Goal: Task Accomplishment & Management: Manage account settings

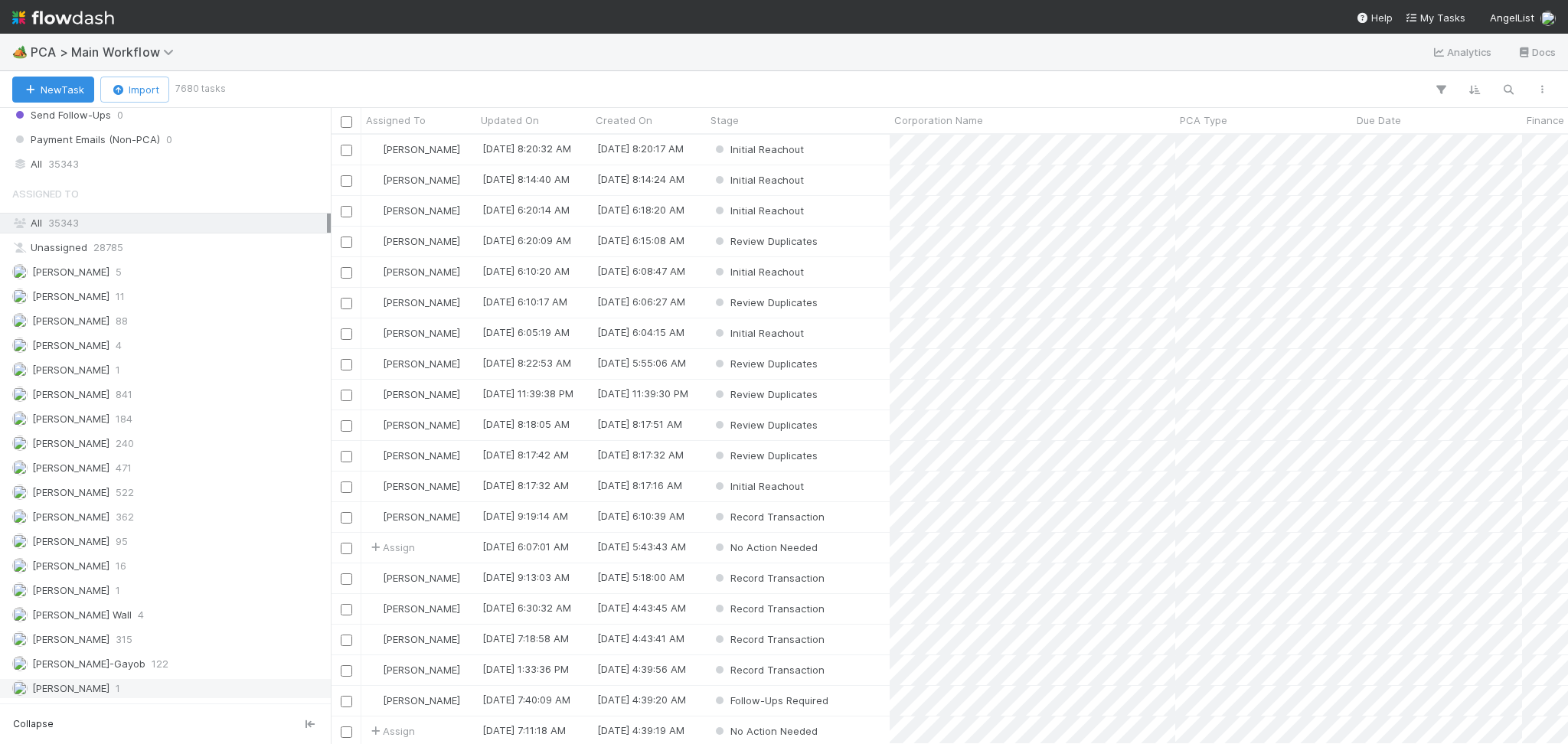
scroll to position [1939, 0]
click at [176, 277] on div "Febbie Cervantes 240" at bounding box center [169, 270] width 315 height 19
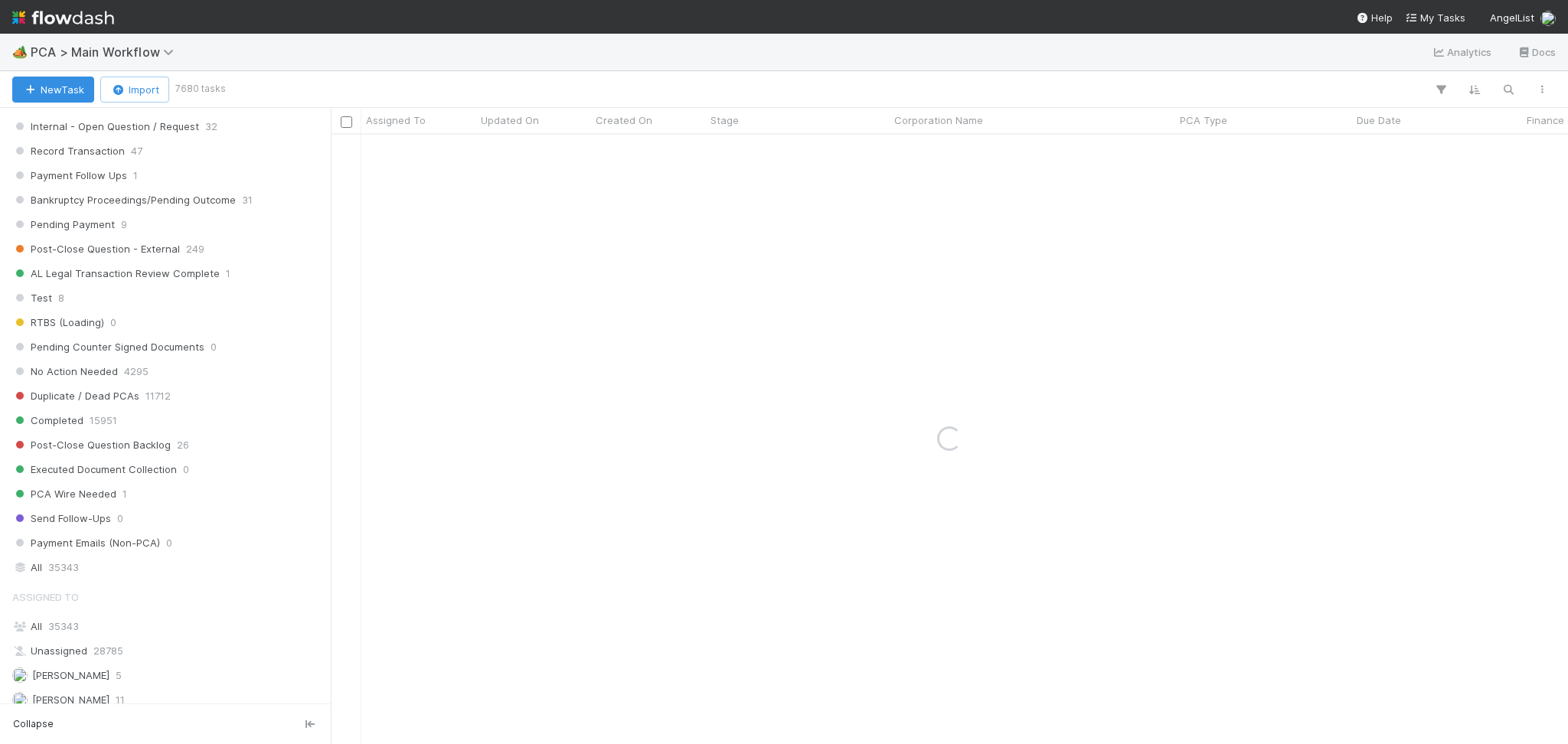
scroll to position [1326, 0]
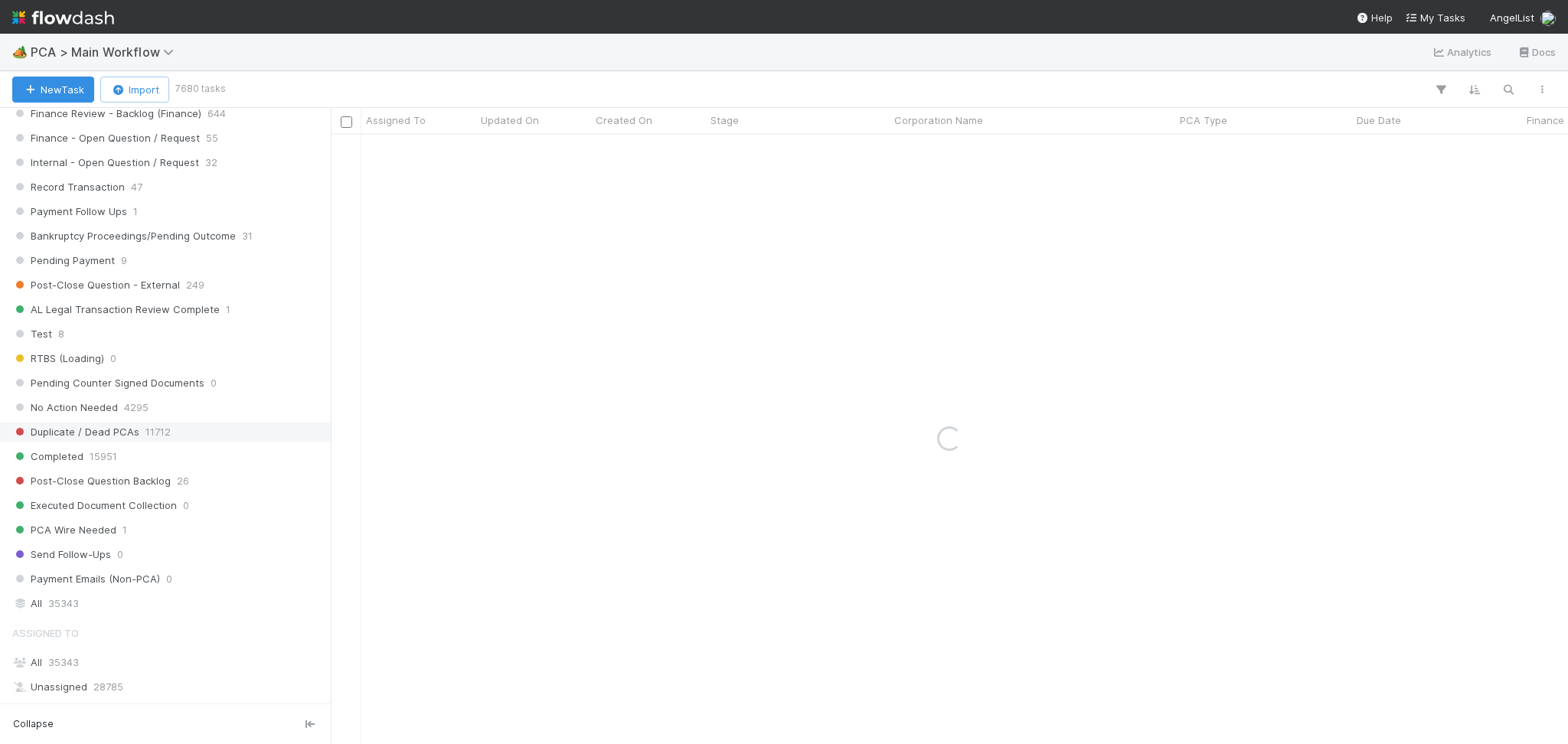
click at [139, 183] on span "47" at bounding box center [136, 187] width 11 height 19
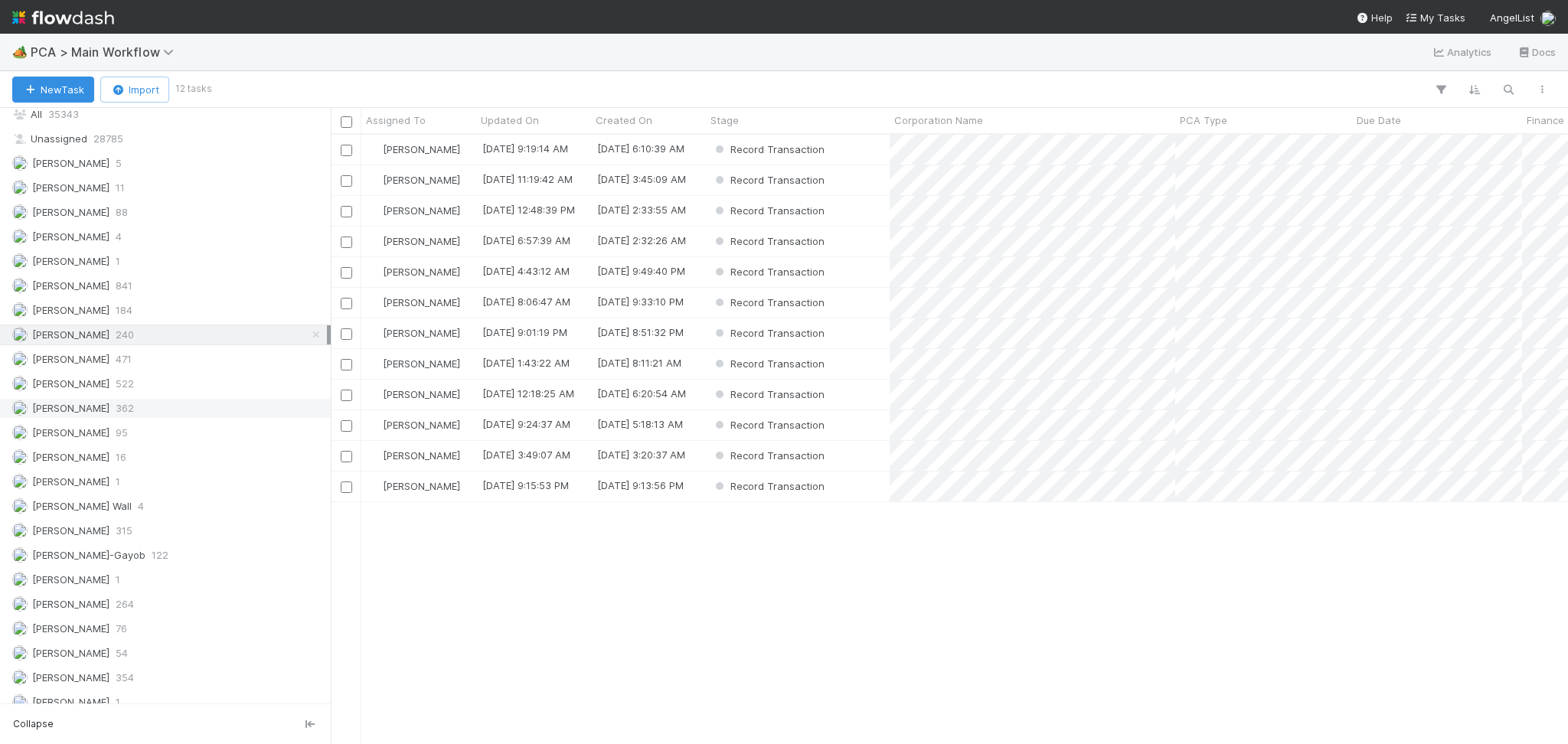
scroll to position [1939, 0]
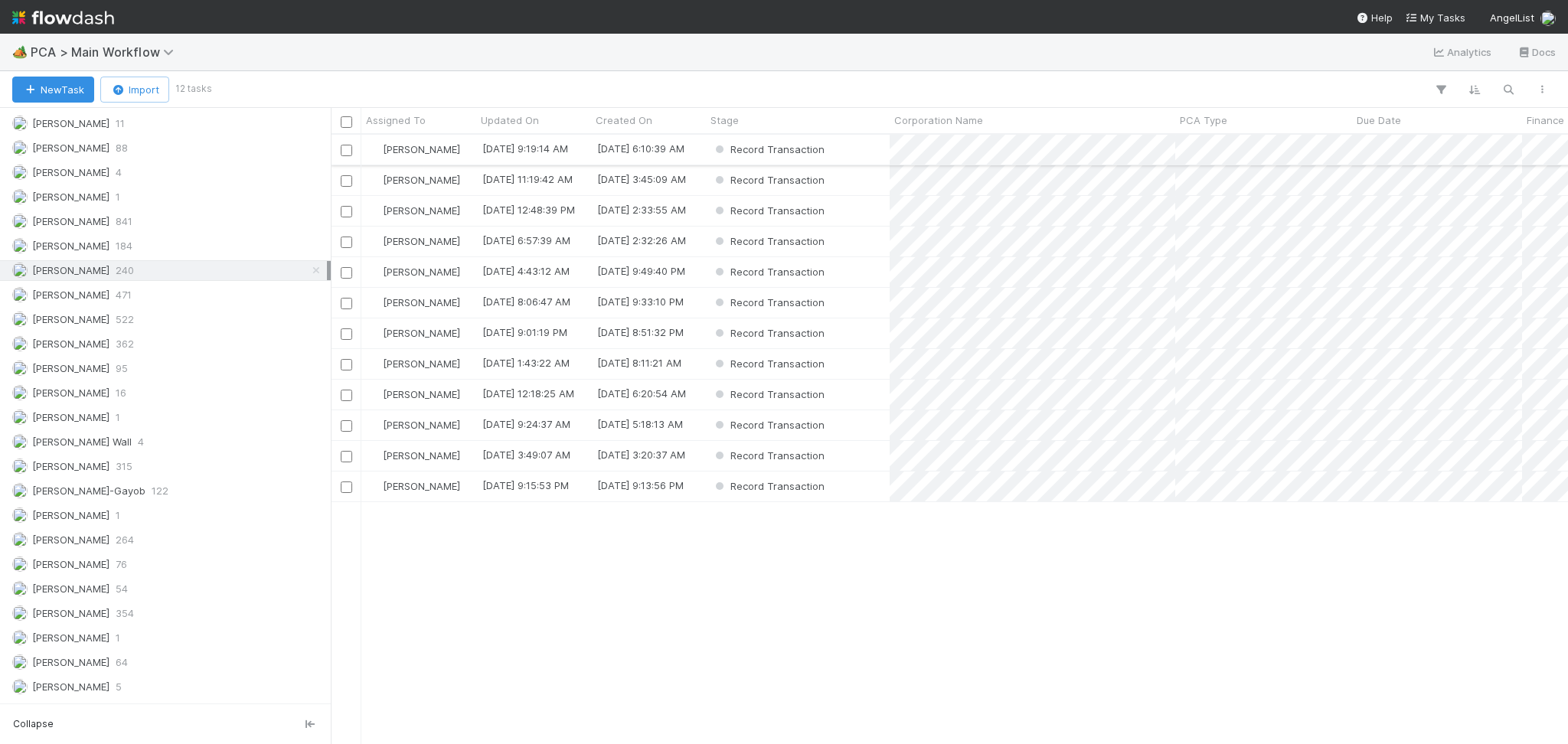
click at [860, 150] on div "Record Transaction" at bounding box center [797, 149] width 183 height 30
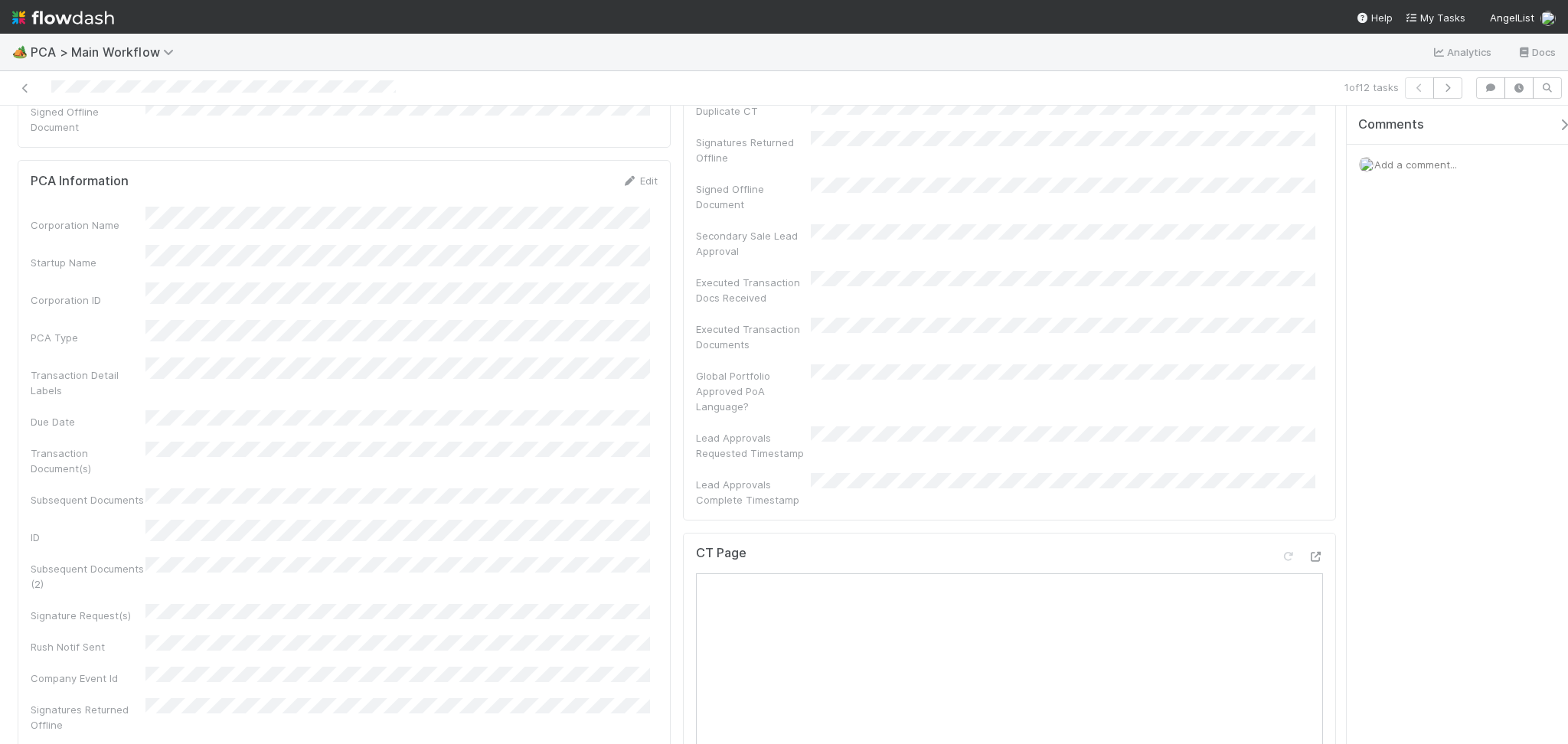
scroll to position [714, 0]
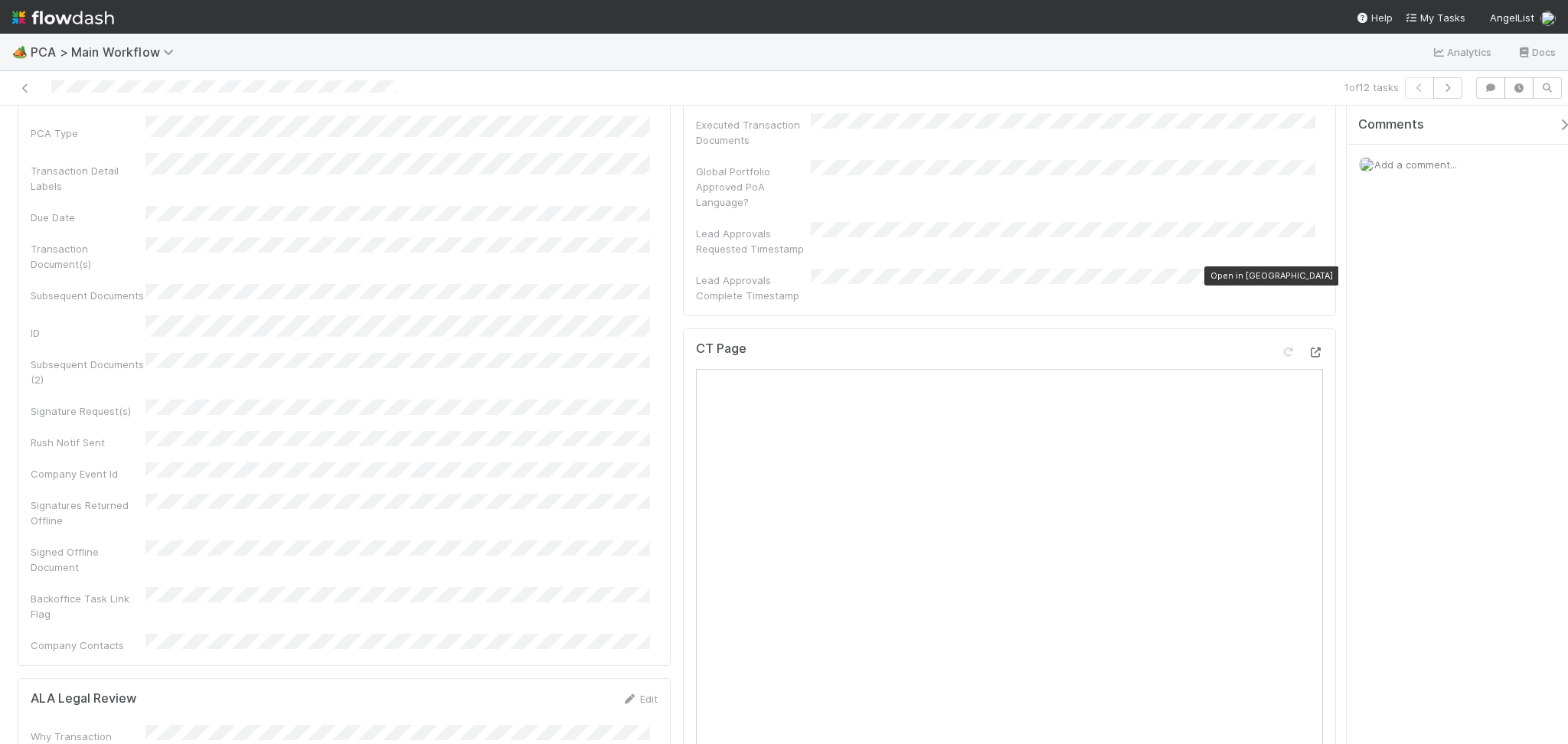
click at [1307, 347] on icon at bounding box center [1315, 352] width 15 height 10
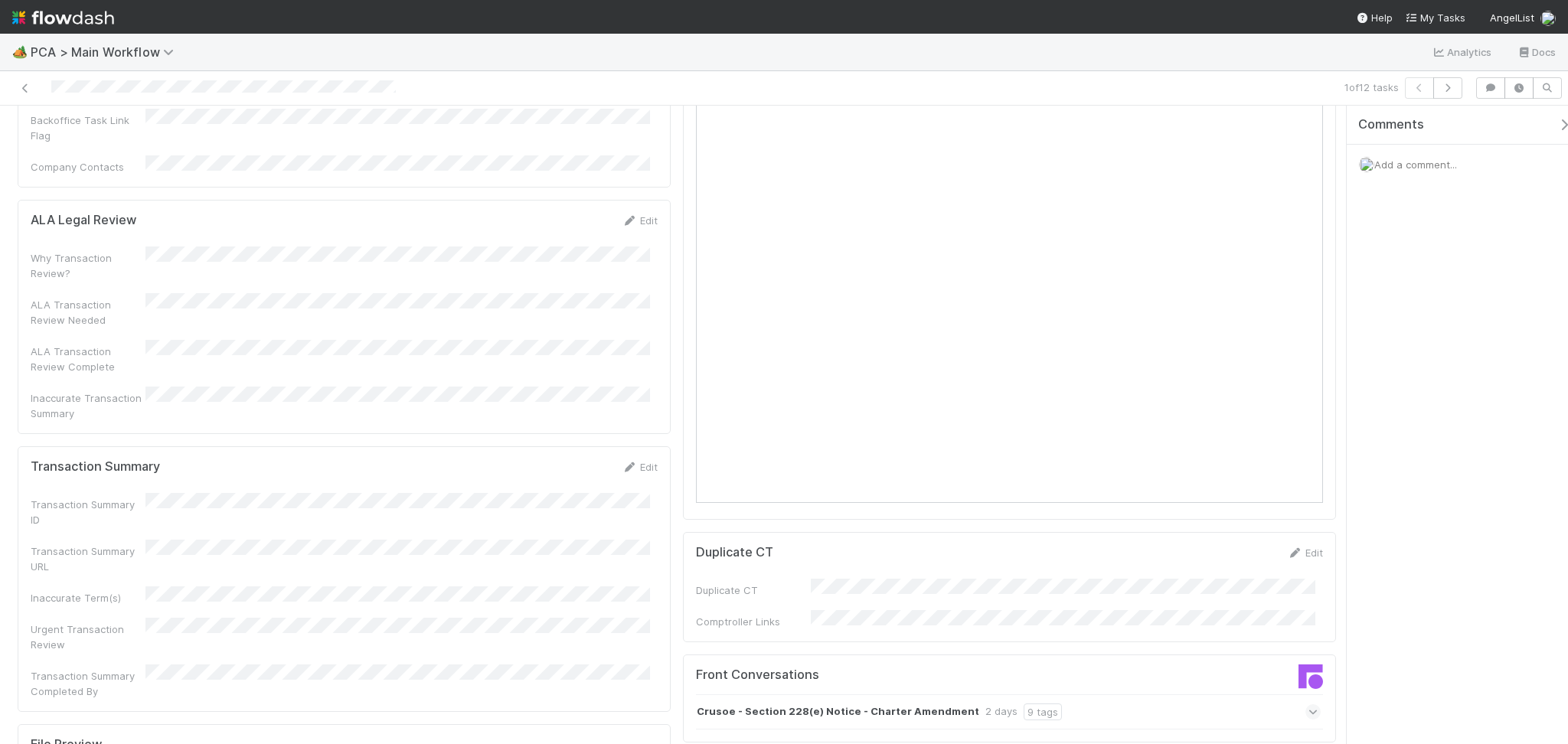
scroll to position [1326, 0]
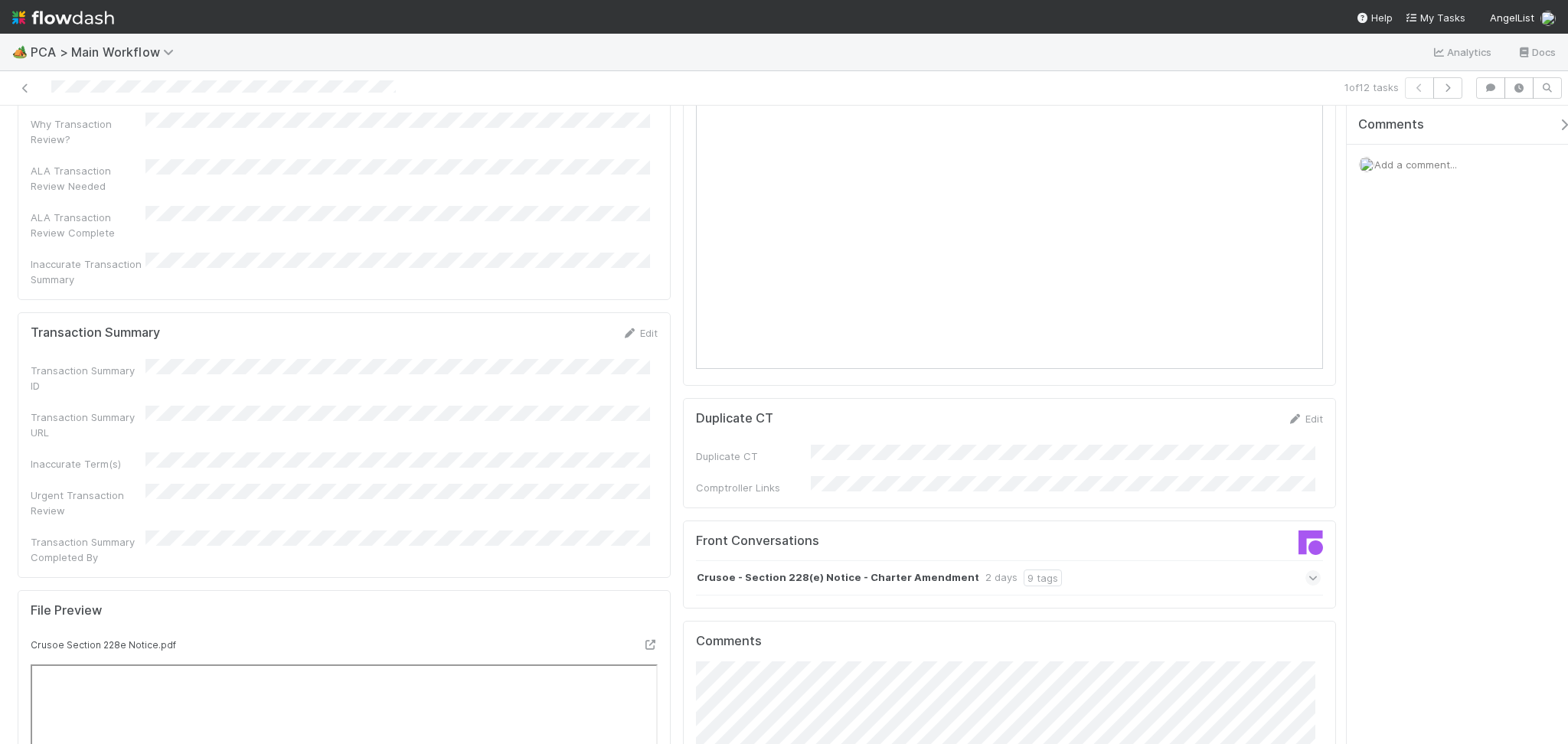
click at [1164, 561] on div "Crusoe - Section 228(e) Notice - Charter Amendment 2 days 9 tags" at bounding box center [1008, 578] width 625 height 35
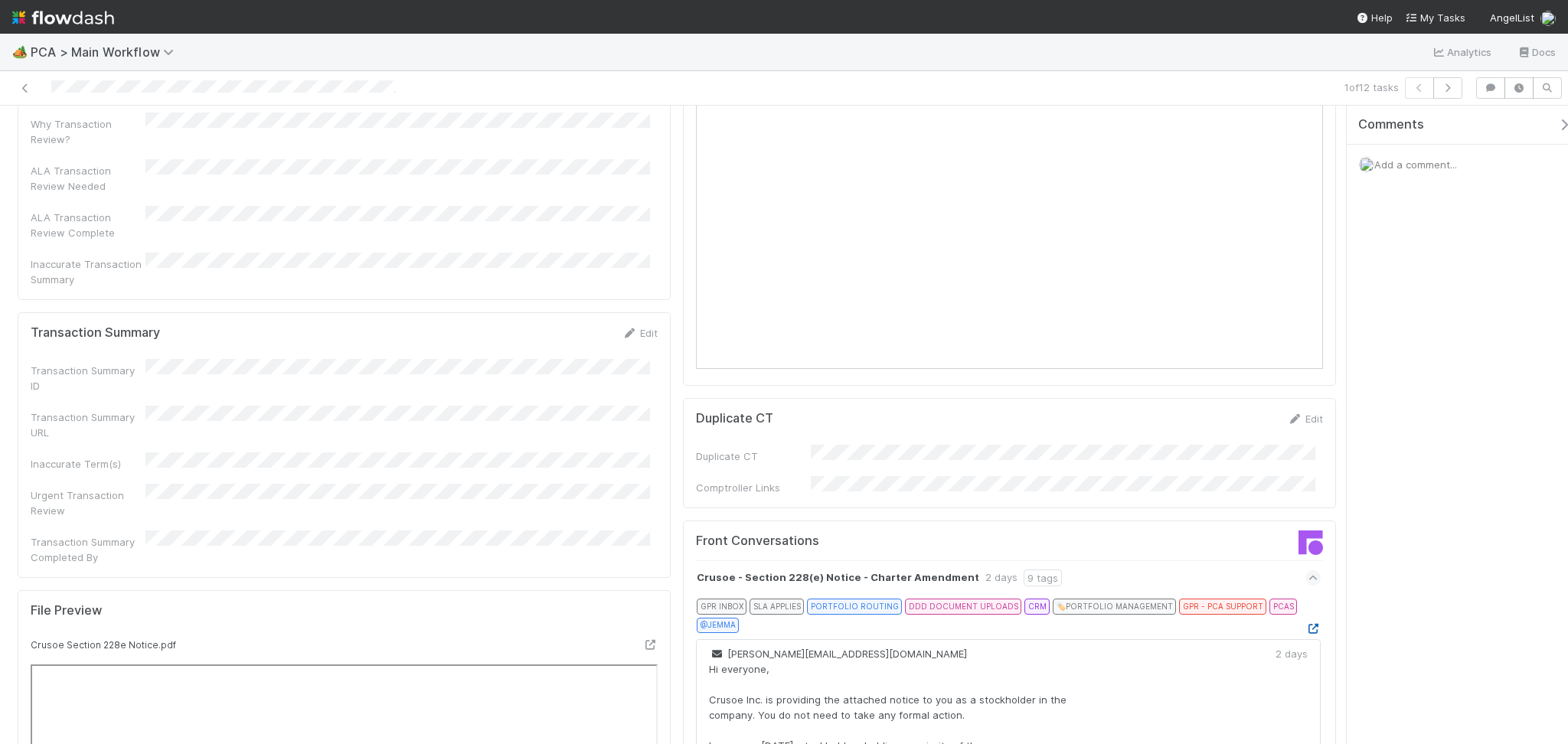
click at [1305, 624] on icon at bounding box center [1313, 629] width 15 height 10
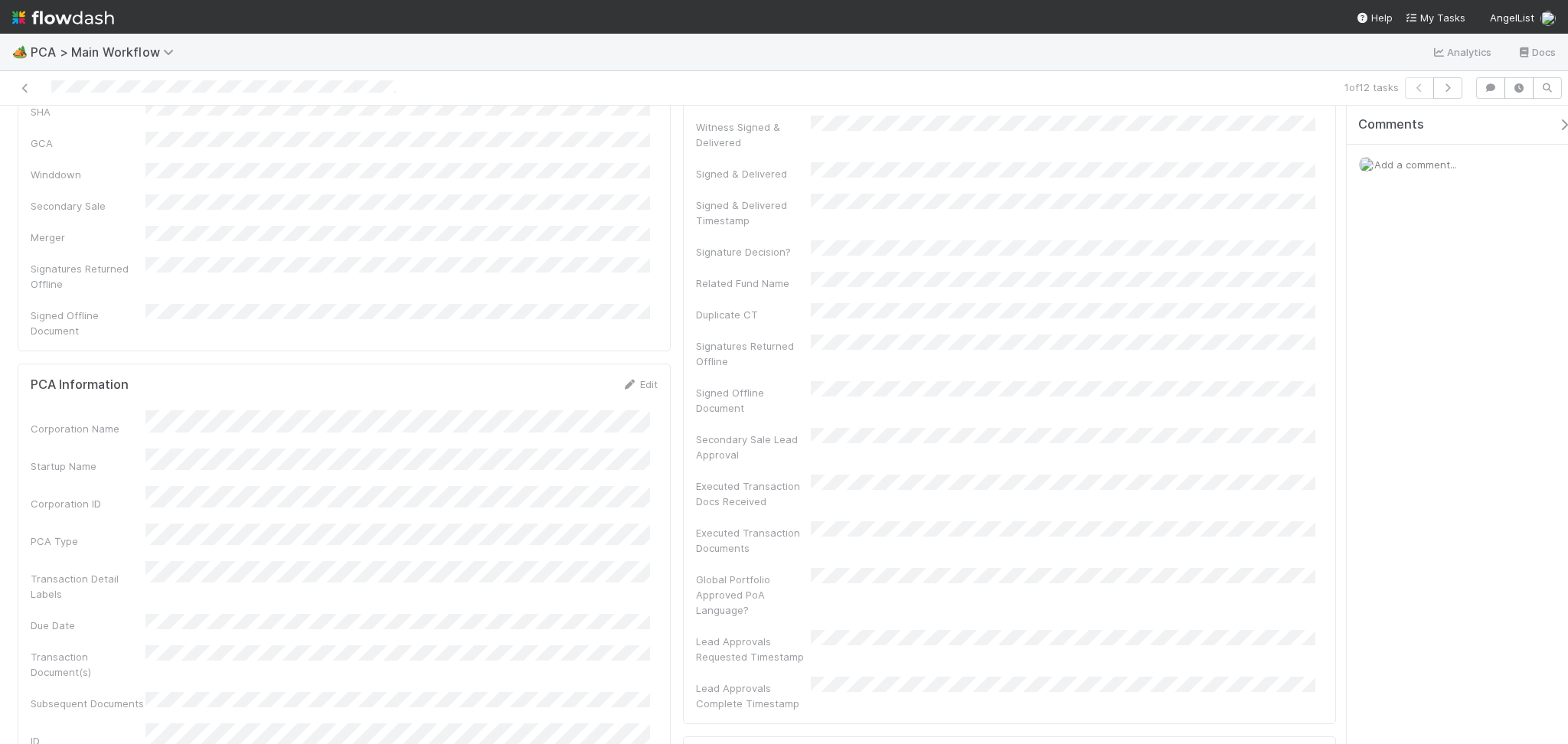
scroll to position [510, 0]
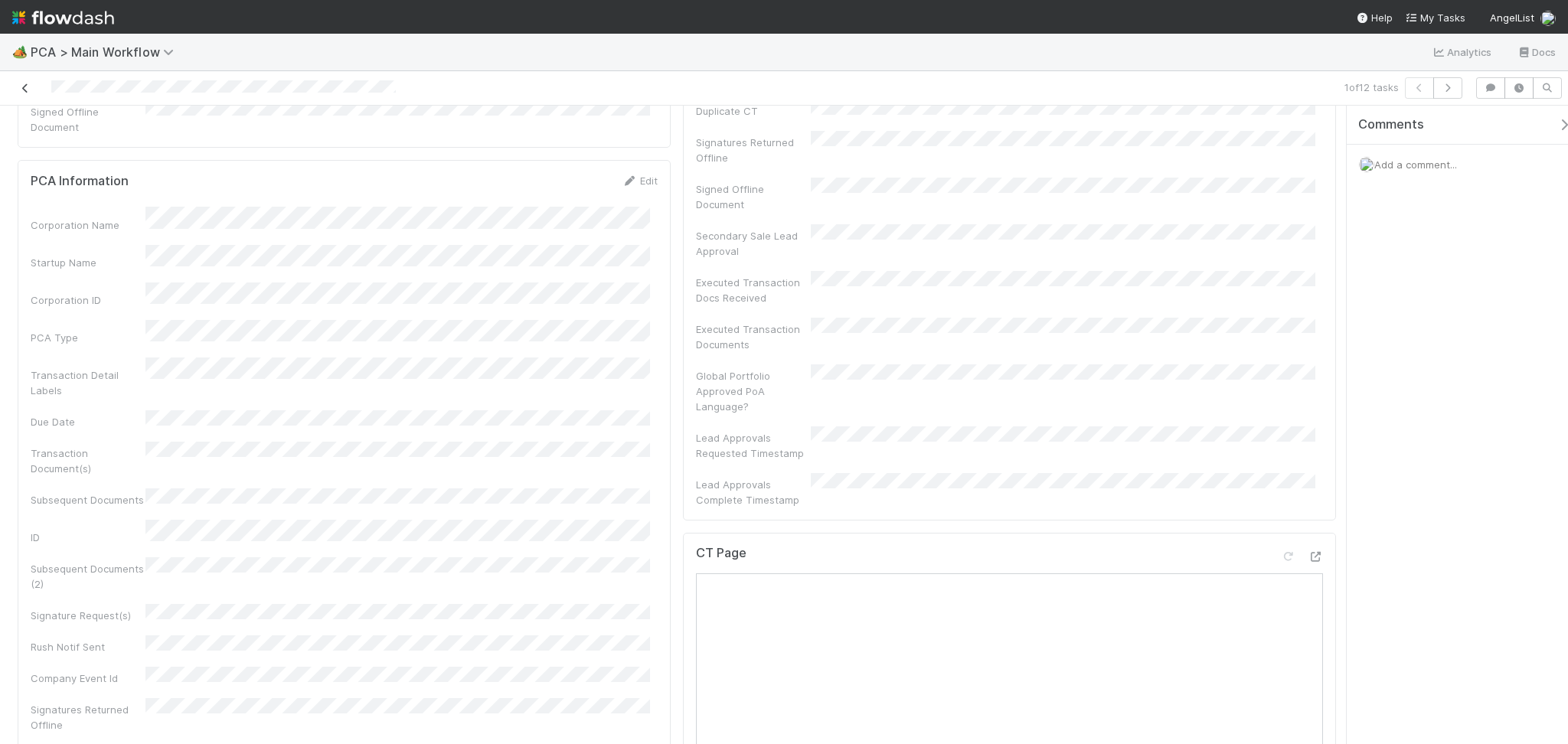
click at [28, 90] on icon at bounding box center [26, 88] width 15 height 10
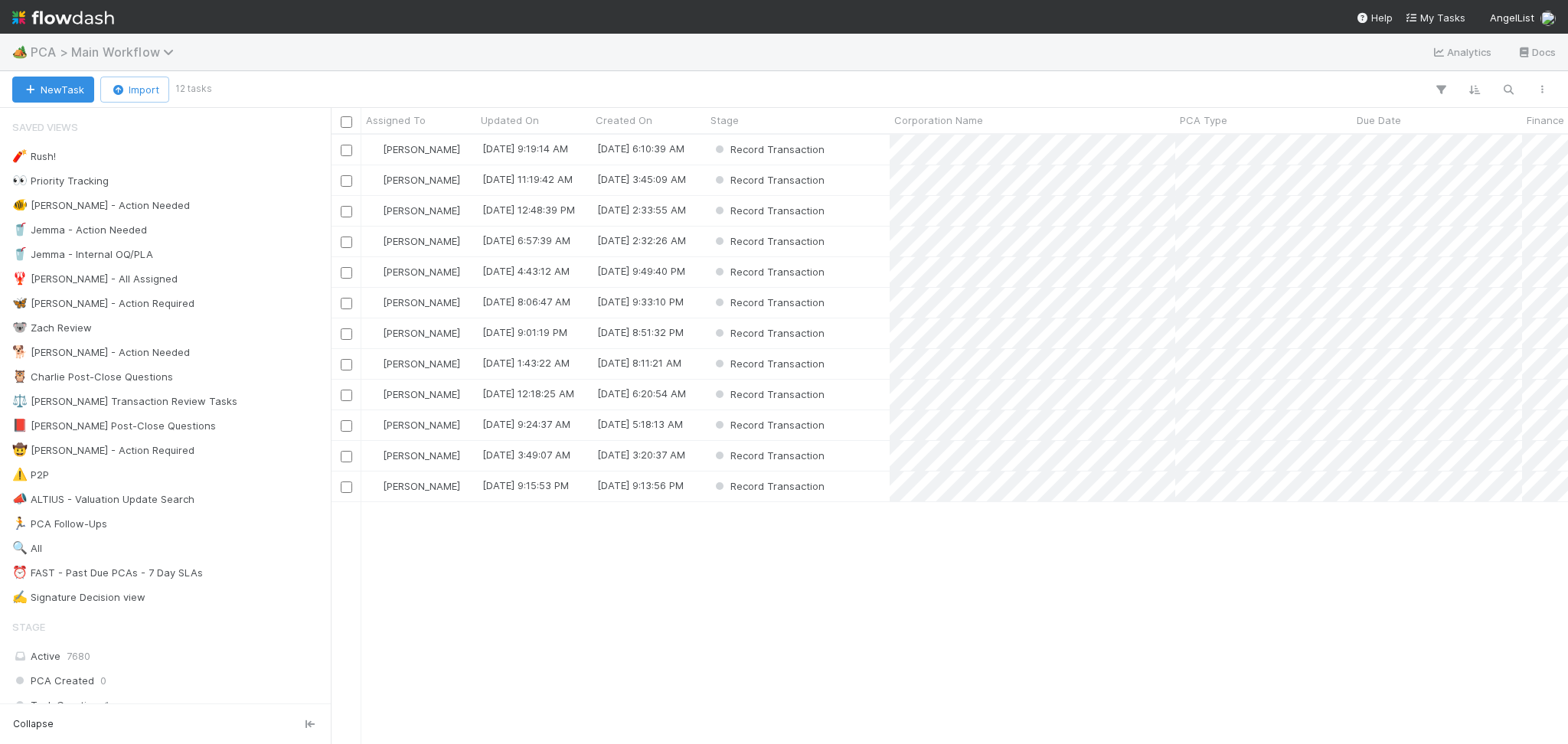
click at [135, 55] on span "PCA > Main Workflow" at bounding box center [106, 52] width 151 height 15
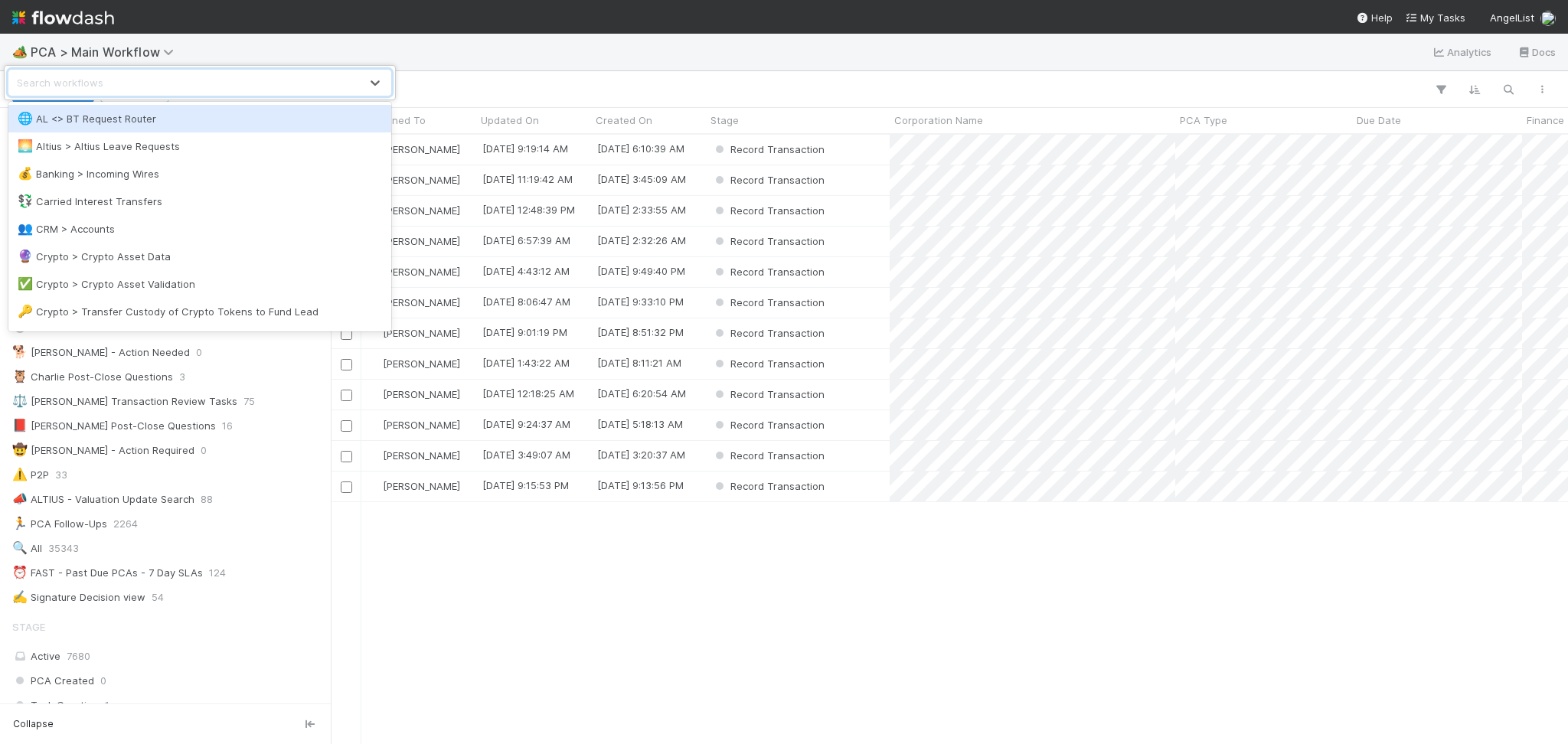
click at [686, 652] on div "option AL <> BT Request Router focused, 1 of 34. 34 results available. Use Up a…" at bounding box center [784, 372] width 1568 height 744
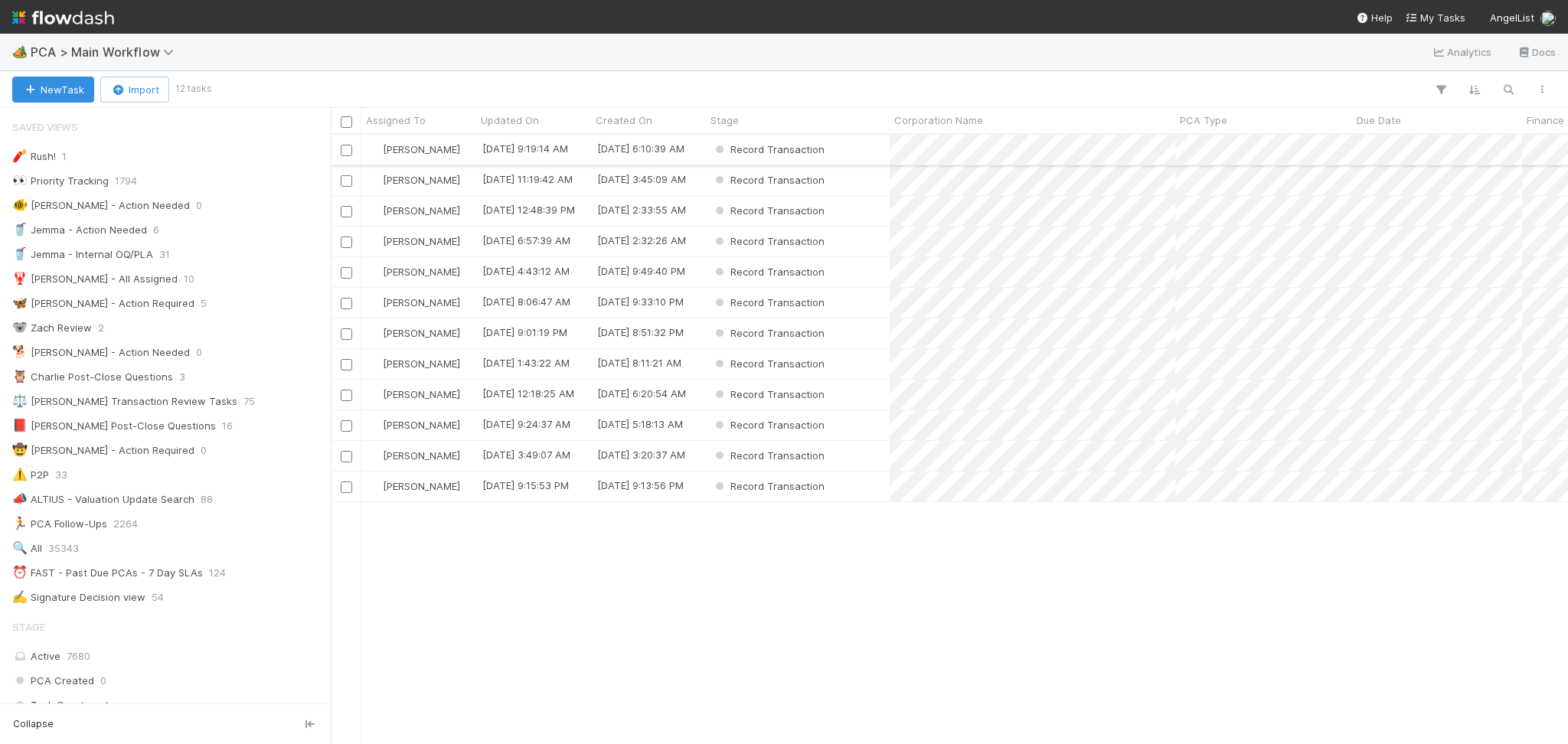
click at [856, 153] on div "Record Transaction" at bounding box center [797, 149] width 183 height 30
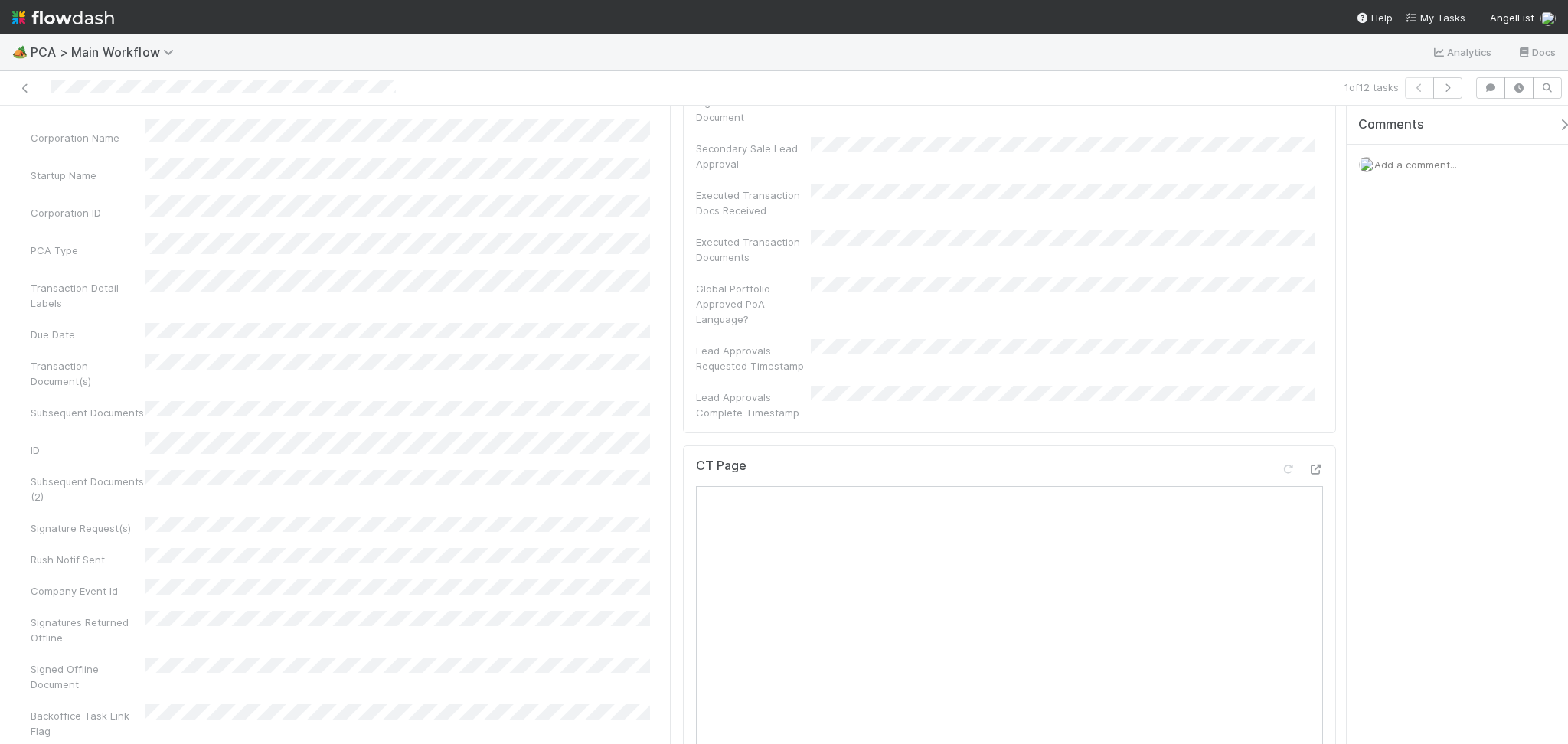
scroll to position [714, 0]
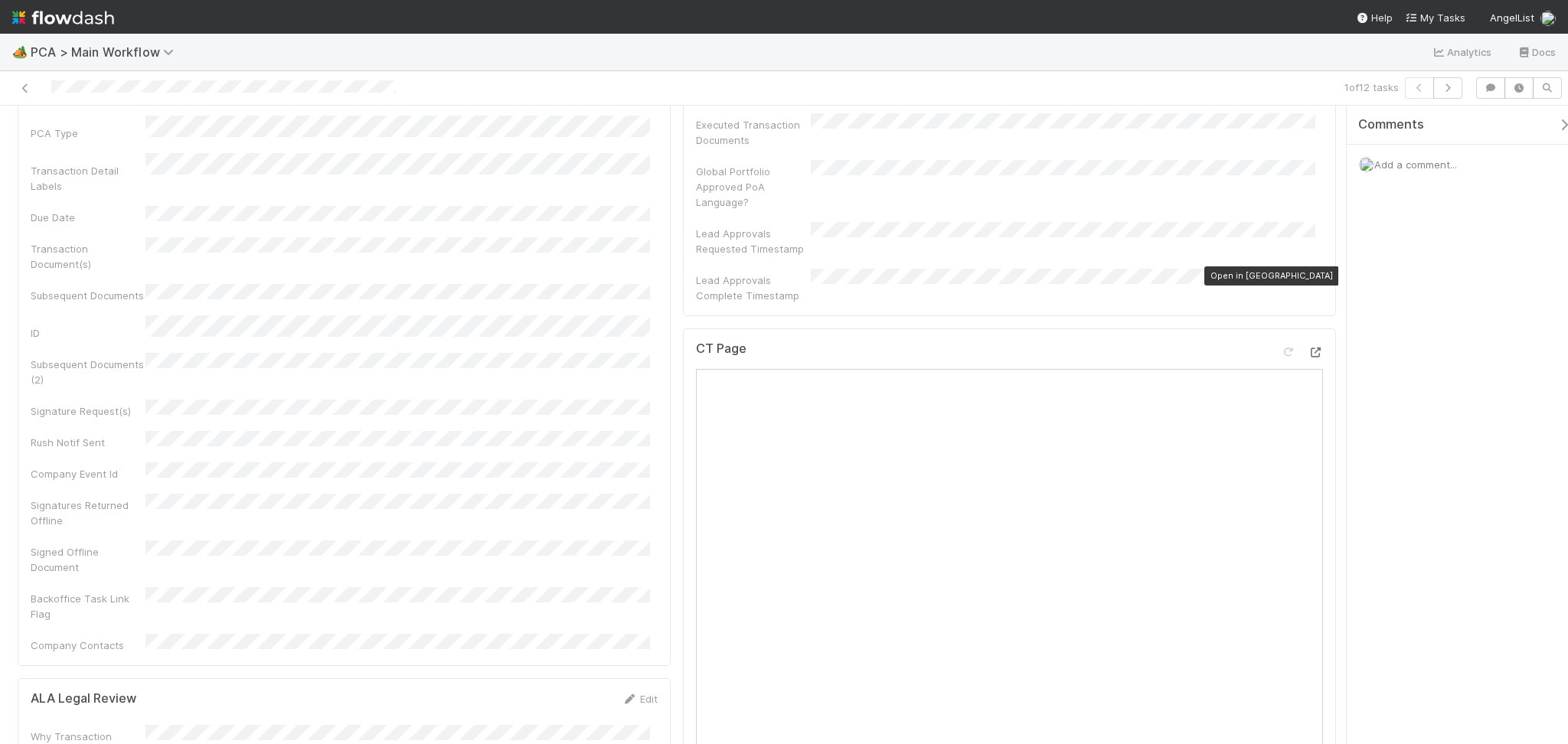
click at [1307, 347] on icon at bounding box center [1315, 352] width 15 height 10
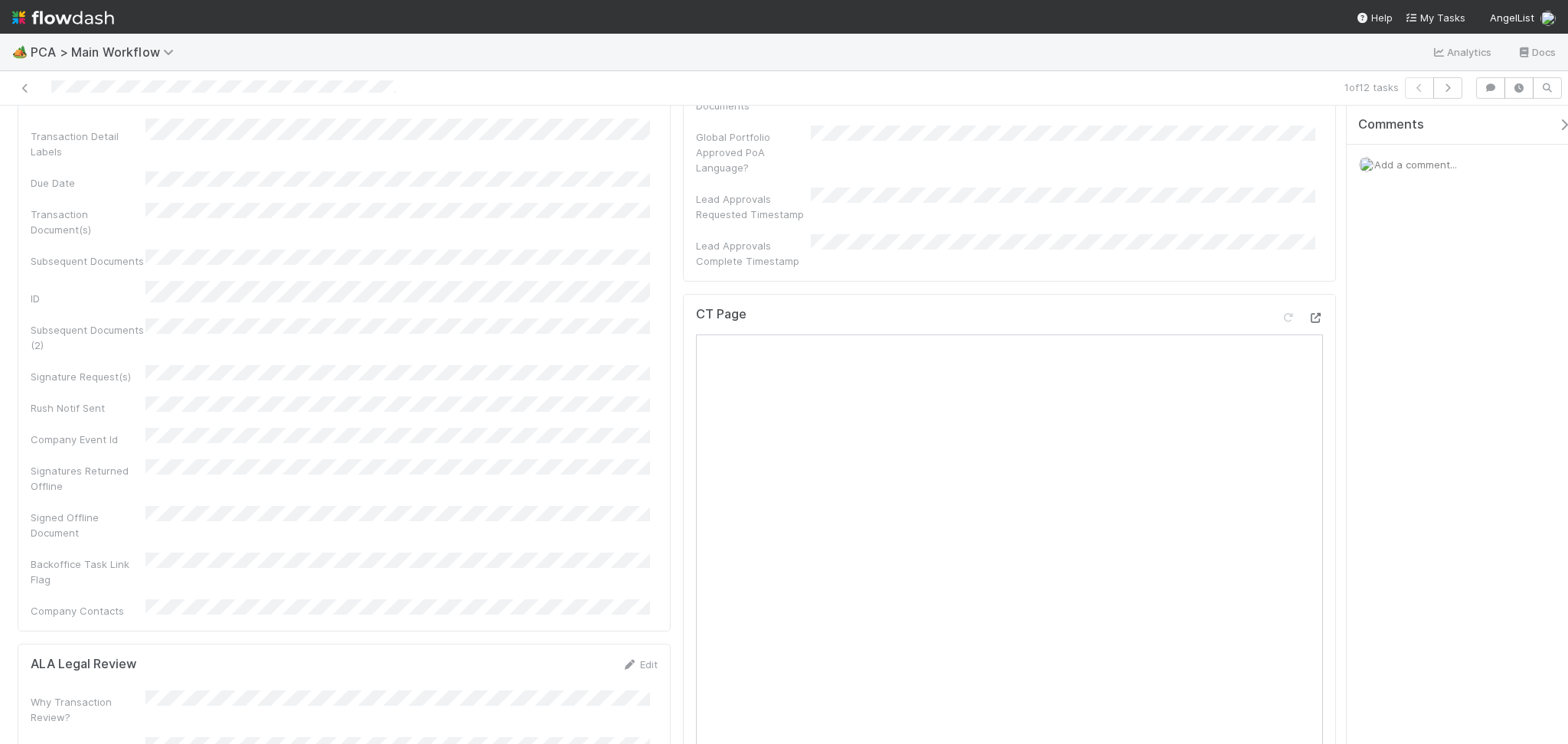
scroll to position [918, 0]
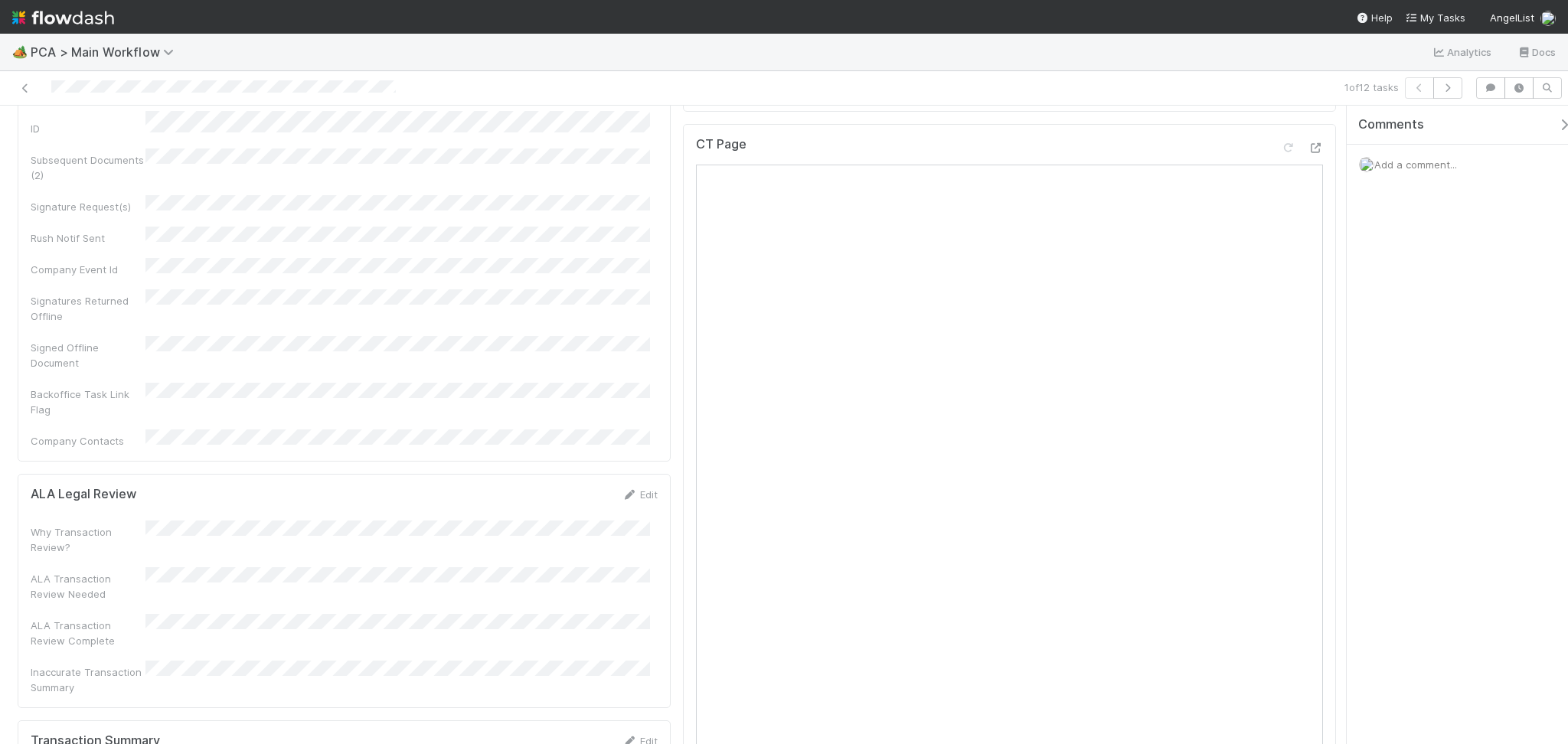
click at [213, 43] on div "🏕️ PCA > Main Workflow Analytics Docs" at bounding box center [784, 51] width 1568 height 37
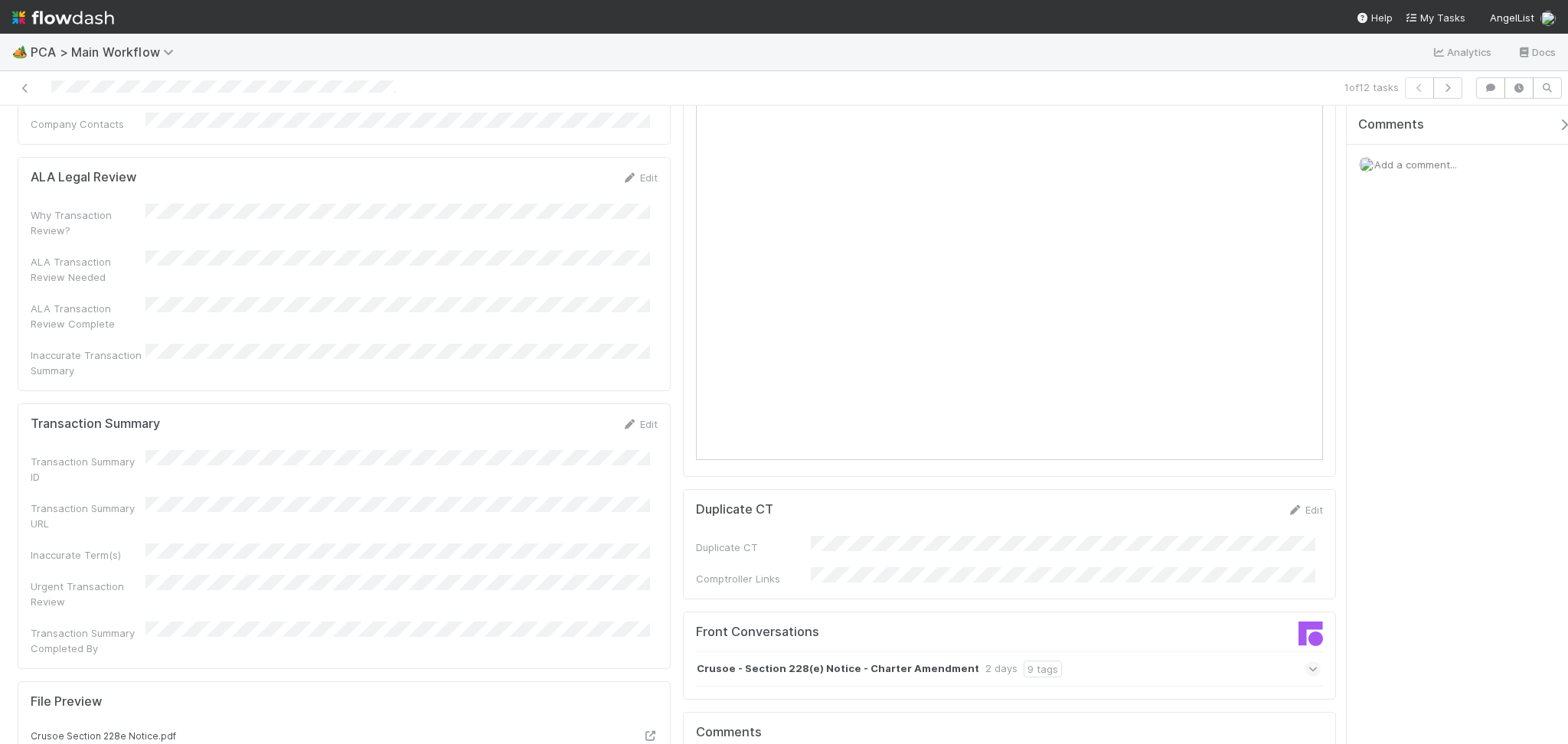
scroll to position [1326, 0]
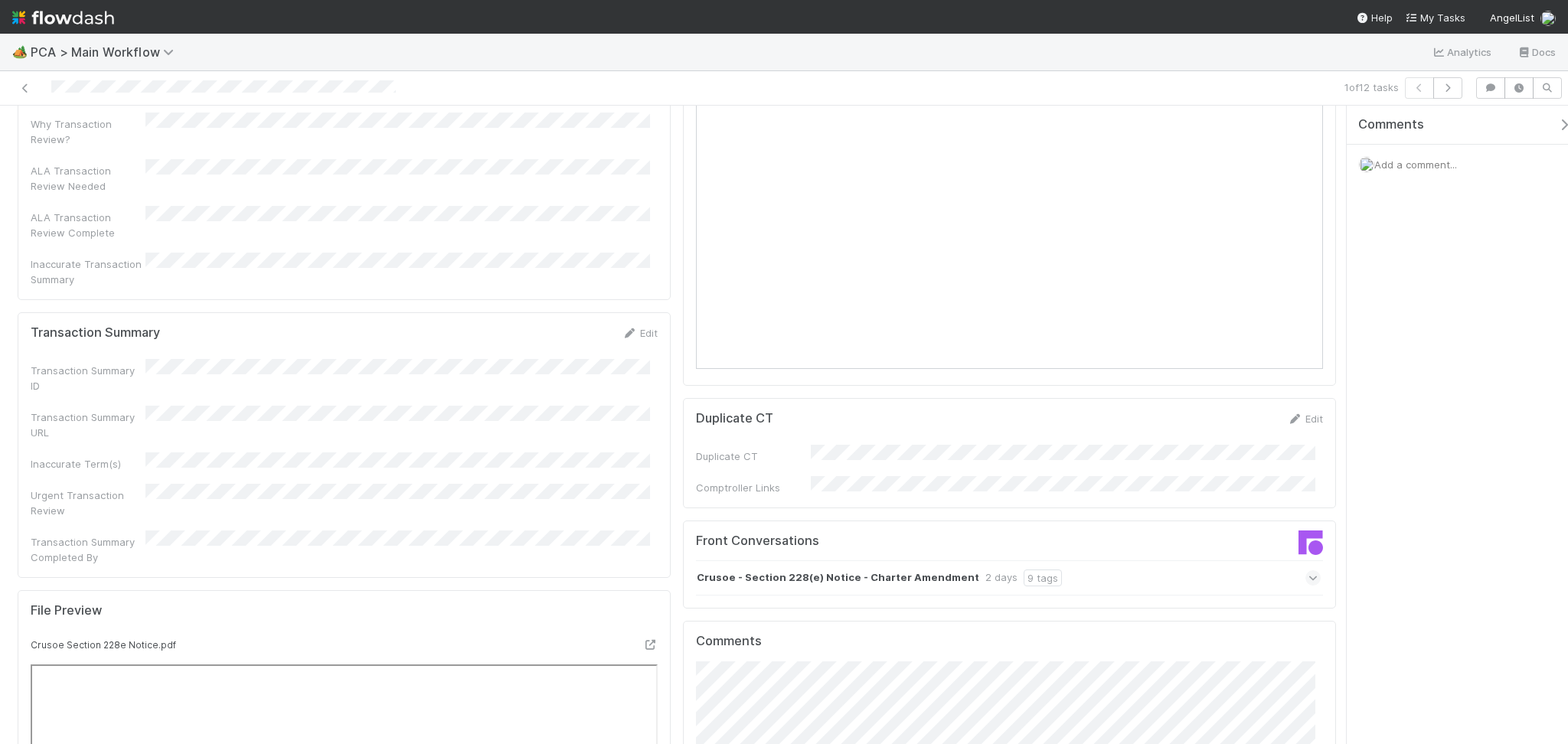
click at [1125, 561] on div "Crusoe - Section 228(e) Notice - Charter Amendment 2 days 9 tags" at bounding box center [1008, 578] width 625 height 35
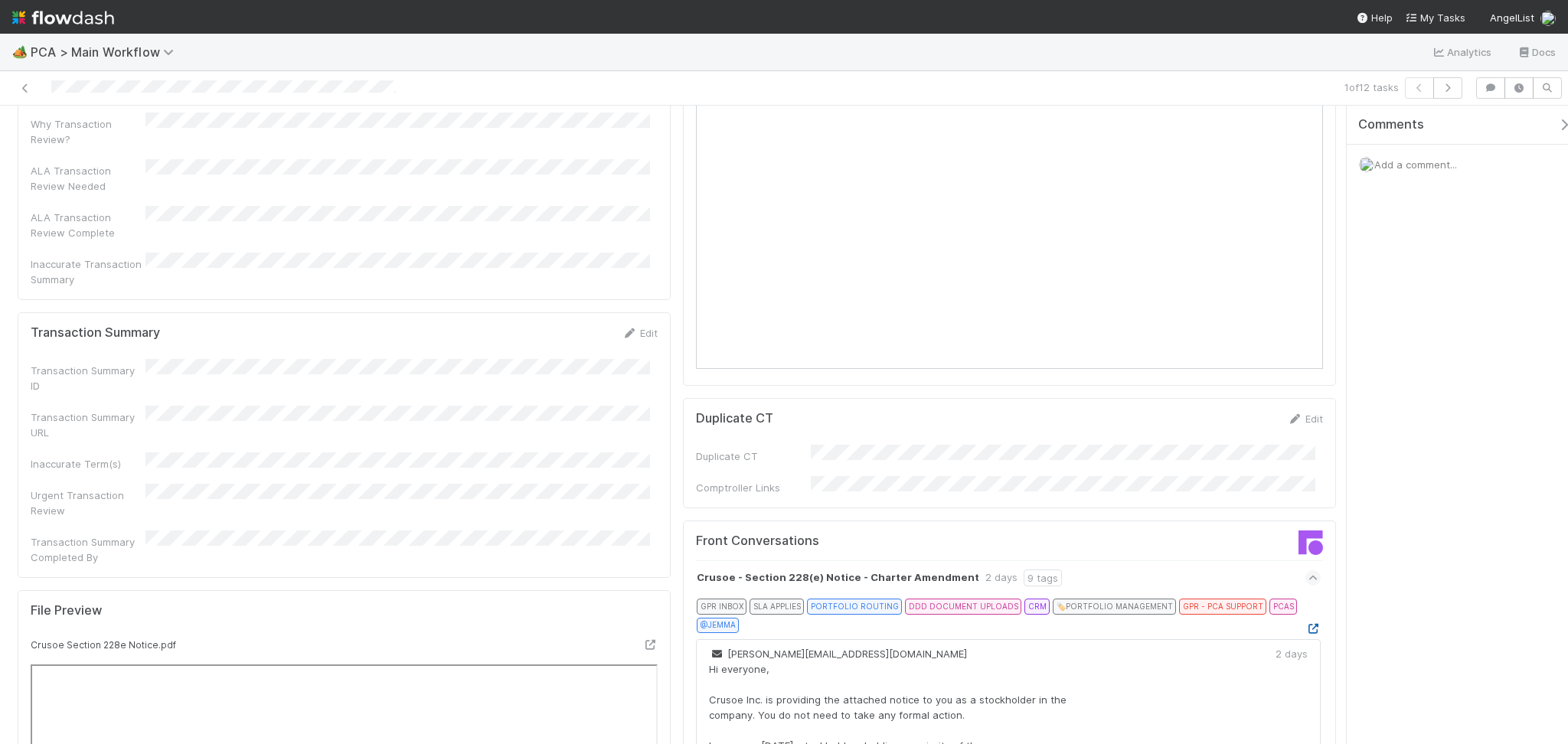
click at [1305, 624] on icon at bounding box center [1313, 629] width 15 height 10
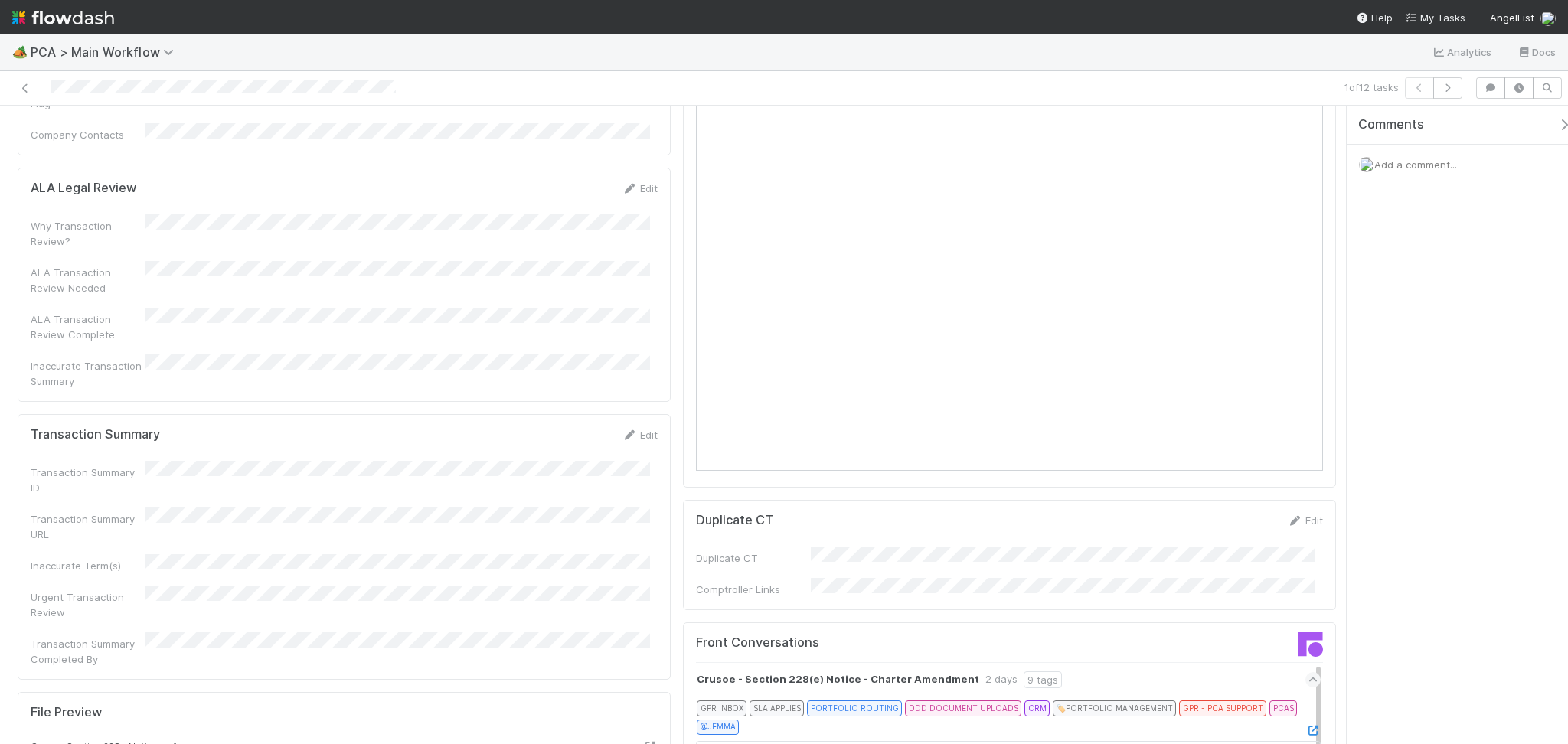
click at [638, 427] on form "Transaction Summary Edit Transaction Summary ID Transaction Summary URL Inaccur…" at bounding box center [344, 546] width 627 height 239
click at [638, 427] on div "Edit" at bounding box center [640, 435] width 36 height 15
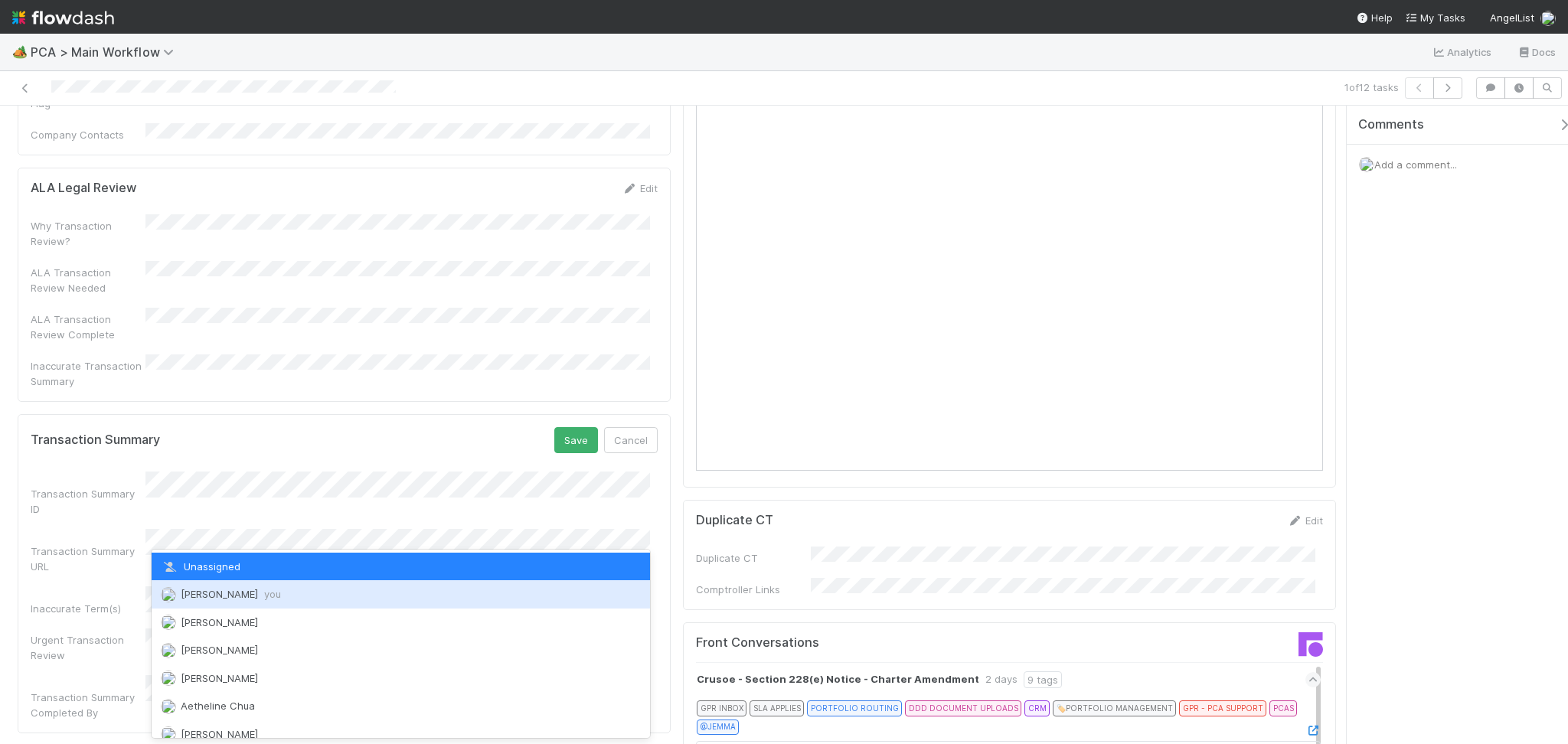
click at [290, 582] on div "Febbie Cervantes you" at bounding box center [400, 594] width 498 height 27
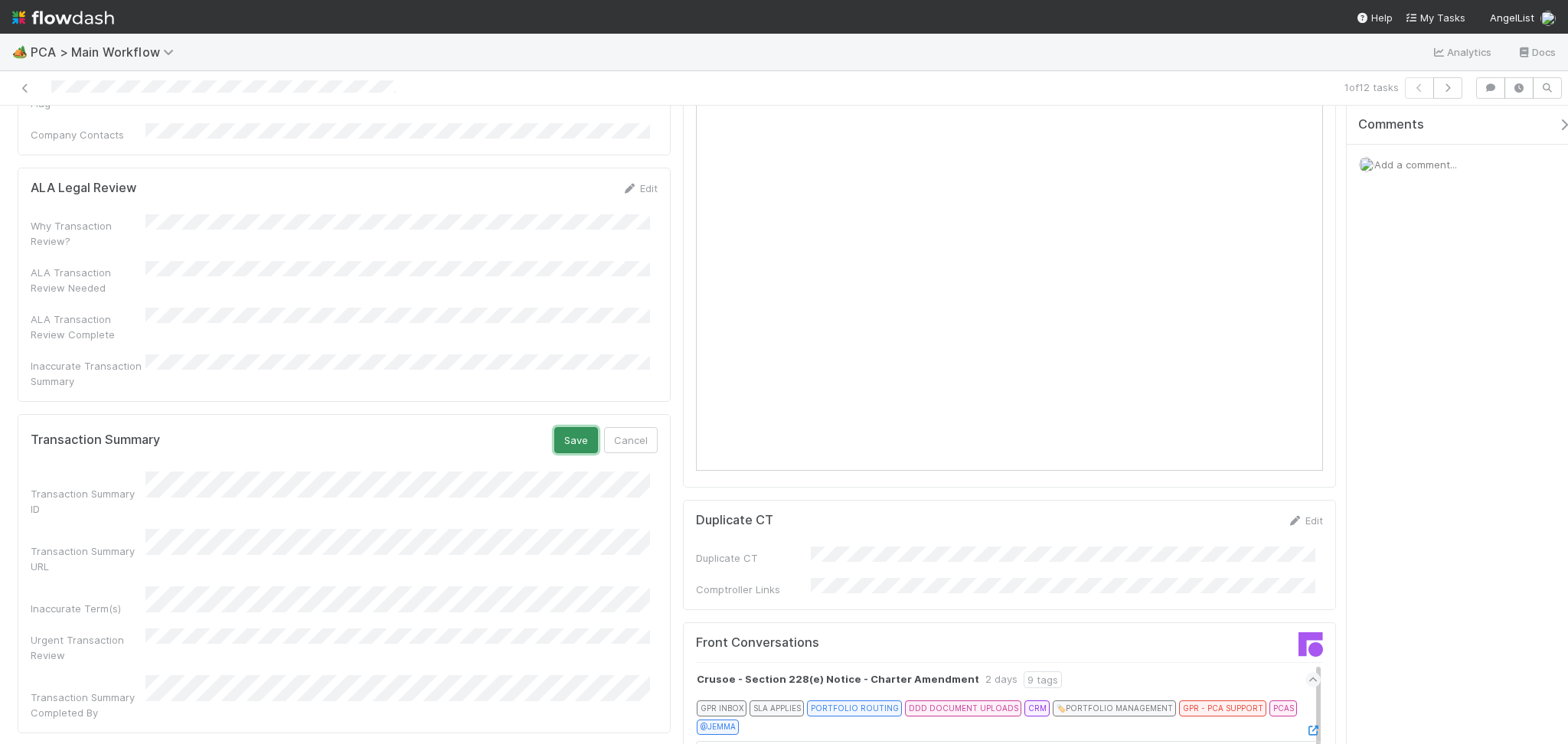
click at [561, 427] on button "Save" at bounding box center [575, 440] width 44 height 26
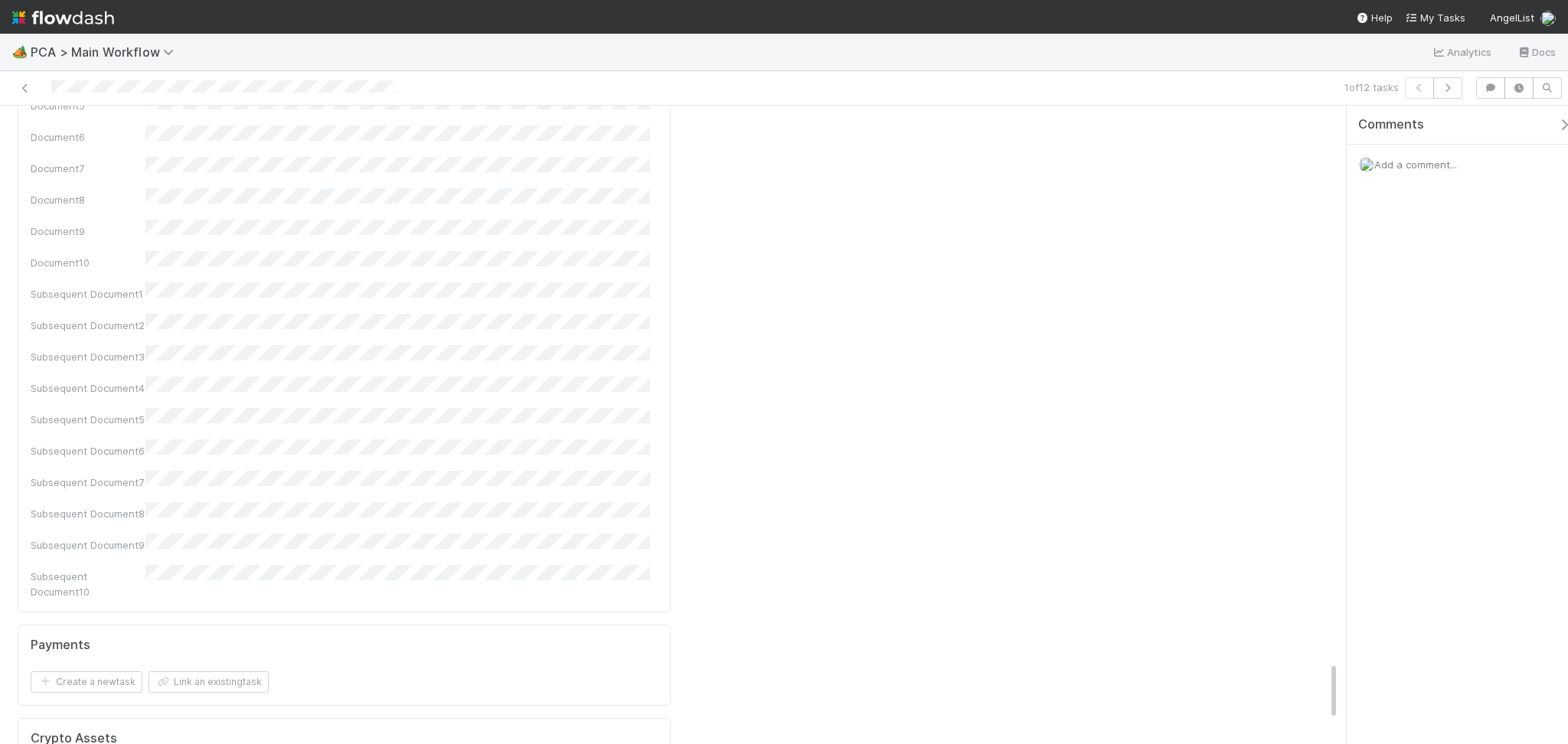
scroll to position [6029, 0]
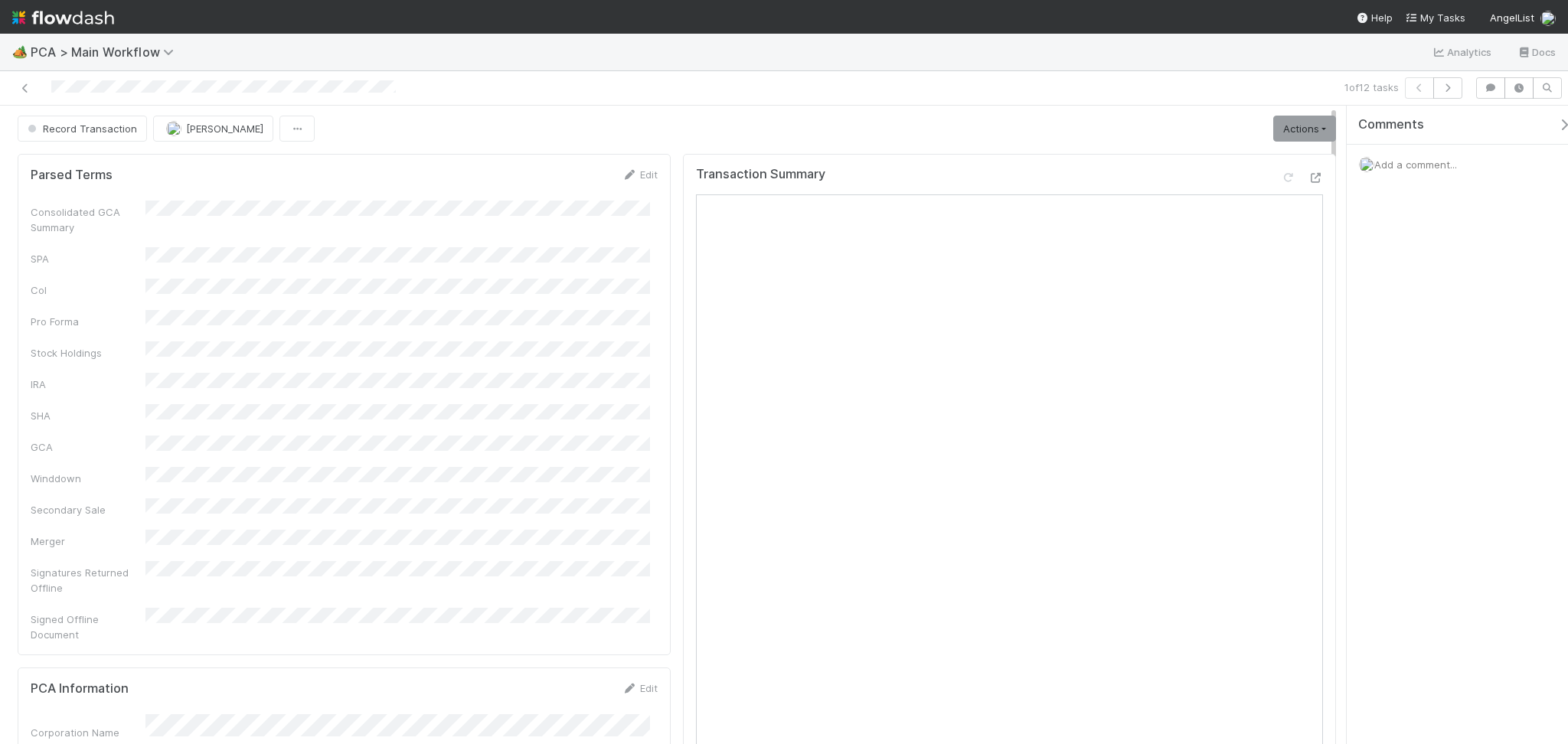
scroll to position [0, 0]
click at [1278, 139] on link "Actions" at bounding box center [1304, 130] width 63 height 26
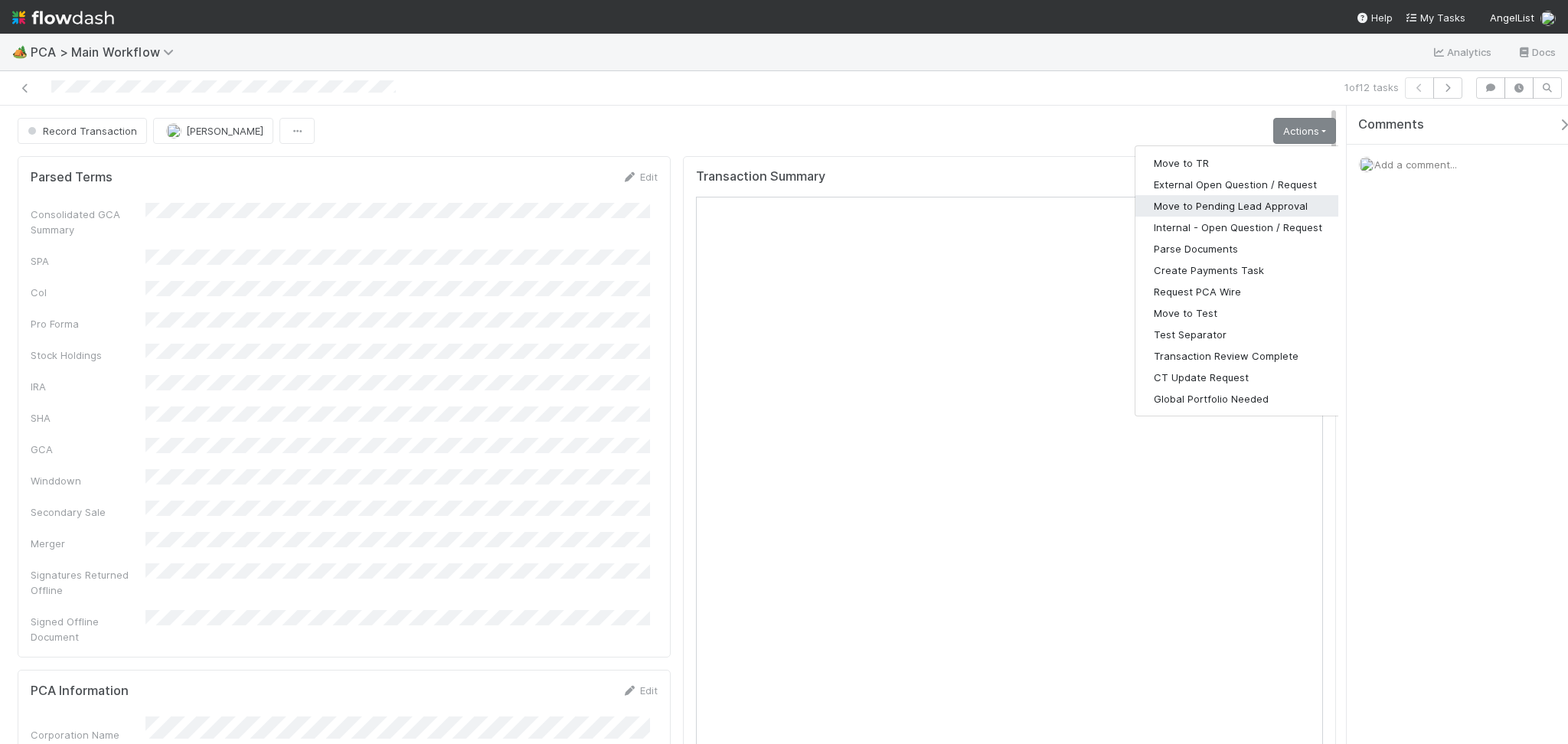
click at [1247, 214] on button "Move to Pending Lead Approval" at bounding box center [1237, 206] width 205 height 21
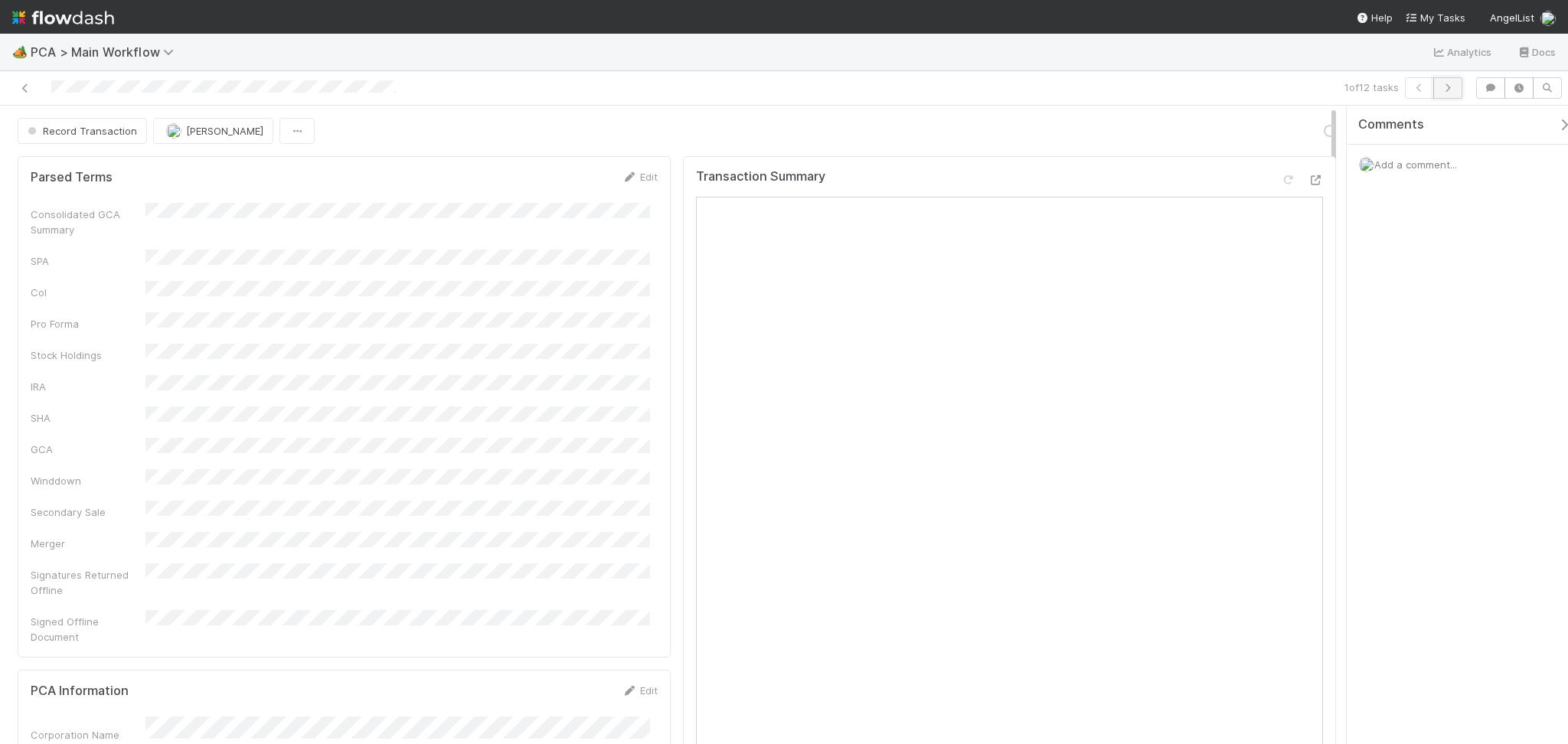
click at [1446, 92] on icon "button" at bounding box center [1447, 87] width 15 height 9
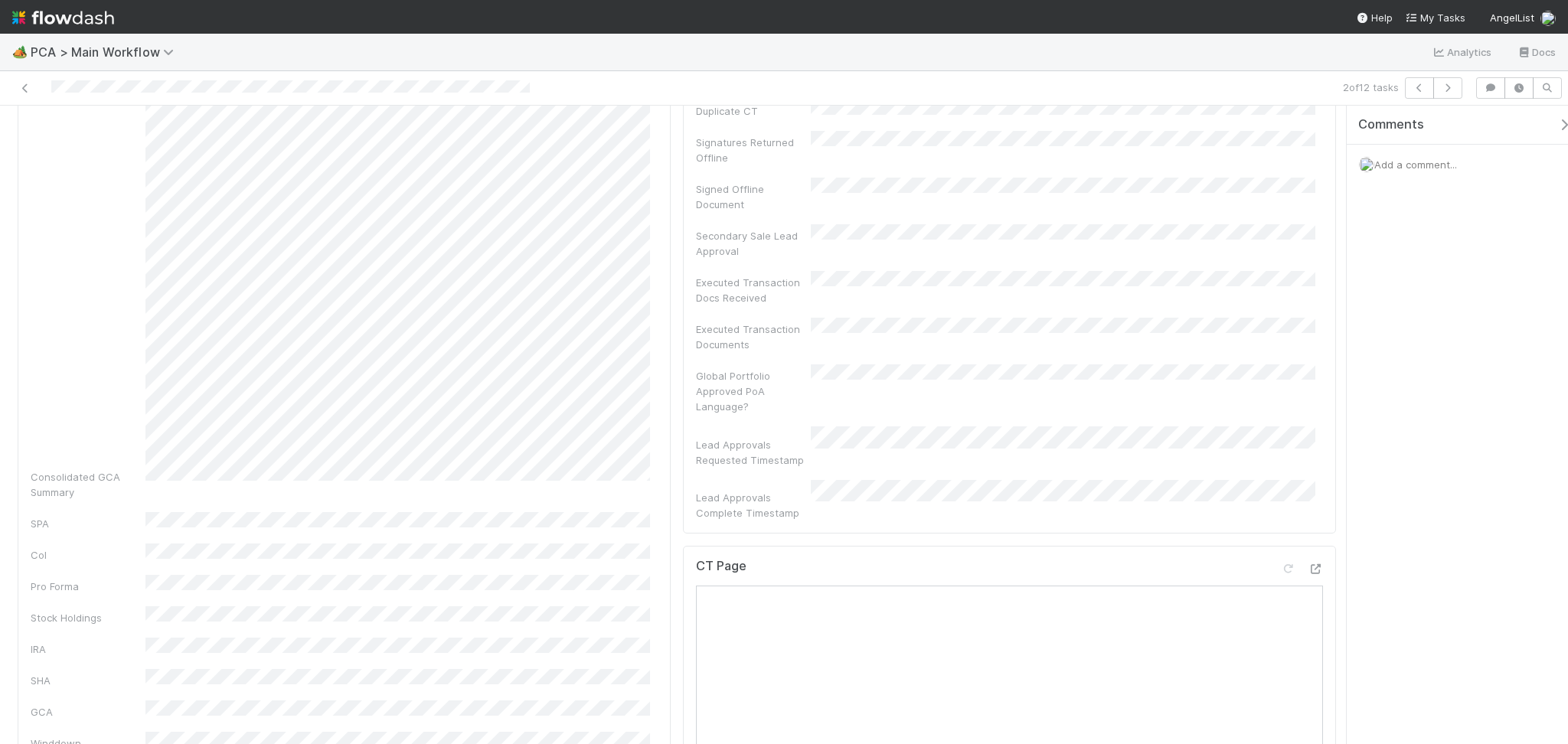
scroll to position [714, 0]
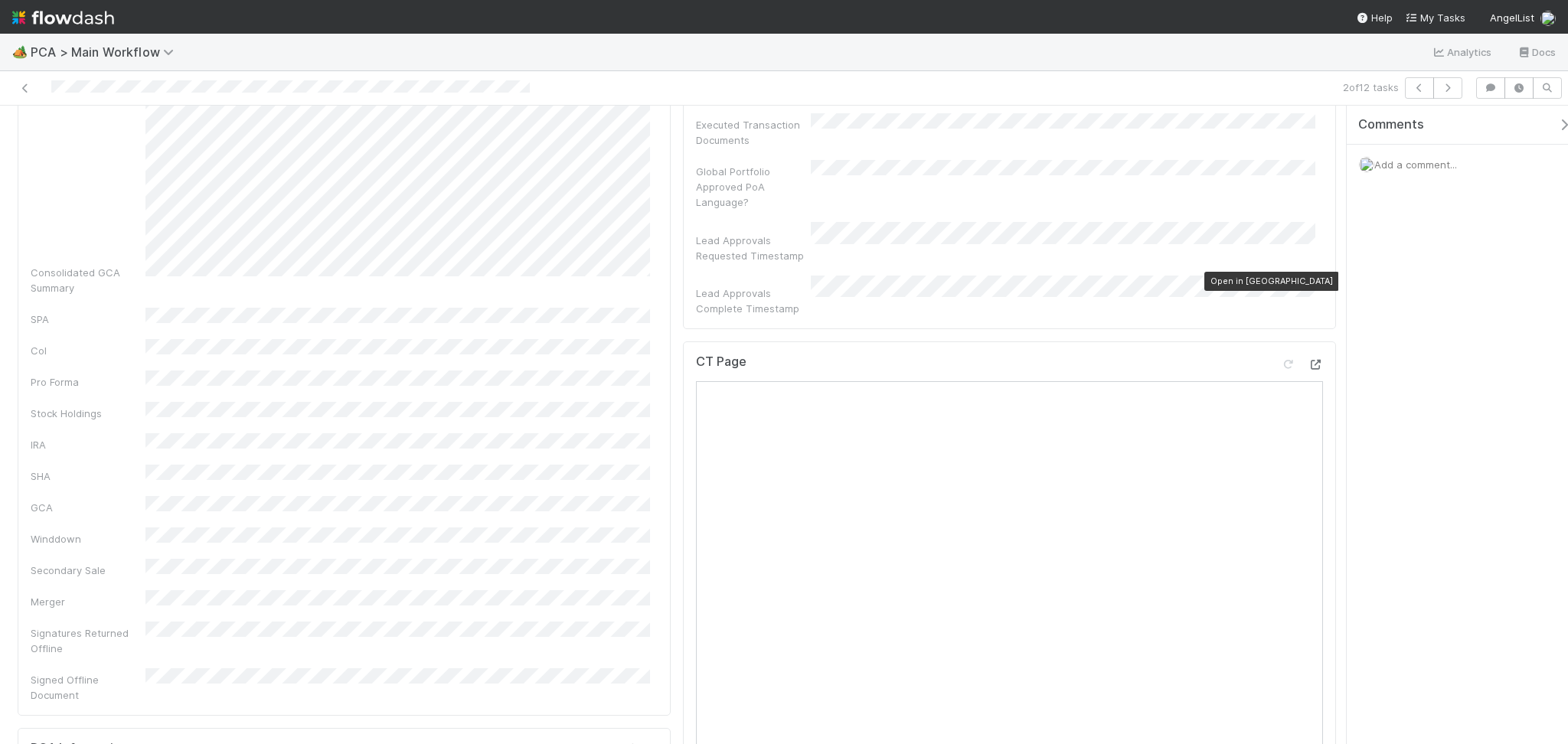
click at [1307, 360] on icon at bounding box center [1315, 365] width 15 height 10
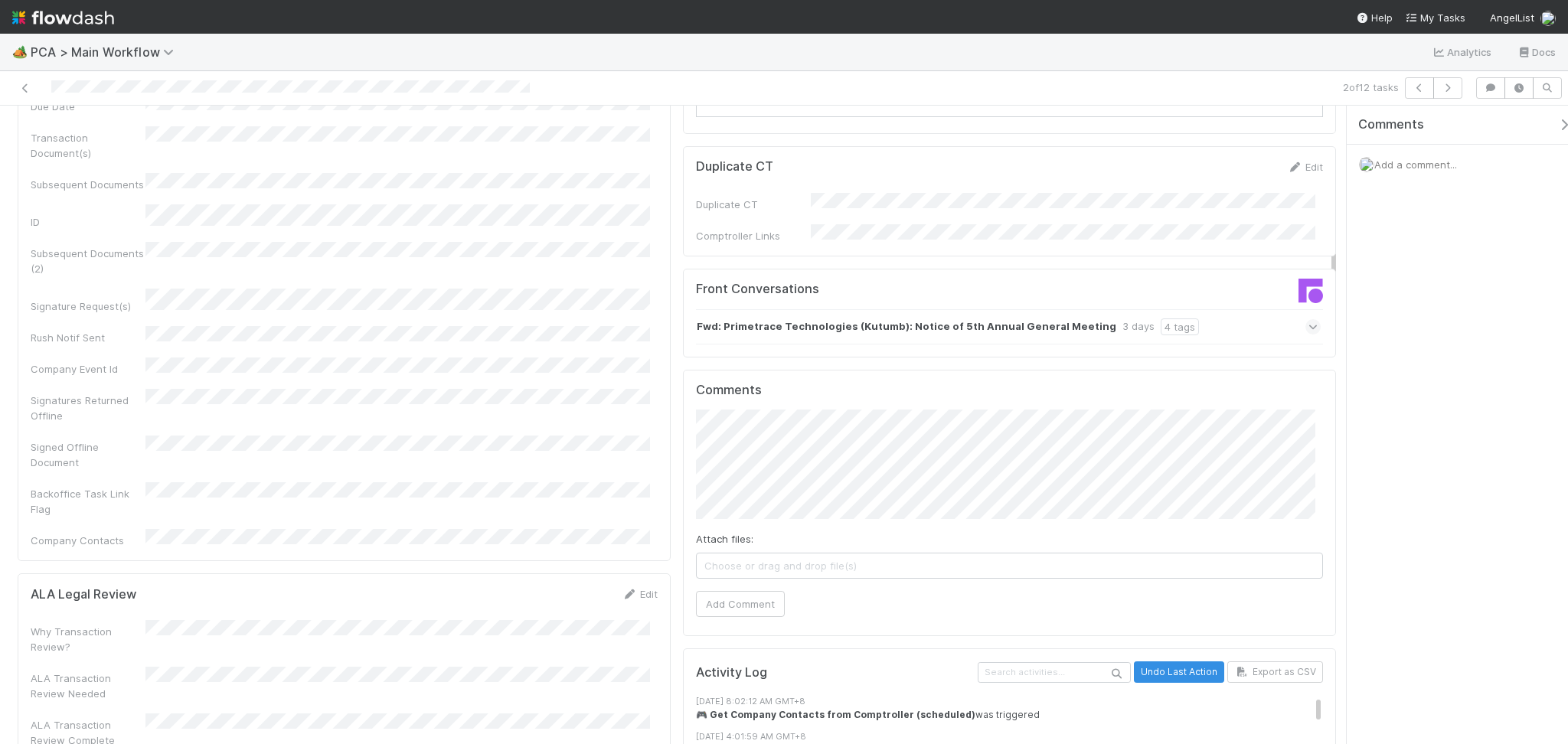
scroll to position [1632, 0]
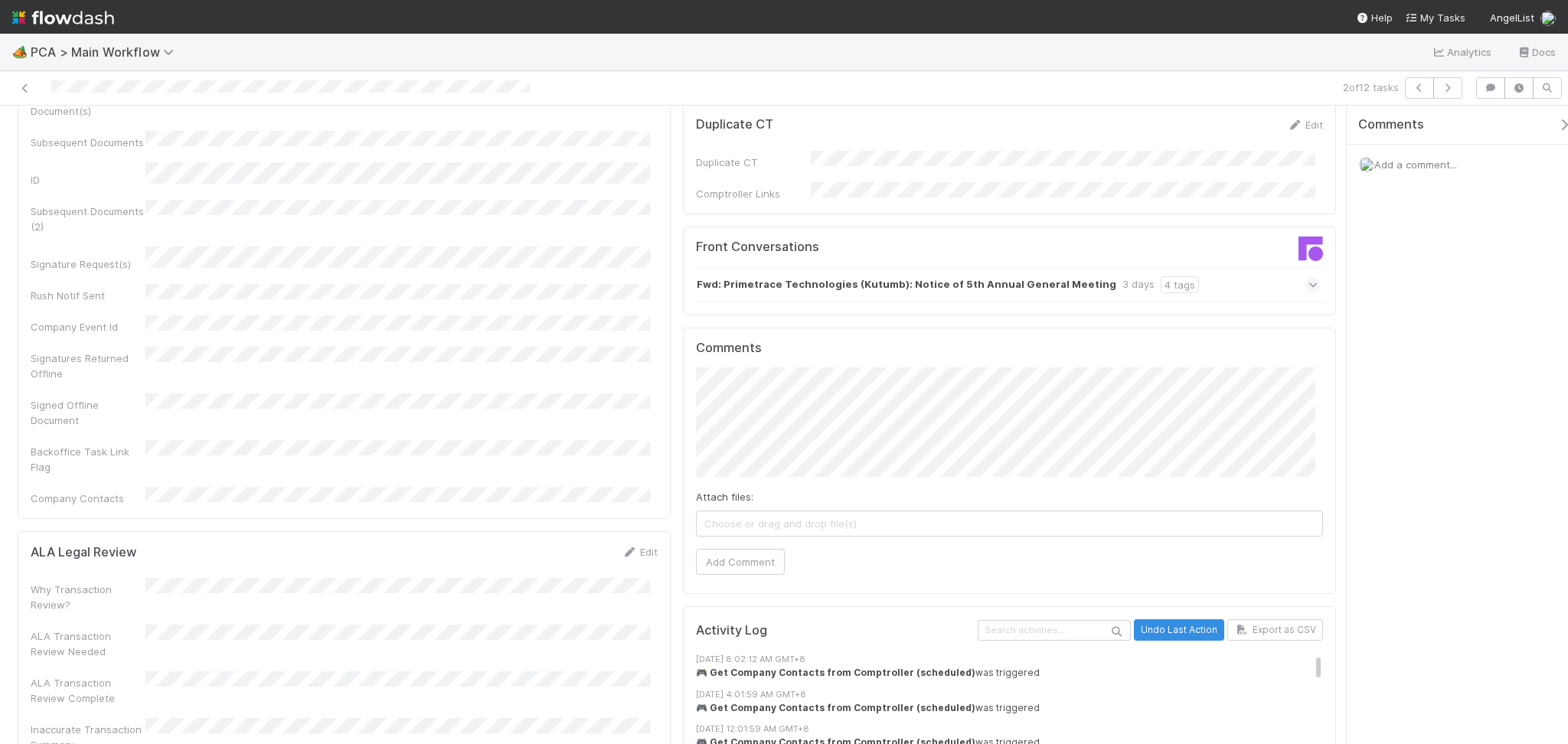
click at [1181, 267] on div "Fwd: Primetrace Technologies (Kutumb): Notice of 5th Annual General Meeting 3 d…" at bounding box center [1008, 285] width 625 height 35
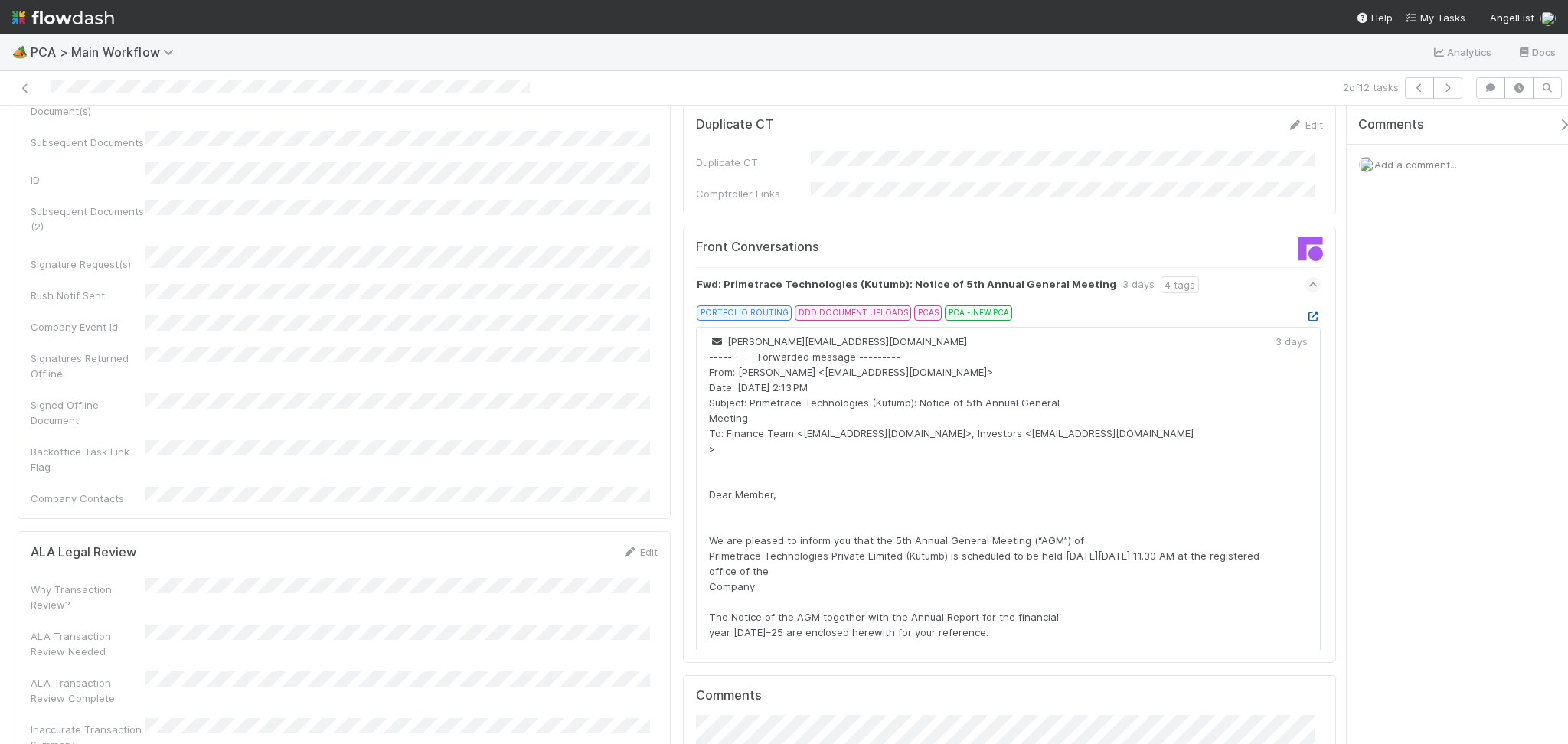
click at [1305, 310] on link at bounding box center [1313, 316] width 15 height 12
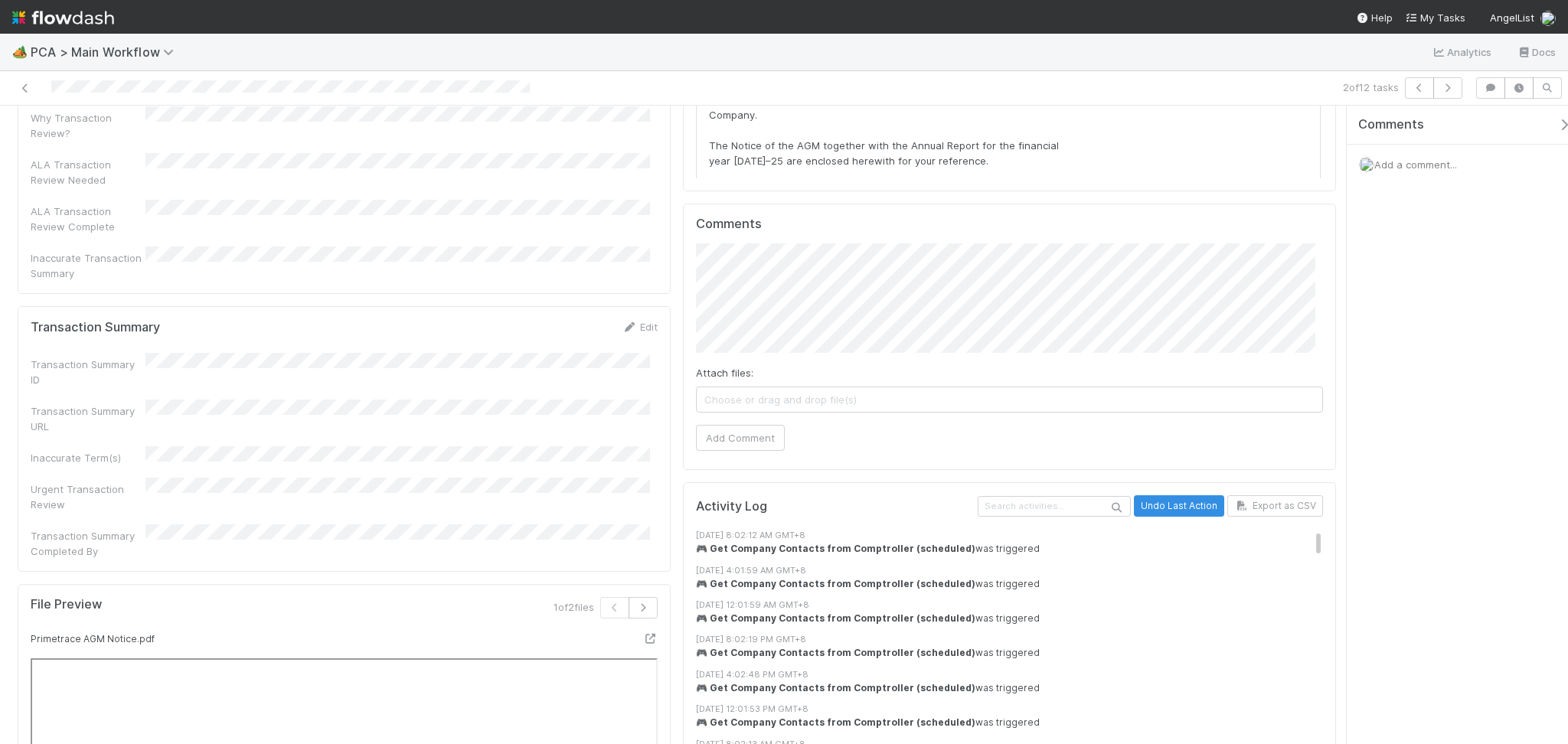
scroll to position [2040, 0]
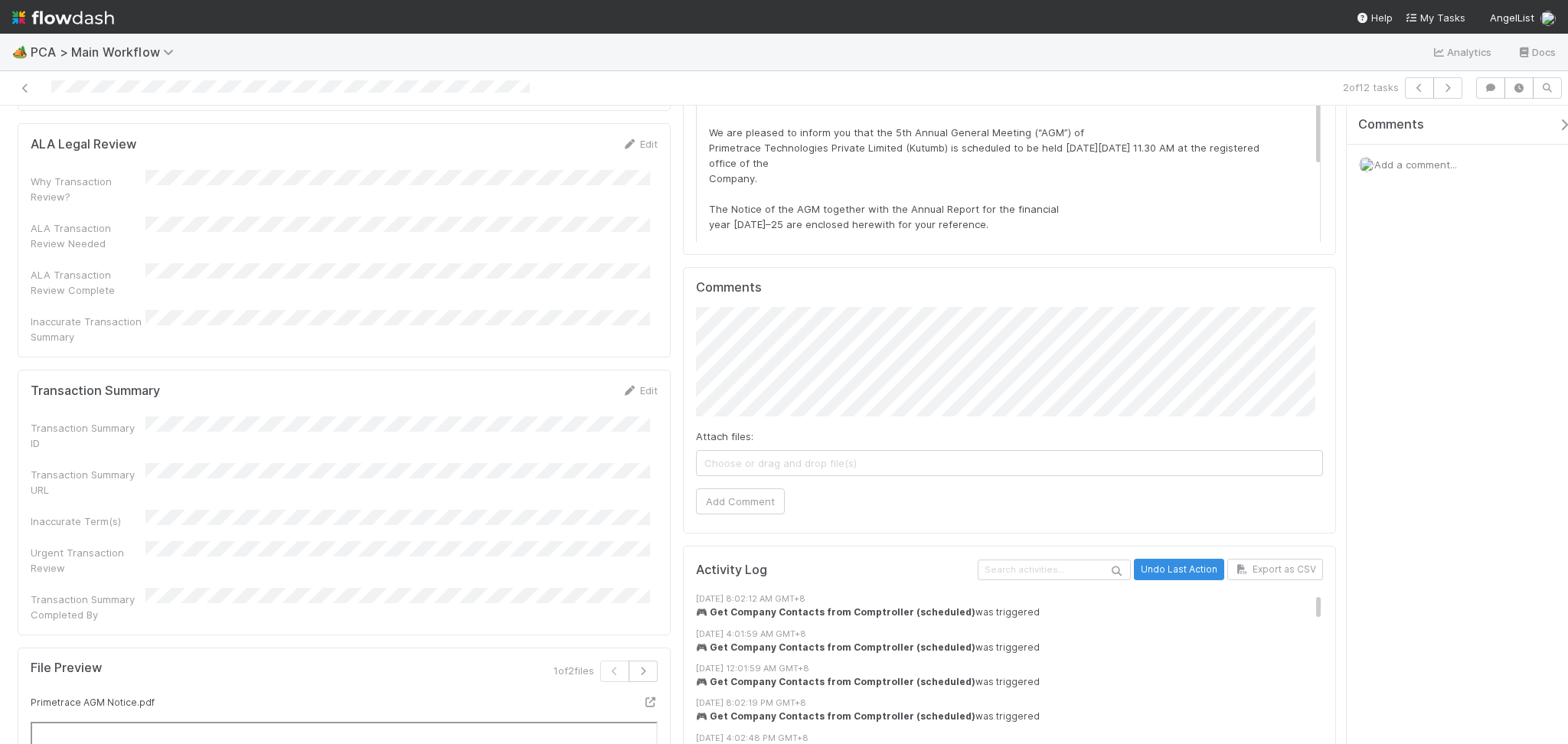
click at [610, 382] on div "Transaction Summary Edit" at bounding box center [344, 390] width 627 height 15
click at [623, 382] on div "Edit" at bounding box center [640, 390] width 36 height 15
click at [622, 386] on icon at bounding box center [629, 391] width 15 height 10
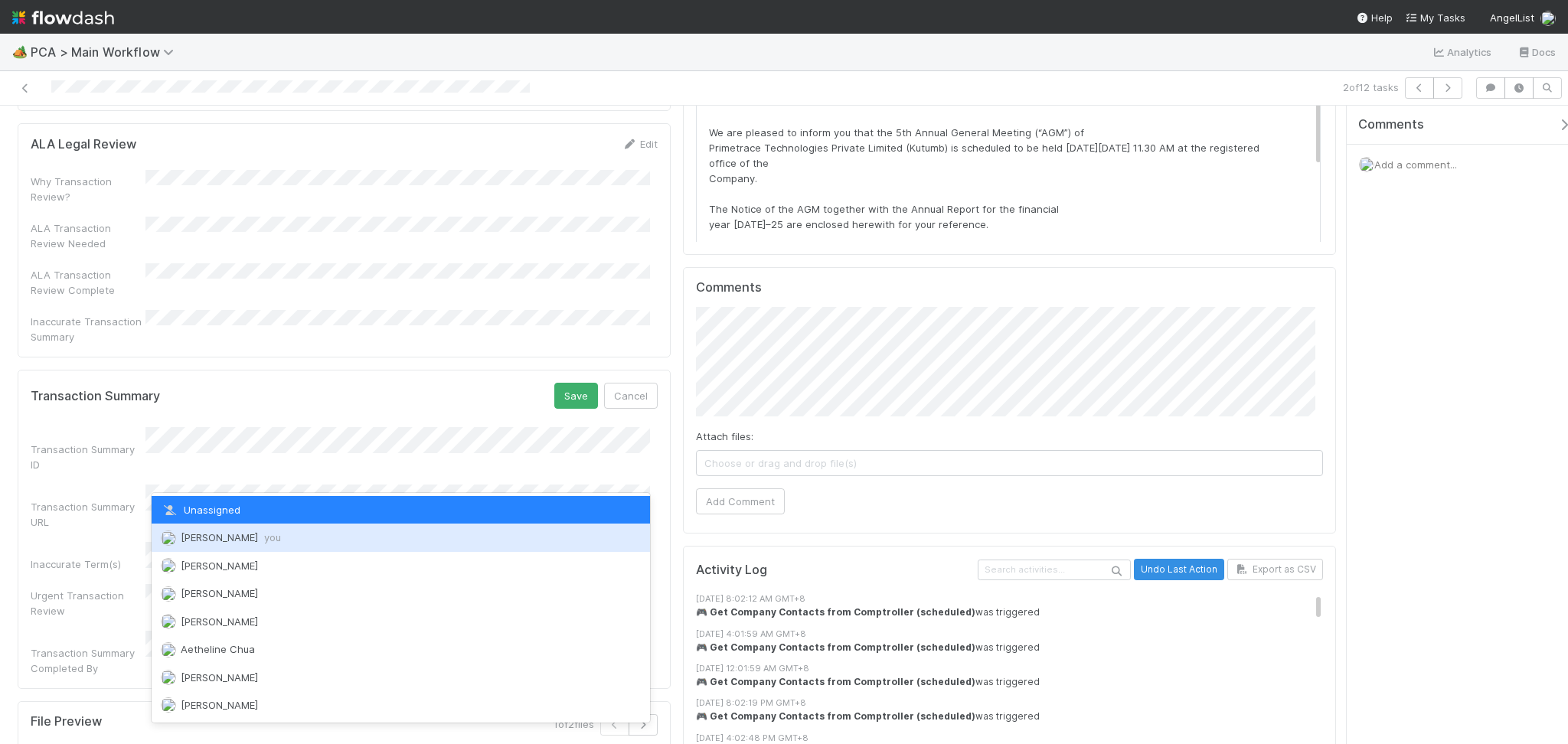
click at [304, 541] on div "Febbie Cervantes you" at bounding box center [400, 537] width 498 height 27
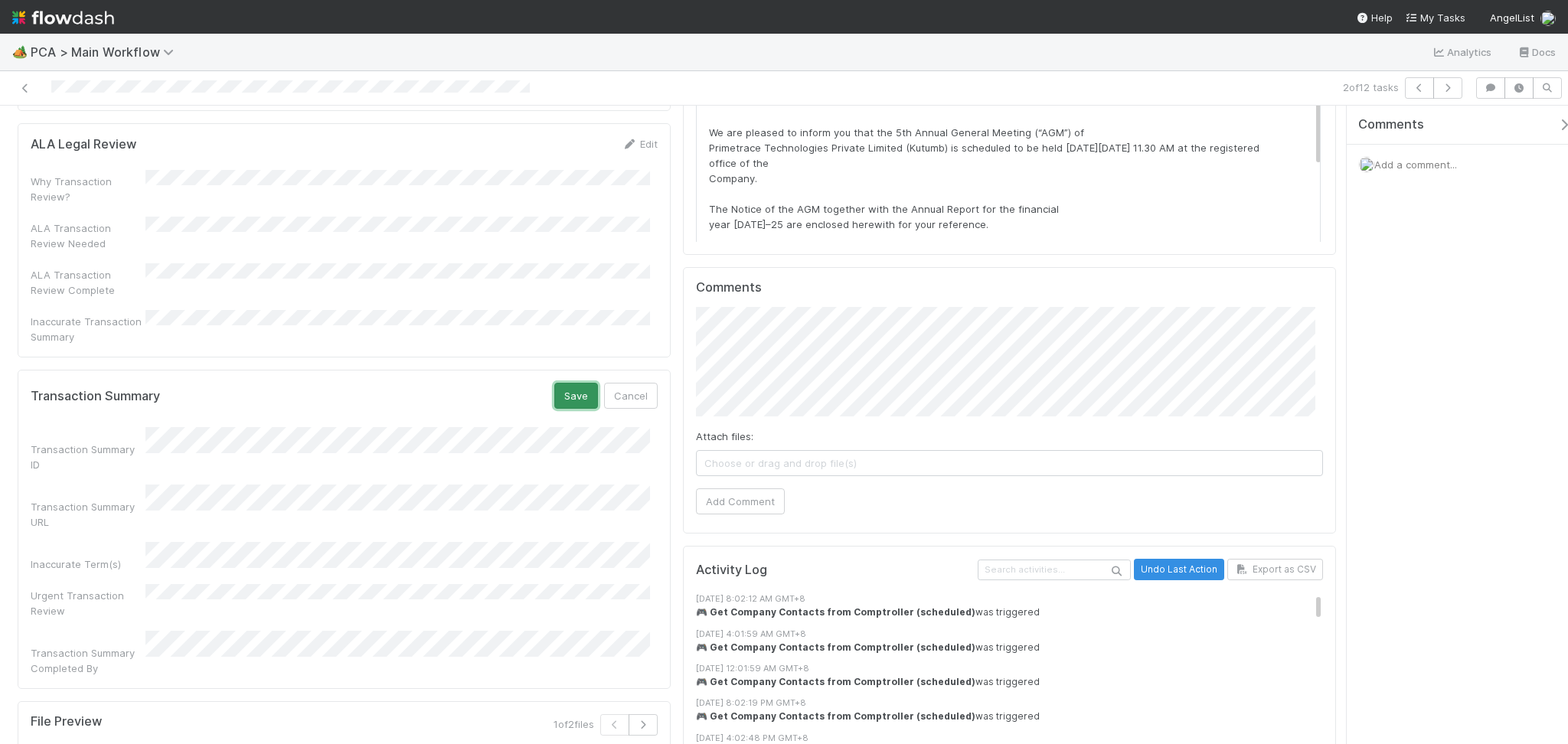
click at [570, 382] on button "Save" at bounding box center [575, 395] width 44 height 26
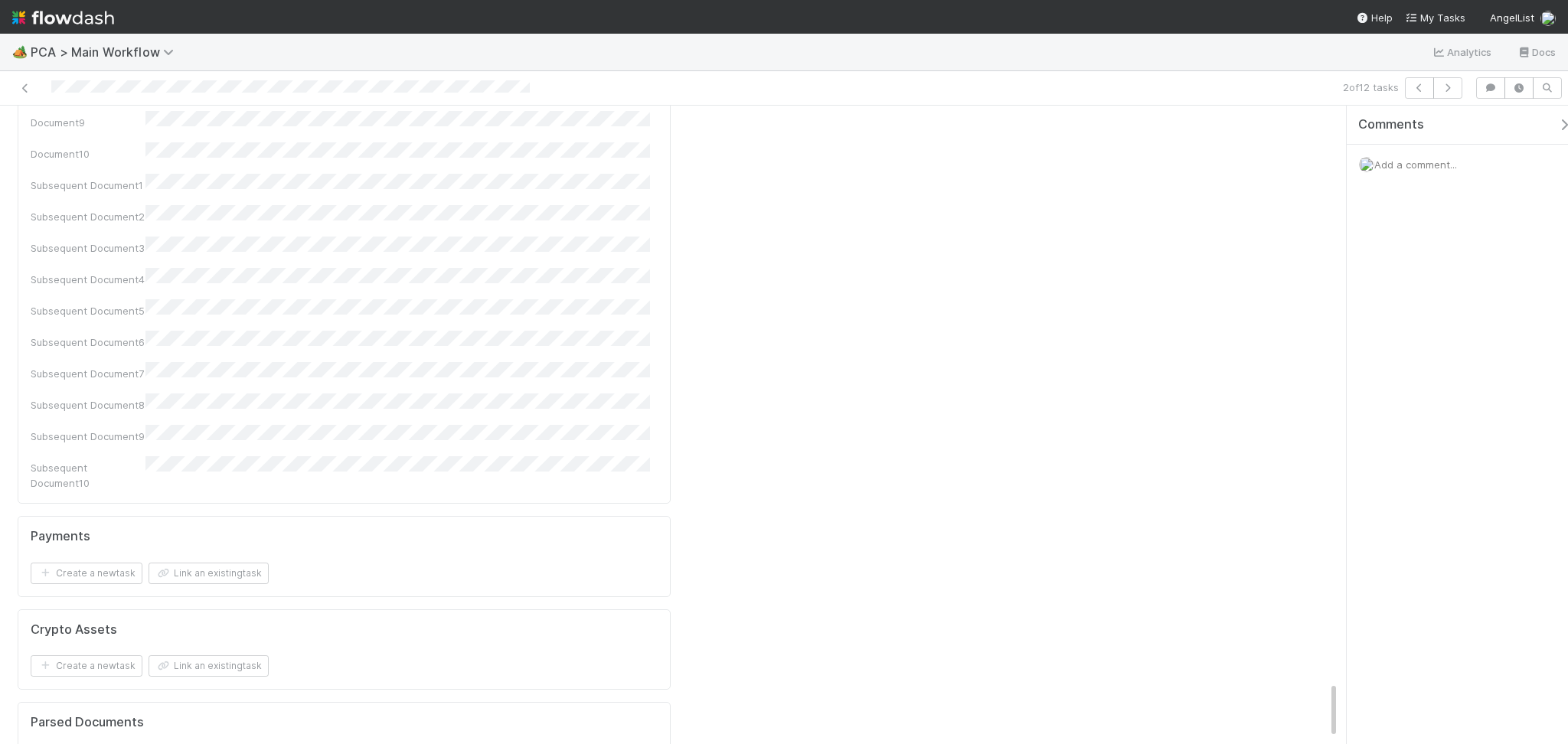
scroll to position [6429, 0]
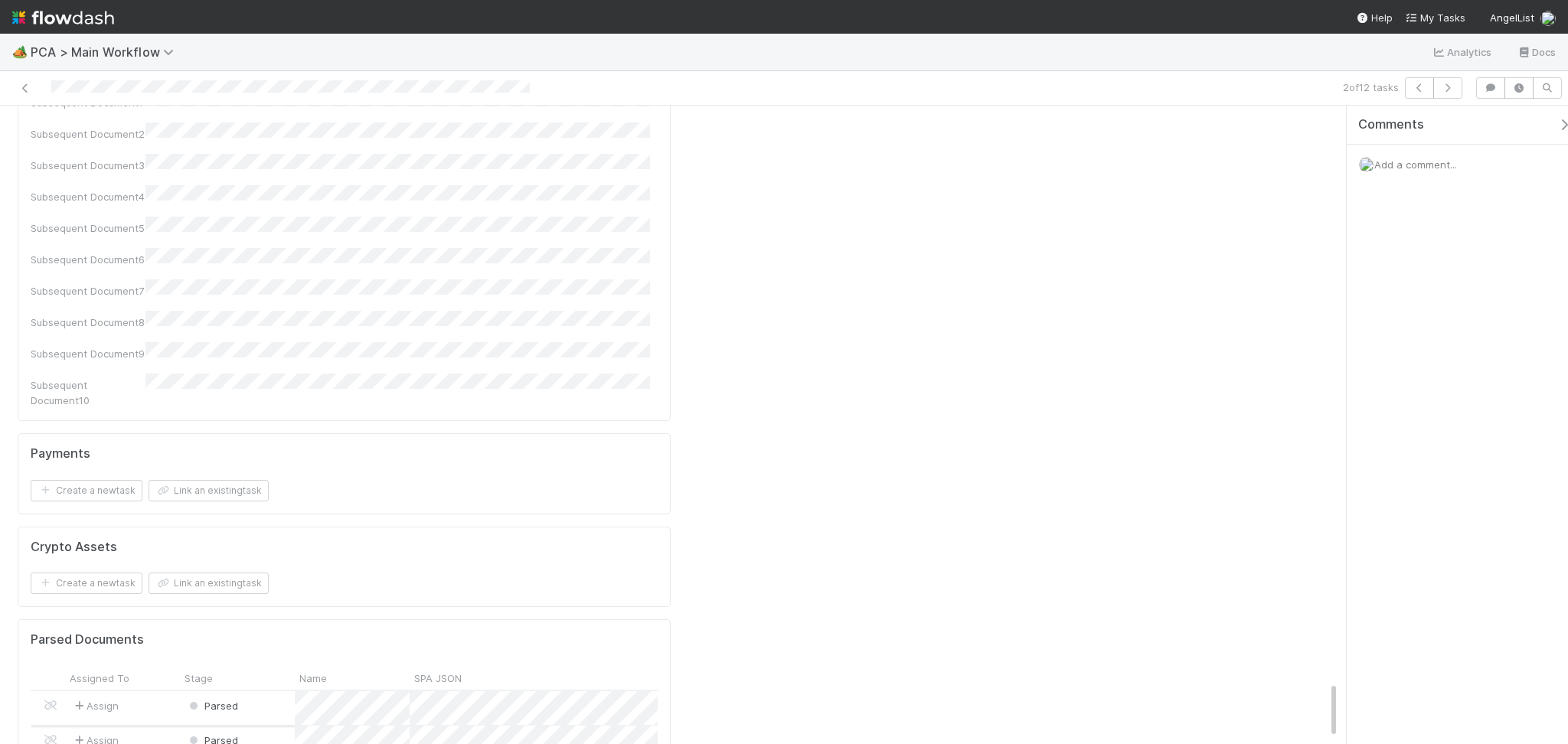
click at [255, 691] on div "Parsed" at bounding box center [237, 707] width 115 height 33
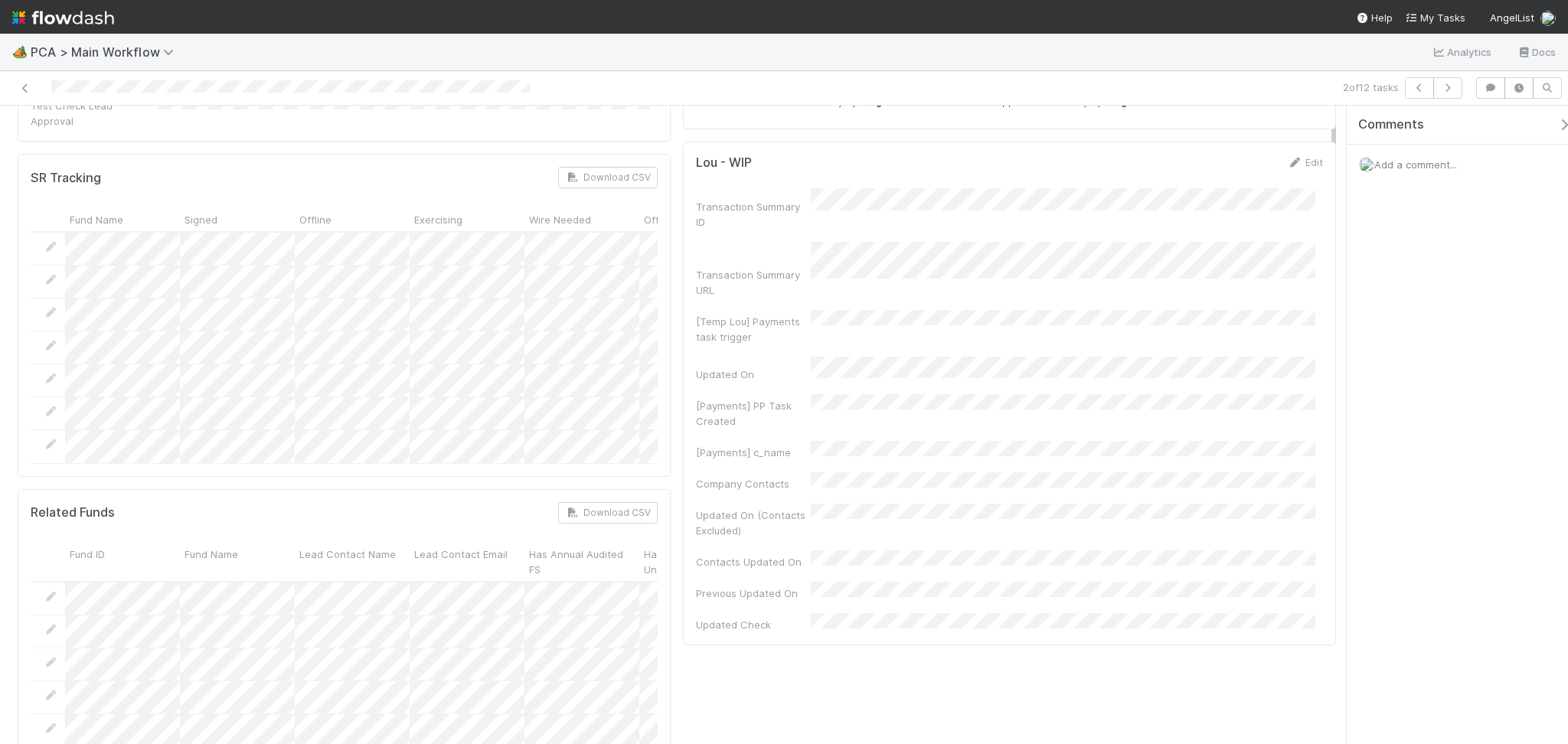
scroll to position [0, 0]
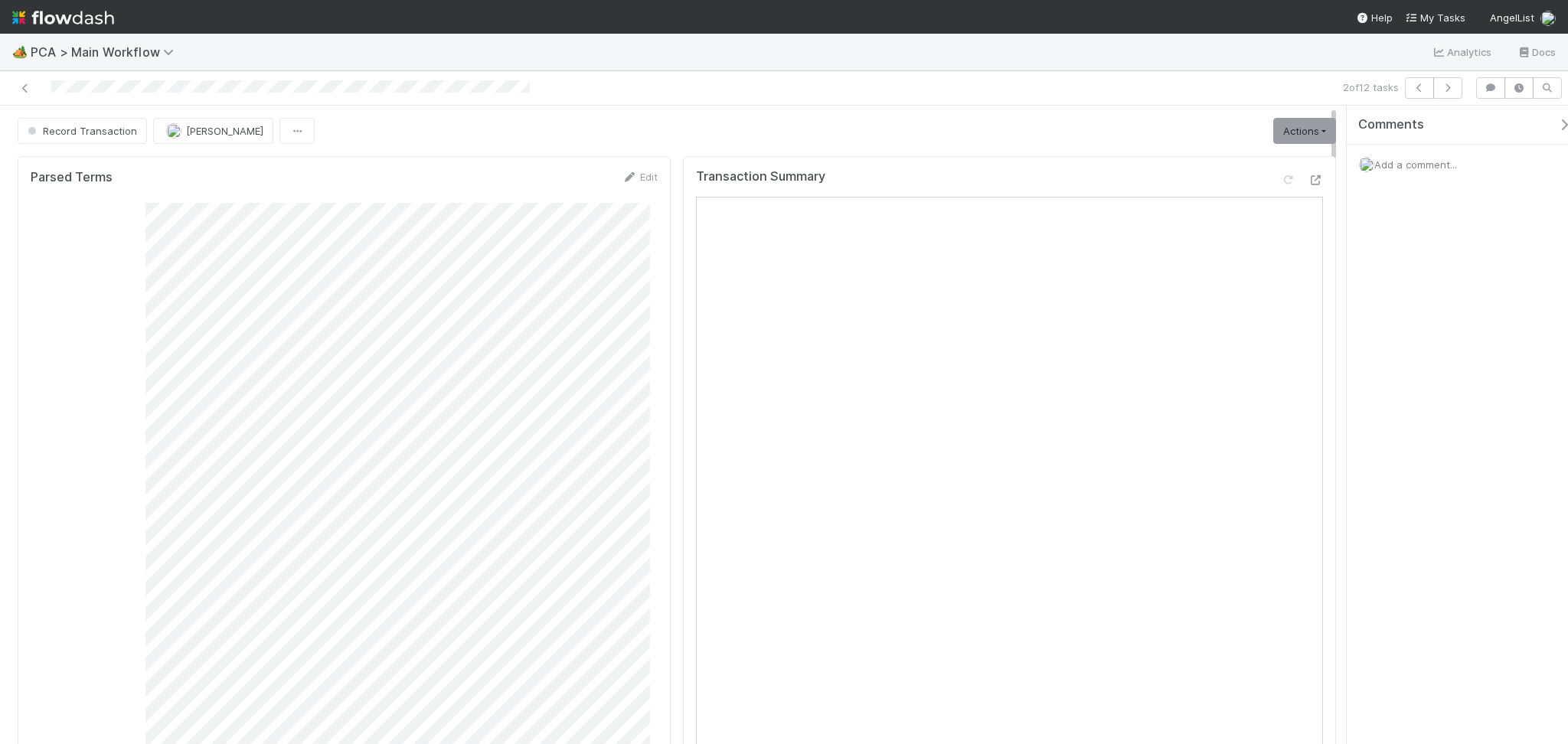
drag, startPoint x: 1340, startPoint y: 448, endPoint x: 1367, endPoint y: 109, distance: 340.1
click at [1367, 109] on div "Record Transaction Febbie Cervantes Actions Move to TR External Open Question /…" at bounding box center [784, 424] width 1568 height 639
click at [1304, 125] on link "Actions" at bounding box center [1304, 130] width 63 height 26
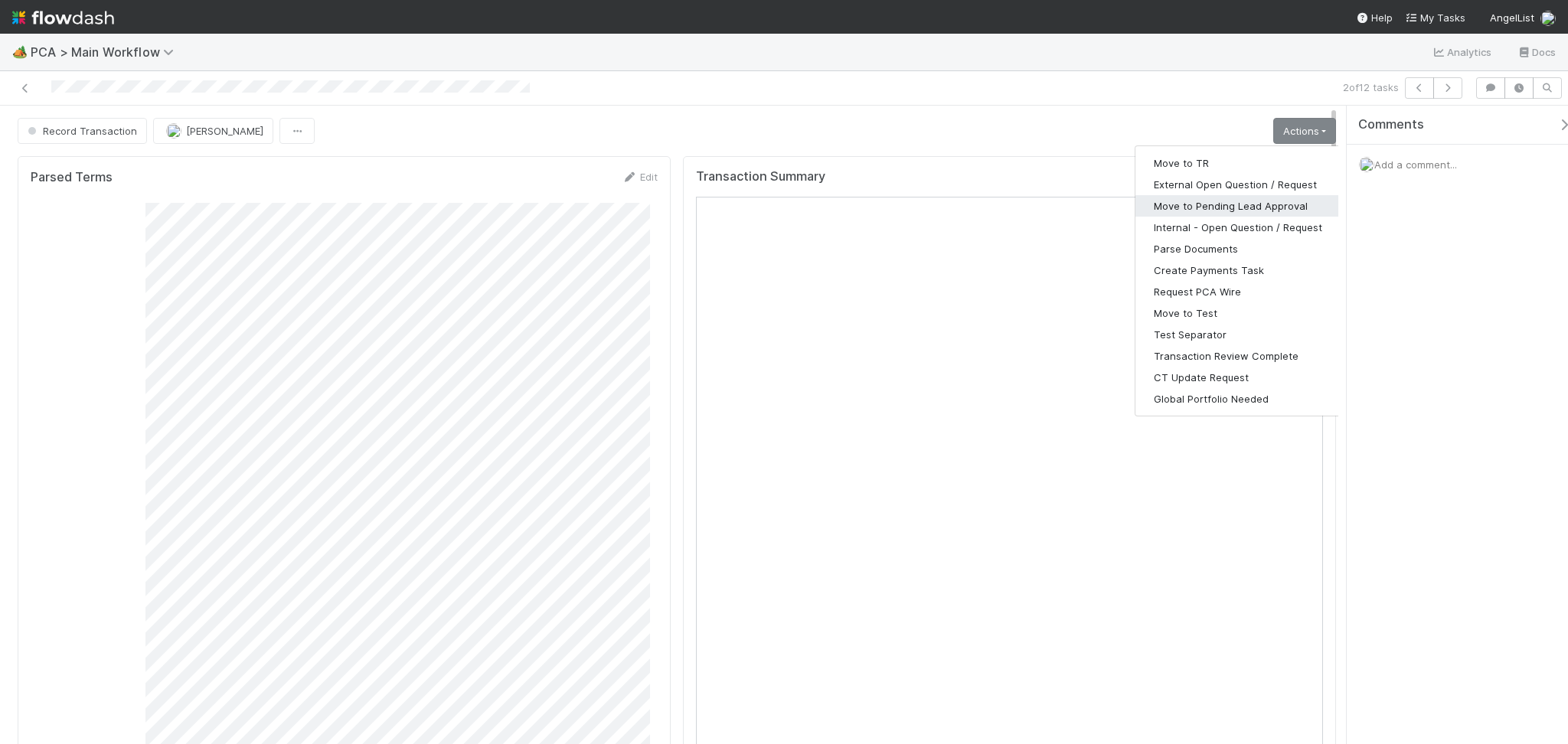
click at [1262, 213] on button "Move to Pending Lead Approval" at bounding box center [1237, 206] width 205 height 21
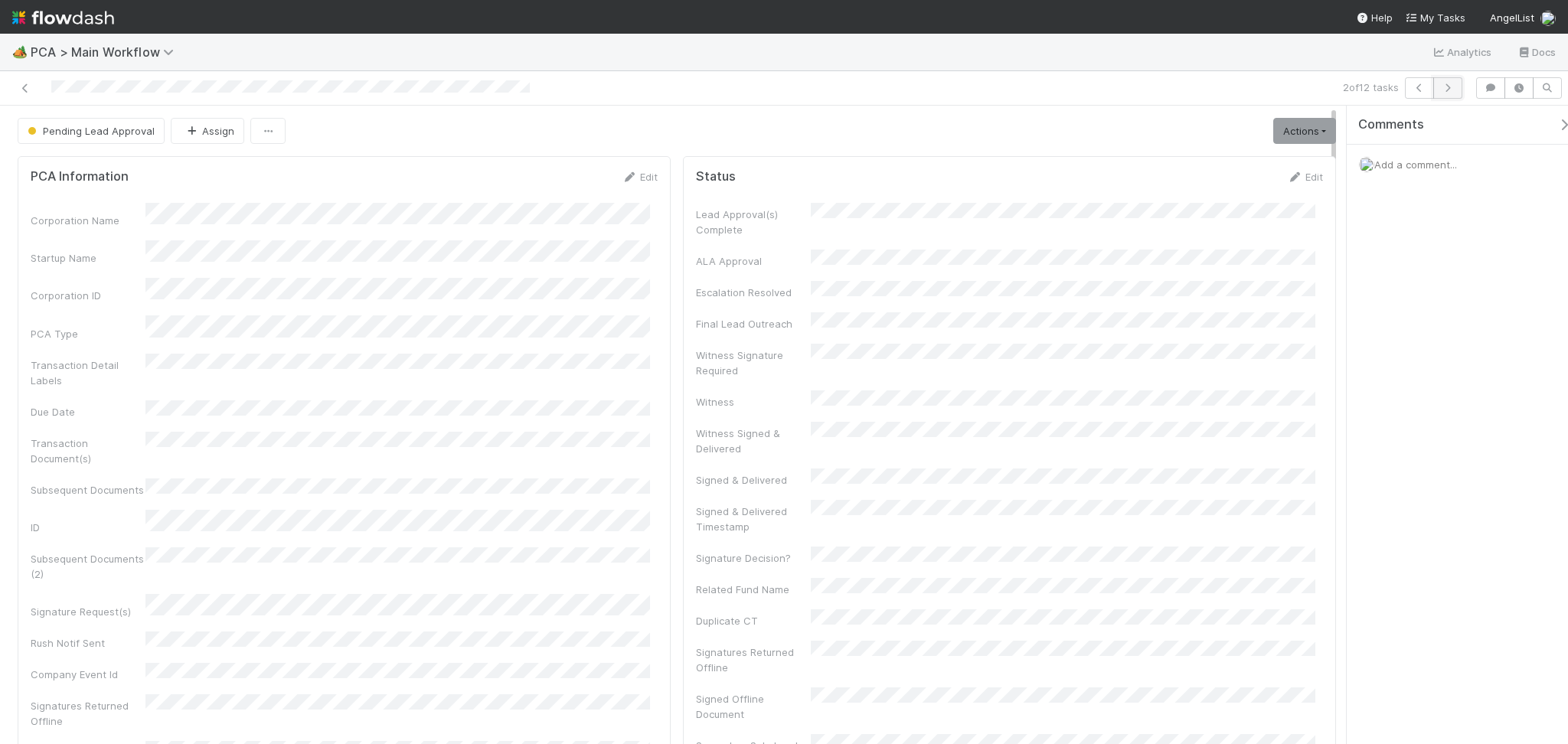
click at [1442, 88] on icon "button" at bounding box center [1447, 87] width 15 height 9
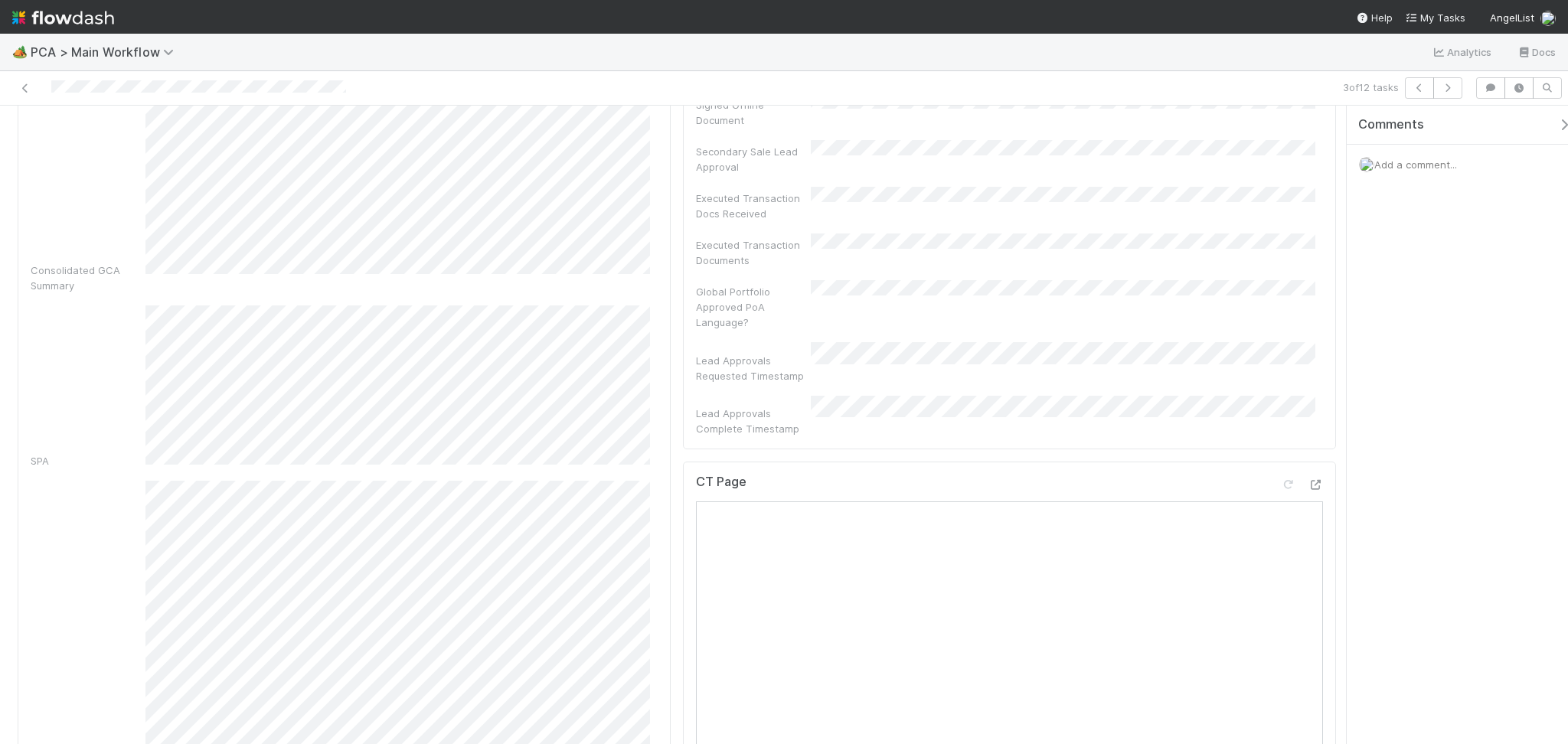
scroll to position [816, 0]
click at [1307, 258] on icon at bounding box center [1315, 263] width 15 height 10
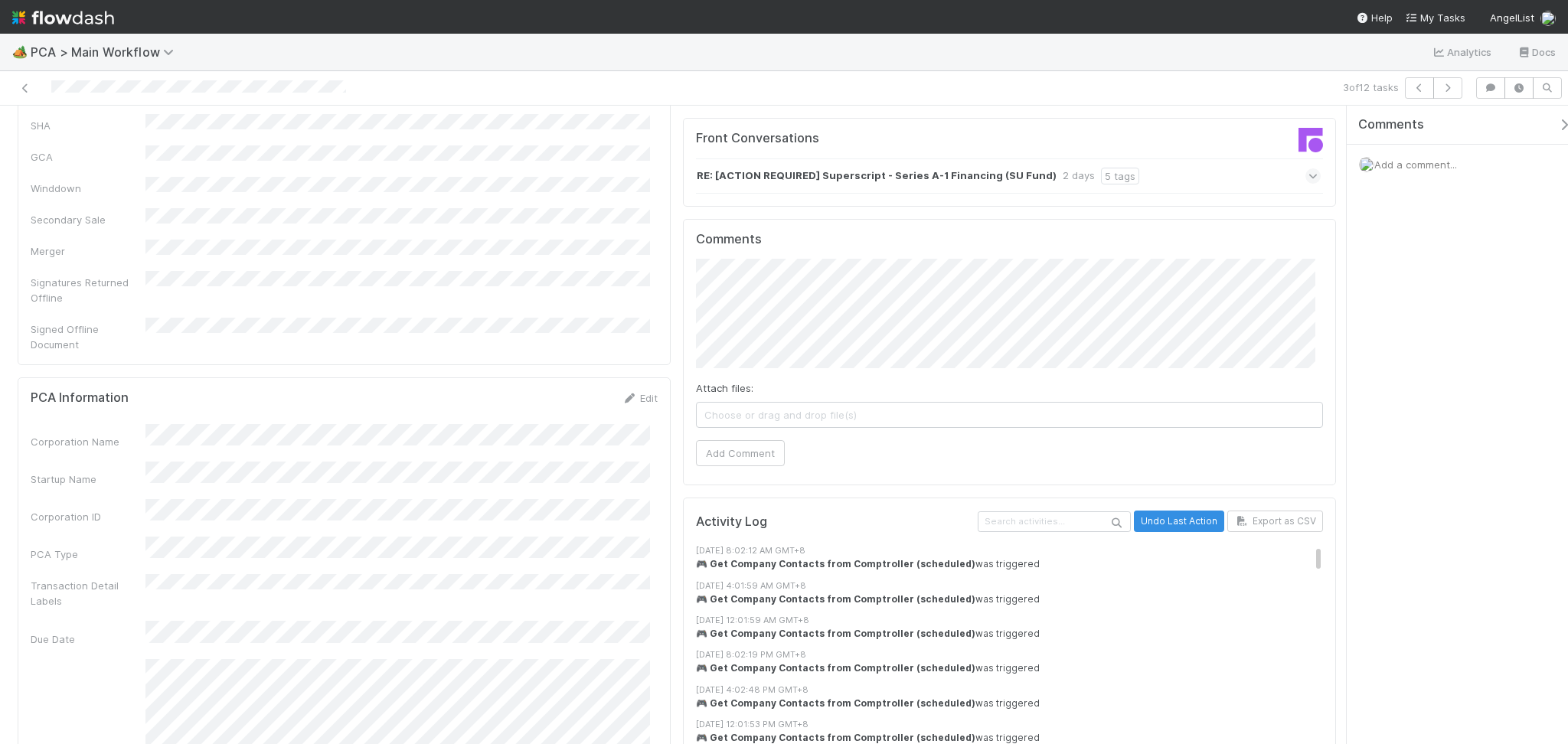
scroll to position [1632, 0]
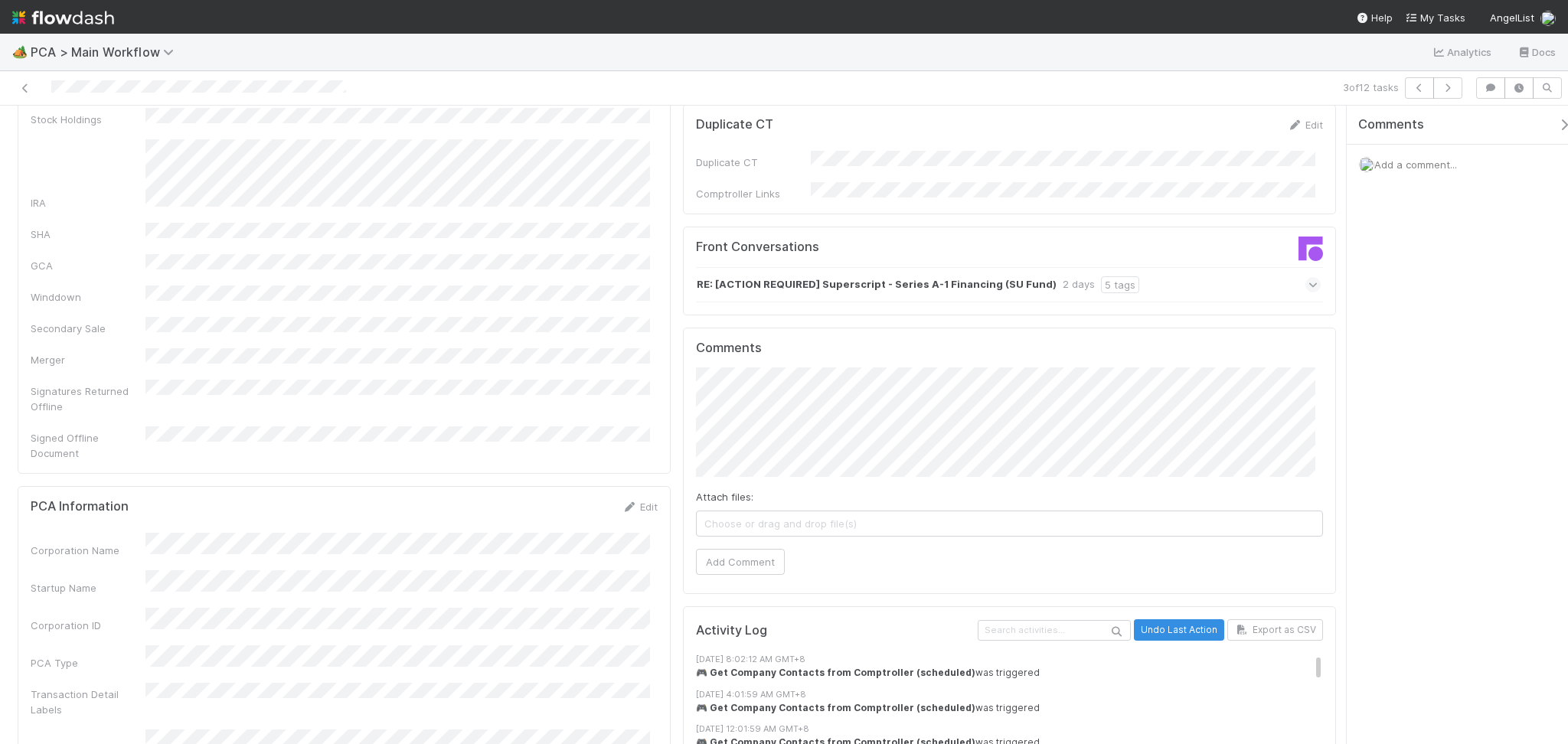
click at [1182, 267] on div "RE: [ACTION REQUIRED] Superscript - Series A-1 Financing (SU Fund) 2 days 5 tags" at bounding box center [1008, 285] width 625 height 35
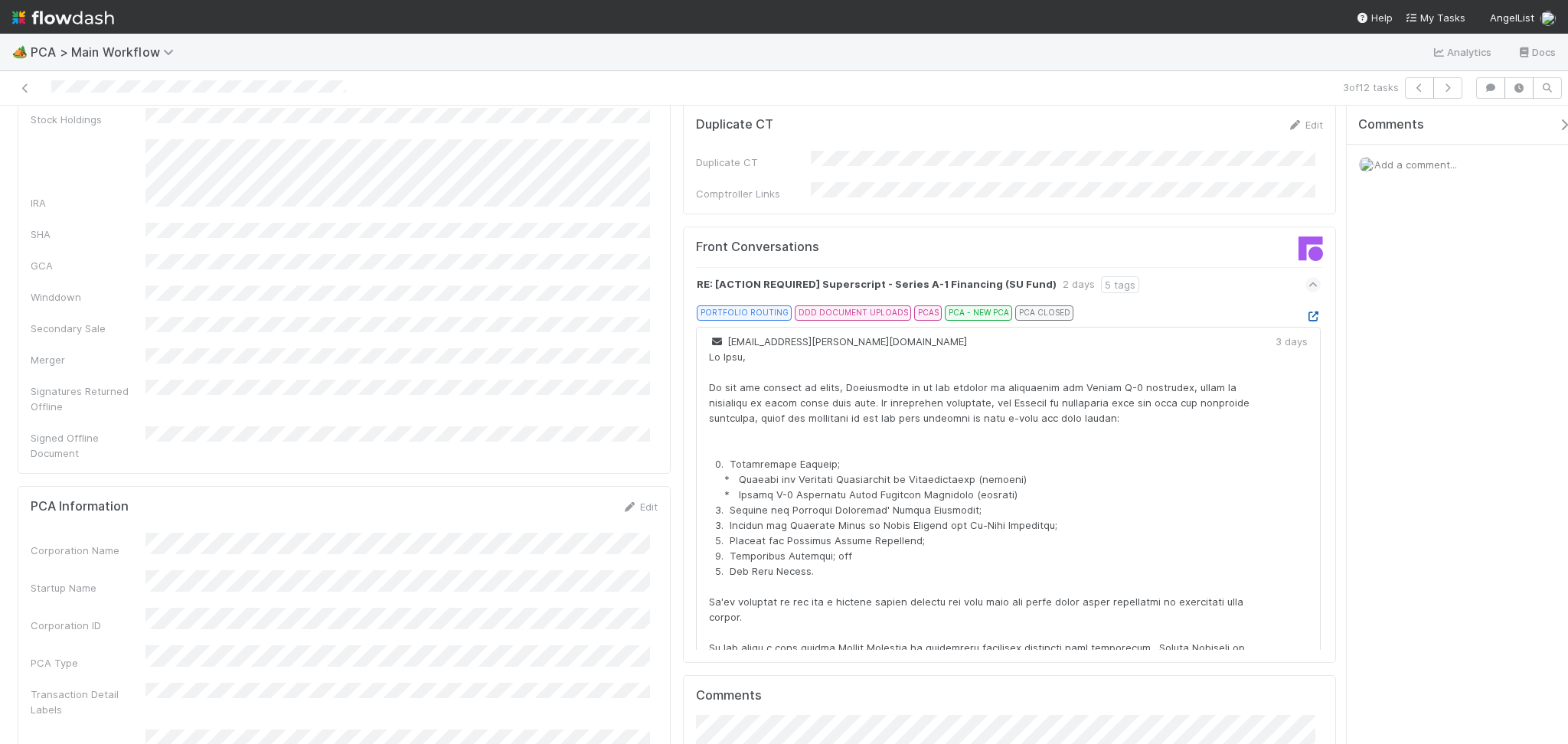
click at [1305, 311] on icon at bounding box center [1313, 316] width 15 height 10
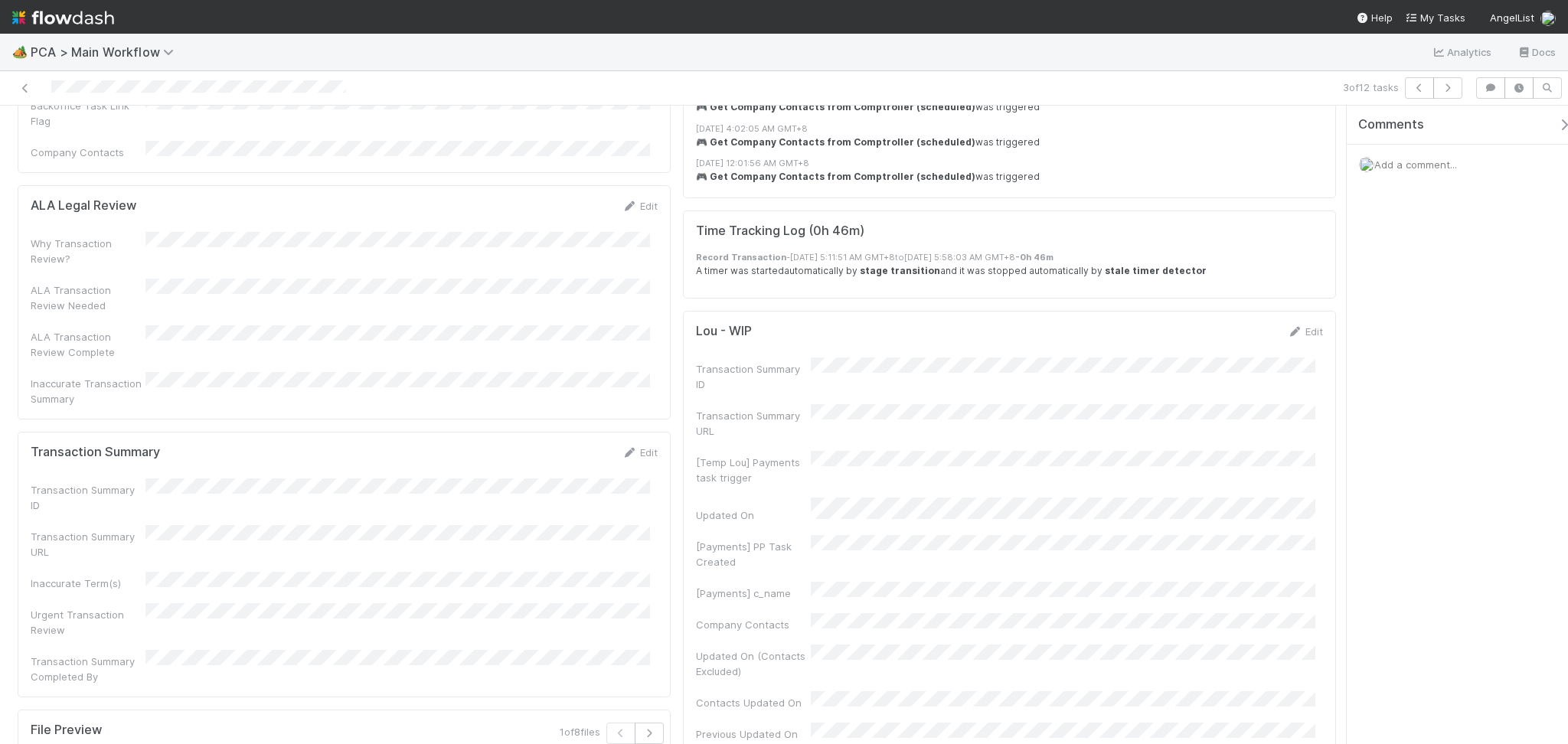
scroll to position [2755, 0]
drag, startPoint x: 633, startPoint y: 301, endPoint x: 633, endPoint y: 291, distance: 10.0
click at [633, 443] on form "Transaction Summary Edit Transaction Summary ID Transaction Summary URL Inaccur…" at bounding box center [344, 562] width 627 height 239
click at [632, 445] on link "Edit" at bounding box center [640, 451] width 36 height 12
click at [229, 545] on div "Transaction Summary URL" at bounding box center [344, 567] width 627 height 45
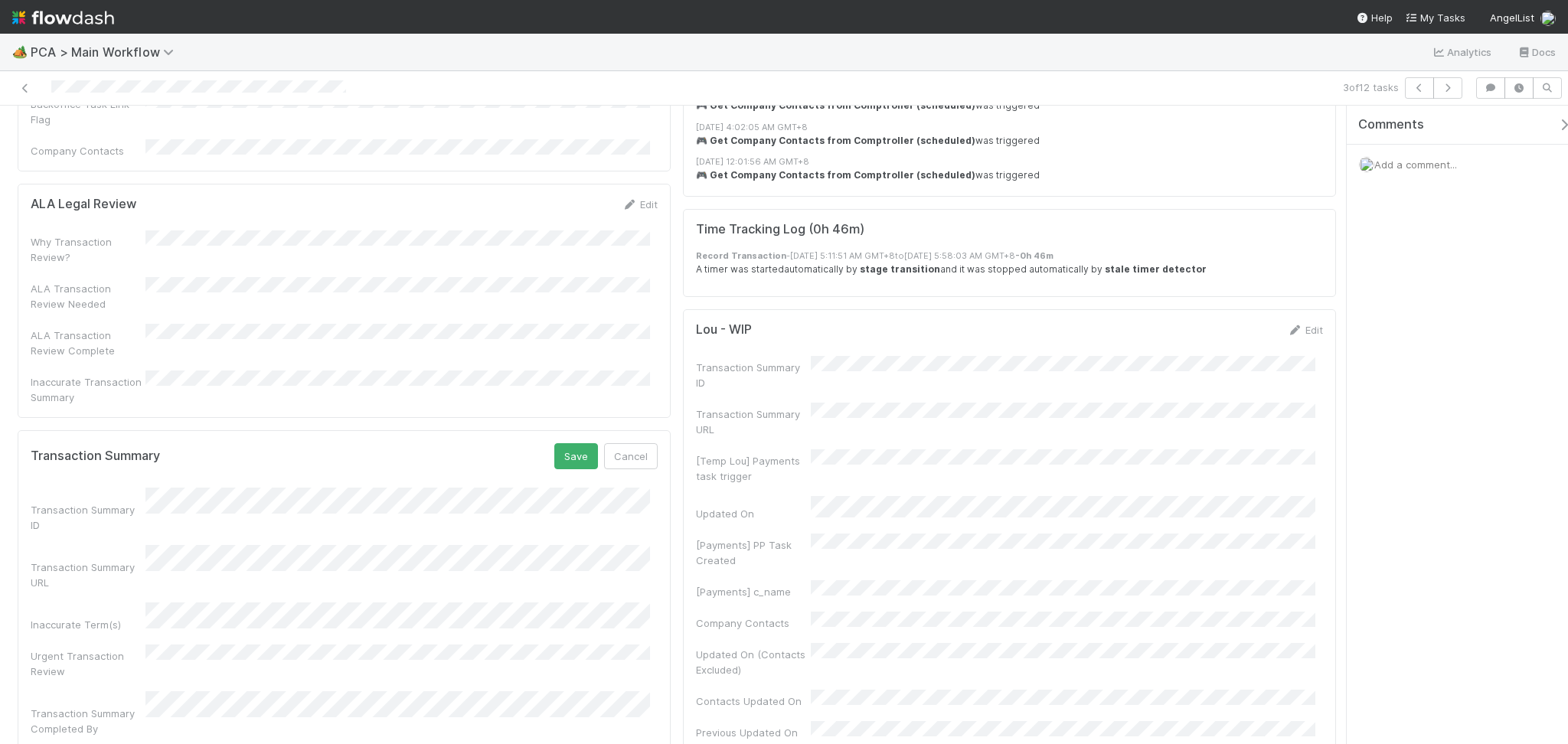
click at [245, 503] on div "Transaction Summary ID Transaction Summary URL Inaccurate Term(s) Urgent Transa…" at bounding box center [344, 612] width 627 height 249
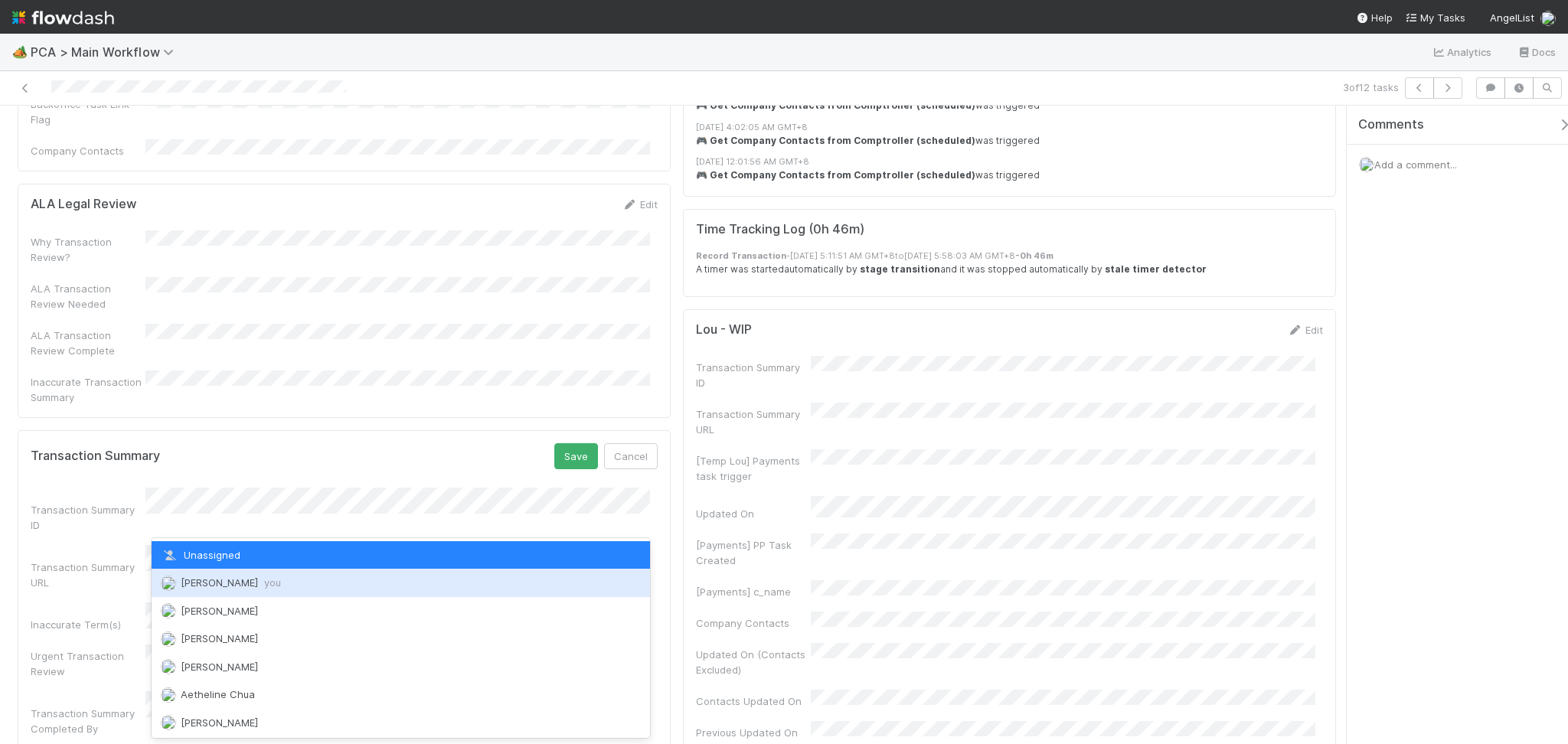
click at [239, 587] on span "Febbie Cervantes you" at bounding box center [231, 582] width 100 height 12
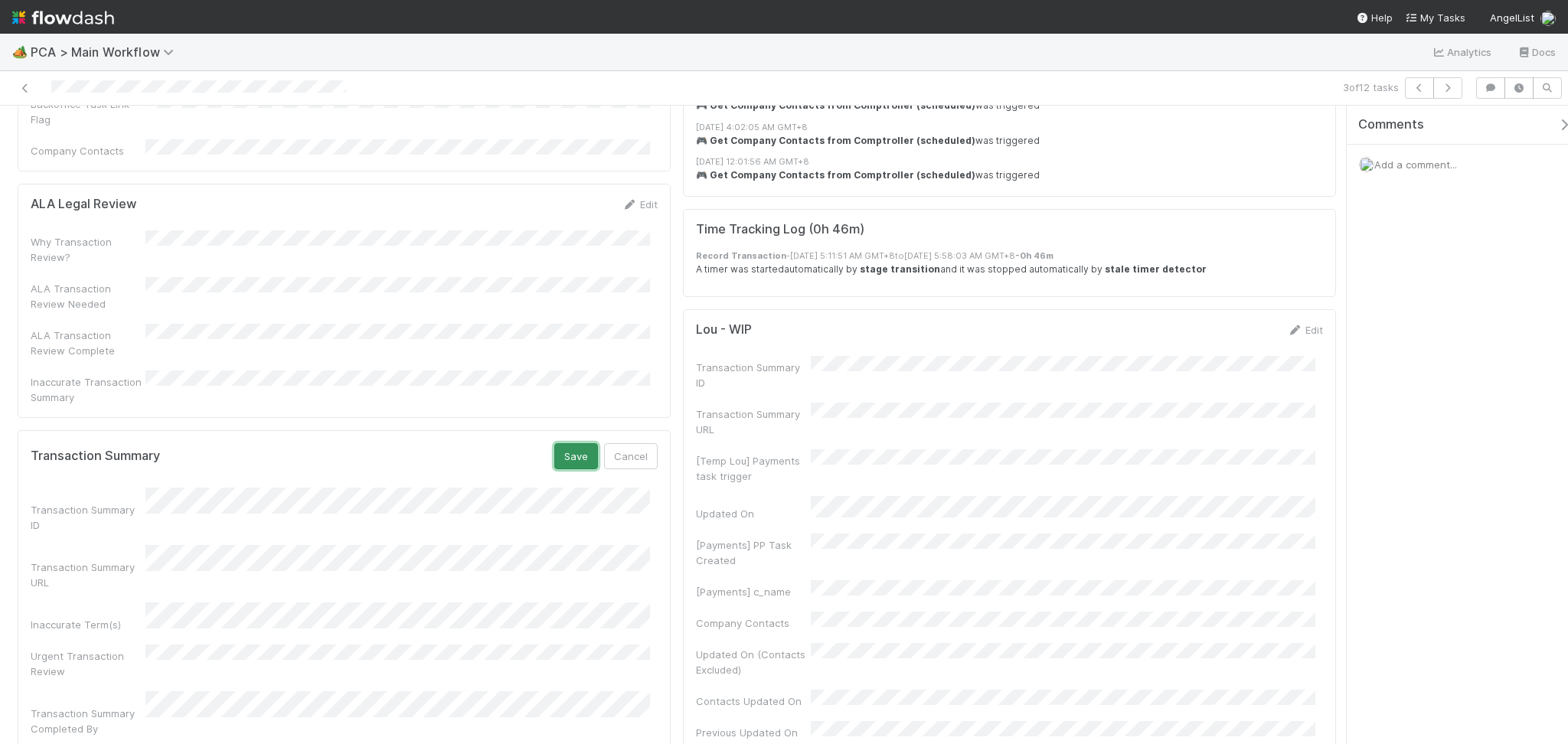
click at [556, 443] on button "Save" at bounding box center [575, 456] width 44 height 26
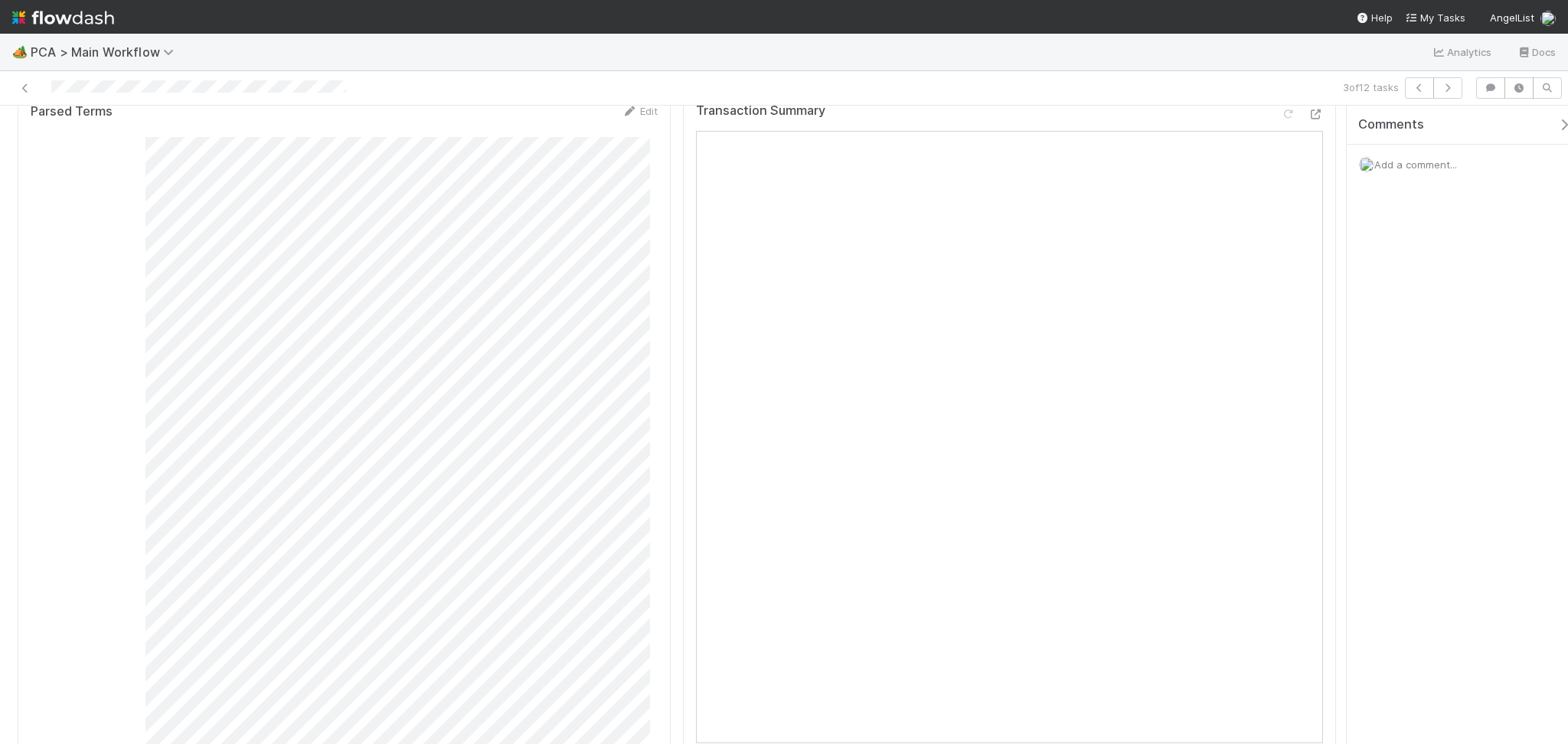
scroll to position [0, 0]
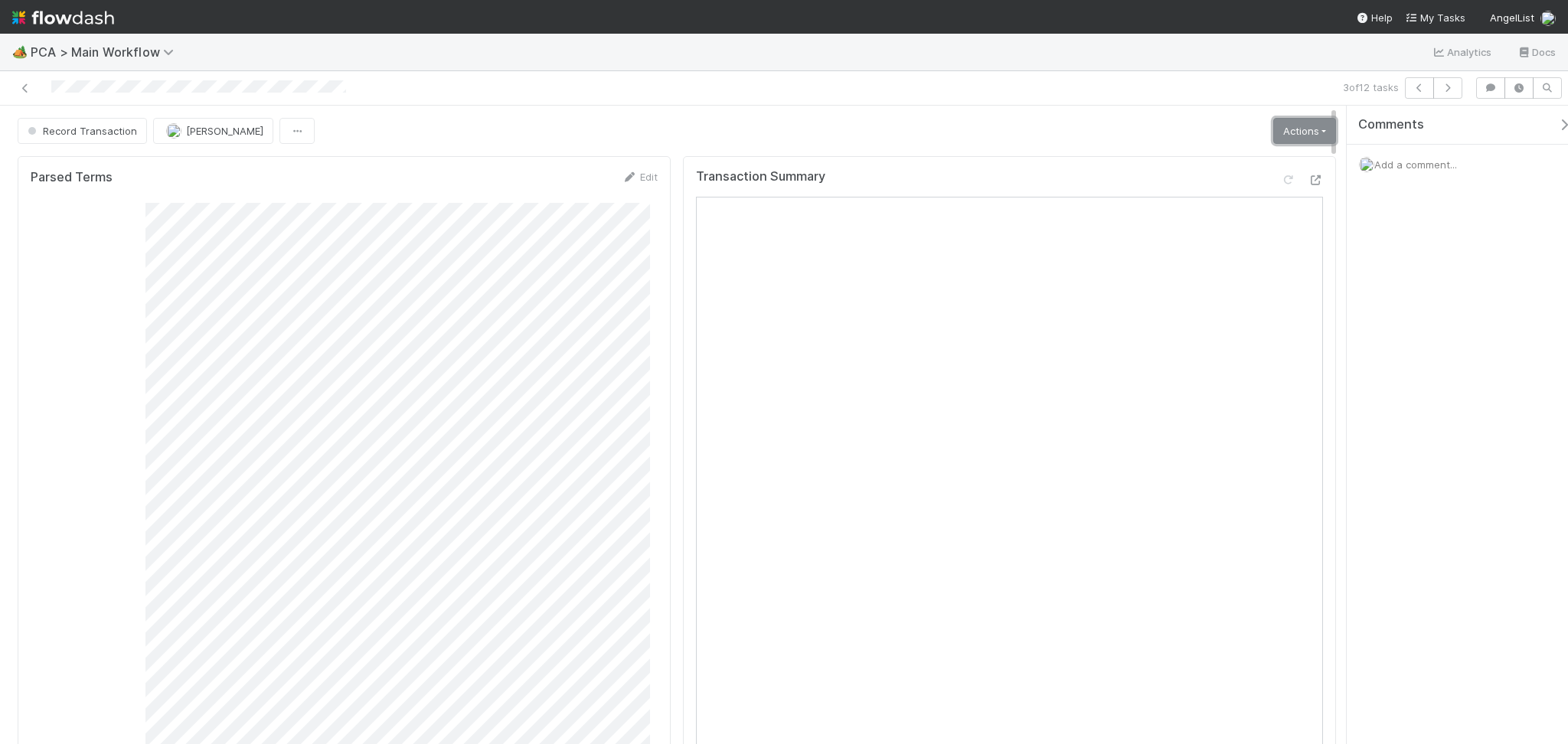
click at [1292, 121] on link "Actions" at bounding box center [1304, 130] width 63 height 26
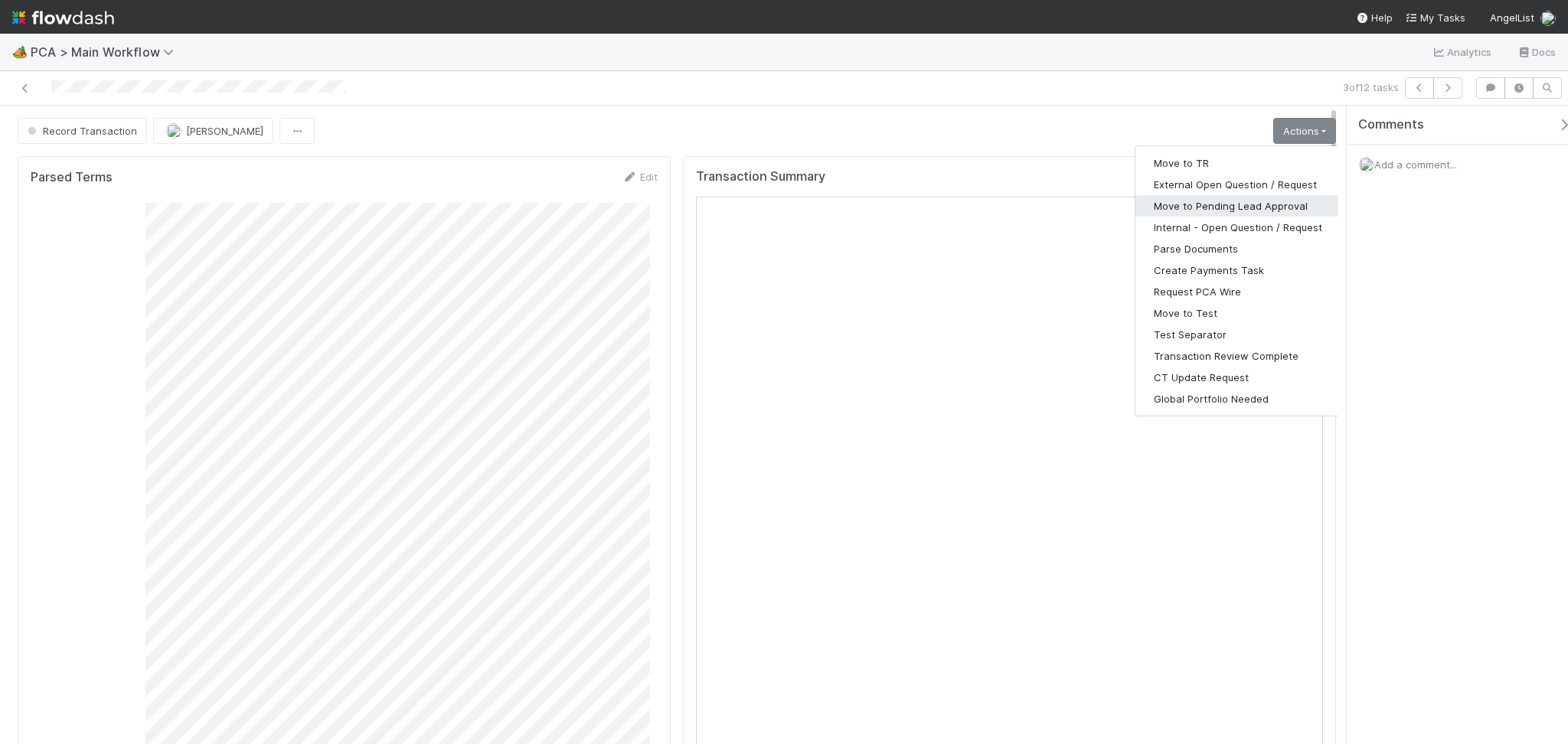
click at [1231, 209] on button "Move to Pending Lead Approval" at bounding box center [1237, 206] width 205 height 21
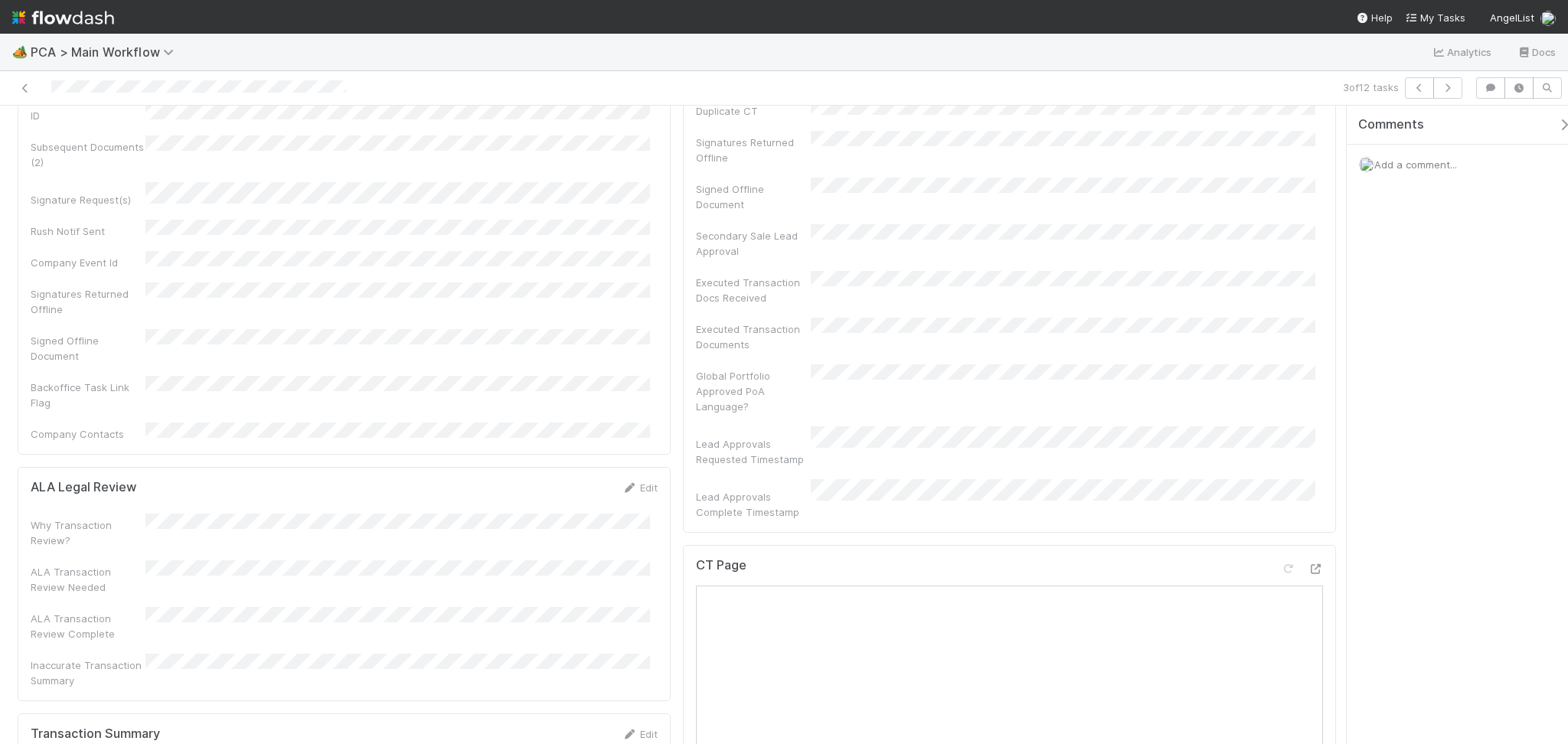
scroll to position [203, 0]
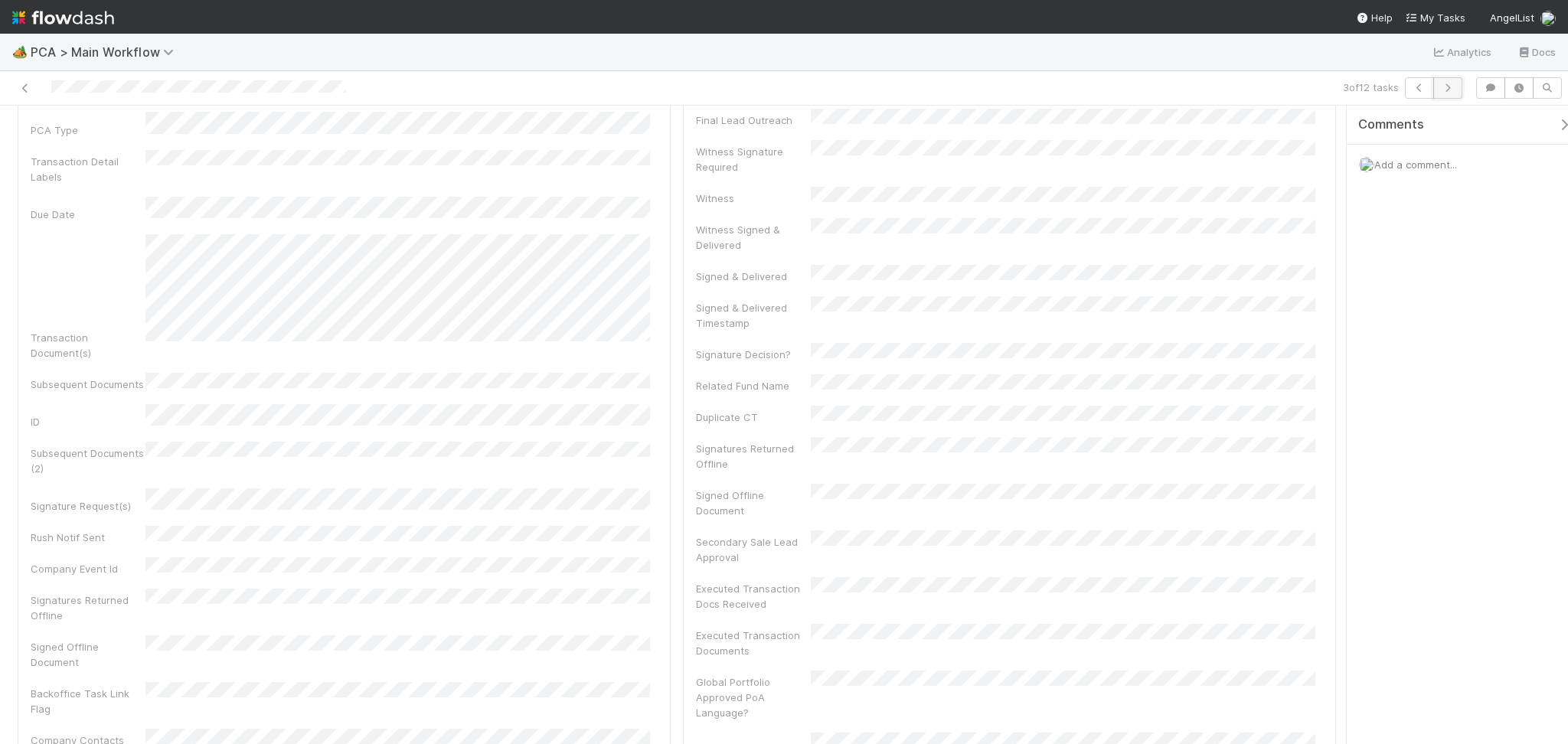
click at [1453, 95] on button "button" at bounding box center [1447, 87] width 29 height 21
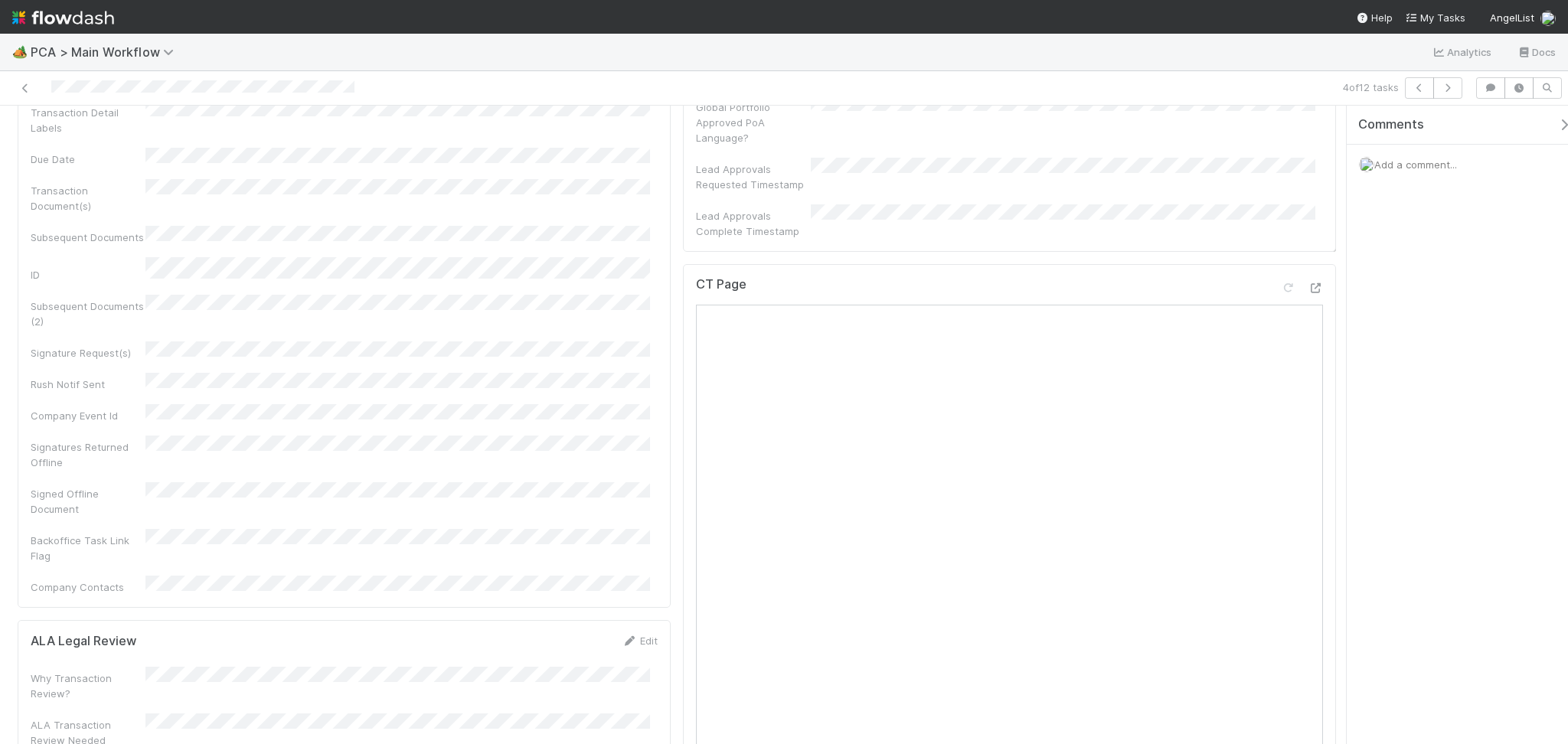
scroll to position [816, 0]
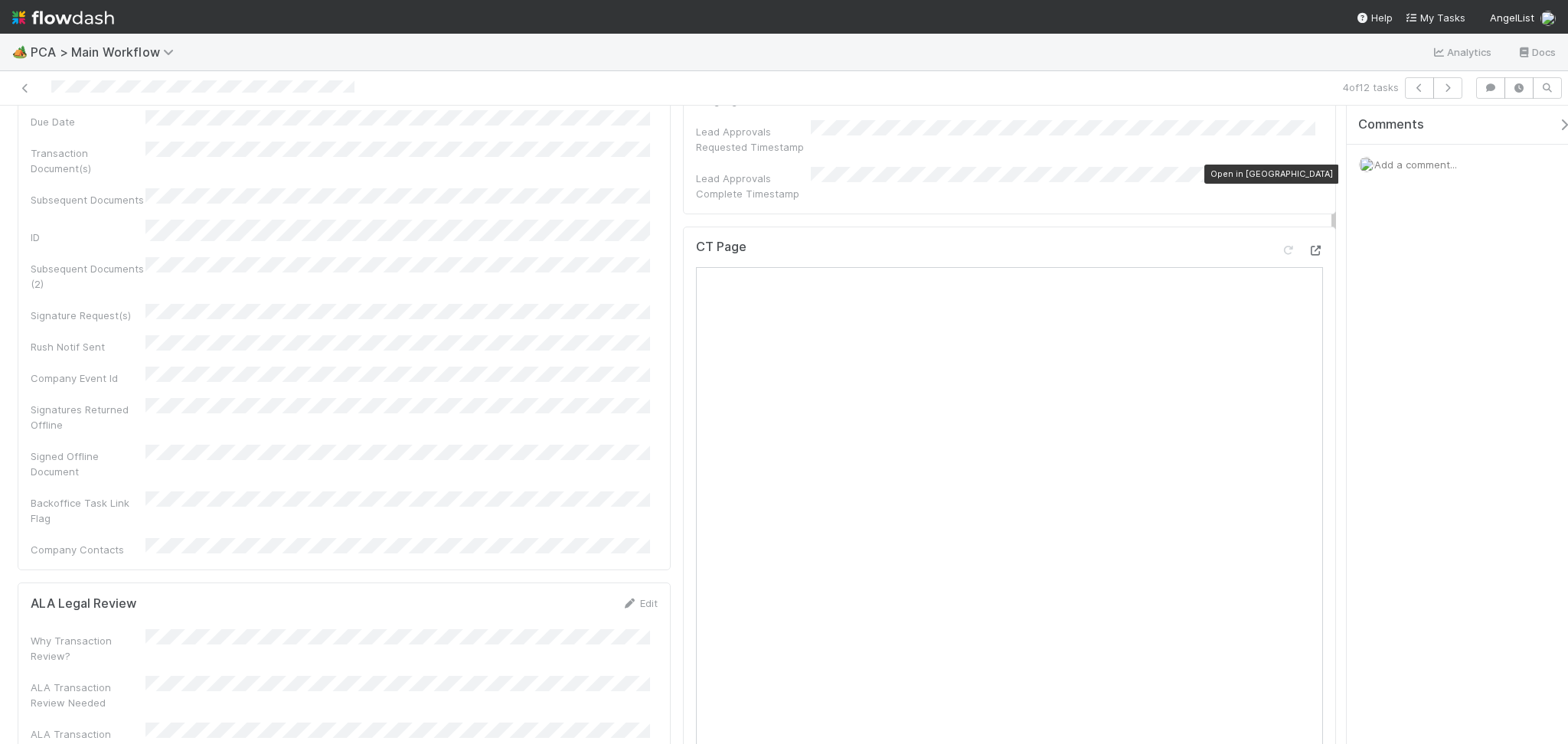
drag, startPoint x: 1301, startPoint y: 170, endPoint x: 1294, endPoint y: 183, distance: 14.8
click at [1307, 246] on icon at bounding box center [1315, 251] width 15 height 10
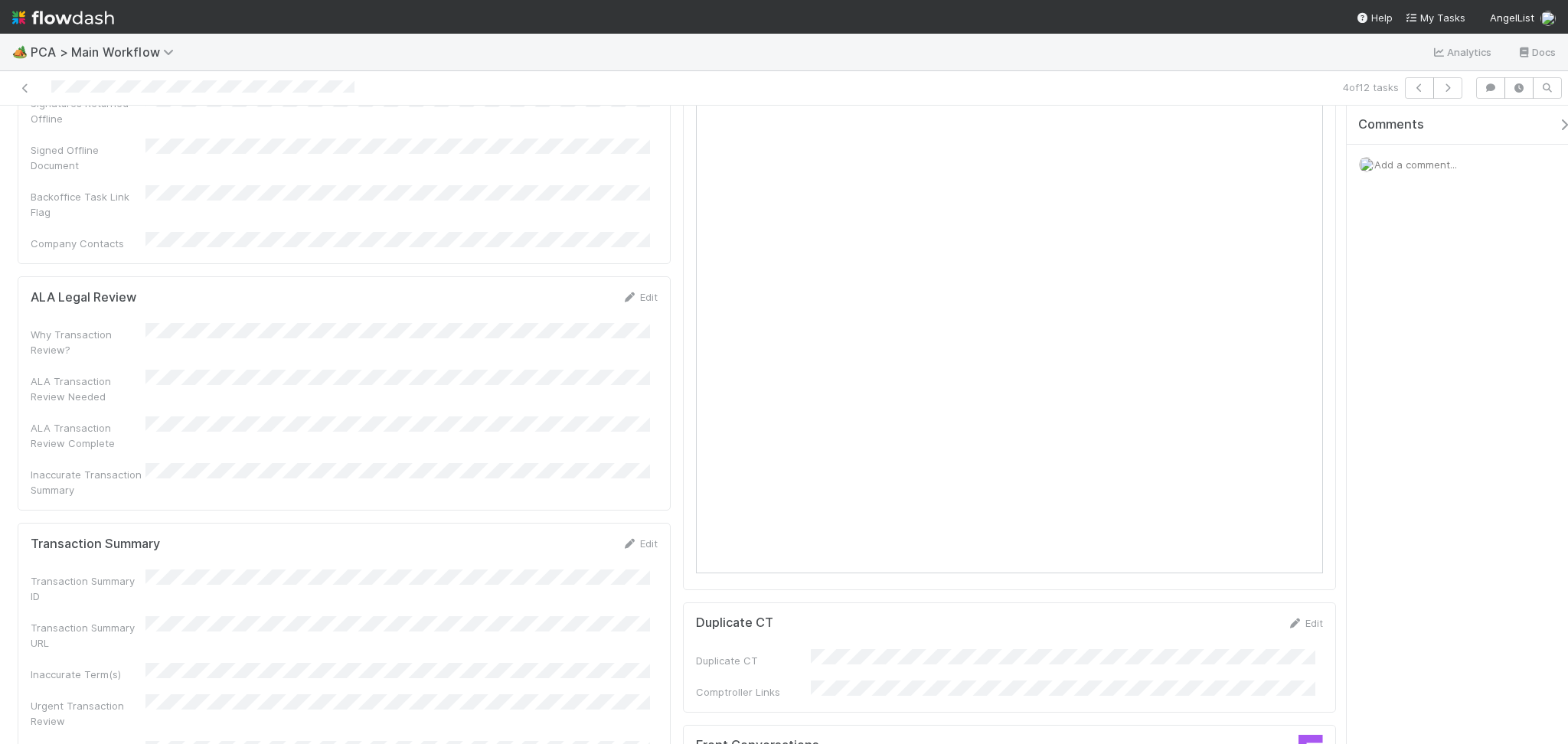
scroll to position [1225, 0]
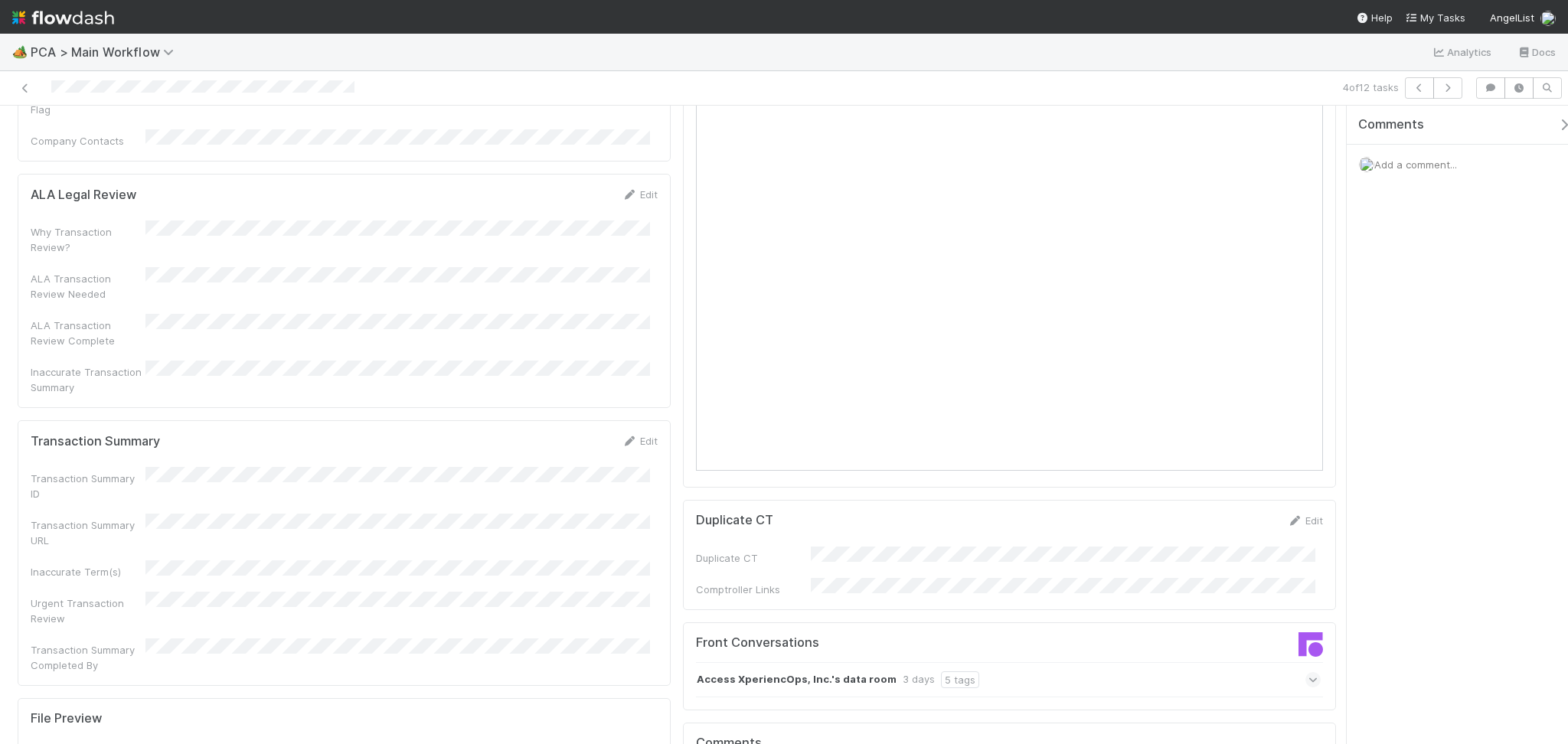
click at [1106, 662] on div "Access XperiencOps, Inc.'s data room 3 days 5 tags" at bounding box center [1008, 679] width 625 height 35
click at [1305, 707] on icon at bounding box center [1313, 712] width 15 height 10
click at [632, 435] on link "Edit" at bounding box center [640, 441] width 36 height 12
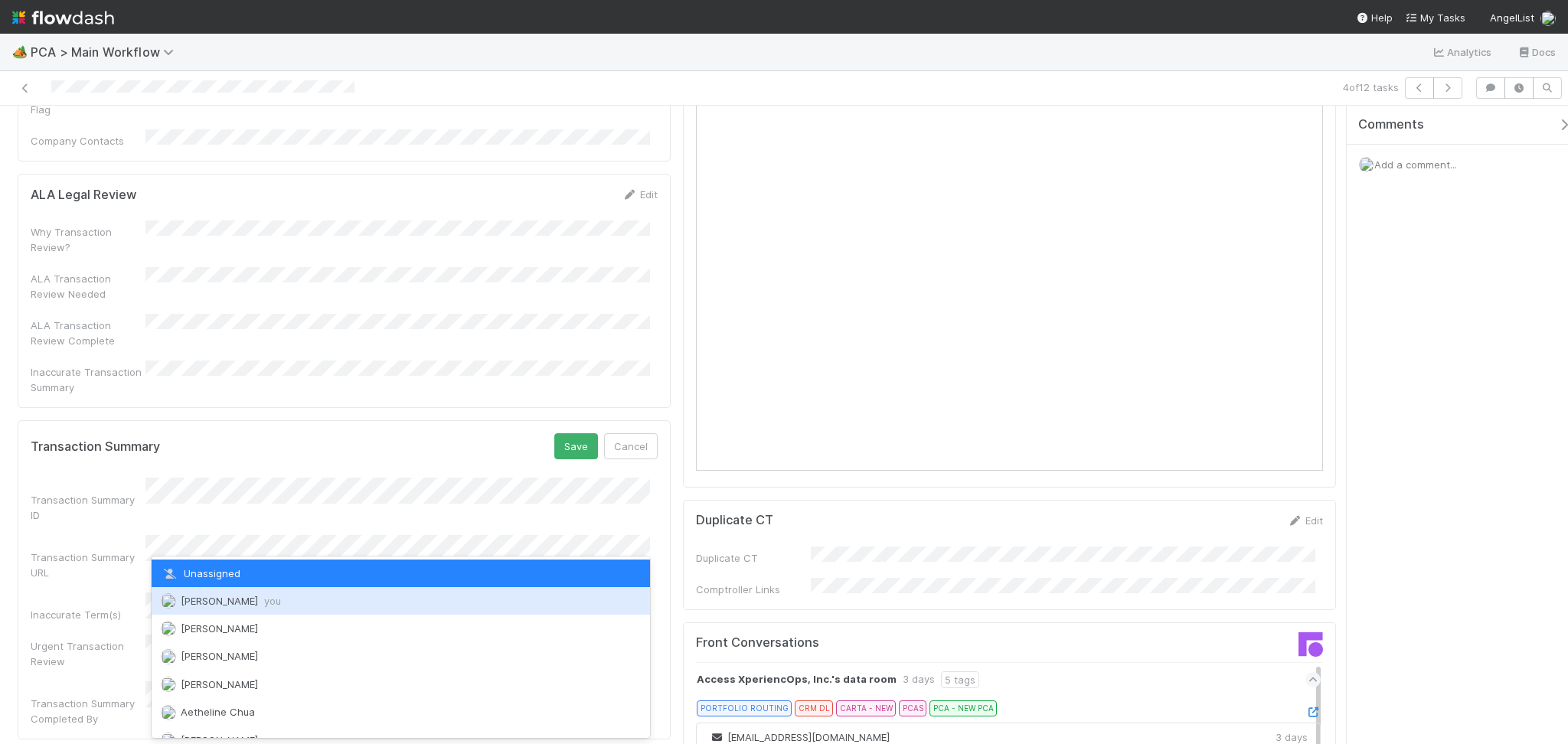
click at [255, 605] on div "Febbie Cervantes you" at bounding box center [400, 601] width 498 height 27
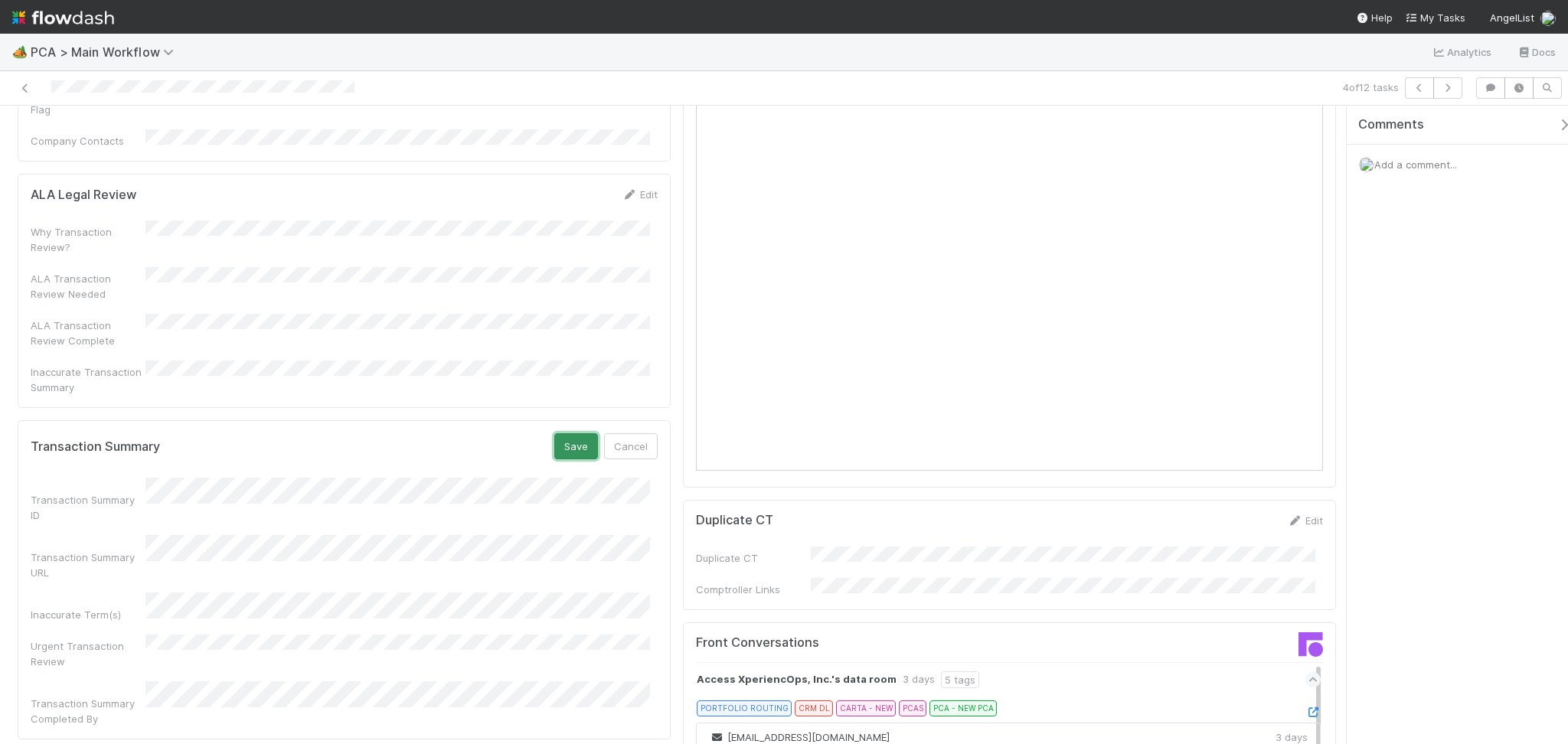
click at [554, 433] on button "Save" at bounding box center [575, 446] width 44 height 26
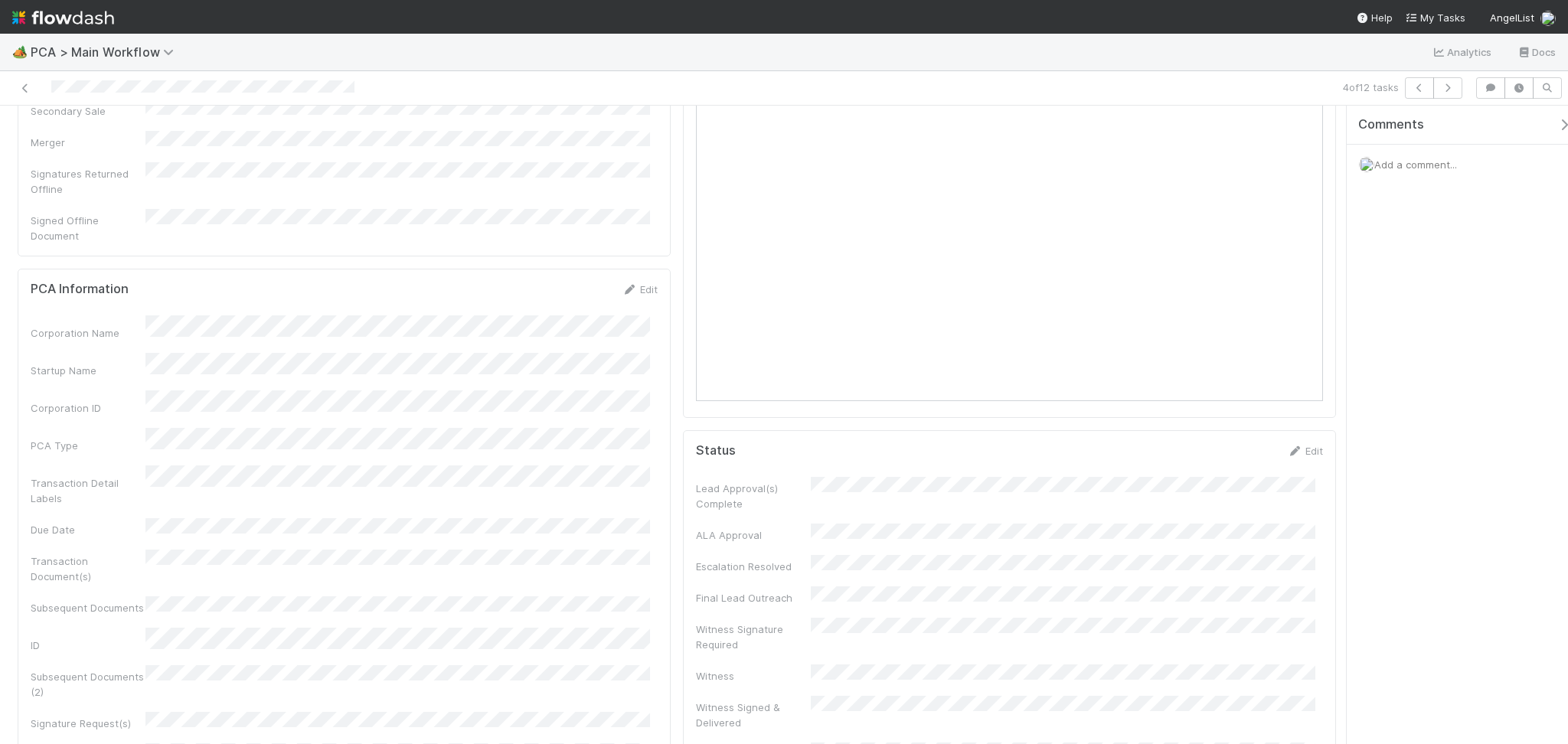
scroll to position [0, 0]
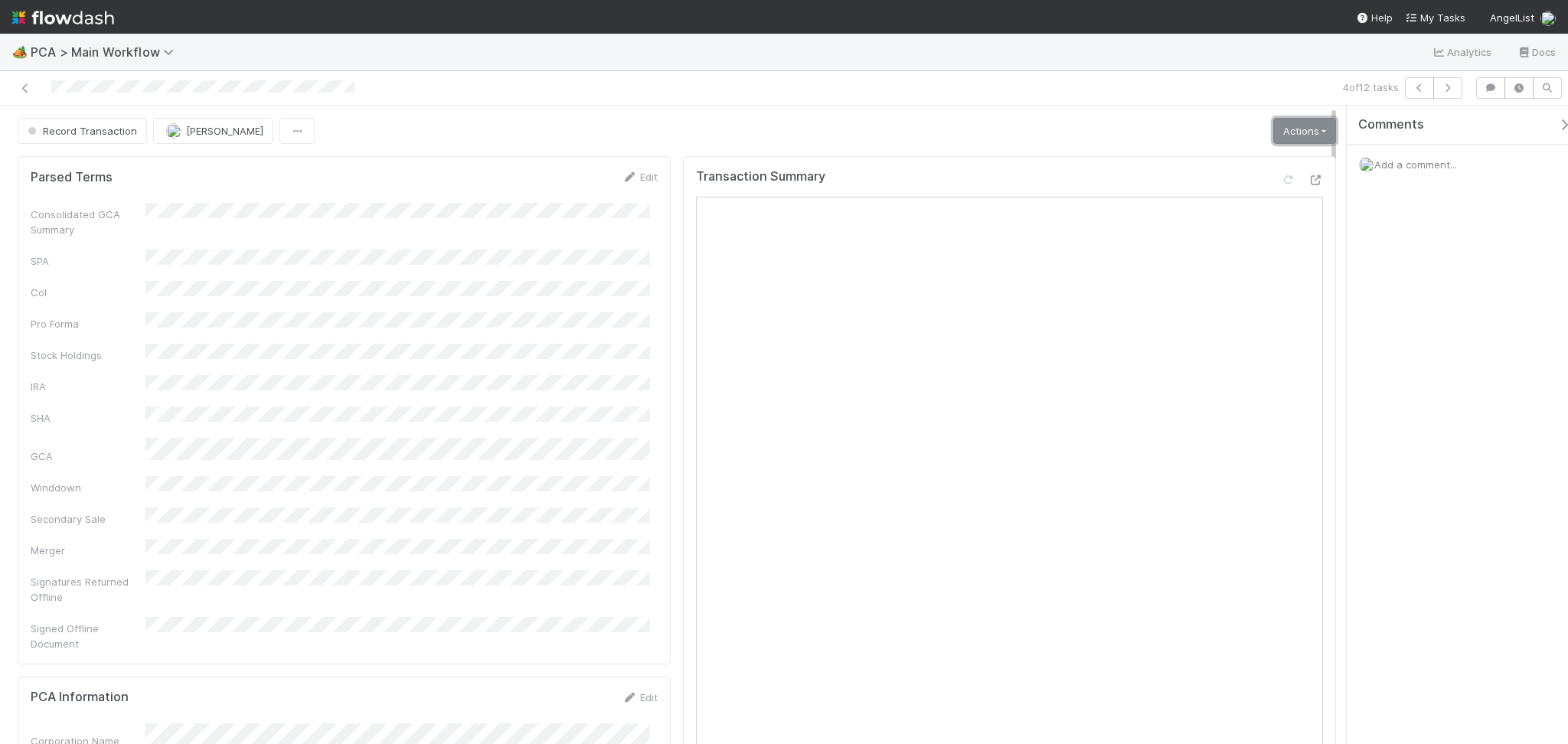
click at [1277, 129] on link "Actions" at bounding box center [1304, 130] width 63 height 26
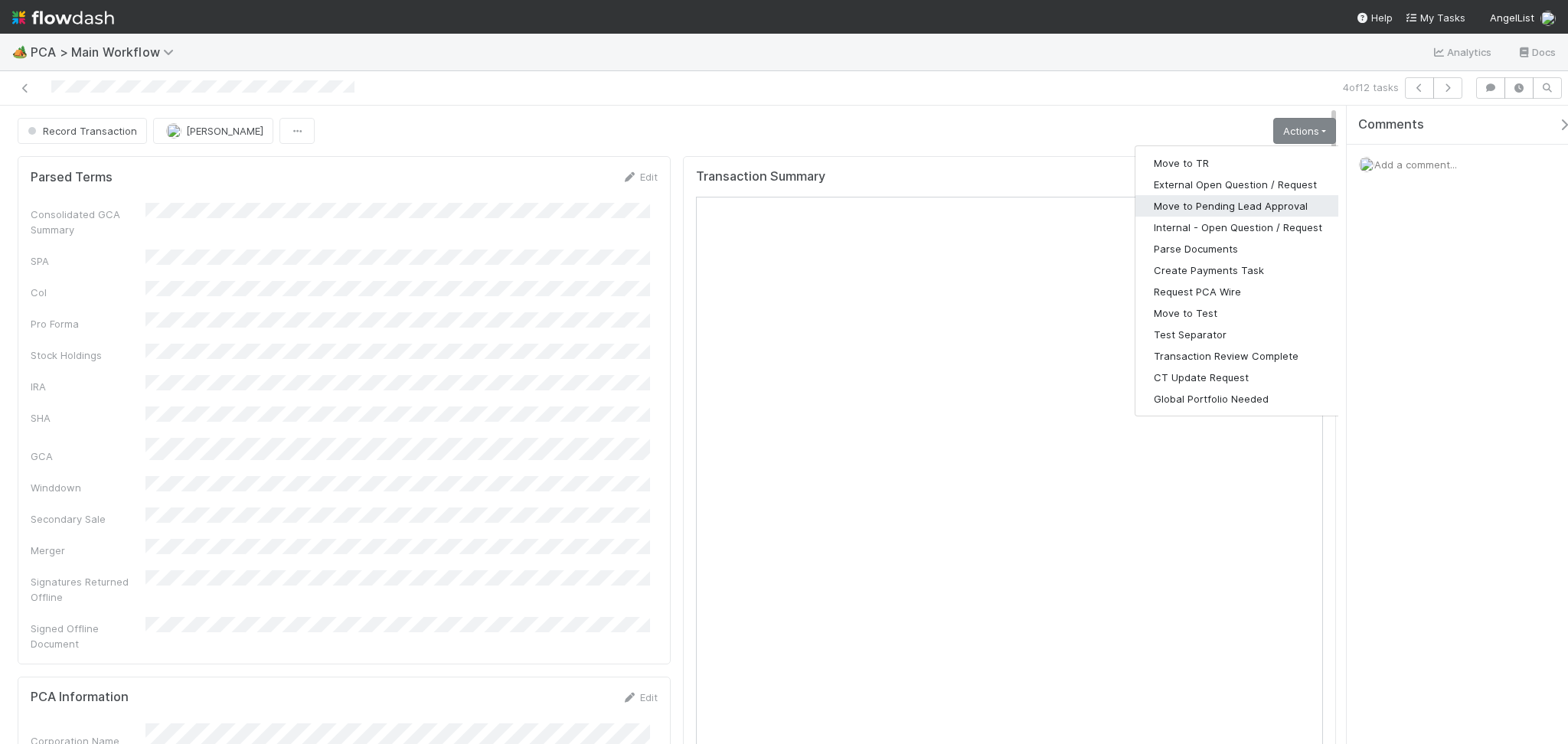
click at [1256, 211] on button "Move to Pending Lead Approval" at bounding box center [1237, 206] width 205 height 21
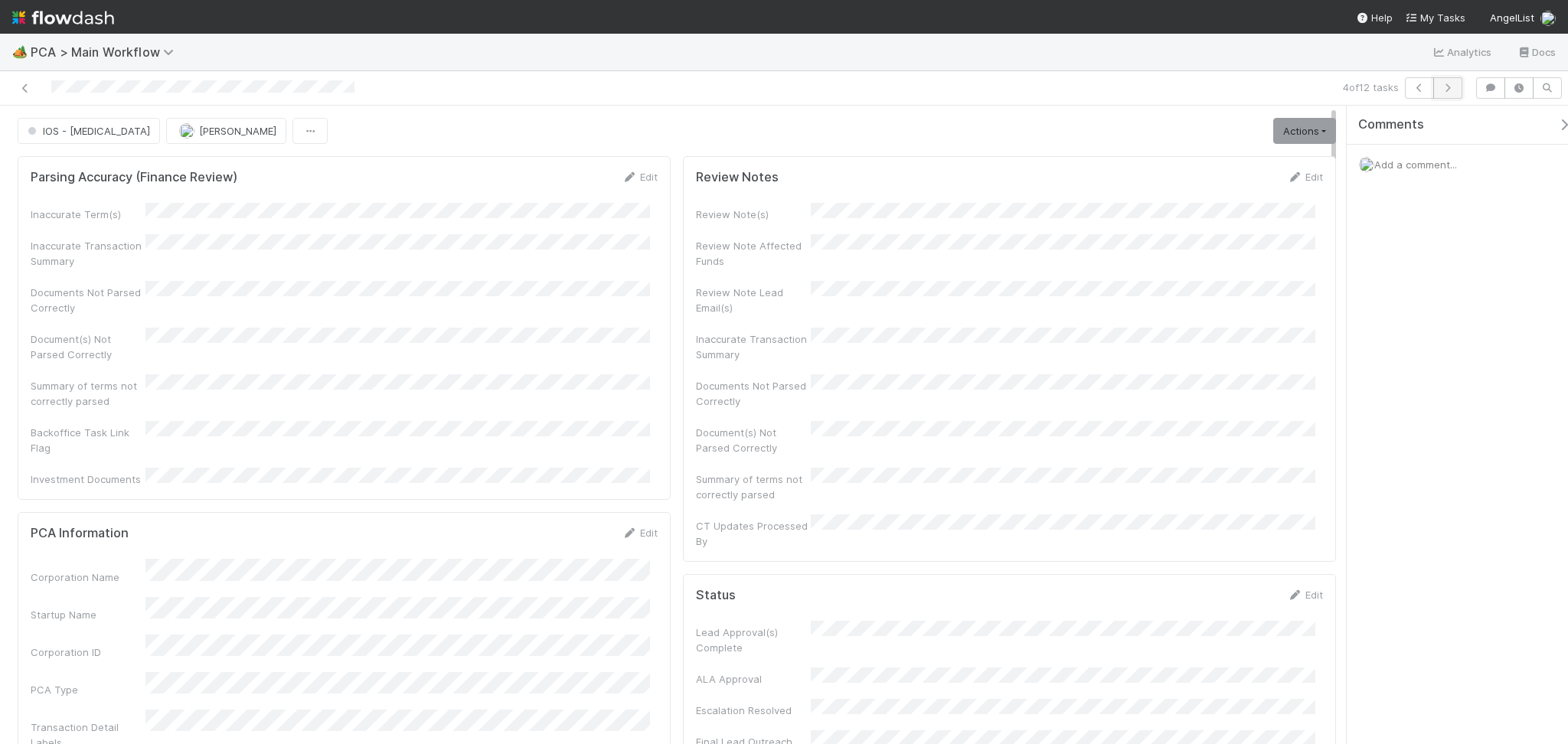
click at [1439, 91] on icon "button" at bounding box center [1447, 87] width 15 height 9
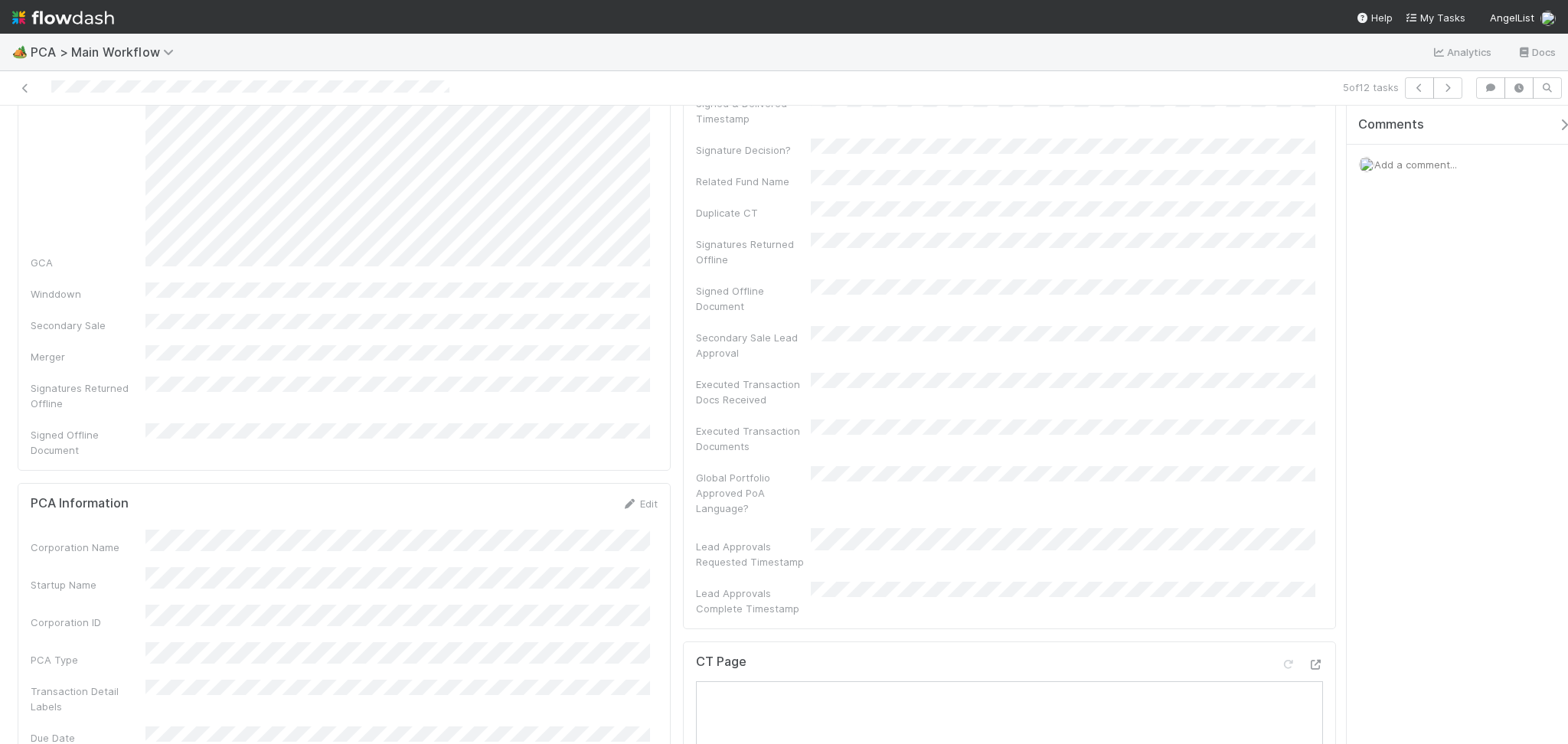
scroll to position [816, 0]
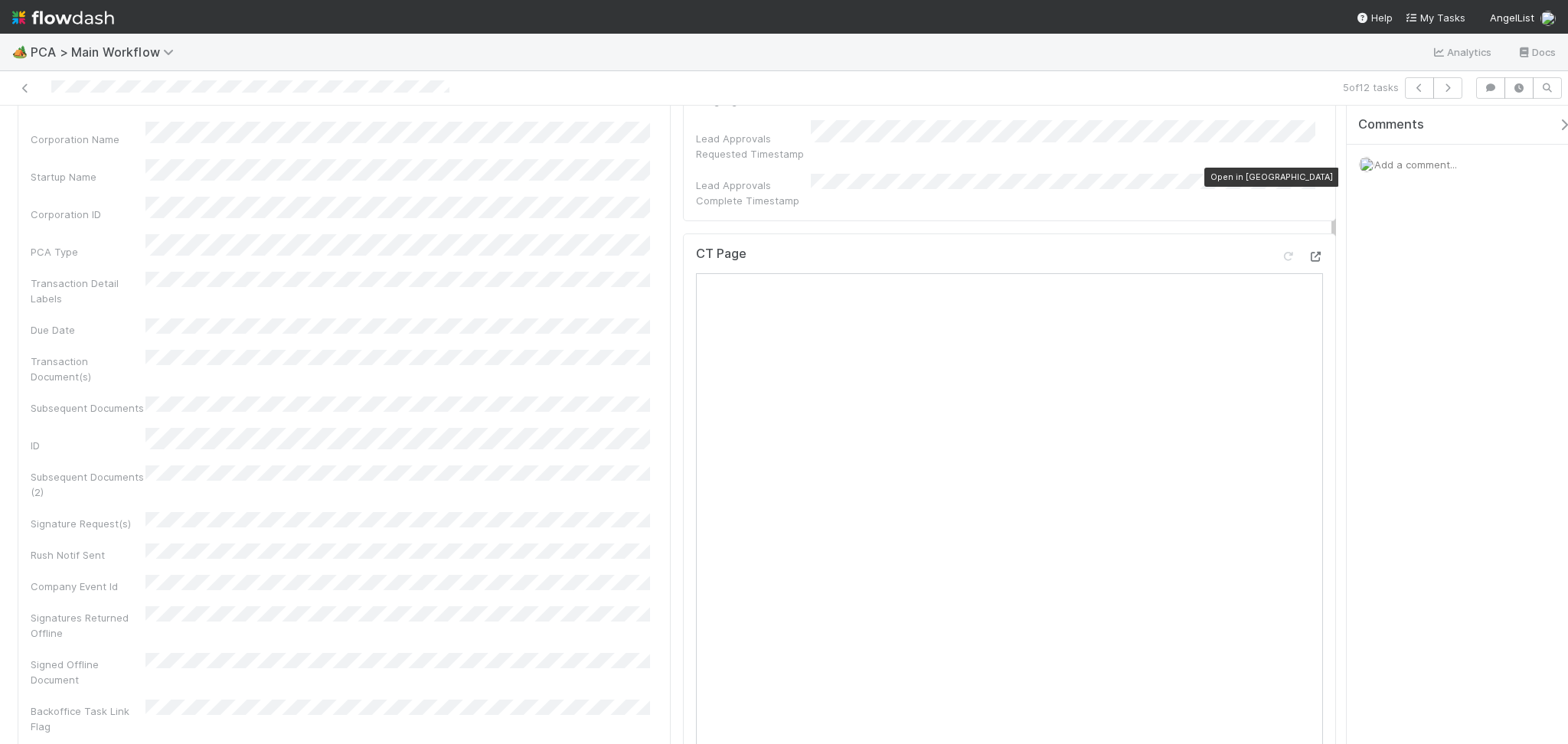
click at [1307, 252] on icon at bounding box center [1315, 257] width 15 height 10
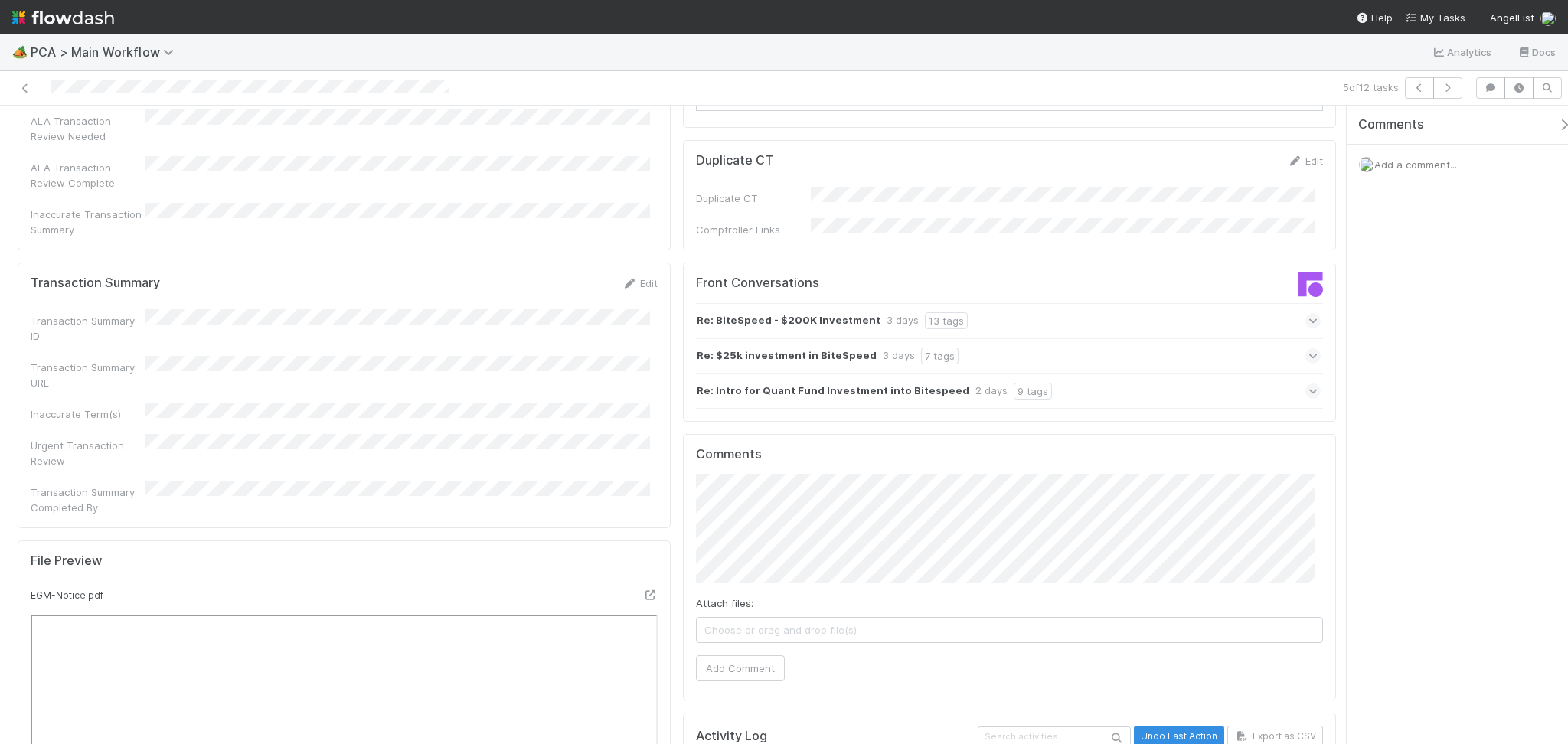
scroll to position [1531, 0]
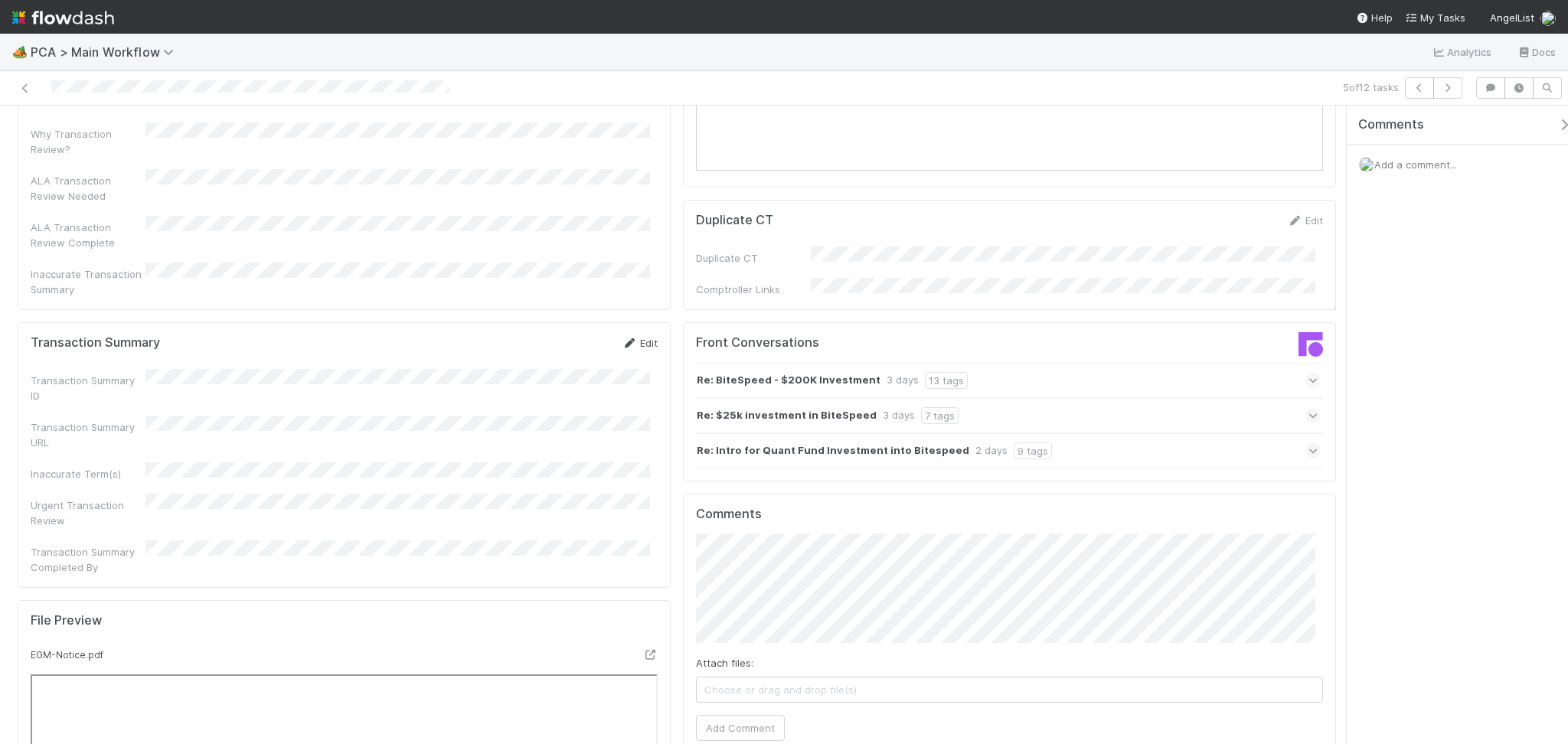
click at [646, 337] on link "Edit" at bounding box center [640, 343] width 36 height 12
click at [646, 335] on button "Cancel" at bounding box center [630, 348] width 53 height 26
click at [634, 337] on link "Edit" at bounding box center [640, 343] width 36 height 12
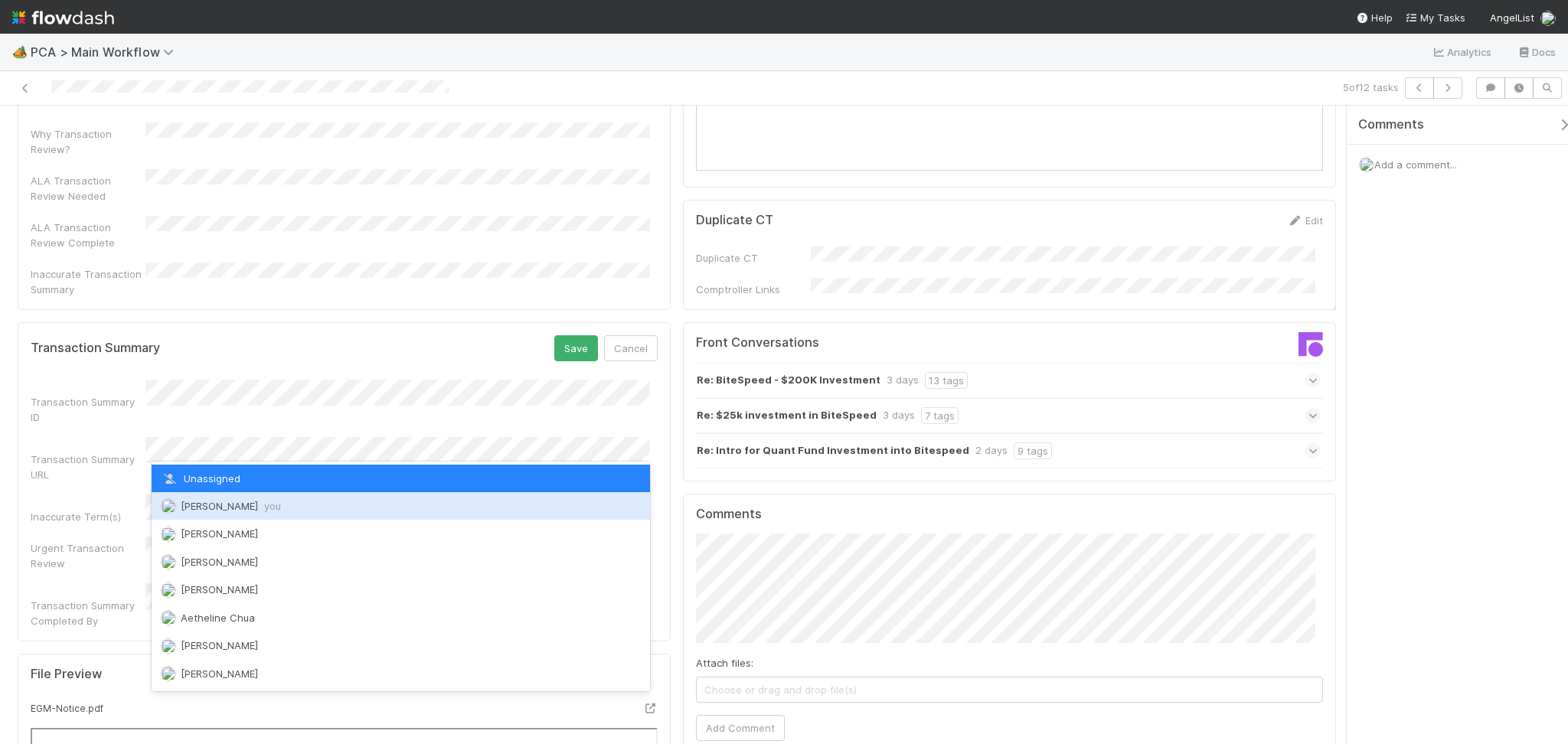
click at [231, 510] on span "Febbie Cervantes you" at bounding box center [231, 506] width 100 height 12
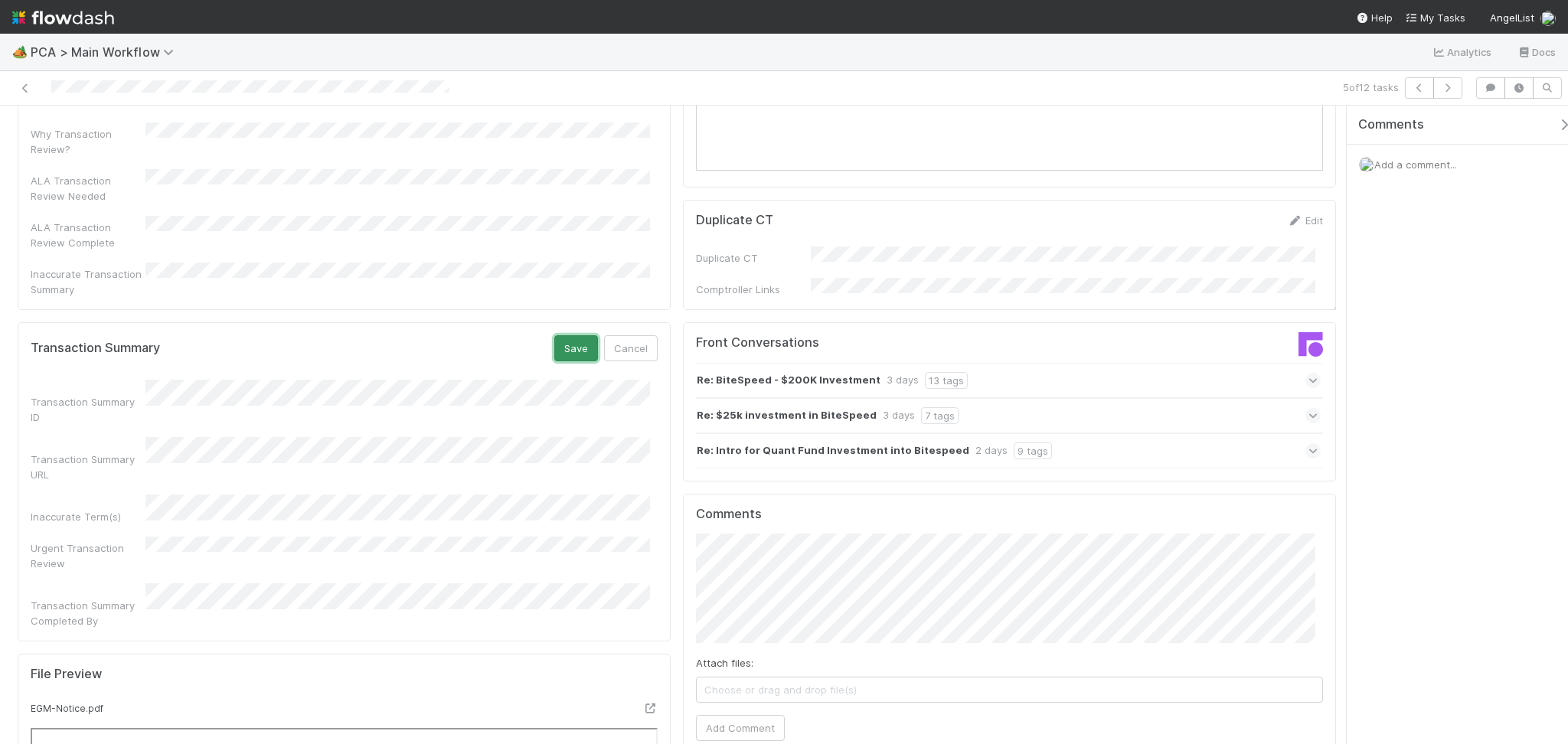
click at [571, 335] on button "Save" at bounding box center [575, 348] width 44 height 26
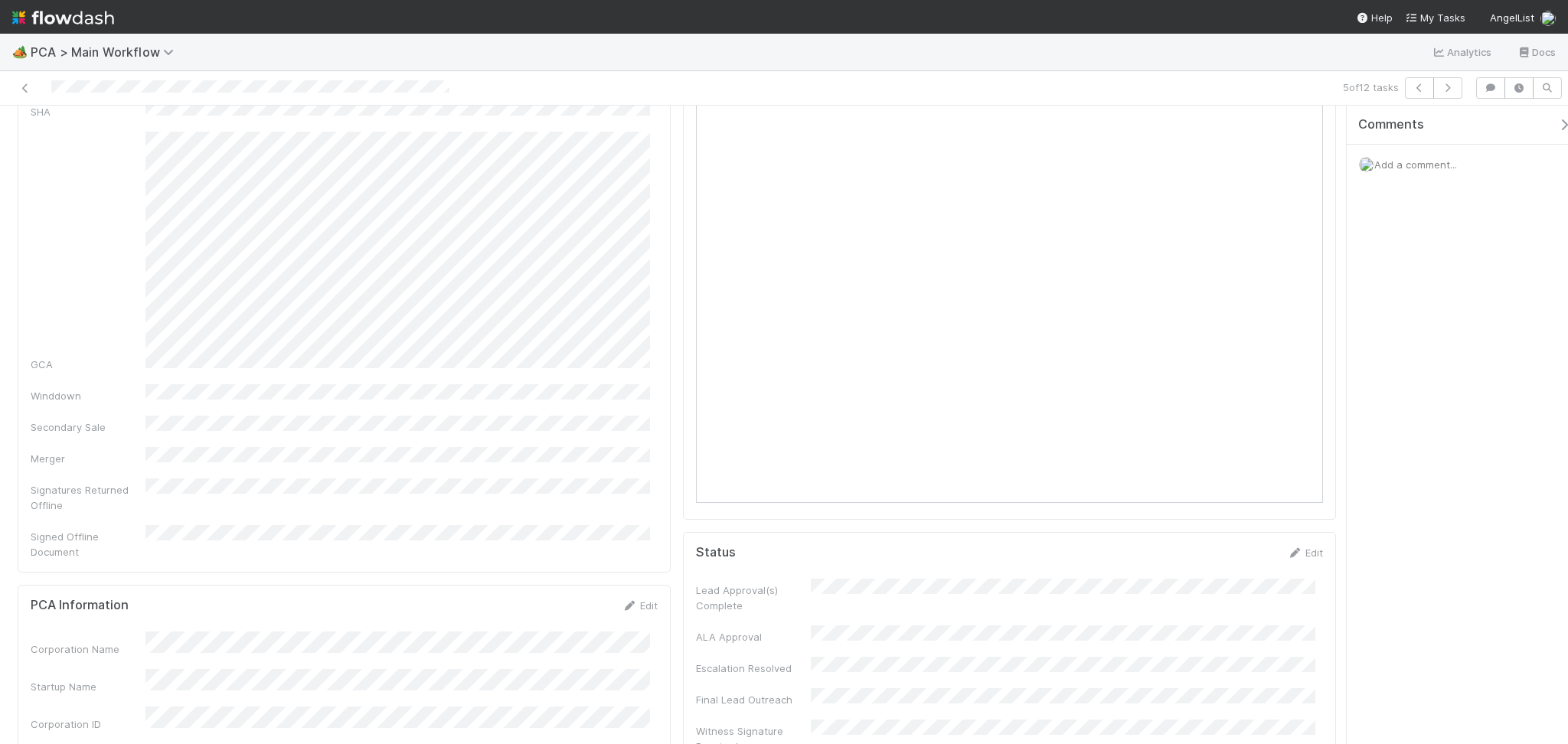
scroll to position [0, 0]
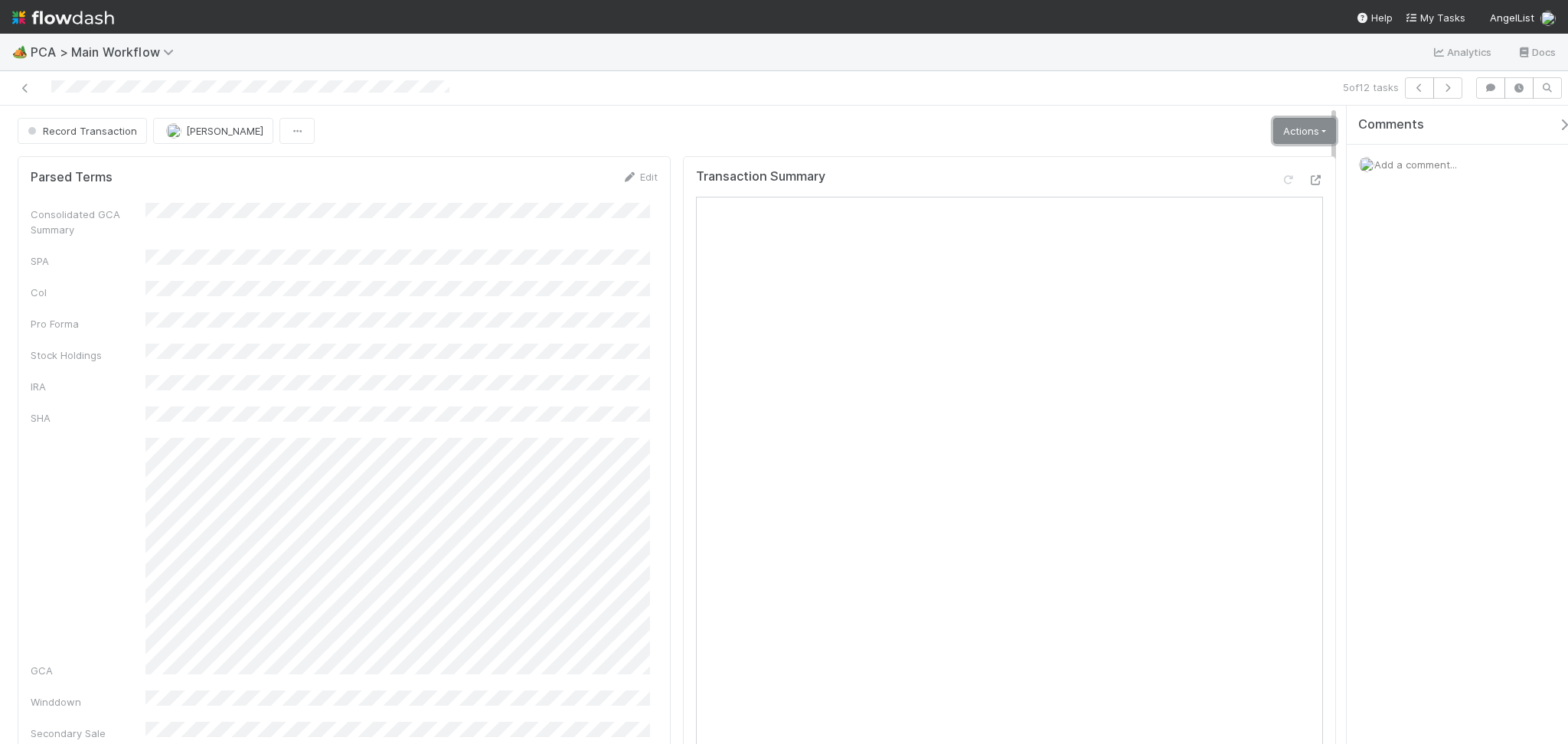
drag, startPoint x: 1301, startPoint y: 127, endPoint x: 1241, endPoint y: 179, distance: 79.4
click at [1301, 128] on link "Actions" at bounding box center [1304, 130] width 63 height 26
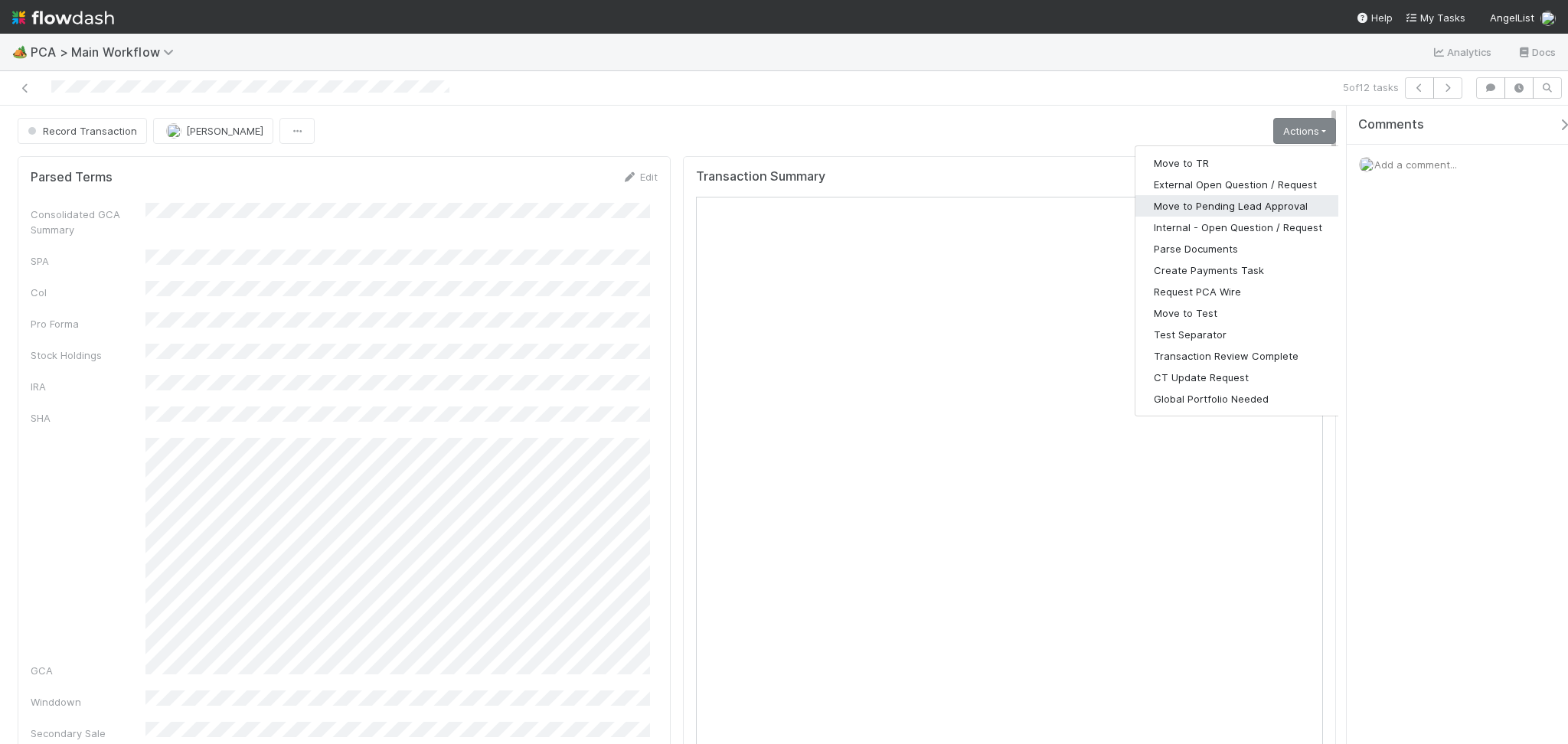
click at [1208, 207] on button "Move to Pending Lead Approval" at bounding box center [1237, 206] width 205 height 21
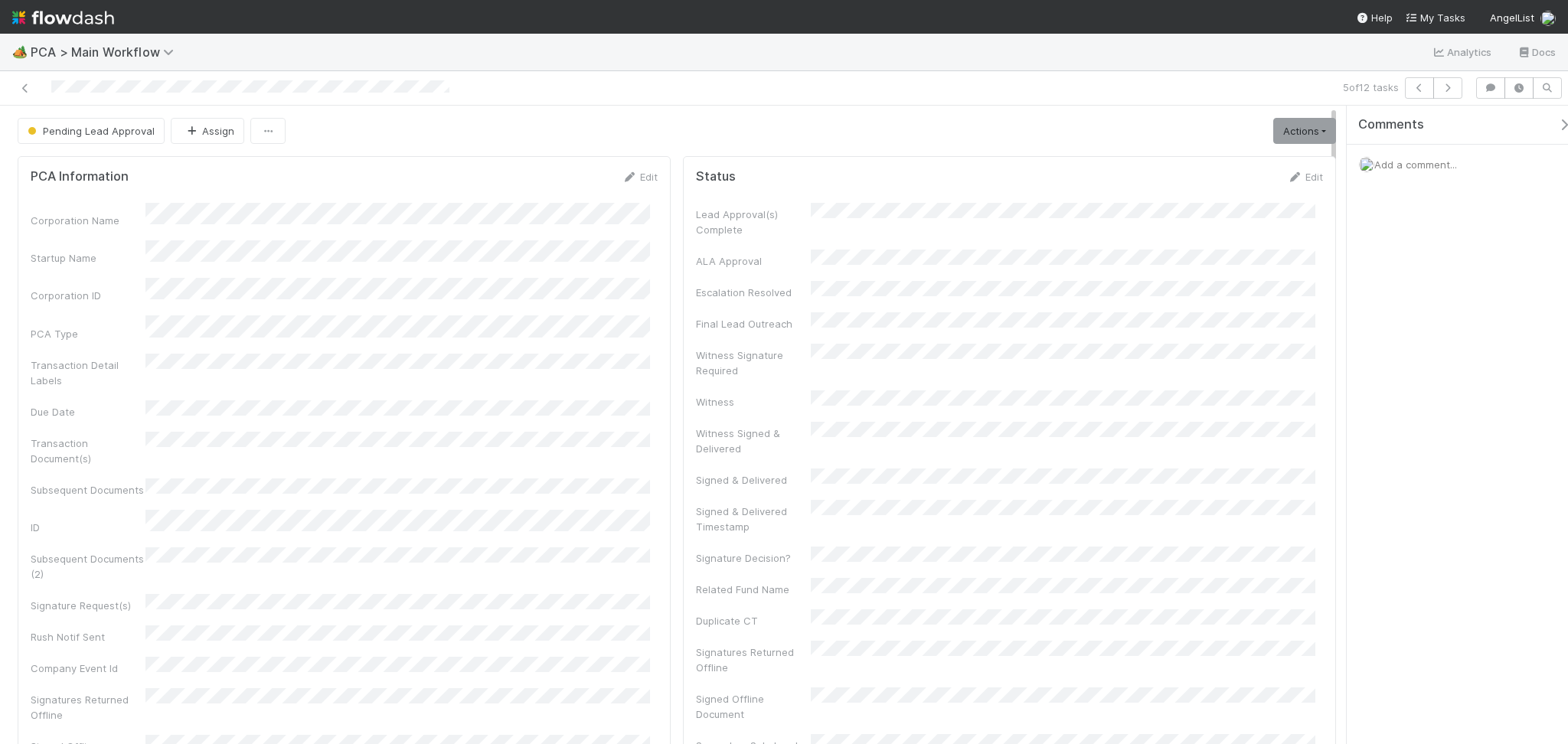
drag, startPoint x: 490, startPoint y: 165, endPoint x: 497, endPoint y: 175, distance: 12.2
click at [490, 165] on div "PCA Information Edit Corporation Name Startup Name Corporation ID PCA Type Tran…" at bounding box center [345, 507] width 653 height 704
click at [1440, 88] on icon "button" at bounding box center [1447, 87] width 15 height 9
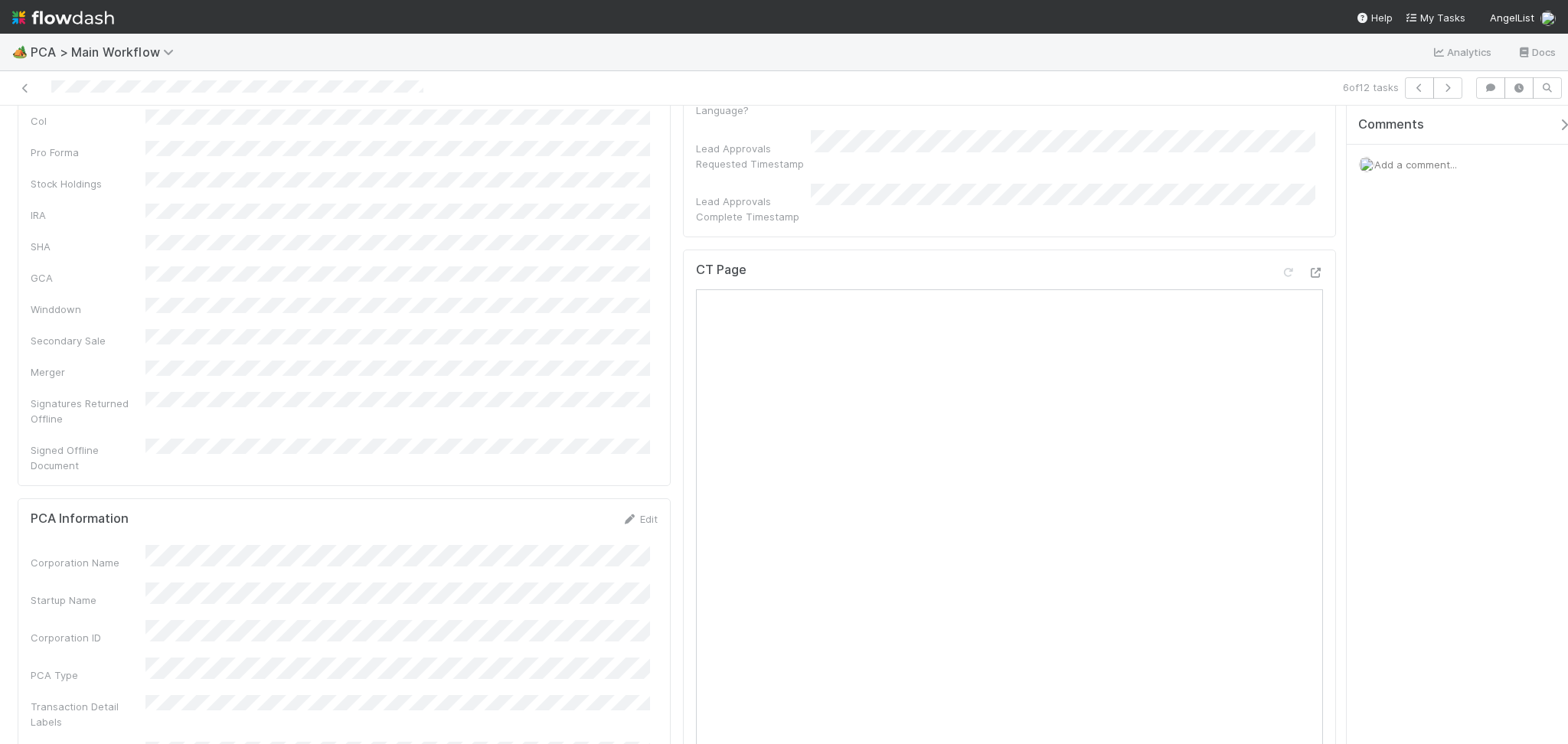
scroll to position [816, 0]
click at [1307, 255] on div at bounding box center [1315, 262] width 15 height 15
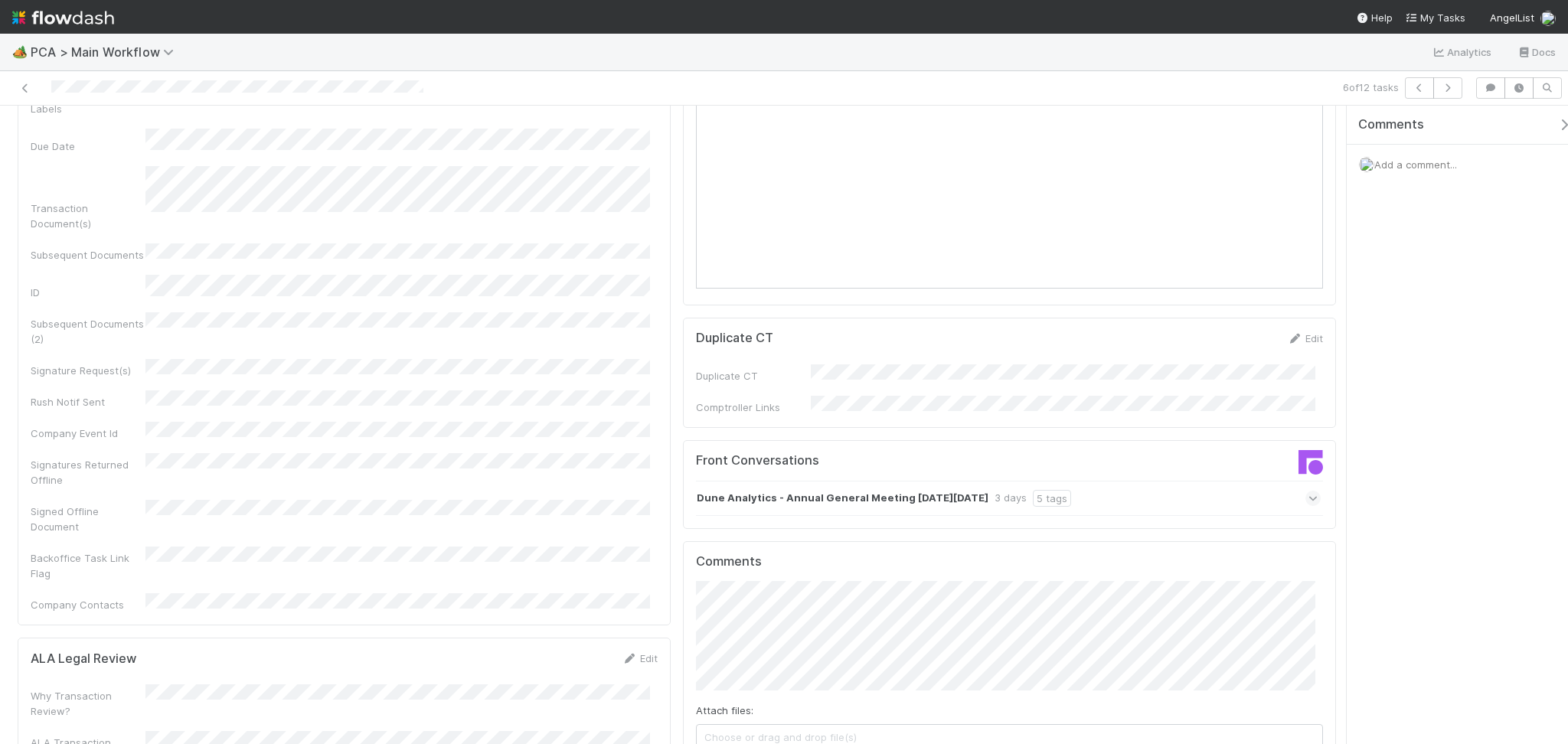
scroll to position [1428, 0]
click at [1183, 471] on div "Dune Analytics - Annual General Meeting on Monday, 1 September 2025 3 days 5 ta…" at bounding box center [1008, 489] width 625 height 35
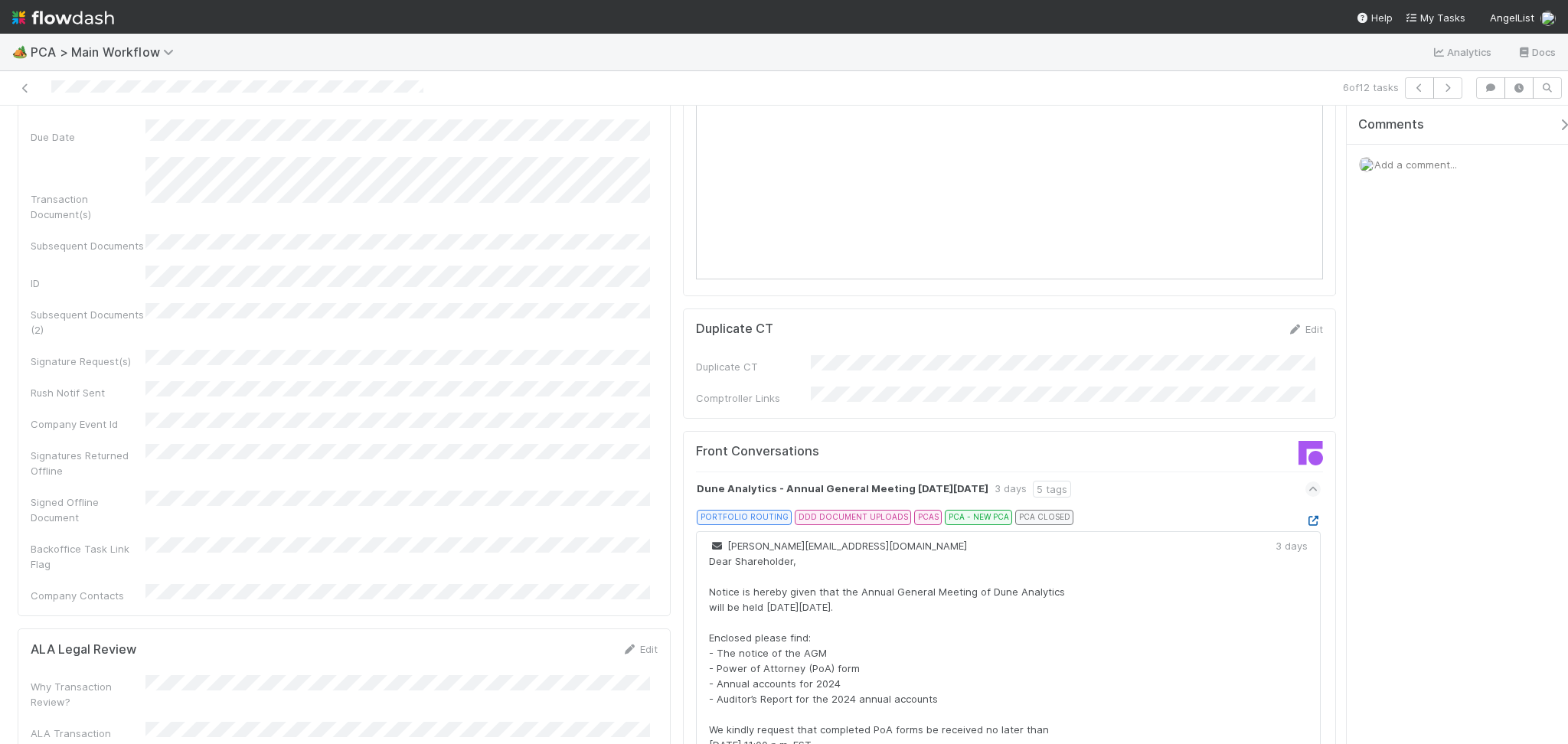
click at [1305, 516] on icon at bounding box center [1313, 521] width 15 height 10
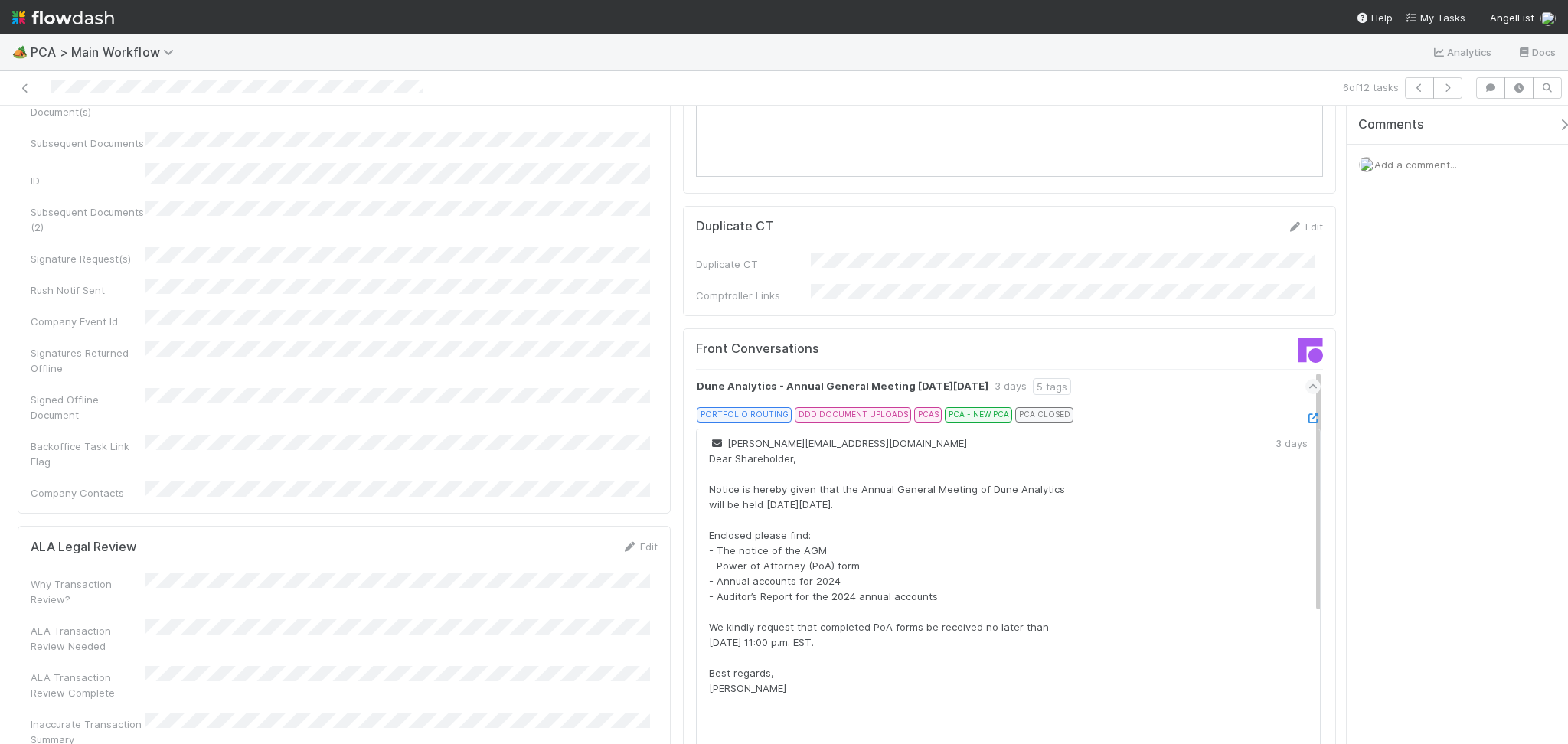
scroll to position [1837, 0]
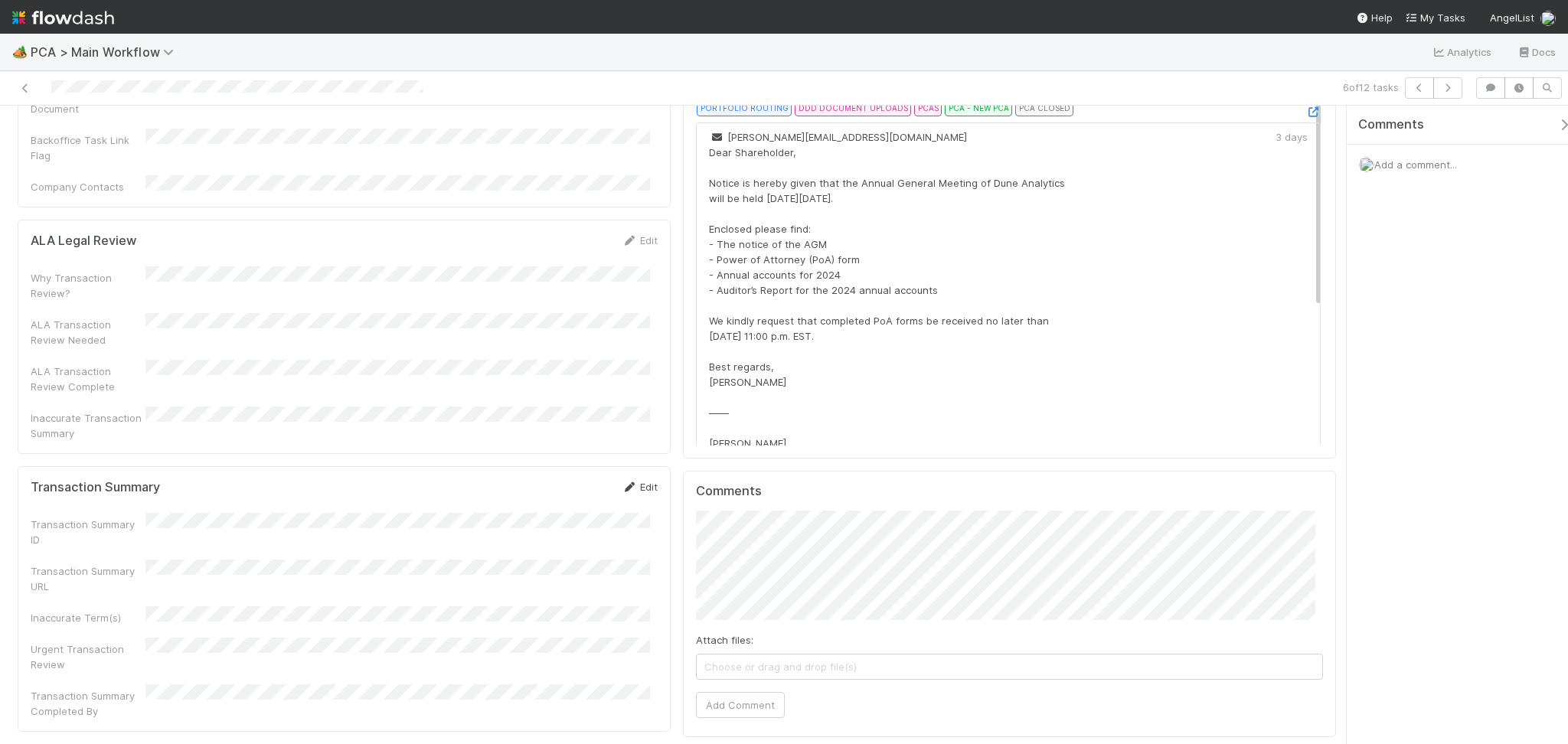
click at [625, 482] on icon at bounding box center [629, 487] width 15 height 10
click at [255, 524] on div "Transaction Summary ID Transaction Summary URL Inaccurate Term(s) Urgent Transa…" at bounding box center [344, 648] width 627 height 249
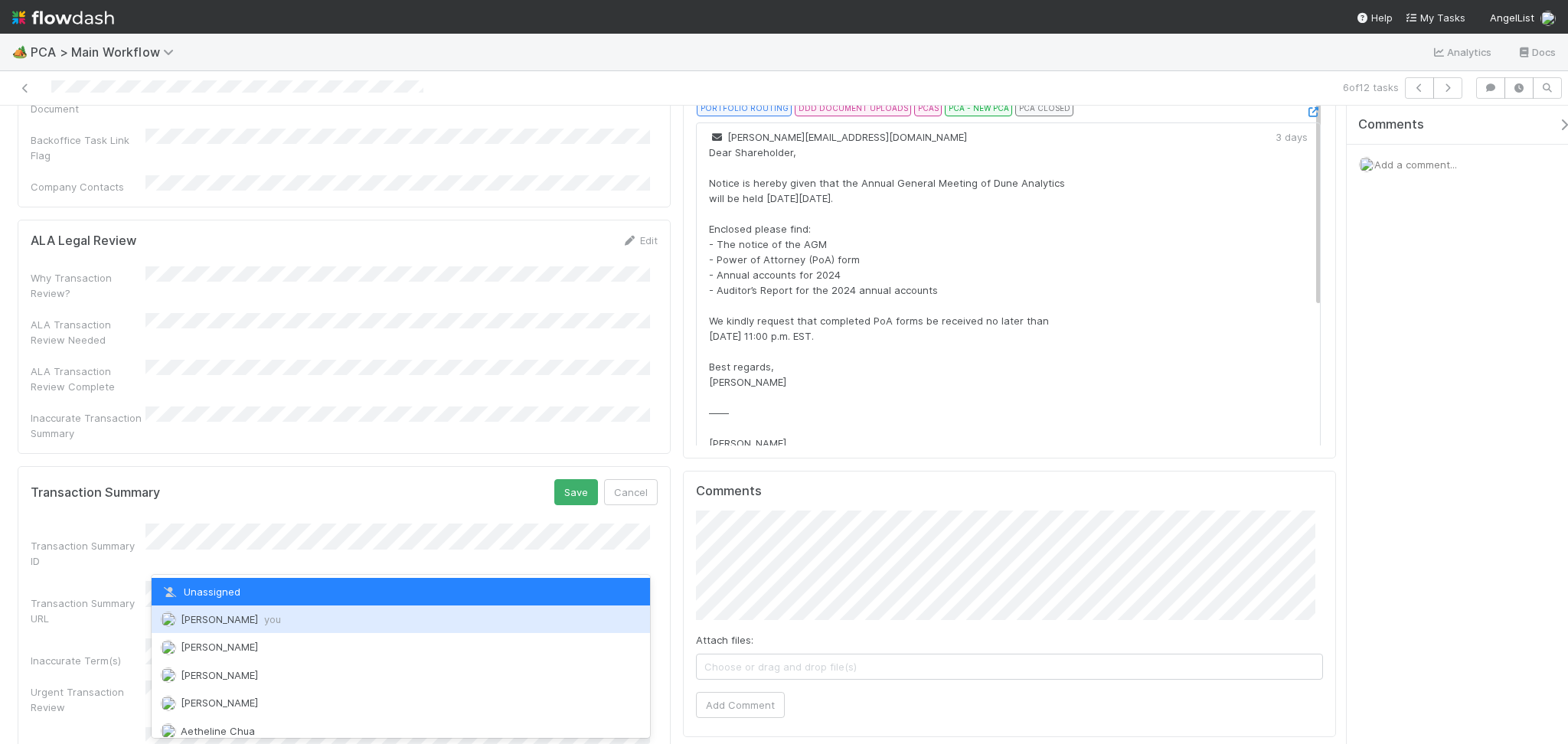
click at [233, 613] on span "Febbie Cervantes you" at bounding box center [231, 619] width 100 height 12
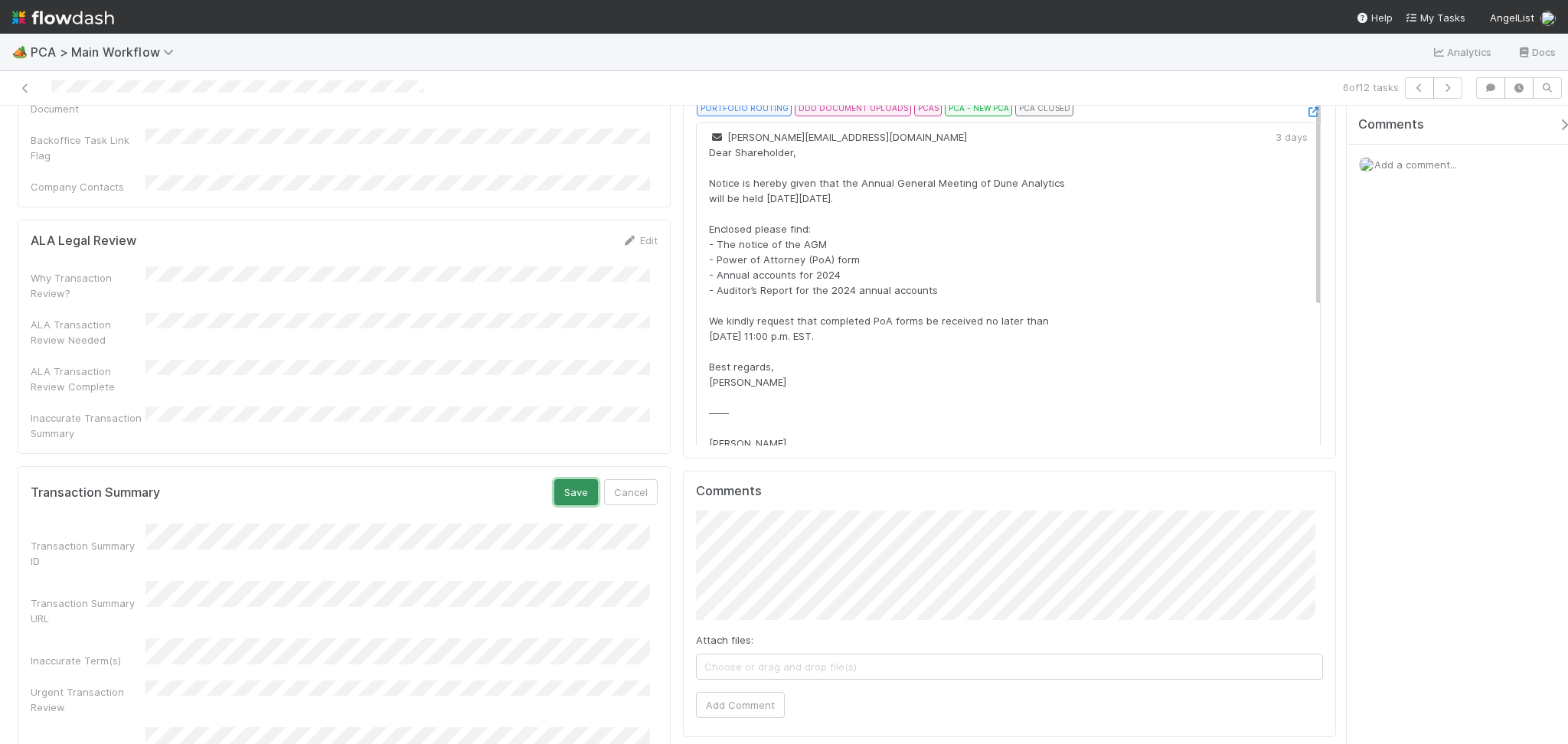
click at [562, 479] on button "Save" at bounding box center [575, 492] width 44 height 26
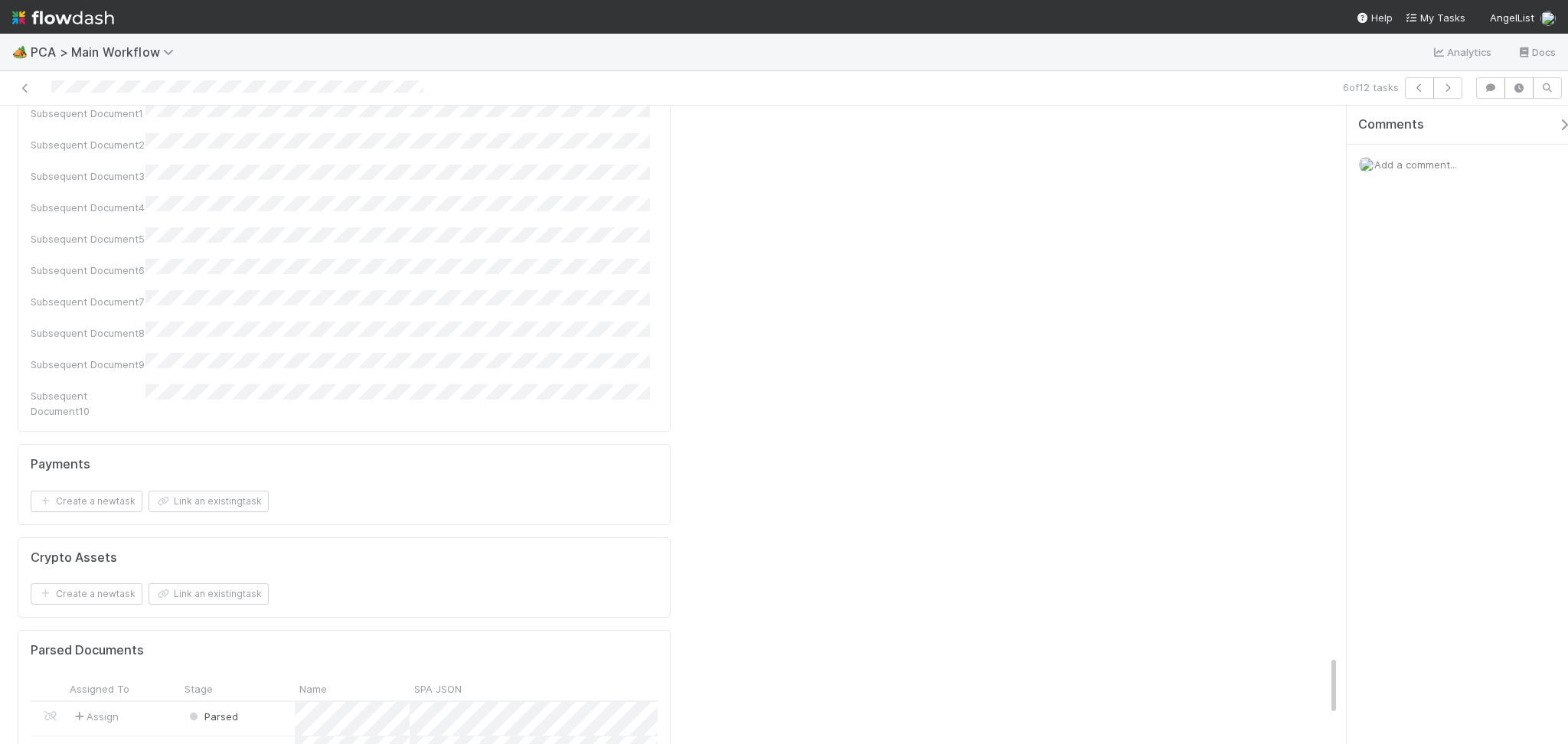
scroll to position [6175, 0]
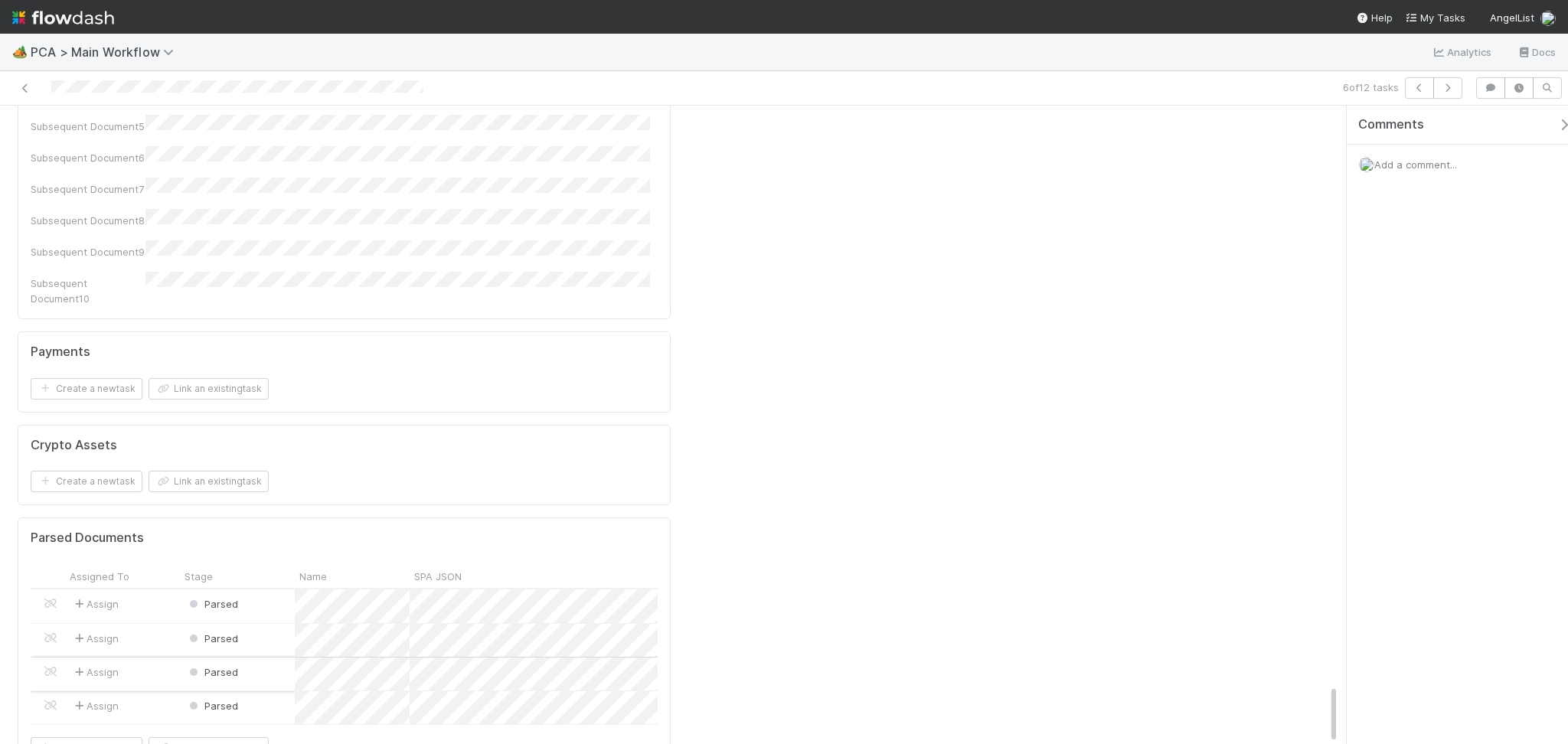
click at [285, 657] on div "Parsed" at bounding box center [237, 674] width 115 height 33
click at [255, 691] on div "Parsed" at bounding box center [237, 707] width 115 height 33
click at [261, 589] on div "Parsed" at bounding box center [237, 605] width 115 height 33
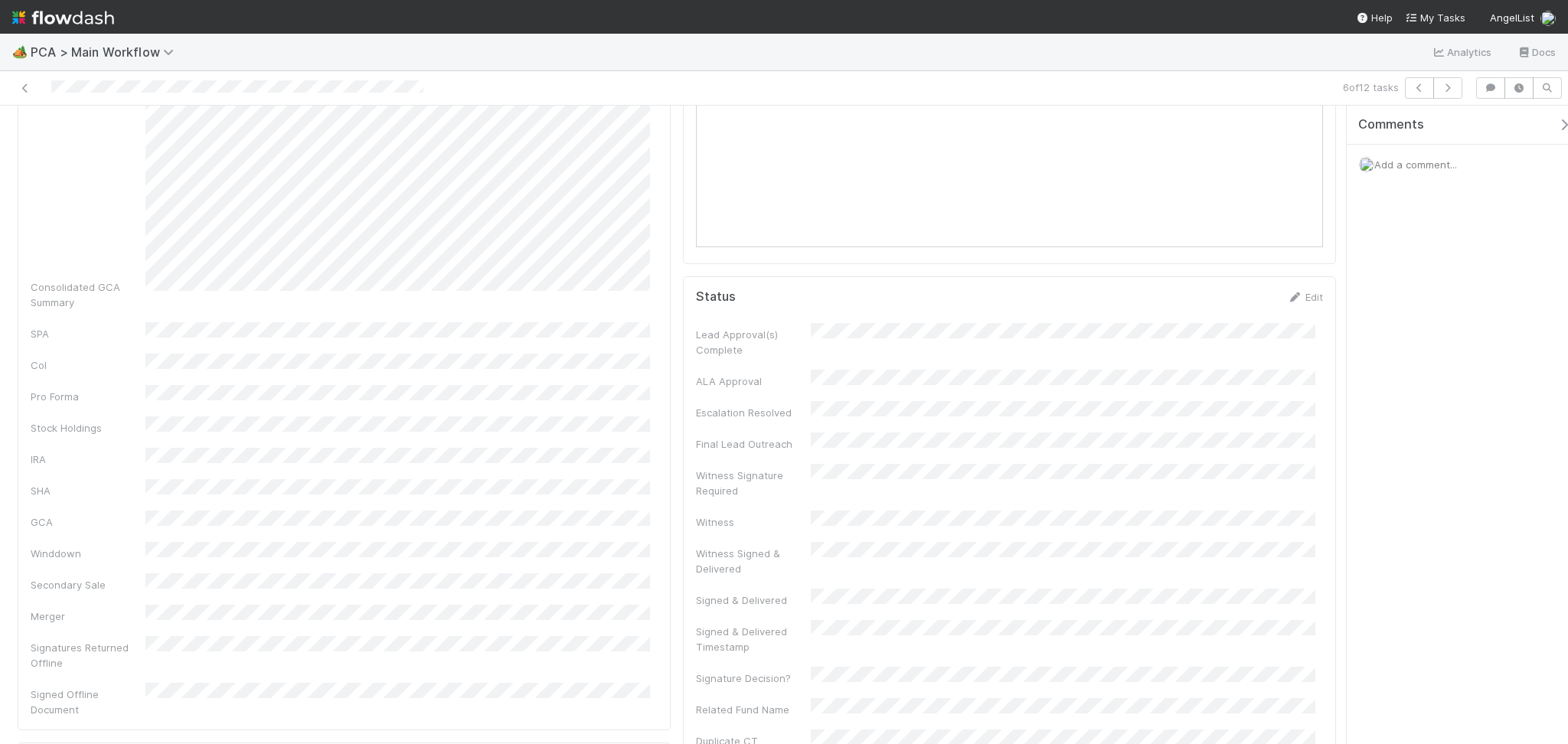
scroll to position [0, 0]
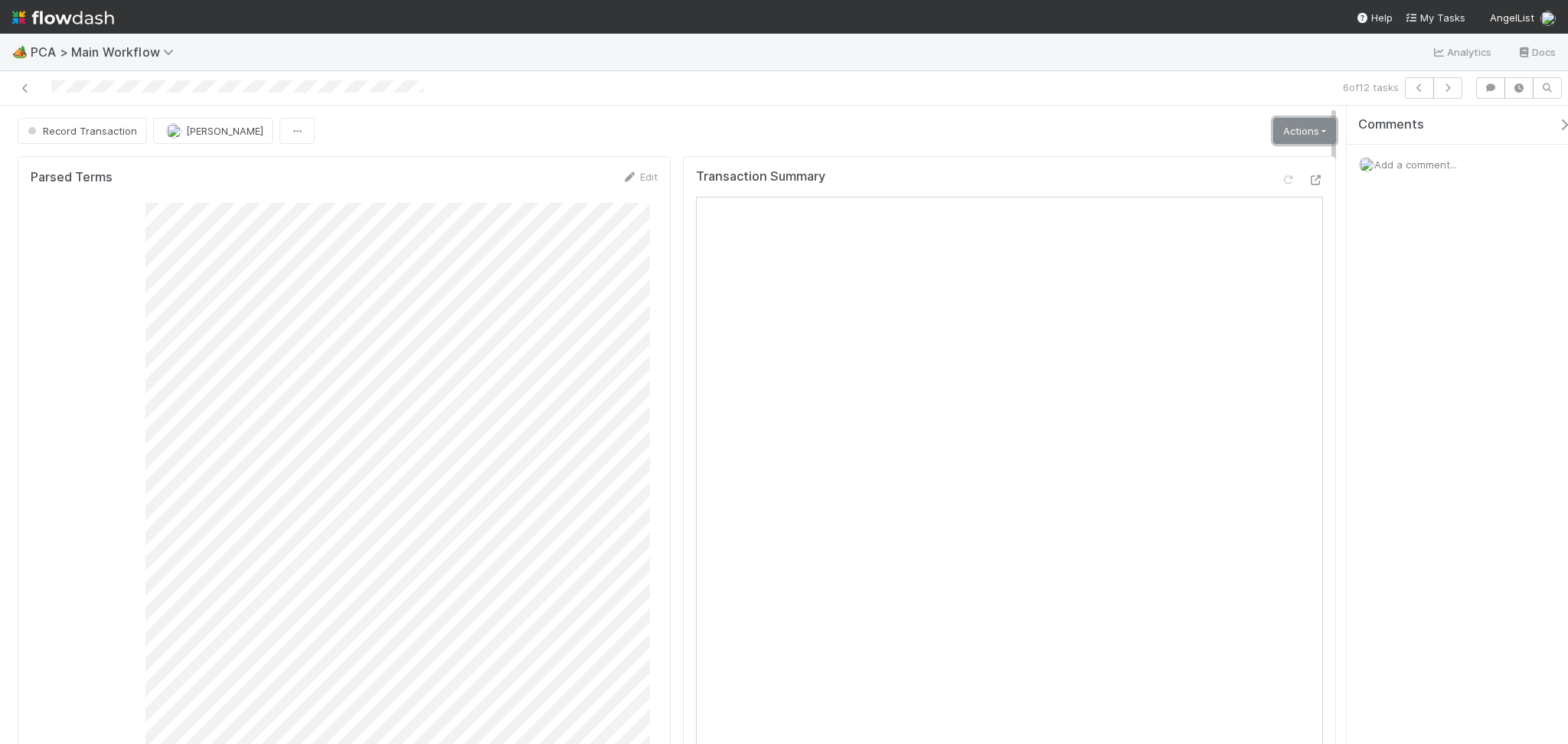
click at [1283, 128] on link "Actions" at bounding box center [1304, 130] width 63 height 26
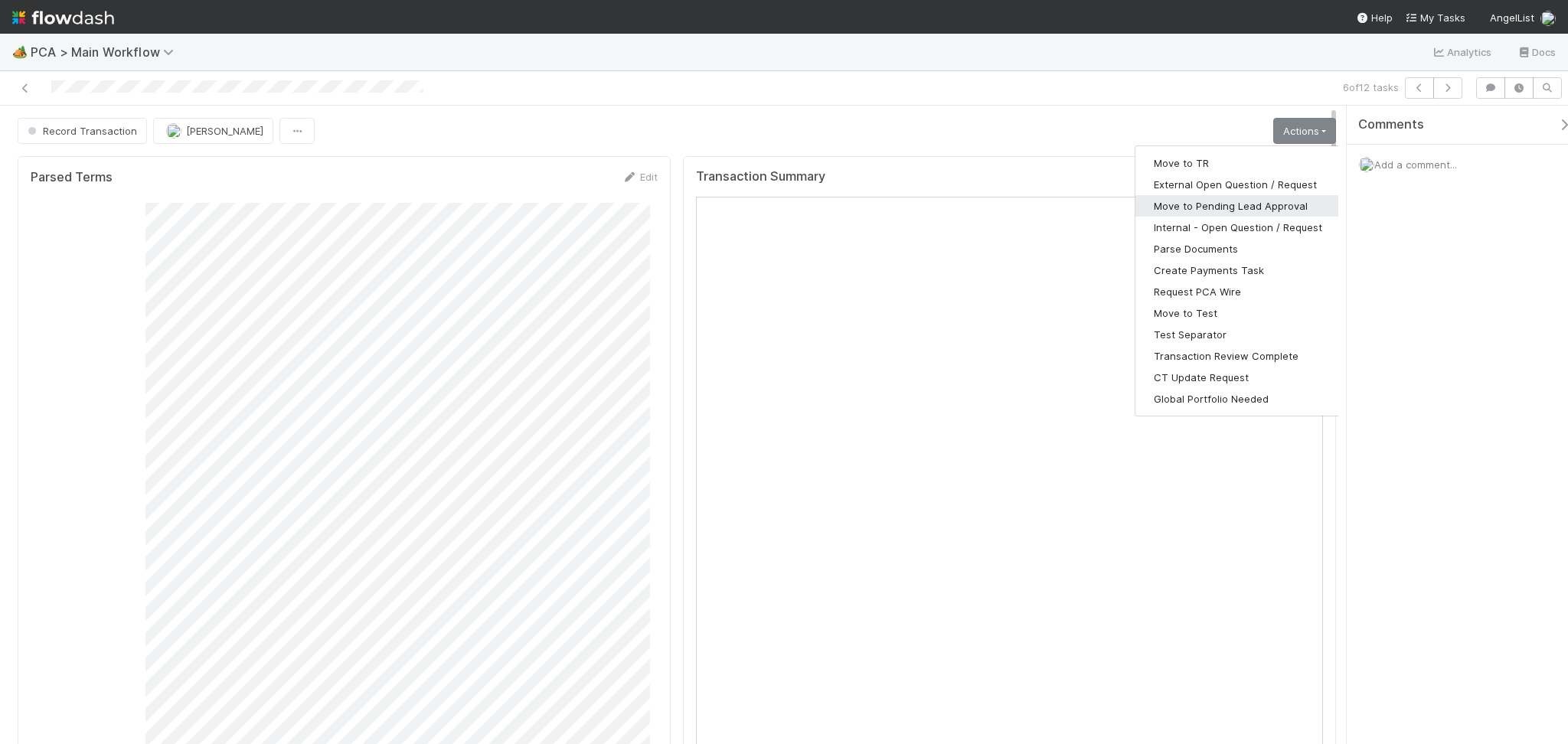
click at [1259, 201] on button "Move to Pending Lead Approval" at bounding box center [1237, 206] width 205 height 21
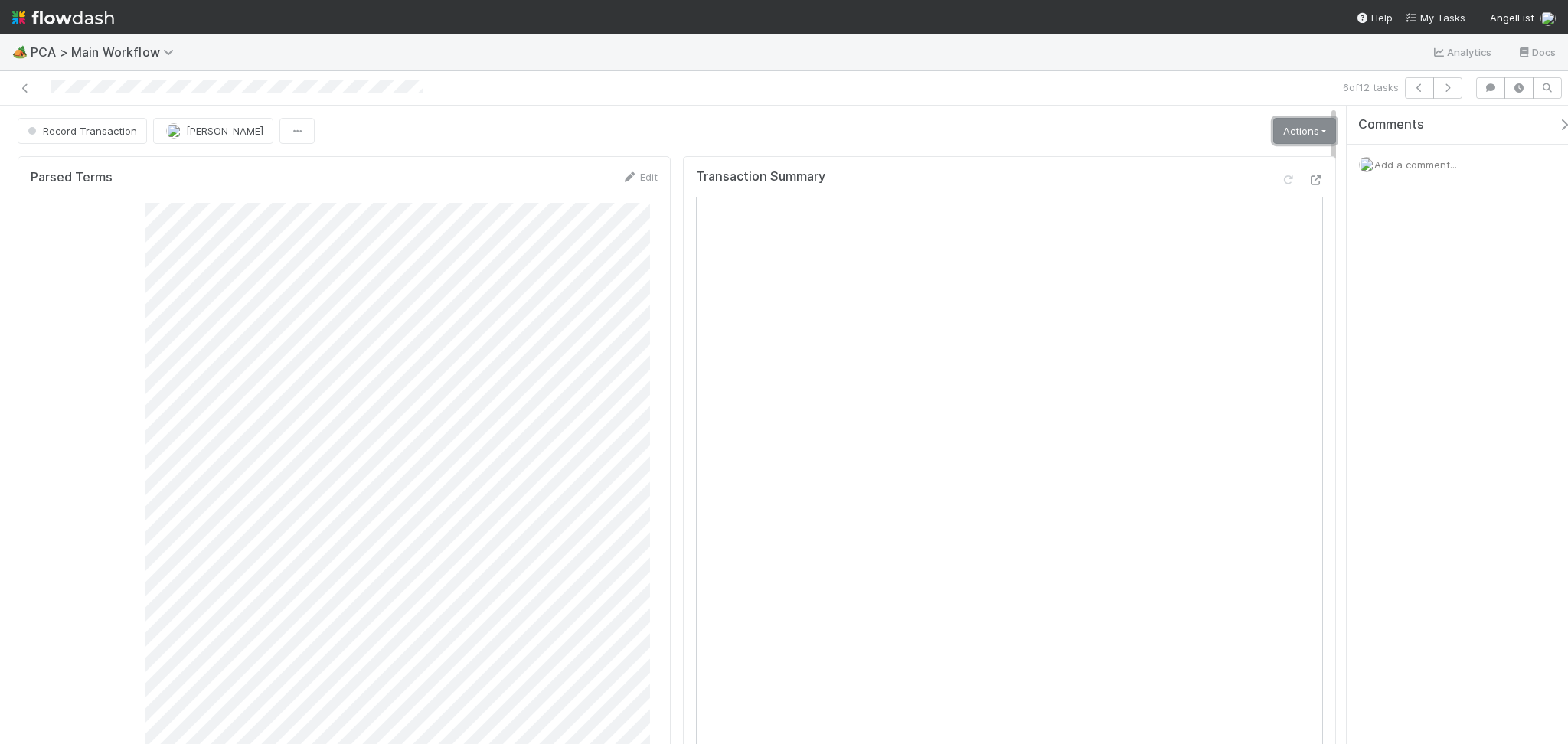
click at [1281, 129] on link "Actions" at bounding box center [1304, 130] width 63 height 26
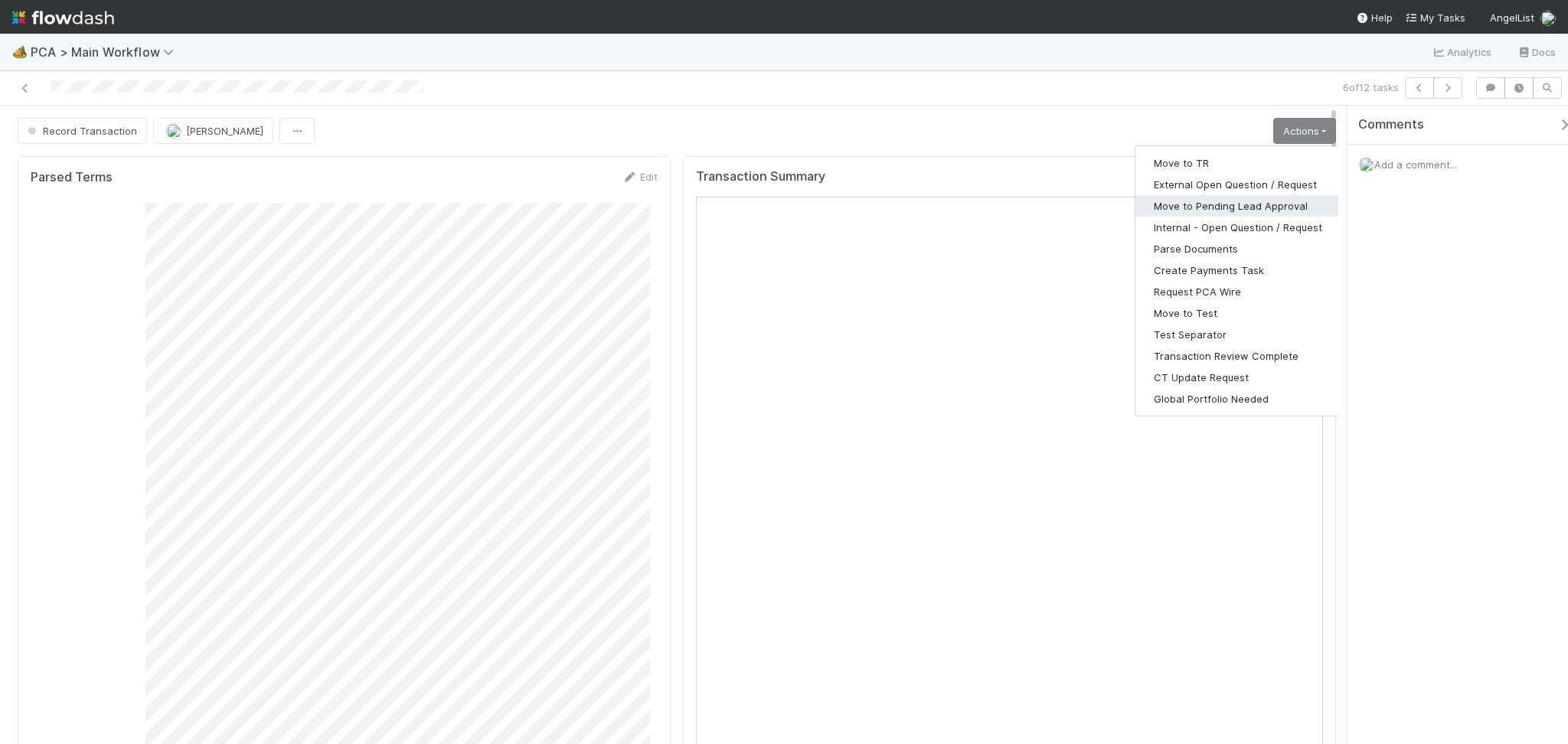
click at [1208, 210] on button "Move to Pending Lead Approval" at bounding box center [1237, 206] width 205 height 21
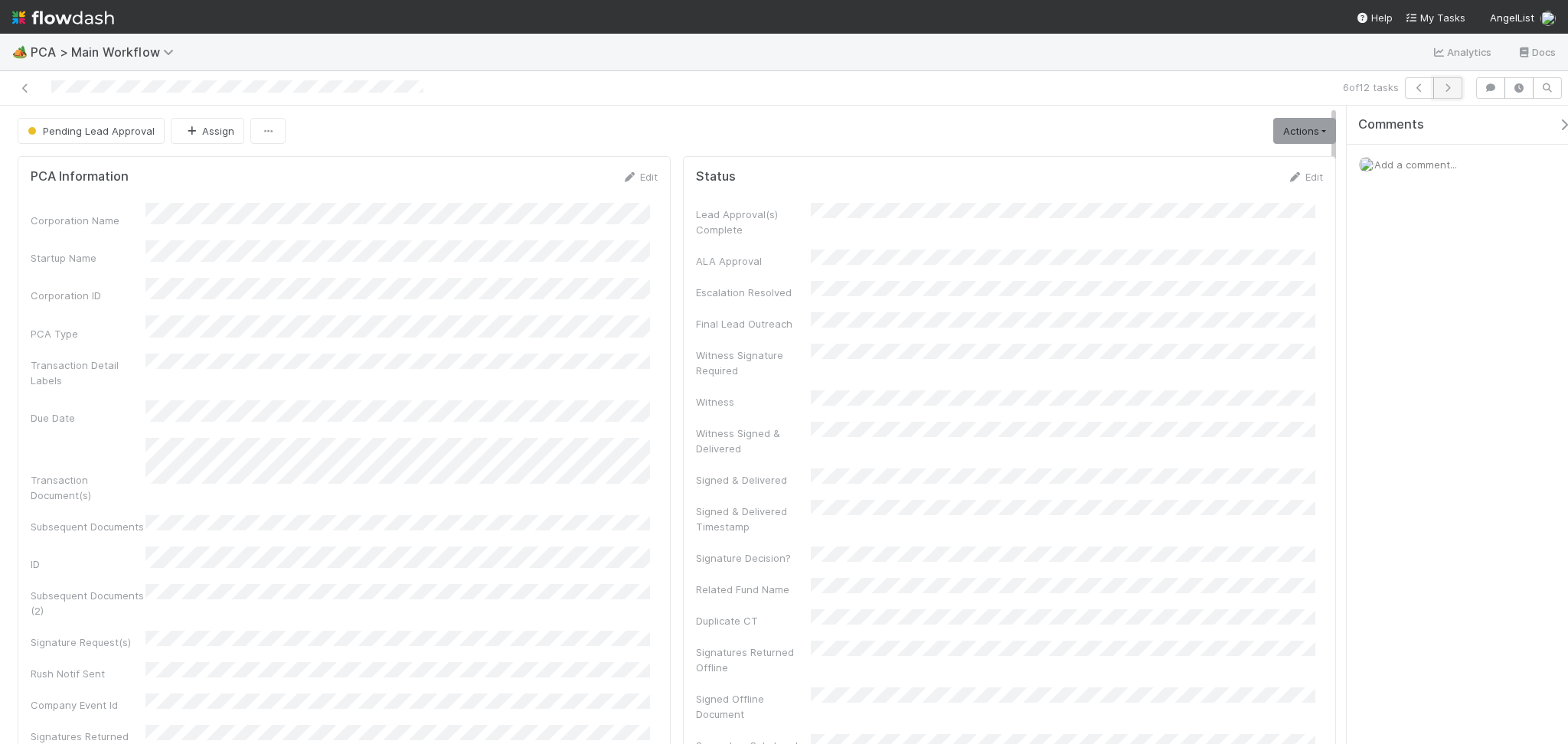
click at [1455, 87] on button "button" at bounding box center [1447, 87] width 29 height 21
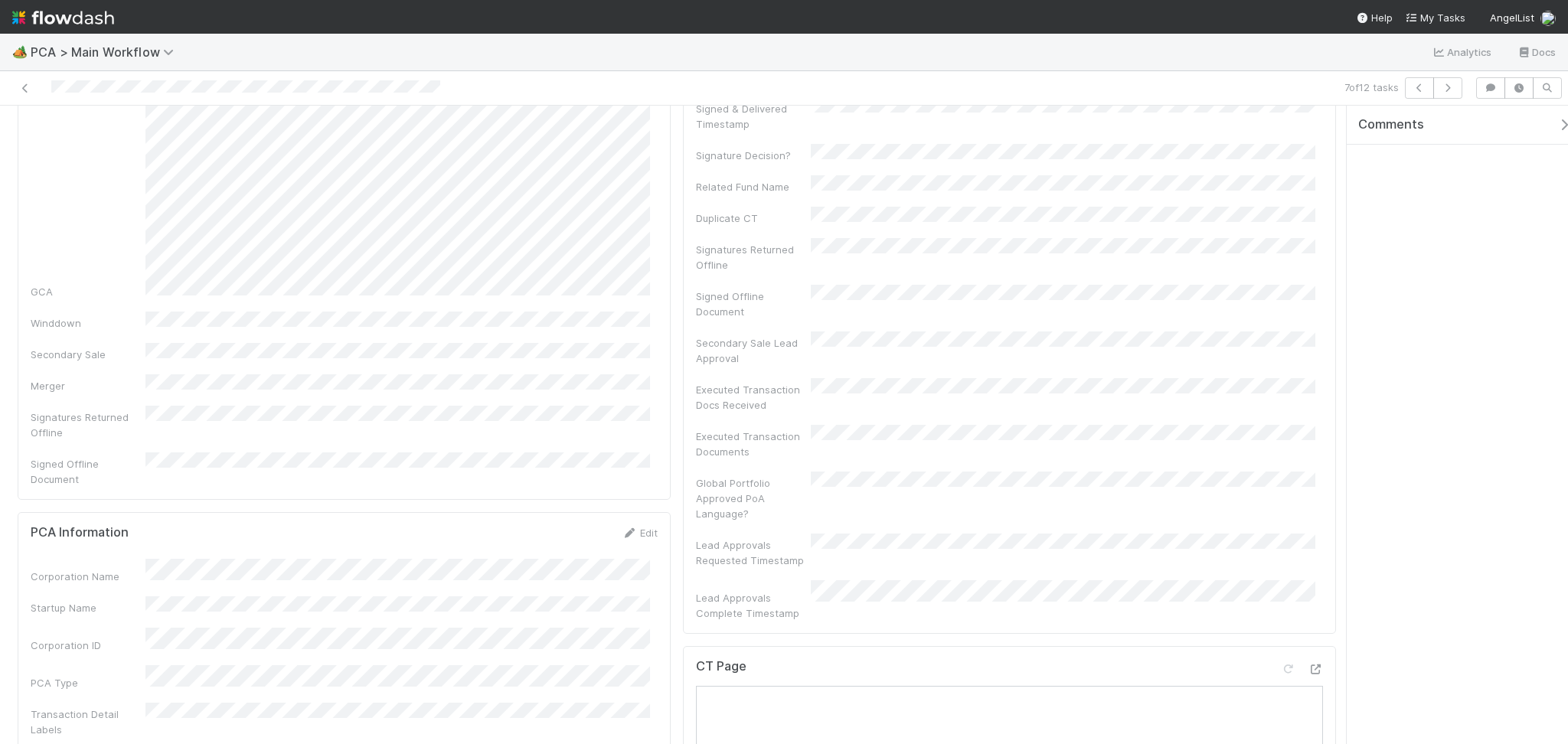
scroll to position [510, 0]
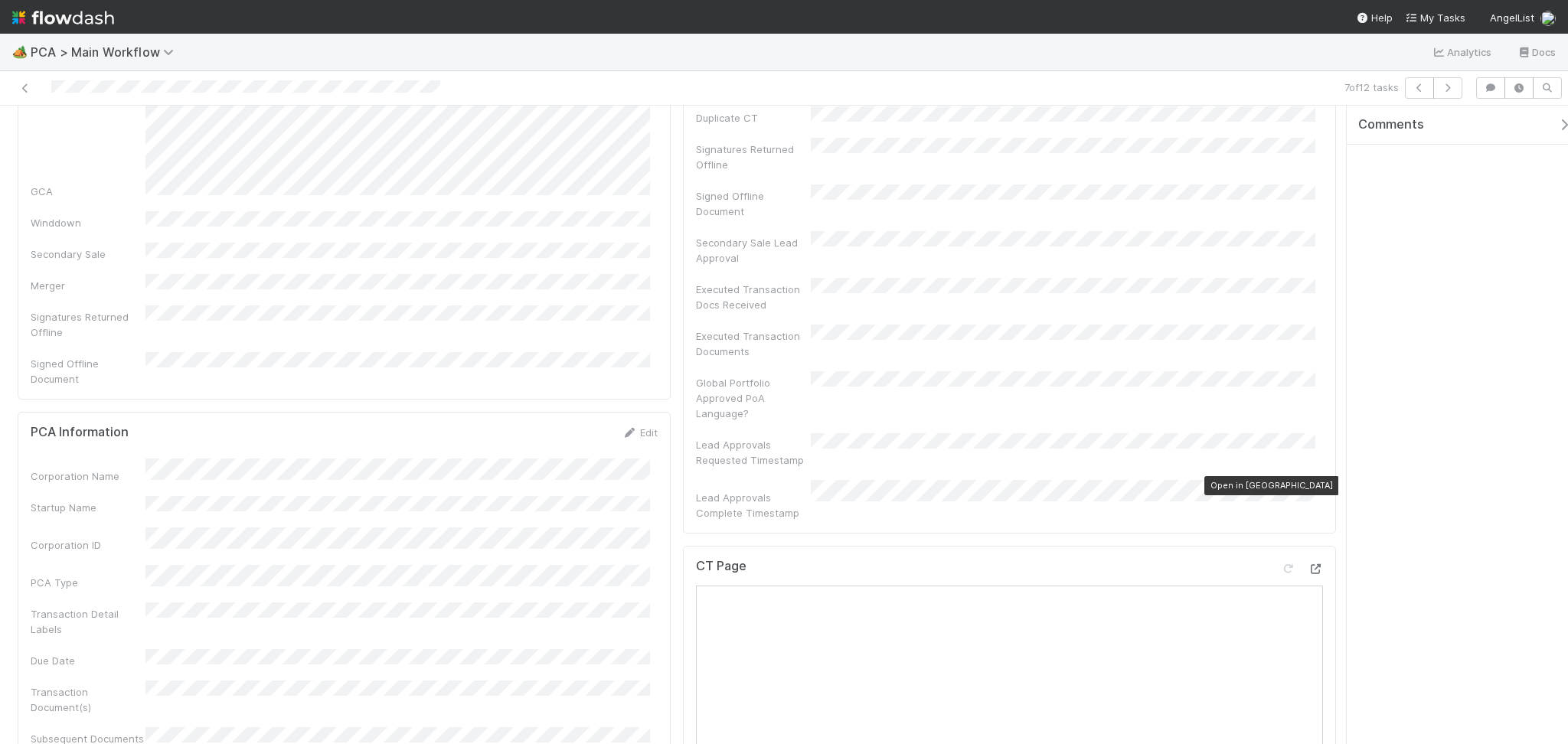
click at [1307, 561] on div at bounding box center [1315, 568] width 15 height 15
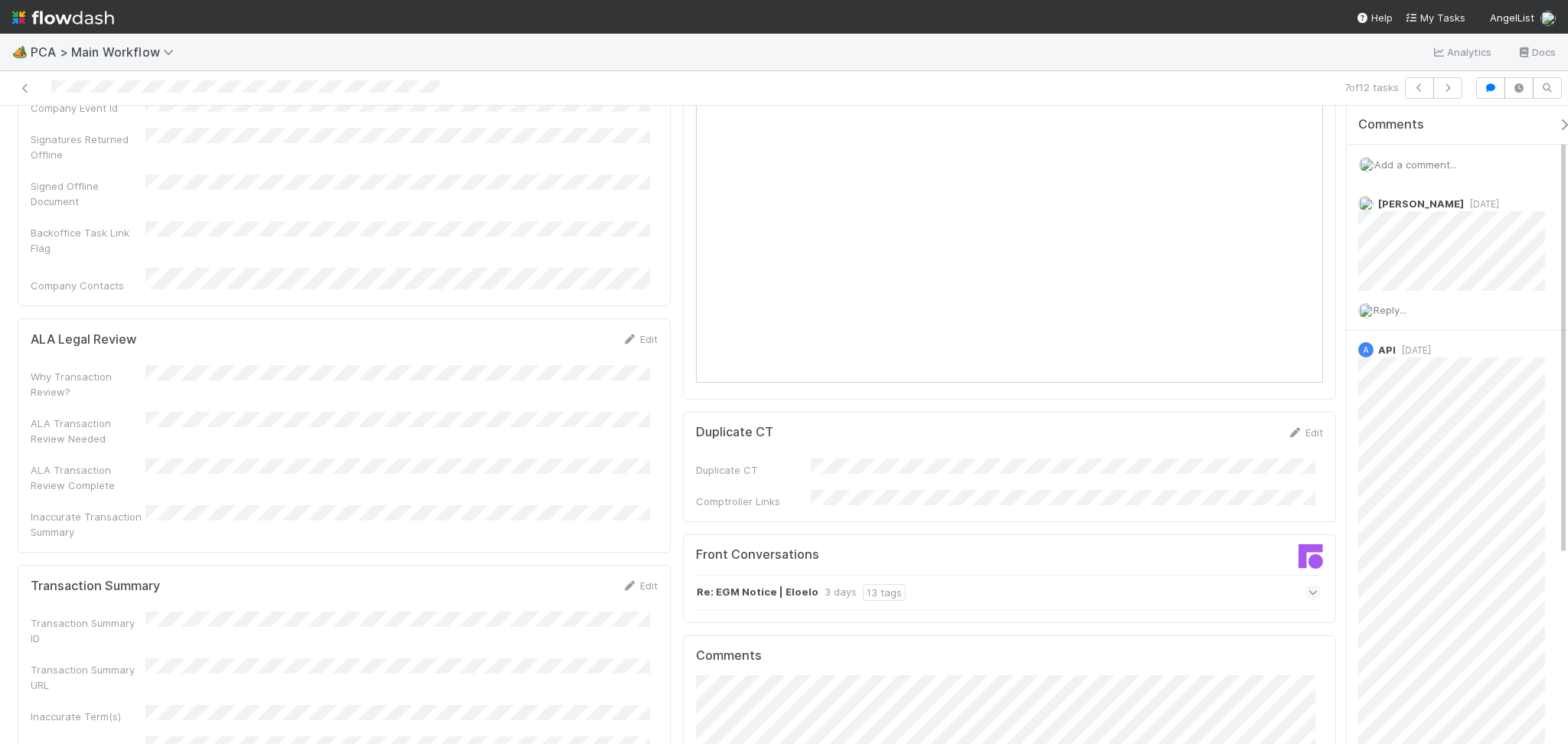
scroll to position [1326, 0]
click at [630, 578] on link "Edit" at bounding box center [640, 584] width 36 height 12
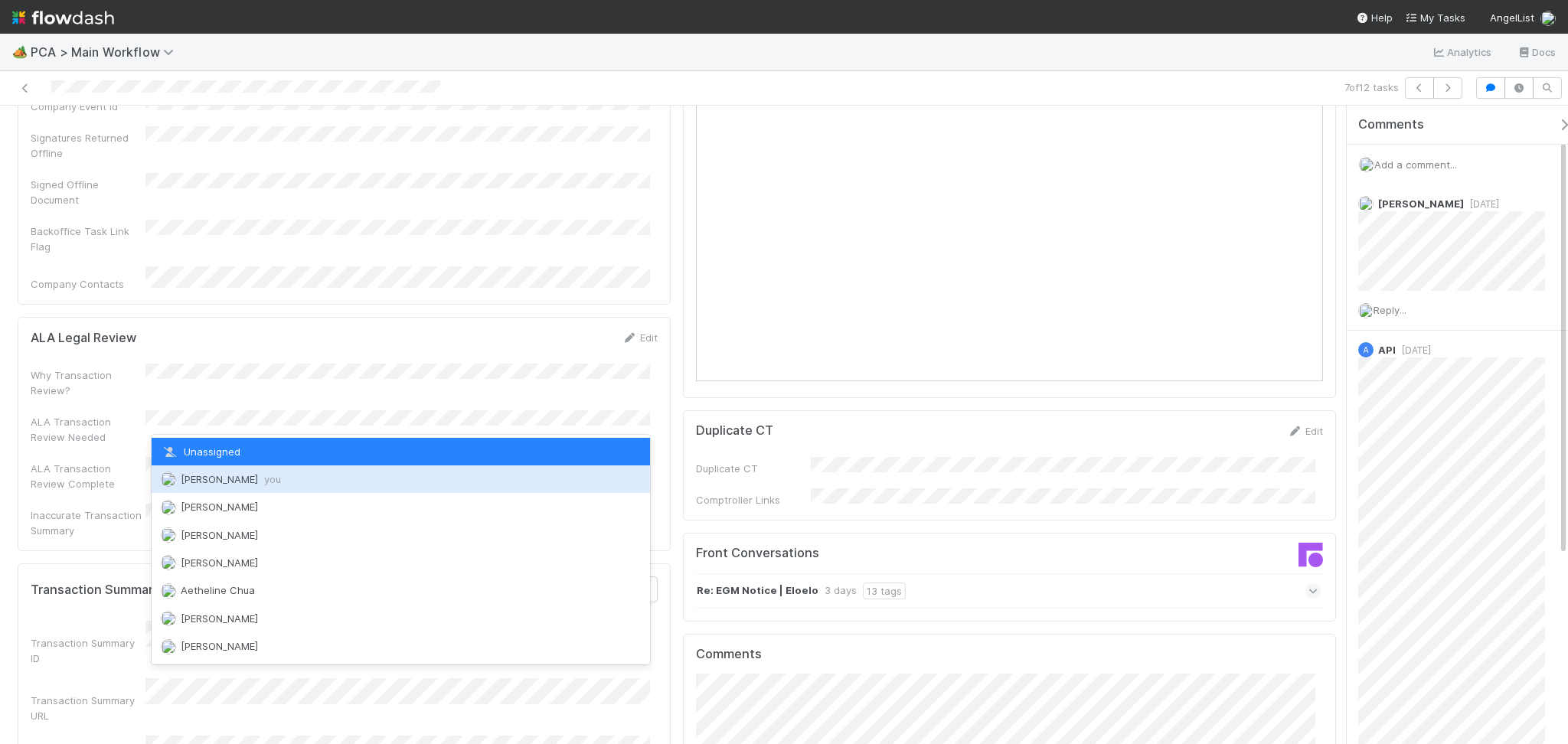
click at [302, 483] on div "Febbie Cervantes you" at bounding box center [400, 479] width 498 height 27
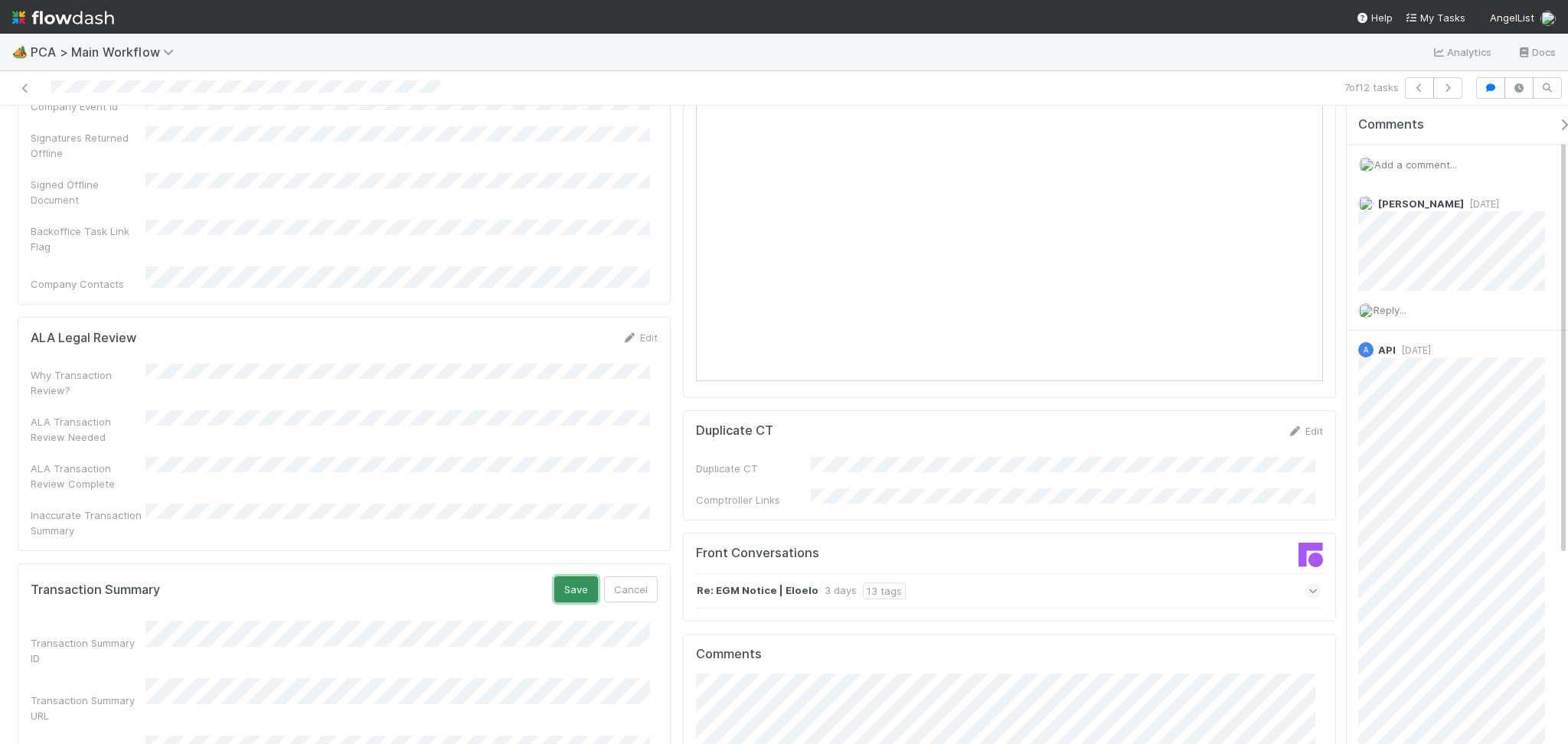
click at [571, 576] on button "Save" at bounding box center [575, 589] width 44 height 26
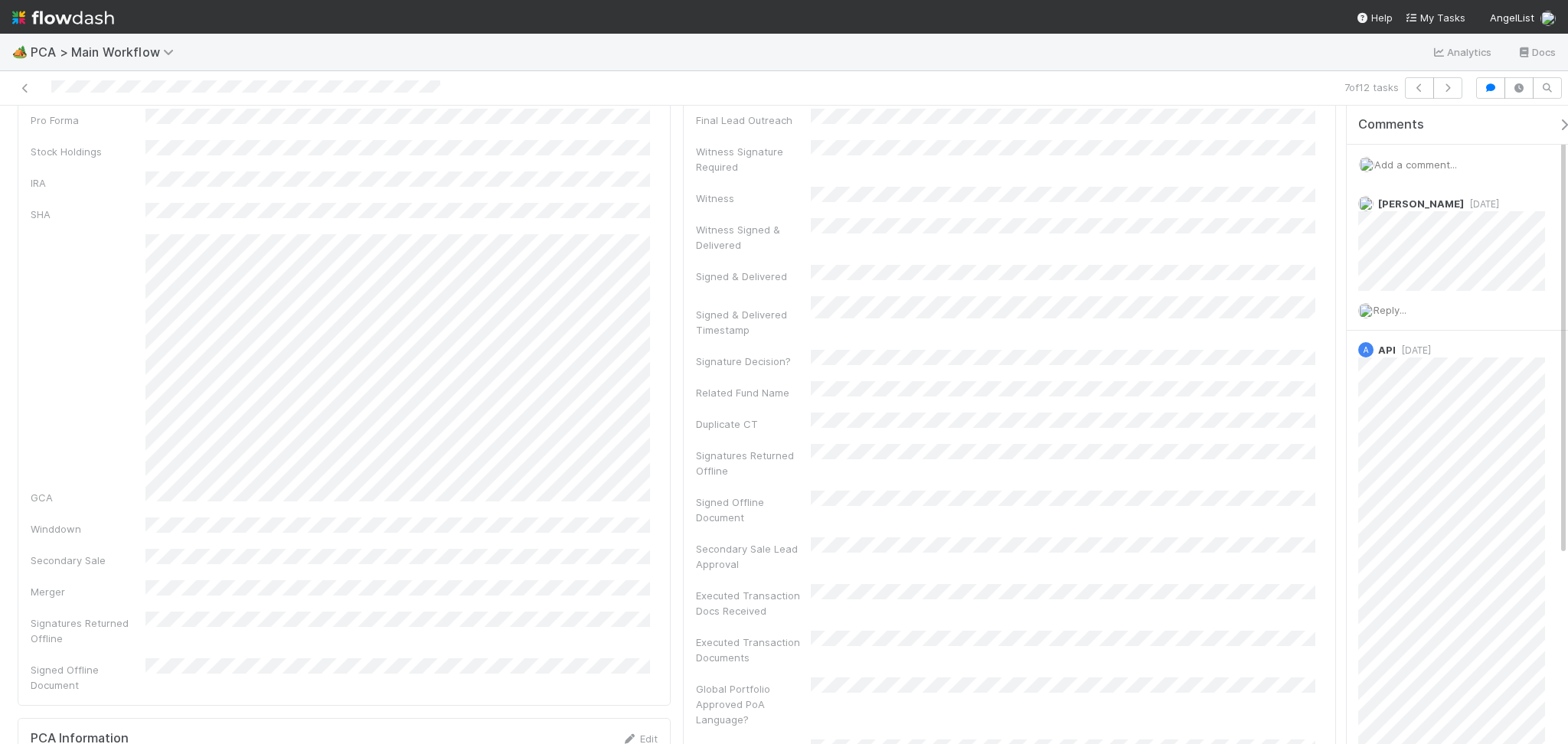
scroll to position [0, 0]
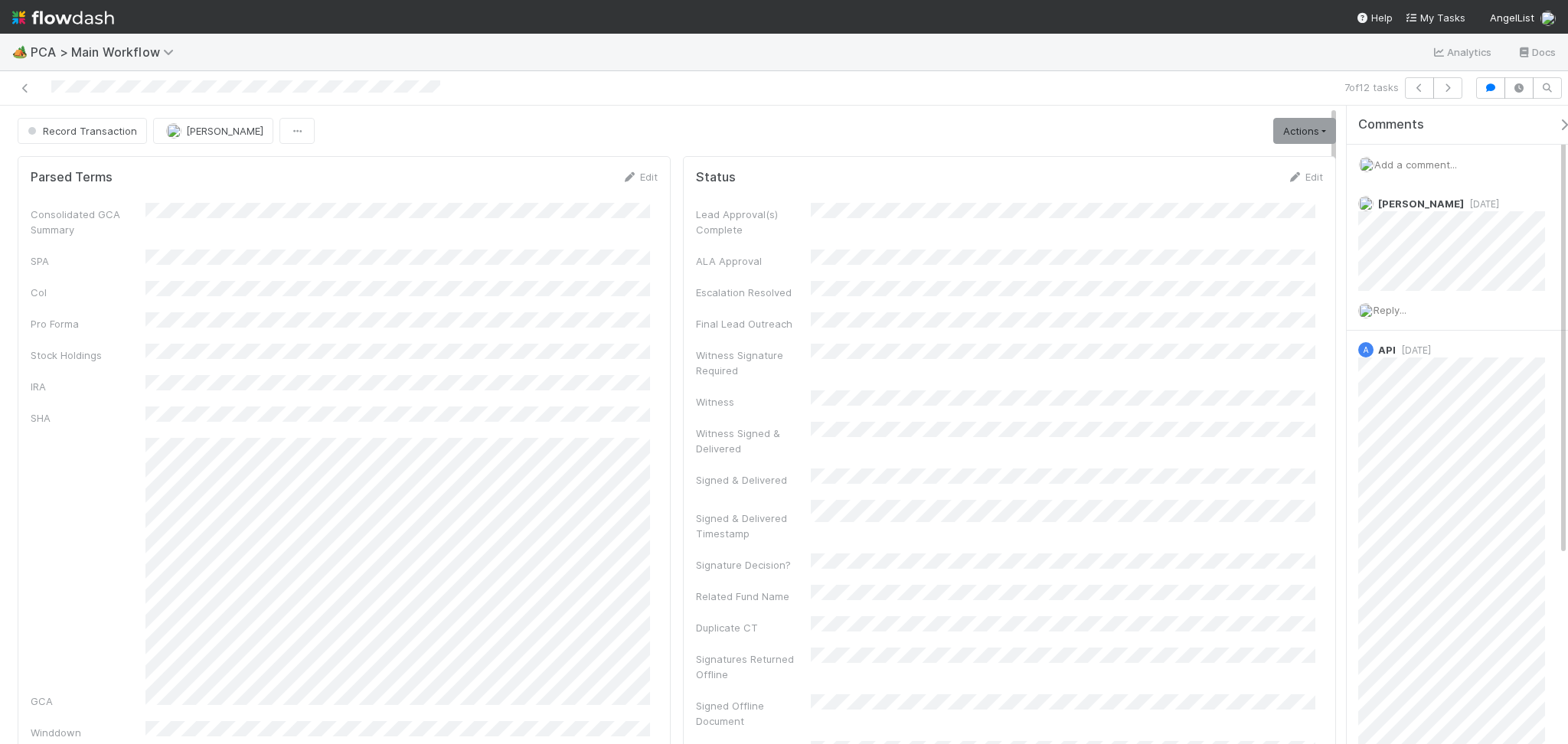
click at [111, 139] on button "Record Transaction" at bounding box center [82, 130] width 129 height 26
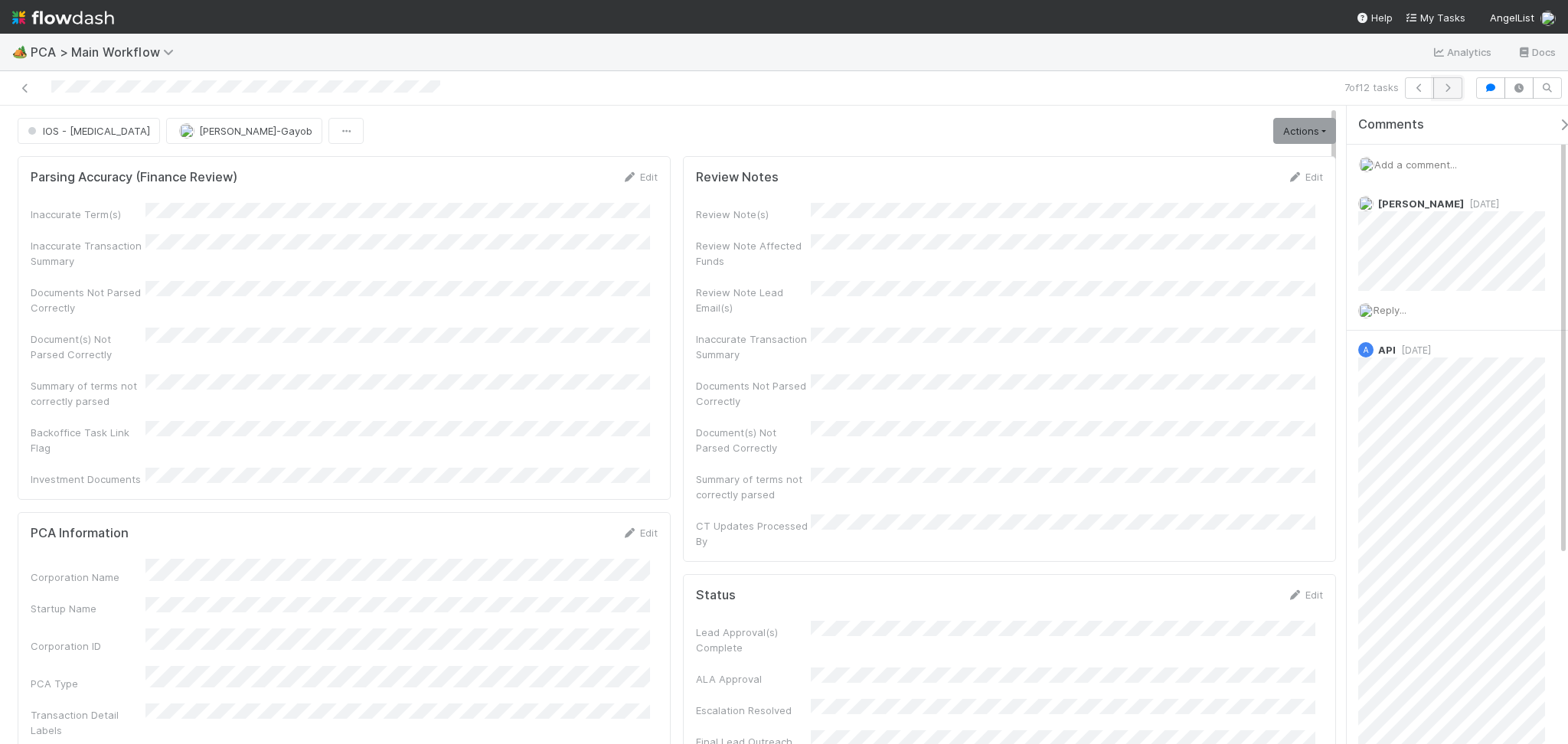
click at [1451, 92] on icon "button" at bounding box center [1447, 87] width 15 height 9
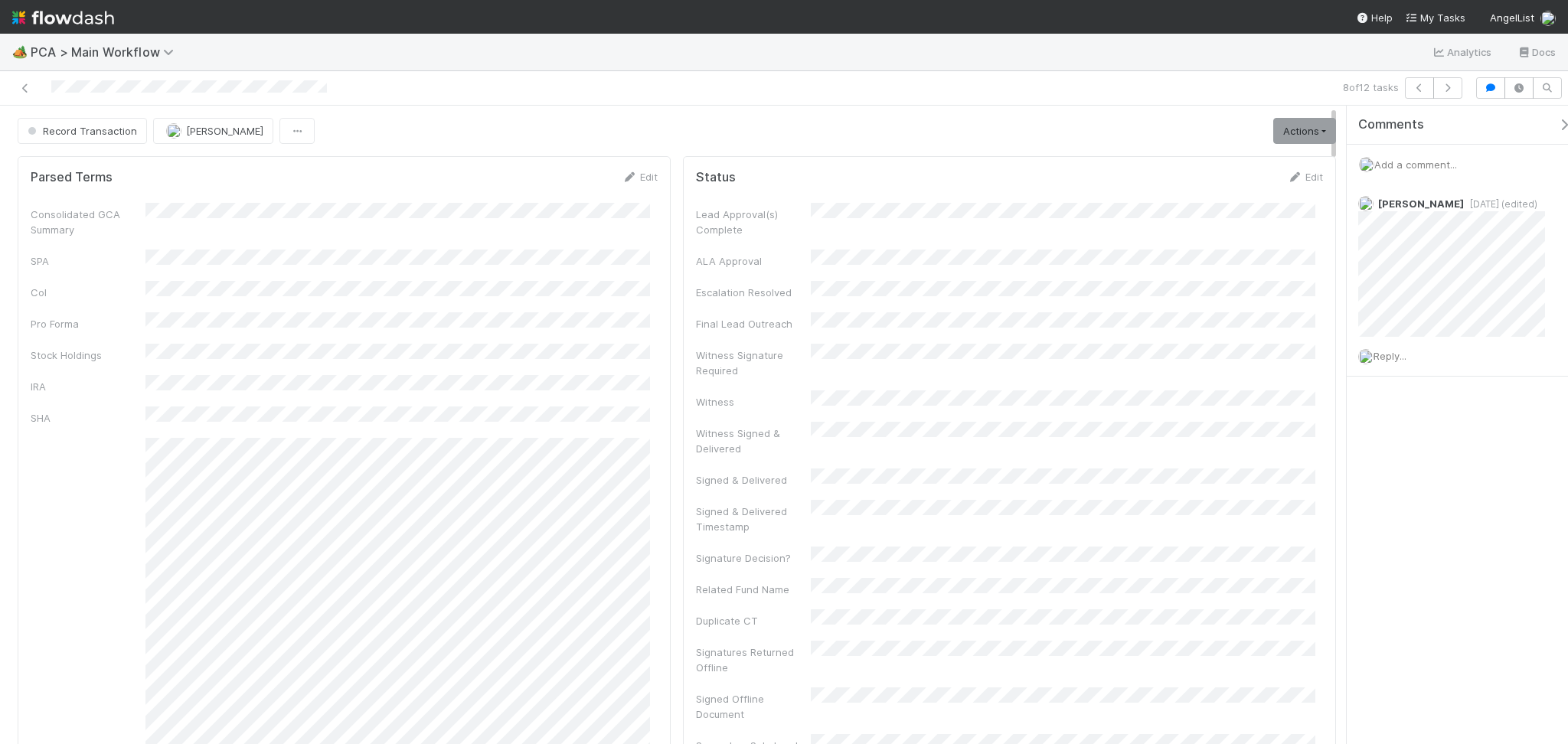
click at [475, 101] on div "8 of 12 tasks" at bounding box center [784, 88] width 1568 height 34
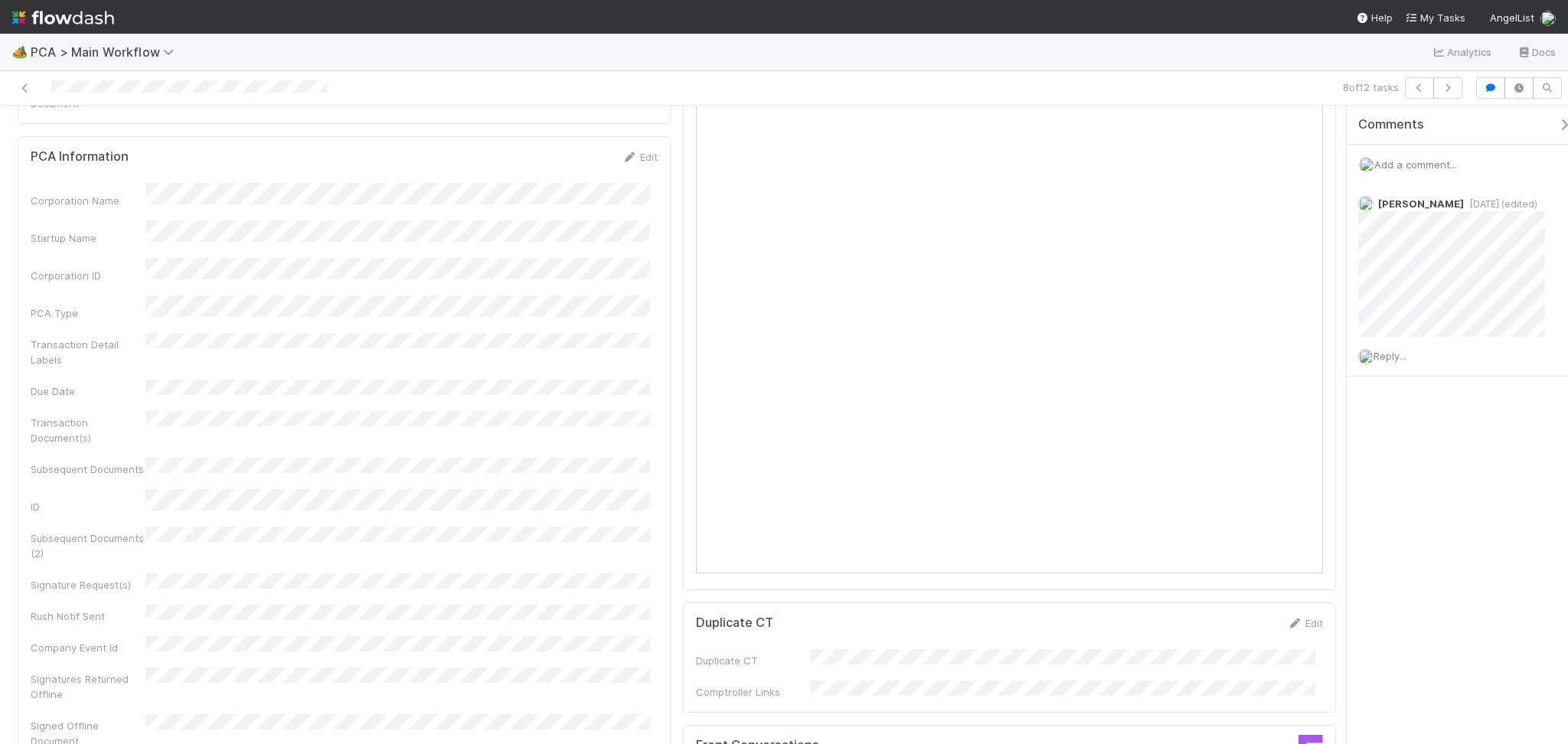
scroll to position [612, 0]
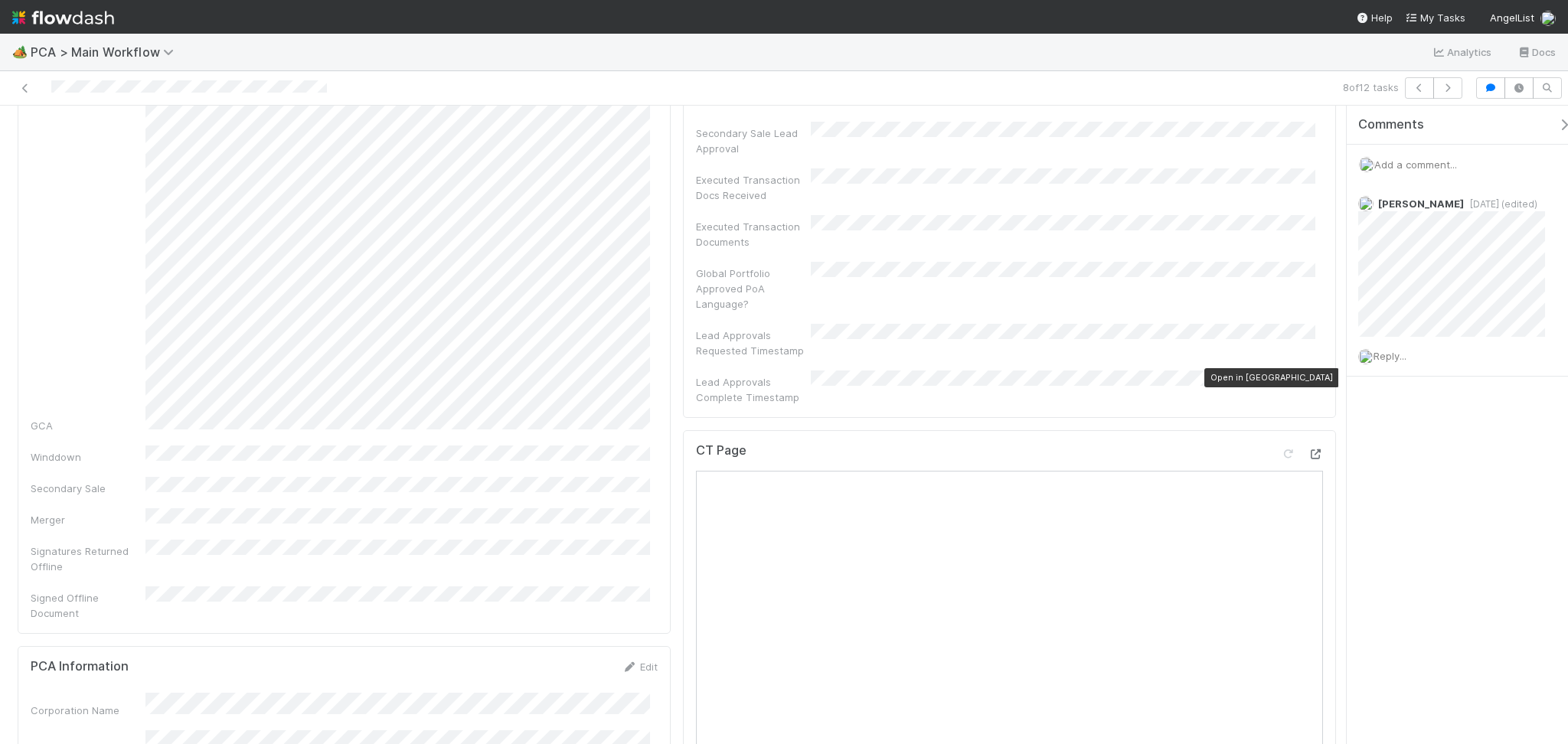
click at [1307, 449] on icon at bounding box center [1315, 454] width 15 height 10
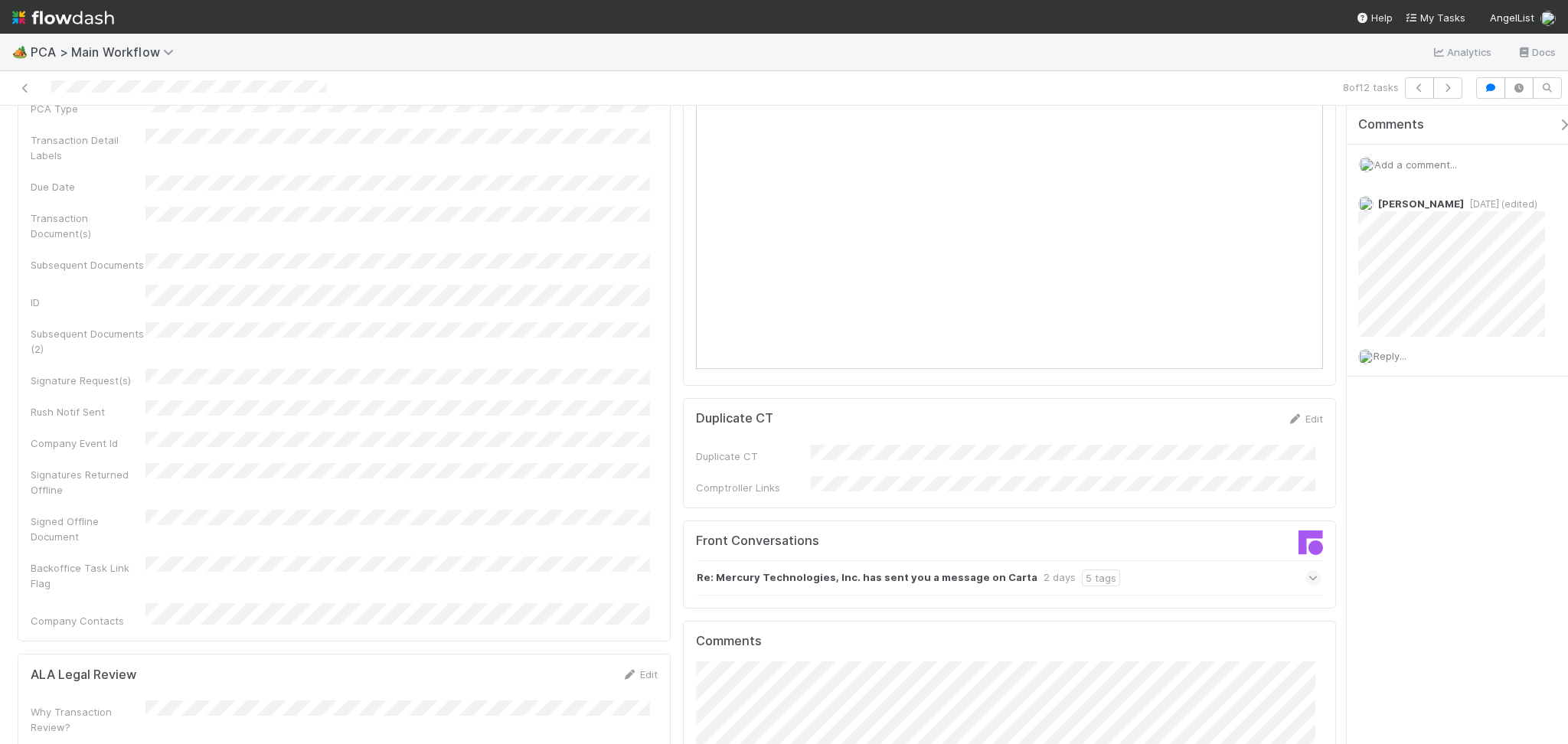
scroll to position [1531, 0]
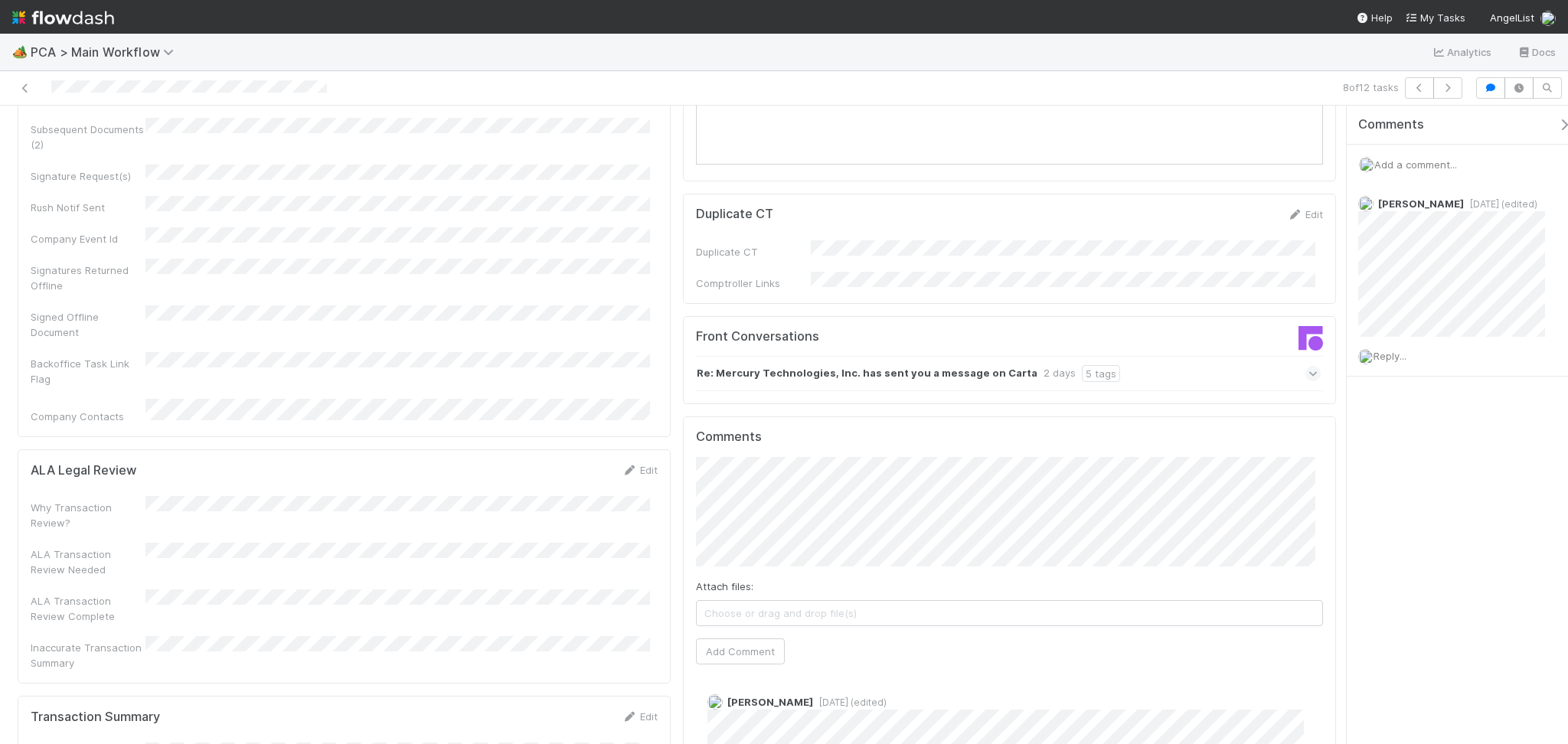
click at [1132, 356] on div "Re: Mercury Technologies, Inc. has sent you a message on Carta 2 days 5 tags" at bounding box center [1008, 373] width 625 height 35
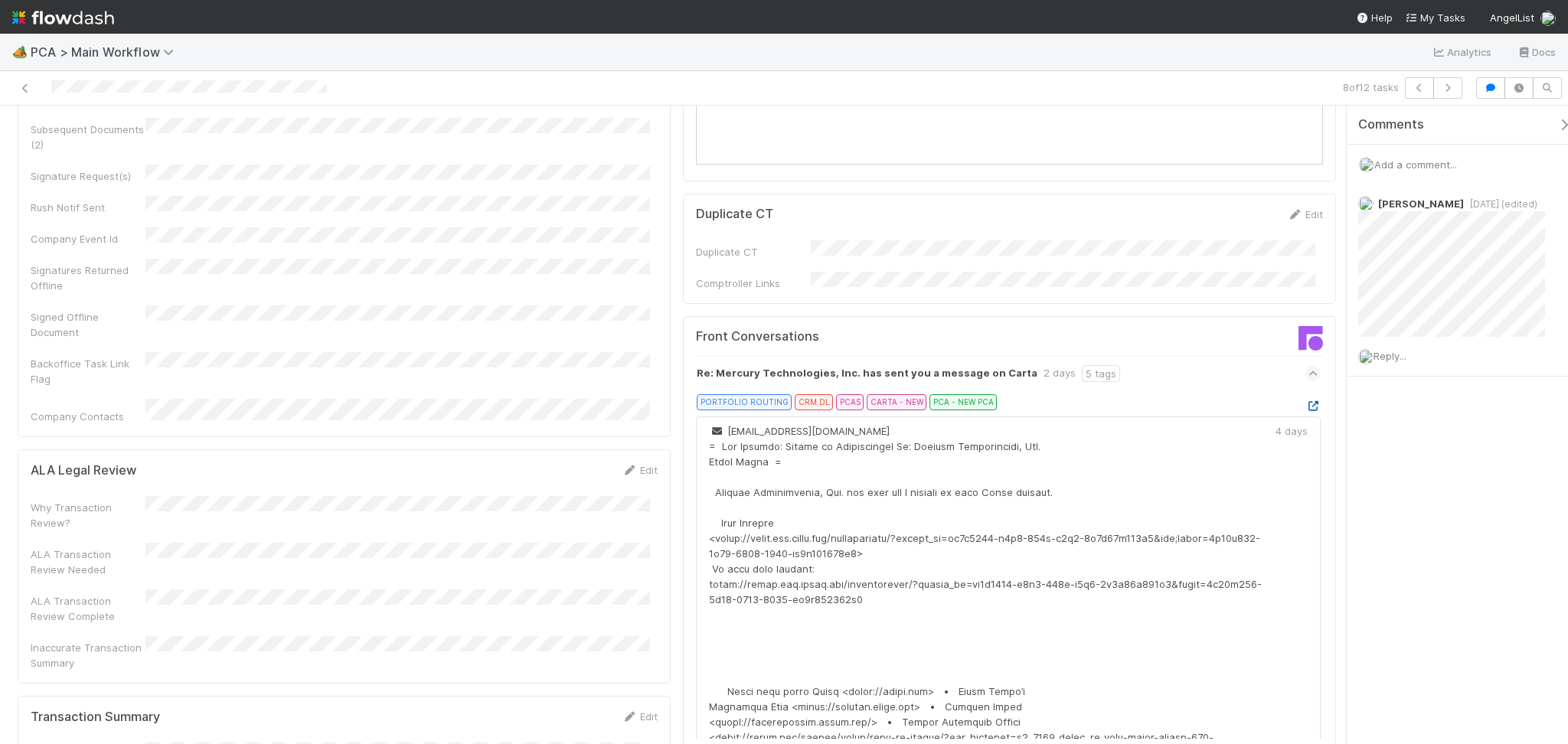
click at [1305, 401] on icon at bounding box center [1313, 406] width 15 height 10
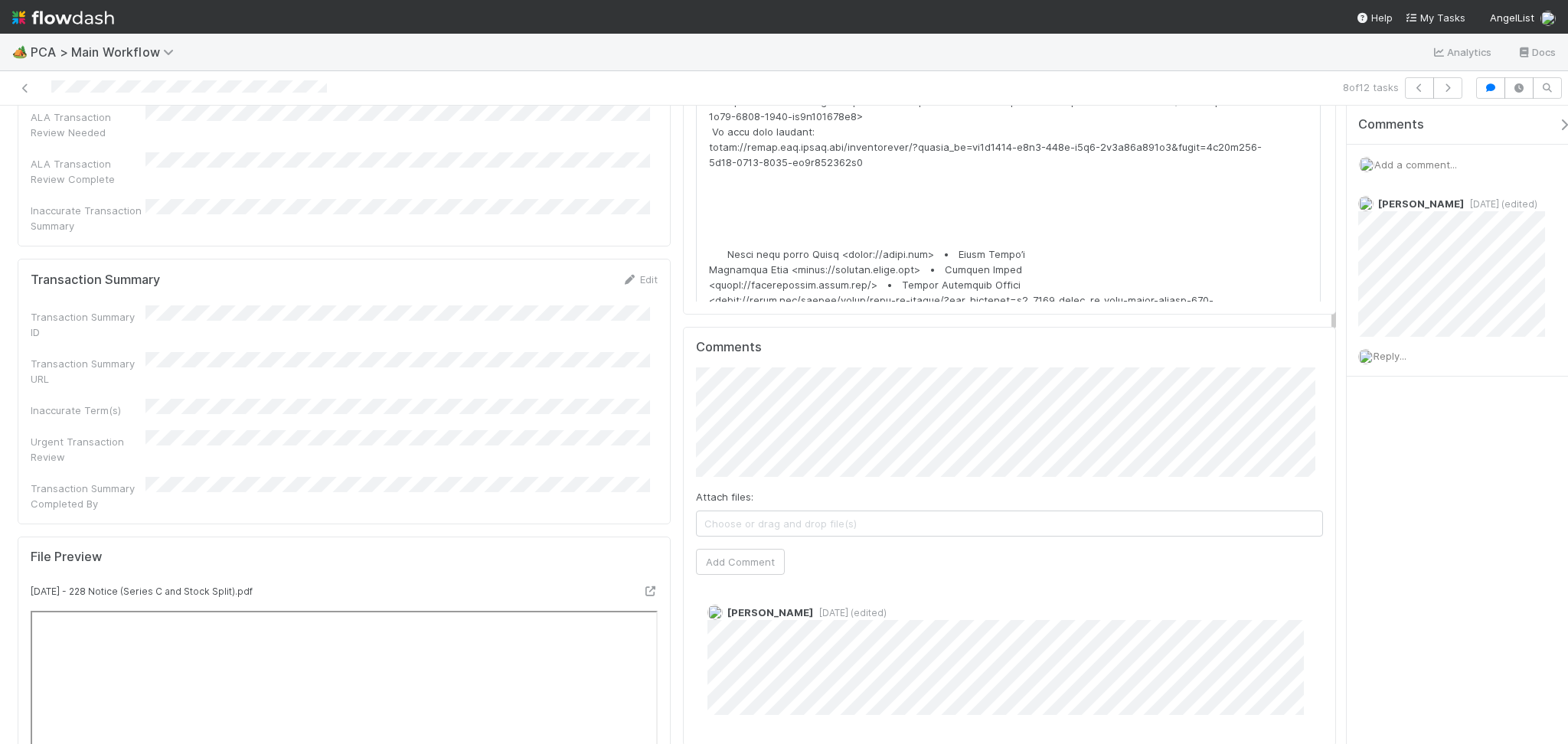
scroll to position [1939, 0]
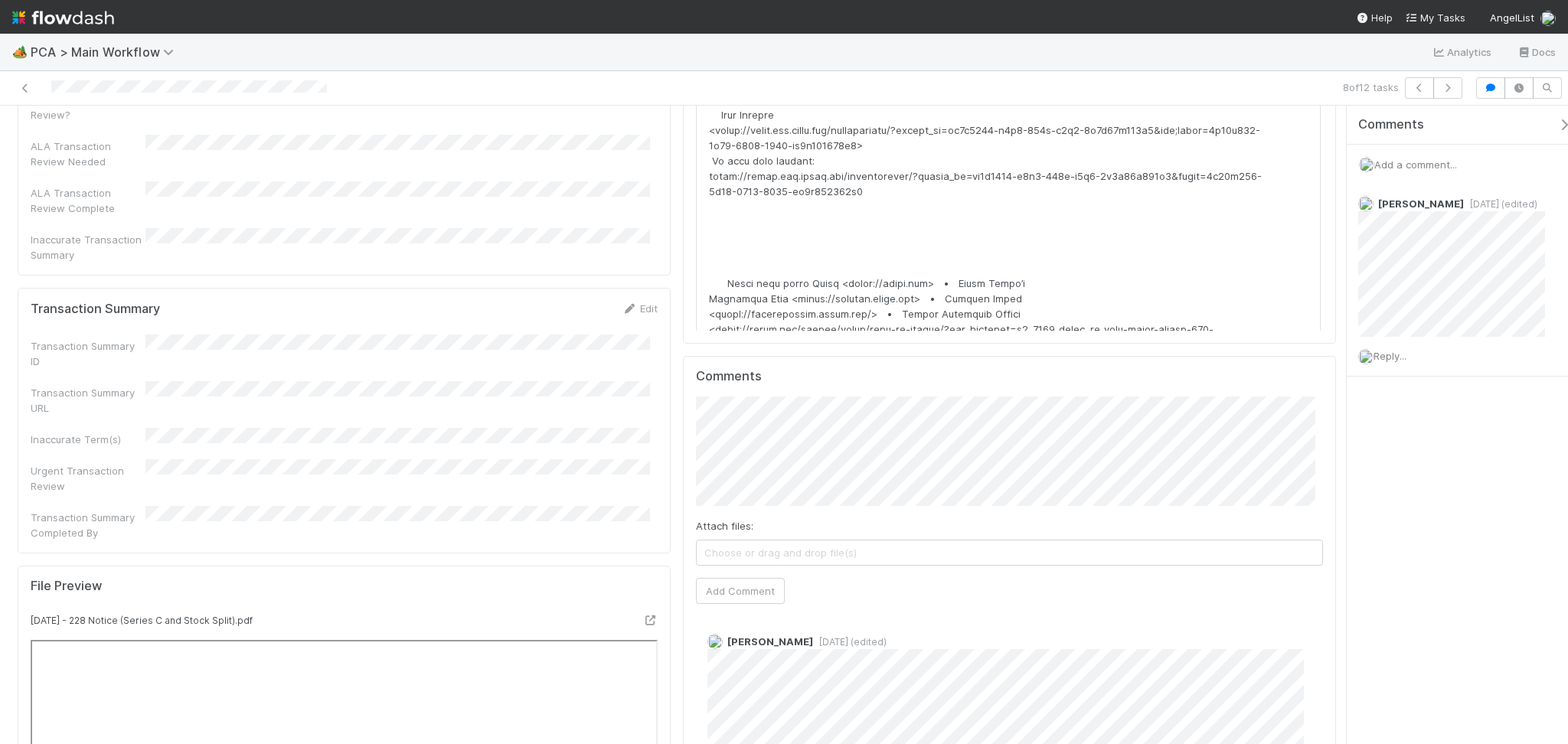
drag, startPoint x: 628, startPoint y: 173, endPoint x: 592, endPoint y: 198, distance: 43.8
click at [629, 303] on link "Edit" at bounding box center [640, 309] width 36 height 12
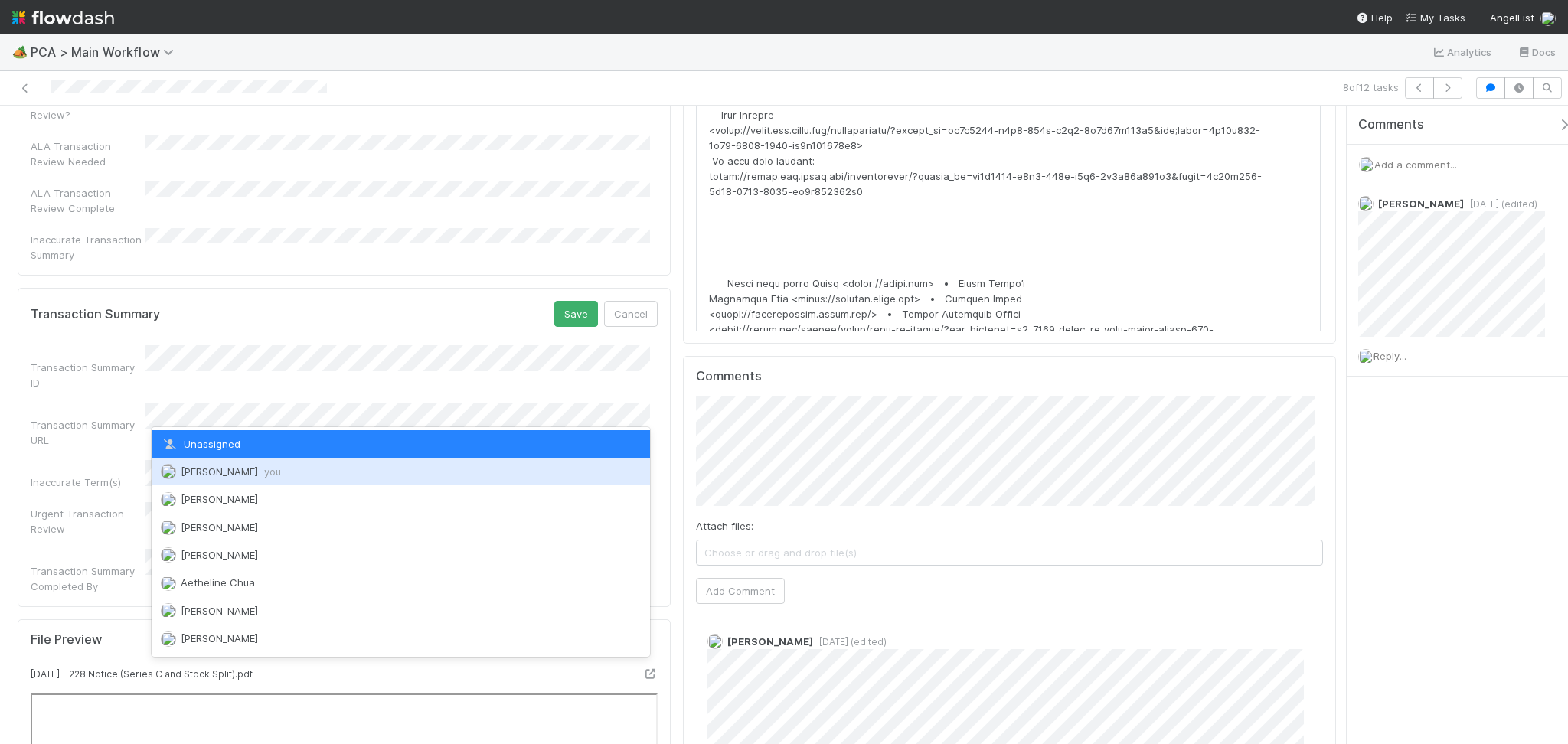
click at [254, 465] on span "Febbie Cervantes you" at bounding box center [231, 471] width 100 height 12
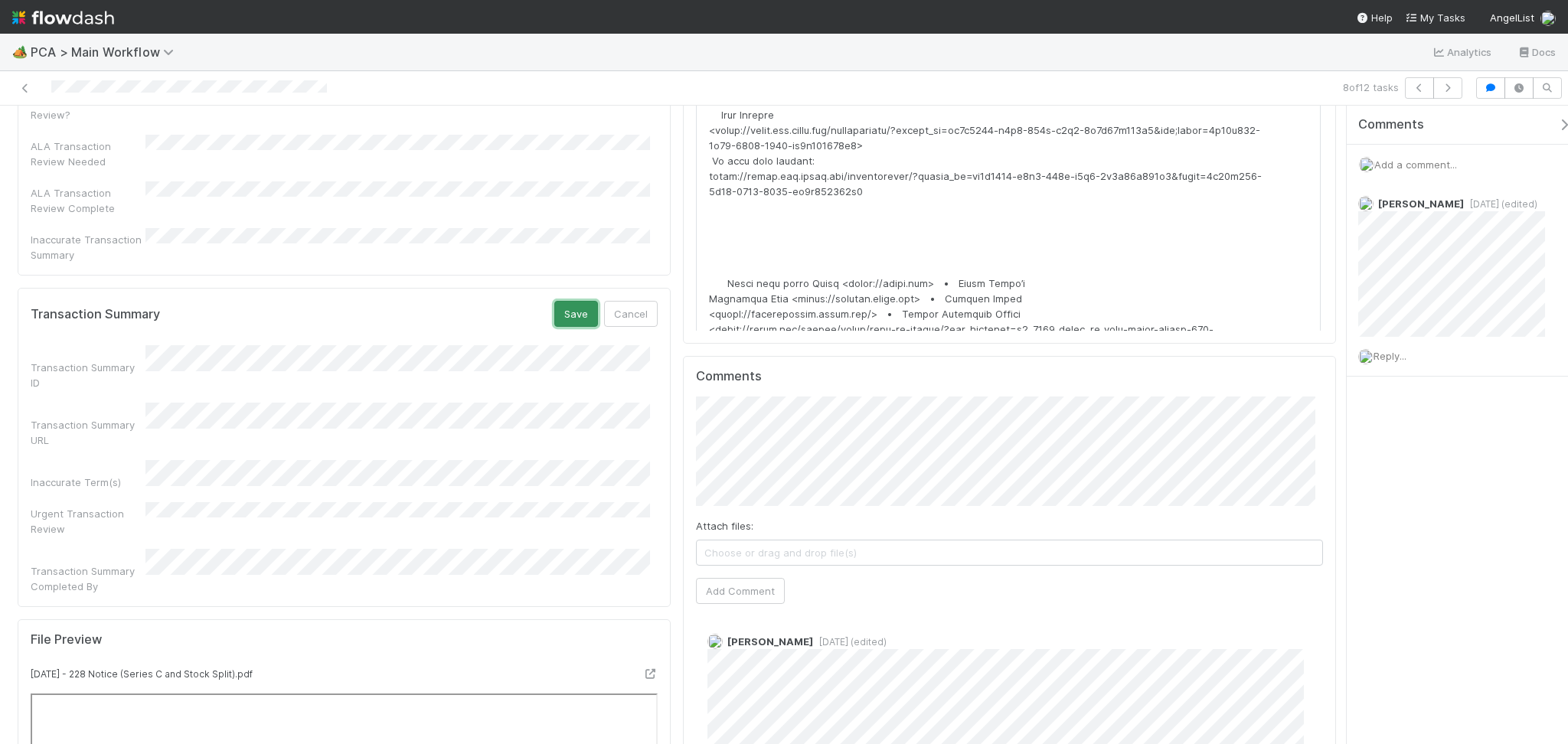
click at [569, 301] on button "Save" at bounding box center [575, 314] width 44 height 26
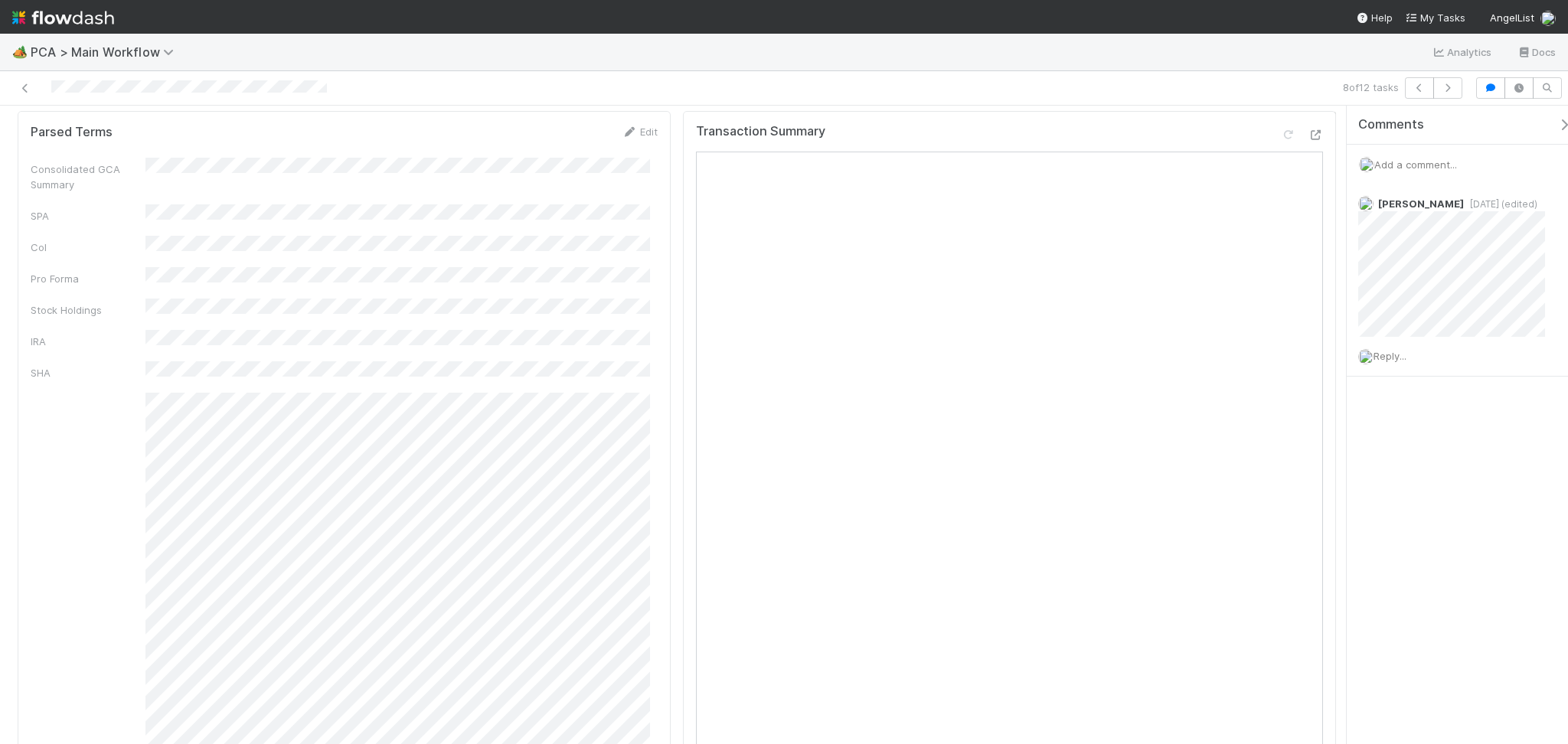
scroll to position [0, 0]
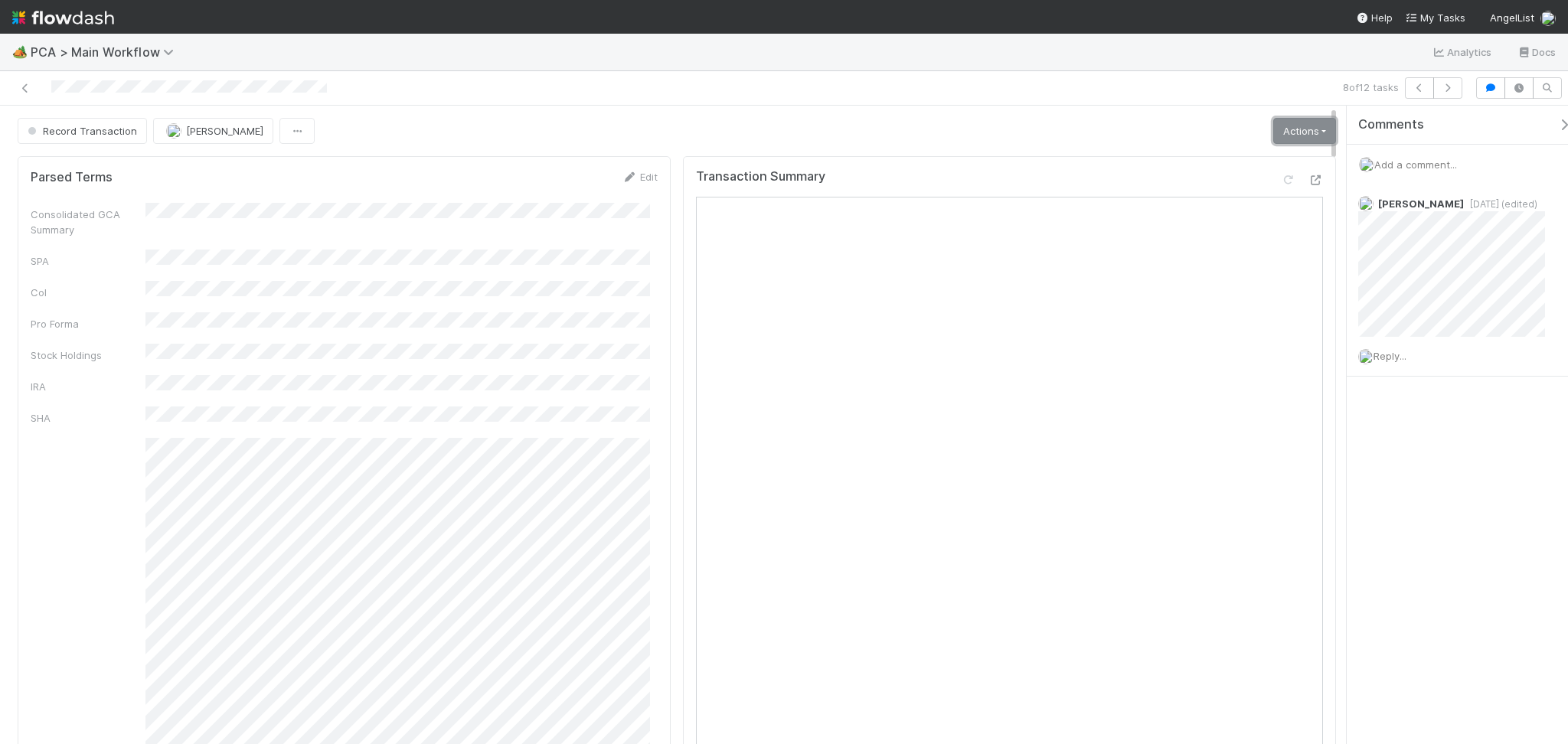
click at [1289, 132] on link "Actions" at bounding box center [1304, 130] width 63 height 26
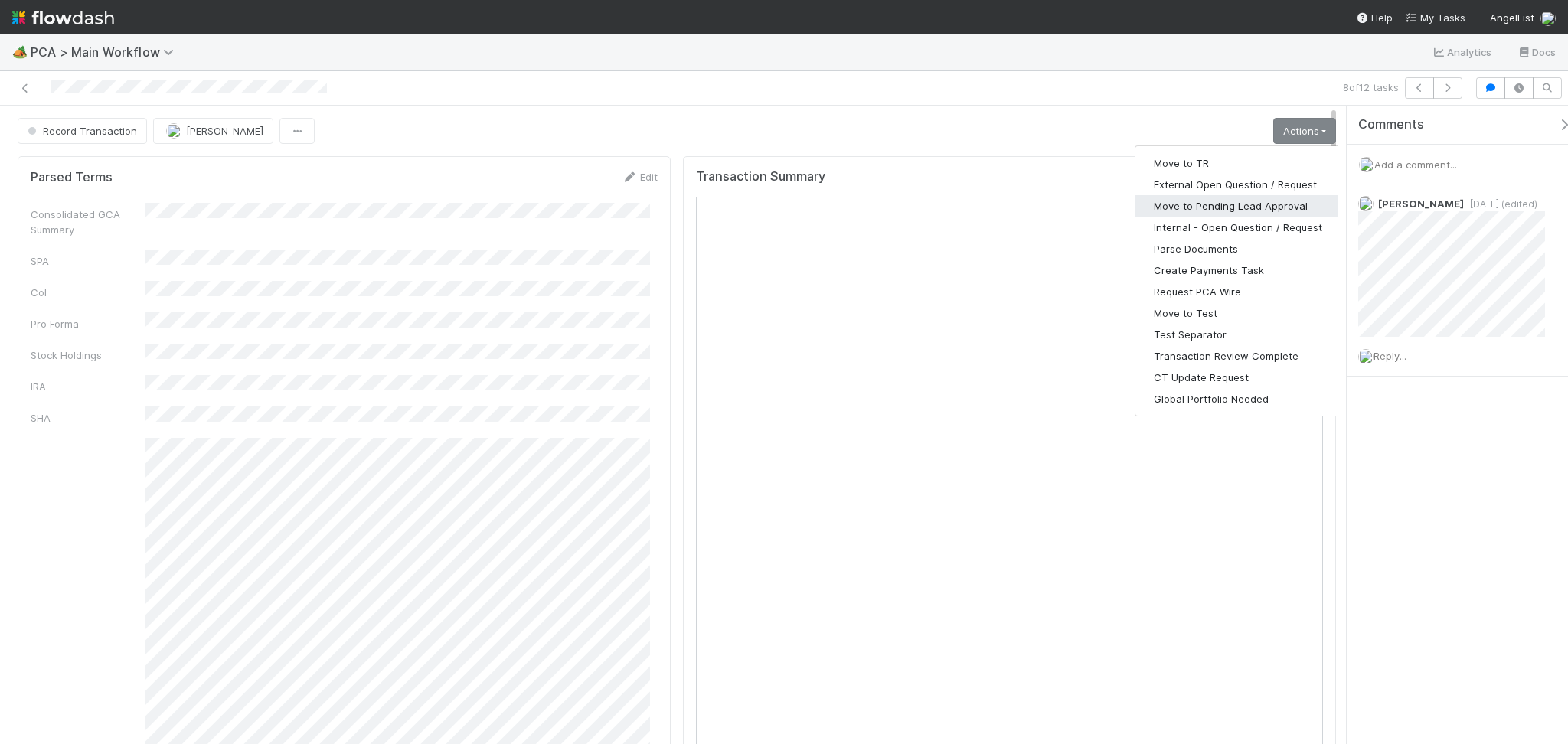
click at [1230, 213] on button "Move to Pending Lead Approval" at bounding box center [1237, 206] width 205 height 21
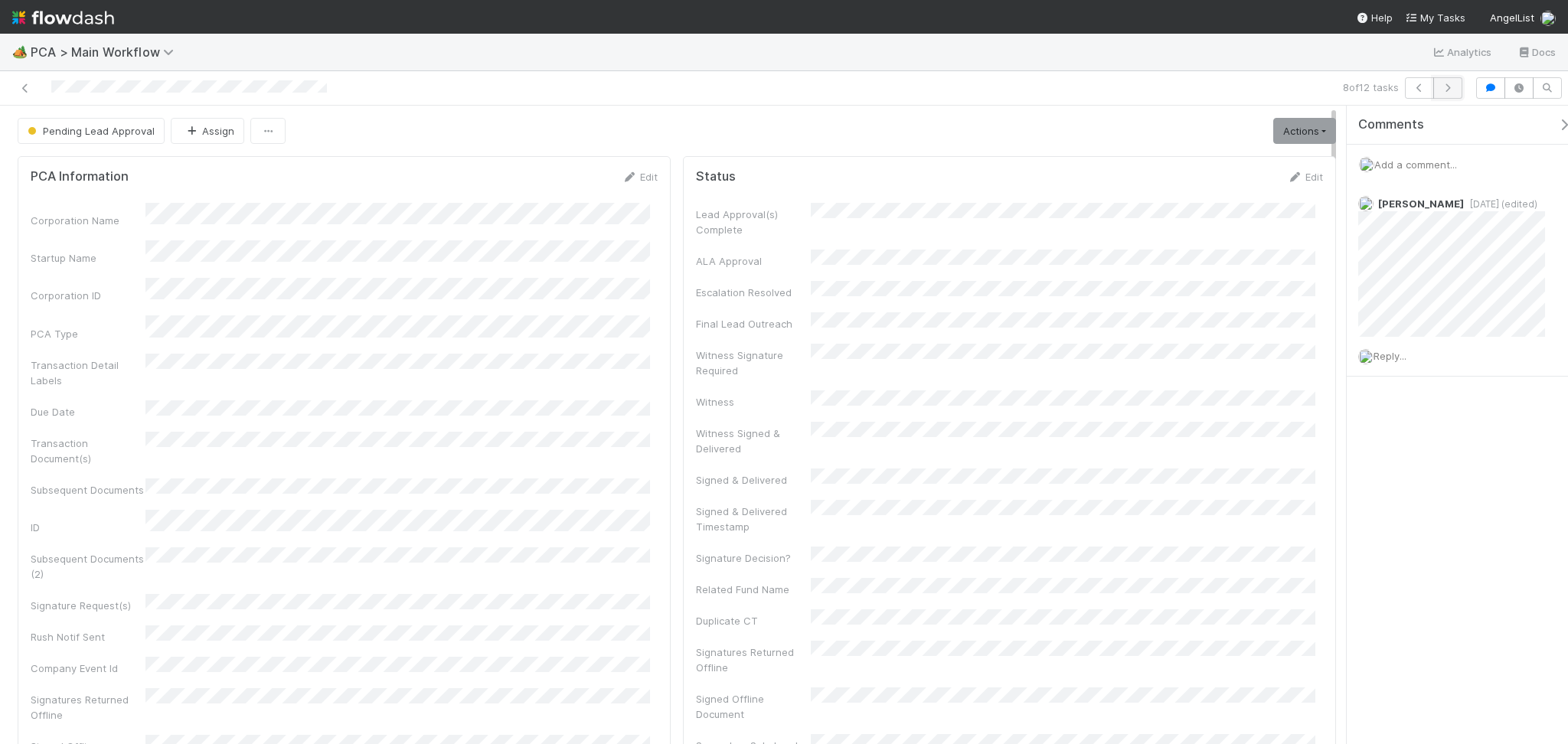
click at [1453, 91] on icon "button" at bounding box center [1447, 87] width 15 height 9
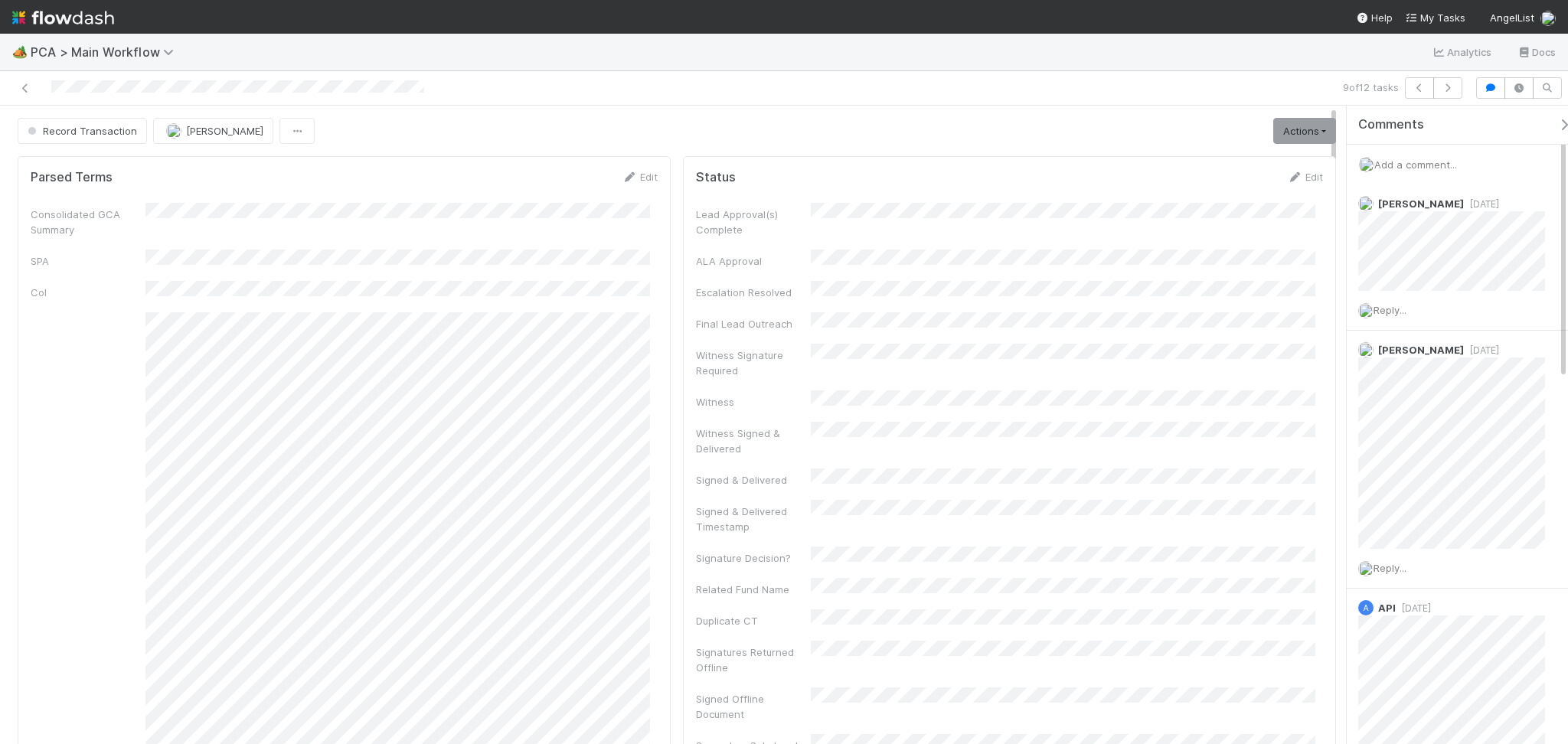
click at [537, 73] on div "9 of 12 tasks" at bounding box center [784, 88] width 1568 height 34
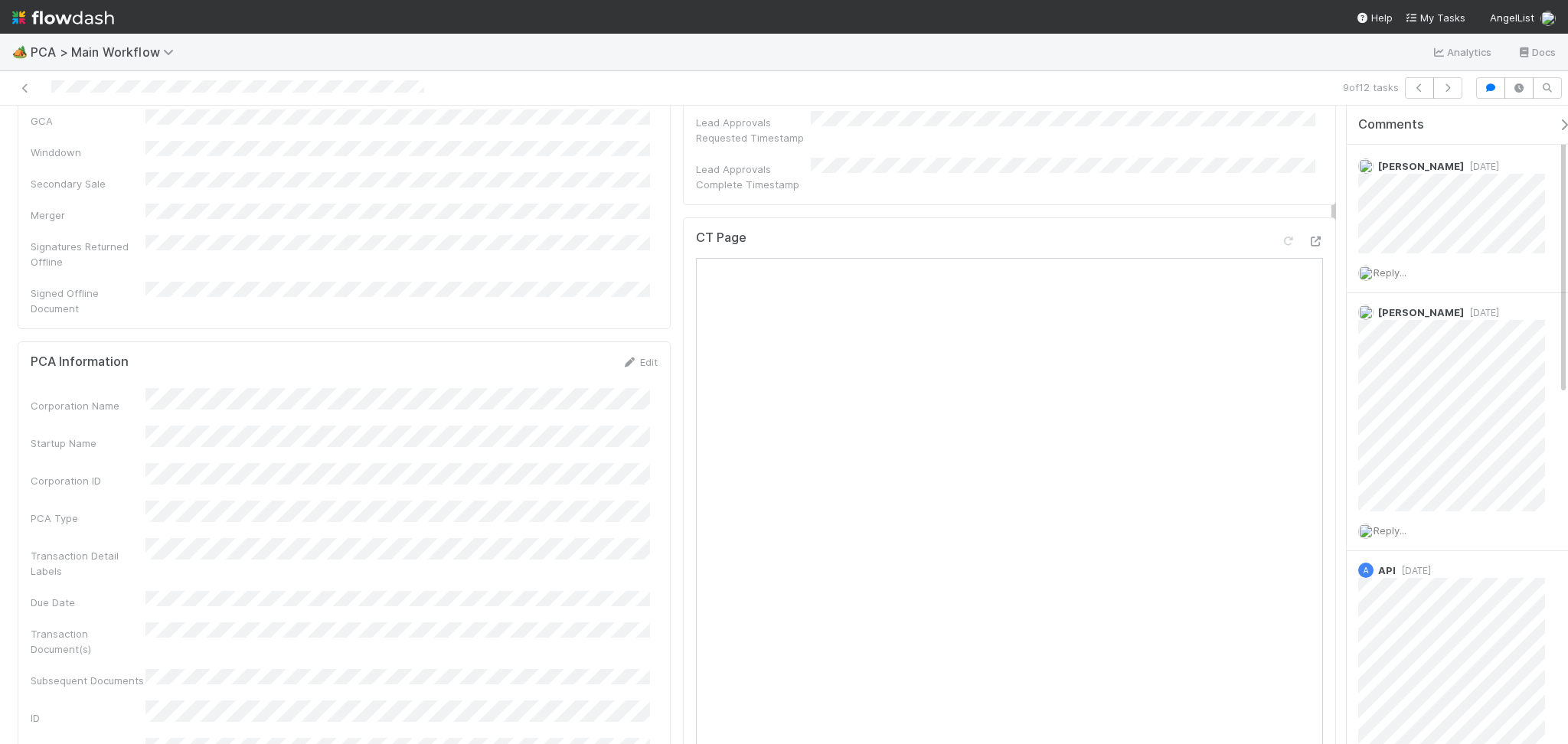
scroll to position [816, 0]
click at [1307, 246] on icon at bounding box center [1315, 251] width 15 height 10
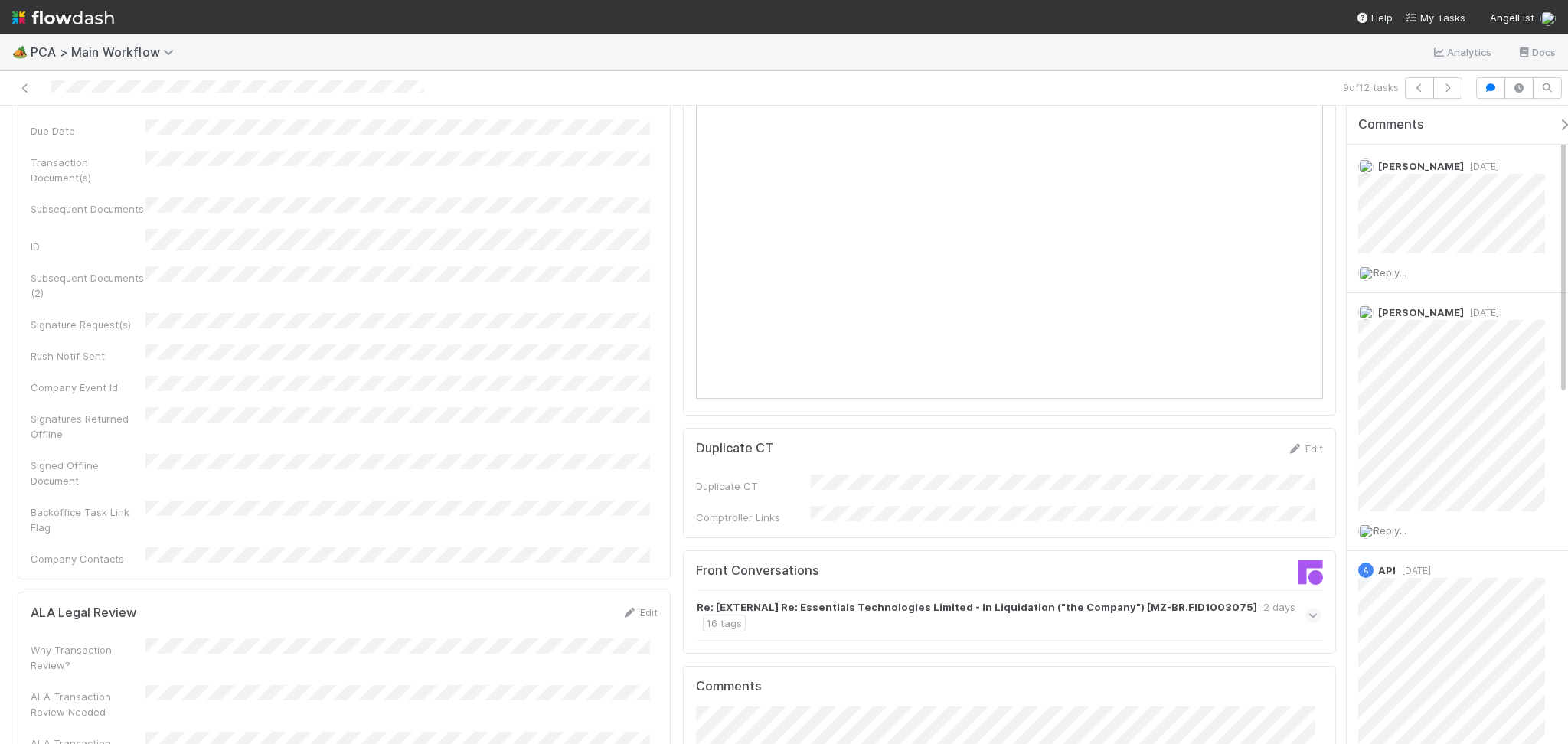
scroll to position [1531, 0]
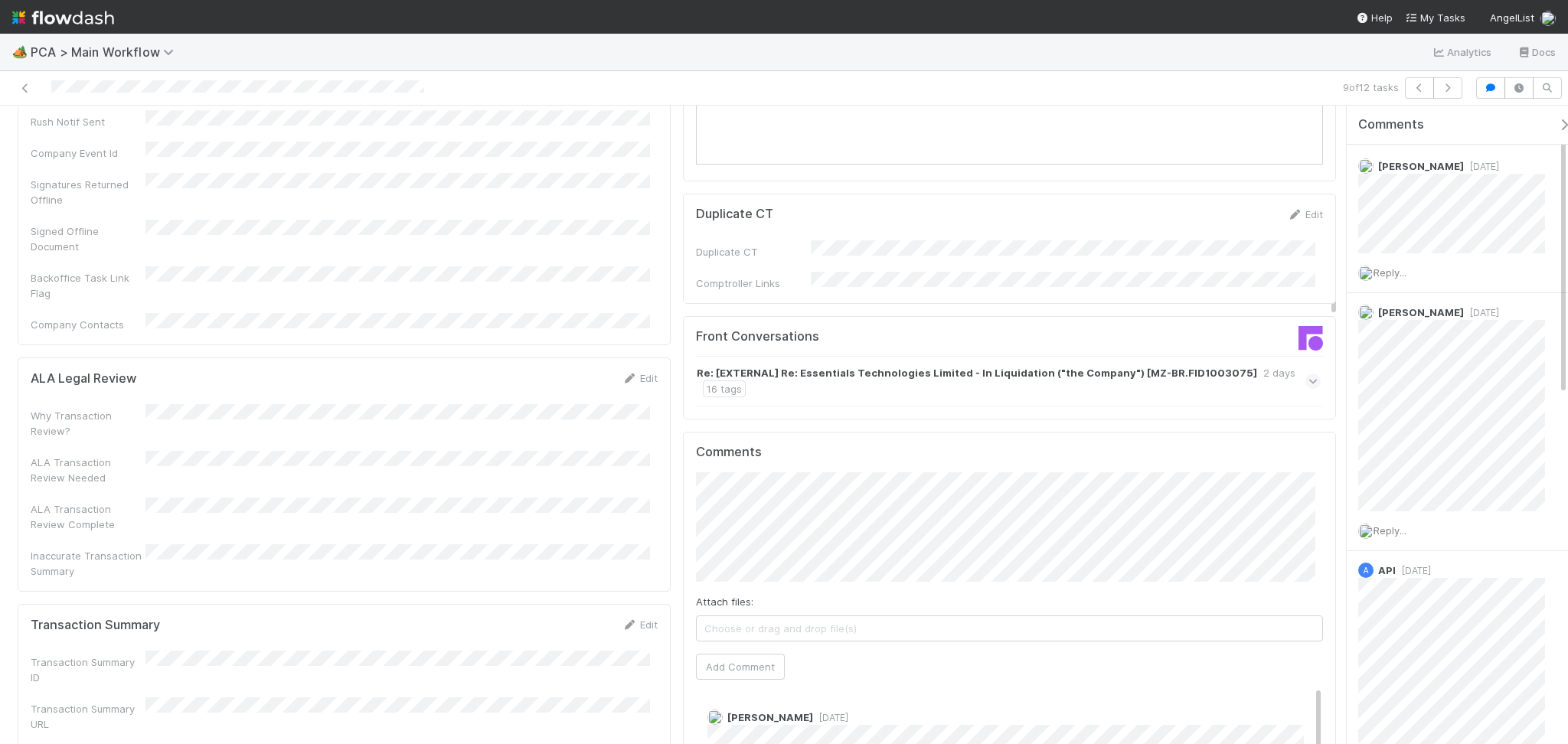
click at [906, 365] on div "Re: [EXTERNAL] Re: Essentials Technologies Limited - In Liquidation ("the Compa…" at bounding box center [1006, 381] width 620 height 32
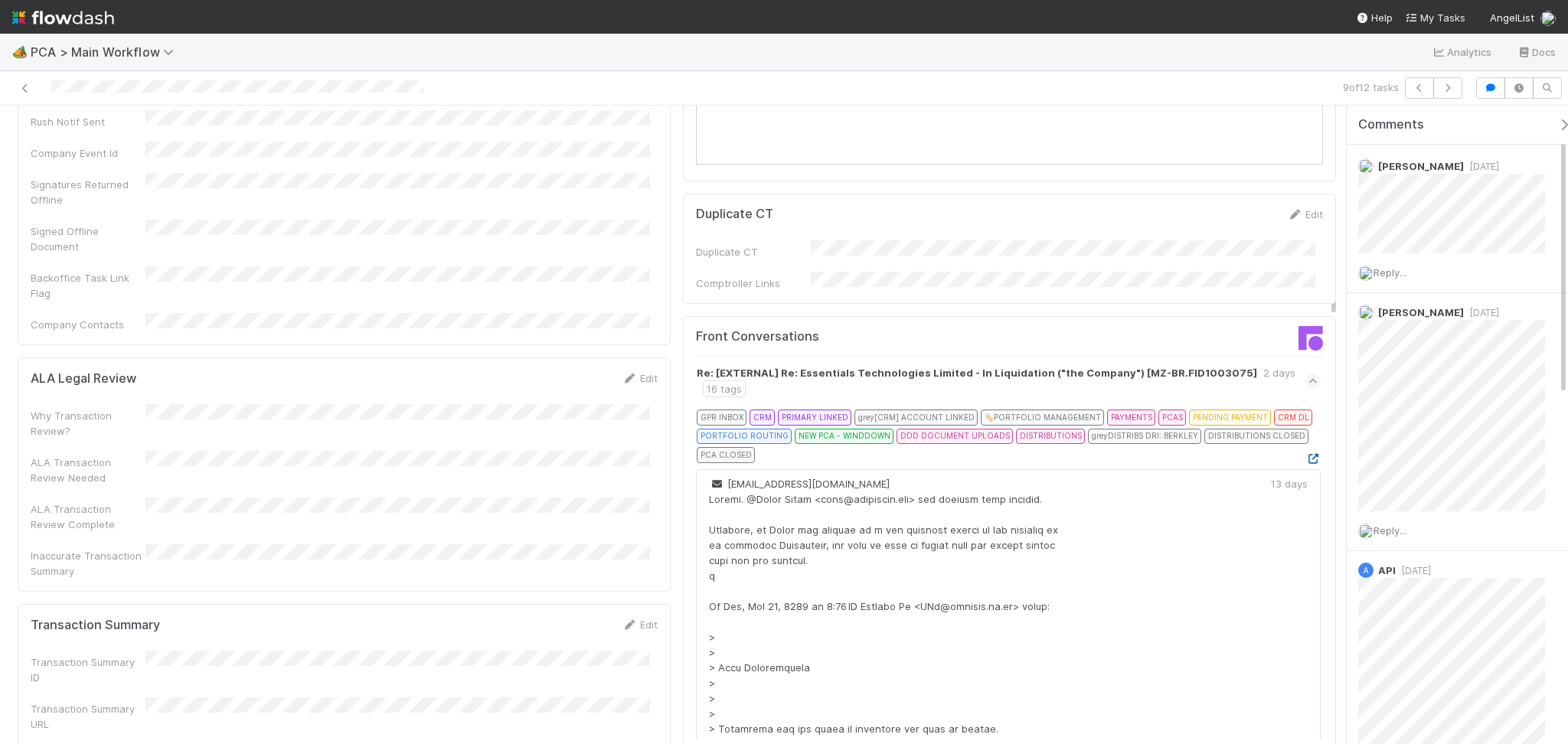
click at [1305, 453] on icon at bounding box center [1313, 459] width 15 height 10
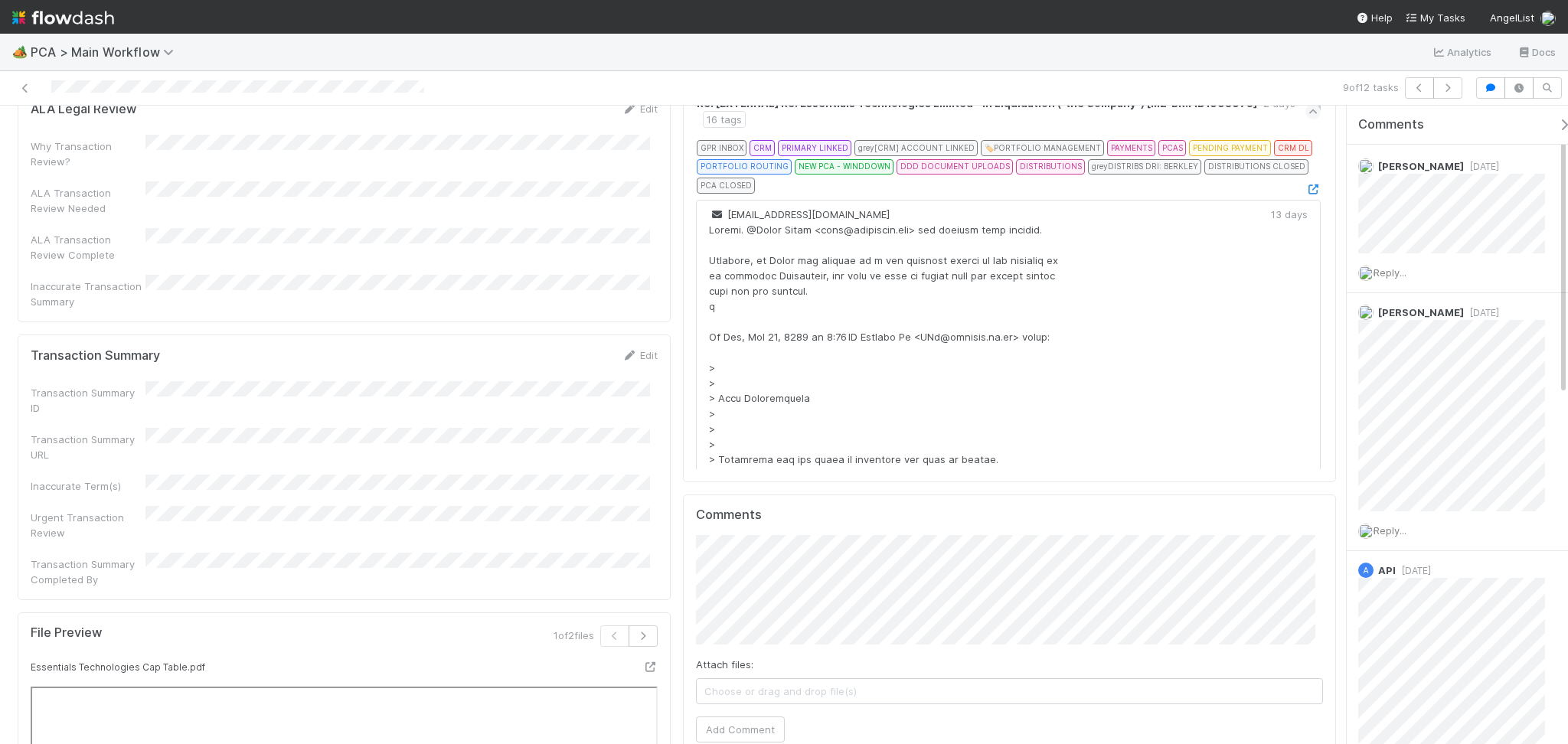
scroll to position [1632, 0]
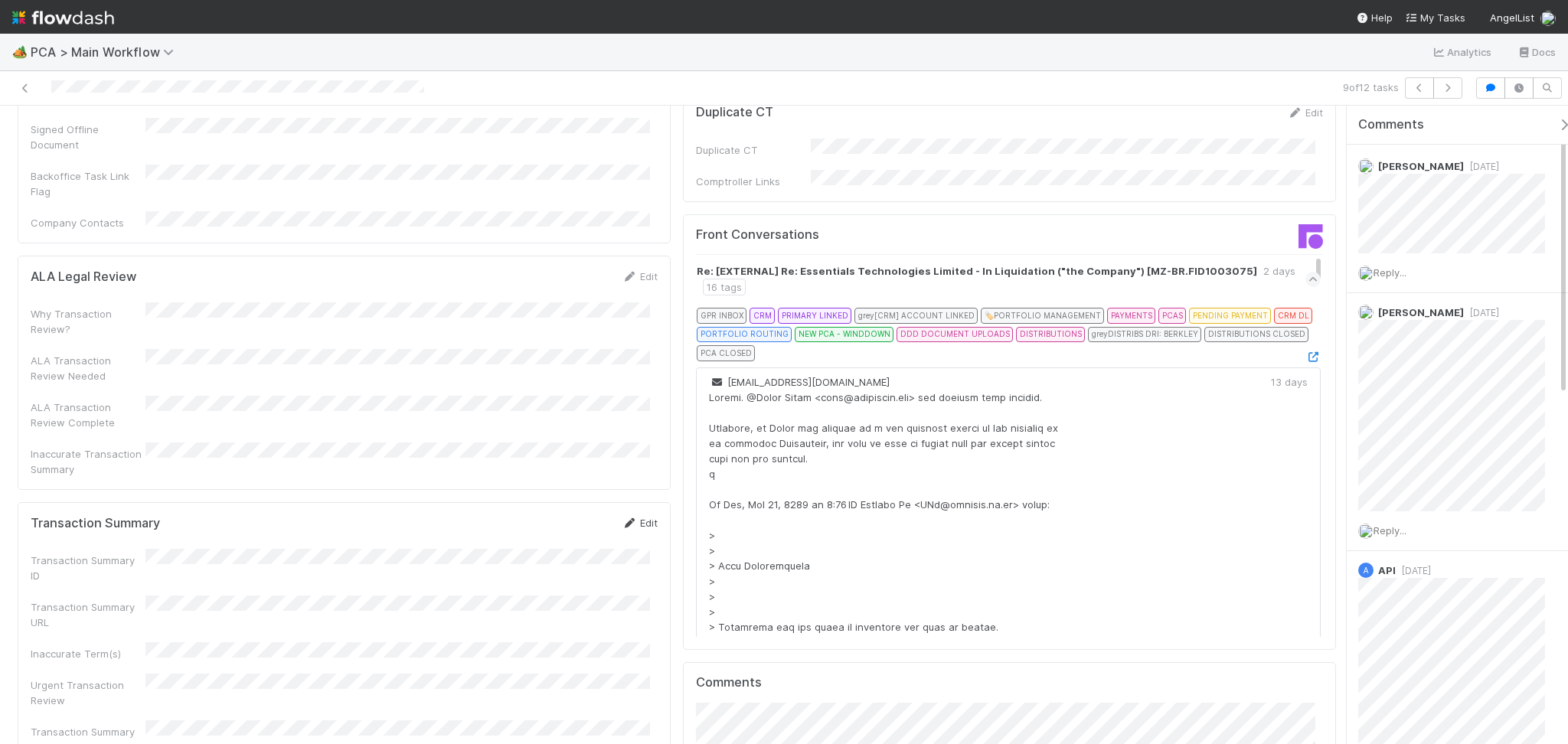
click at [622, 518] on icon at bounding box center [629, 523] width 15 height 10
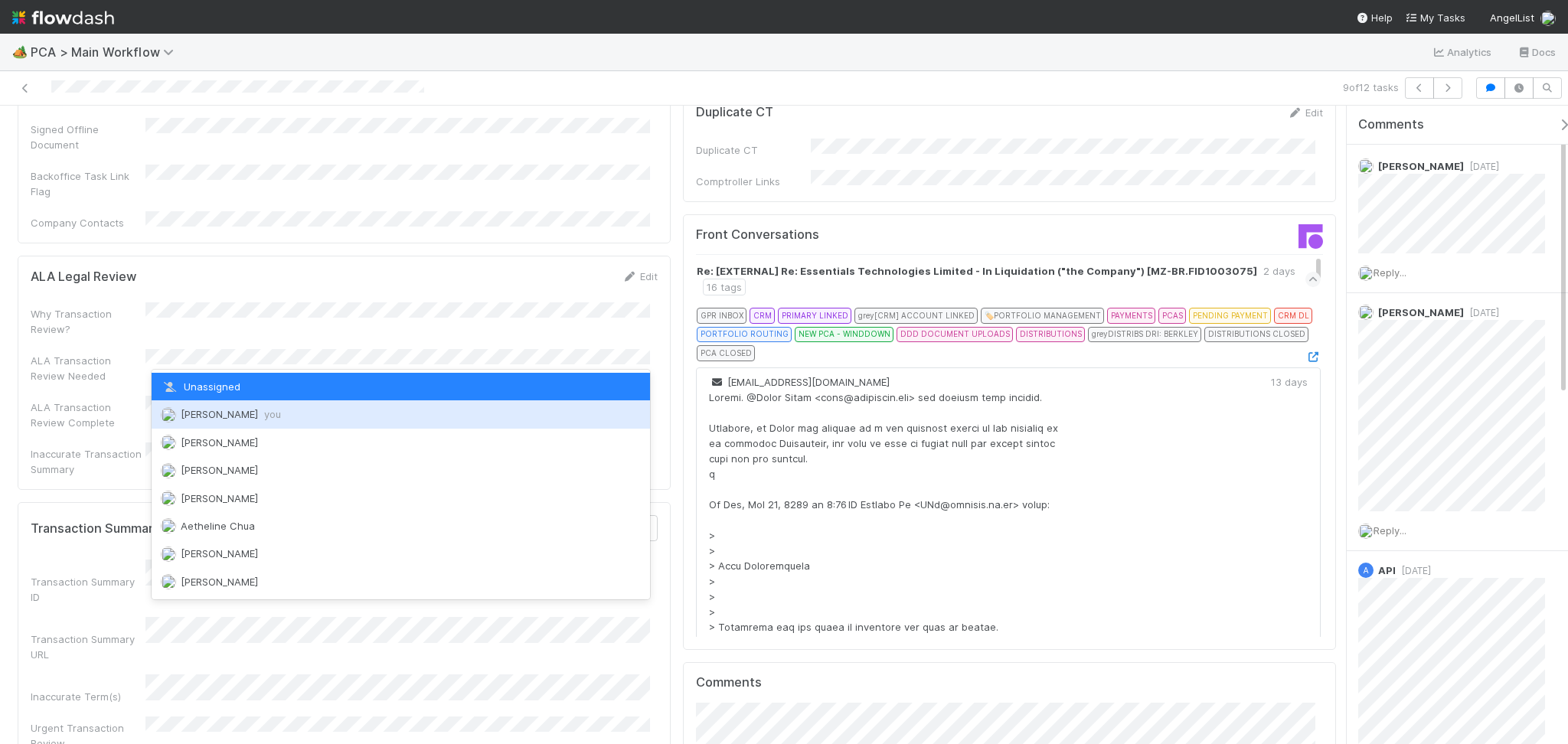
click at [269, 416] on span "you" at bounding box center [273, 414] width 17 height 12
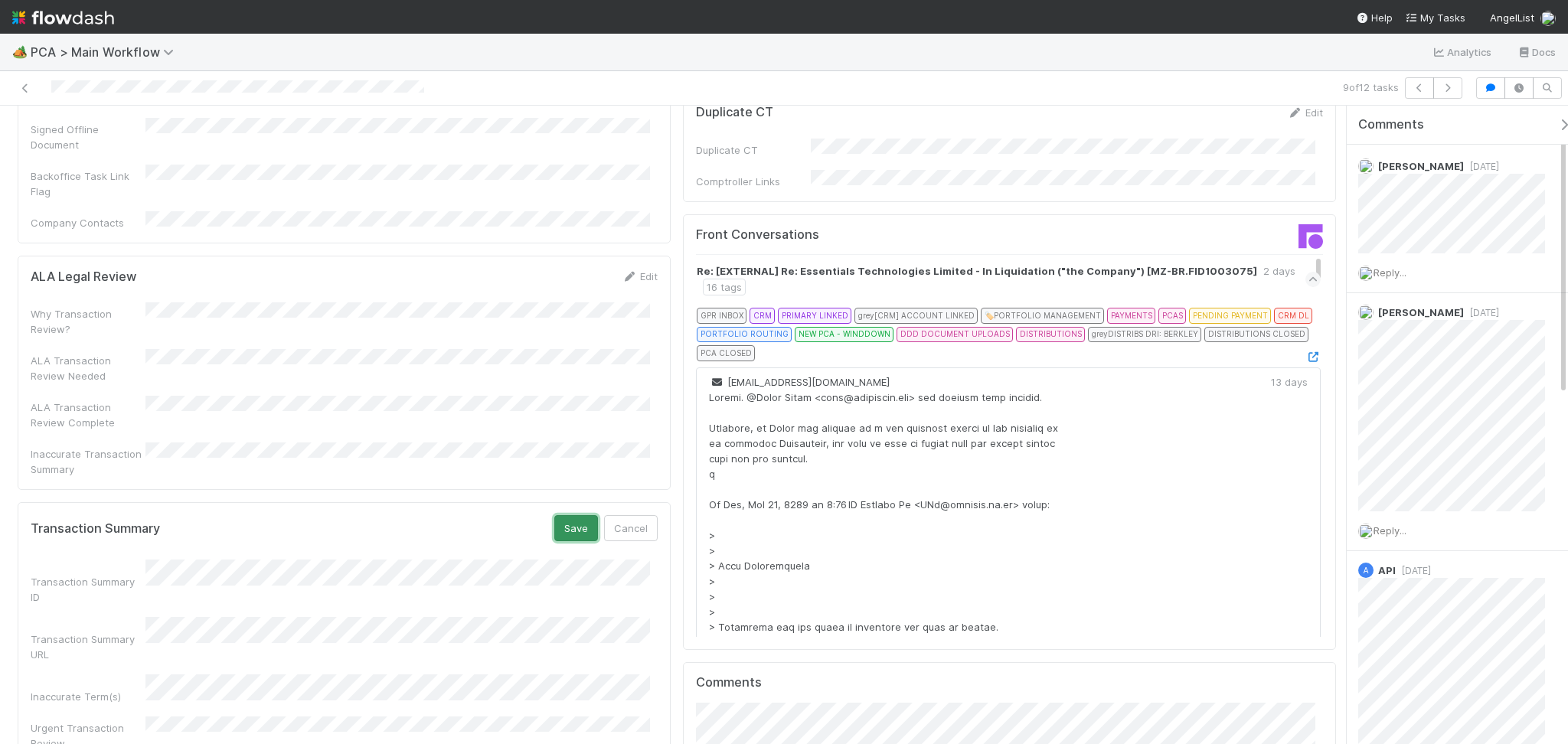
click at [554, 515] on button "Save" at bounding box center [575, 528] width 44 height 26
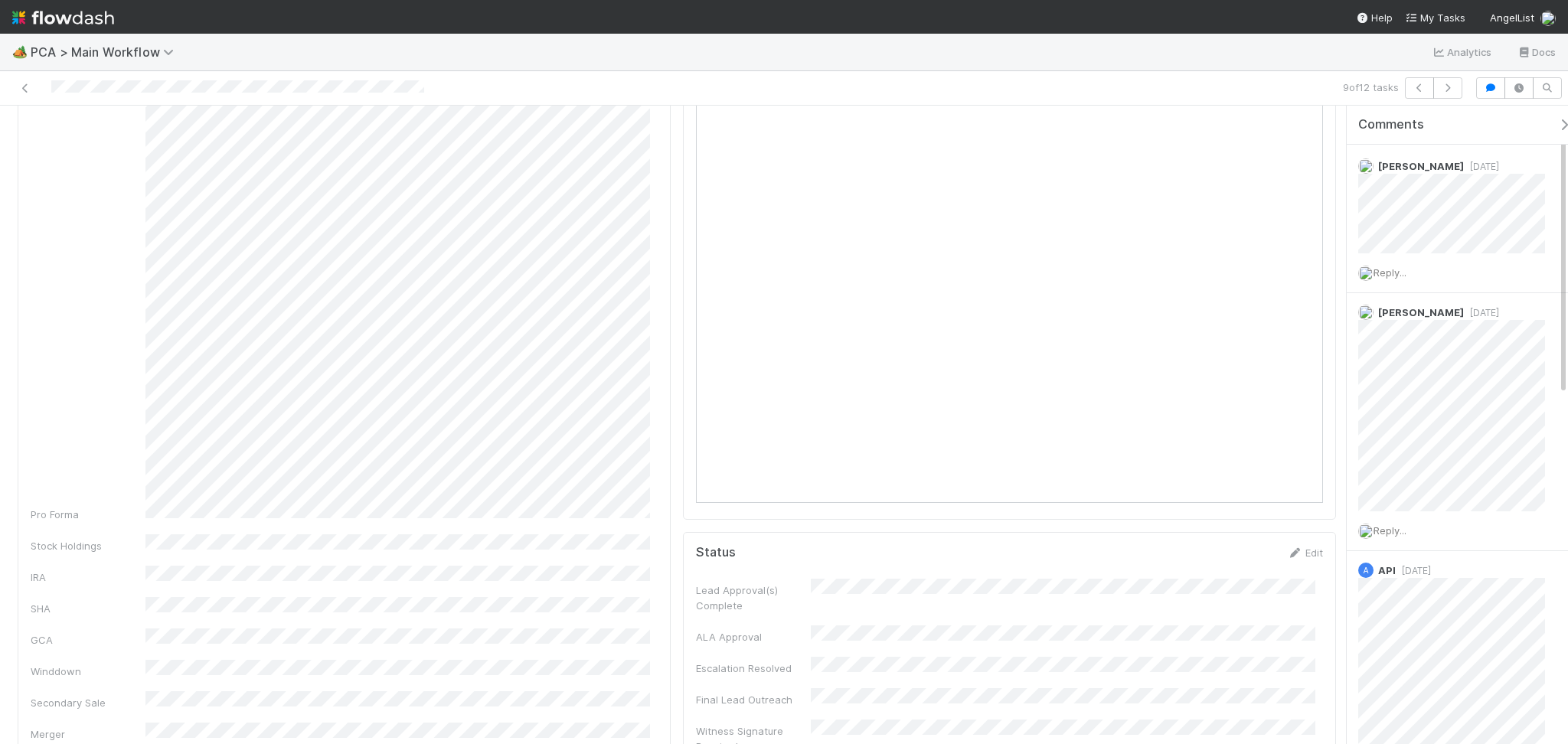
scroll to position [0, 0]
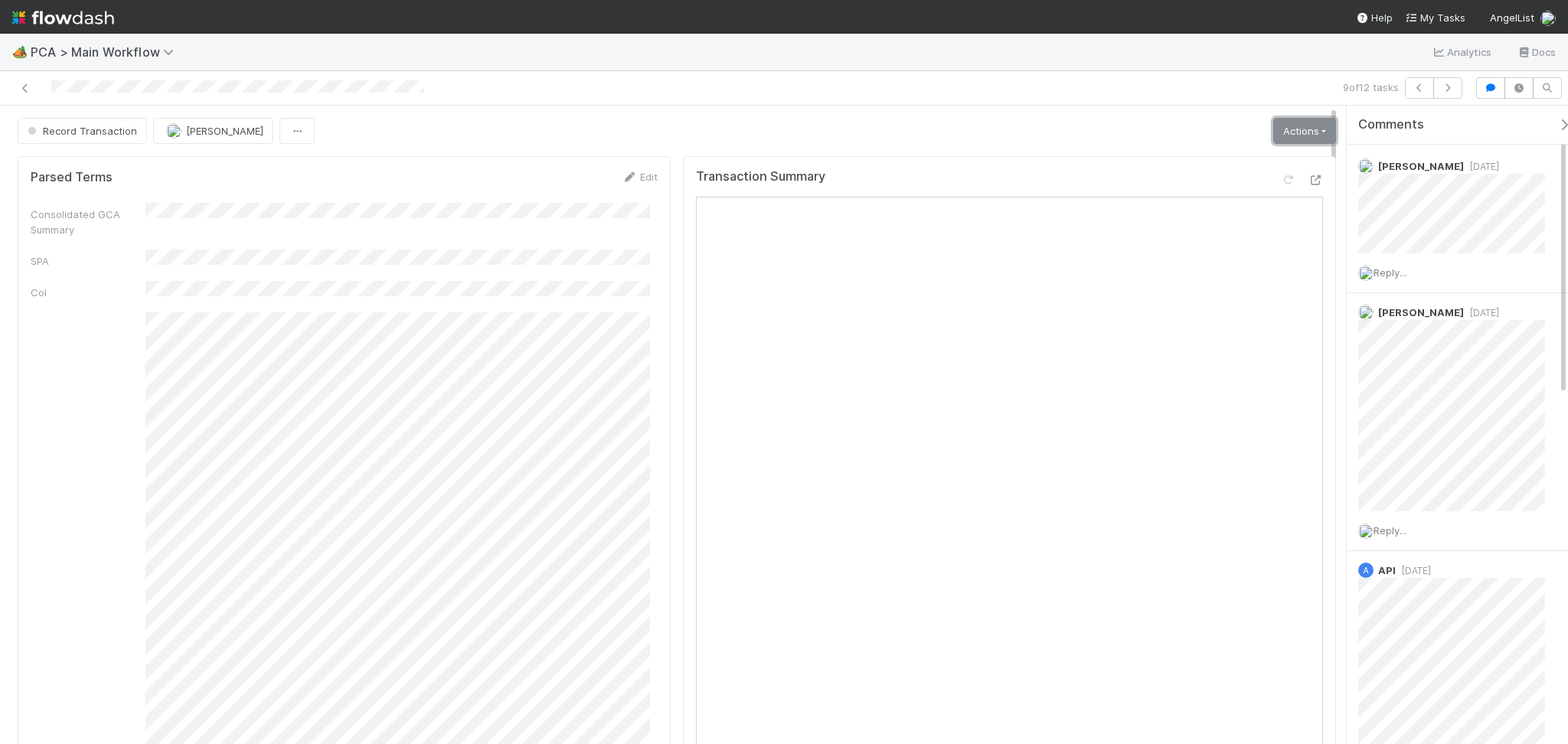
drag, startPoint x: 1299, startPoint y: 132, endPoint x: 1241, endPoint y: 254, distance: 135.1
click at [1298, 132] on link "Actions" at bounding box center [1304, 130] width 63 height 26
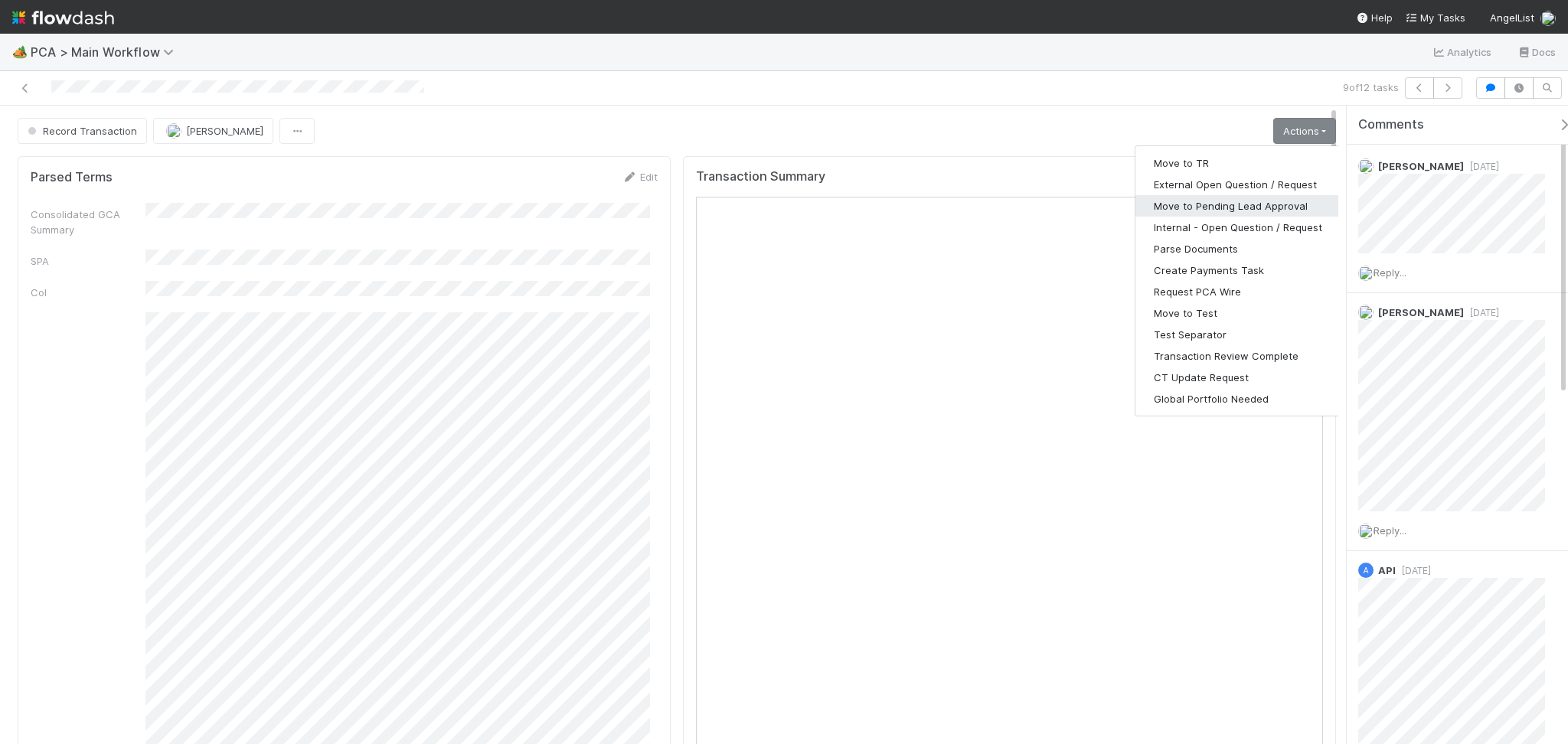
click at [1239, 211] on button "Move to Pending Lead Approval" at bounding box center [1237, 206] width 205 height 21
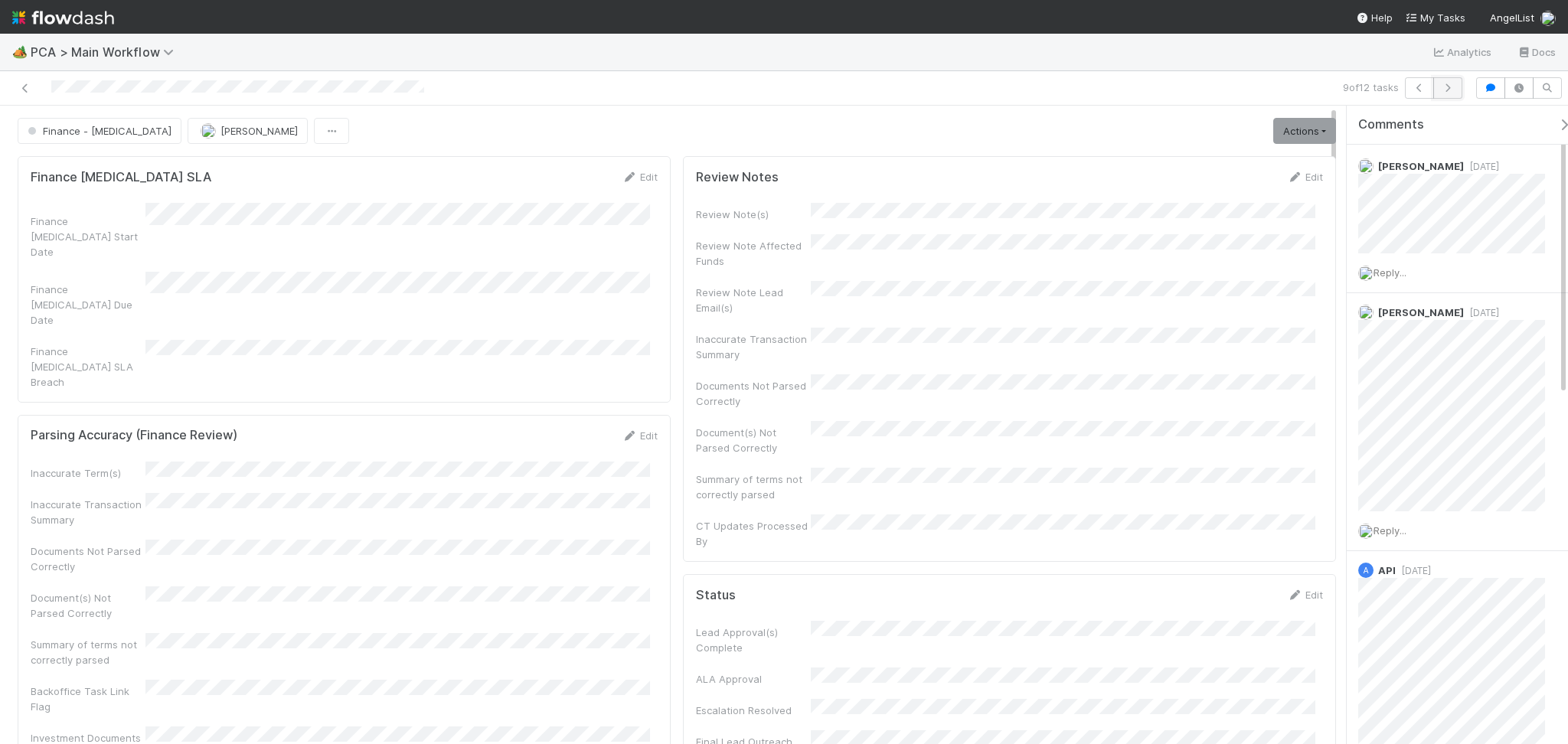
click at [1458, 88] on button "button" at bounding box center [1447, 87] width 29 height 21
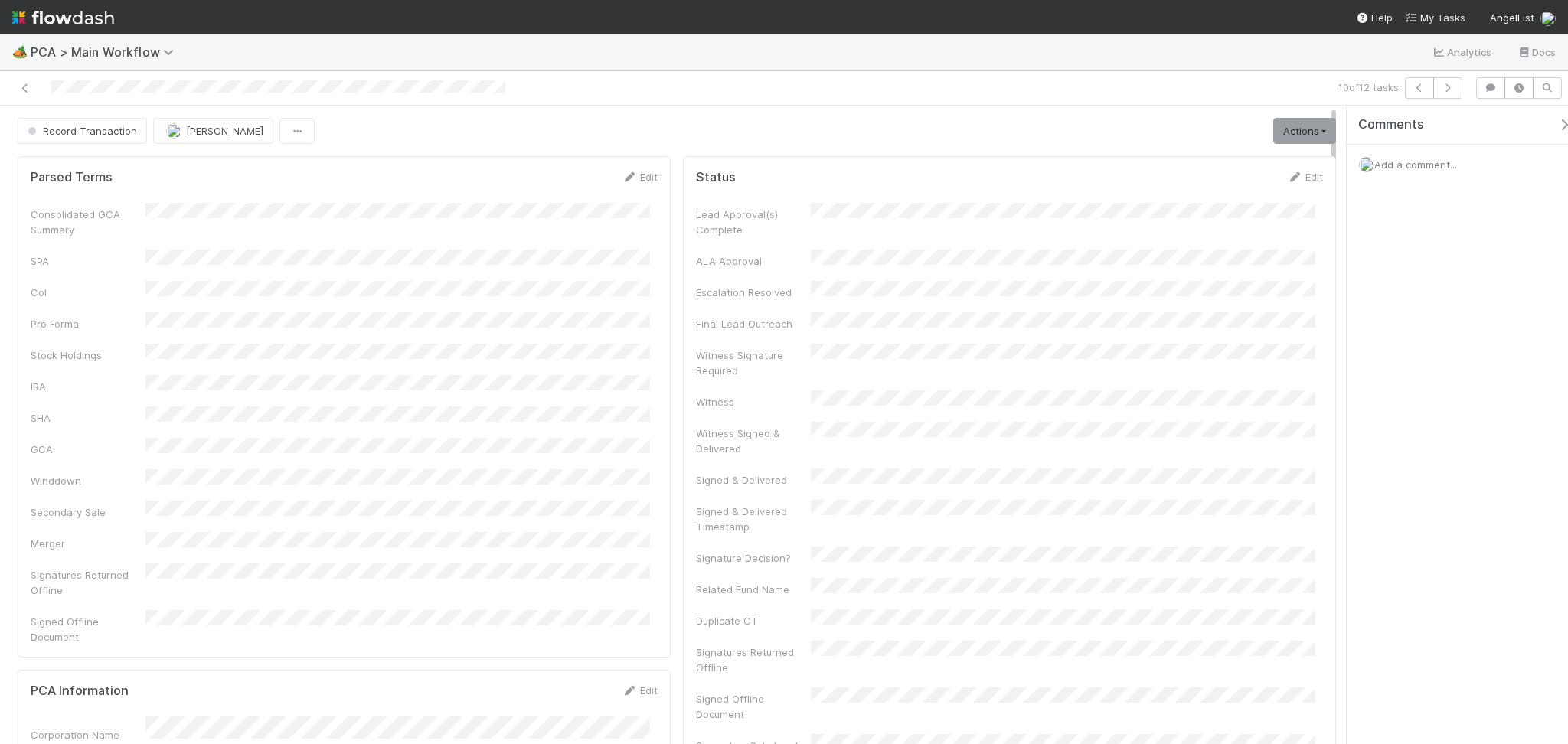
click at [512, 129] on div "Record Transaction Febbie Cervantes Actions Move to TR External Open Question /…" at bounding box center [676, 130] width 1318 height 26
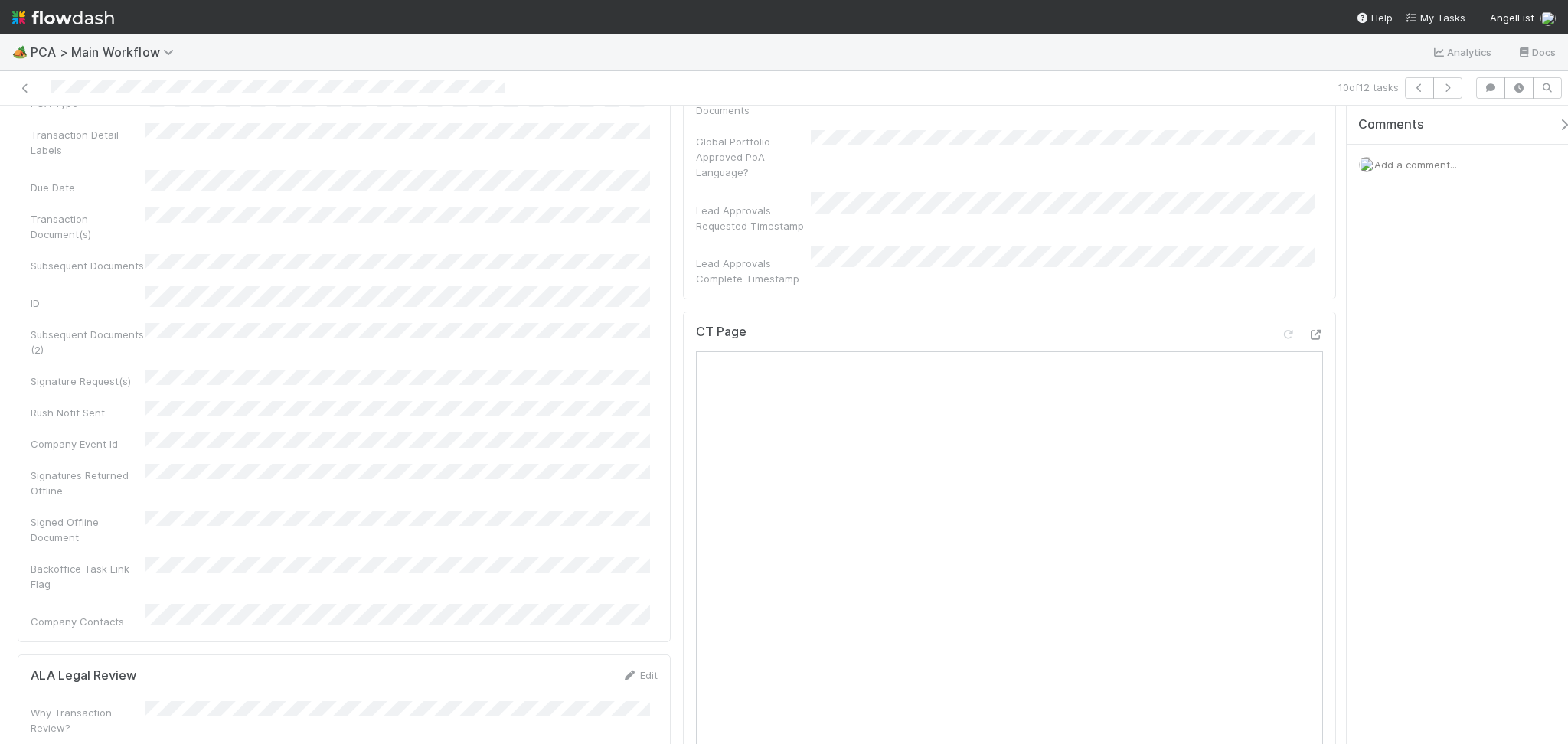
scroll to position [816, 0]
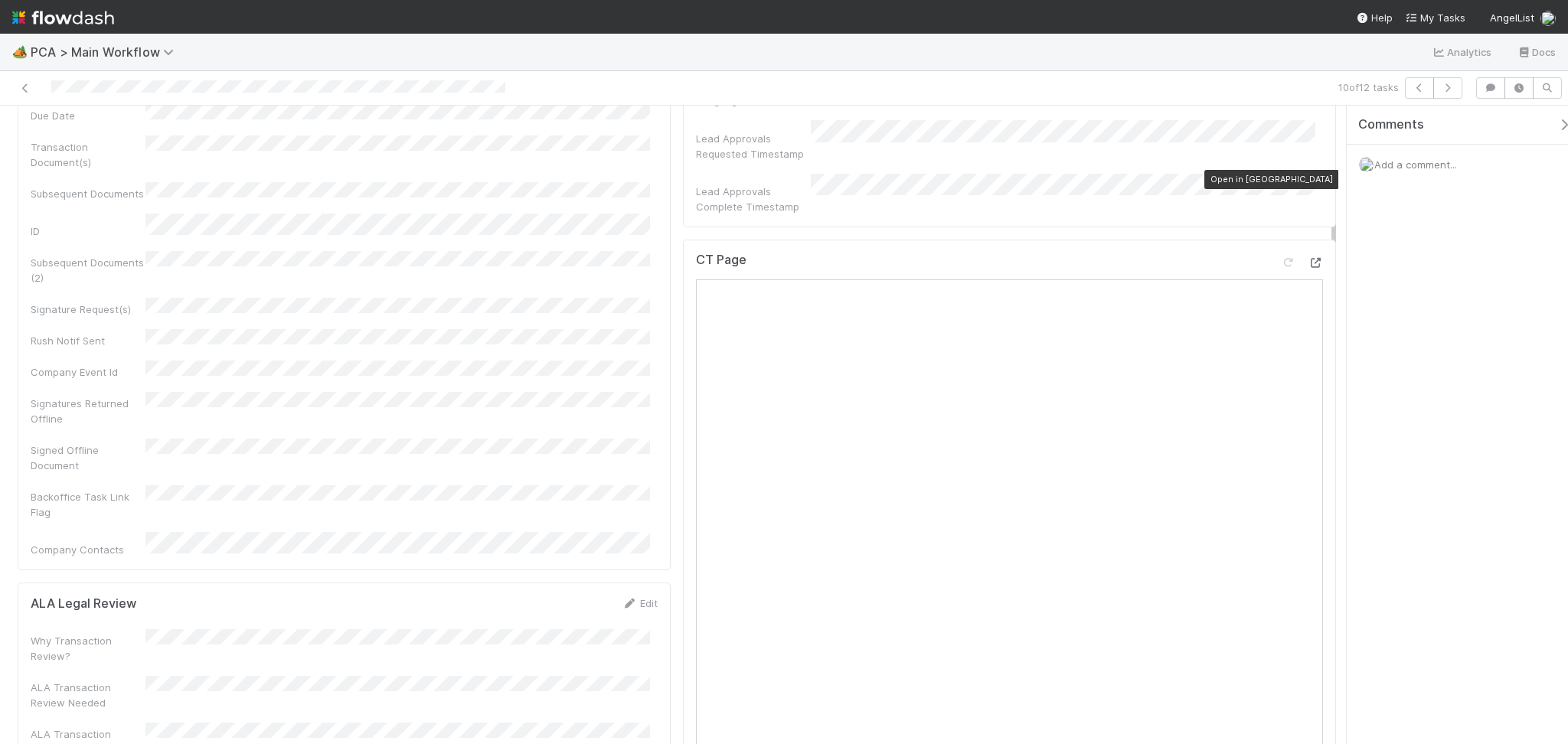
click at [1307, 258] on icon at bounding box center [1315, 263] width 15 height 10
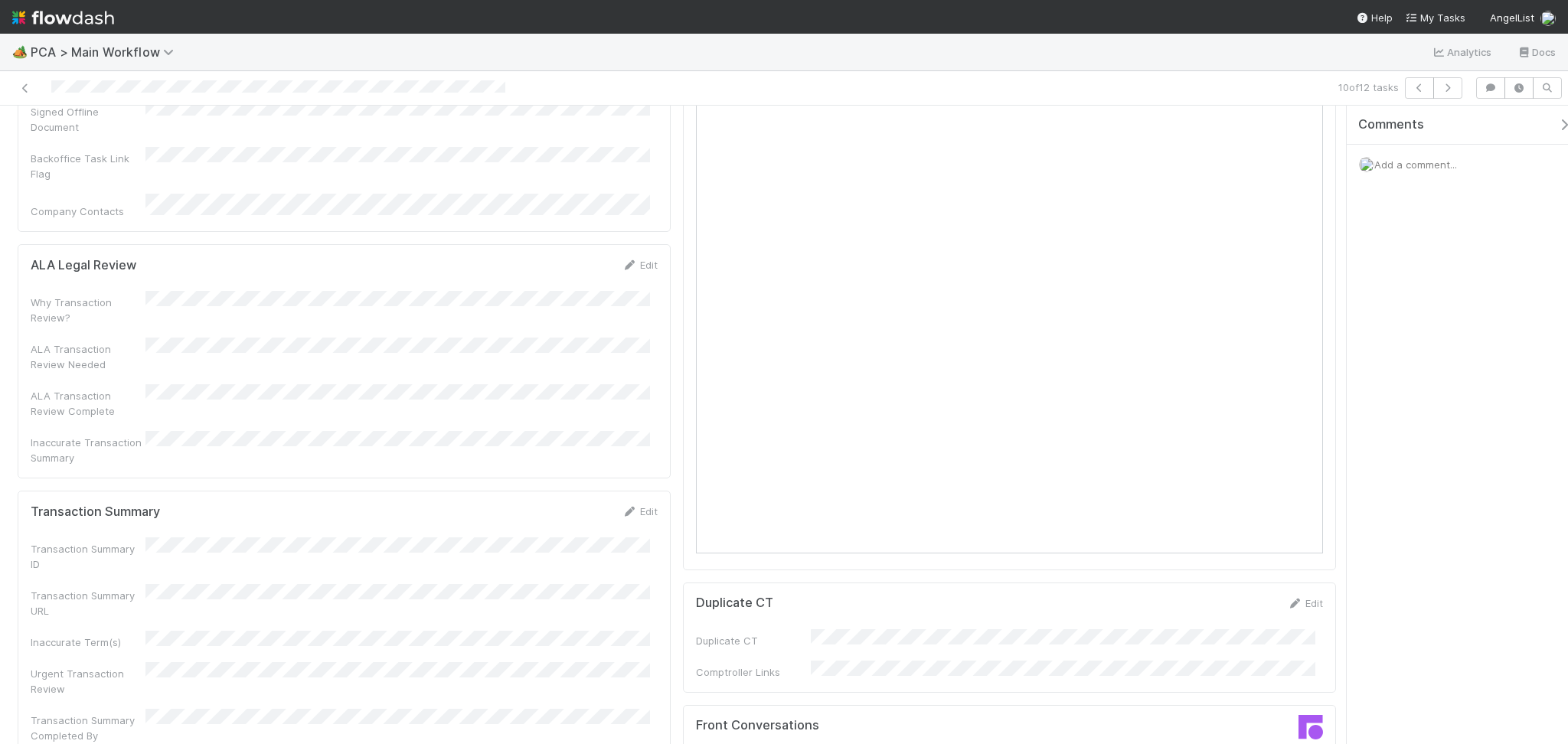
scroll to position [1225, 0]
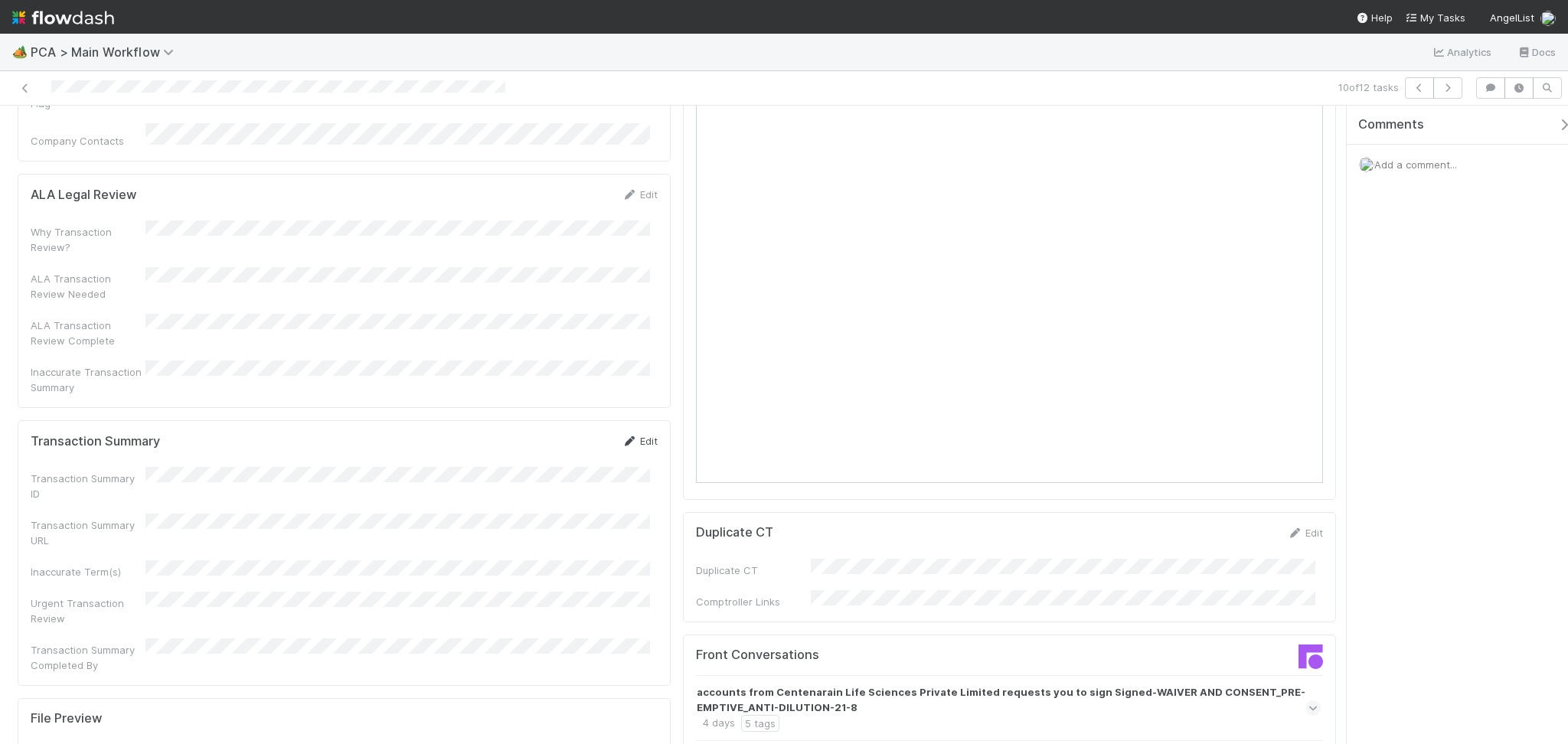
click at [625, 436] on icon at bounding box center [629, 441] width 15 height 10
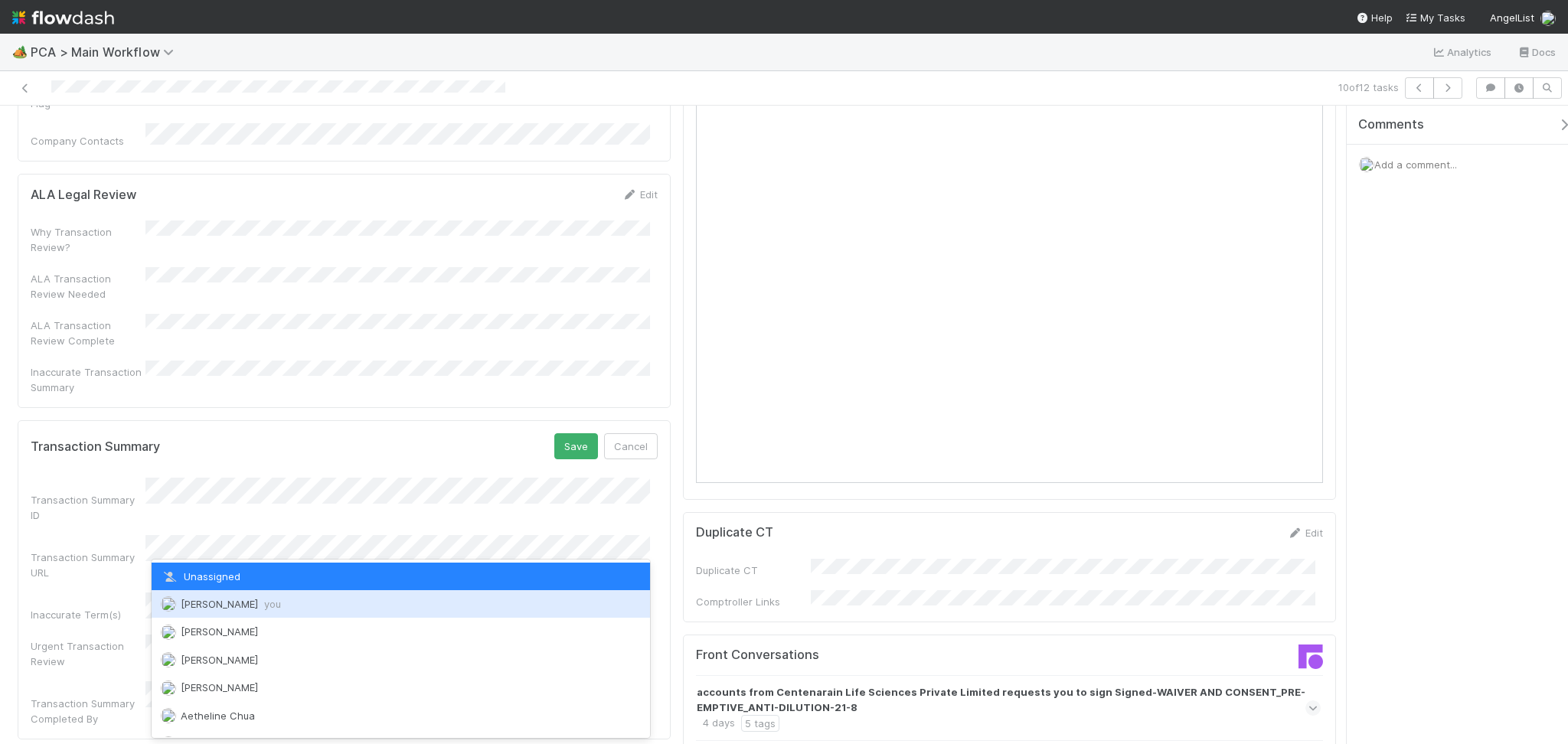
click at [239, 607] on span "Febbie Cervantes you" at bounding box center [231, 603] width 100 height 12
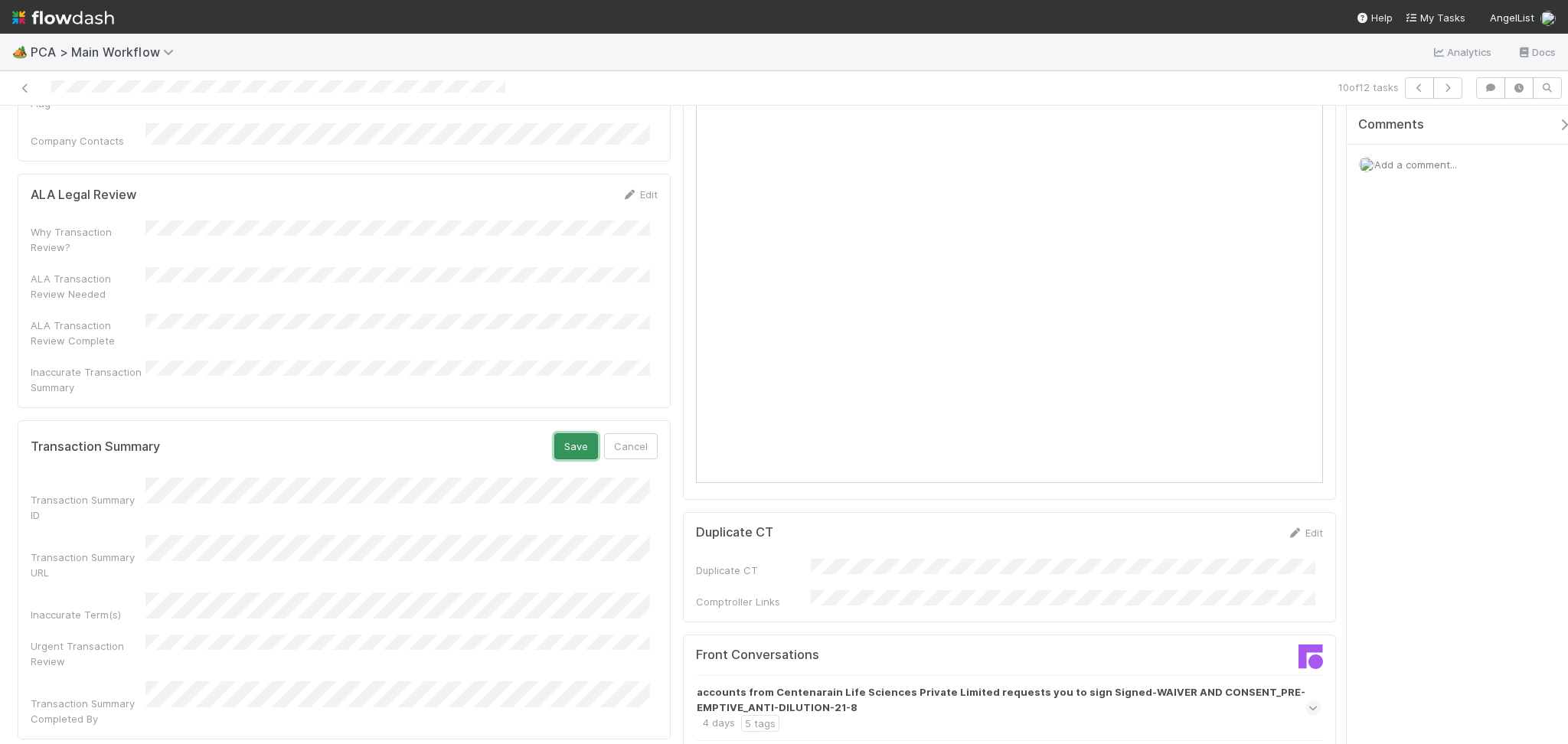
click at [566, 433] on button "Save" at bounding box center [575, 446] width 44 height 26
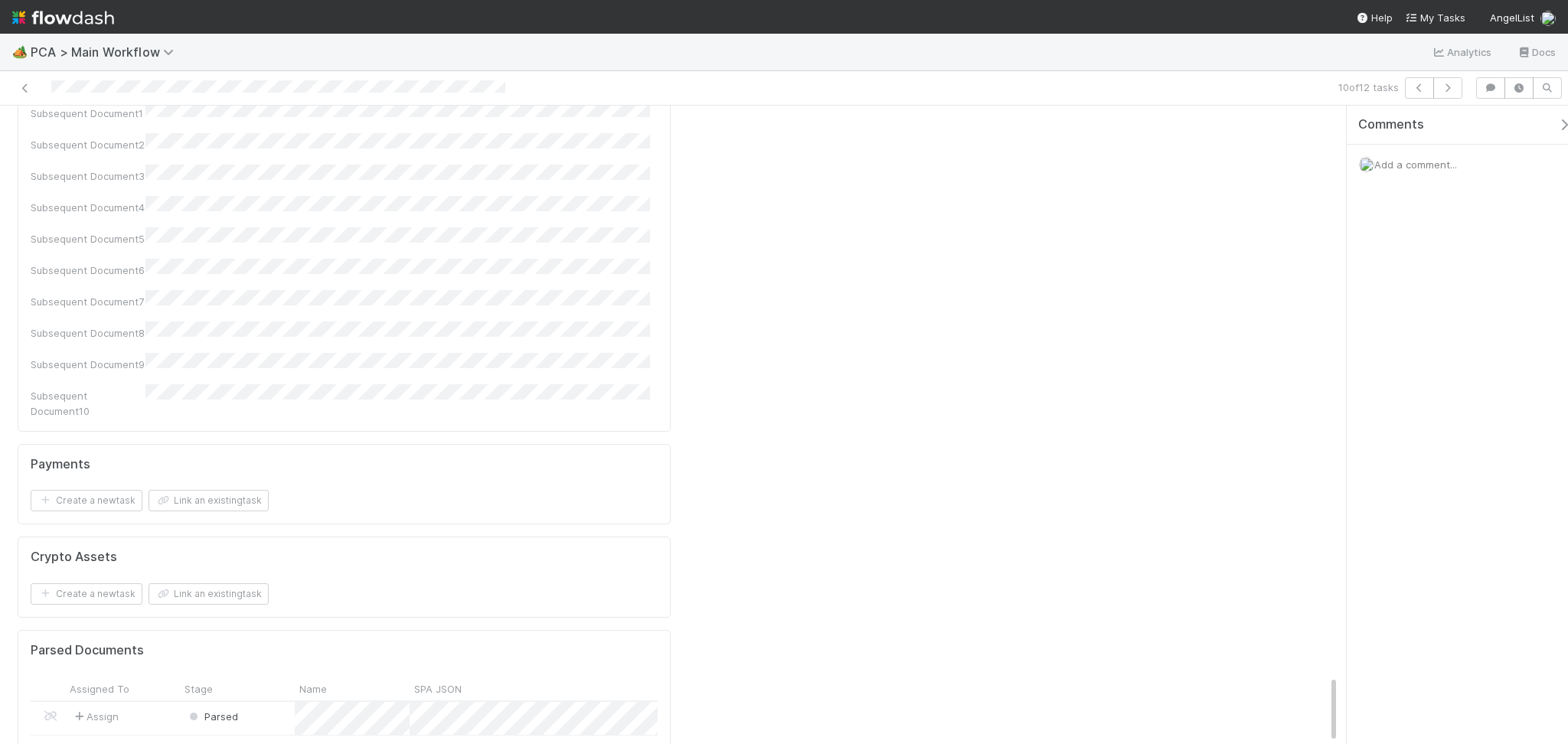
scroll to position [5325, 0]
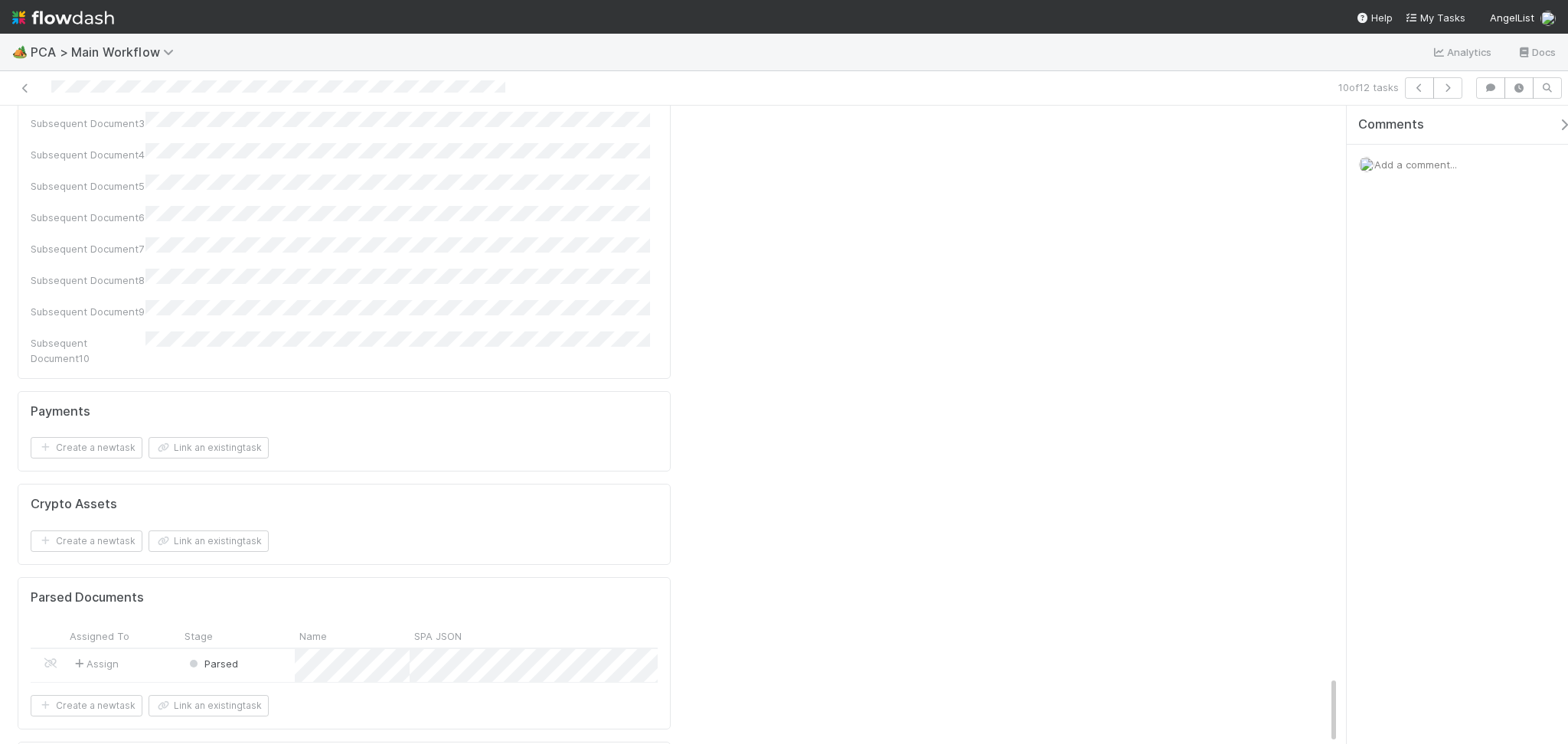
click at [263, 649] on div "Parsed" at bounding box center [237, 665] width 115 height 33
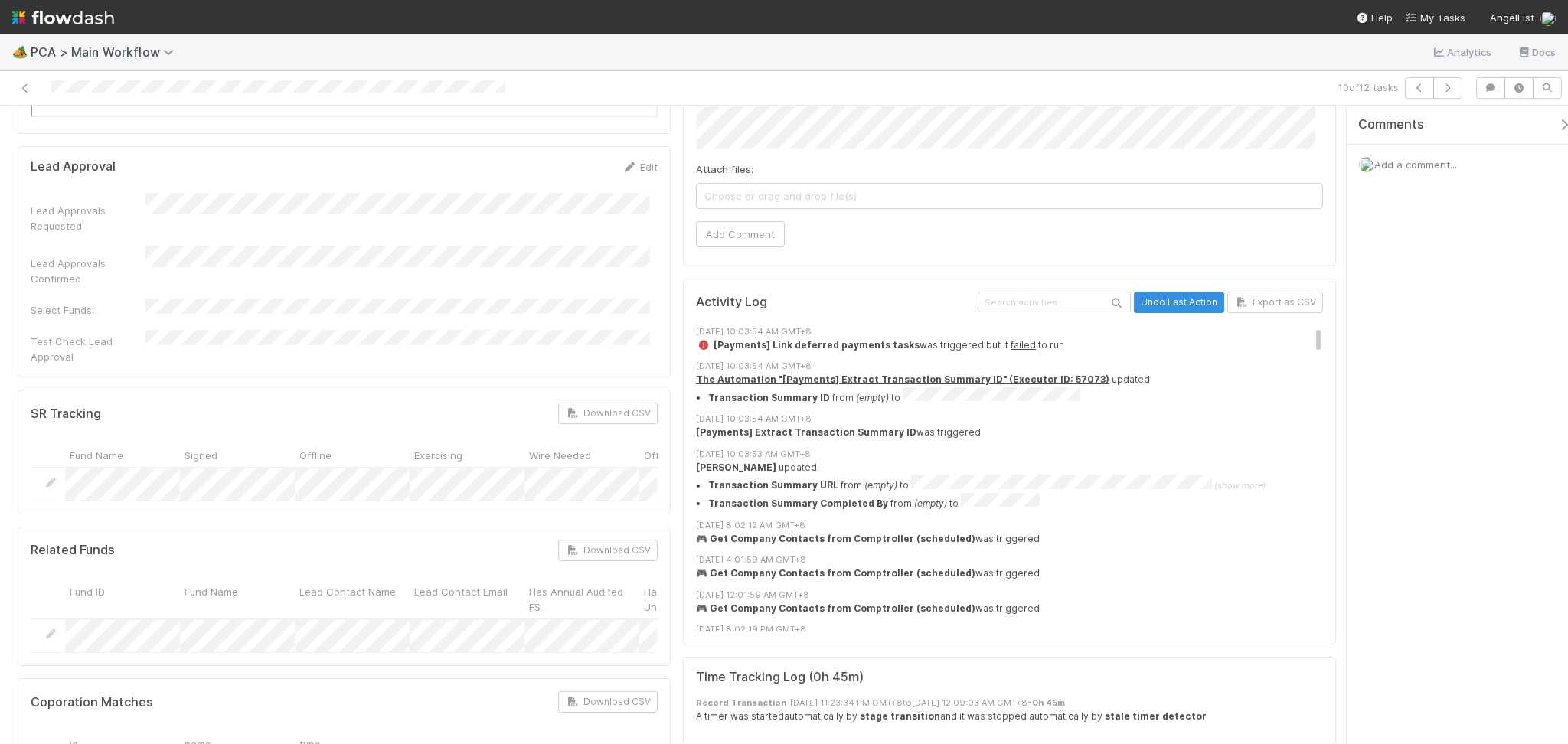
scroll to position [0, 0]
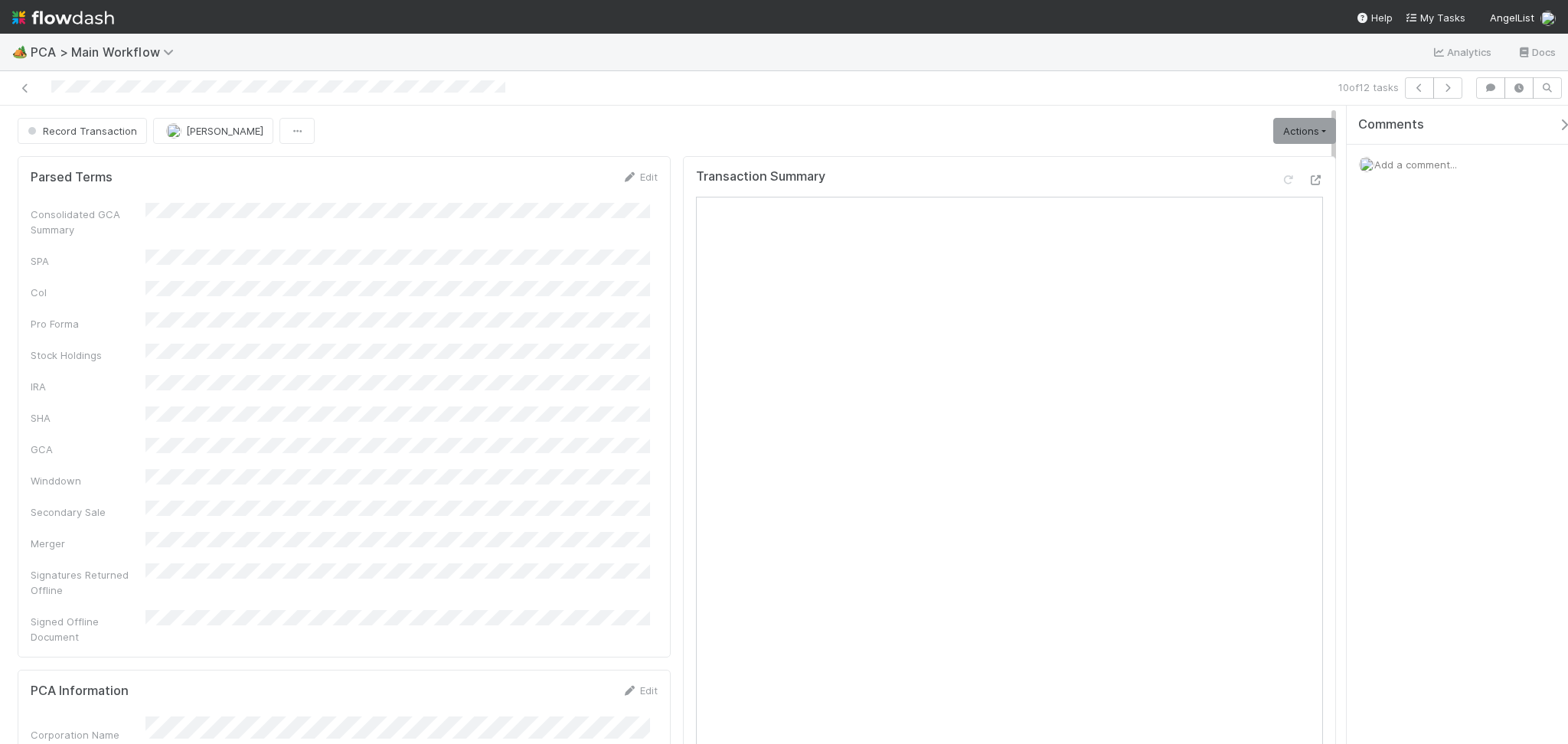
drag, startPoint x: 1332, startPoint y: 426, endPoint x: 1358, endPoint y: 87, distance: 340.0
click at [1358, 87] on div "10 of 12 tasks Record Transaction Febbie Cervantes Actions Move to TR External …" at bounding box center [784, 407] width 1568 height 673
click at [1303, 123] on link "Actions" at bounding box center [1304, 130] width 63 height 26
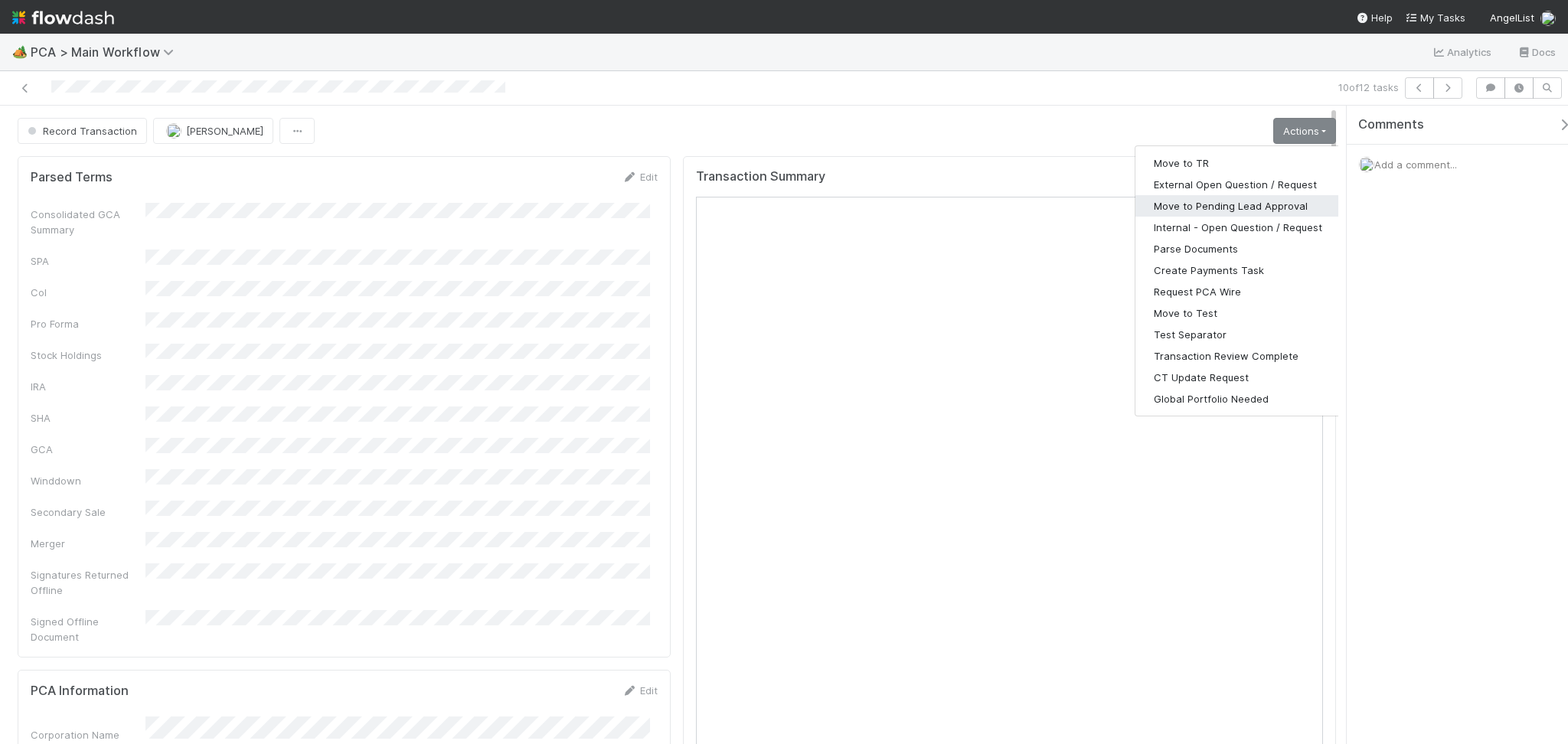
click at [1215, 210] on button "Move to Pending Lead Approval" at bounding box center [1237, 206] width 205 height 21
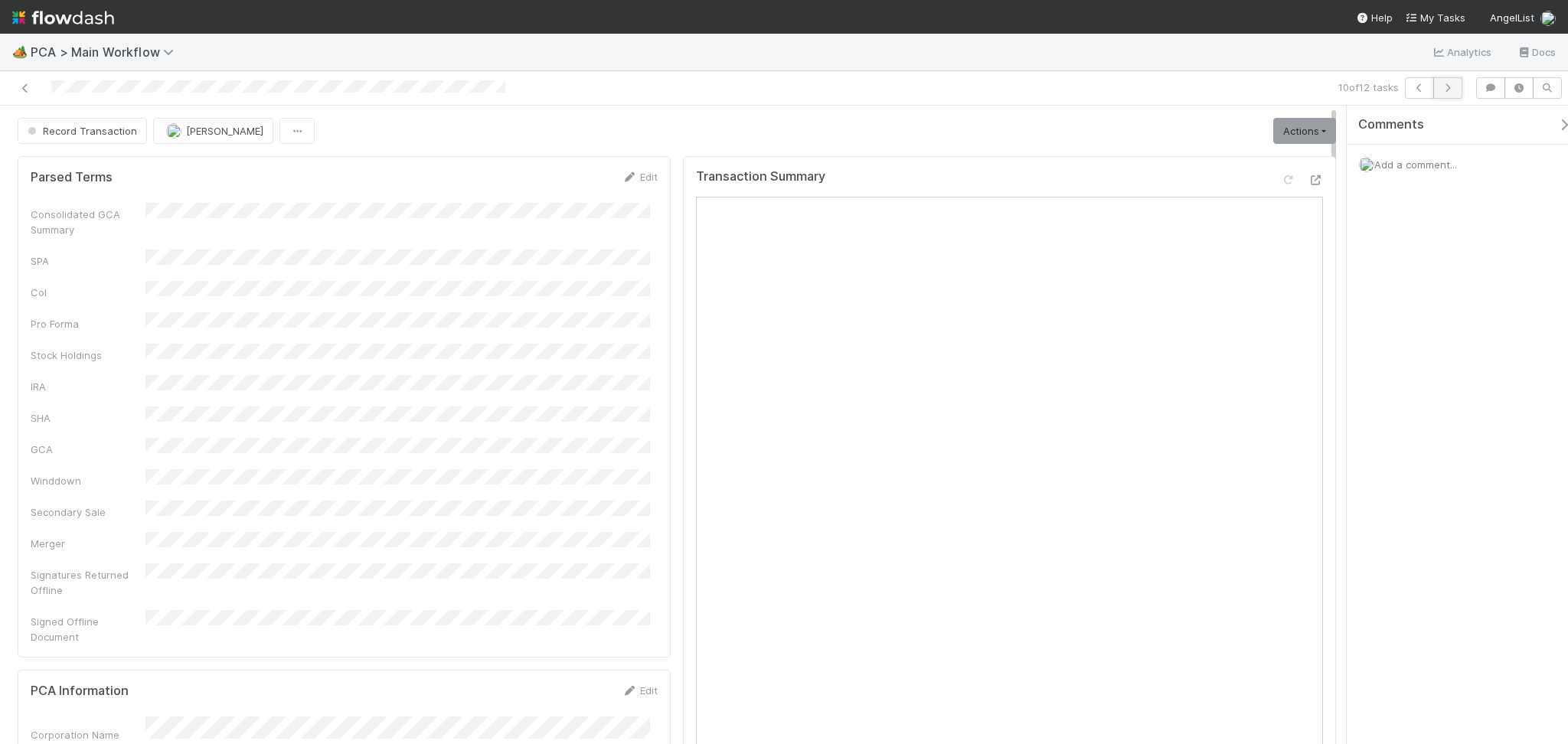
click at [1455, 83] on button "button" at bounding box center [1447, 87] width 29 height 21
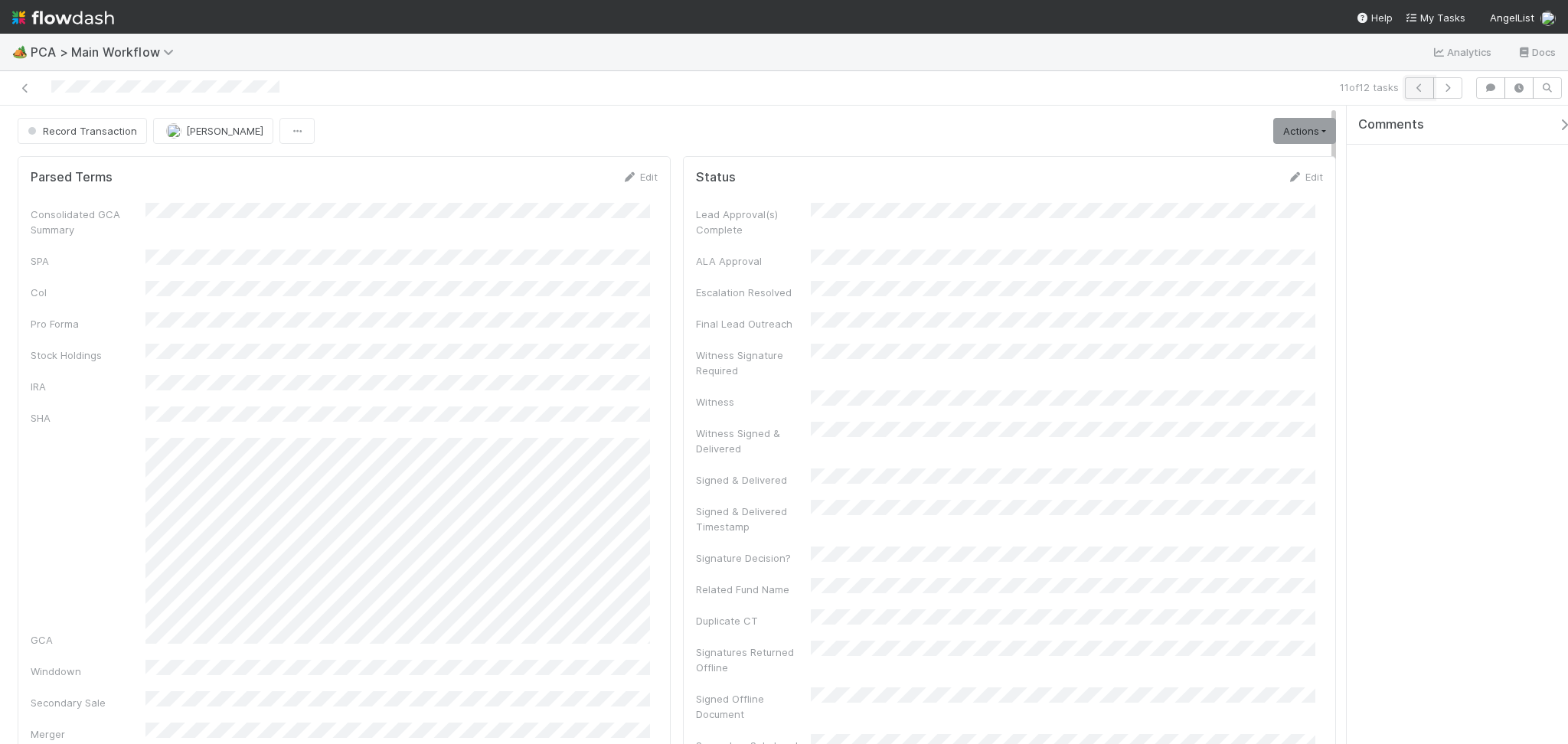
click at [1418, 89] on icon "button" at bounding box center [1419, 87] width 15 height 9
click at [1449, 88] on icon "button" at bounding box center [1447, 87] width 15 height 9
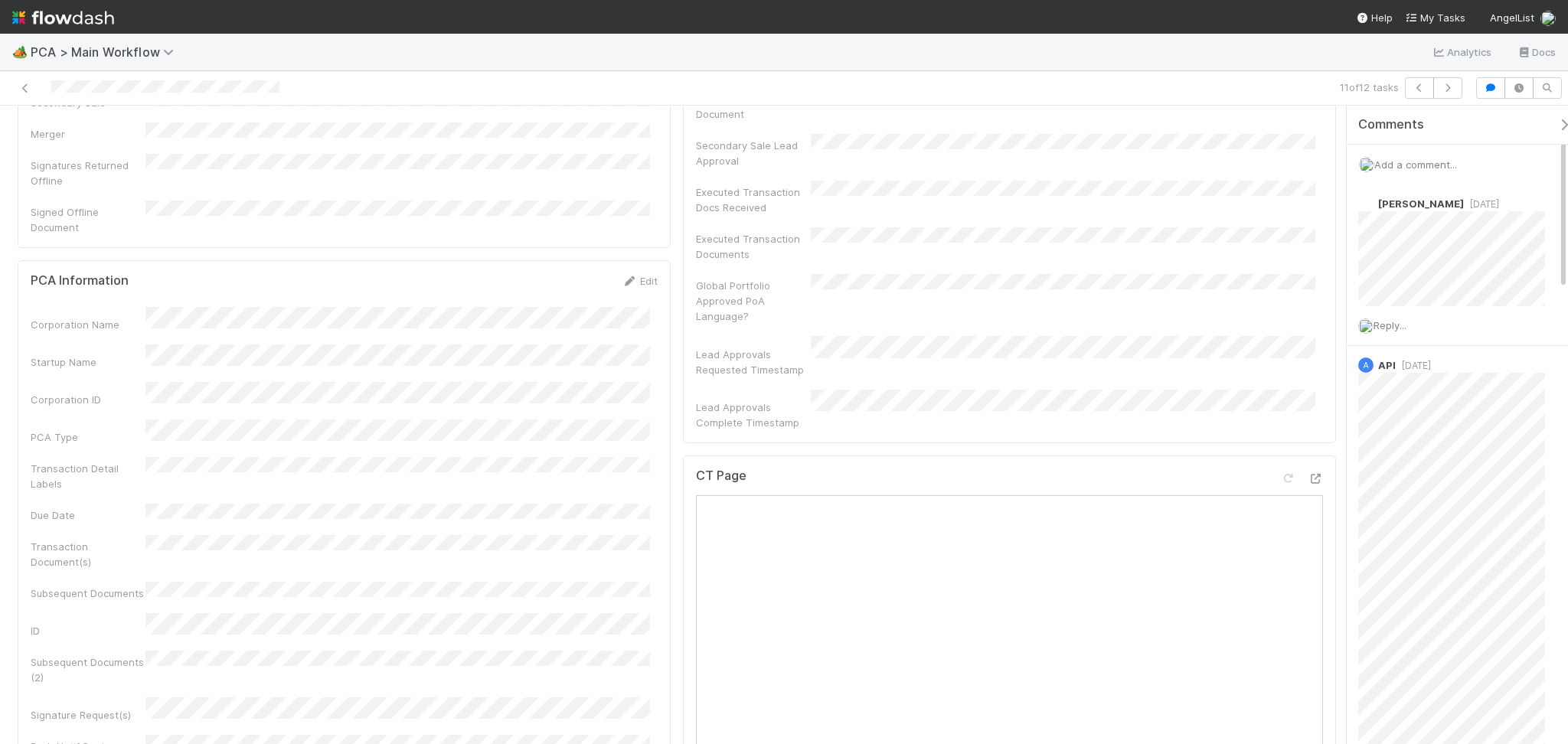
scroll to position [612, 0]
click at [1307, 461] on icon at bounding box center [1315, 466] width 15 height 10
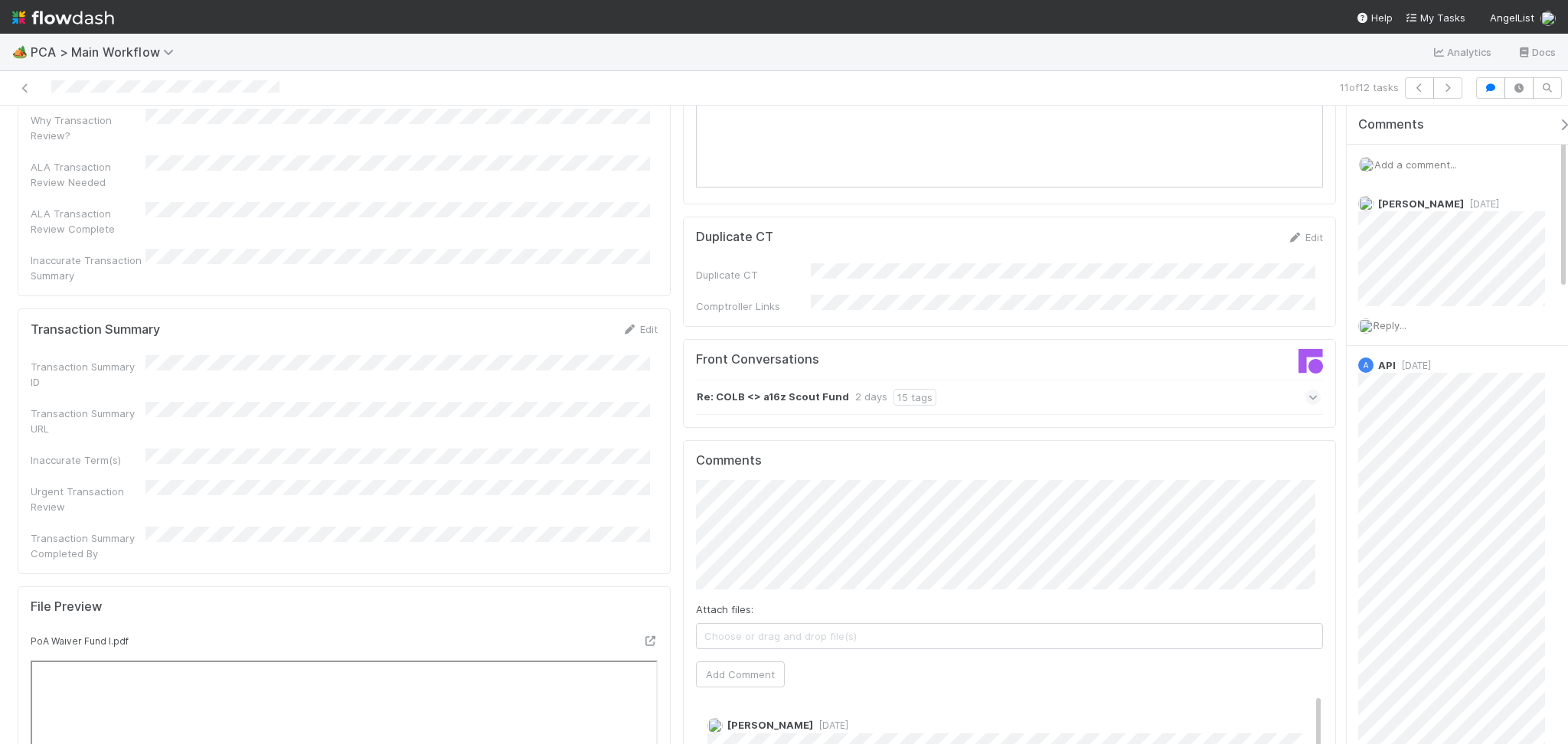
scroll to position [1428, 0]
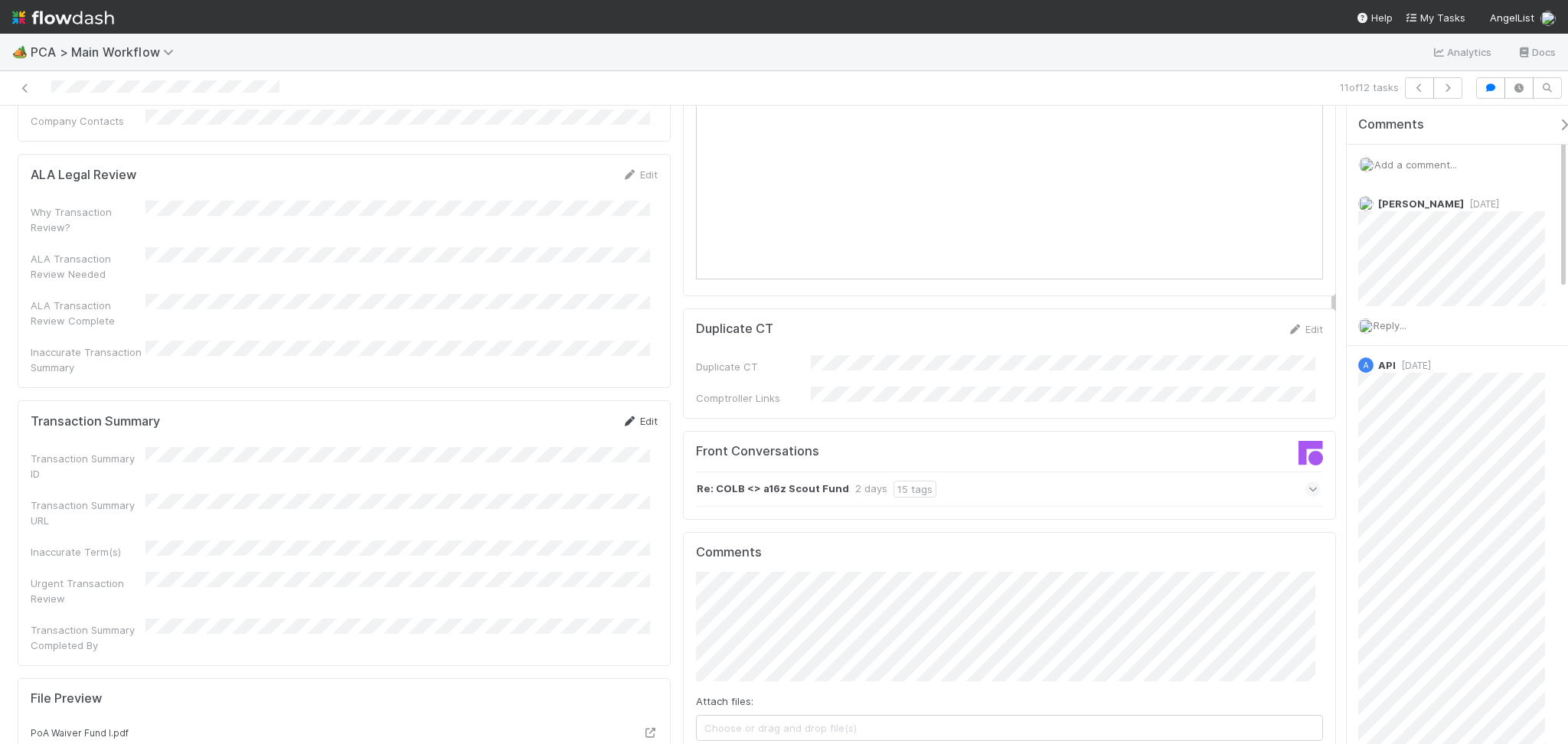
click at [639, 415] on link "Edit" at bounding box center [640, 421] width 36 height 12
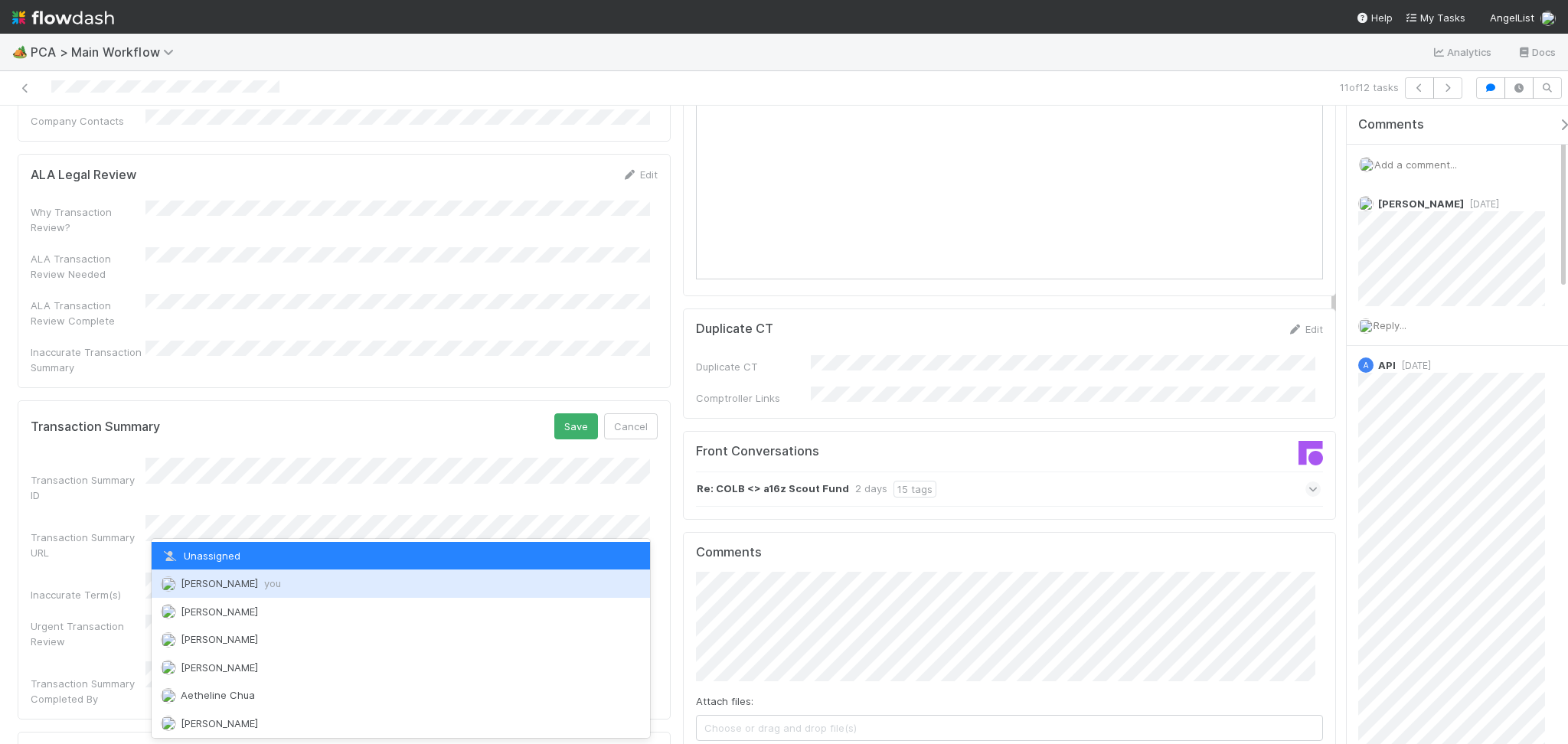
click at [266, 586] on span "Febbie Cervantes you" at bounding box center [231, 583] width 100 height 12
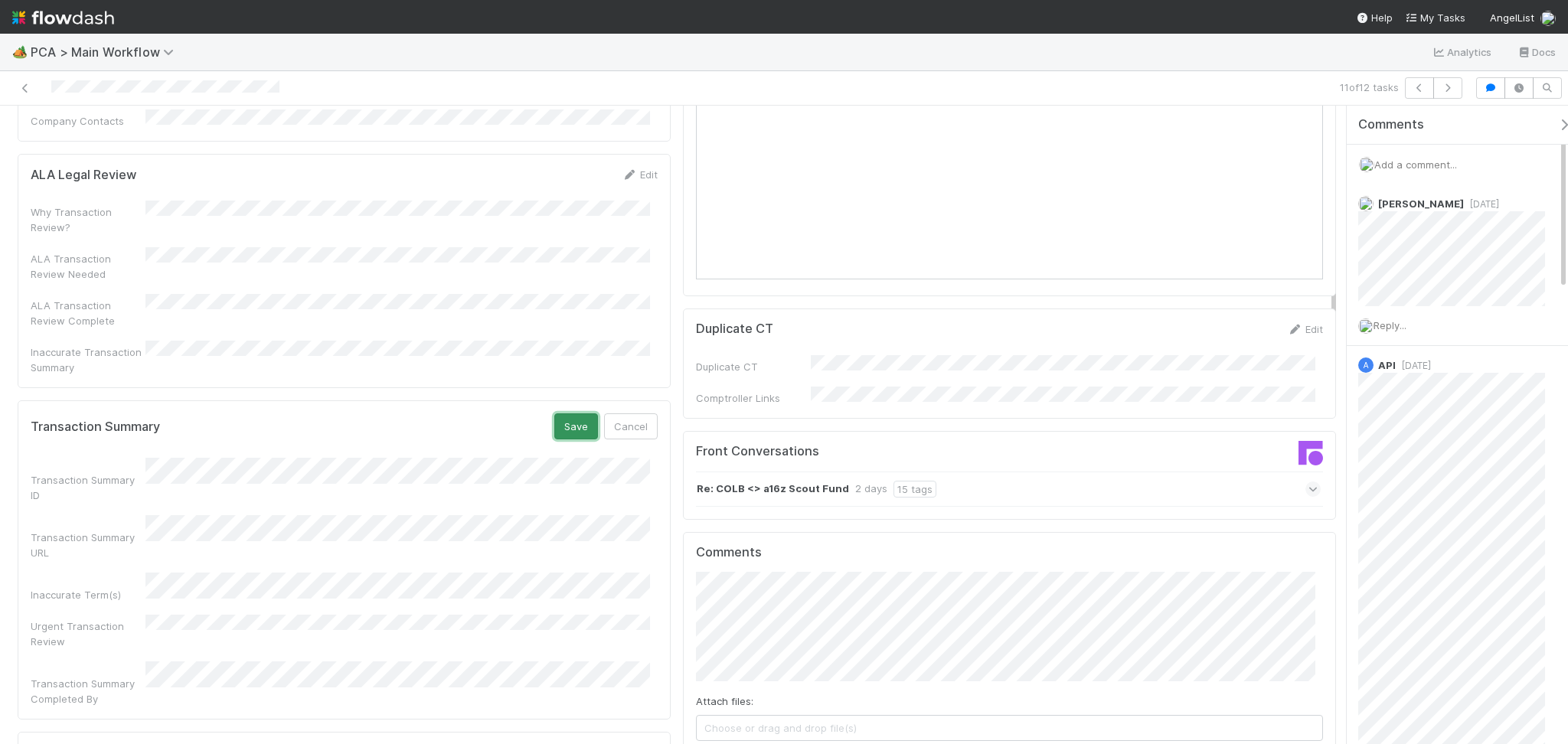
click at [564, 413] on button "Save" at bounding box center [575, 426] width 44 height 26
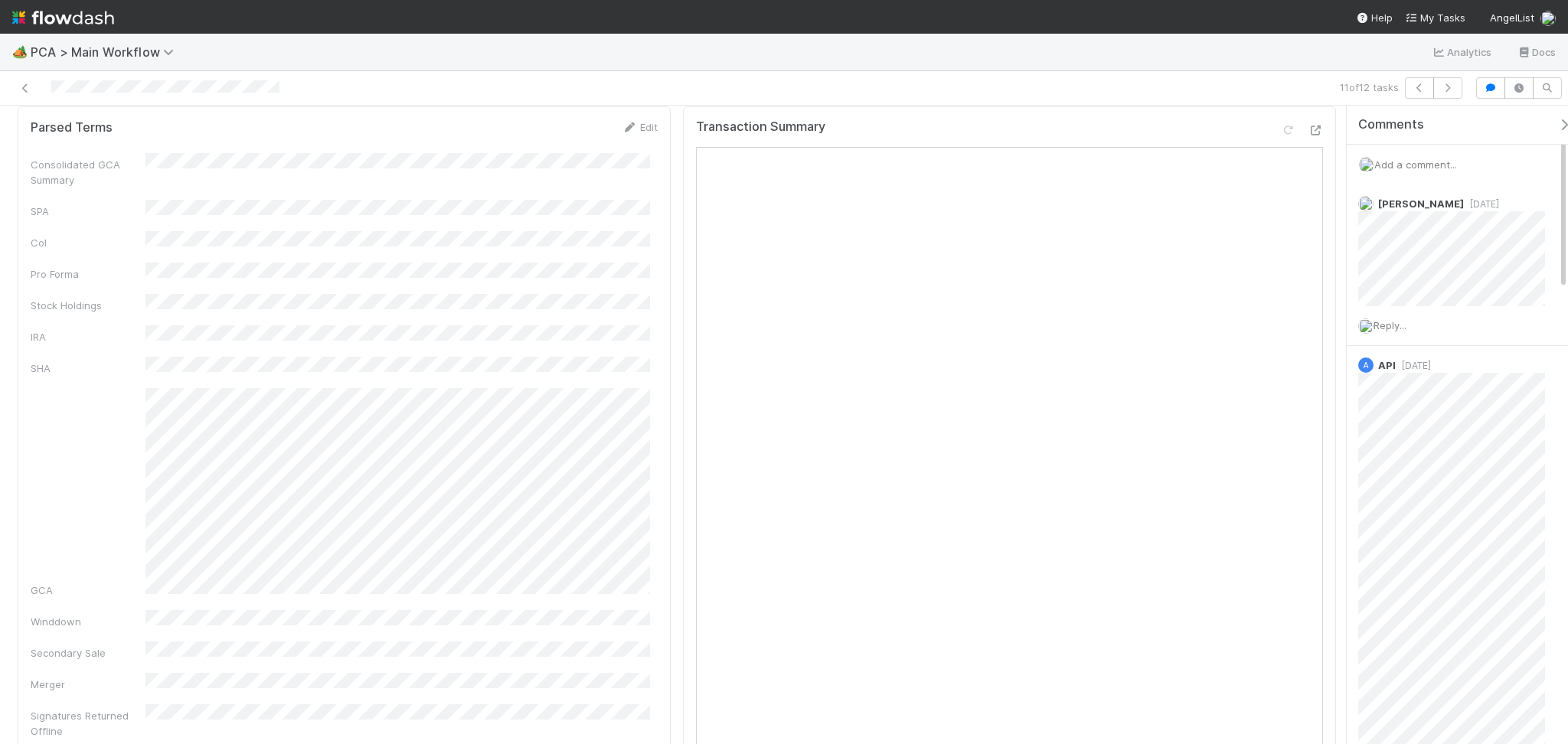
scroll to position [0, 0]
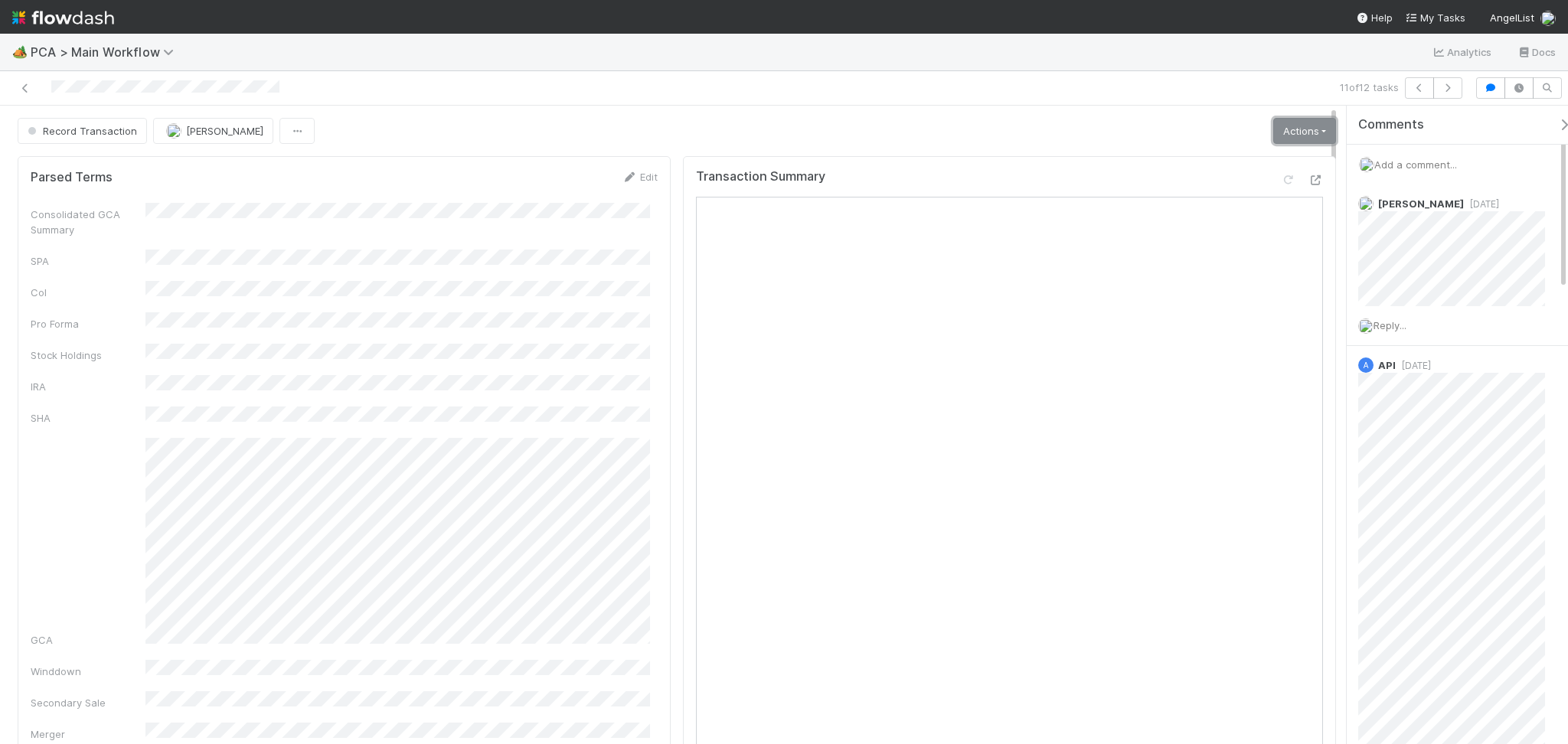
click at [1298, 123] on link "Actions" at bounding box center [1304, 130] width 63 height 26
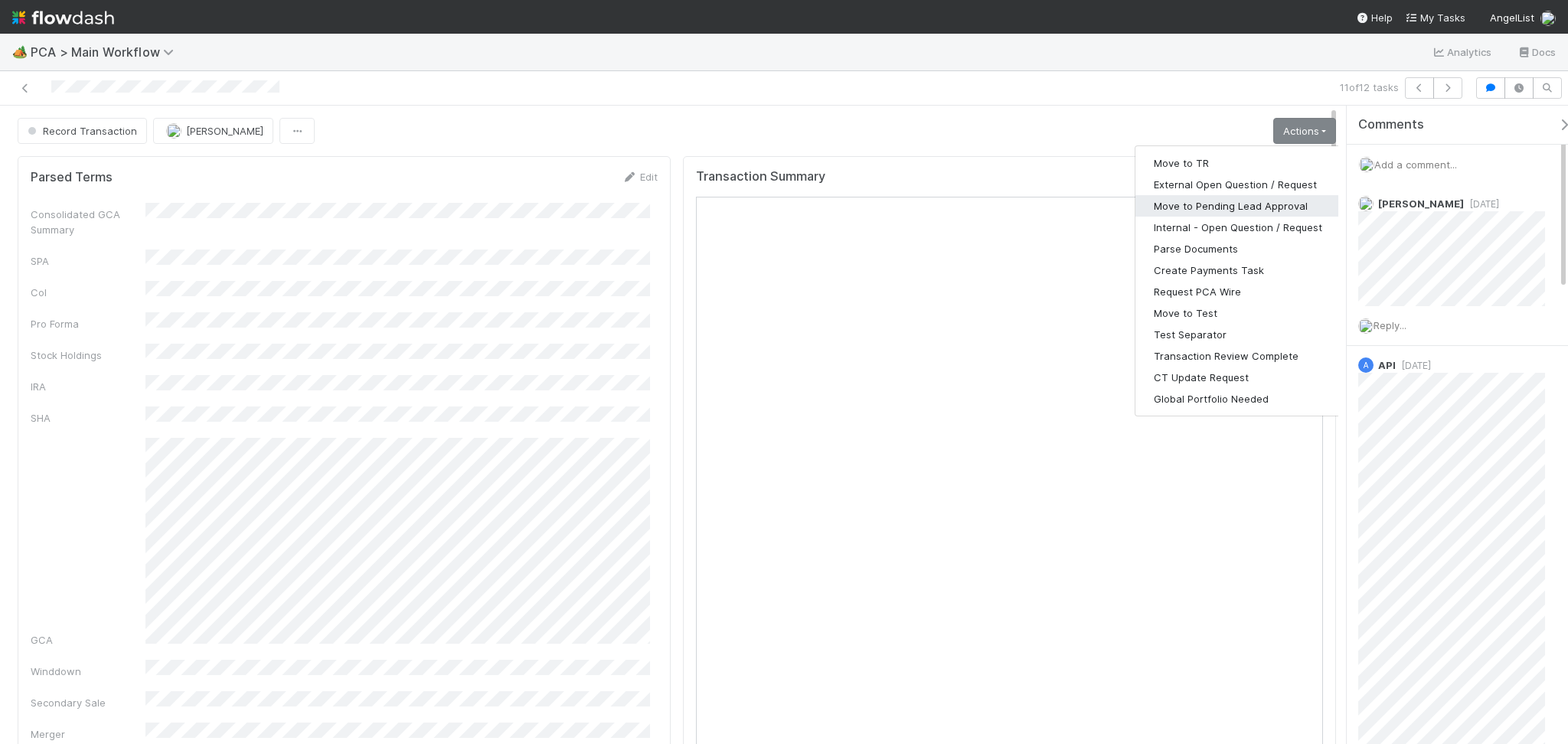
click at [1166, 211] on button "Move to Pending Lead Approval" at bounding box center [1237, 206] width 205 height 21
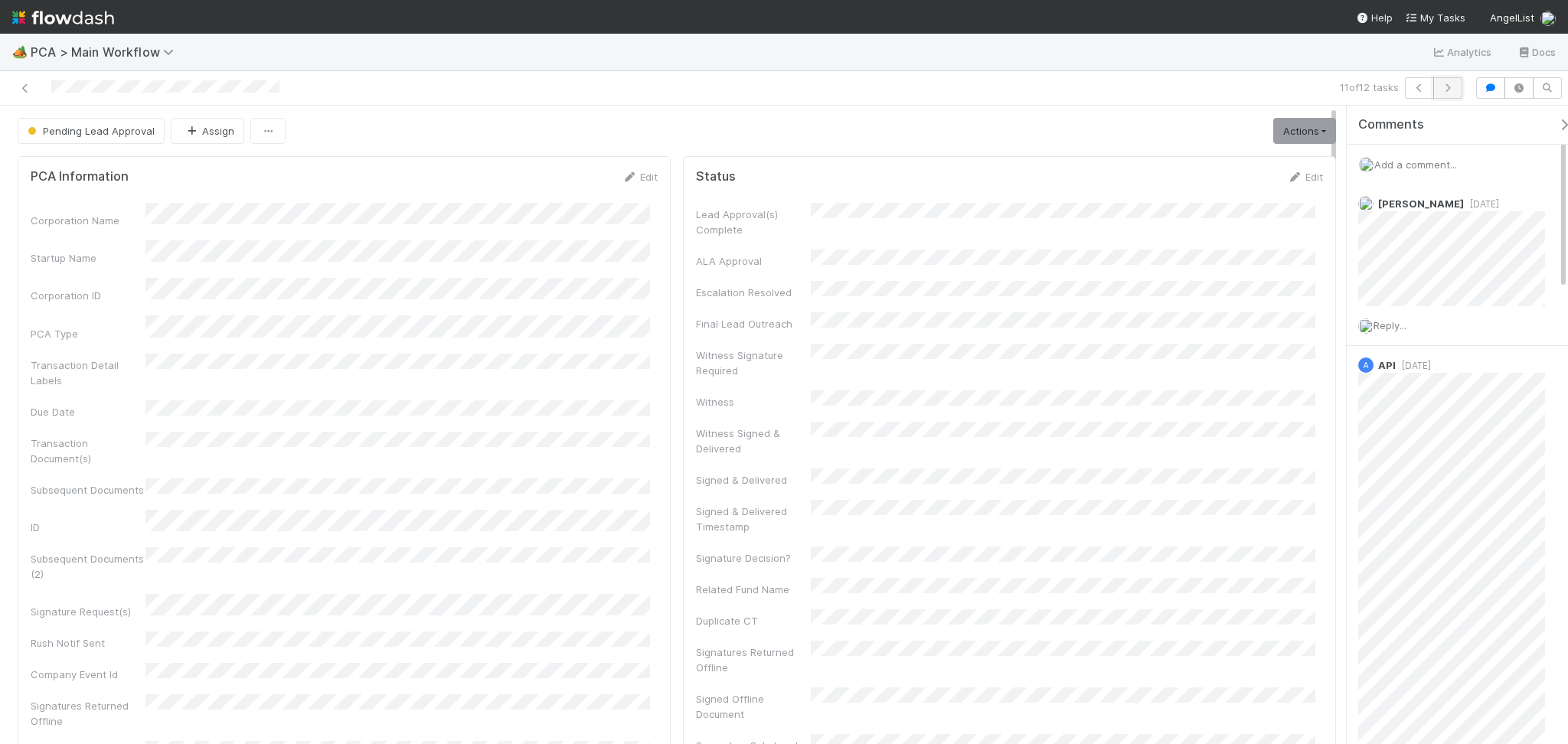
click at [1450, 92] on icon "button" at bounding box center [1447, 87] width 15 height 9
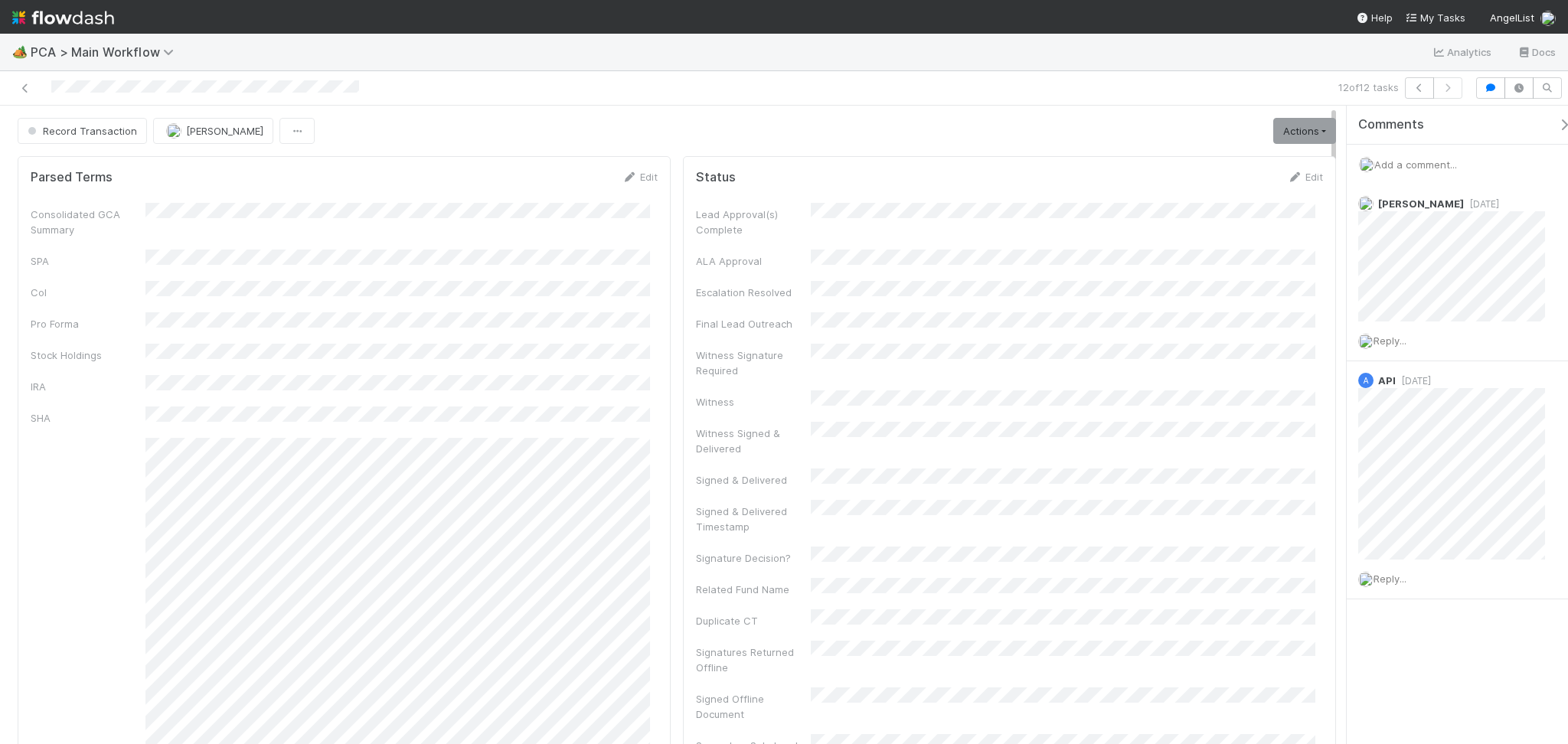
click at [410, 234] on div "Consolidated GCA Summary SPA CoI Pro Forma Stock Holdings IRA SHA GCA Winddown …" at bounding box center [344, 579] width 627 height 753
click at [484, 239] on div "Consolidated GCA Summary SPA CoI Pro Forma Stock Holdings IRA SHA GCA Winddown …" at bounding box center [344, 579] width 627 height 753
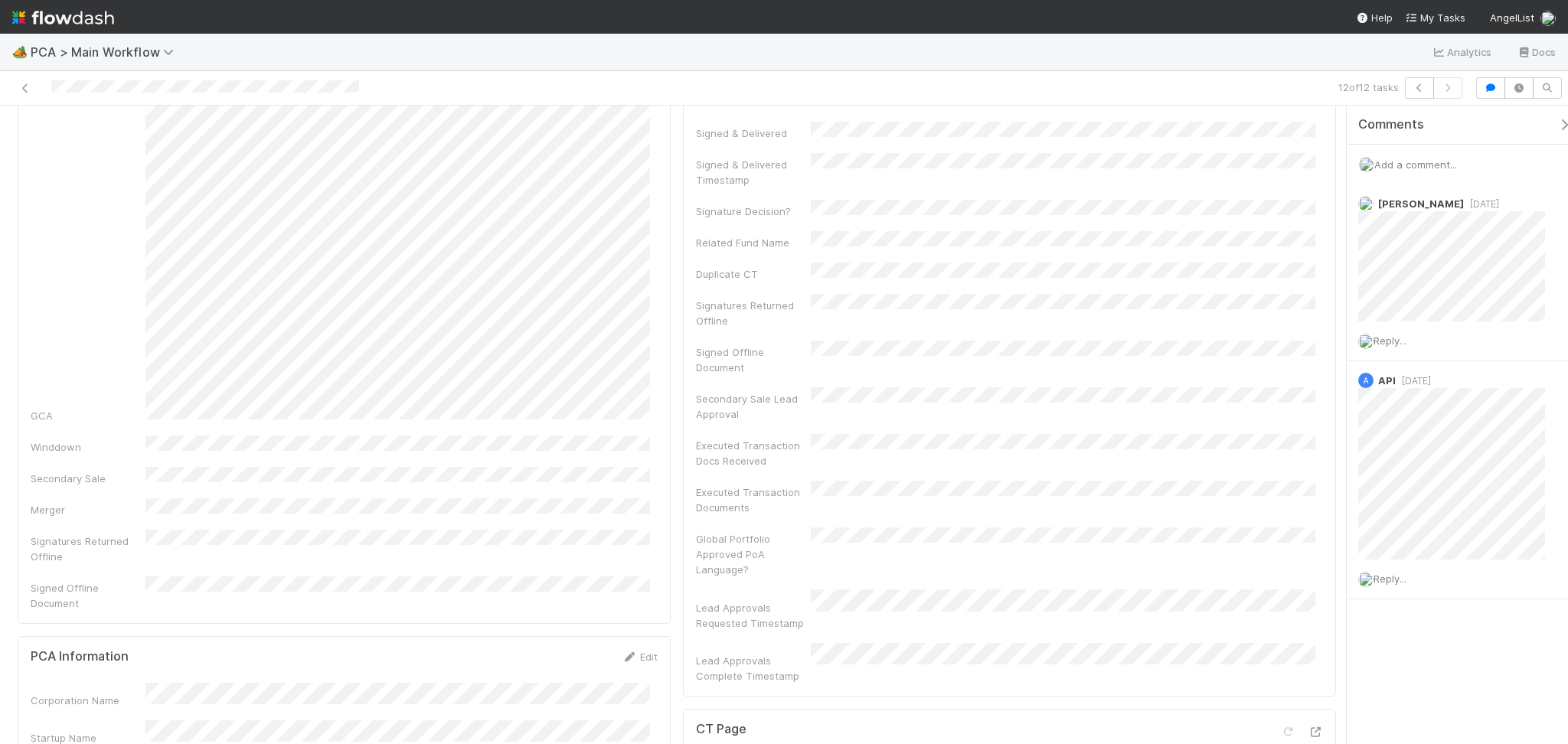
scroll to position [510, 0]
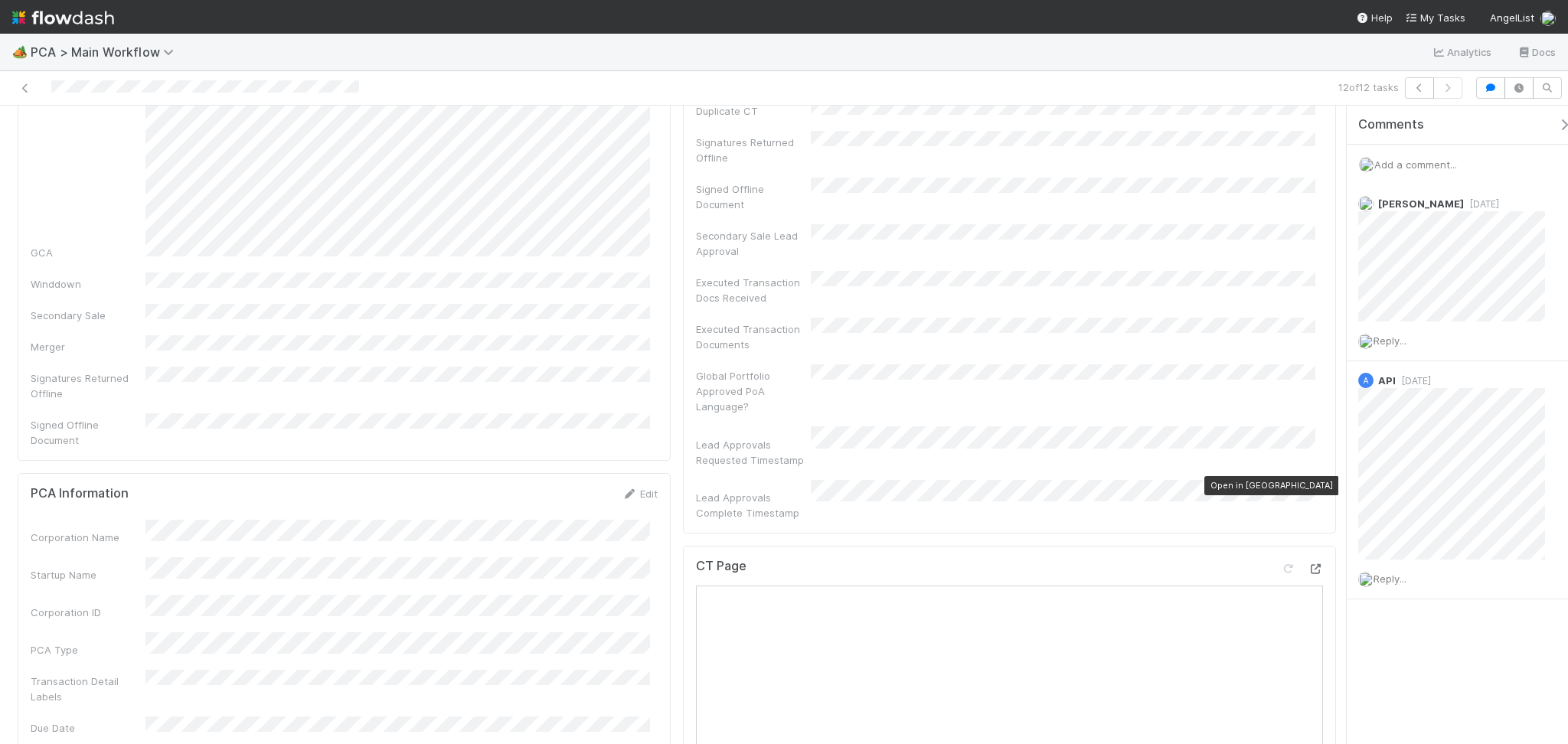
click at [1307, 564] on icon at bounding box center [1315, 569] width 15 height 10
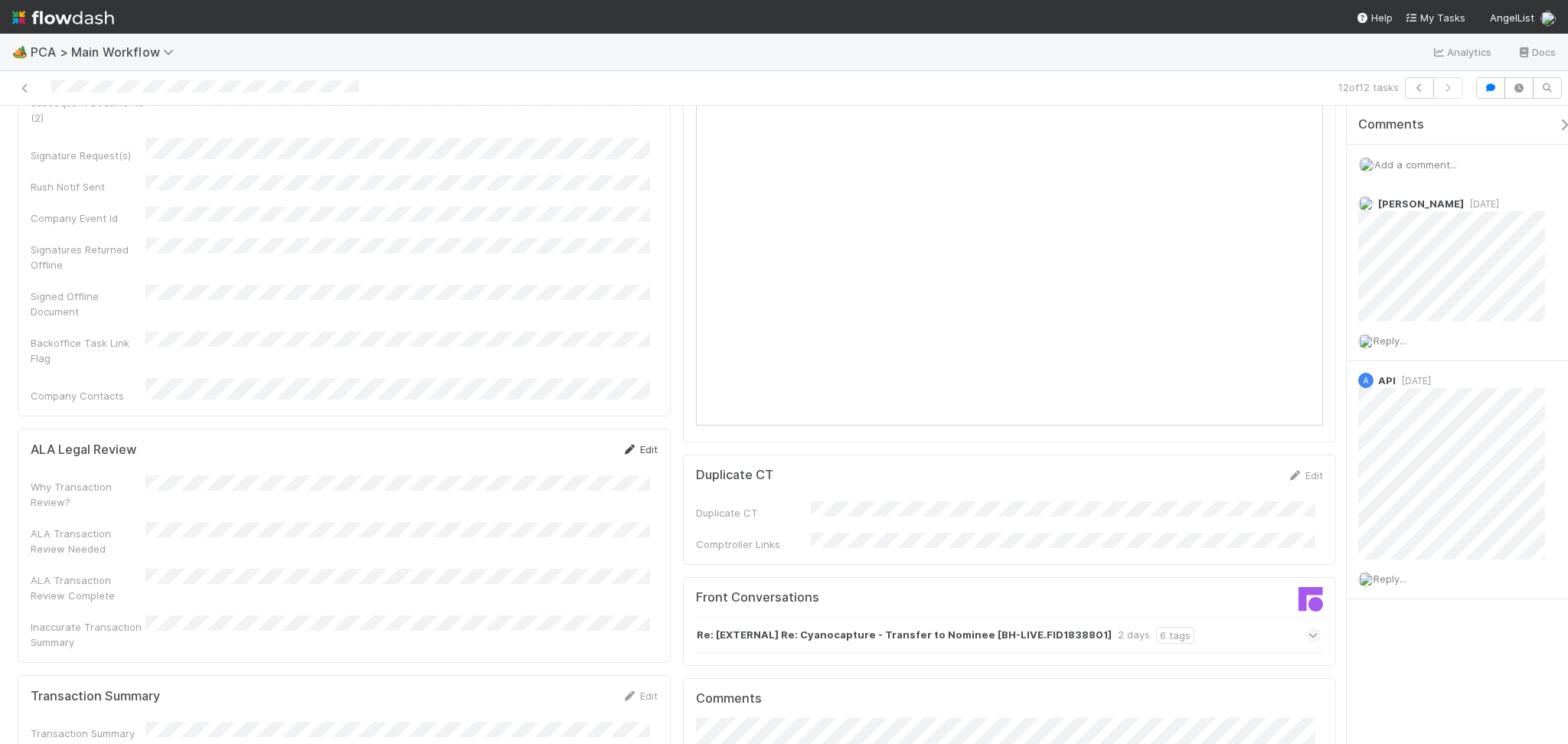
scroll to position [1428, 0]
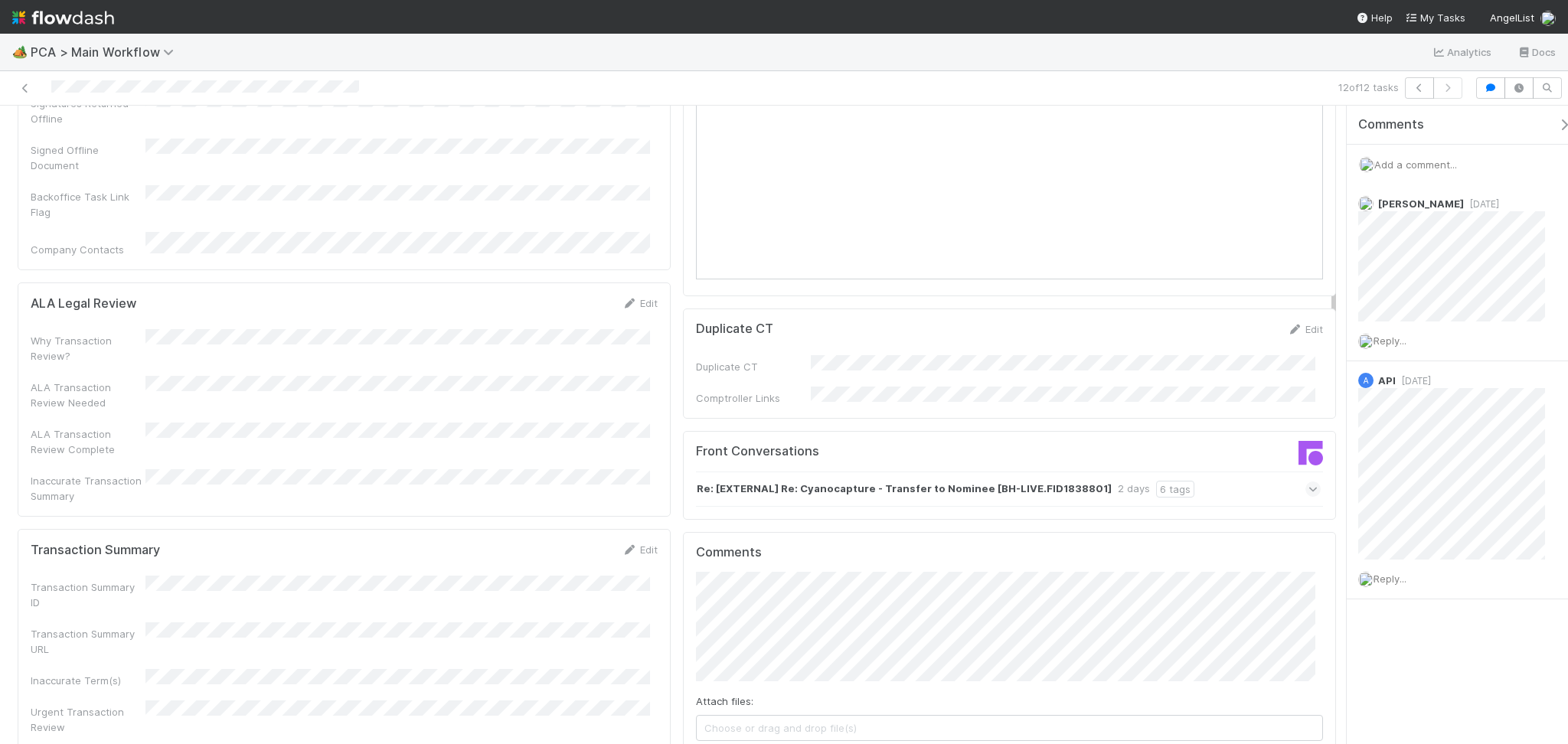
click at [1246, 471] on div "Re: [EXTERNAL] Re: Cyanocapture - Transfer to Nominee [BH-LIVE.FID1838801] 2 da…" at bounding box center [1008, 489] width 625 height 35
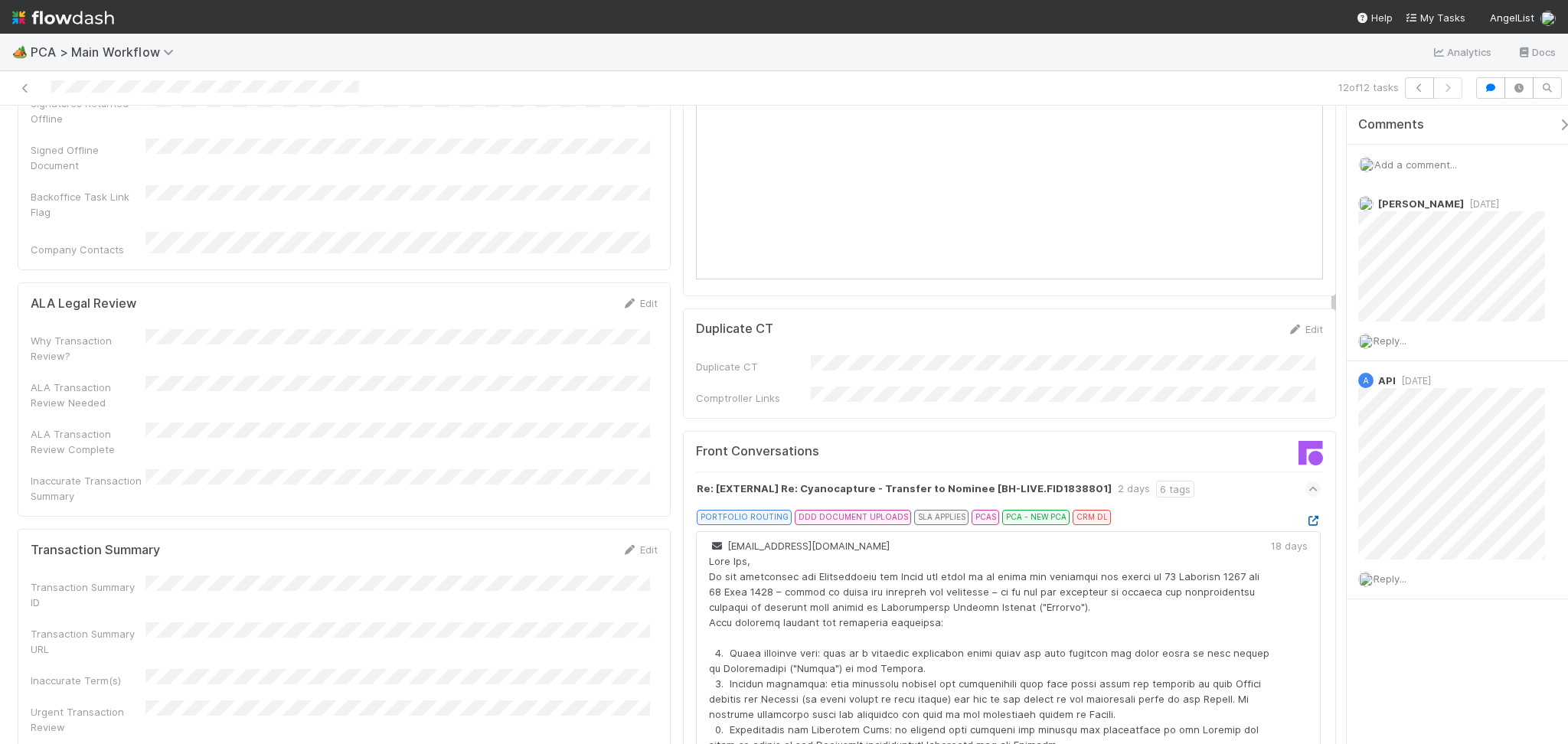
click at [1305, 516] on icon at bounding box center [1313, 521] width 15 height 10
click at [627, 545] on icon at bounding box center [629, 550] width 15 height 10
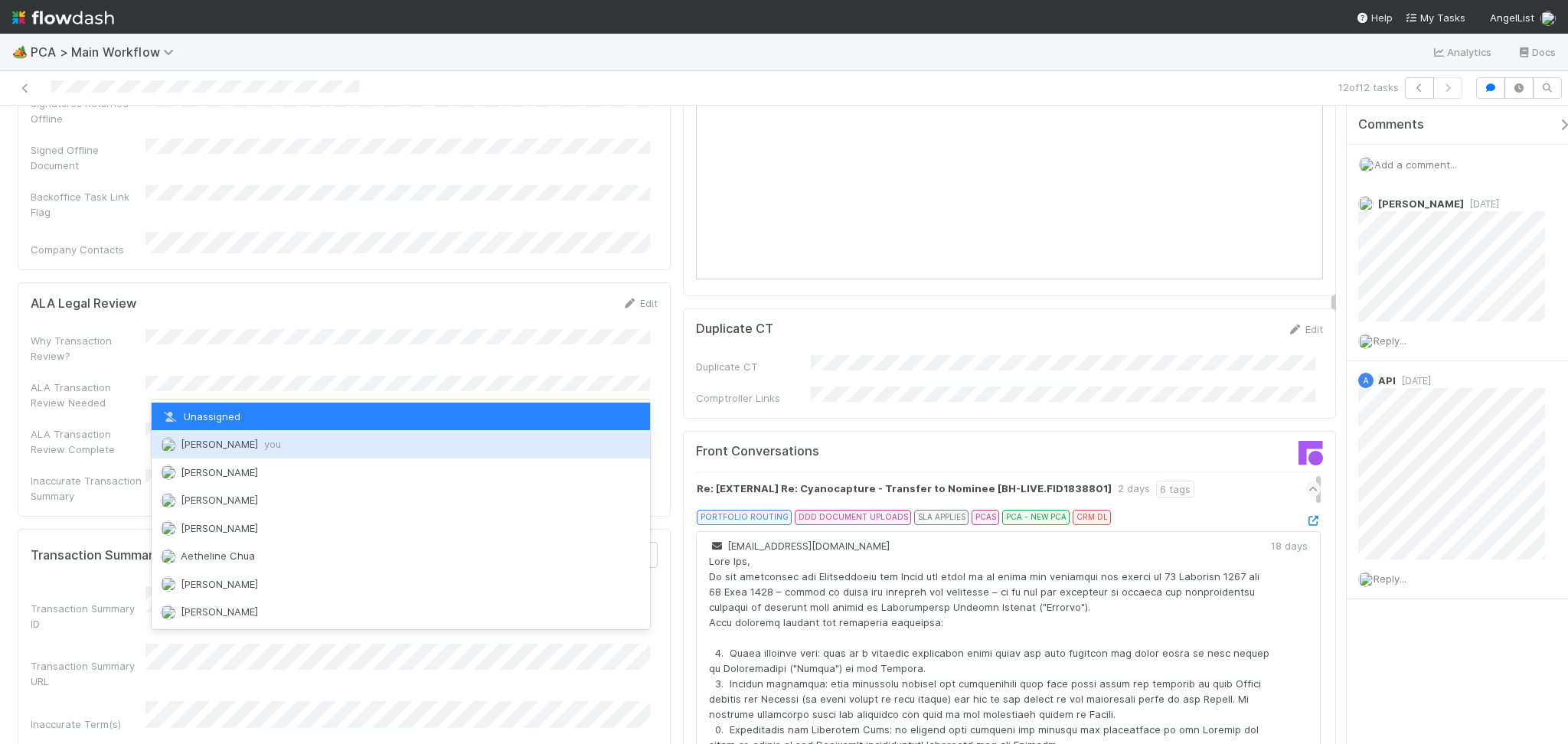
click at [279, 452] on div "Febbie Cervantes you" at bounding box center [400, 444] width 498 height 27
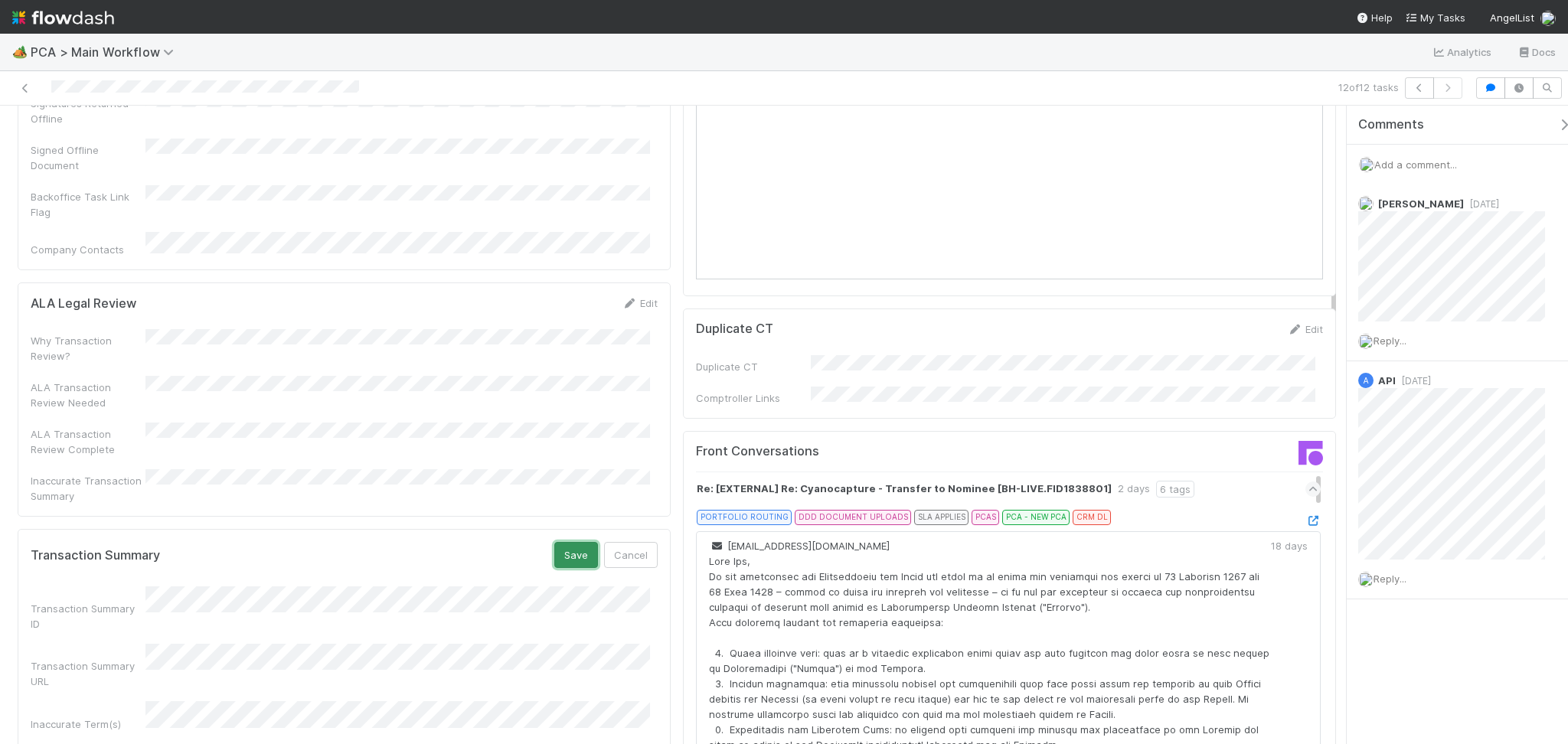
click at [558, 542] on button "Save" at bounding box center [575, 555] width 44 height 26
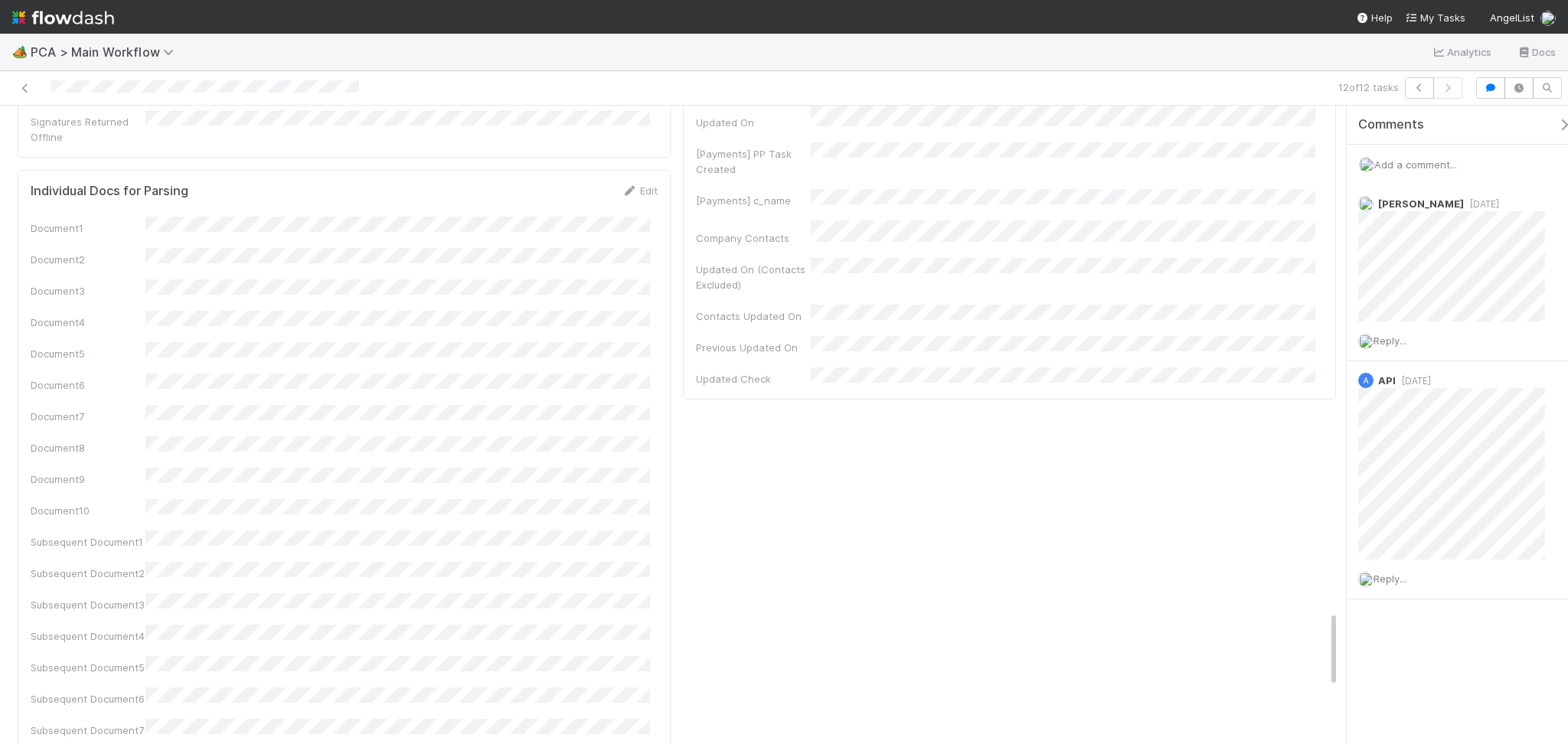
scroll to position [4663, 0]
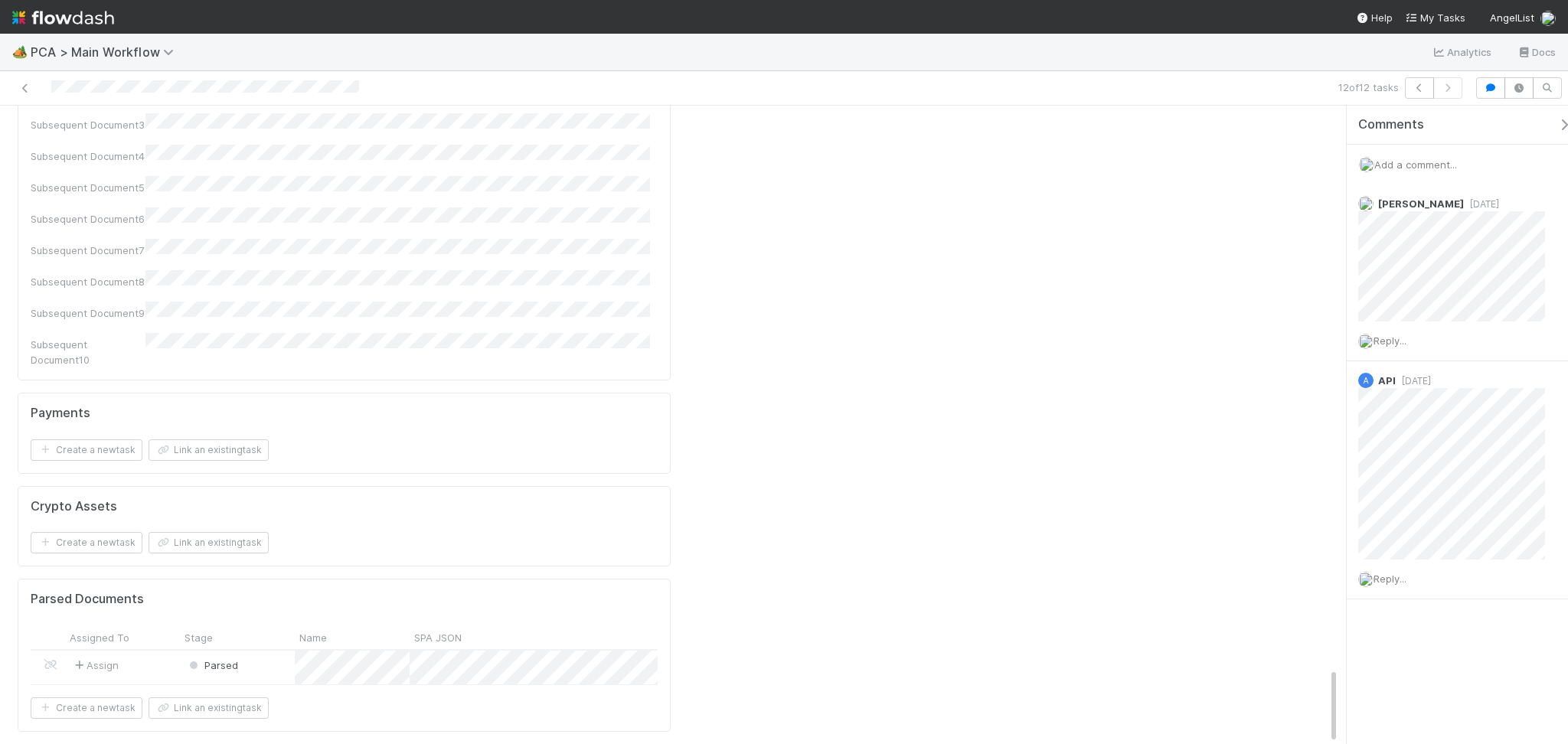
click at [258, 651] on div "Parsed" at bounding box center [237, 667] width 115 height 33
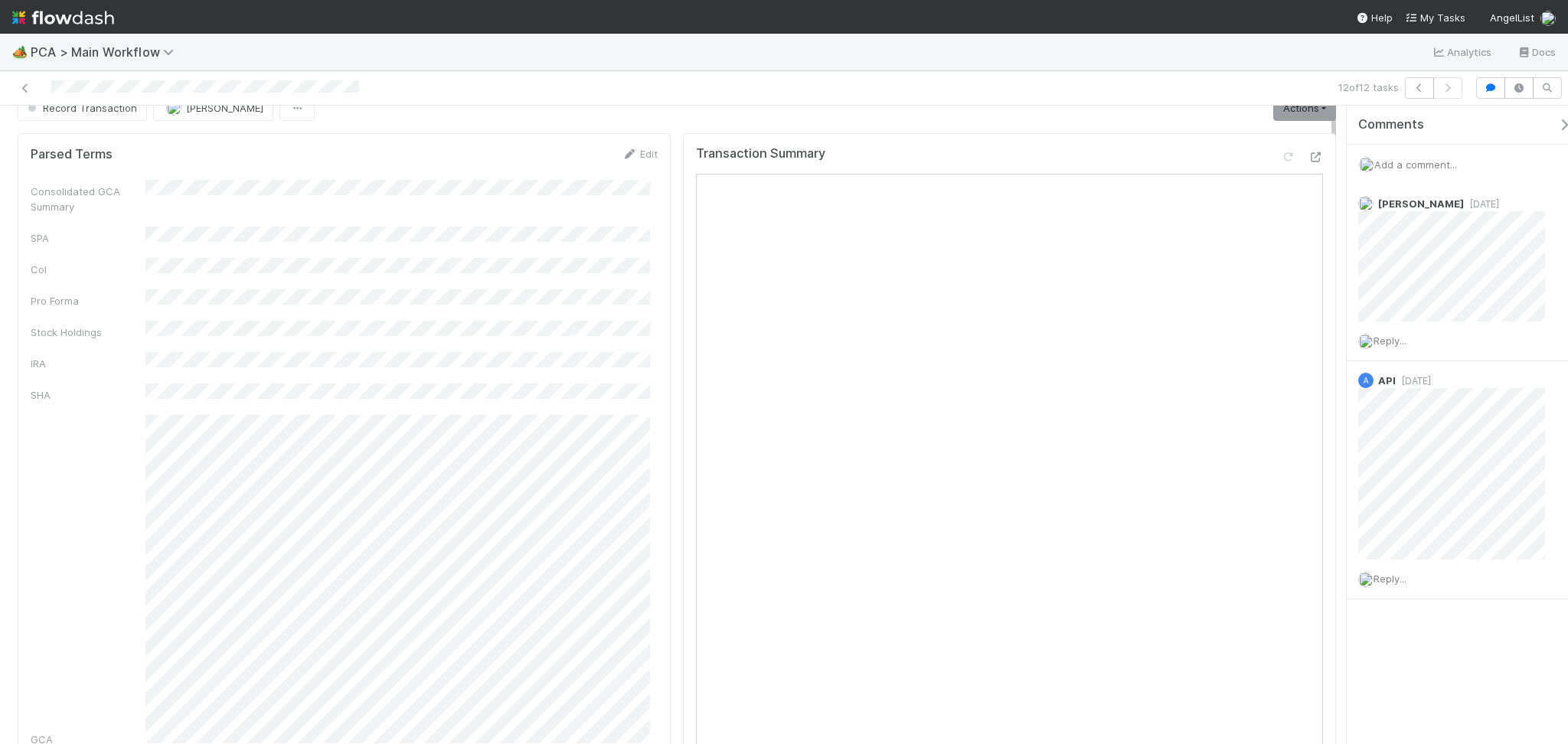
scroll to position [0, 0]
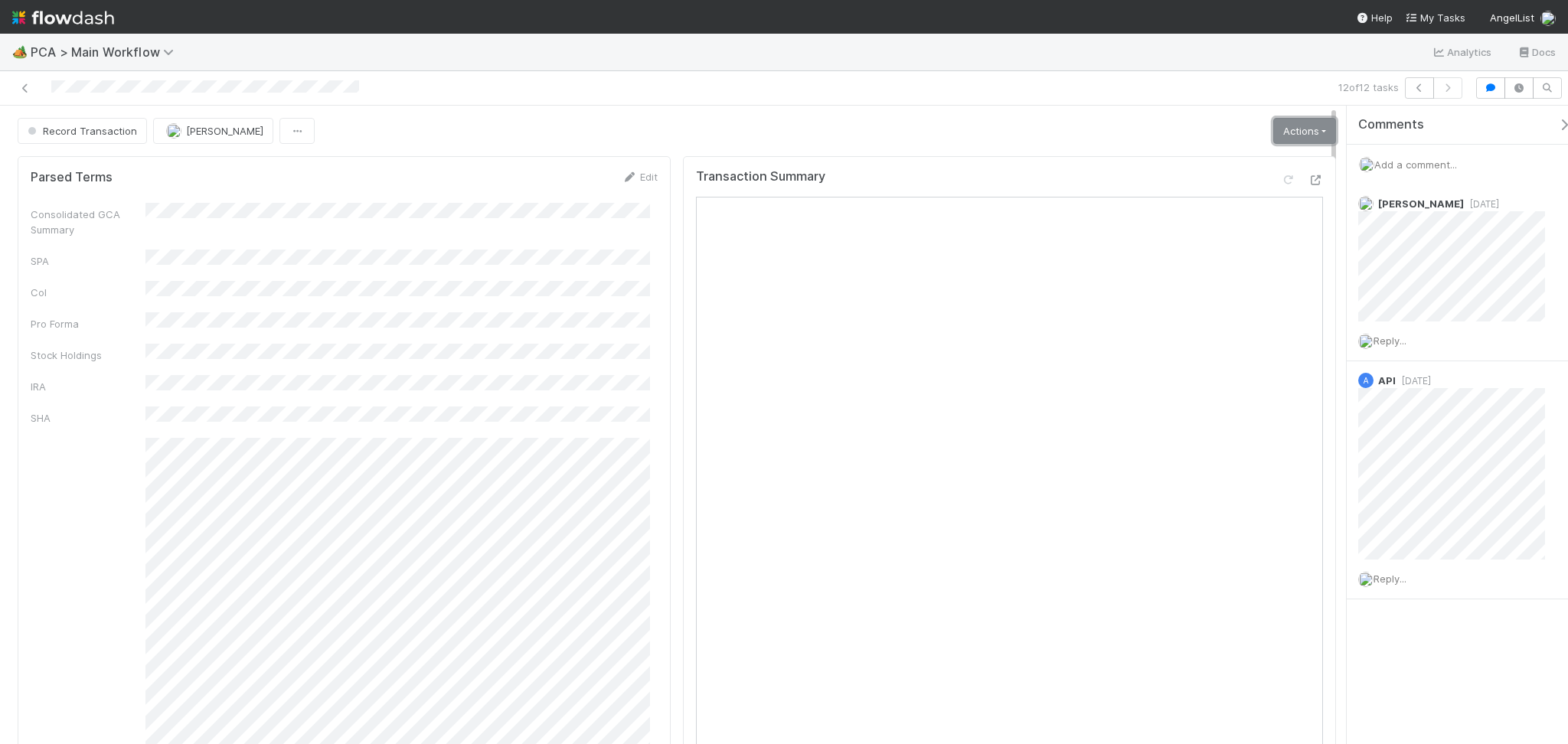
click at [1273, 127] on link "Actions" at bounding box center [1304, 130] width 63 height 26
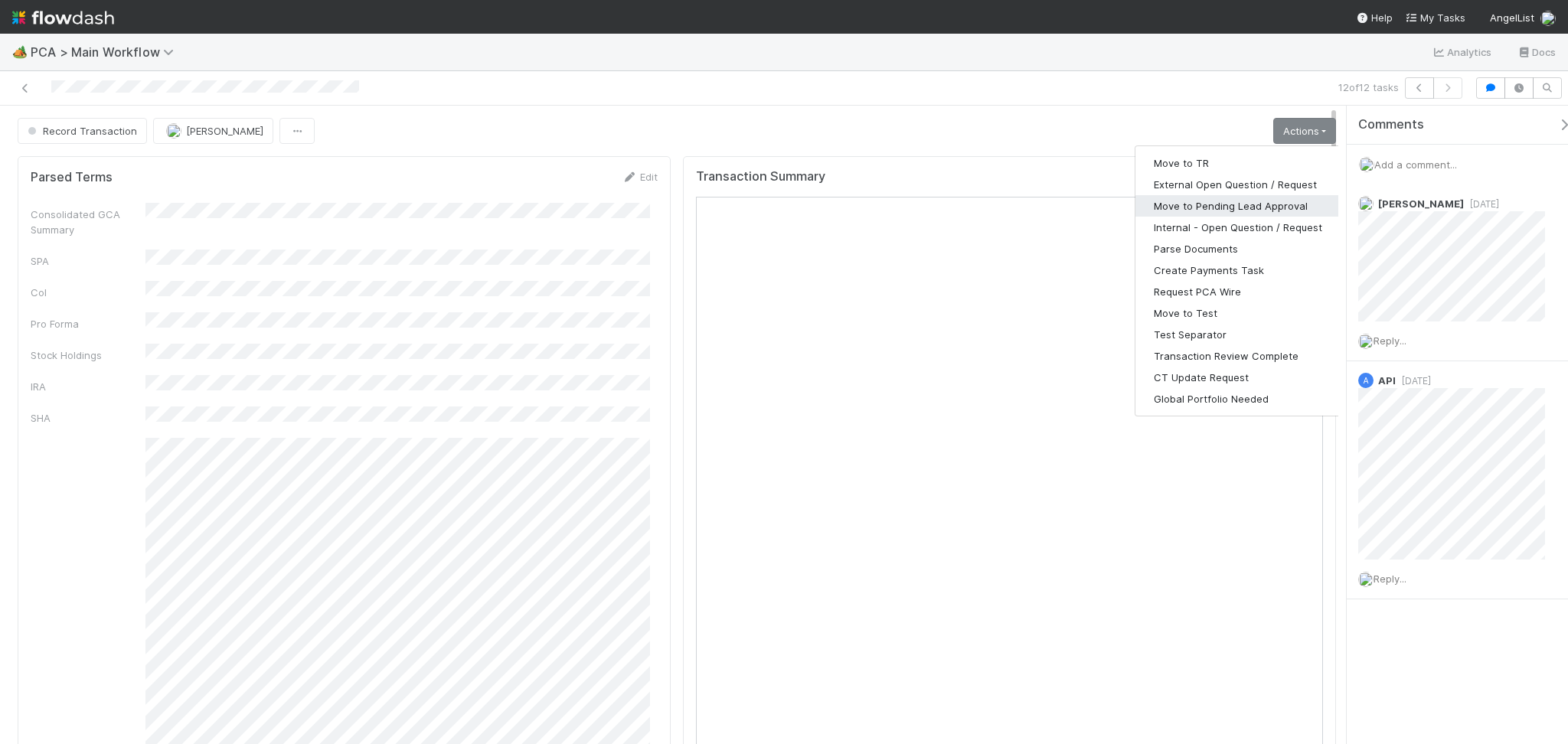
click at [1241, 203] on button "Move to Pending Lead Approval" at bounding box center [1237, 206] width 205 height 21
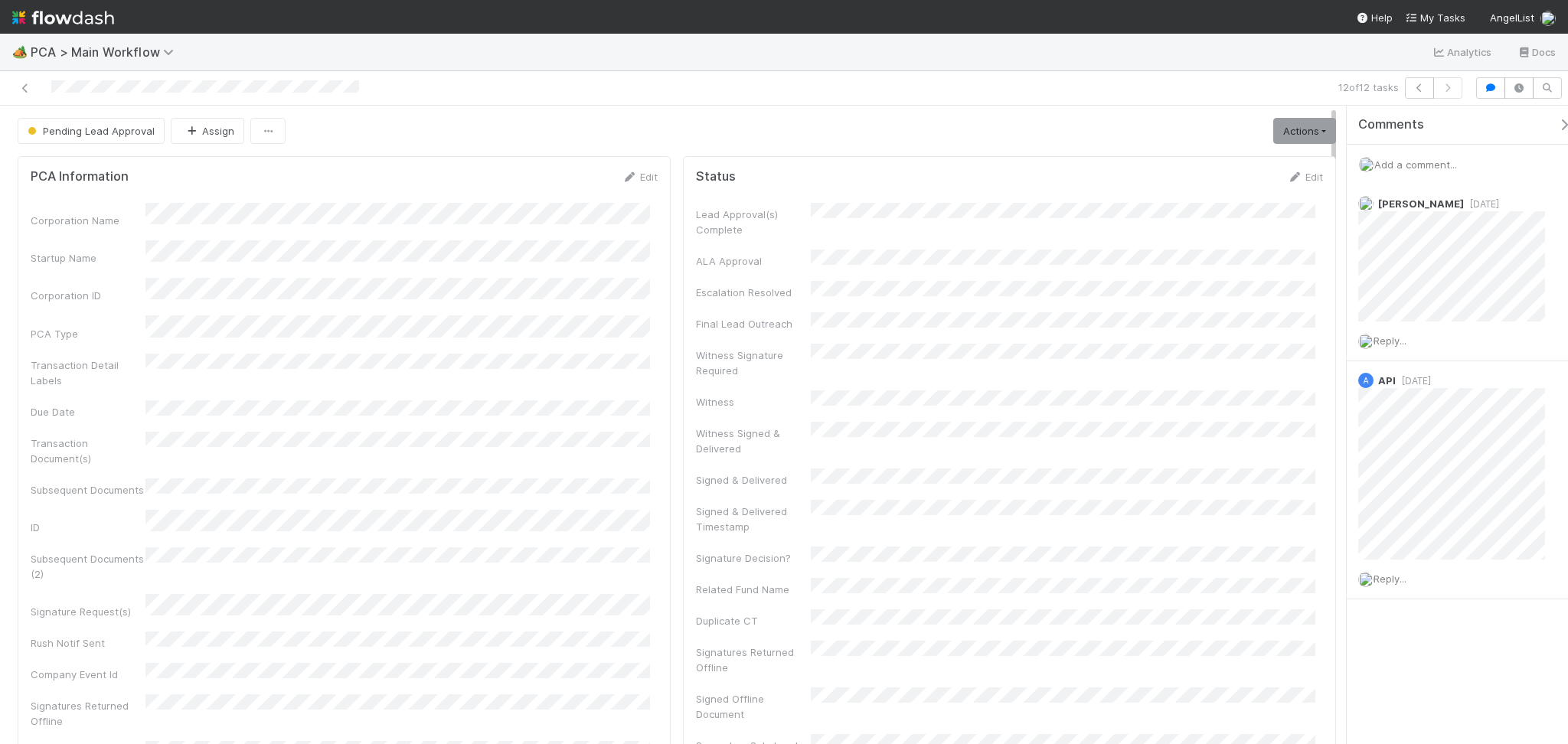
click at [19, 78] on div at bounding box center [373, 87] width 734 height 21
click at [21, 84] on icon at bounding box center [26, 88] width 15 height 10
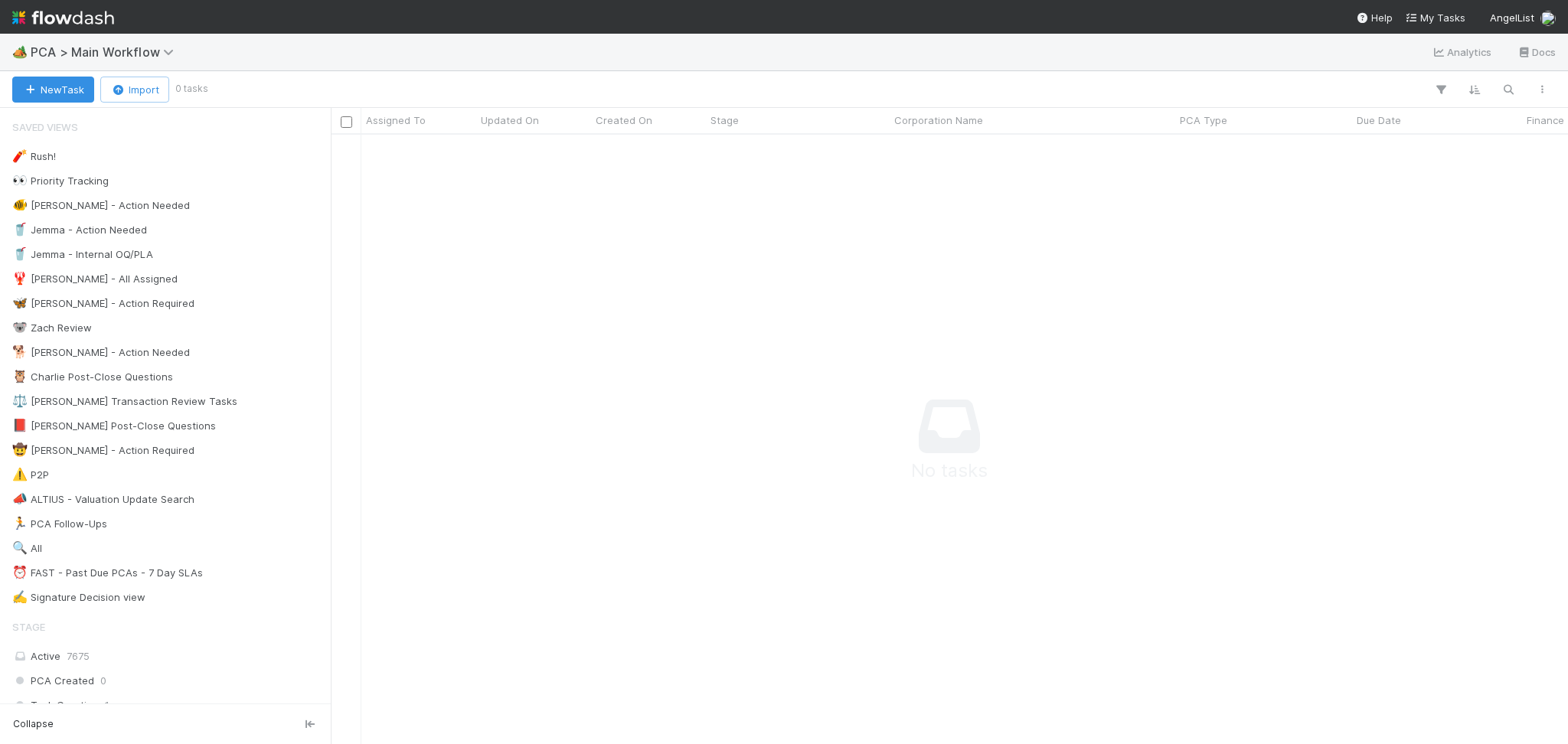
scroll to position [16, 16]
drag, startPoint x: 454, startPoint y: 499, endPoint x: 448, endPoint y: 505, distance: 8.5
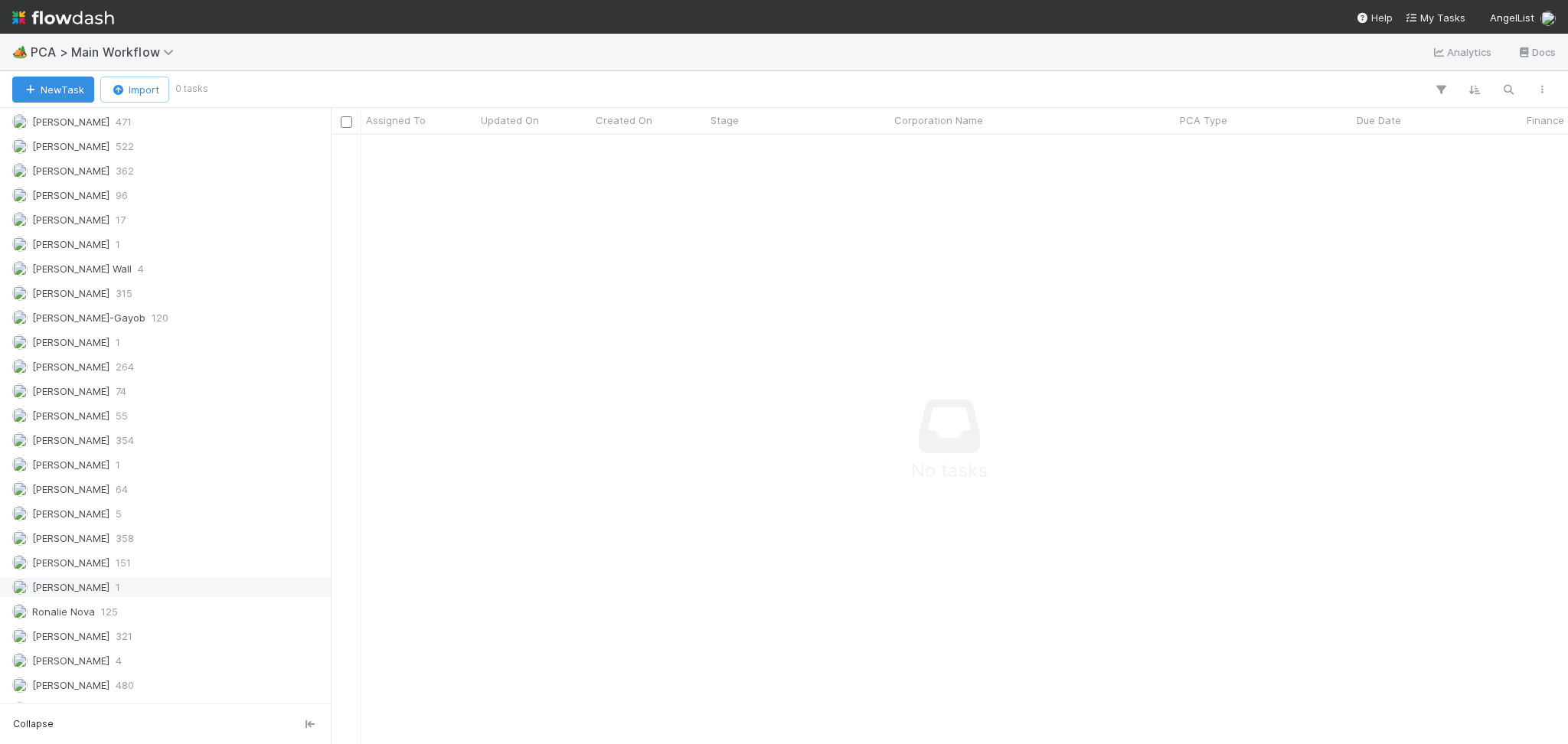
scroll to position [2143, 0]
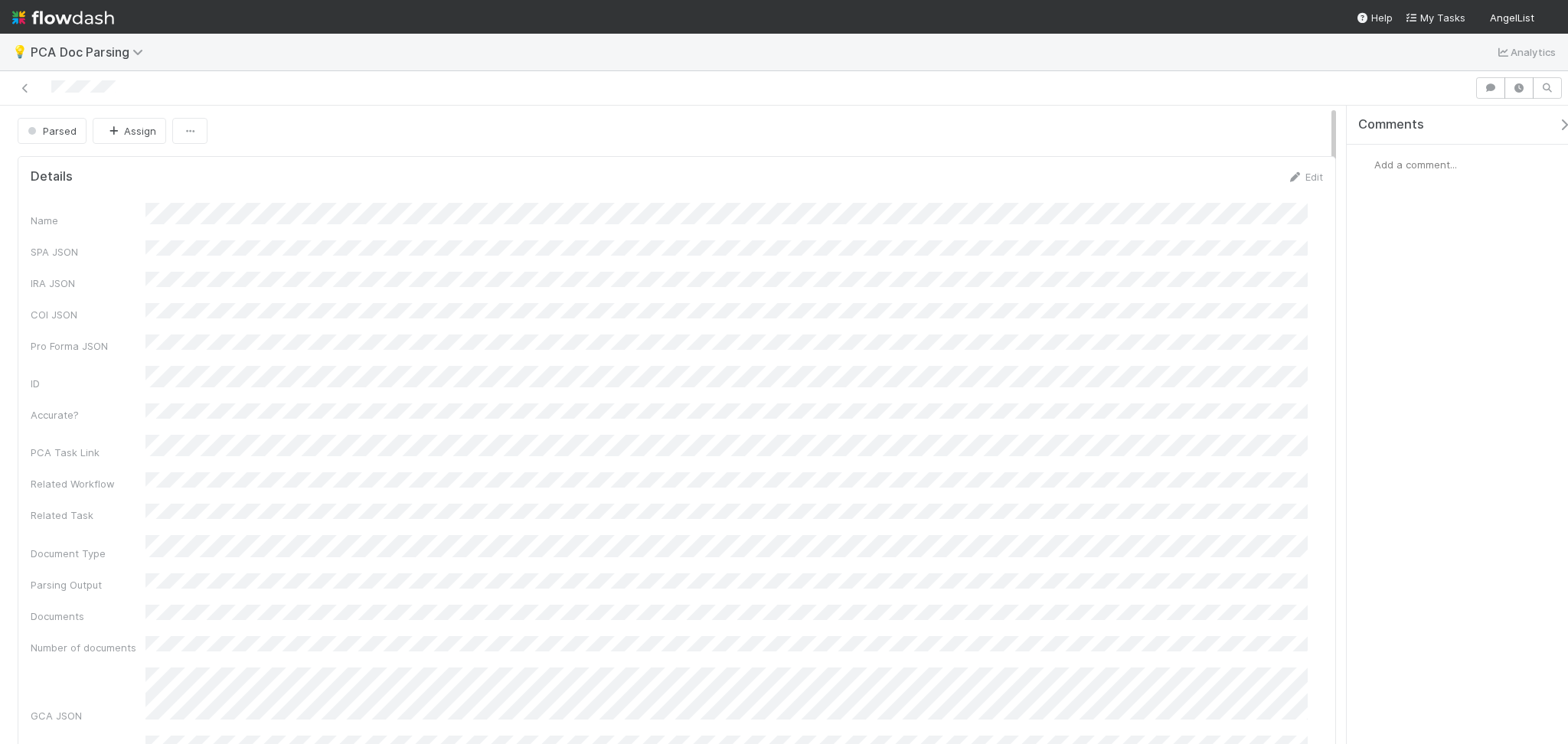
scroll to position [203, 0]
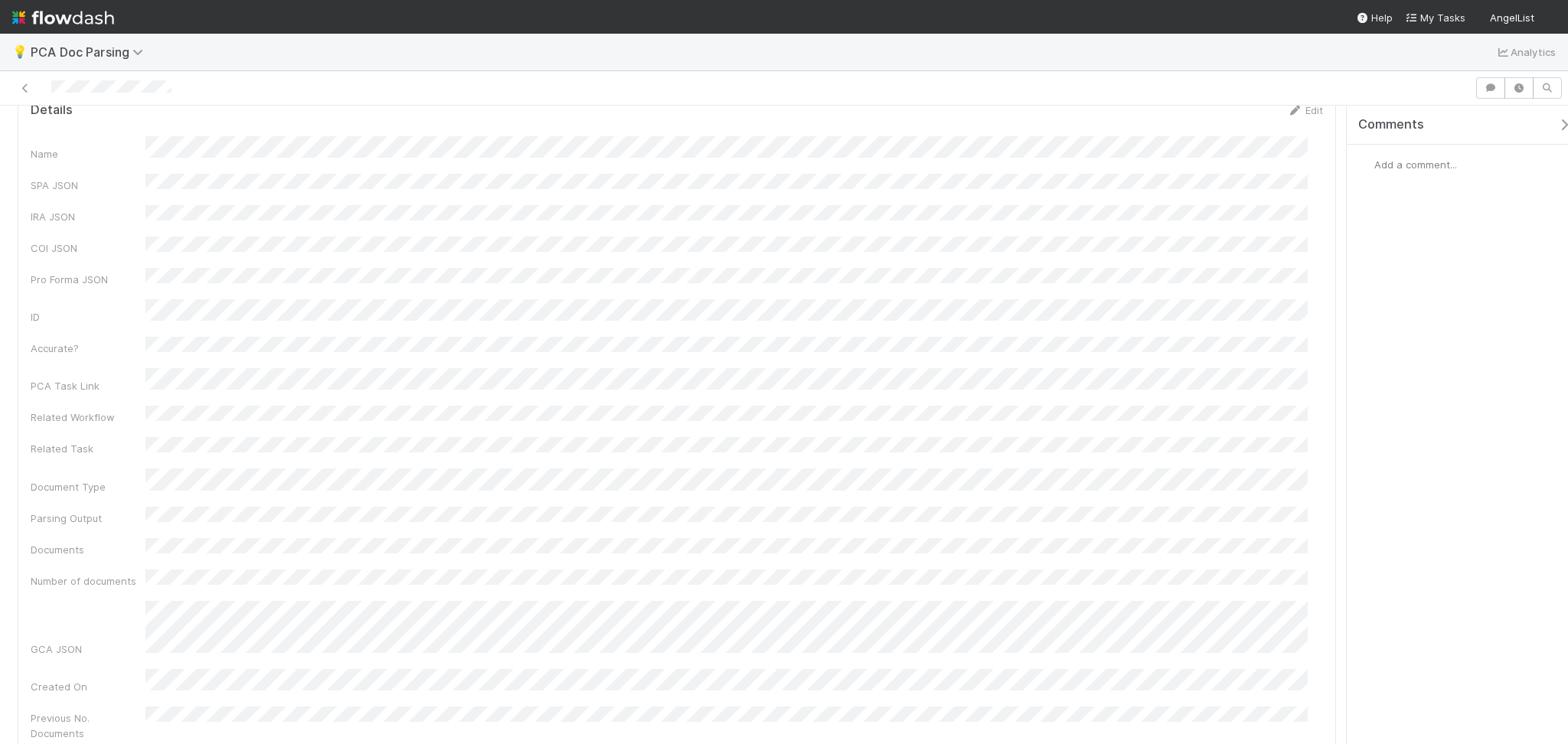
scroll to position [102, 0]
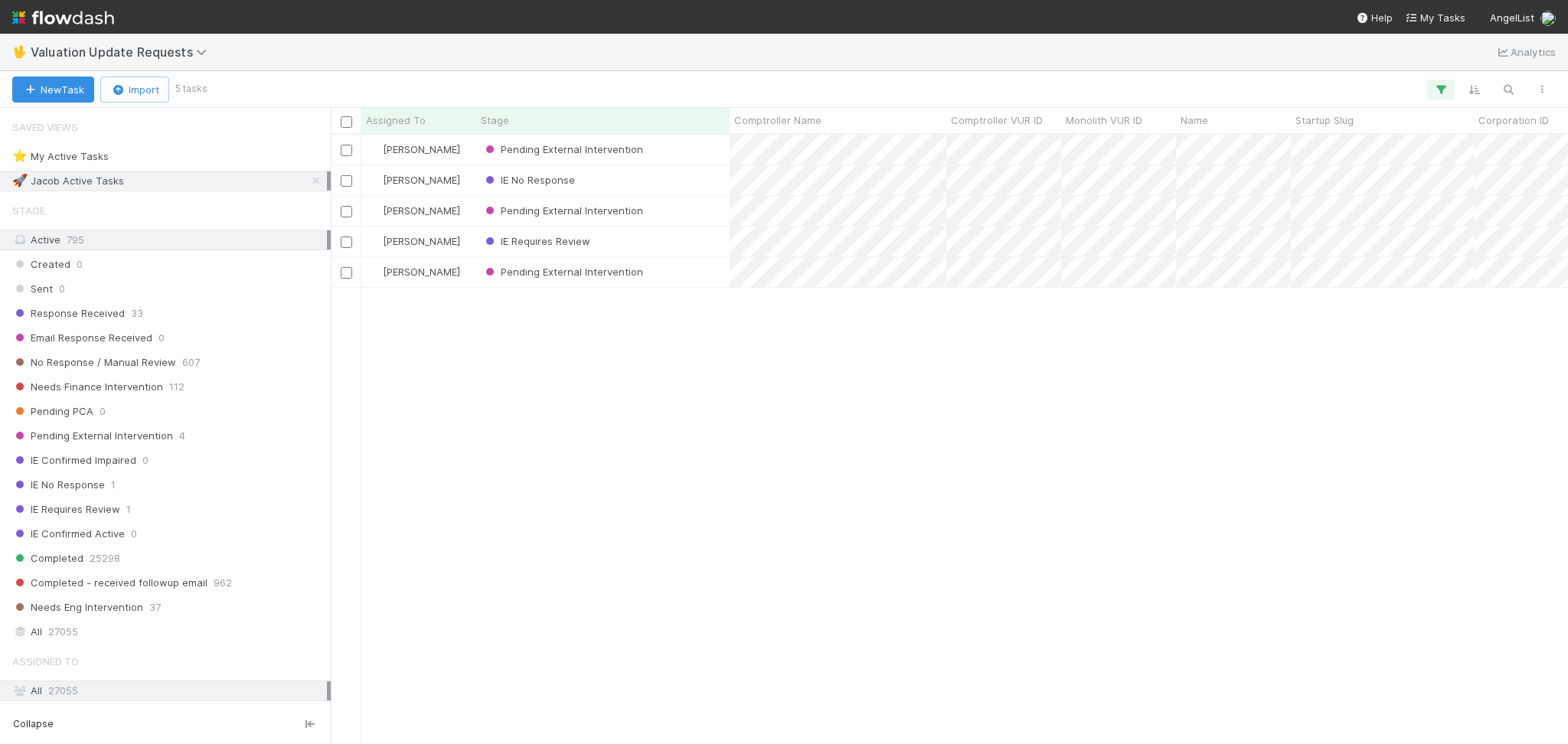
scroll to position [593, 1221]
click at [868, 485] on div "[PERSON_NAME] Pending External Intervention [DATE] 7:25:25 AM [DATE] 1:56:45 AM…" at bounding box center [949, 439] width 1237 height 609
click at [309, 181] on icon at bounding box center [316, 181] width 15 height 10
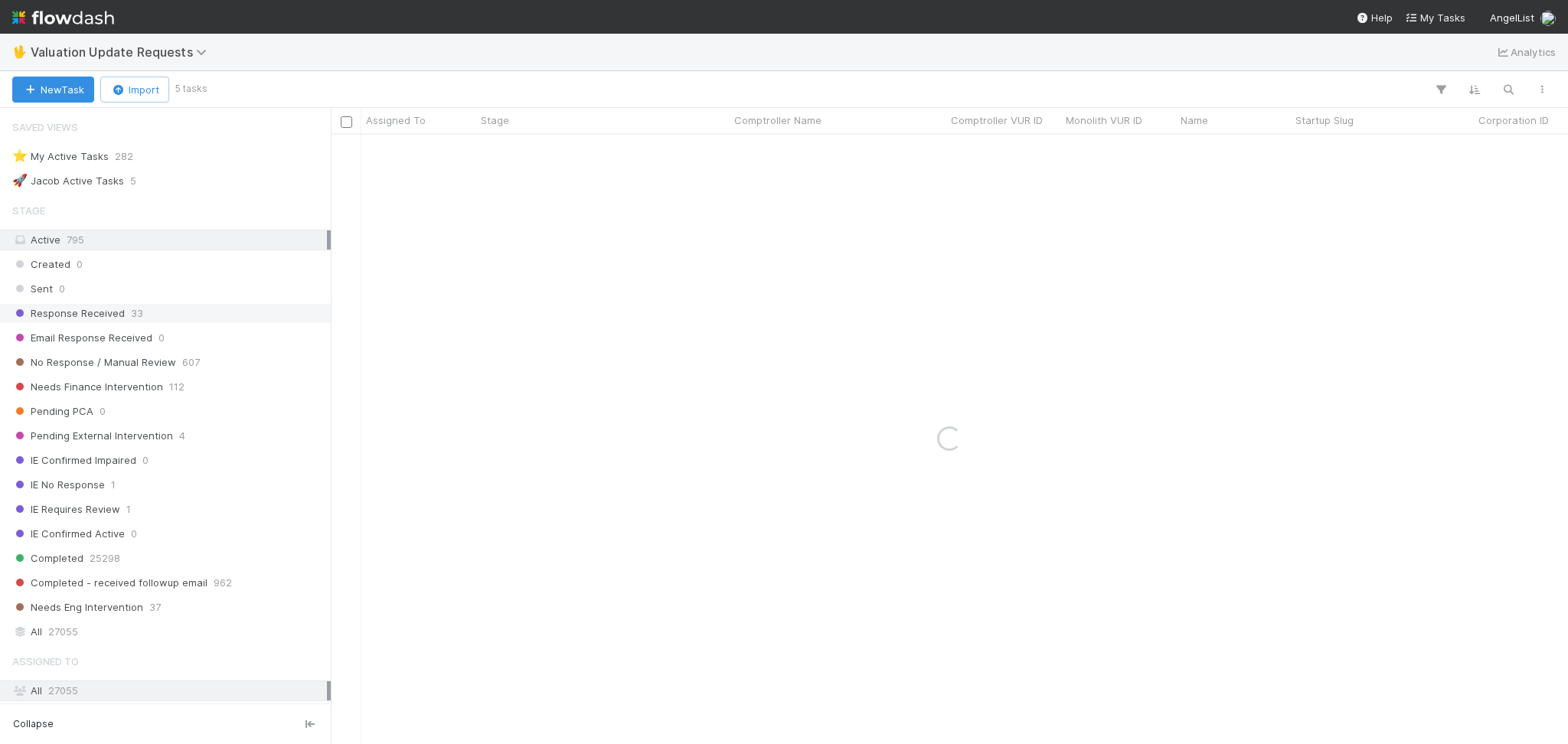
click at [200, 316] on div "Response Received 33" at bounding box center [169, 313] width 315 height 19
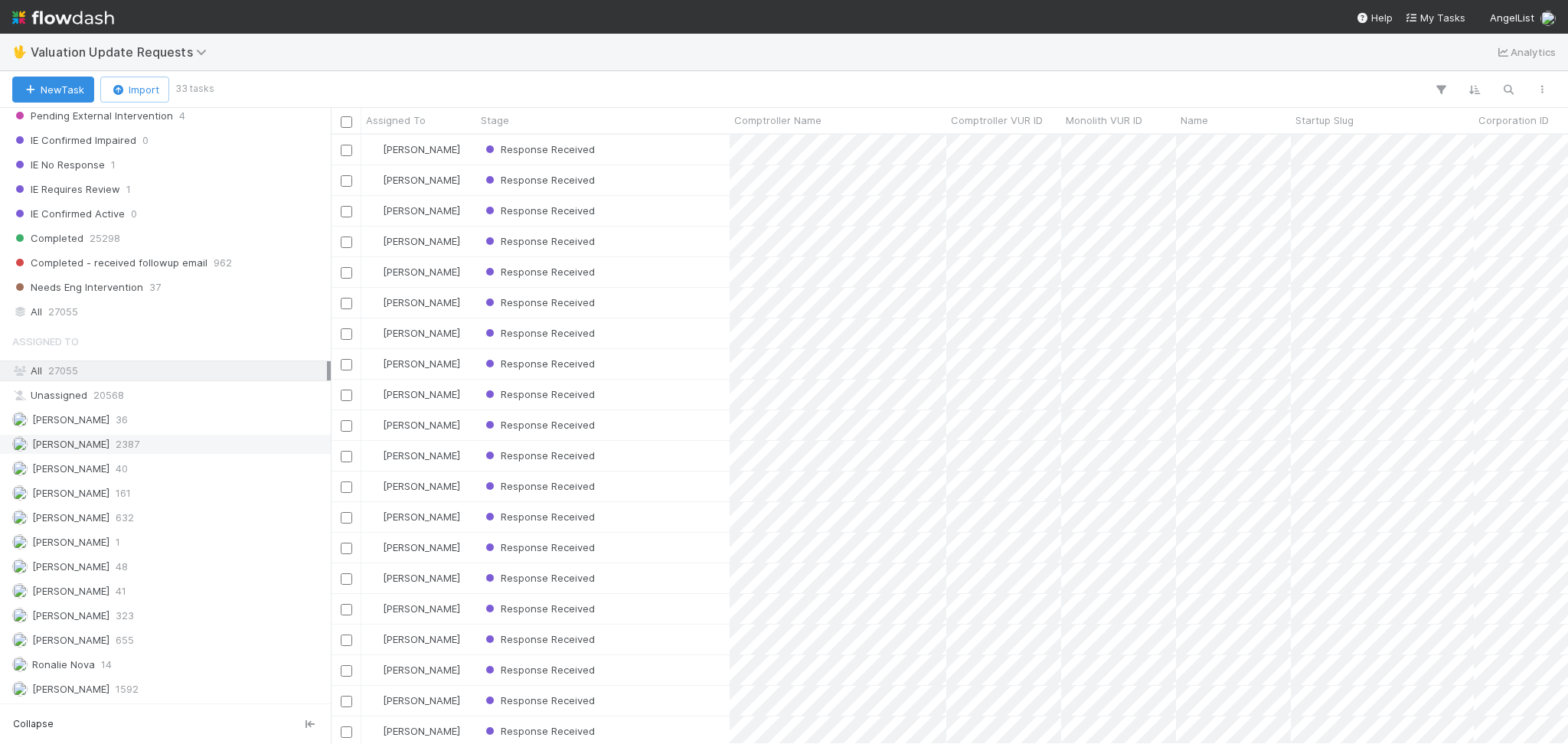
scroll to position [593, 1221]
click at [196, 442] on div "Febbie Cervantes 2387" at bounding box center [169, 444] width 315 height 19
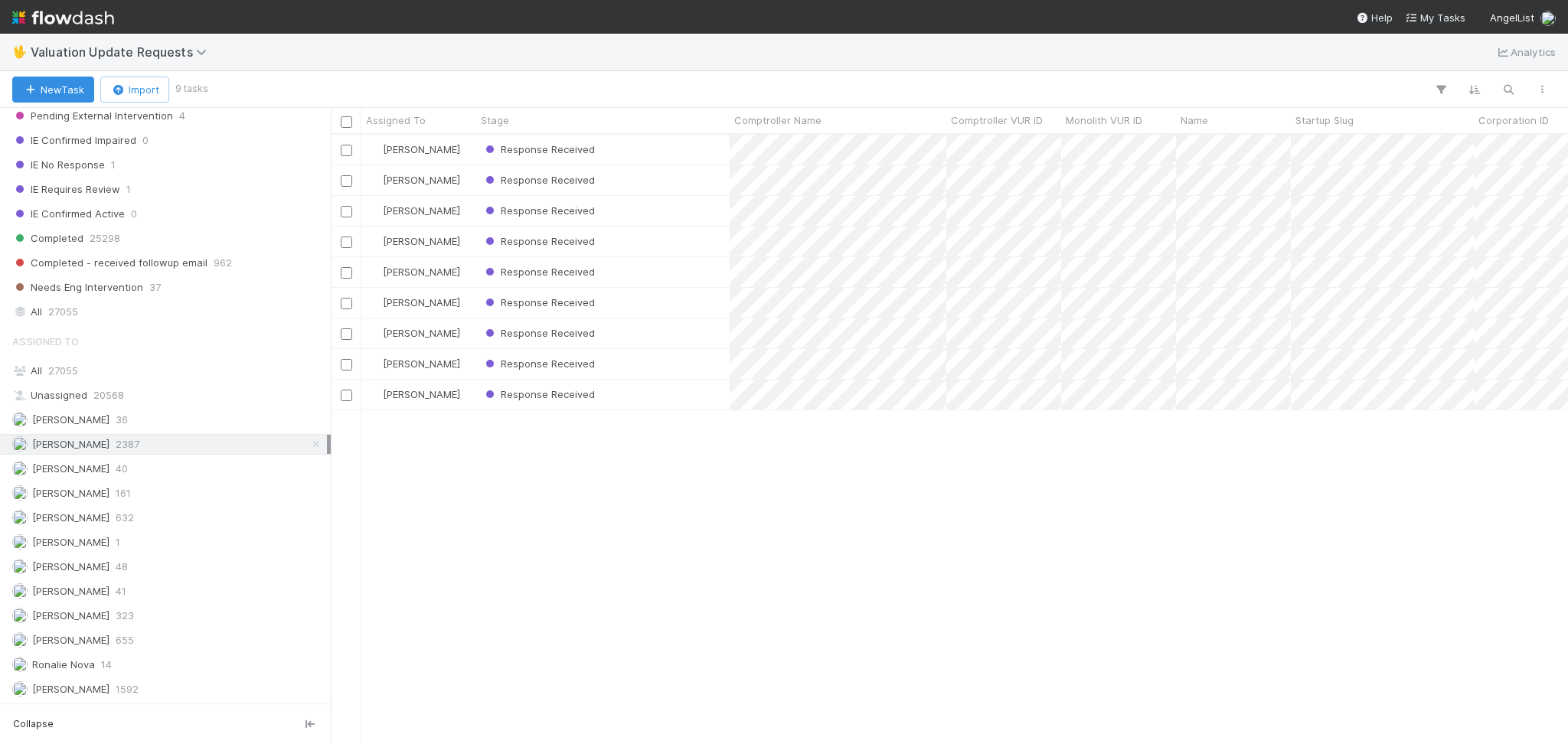
scroll to position [593, 1221]
click at [650, 142] on div "Response Received" at bounding box center [603, 149] width 254 height 30
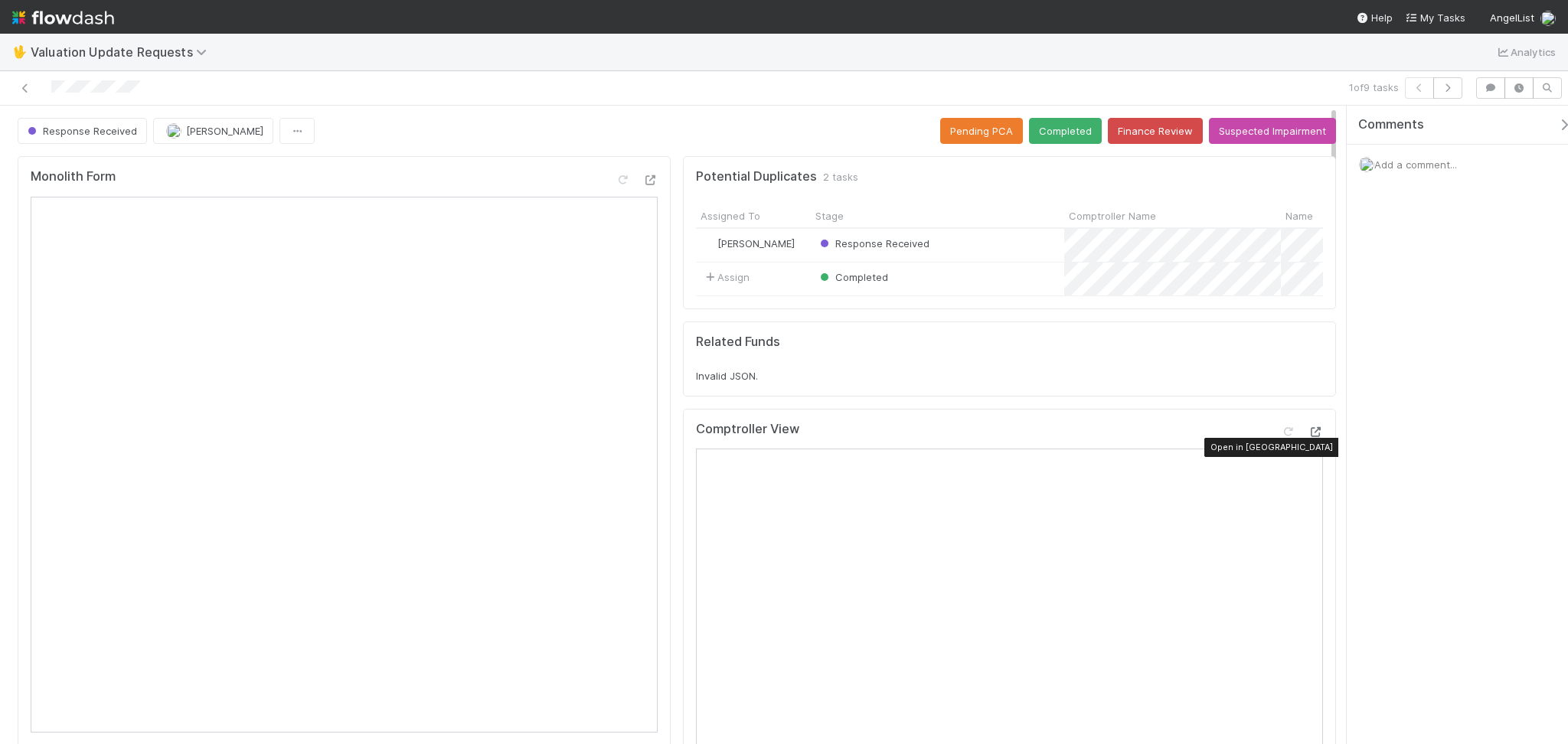
click at [1307, 437] on icon at bounding box center [1315, 432] width 15 height 10
click at [1280, 439] on div at bounding box center [1288, 432] width 15 height 15
drag, startPoint x: 1049, startPoint y: 140, endPoint x: 1057, endPoint y: 136, distance: 8.9
click at [1049, 139] on button "Completed" at bounding box center [1065, 130] width 73 height 26
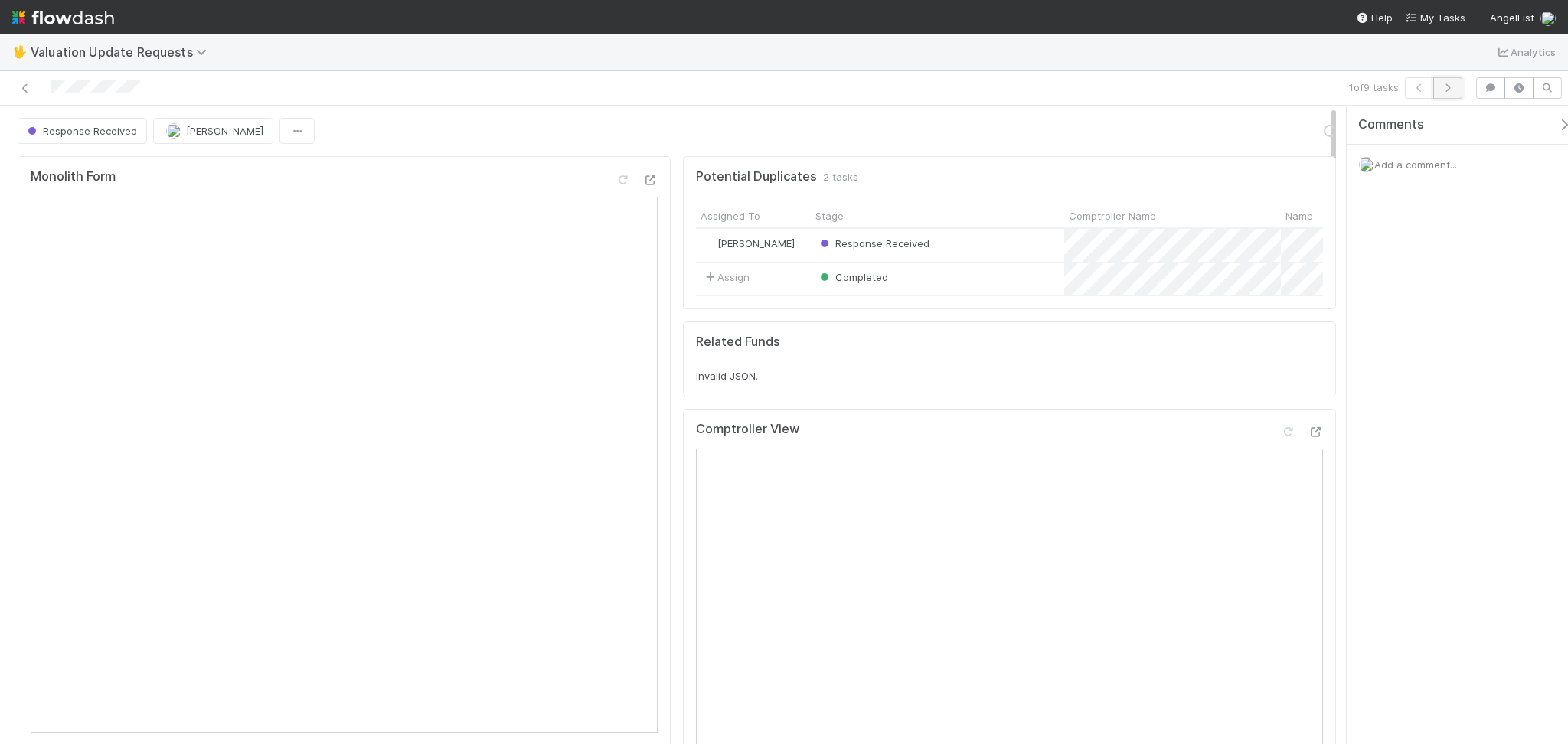
click at [1444, 90] on icon "button" at bounding box center [1447, 87] width 15 height 9
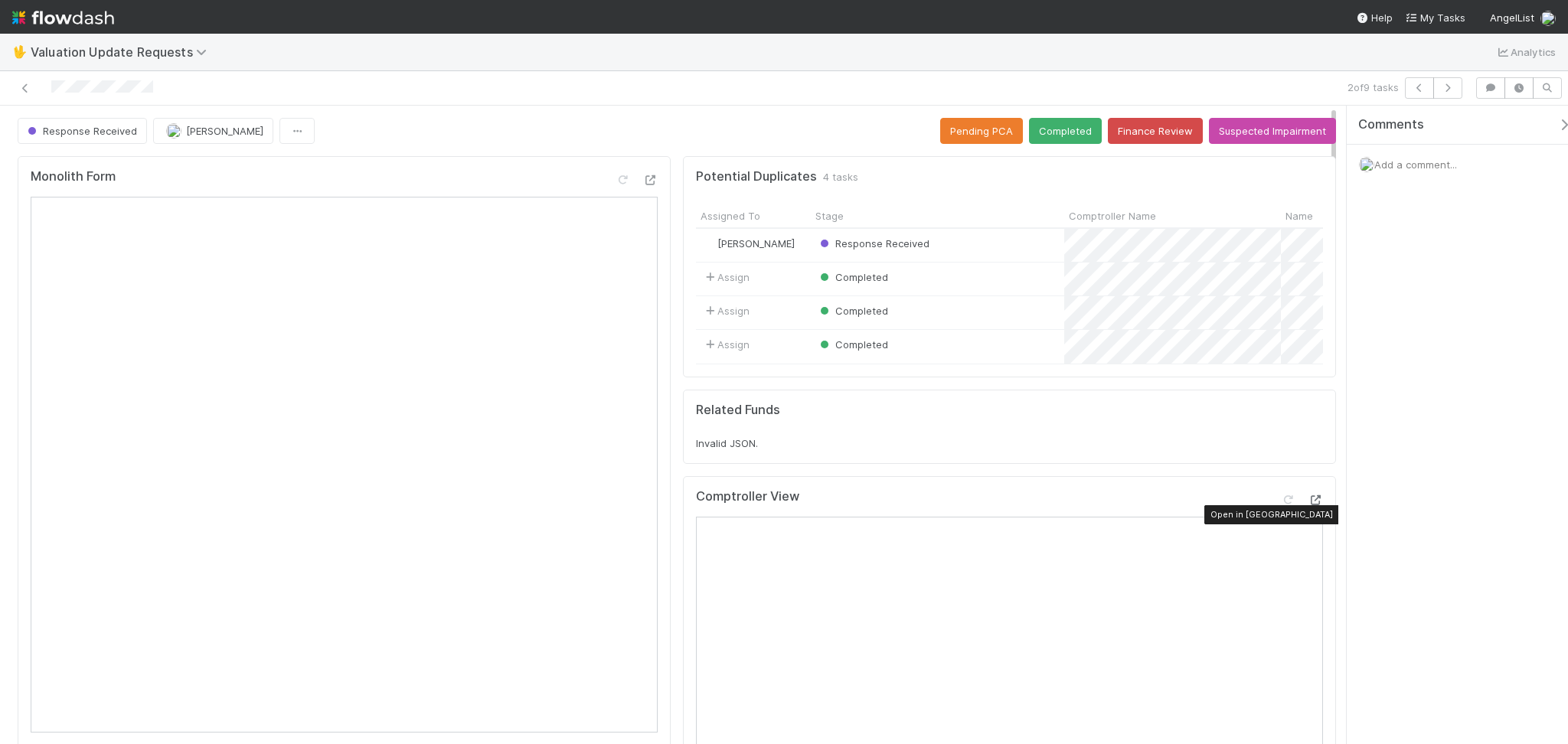
click at [1307, 505] on icon at bounding box center [1315, 501] width 15 height 10
click at [1271, 504] on div "Comptroller View" at bounding box center [1009, 503] width 627 height 27
click at [1280, 505] on icon at bounding box center [1288, 501] width 15 height 10
click at [1064, 141] on button "Completed" at bounding box center [1065, 130] width 73 height 26
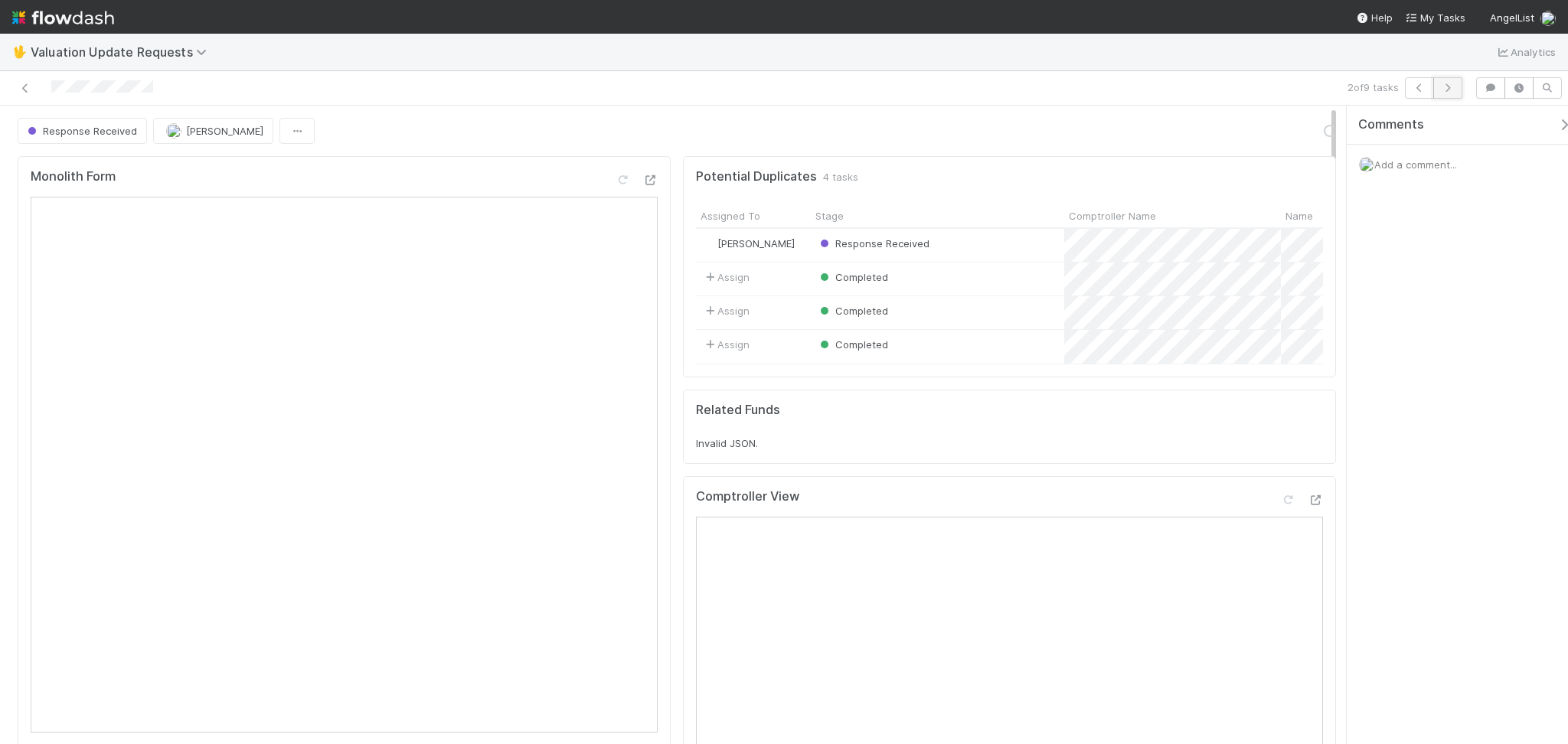
click at [1456, 79] on button "button" at bounding box center [1447, 87] width 29 height 21
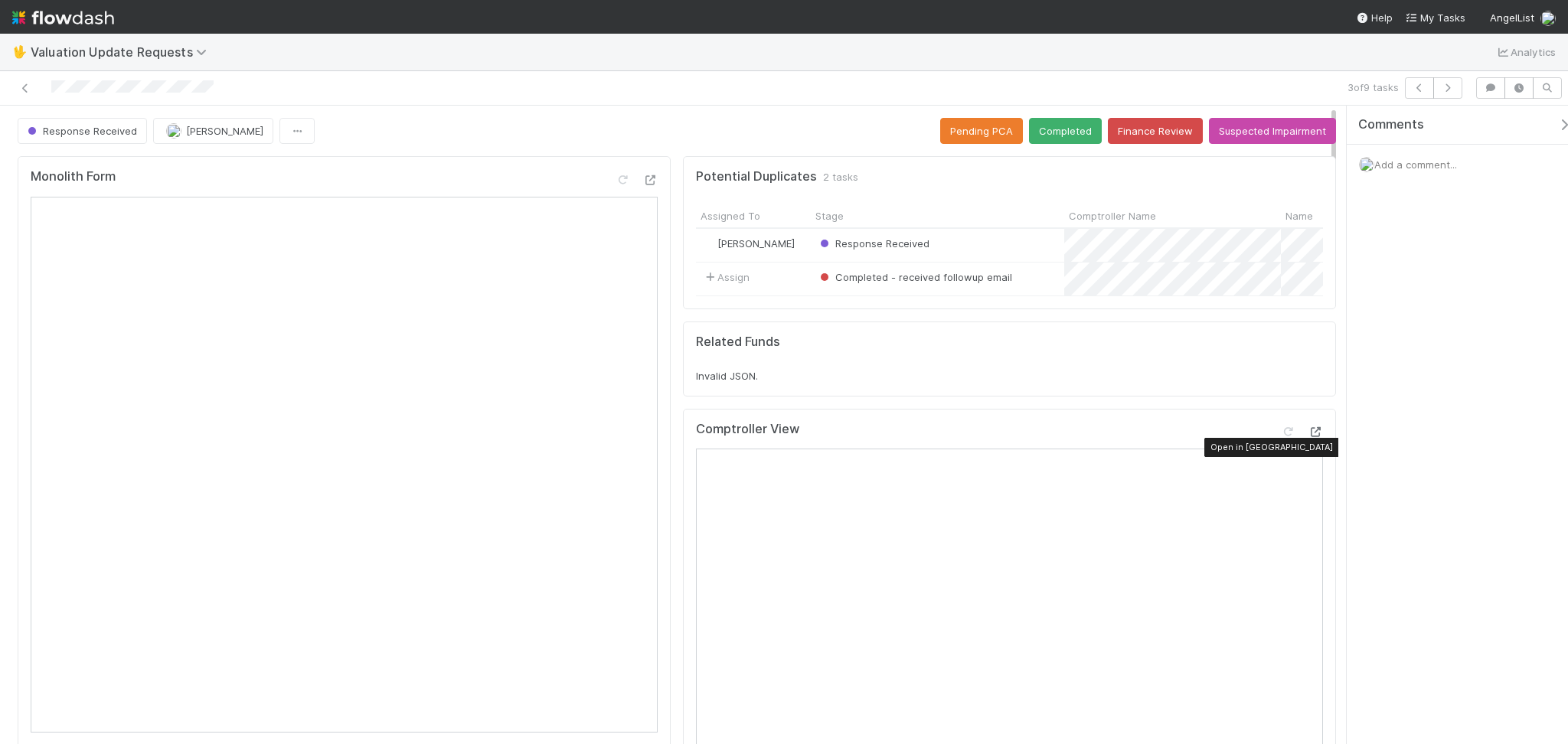
click at [1307, 437] on icon at bounding box center [1315, 432] width 15 height 10
click at [1280, 439] on div at bounding box center [1288, 432] width 15 height 15
click at [1059, 125] on button "Completed" at bounding box center [1065, 130] width 73 height 26
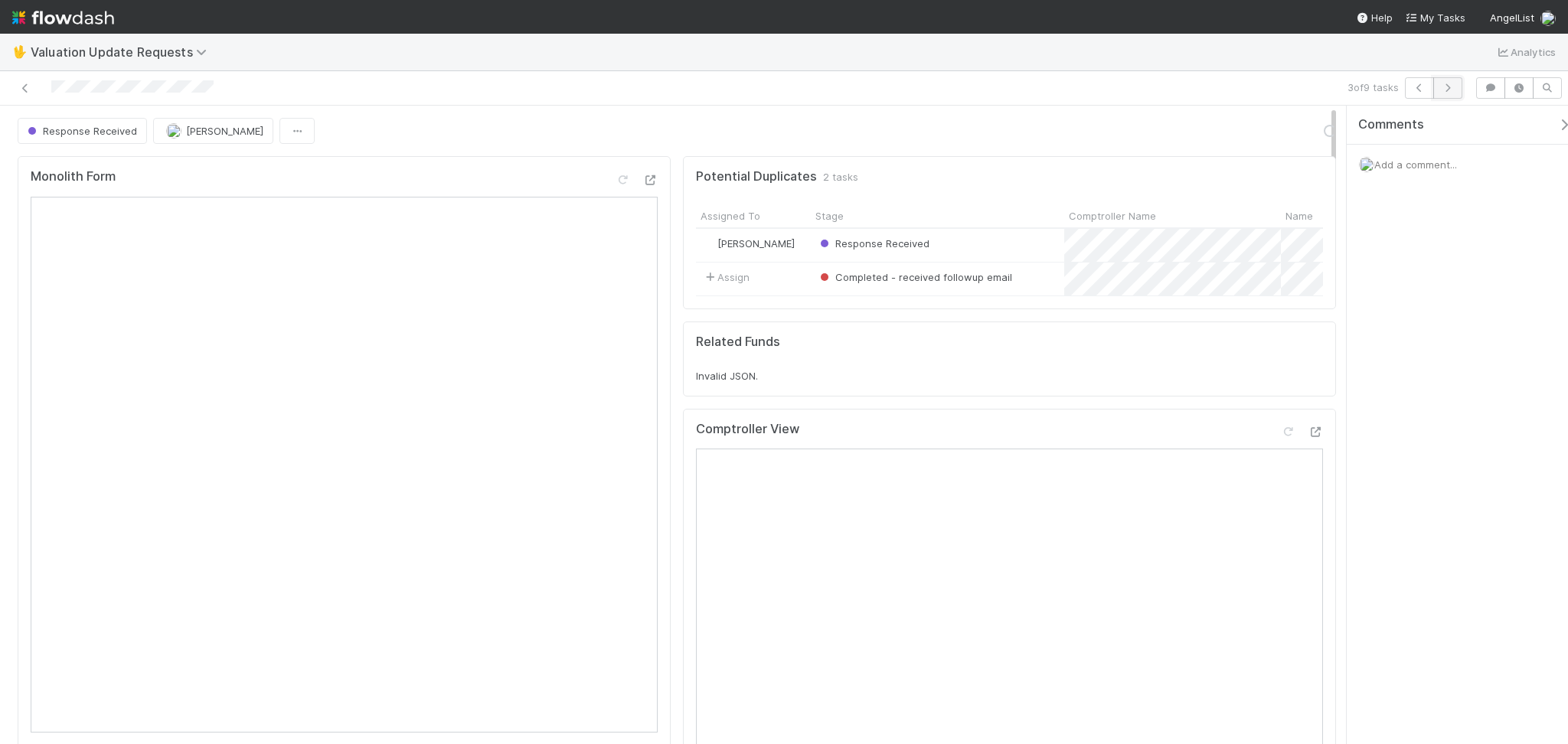
click at [1439, 85] on button "button" at bounding box center [1447, 87] width 29 height 21
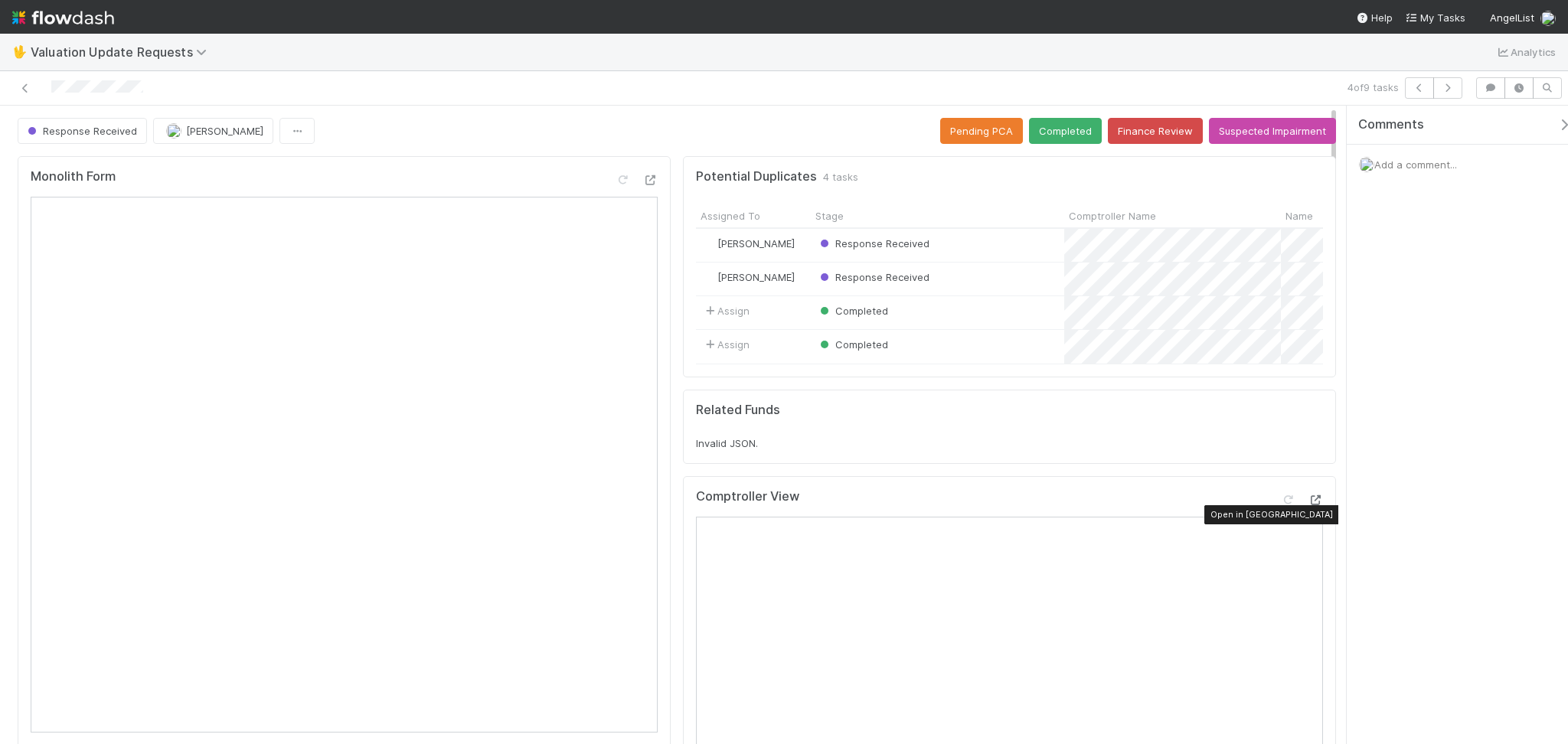
click at [1307, 505] on icon at bounding box center [1315, 501] width 15 height 10
click at [1058, 132] on button "Completed" at bounding box center [1065, 130] width 73 height 26
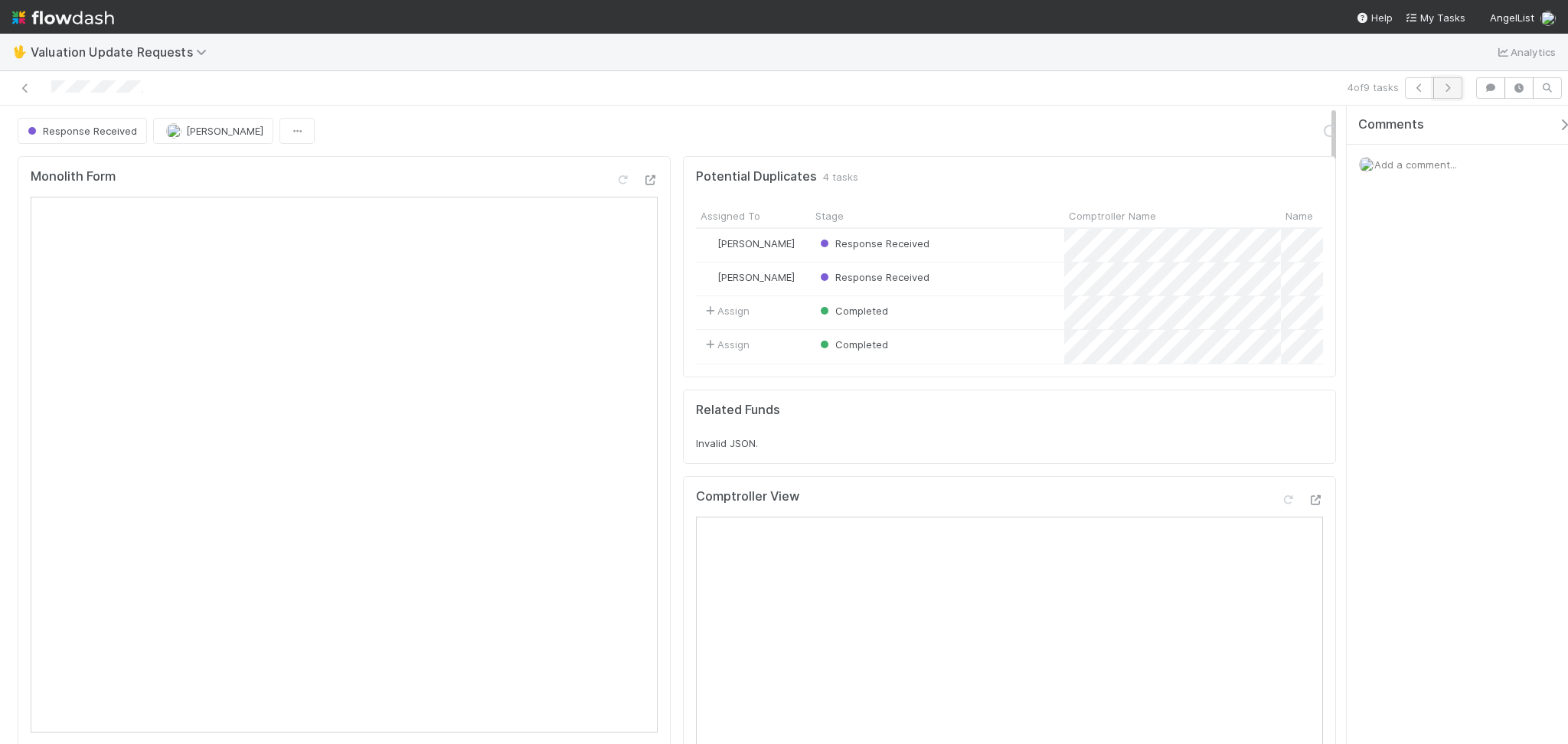
click at [1454, 97] on button "button" at bounding box center [1447, 87] width 29 height 21
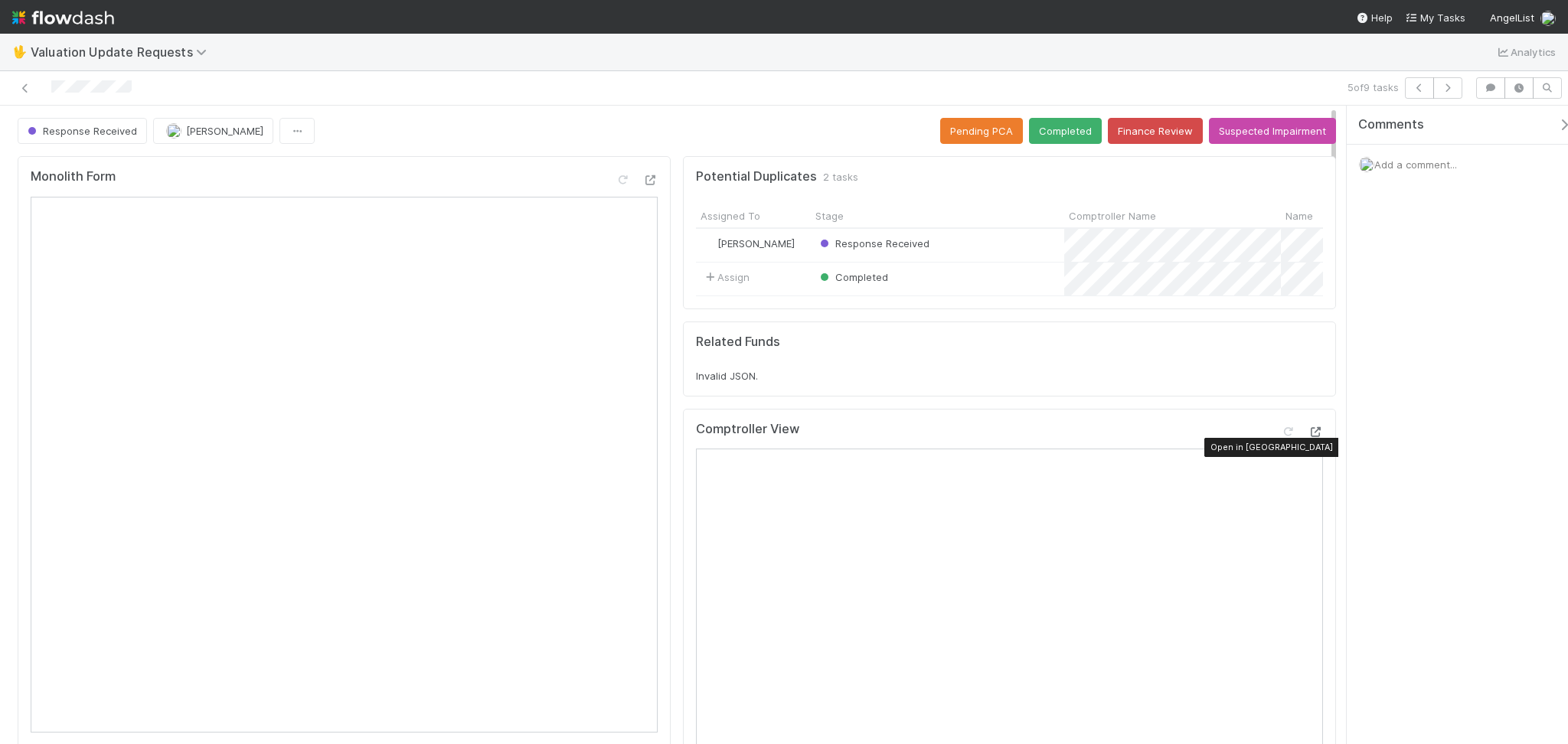
click at [1307, 437] on icon at bounding box center [1315, 432] width 15 height 10
click at [1054, 135] on button "Completed" at bounding box center [1065, 130] width 73 height 26
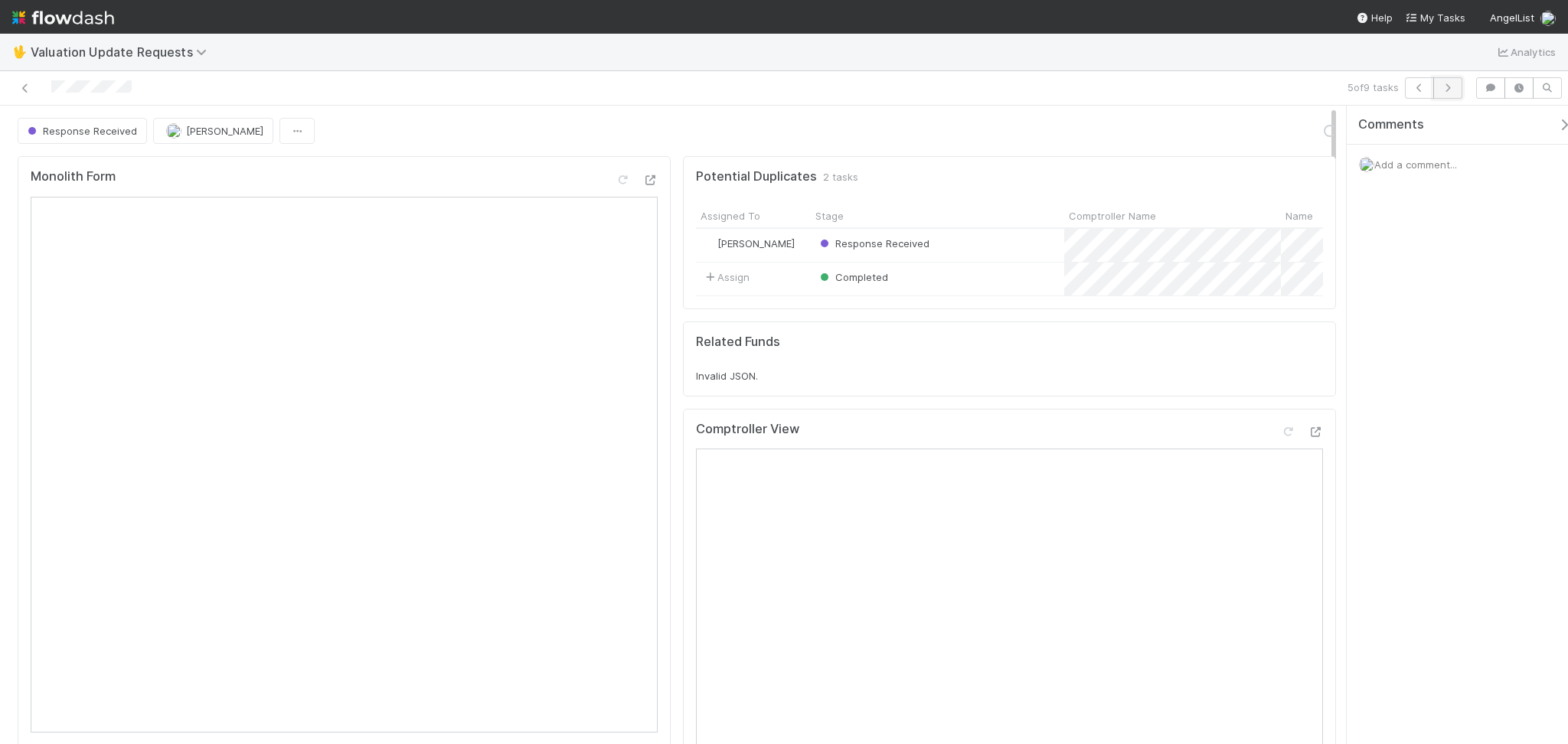
click at [1451, 85] on icon "button" at bounding box center [1447, 87] width 15 height 9
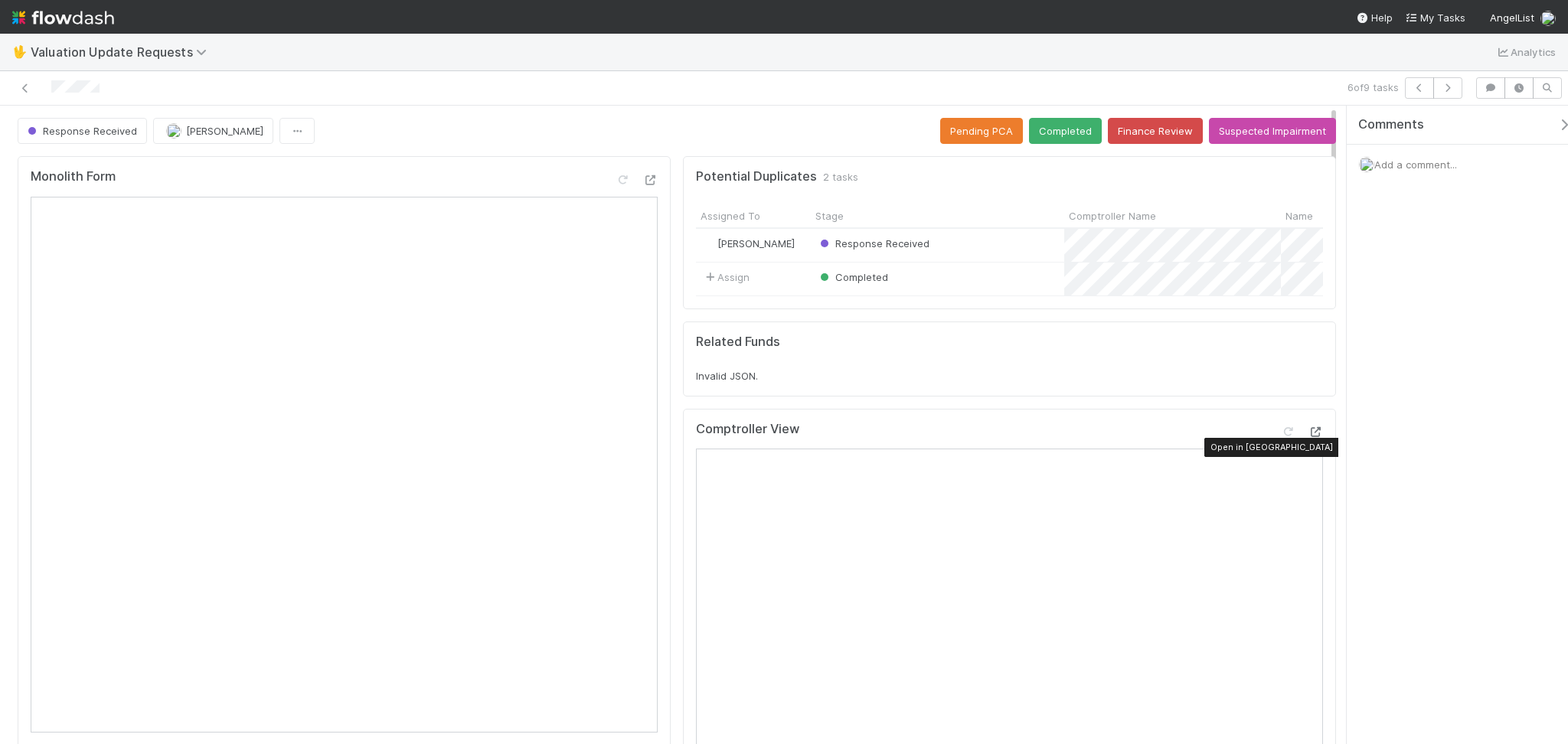
click at [1307, 437] on icon at bounding box center [1315, 432] width 15 height 10
click at [1049, 133] on button "Completed" at bounding box center [1065, 130] width 73 height 26
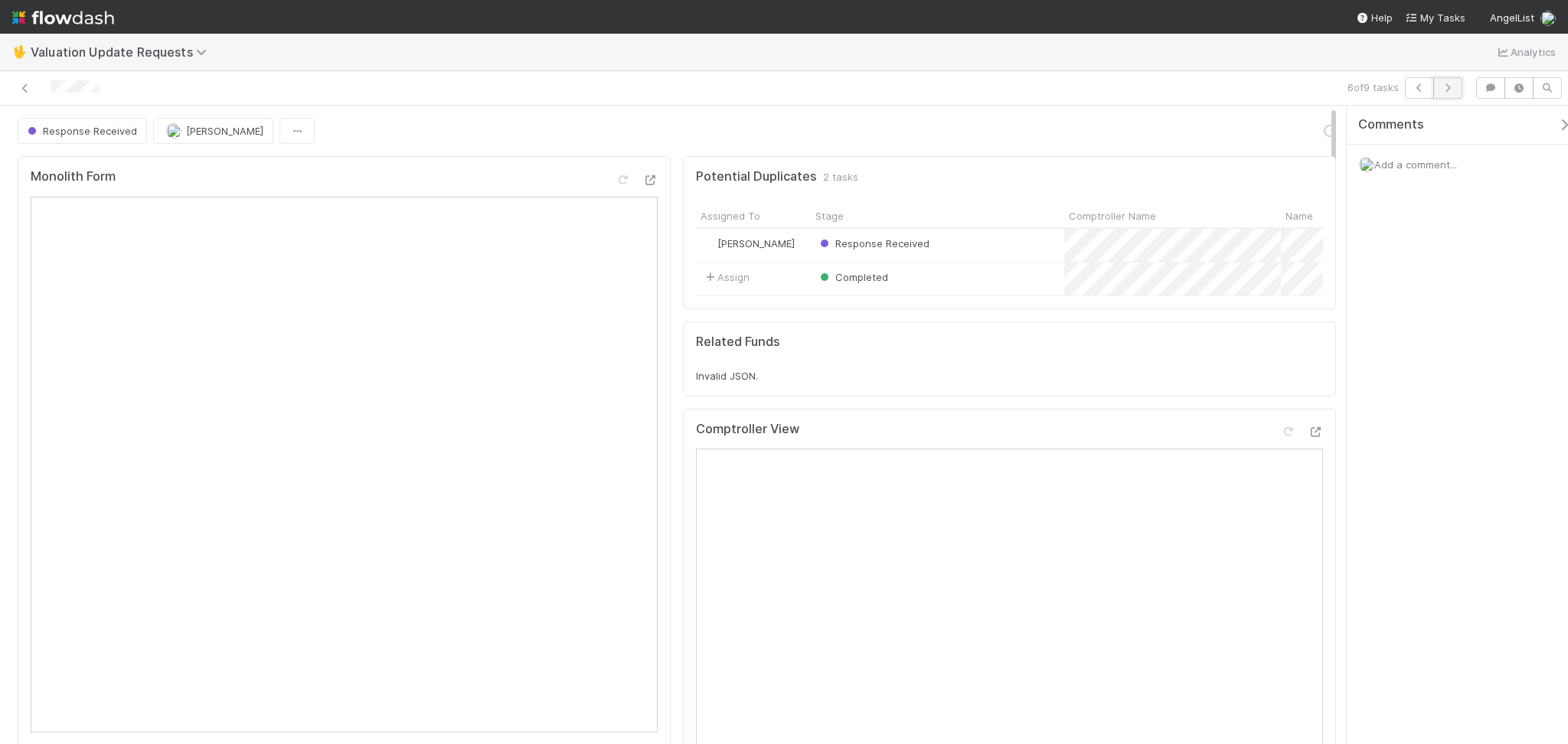
click at [1446, 90] on icon "button" at bounding box center [1447, 87] width 15 height 9
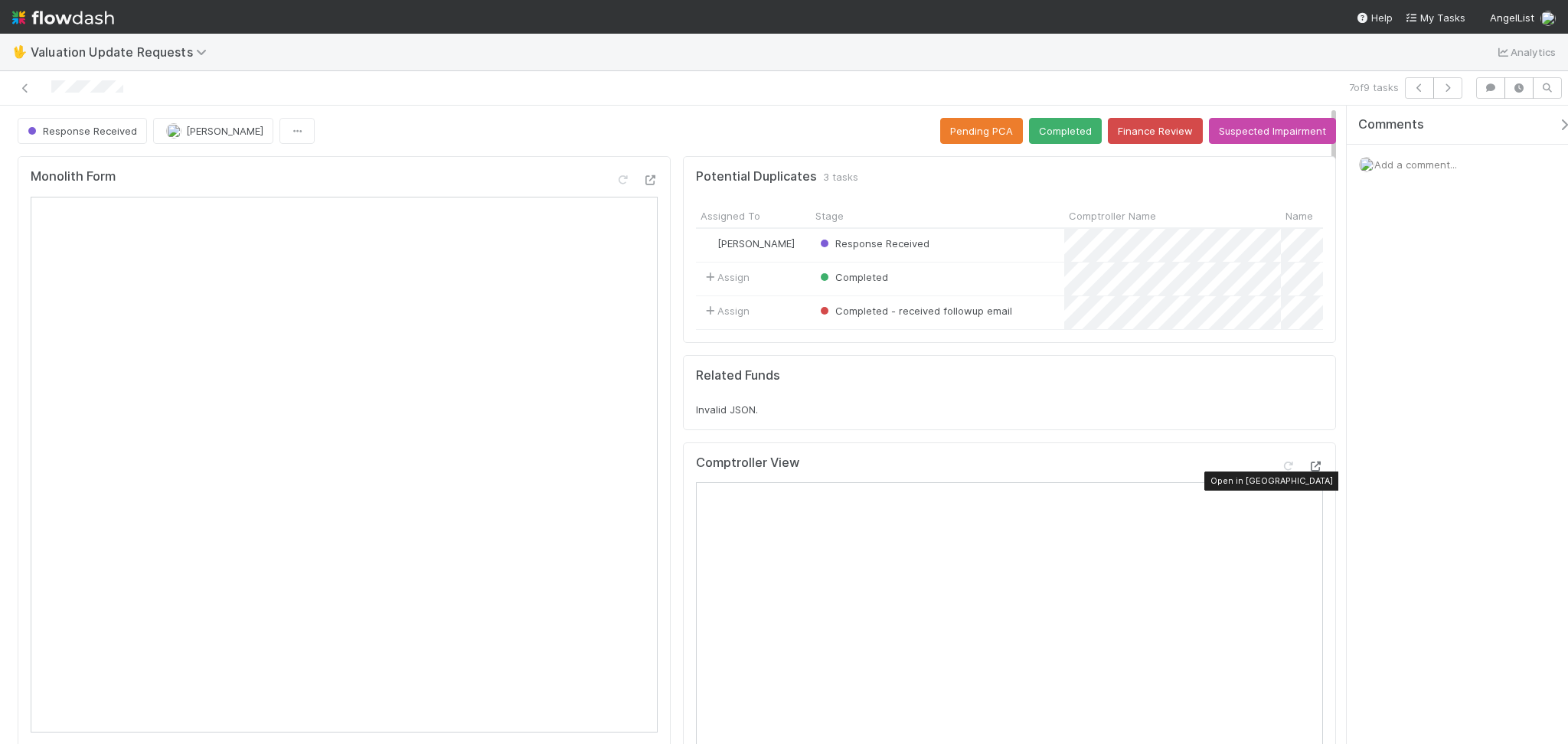
click at [1307, 471] on icon at bounding box center [1315, 466] width 15 height 10
click at [1280, 474] on div at bounding box center [1288, 466] width 15 height 15
click at [1033, 135] on button "Completed" at bounding box center [1065, 130] width 73 height 26
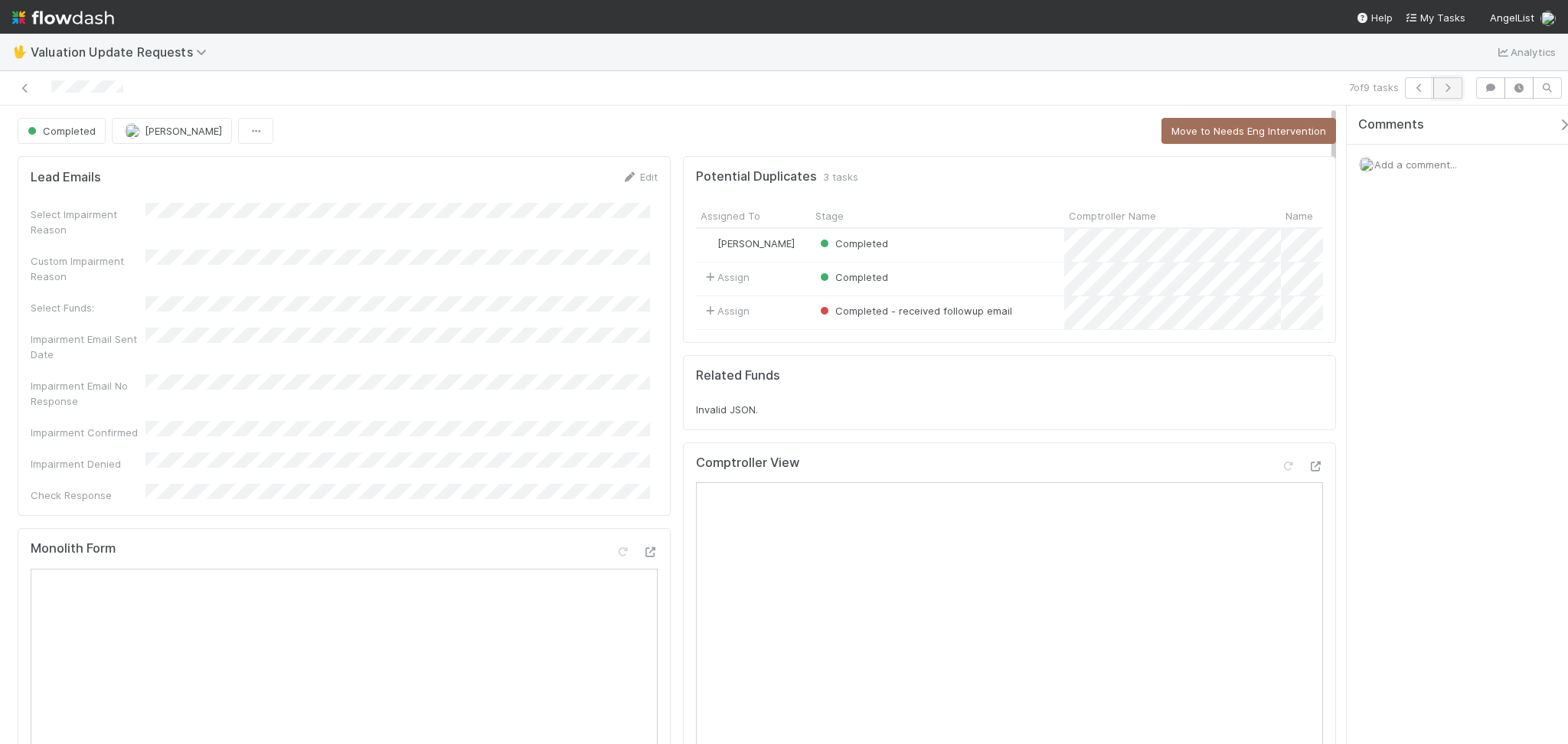
click at [1454, 88] on button "button" at bounding box center [1447, 87] width 29 height 21
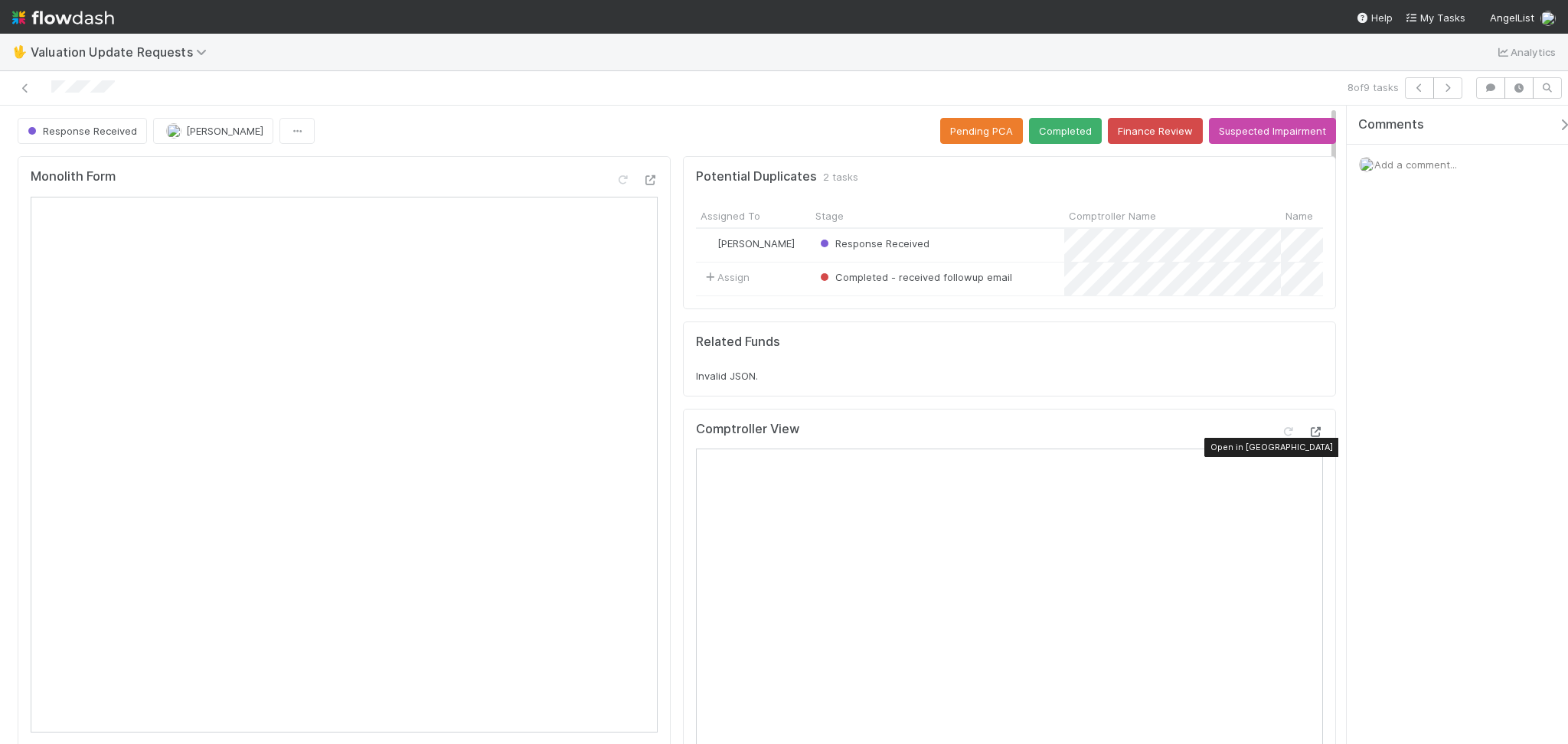
click at [1307, 437] on icon at bounding box center [1315, 432] width 15 height 10
click at [1067, 133] on button "Completed" at bounding box center [1065, 130] width 73 height 26
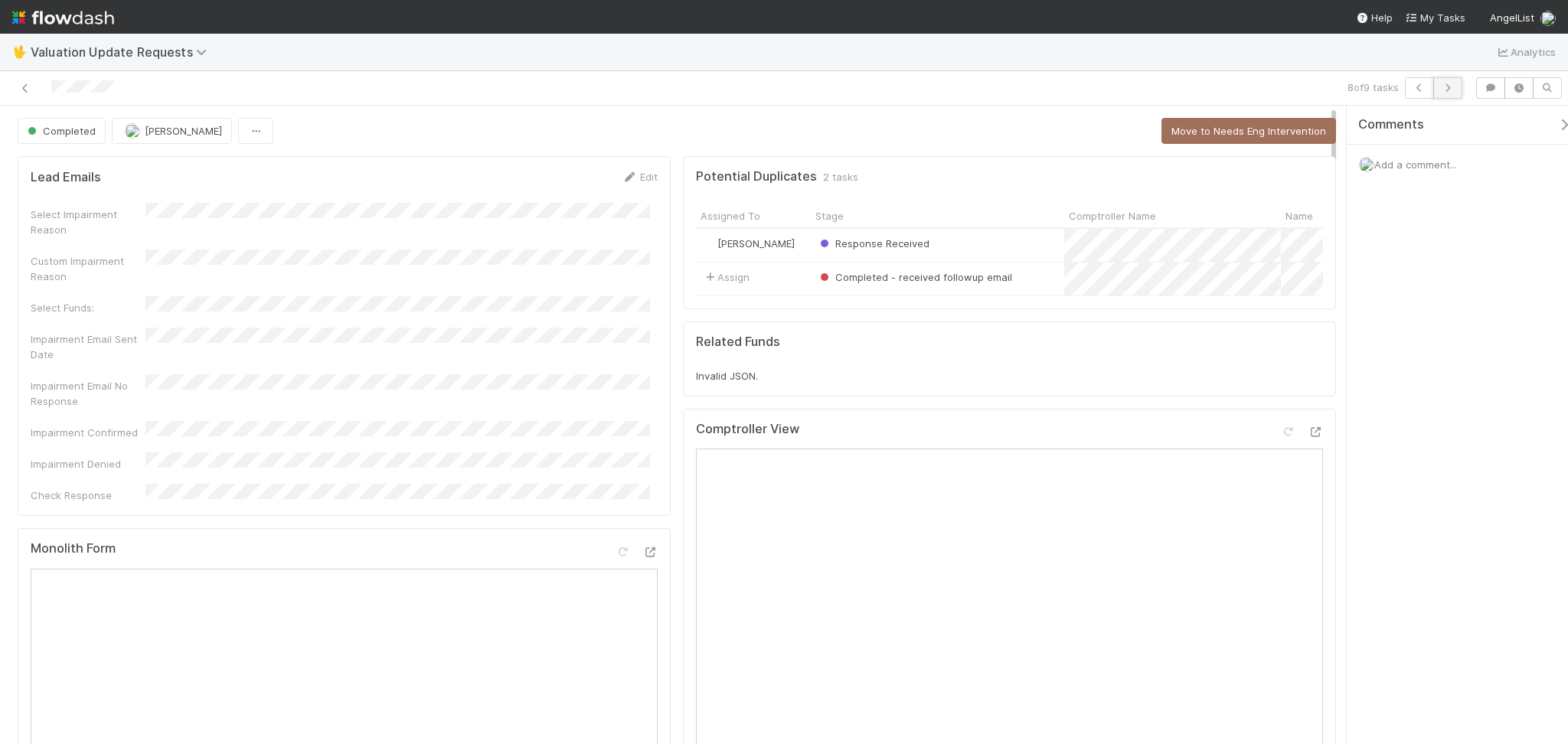
click at [1454, 82] on button "button" at bounding box center [1447, 87] width 29 height 21
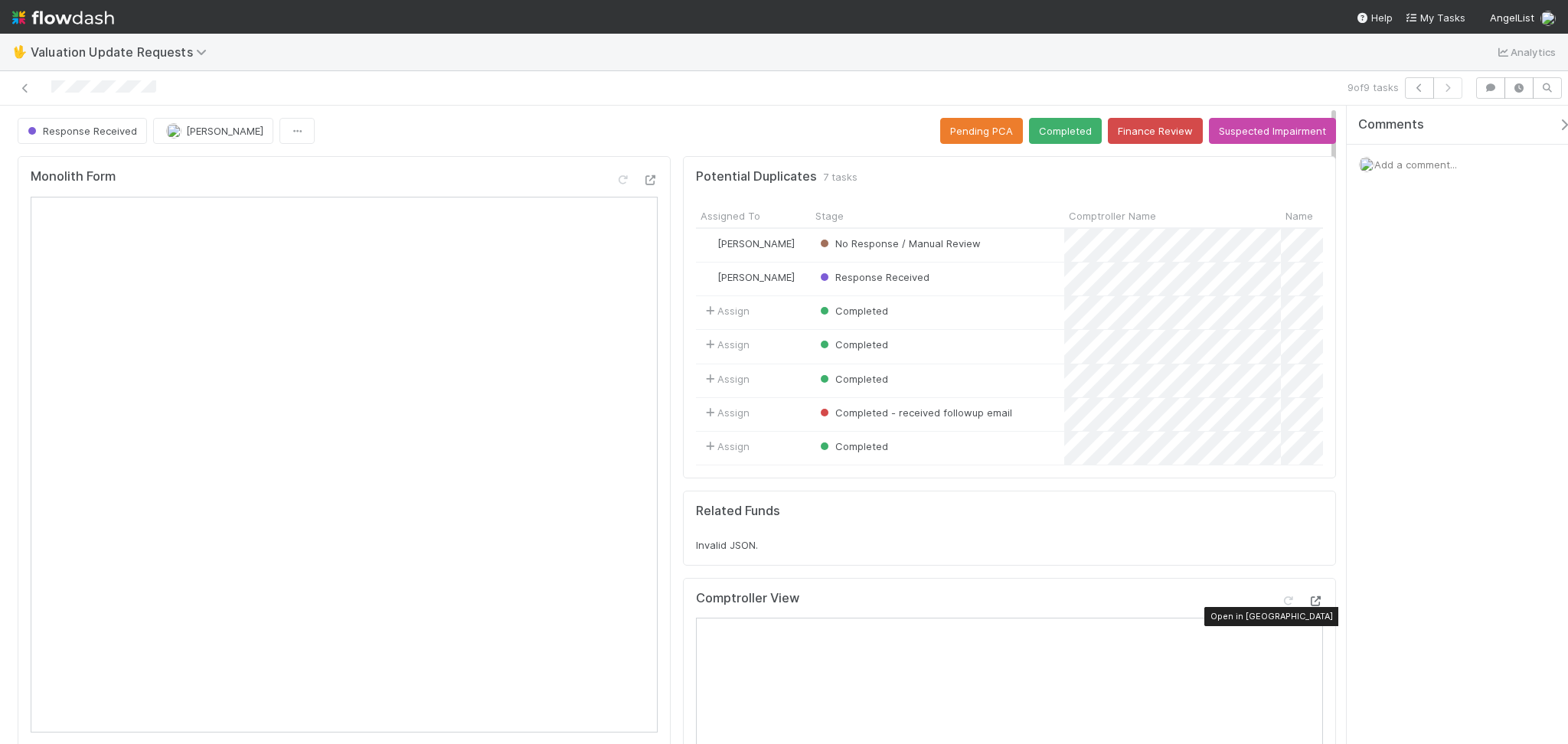
click at [1307, 609] on div at bounding box center [1315, 601] width 15 height 15
click at [1036, 135] on button "Completed" at bounding box center [1065, 130] width 73 height 26
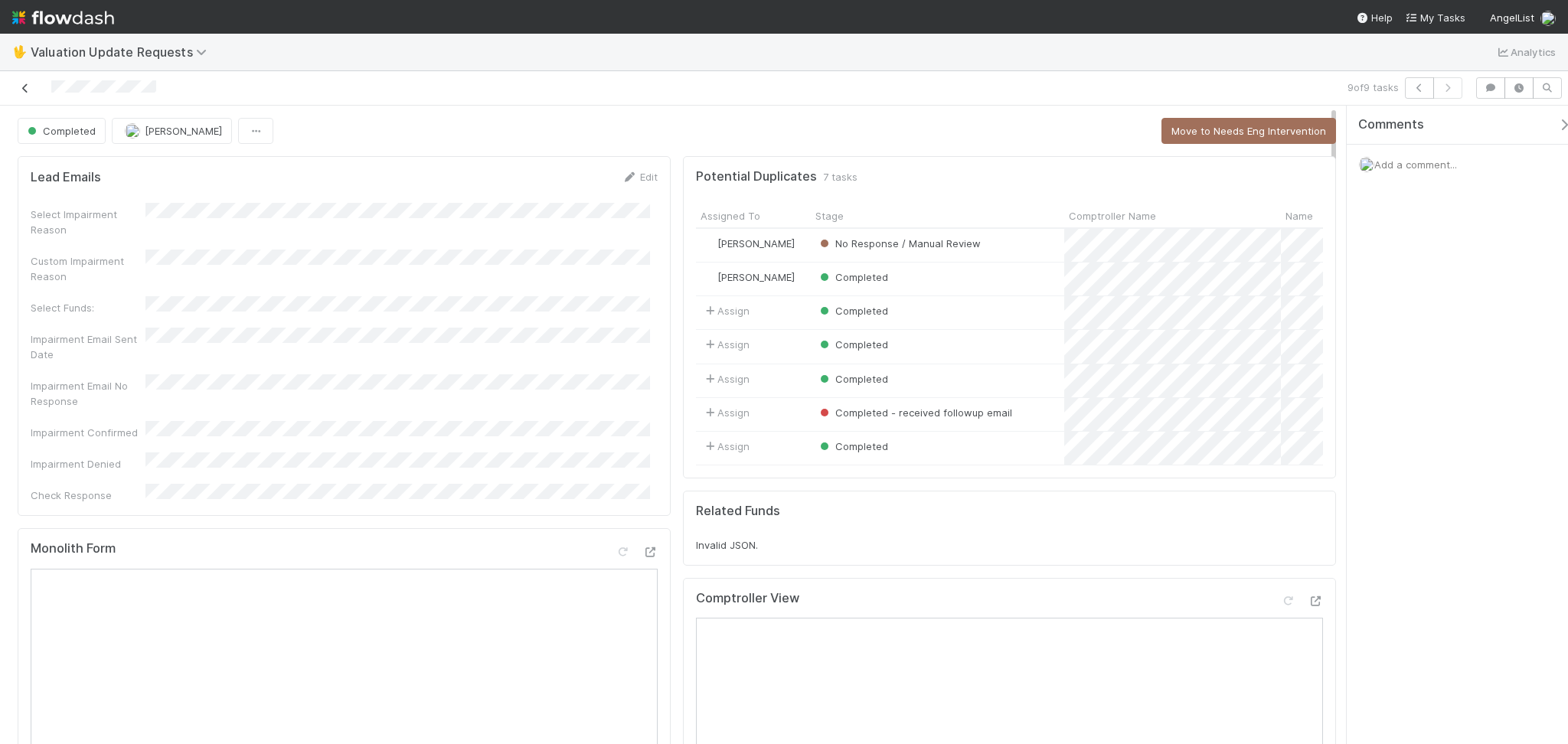
click at [29, 88] on icon at bounding box center [26, 88] width 15 height 10
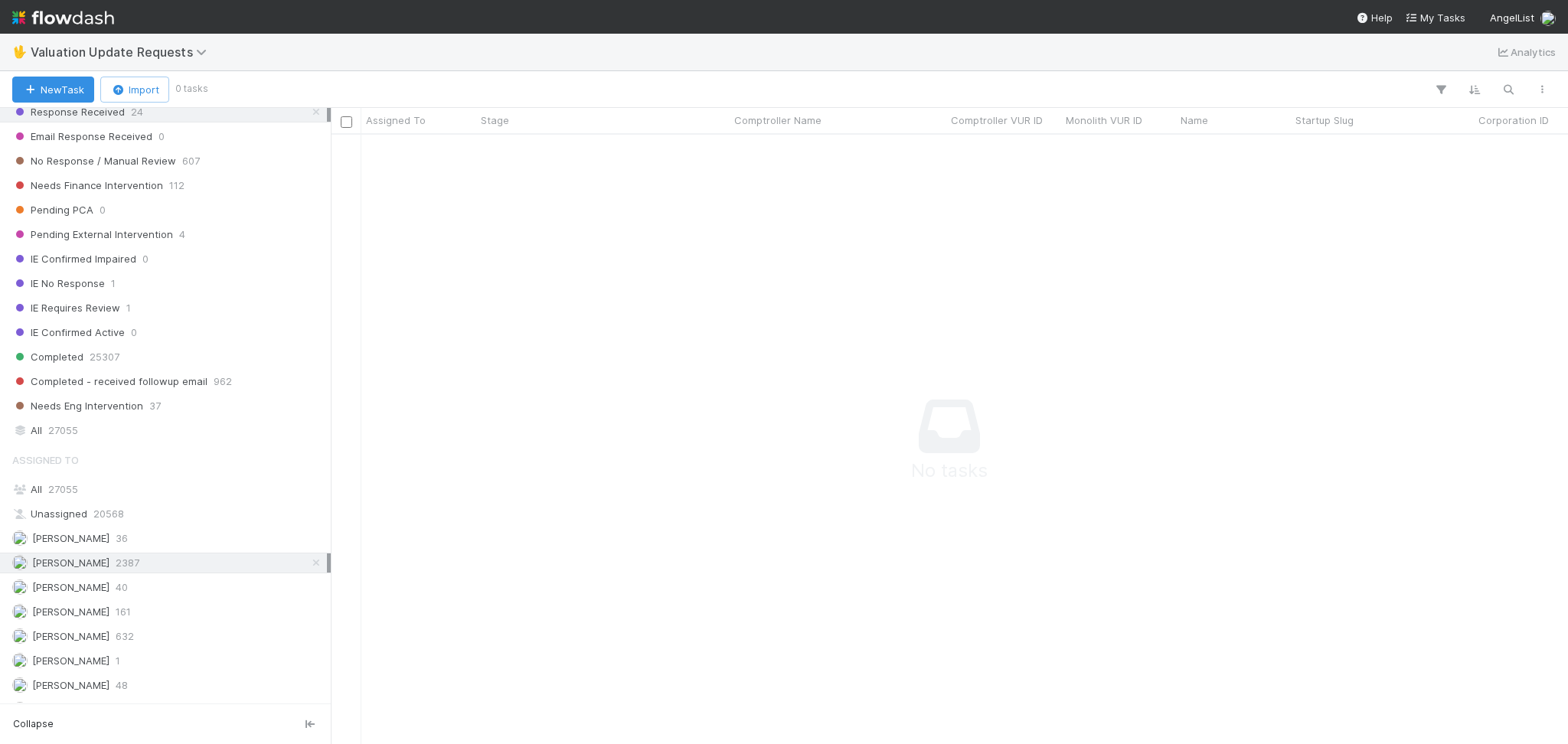
scroll to position [323, 0]
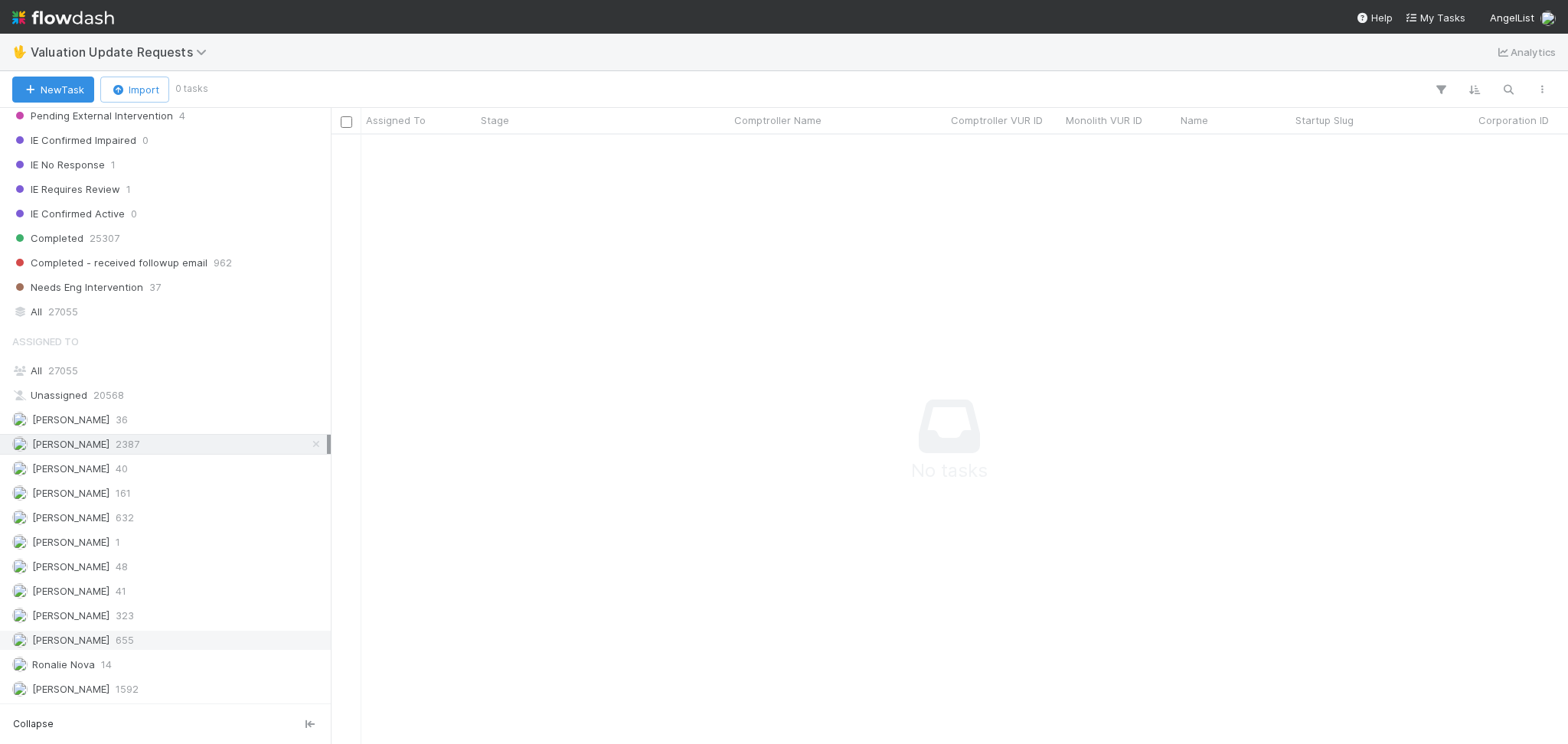
click at [153, 646] on div "Michael Capilitan 655" at bounding box center [169, 640] width 315 height 19
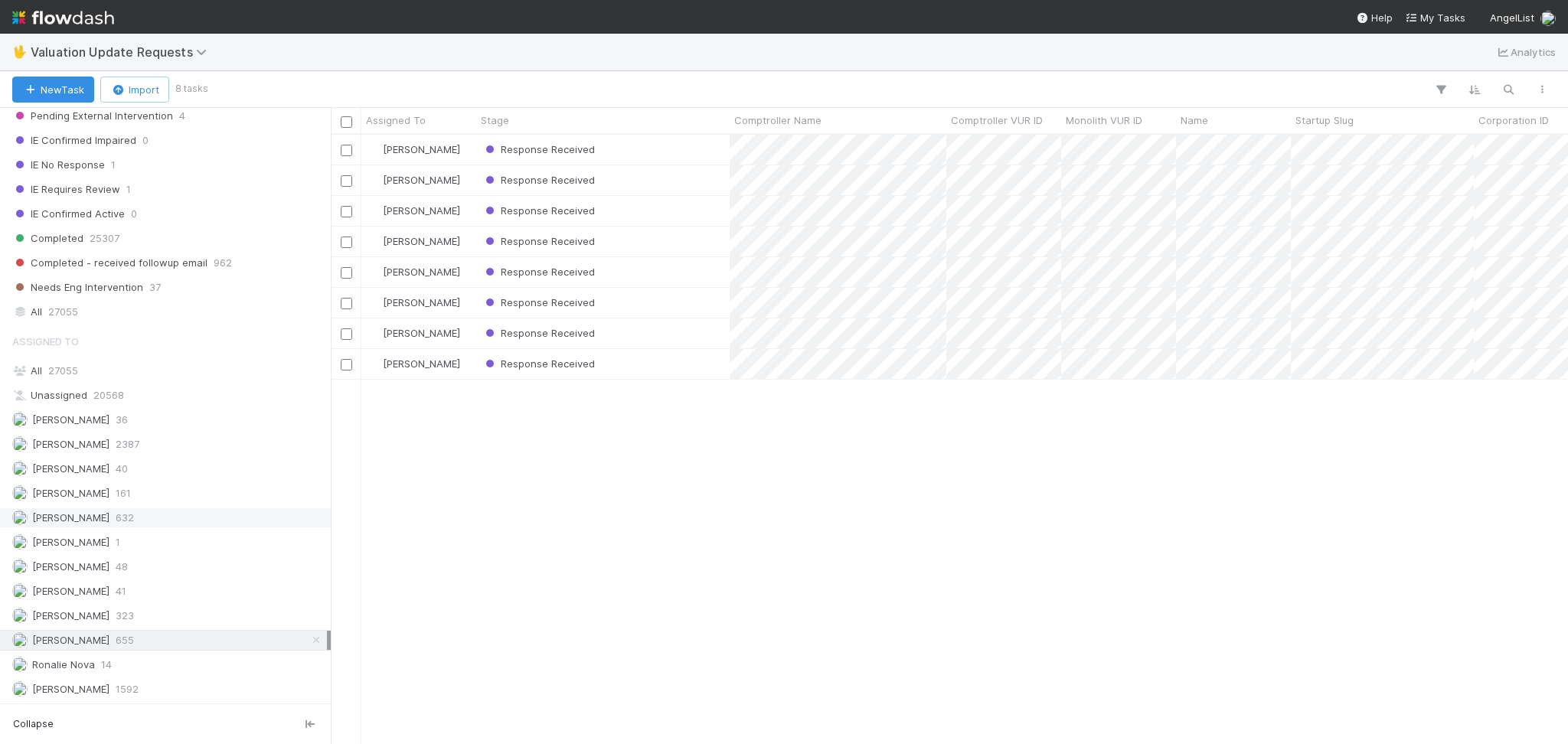
scroll to position [593, 1221]
click at [165, 511] on div "Karen Jane Salcedo 632" at bounding box center [169, 518] width 315 height 19
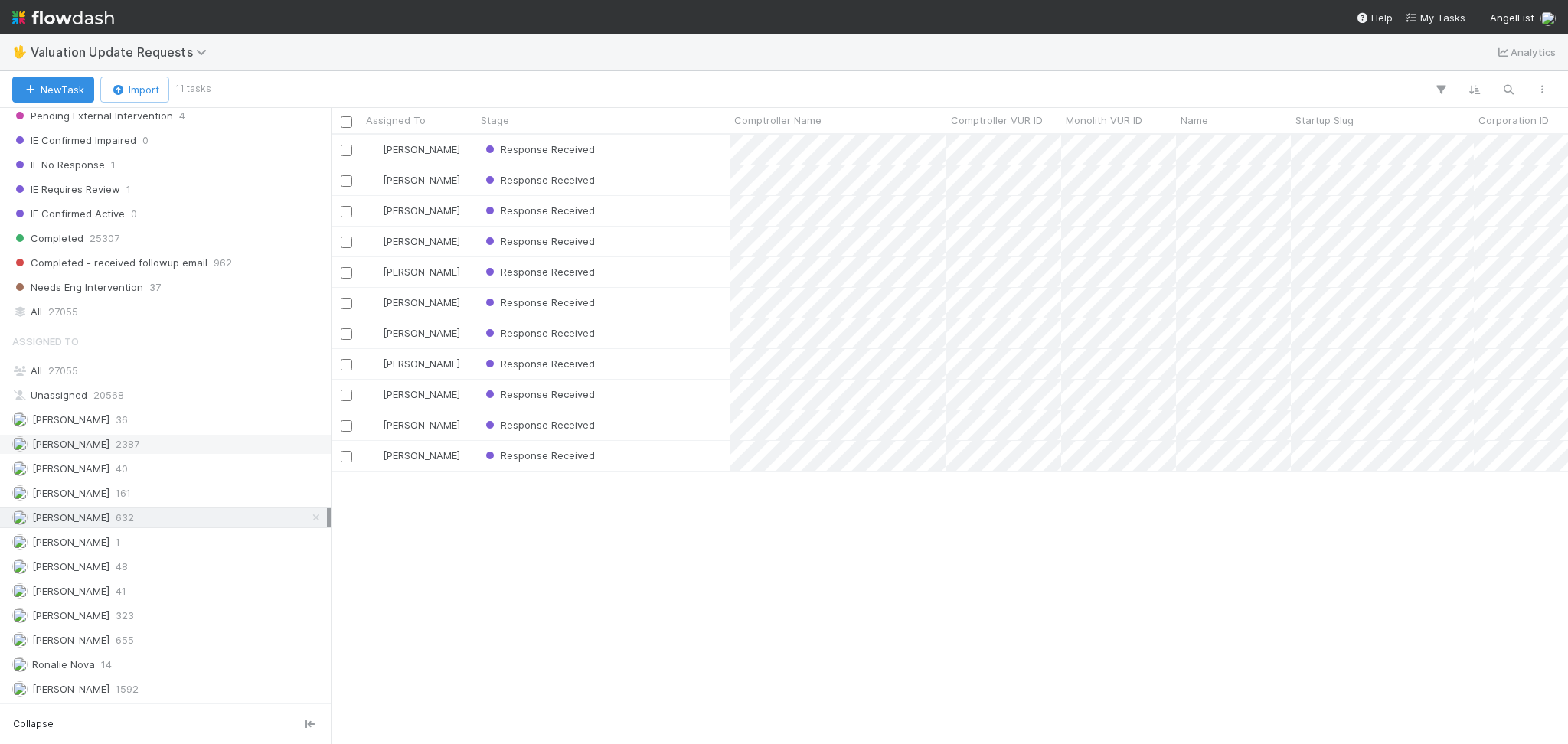
scroll to position [593, 1221]
click at [160, 442] on div "Febbie Cervantes 2387" at bounding box center [169, 444] width 315 height 19
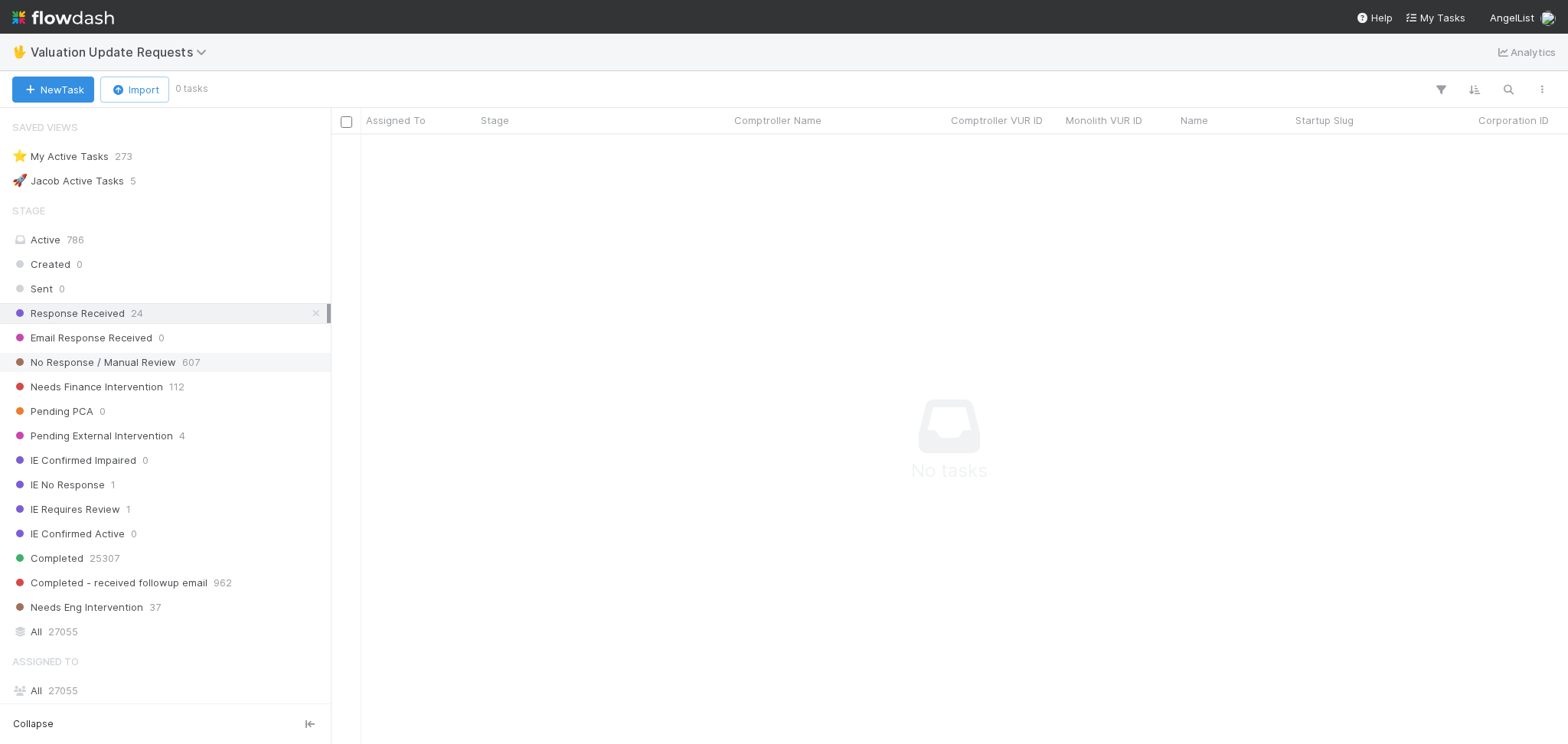
click at [215, 356] on div "No Response / Manual Review 607" at bounding box center [169, 363] width 315 height 19
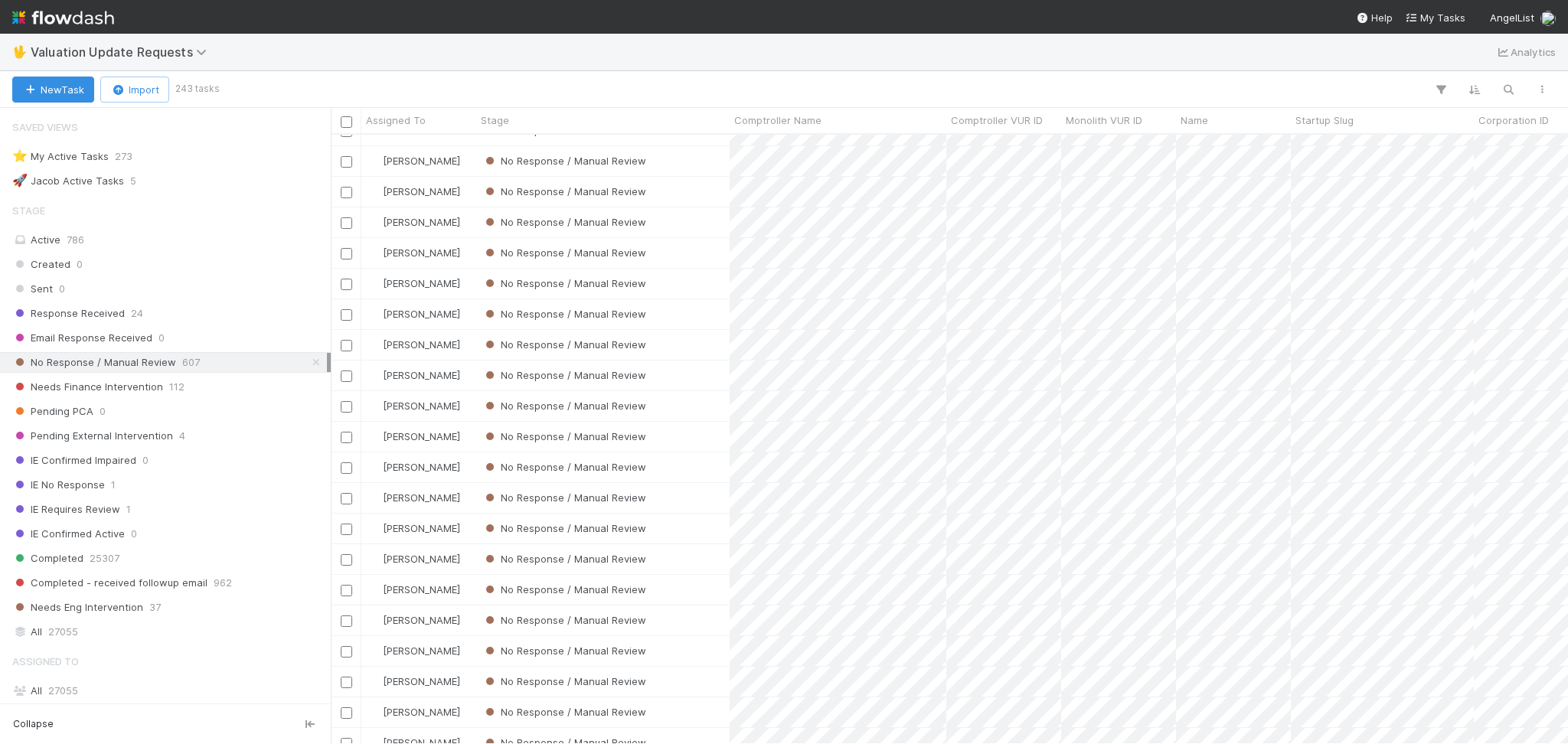
scroll to position [323, 0]
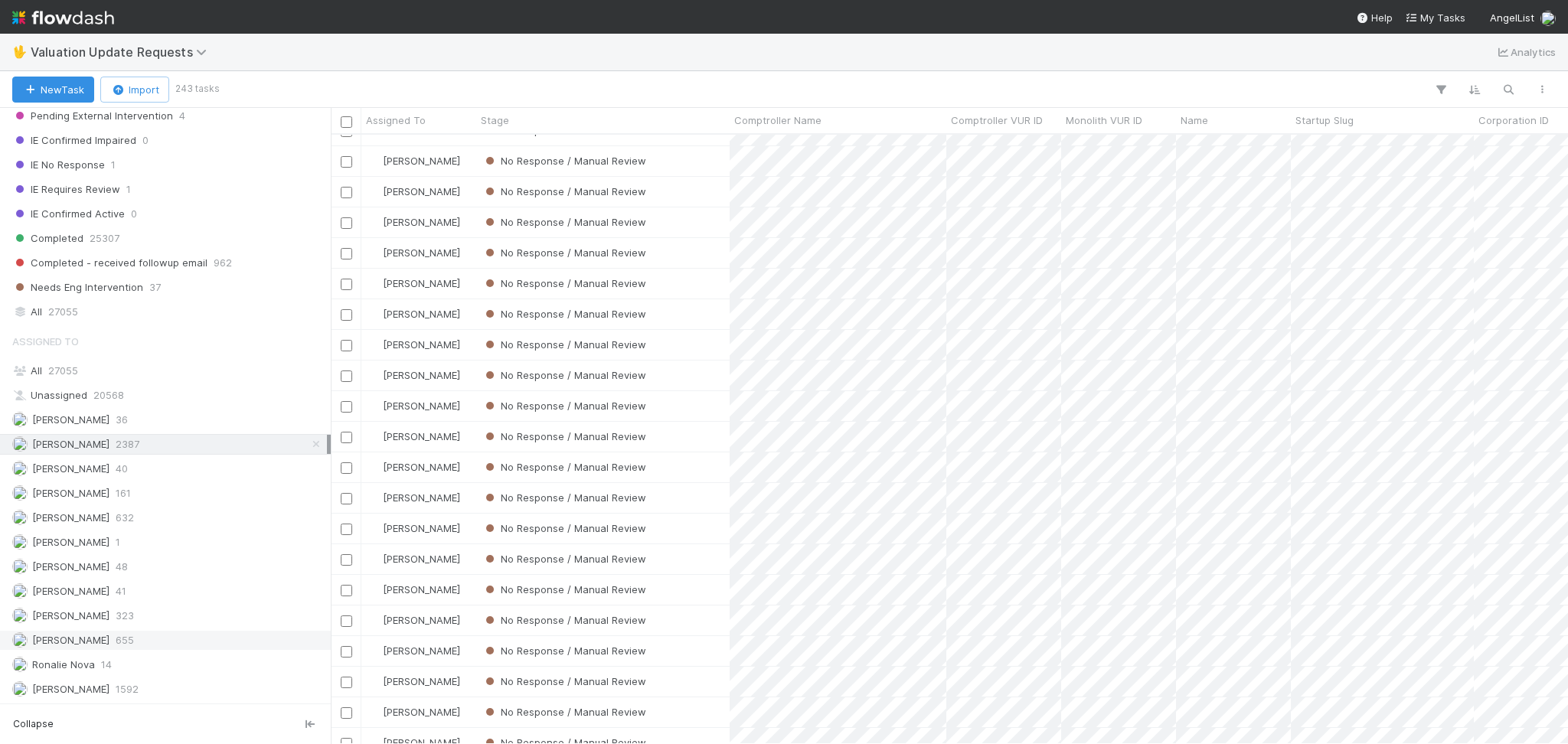
click at [137, 632] on div "Michael Capilitan 655" at bounding box center [169, 640] width 315 height 19
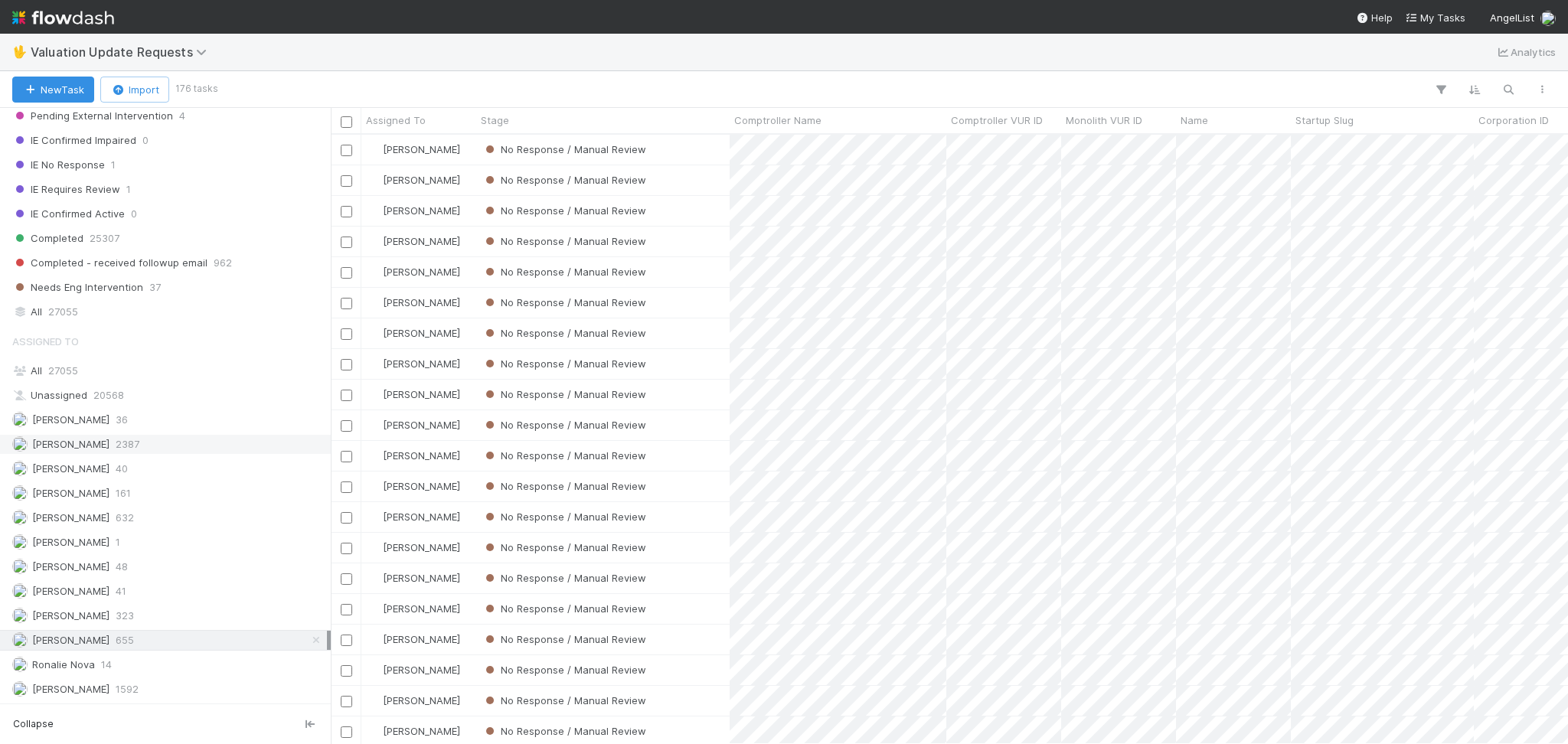
scroll to position [593, 1221]
click at [151, 515] on div "Karen Jane Salcedo 632" at bounding box center [169, 518] width 315 height 19
click at [160, 443] on div "Febbie Cervantes 2387" at bounding box center [169, 444] width 315 height 19
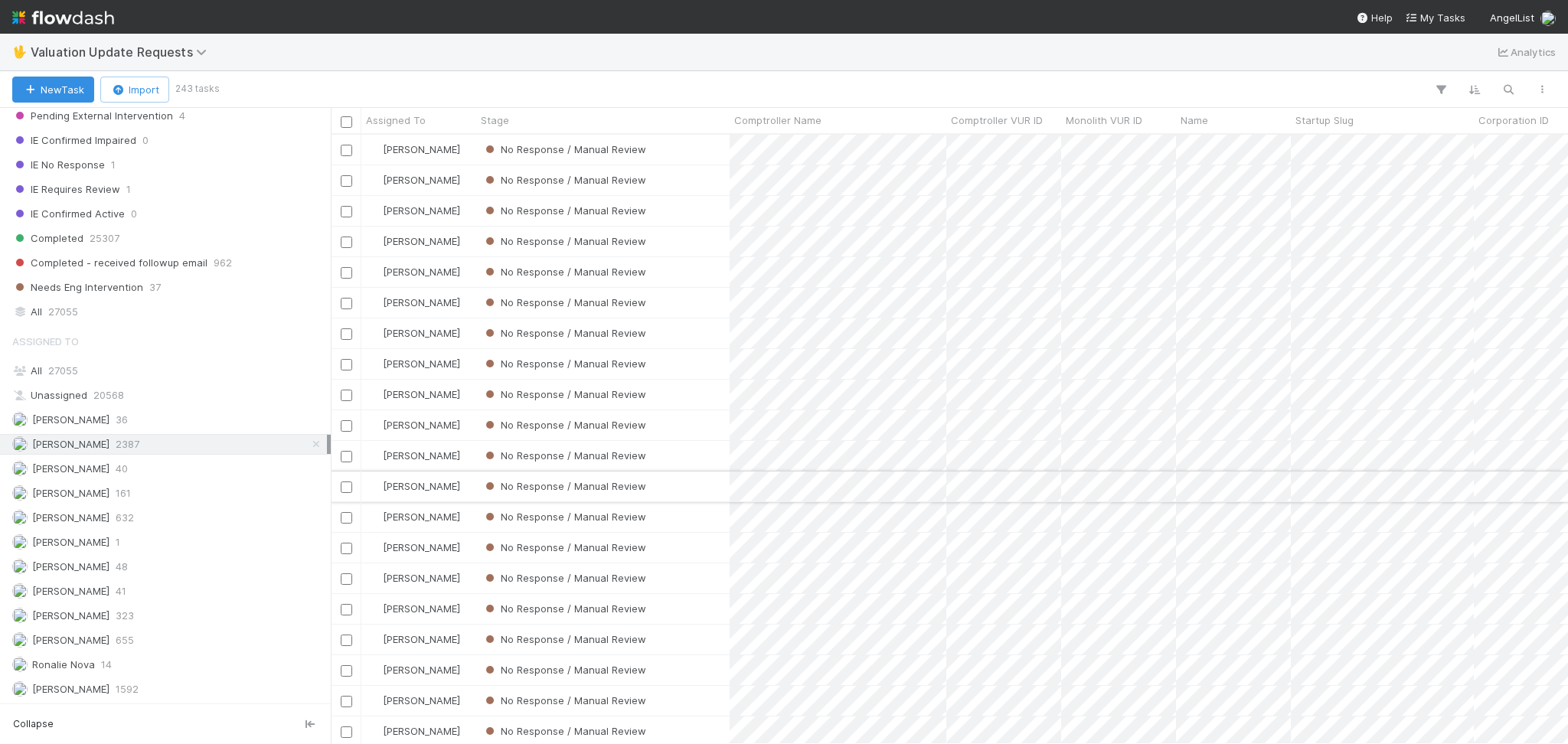
click at [682, 492] on div "No Response / Manual Review" at bounding box center [603, 486] width 254 height 30
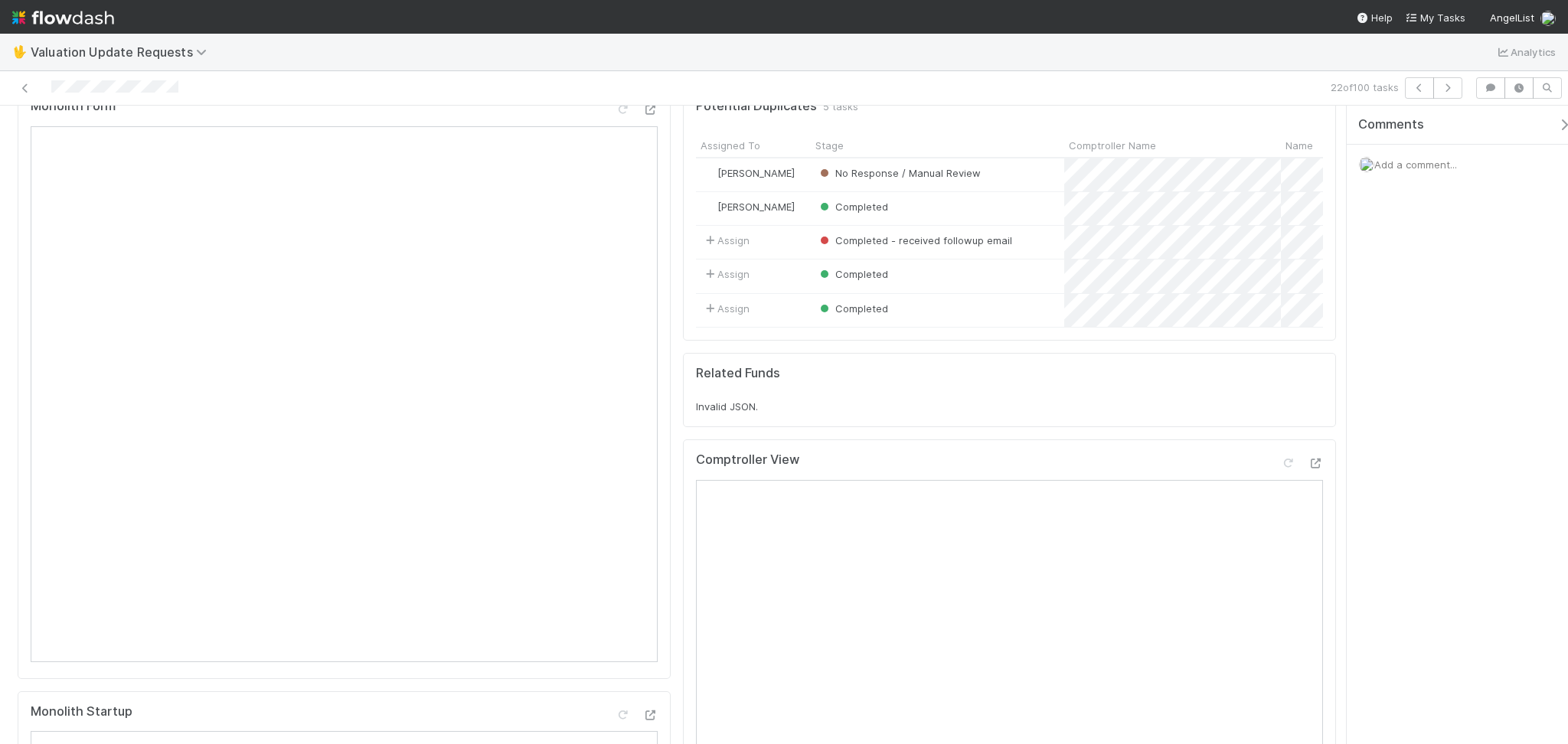
scroll to position [203, 0]
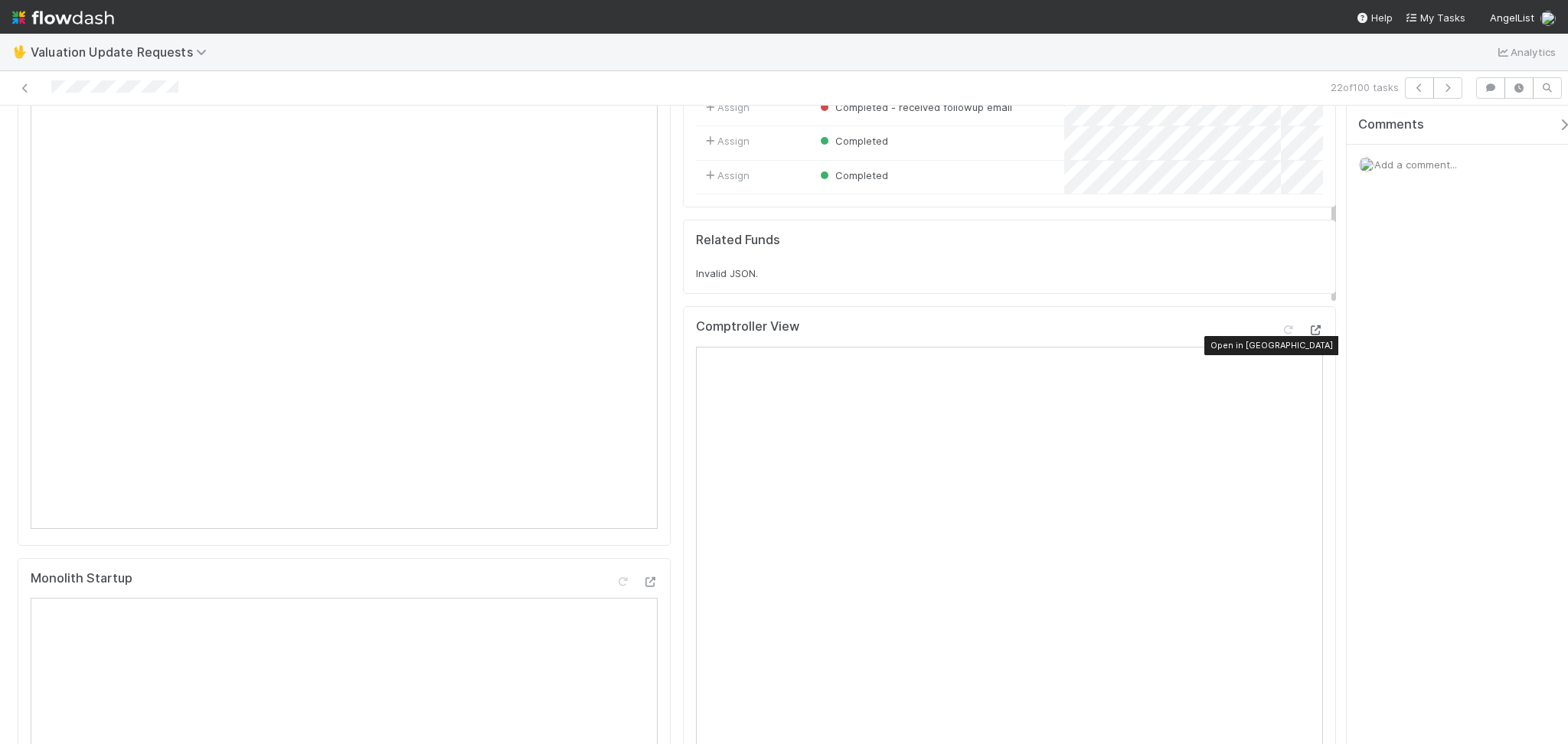
click at [1307, 337] on div at bounding box center [1315, 330] width 15 height 15
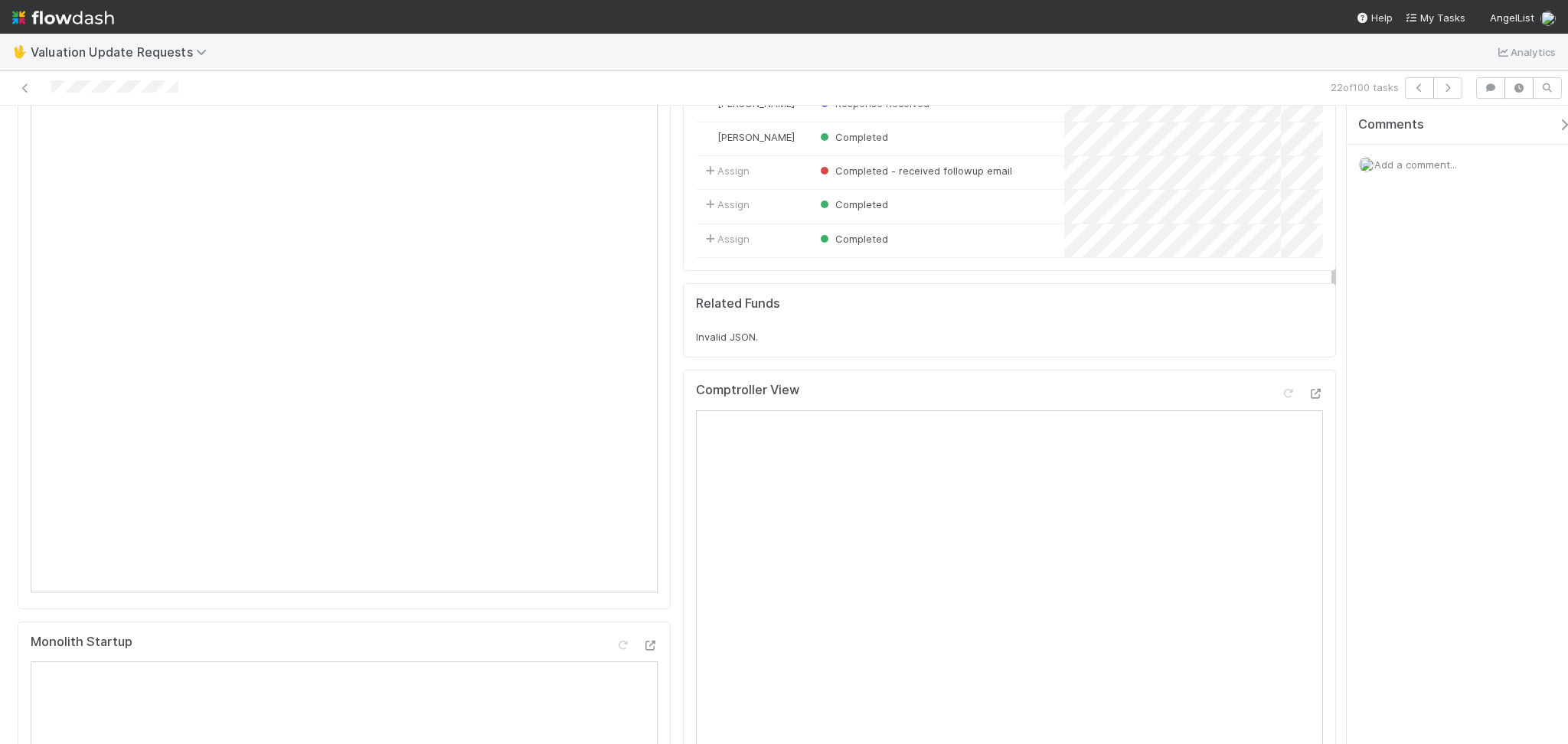
scroll to position [306, 0]
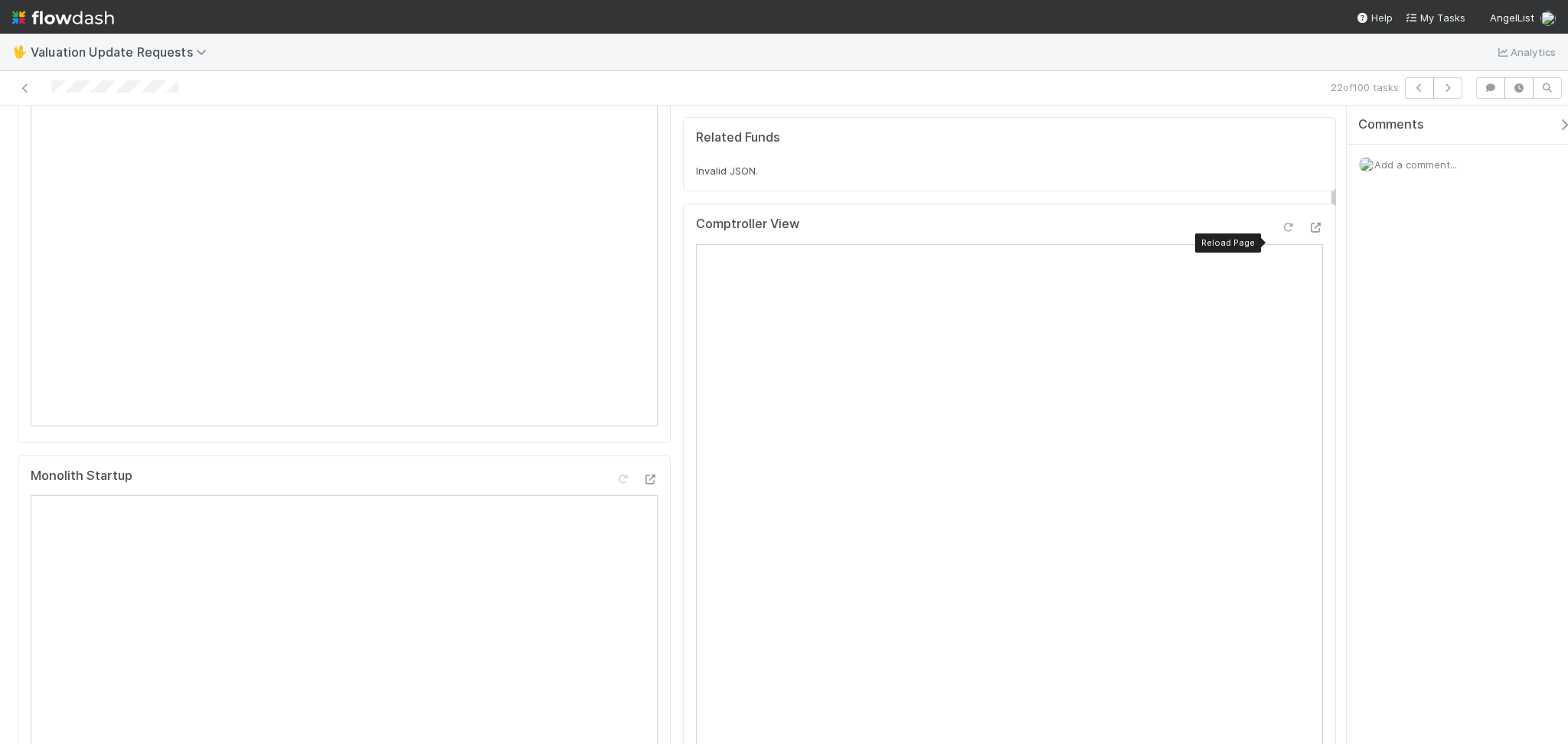
click at [1280, 232] on icon at bounding box center [1288, 228] width 15 height 10
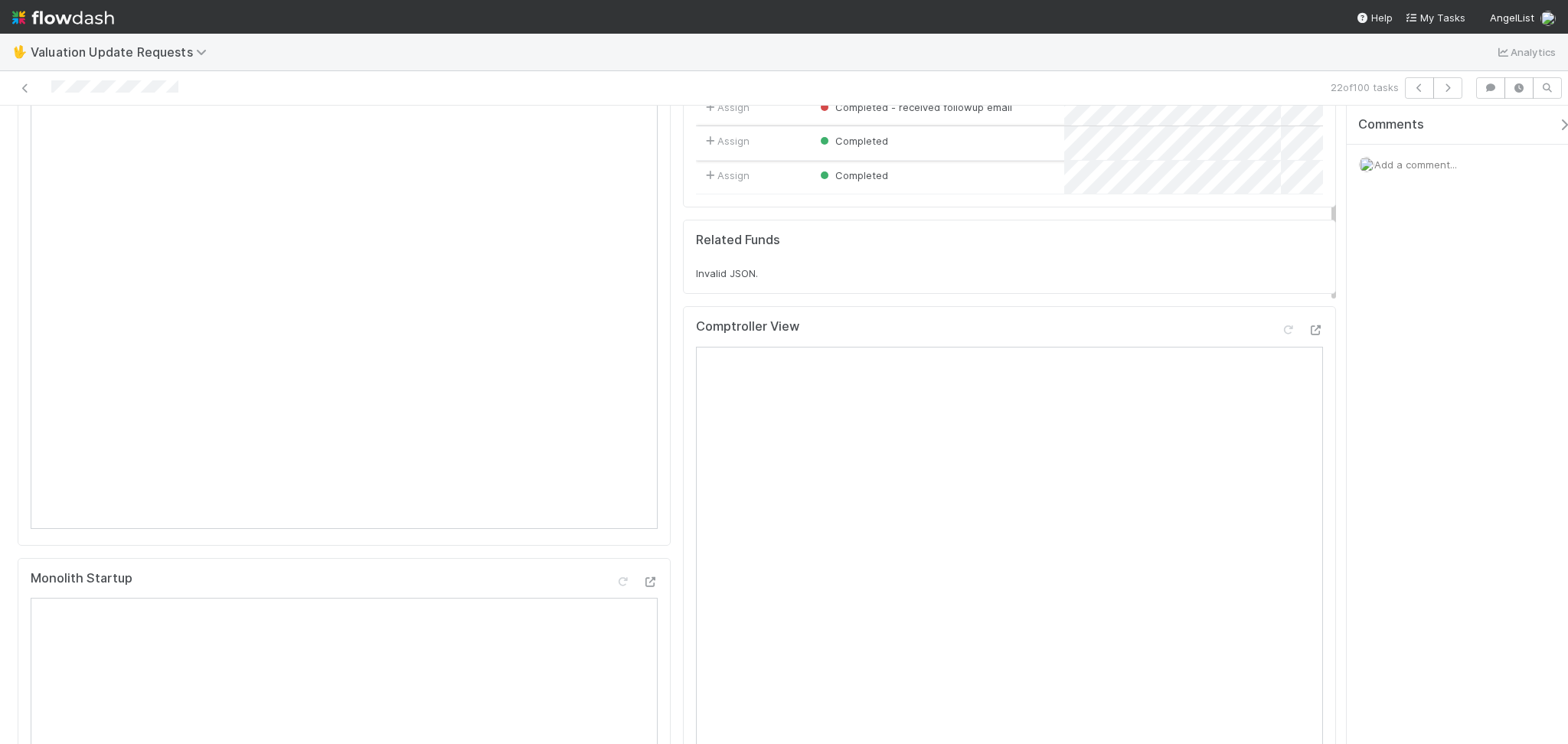
scroll to position [0, 0]
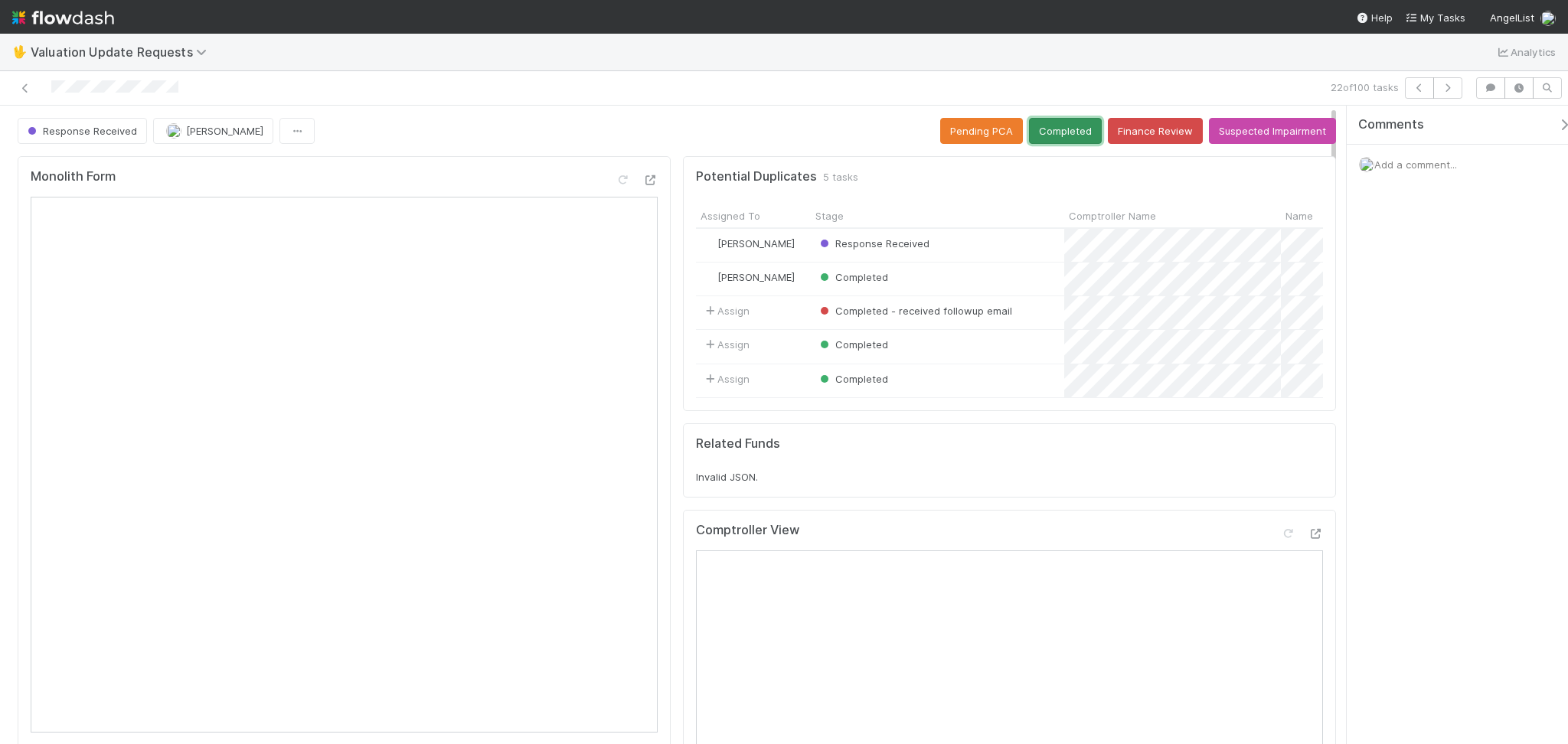
click at [1055, 125] on button "Completed" at bounding box center [1065, 130] width 73 height 26
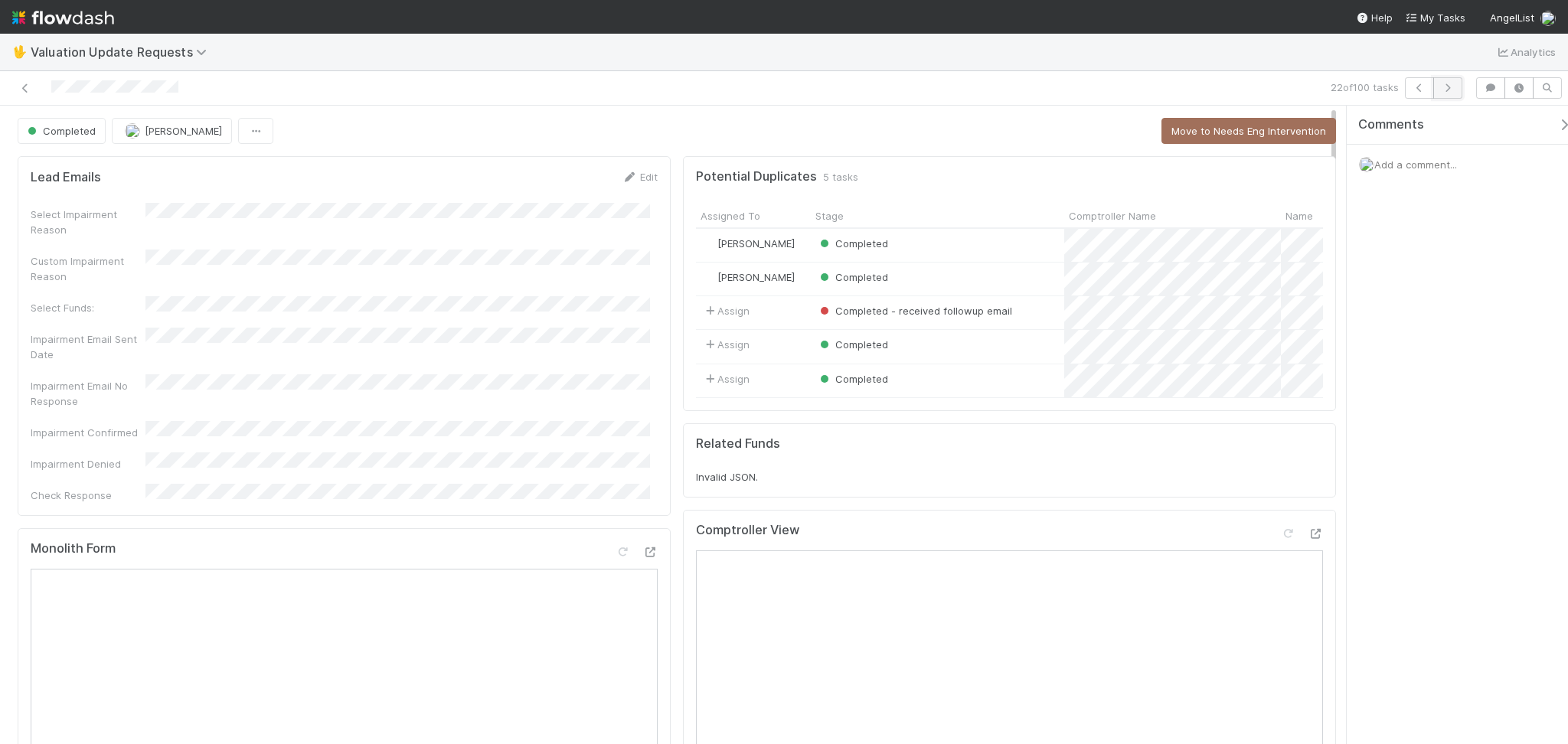
click at [1441, 90] on icon "button" at bounding box center [1447, 87] width 15 height 9
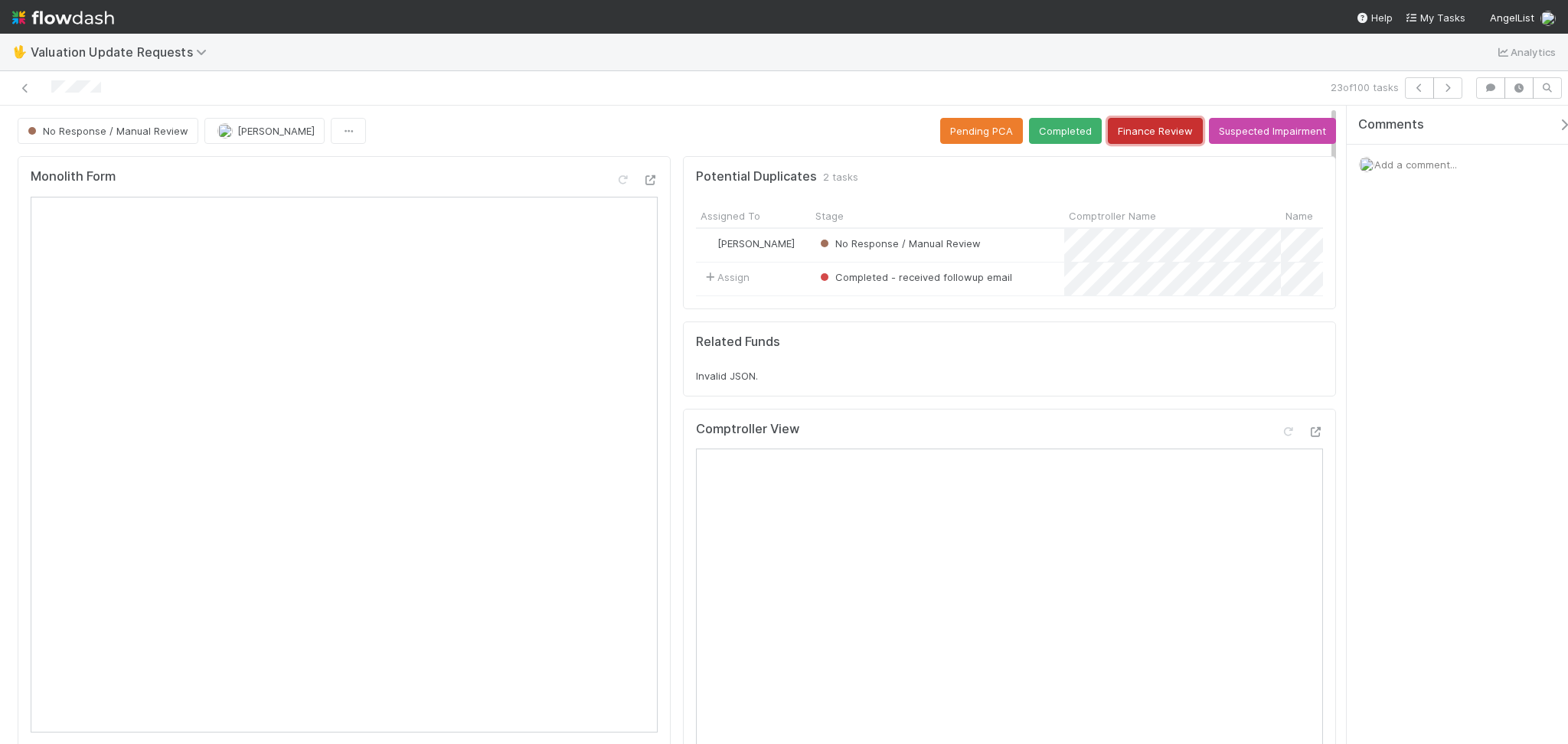
click at [1144, 129] on button "Finance Review" at bounding box center [1155, 130] width 95 height 26
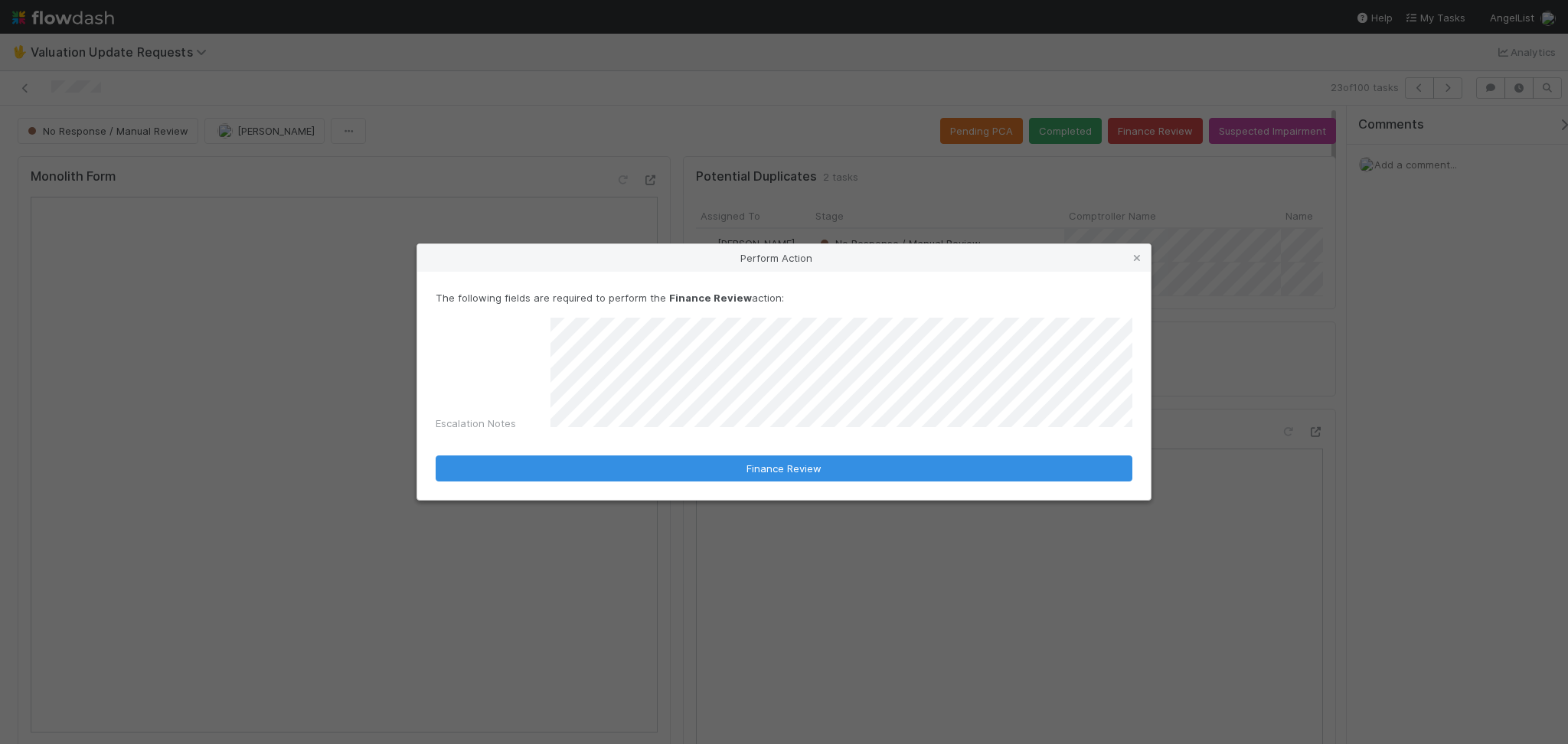
click at [540, 216] on div "Perform Action The following fields are required to perform the Finance Review …" at bounding box center [784, 372] width 1568 height 744
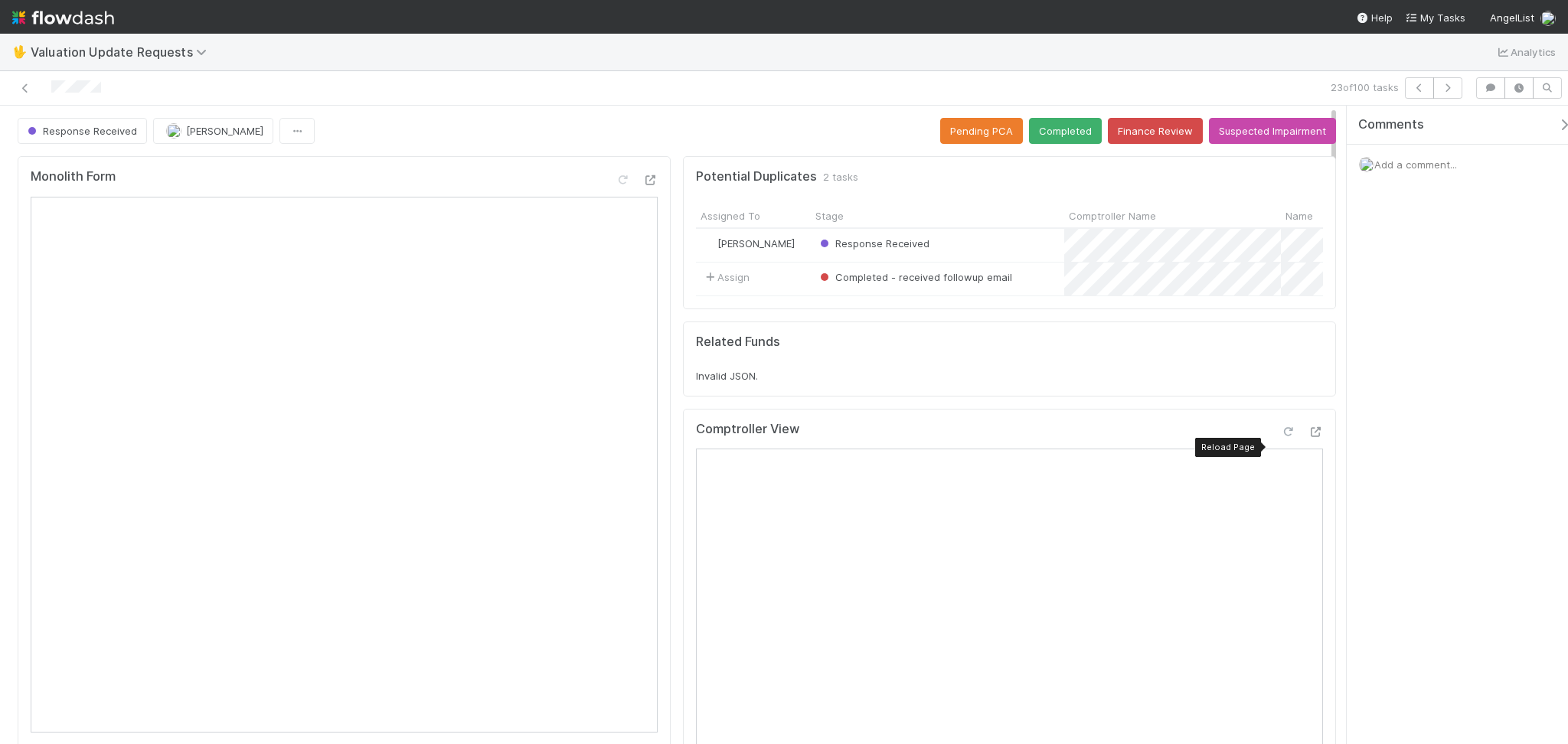
click at [1280, 437] on icon at bounding box center [1288, 432] width 15 height 10
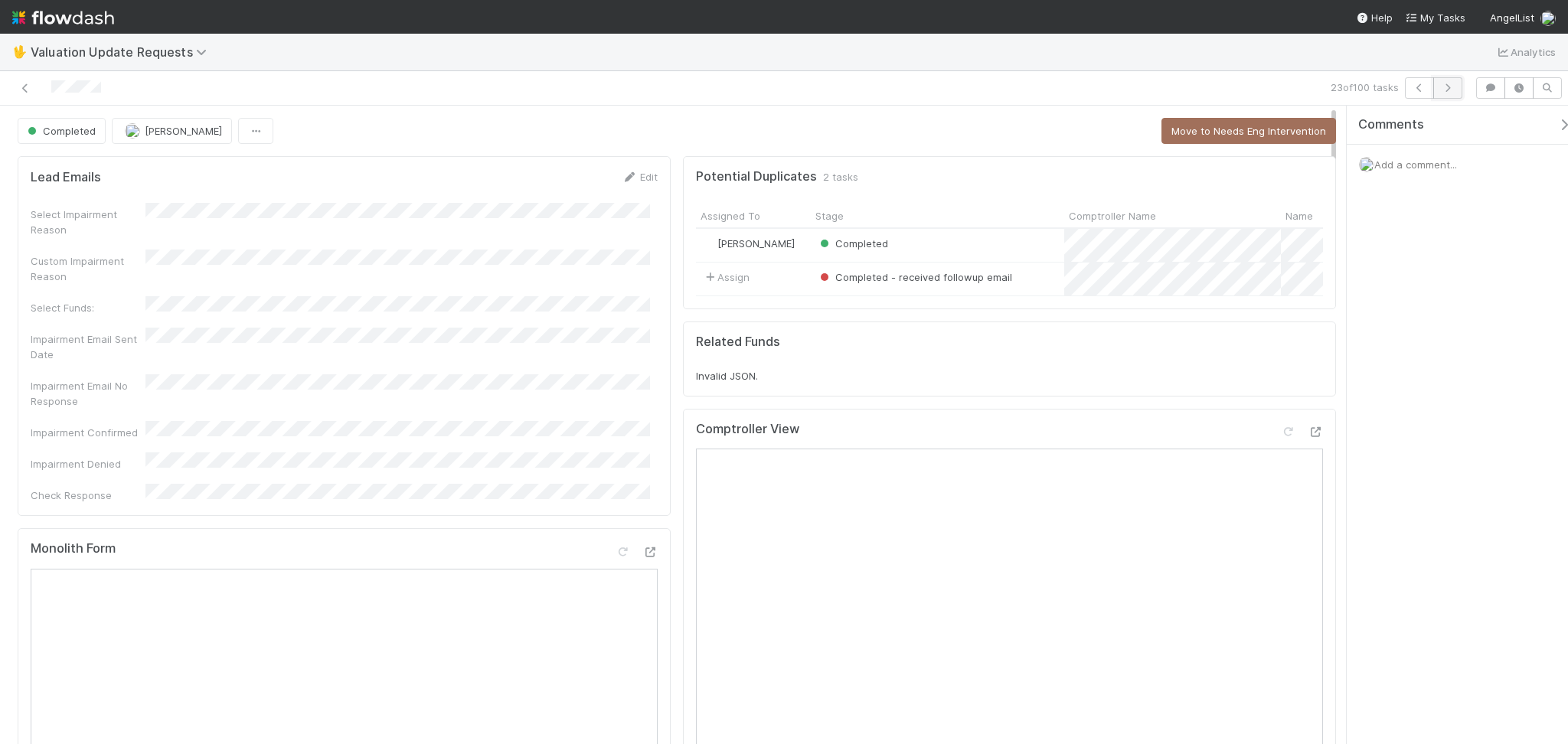
click at [1451, 87] on icon "button" at bounding box center [1447, 87] width 15 height 9
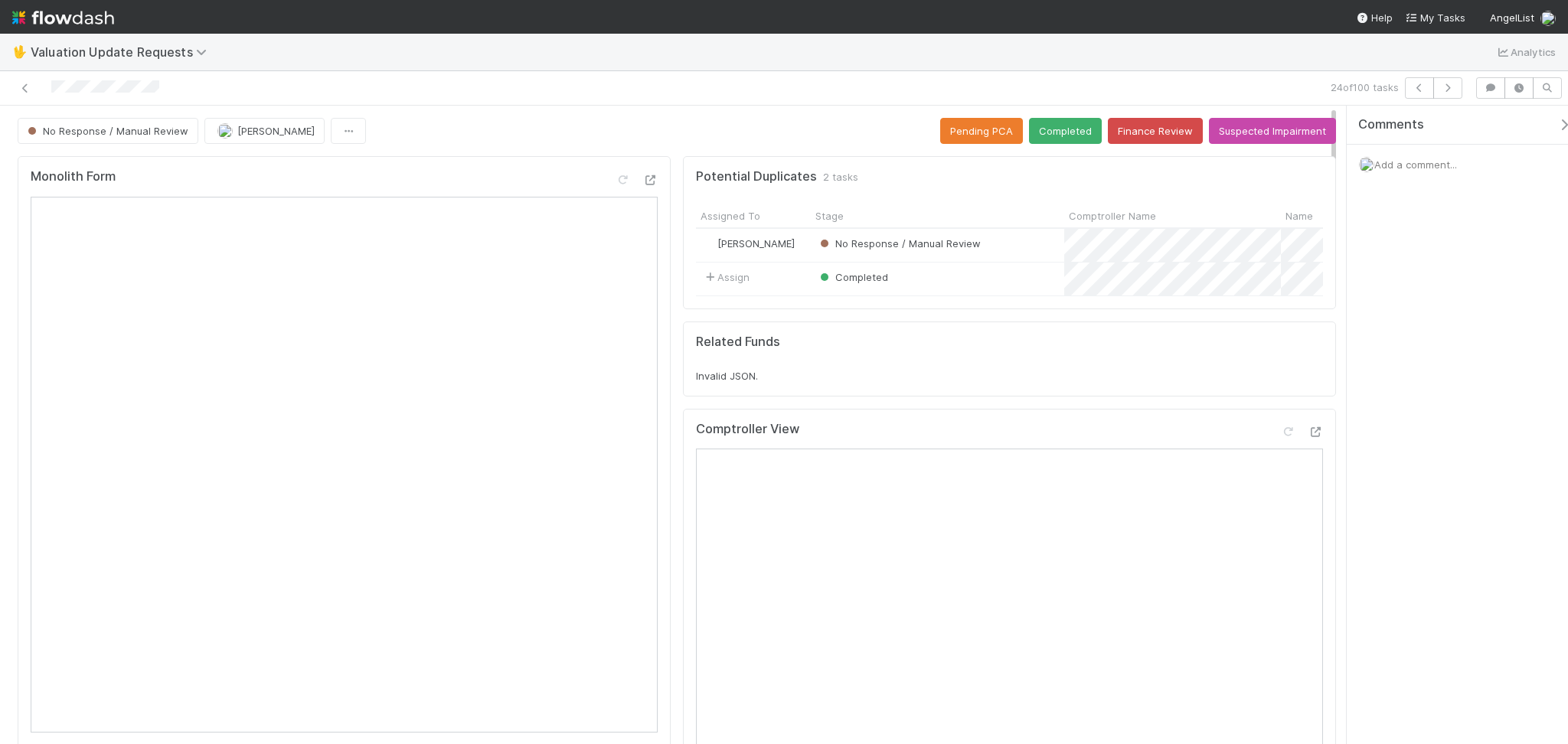
drag, startPoint x: 529, startPoint y: 124, endPoint x: 531, endPoint y: 133, distance: 9.2
click at [529, 128] on div "No Response / Manual Review Febbie Cervantes Pending PCA Completed Finance Revi…" at bounding box center [676, 130] width 1318 height 26
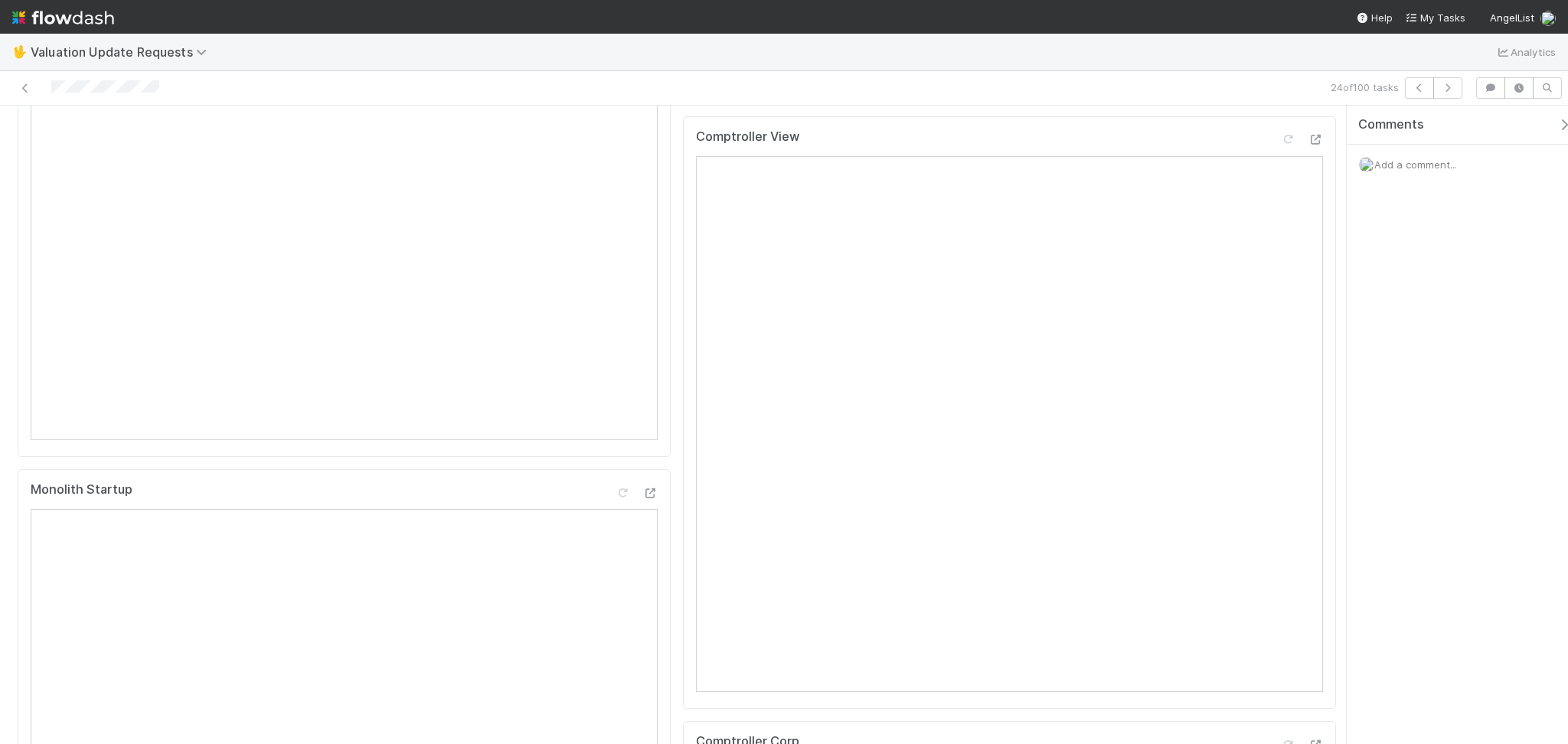
scroll to position [306, 0]
click at [1280, 131] on icon at bounding box center [1288, 126] width 15 height 10
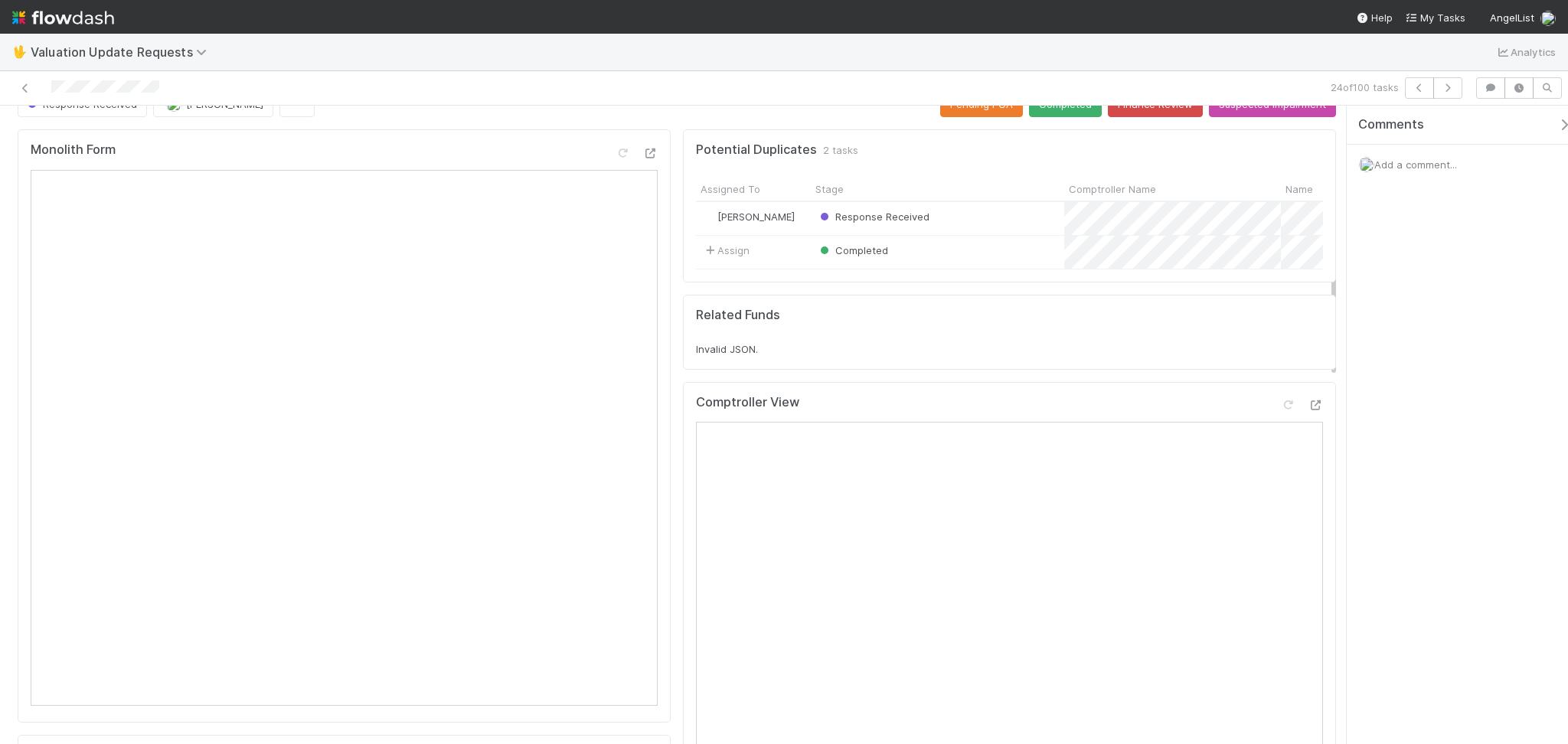
scroll to position [0, 0]
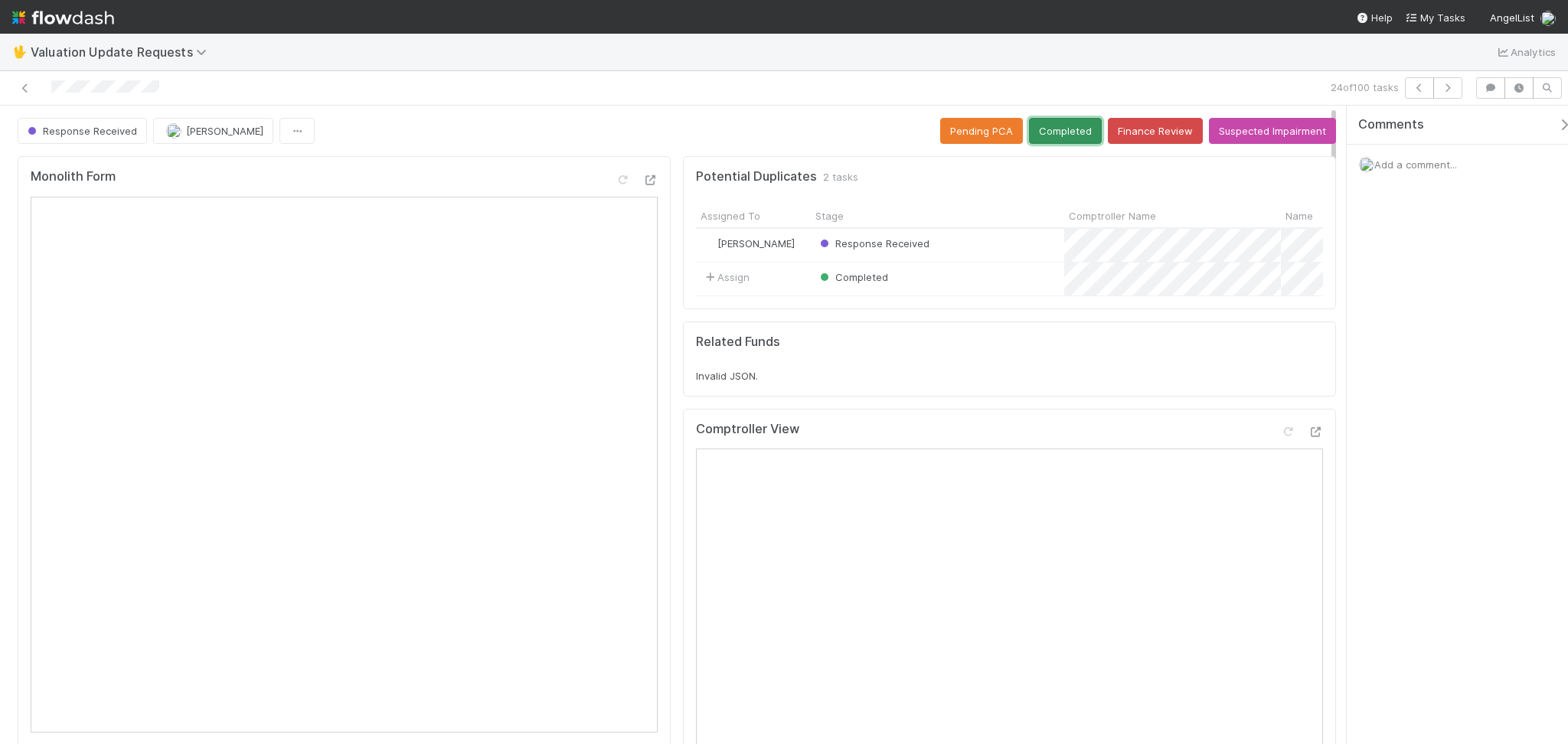
click at [1059, 129] on button "Completed" at bounding box center [1065, 130] width 73 height 26
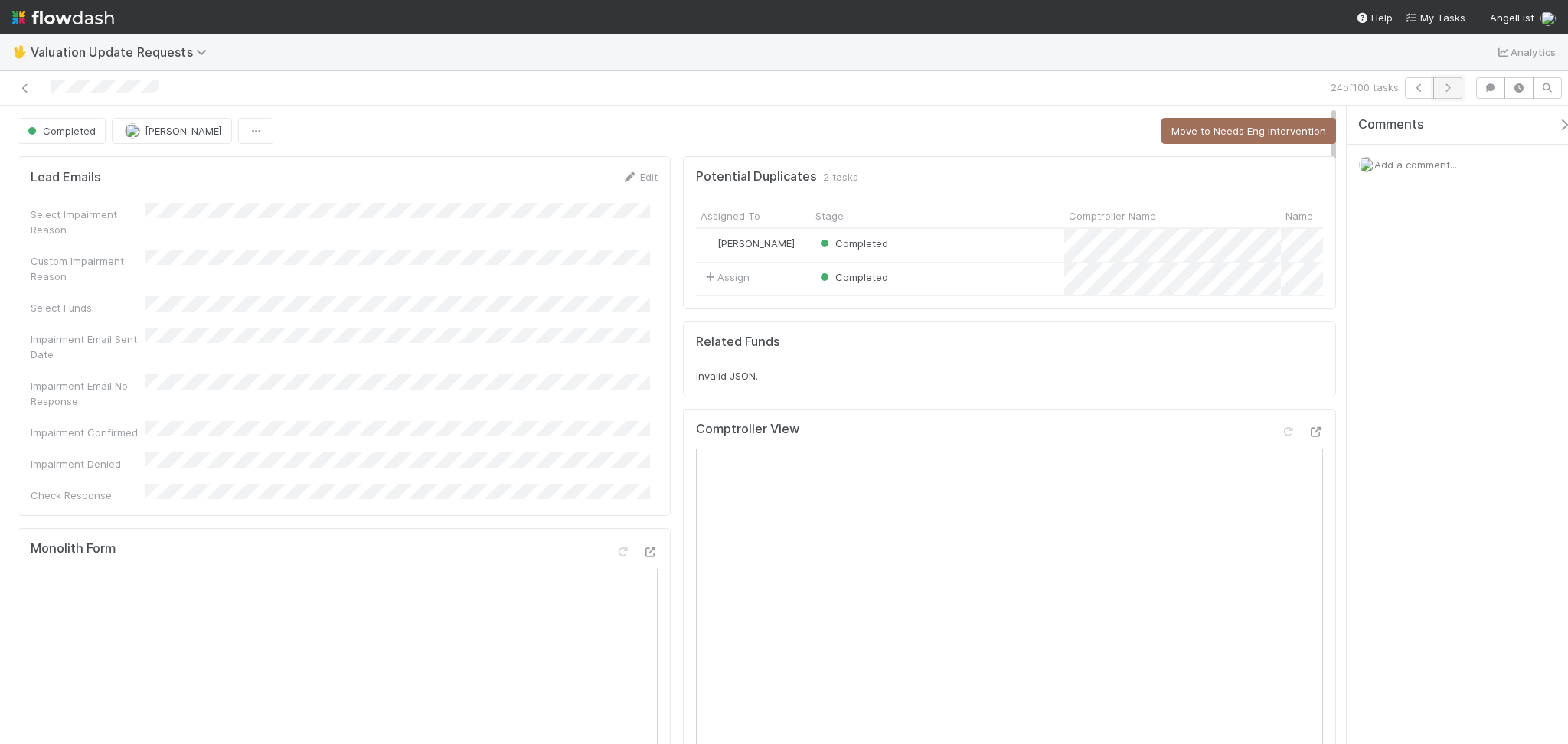
click at [1448, 85] on icon "button" at bounding box center [1447, 87] width 15 height 9
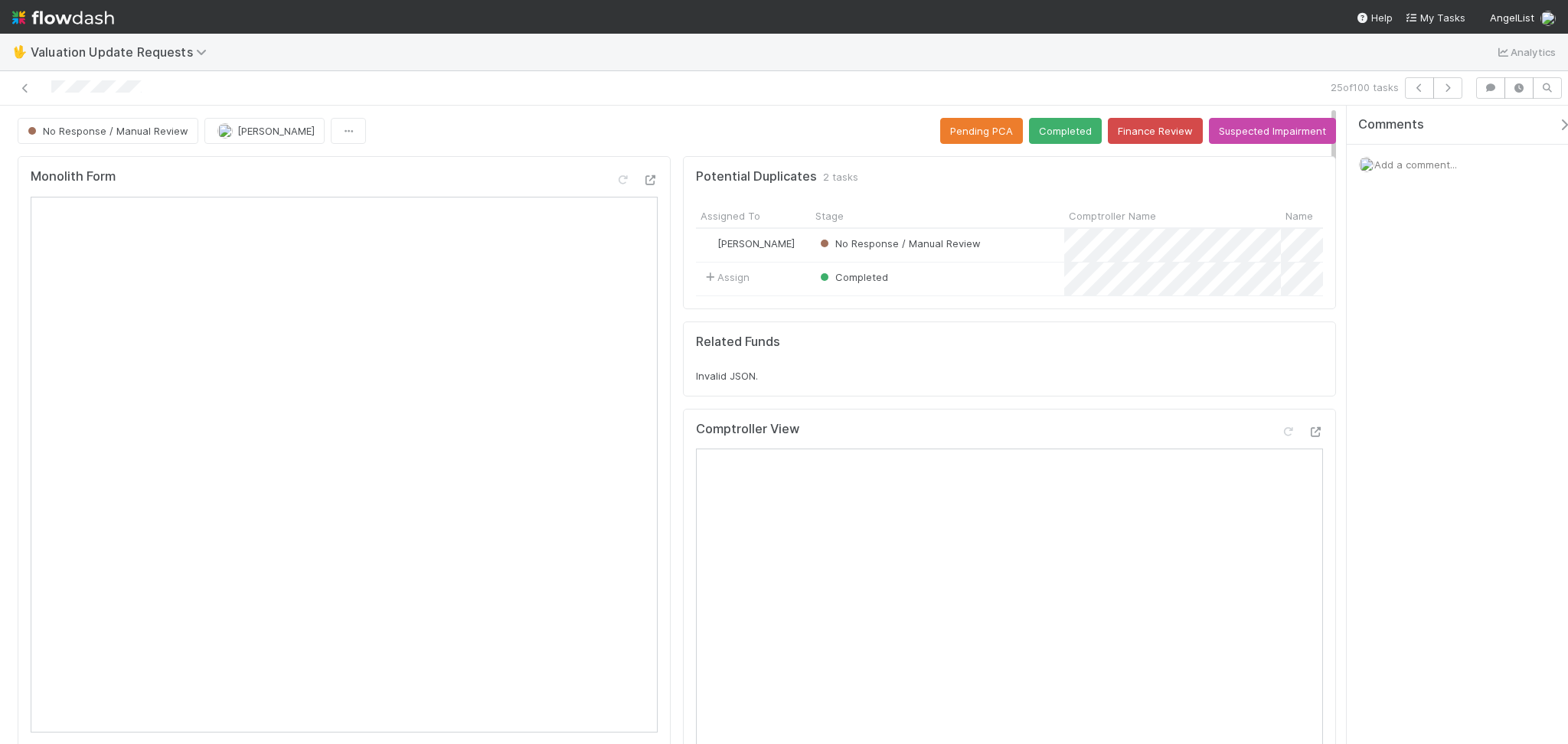
click at [412, 95] on div at bounding box center [373, 87] width 734 height 21
click at [1280, 437] on icon at bounding box center [1288, 432] width 15 height 10
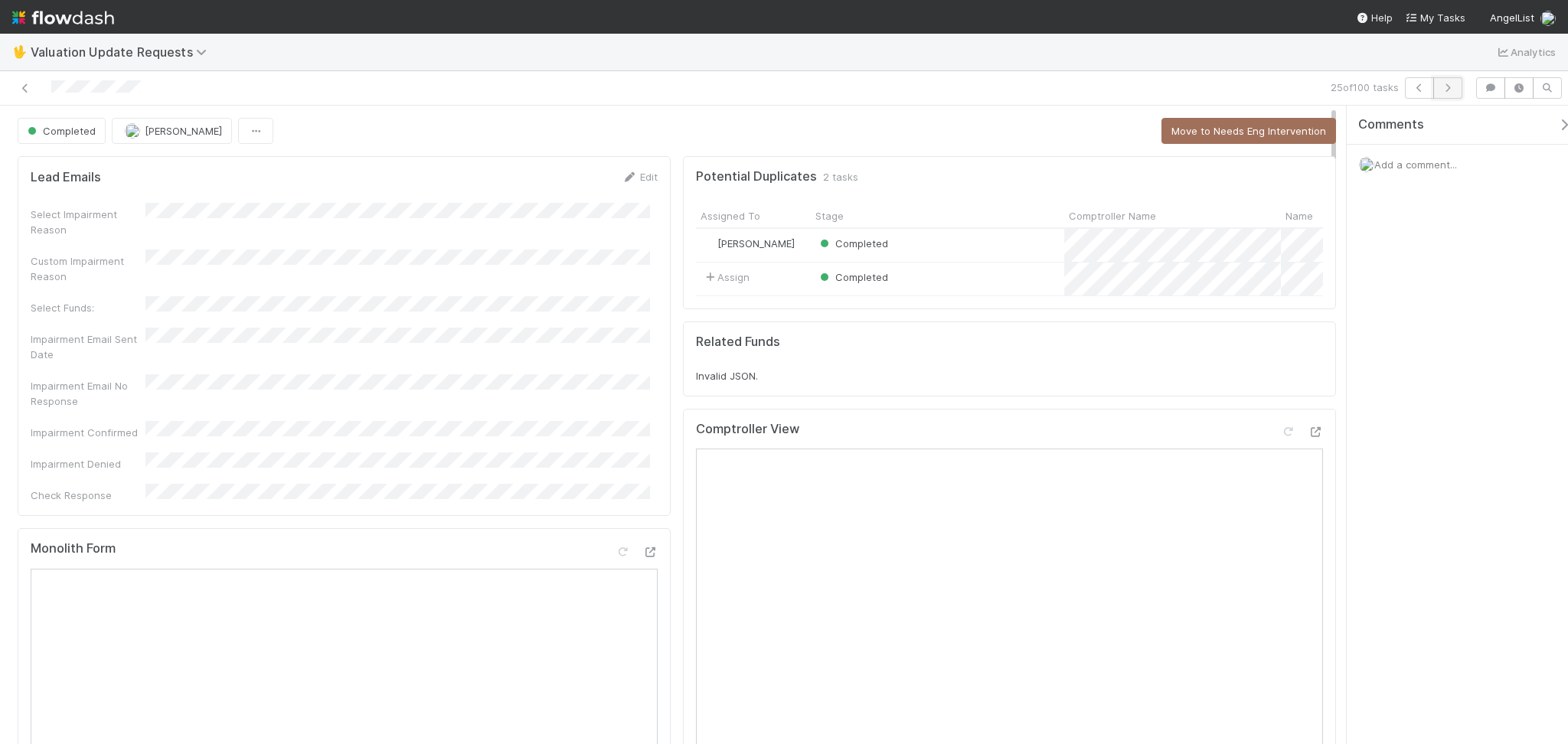
click at [1442, 91] on button "button" at bounding box center [1447, 87] width 29 height 21
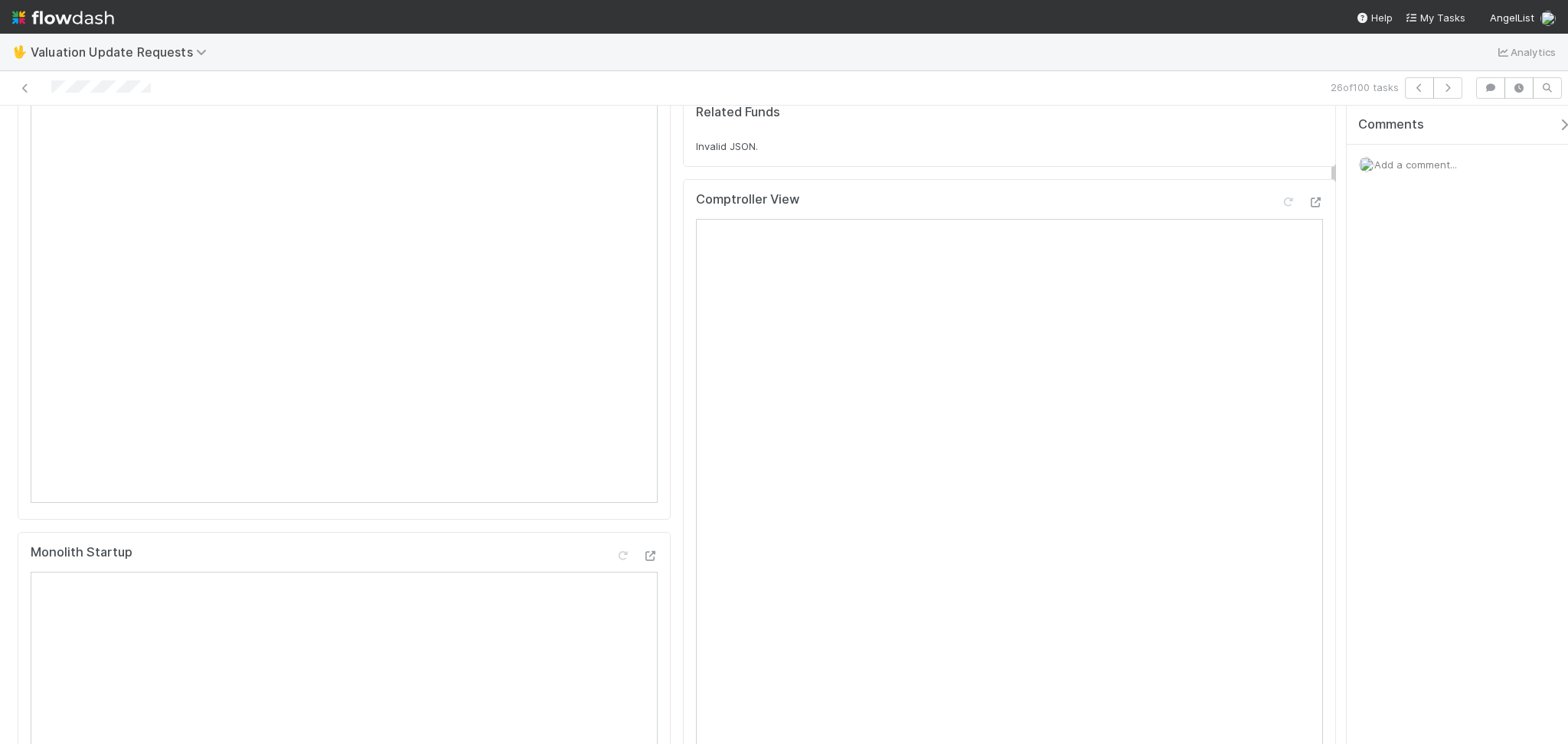
scroll to position [102, 0]
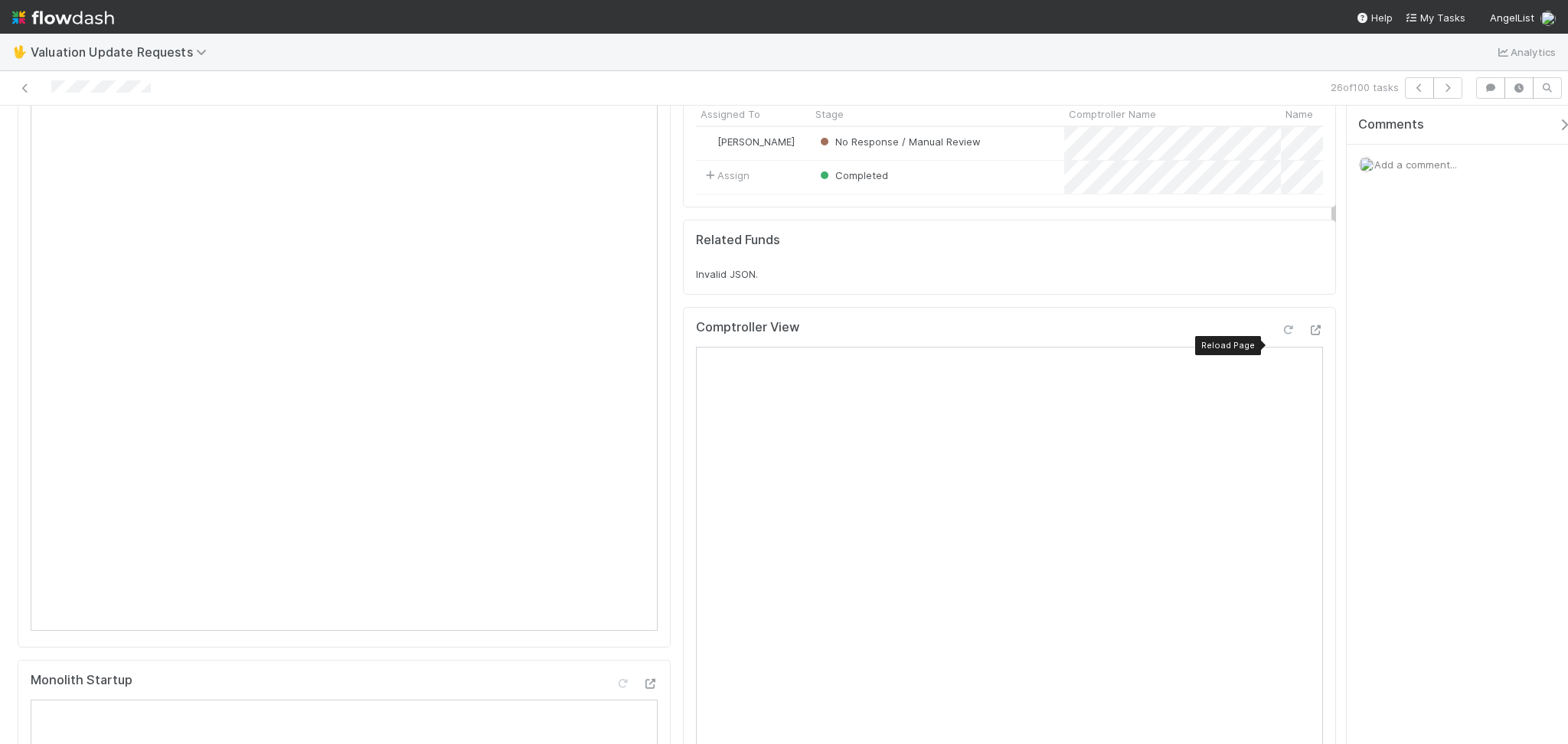
click at [1280, 335] on icon at bounding box center [1288, 330] width 15 height 10
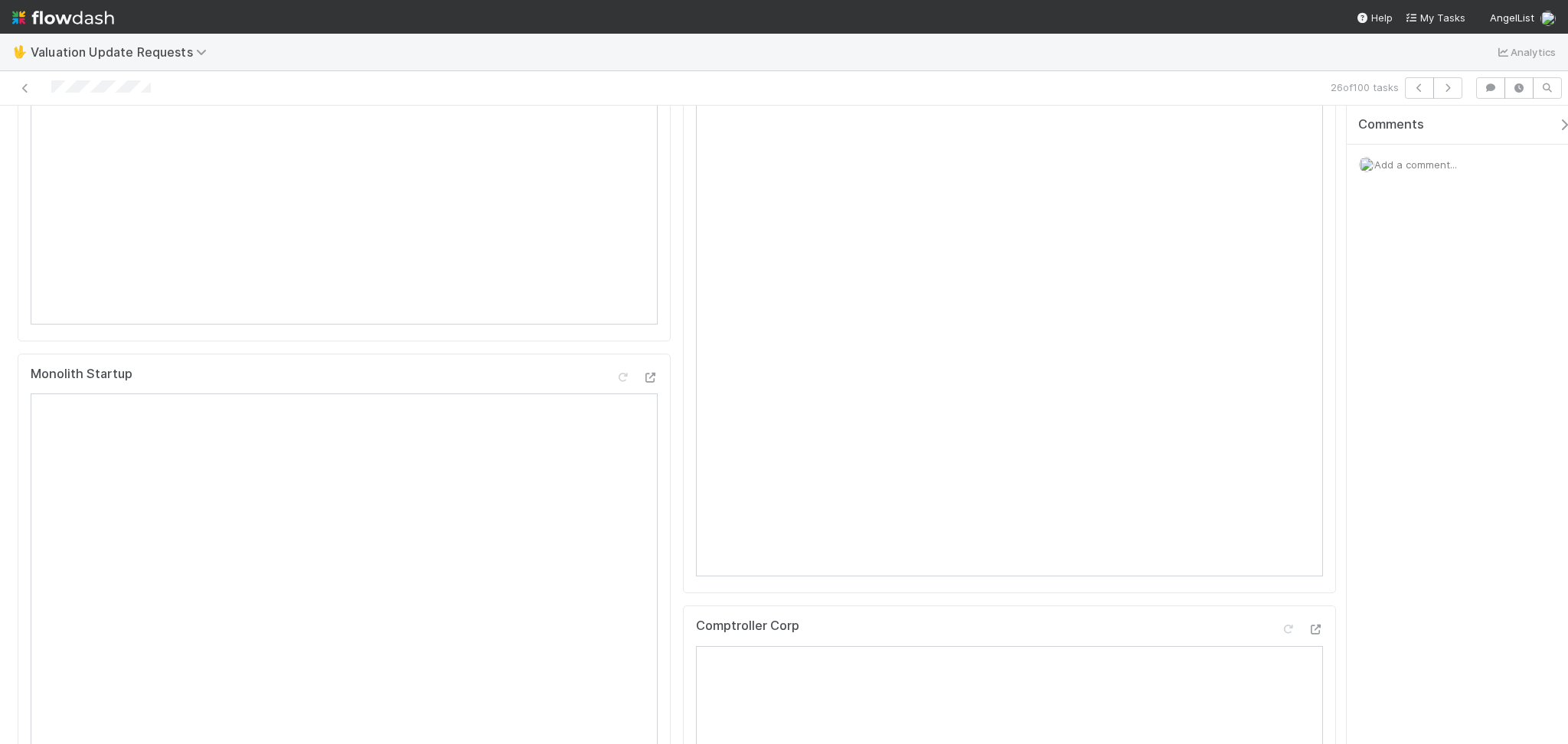
scroll to position [0, 0]
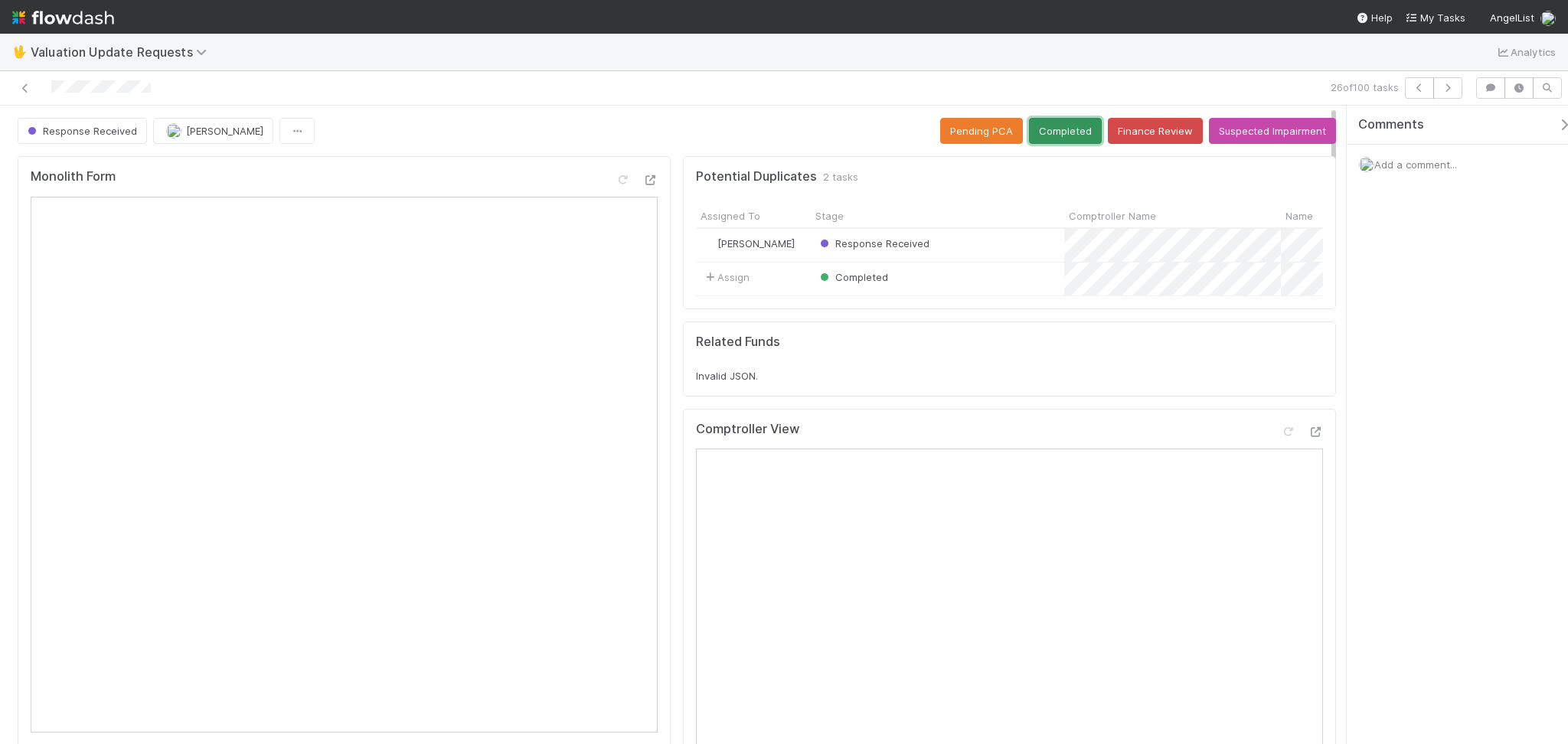
click at [1054, 132] on button "Completed" at bounding box center [1065, 130] width 73 height 26
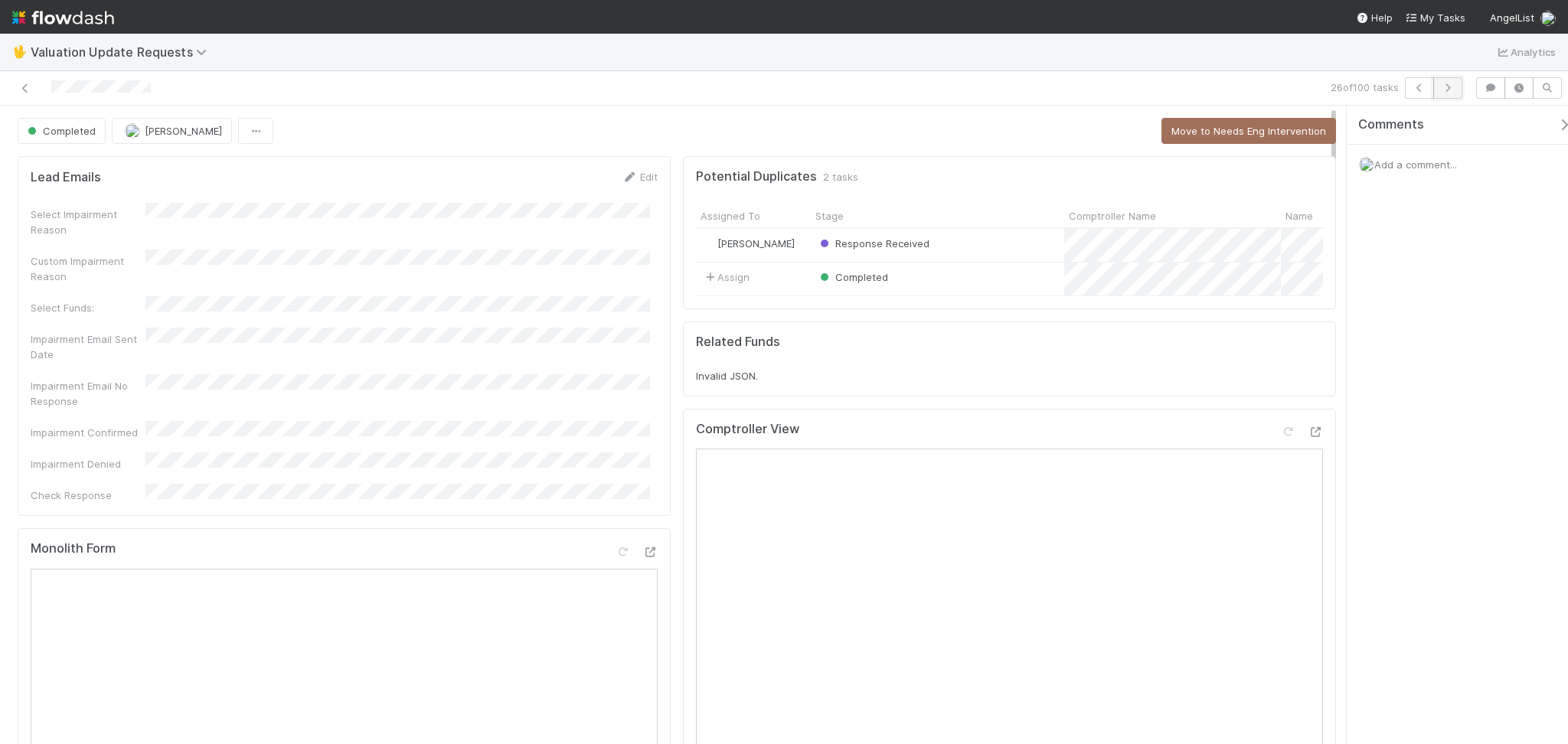
click at [1453, 86] on icon "button" at bounding box center [1447, 87] width 15 height 9
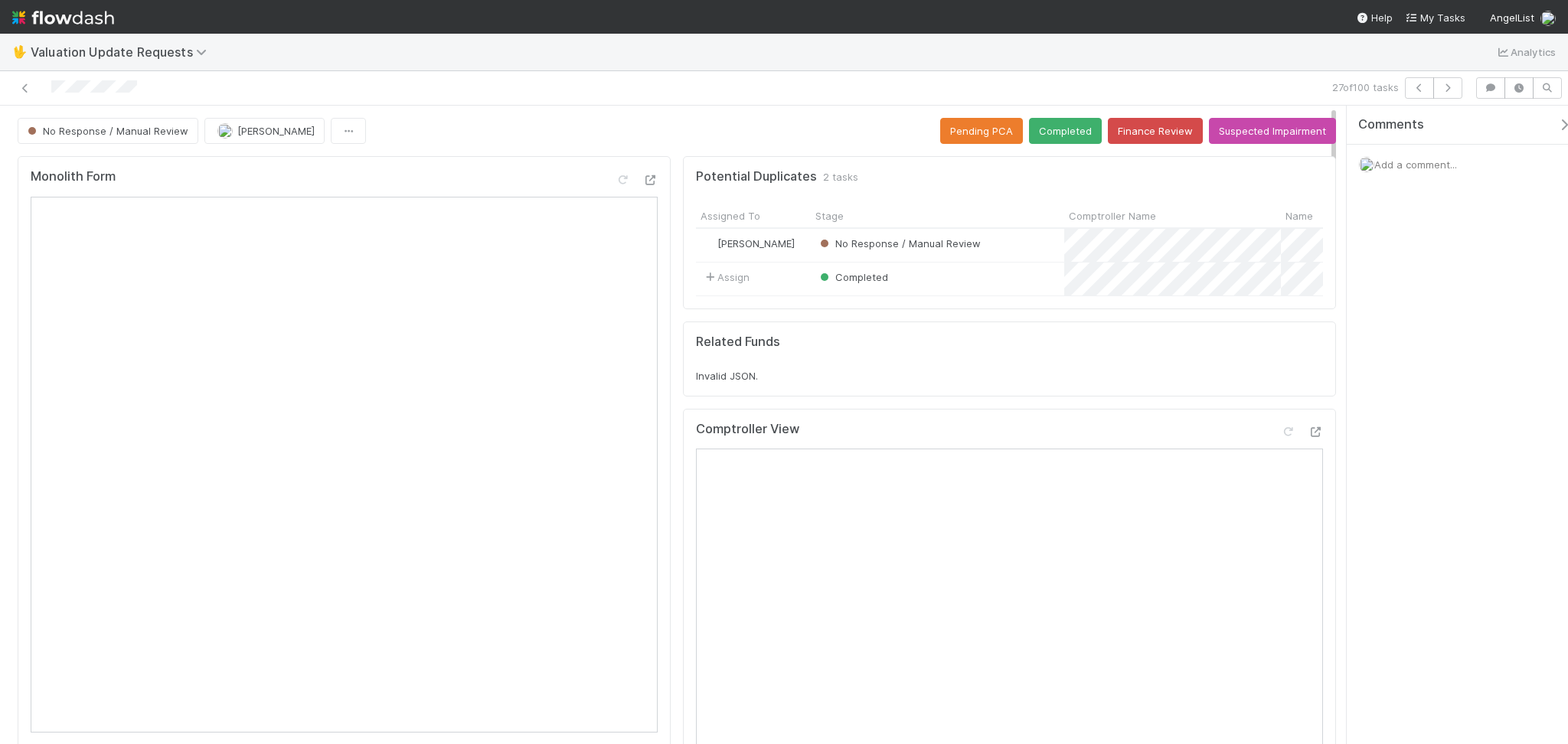
click at [445, 122] on div "No Response / Manual Review Febbie Cervantes Pending PCA Completed Finance Revi…" at bounding box center [676, 130] width 1318 height 26
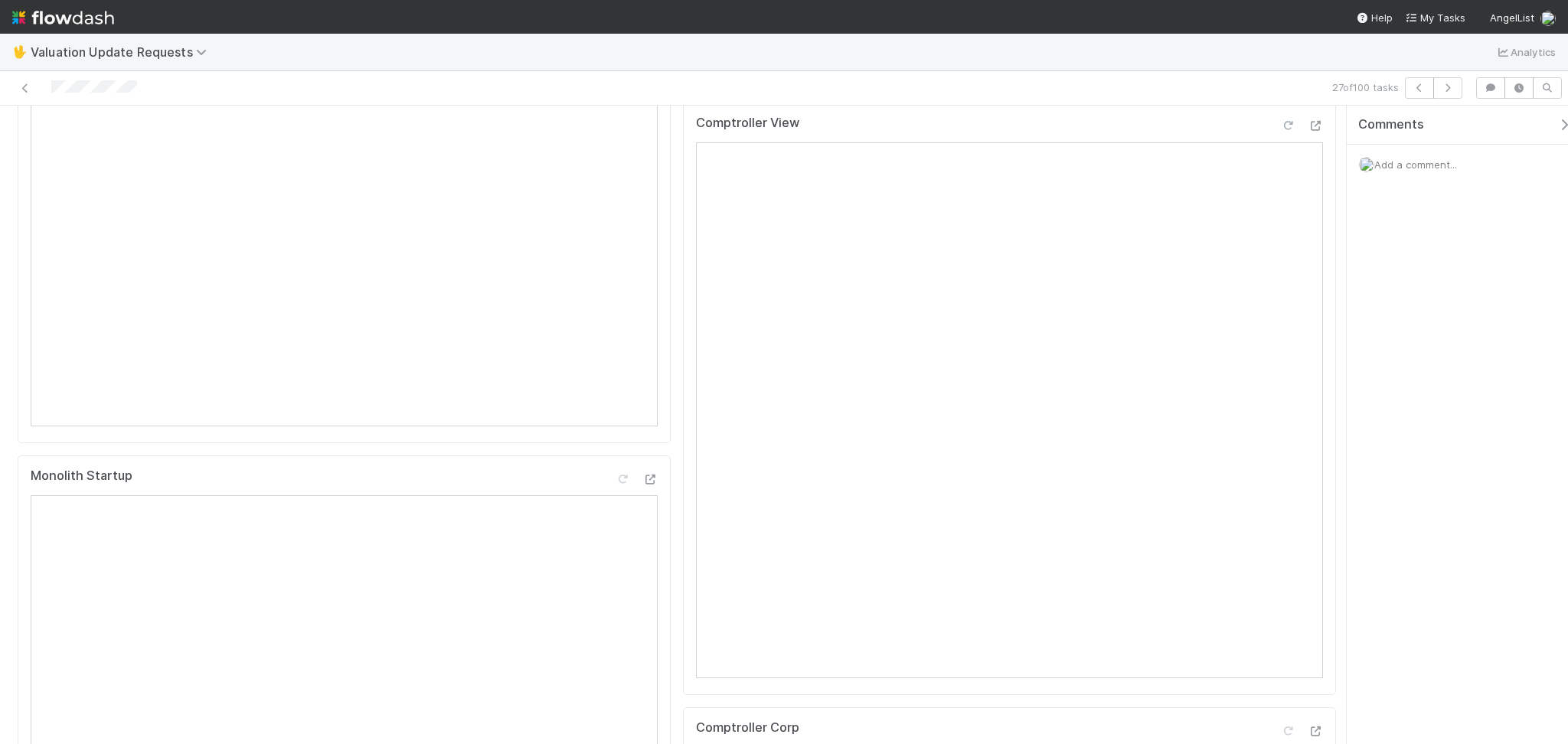
click at [1280, 131] on icon at bounding box center [1288, 126] width 15 height 10
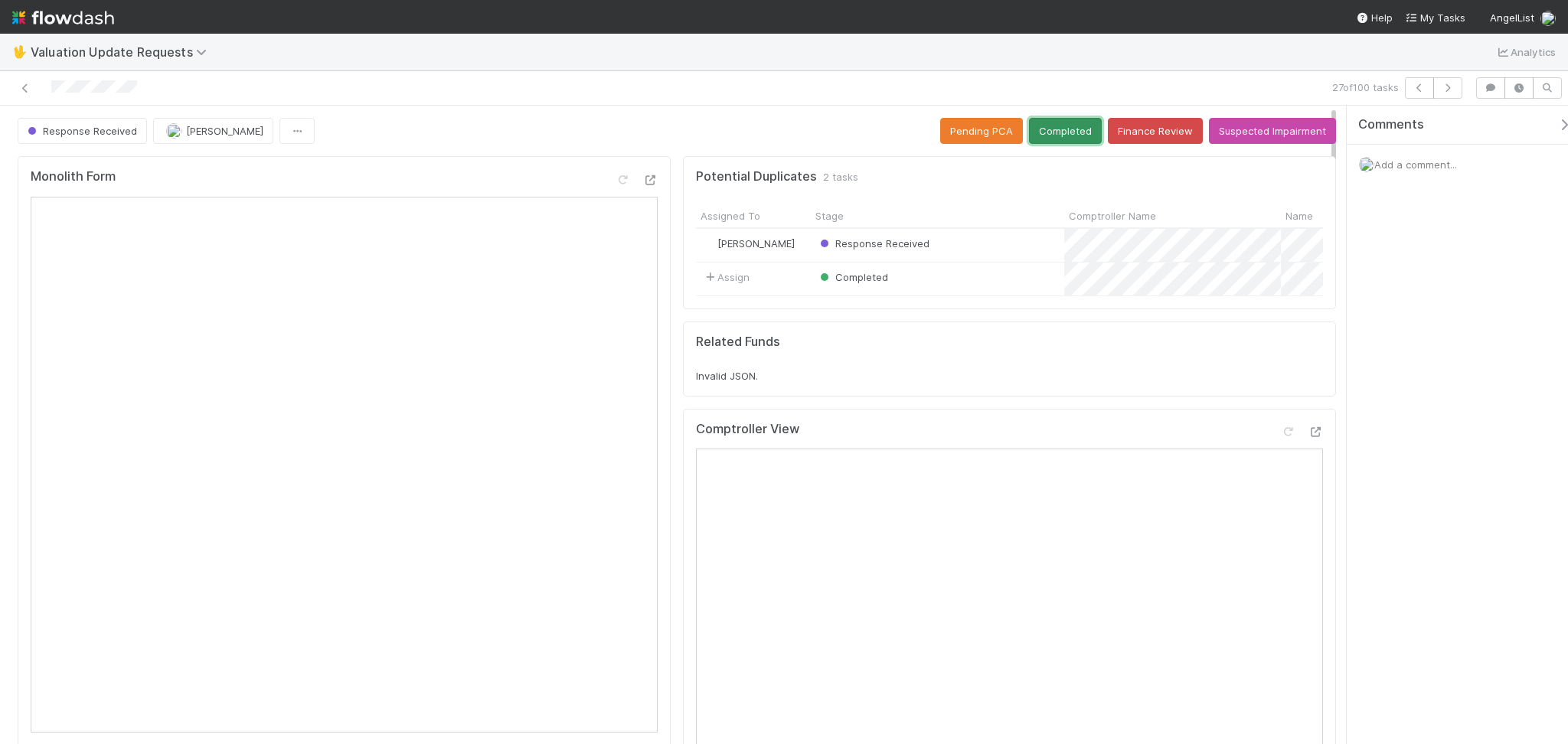
click at [1054, 125] on button "Completed" at bounding box center [1065, 130] width 73 height 26
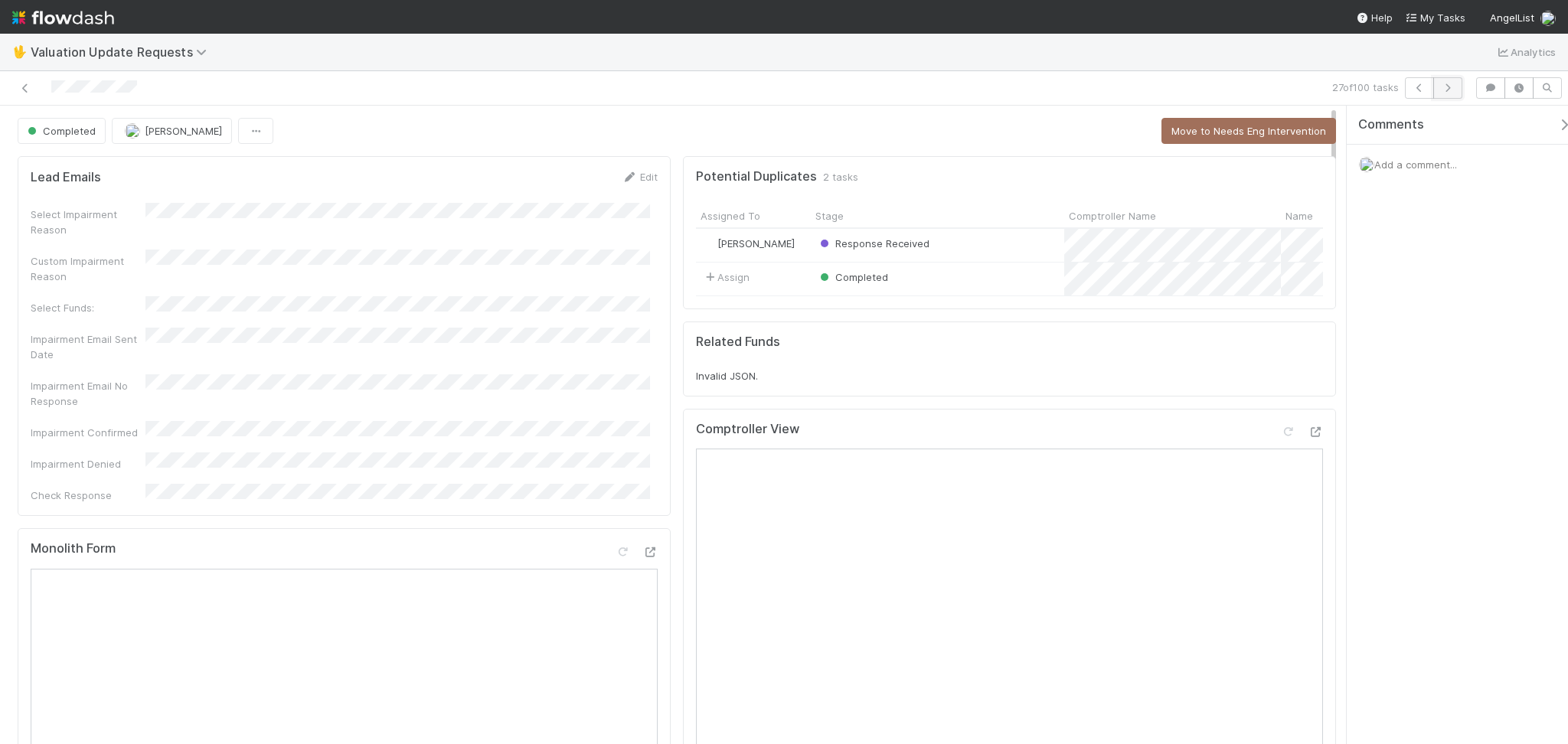
click at [1447, 83] on icon "button" at bounding box center [1447, 87] width 15 height 9
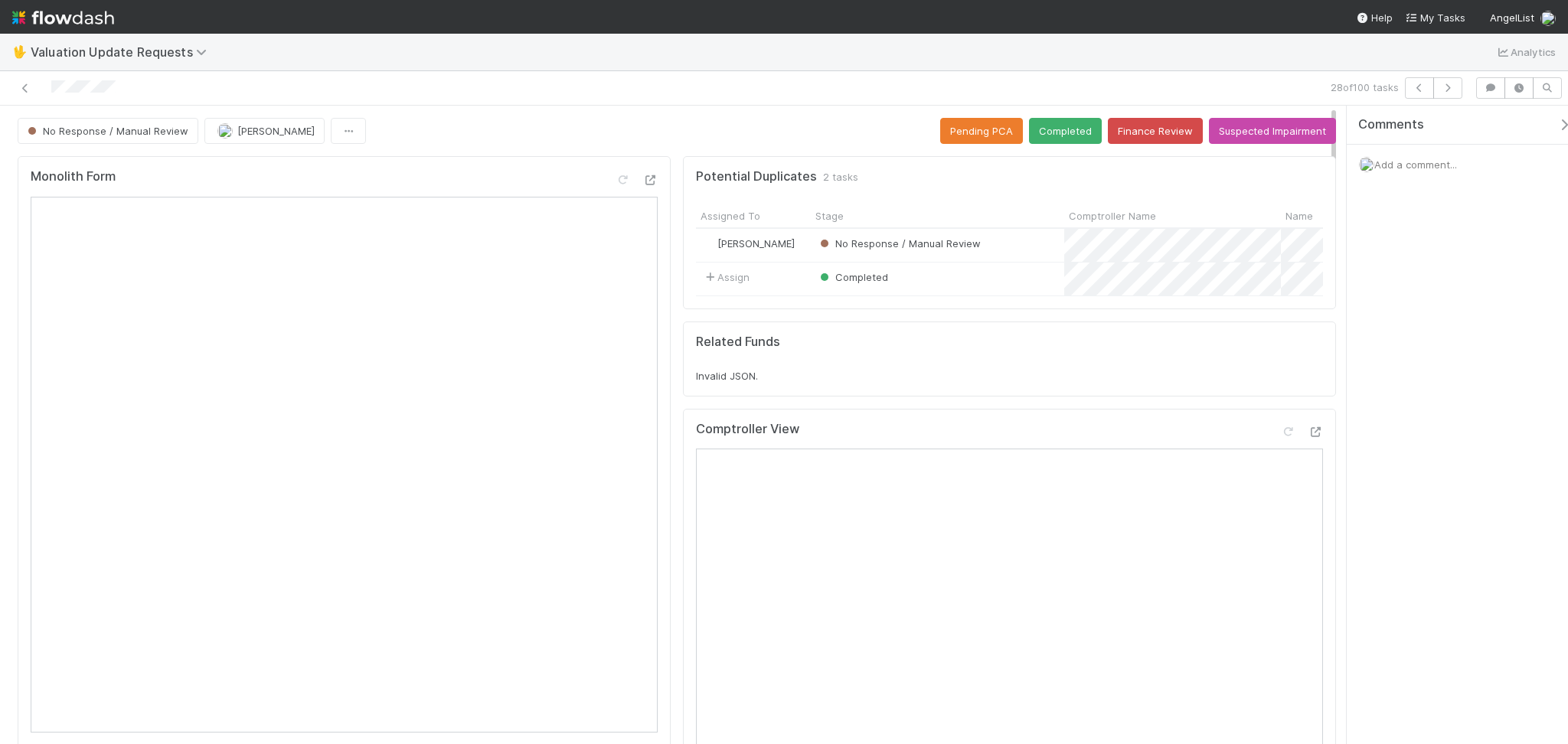
drag, startPoint x: 454, startPoint y: 61, endPoint x: 622, endPoint y: 191, distance: 212.4
click at [454, 63] on div "🖖 Valuation Update Requests Analytics" at bounding box center [784, 51] width 1568 height 37
click at [1244, 117] on button "Suspected Impairment" at bounding box center [1272, 130] width 127 height 26
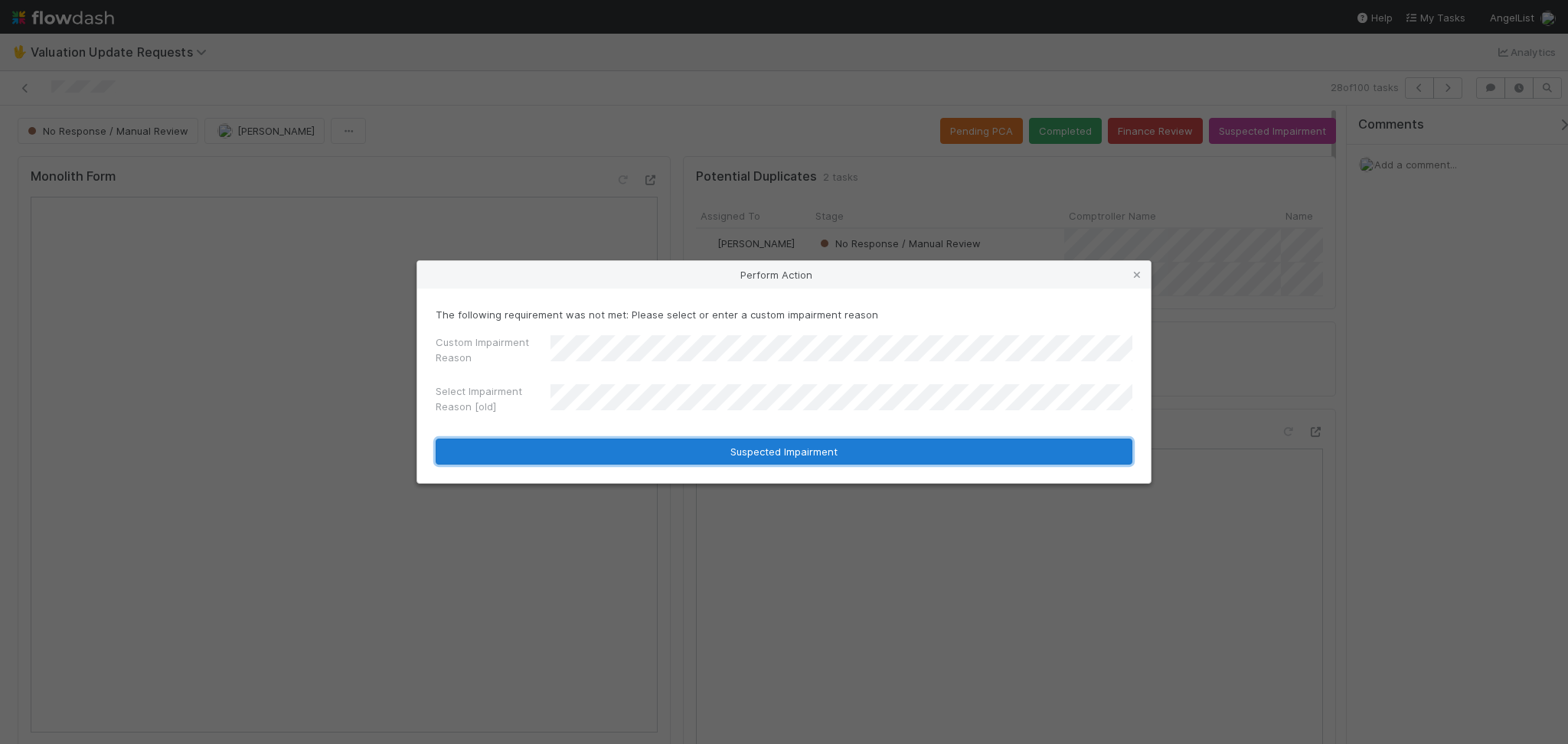
click at [807, 447] on button "Suspected Impairment" at bounding box center [784, 452] width 696 height 26
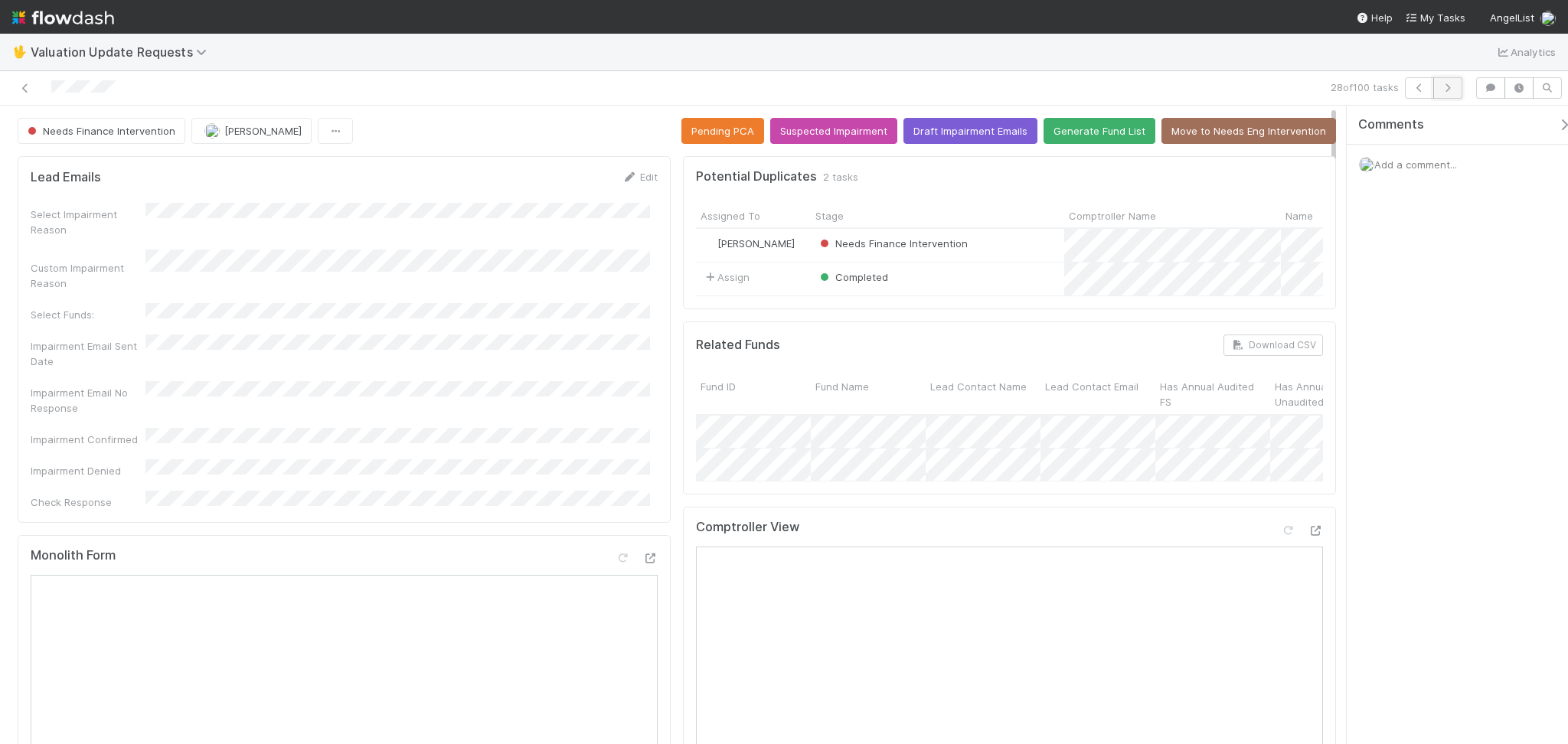
click at [1446, 87] on icon "button" at bounding box center [1447, 87] width 15 height 9
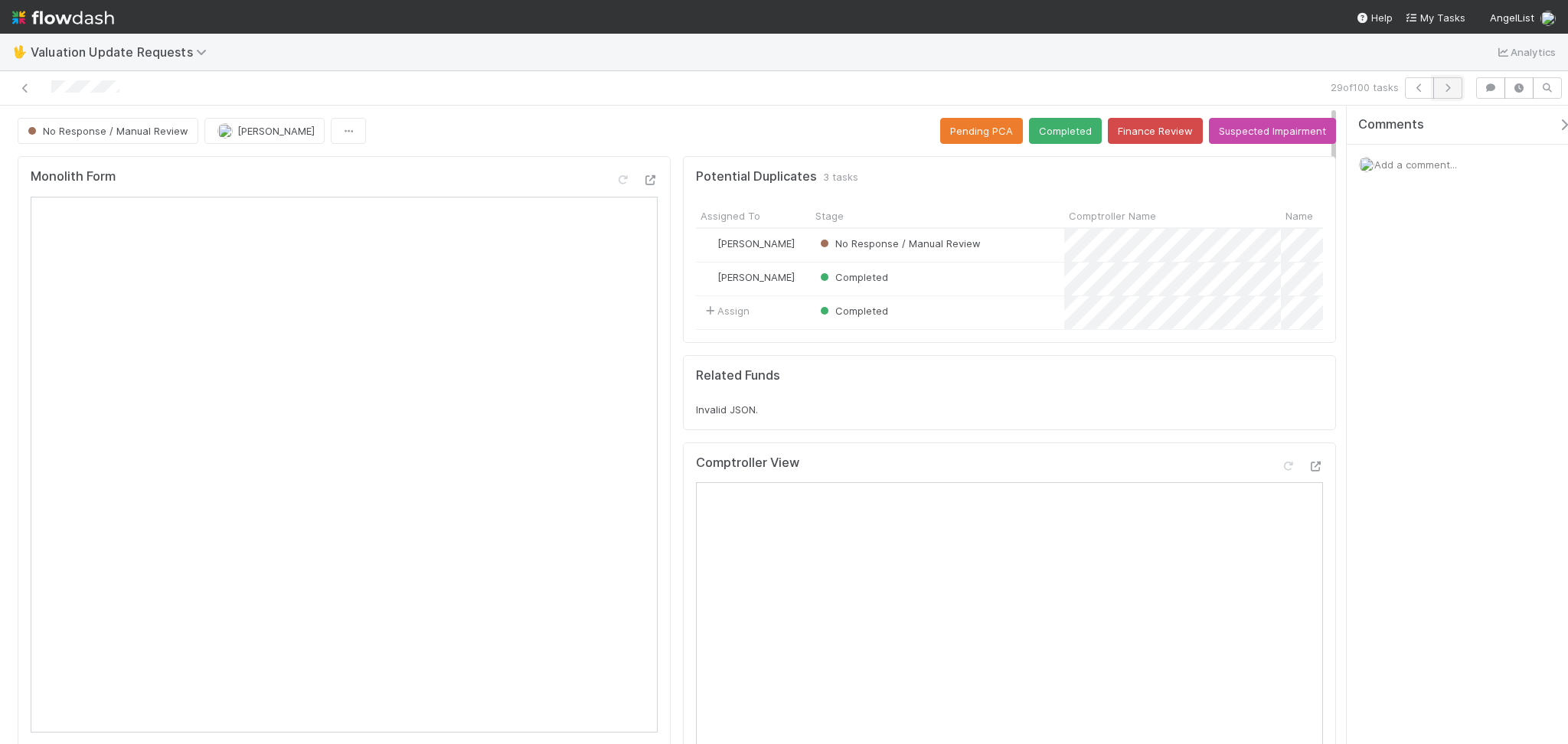
click at [1456, 96] on button "button" at bounding box center [1447, 87] width 29 height 21
click at [27, 90] on icon at bounding box center [26, 88] width 15 height 10
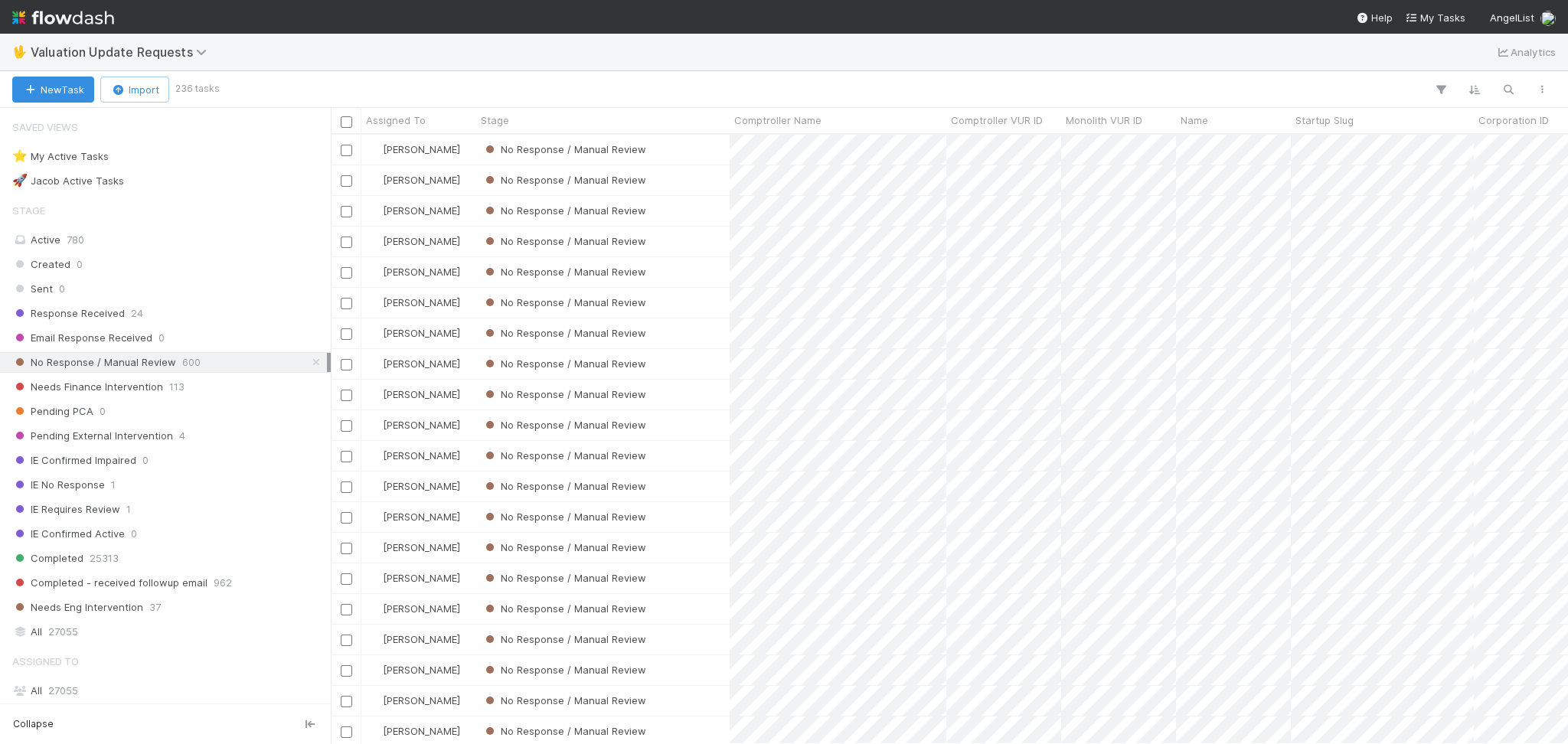
scroll to position [593, 1221]
drag, startPoint x: 461, startPoint y: 79, endPoint x: 468, endPoint y: 99, distance: 21.2
click at [463, 86] on div "New Task Import 236 tasks" at bounding box center [784, 89] width 1568 height 37
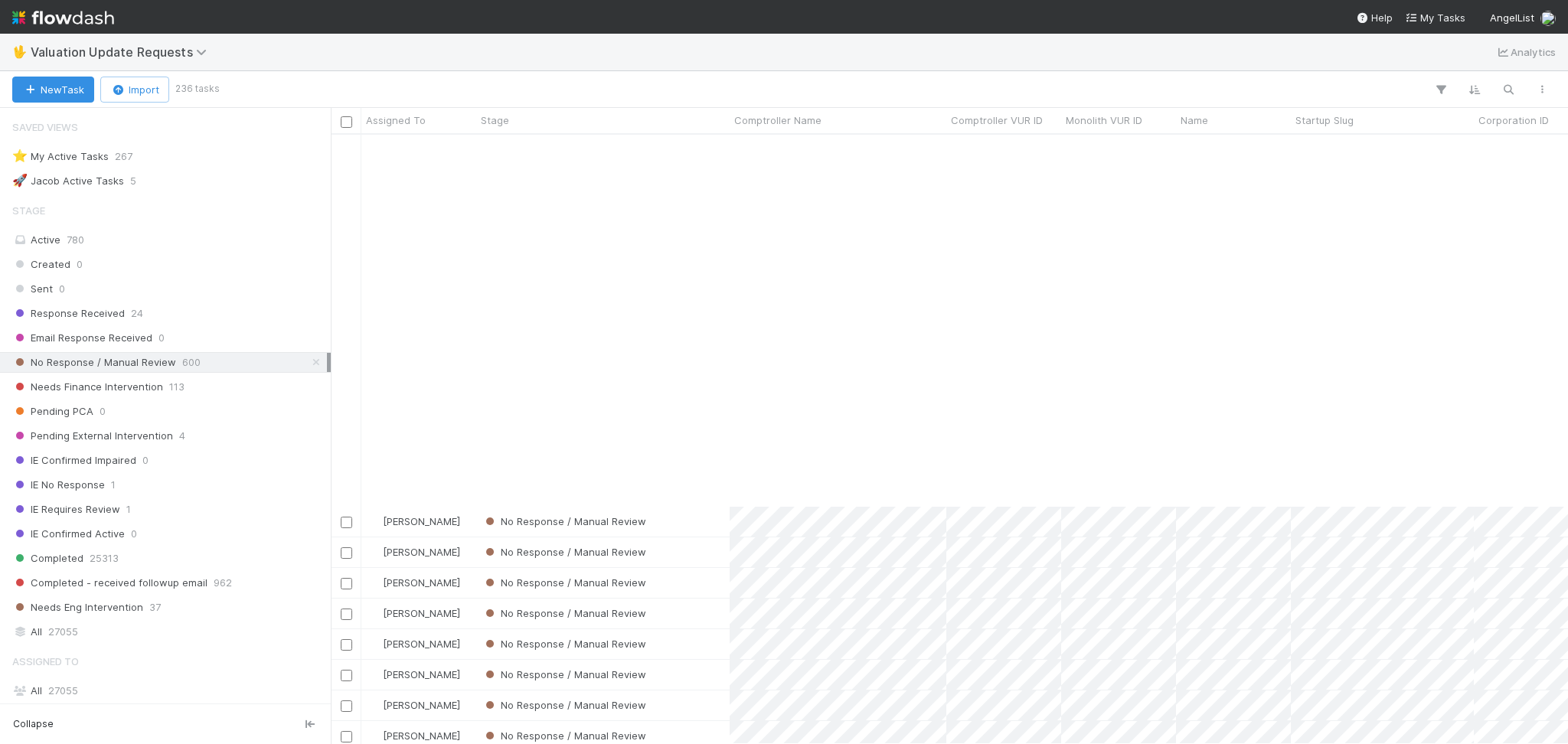
scroll to position [6632, 0]
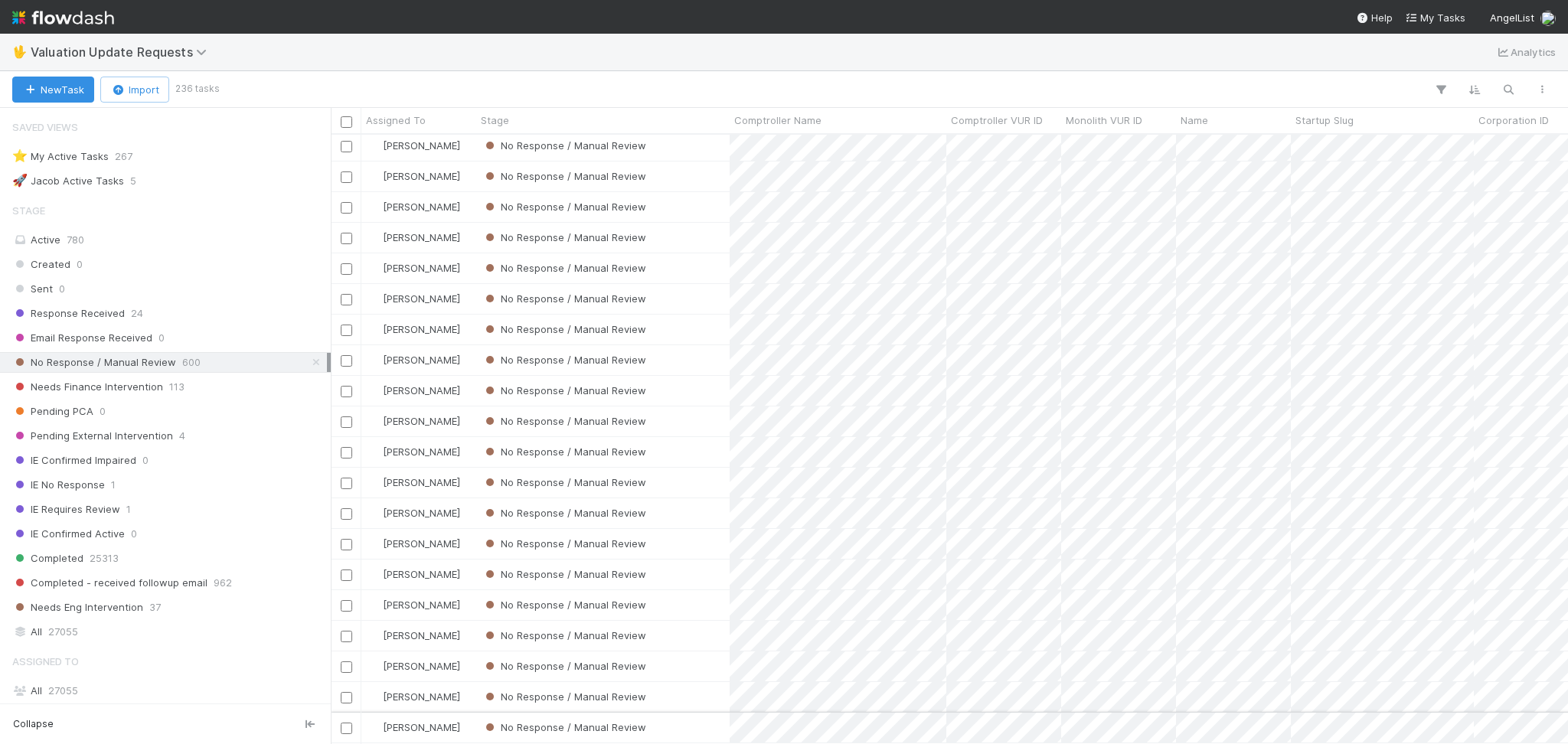
click at [712, 708] on div "No Response / Manual Review" at bounding box center [603, 727] width 254 height 30
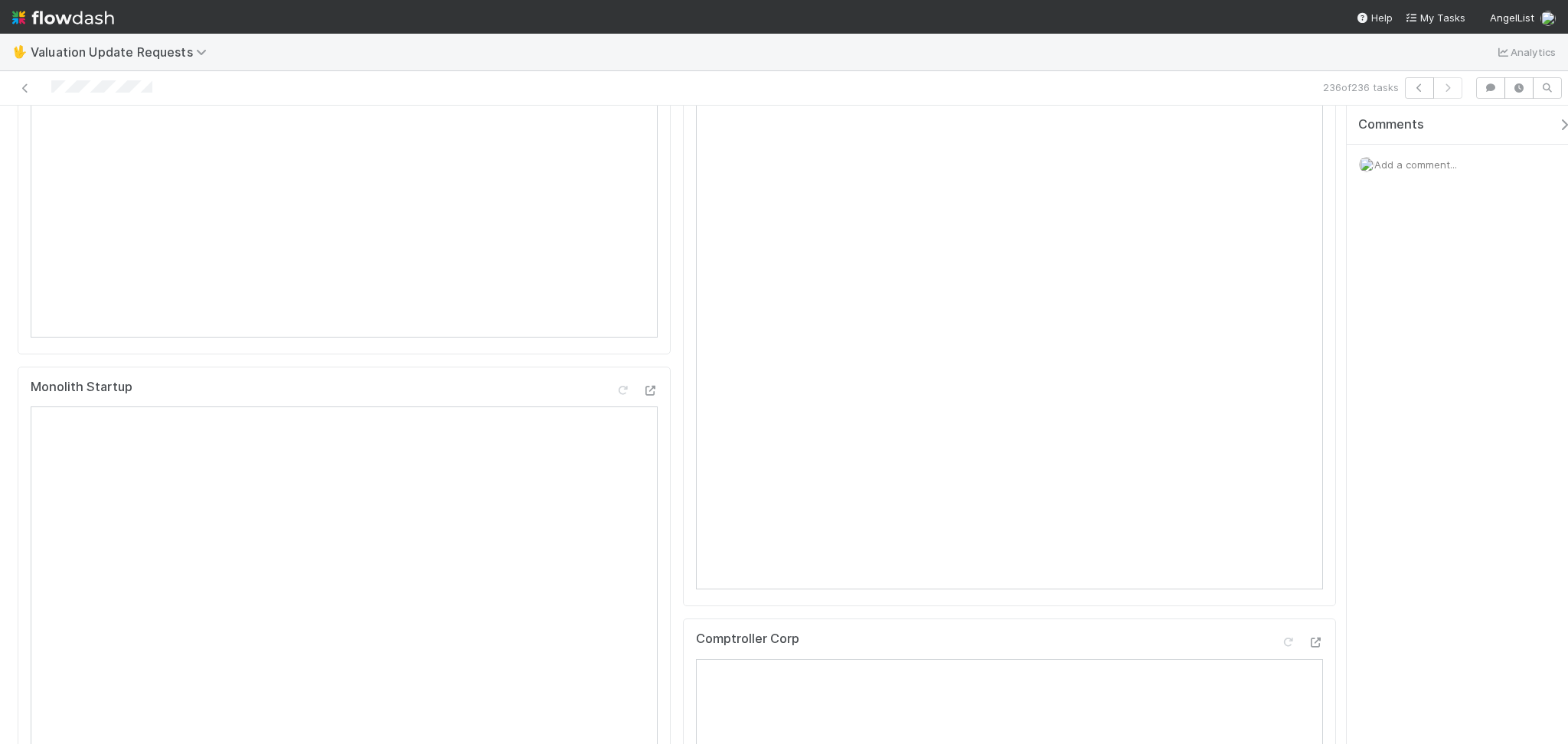
scroll to position [203, 0]
click at [1280, 236] on div at bounding box center [1288, 228] width 15 height 15
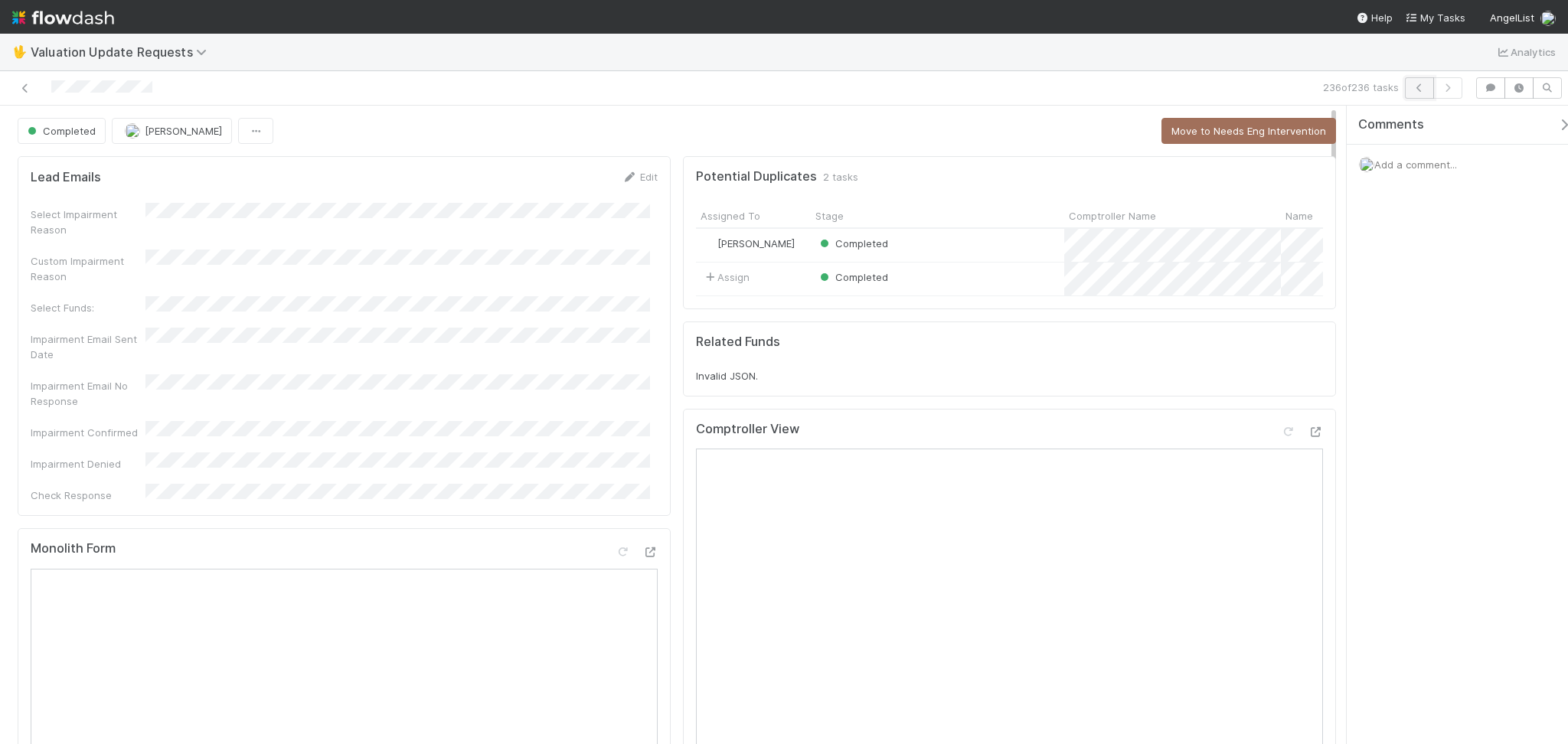
click at [1417, 87] on icon "button" at bounding box center [1419, 87] width 15 height 9
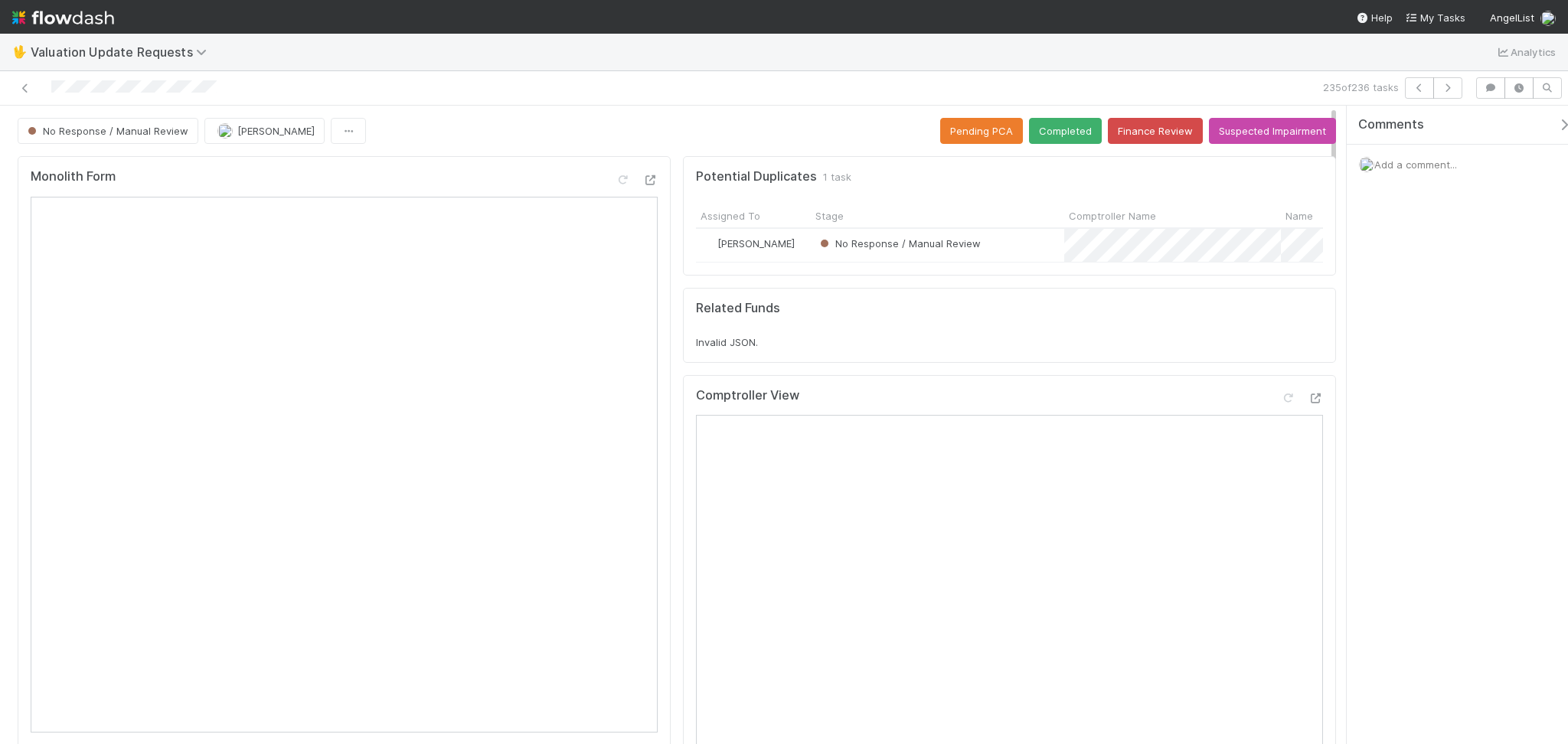
click at [1124, 130] on button "Finance Review" at bounding box center [1155, 130] width 95 height 26
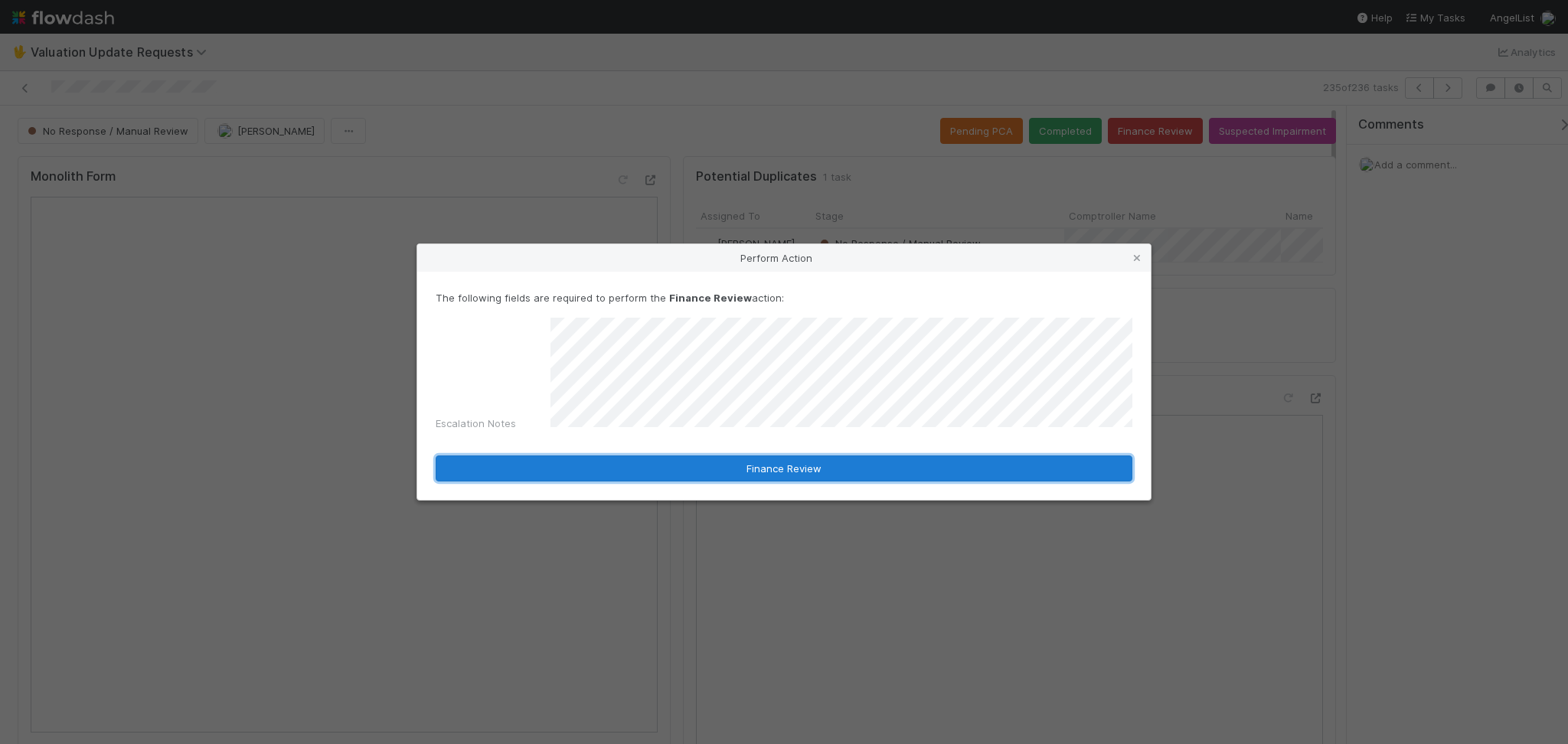
click at [802, 462] on button "Finance Review" at bounding box center [784, 468] width 696 height 26
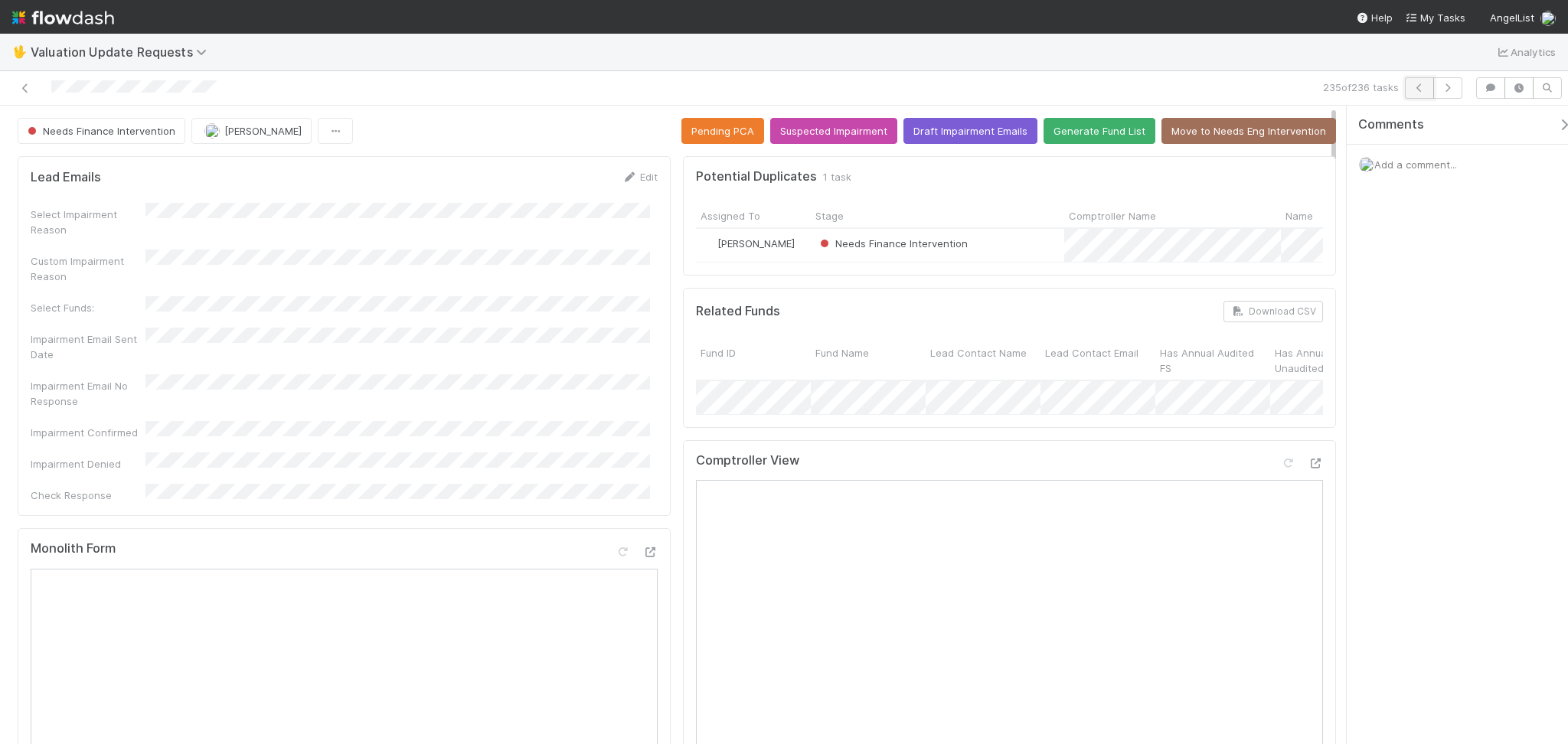
click at [1425, 81] on button "button" at bounding box center [1419, 87] width 29 height 21
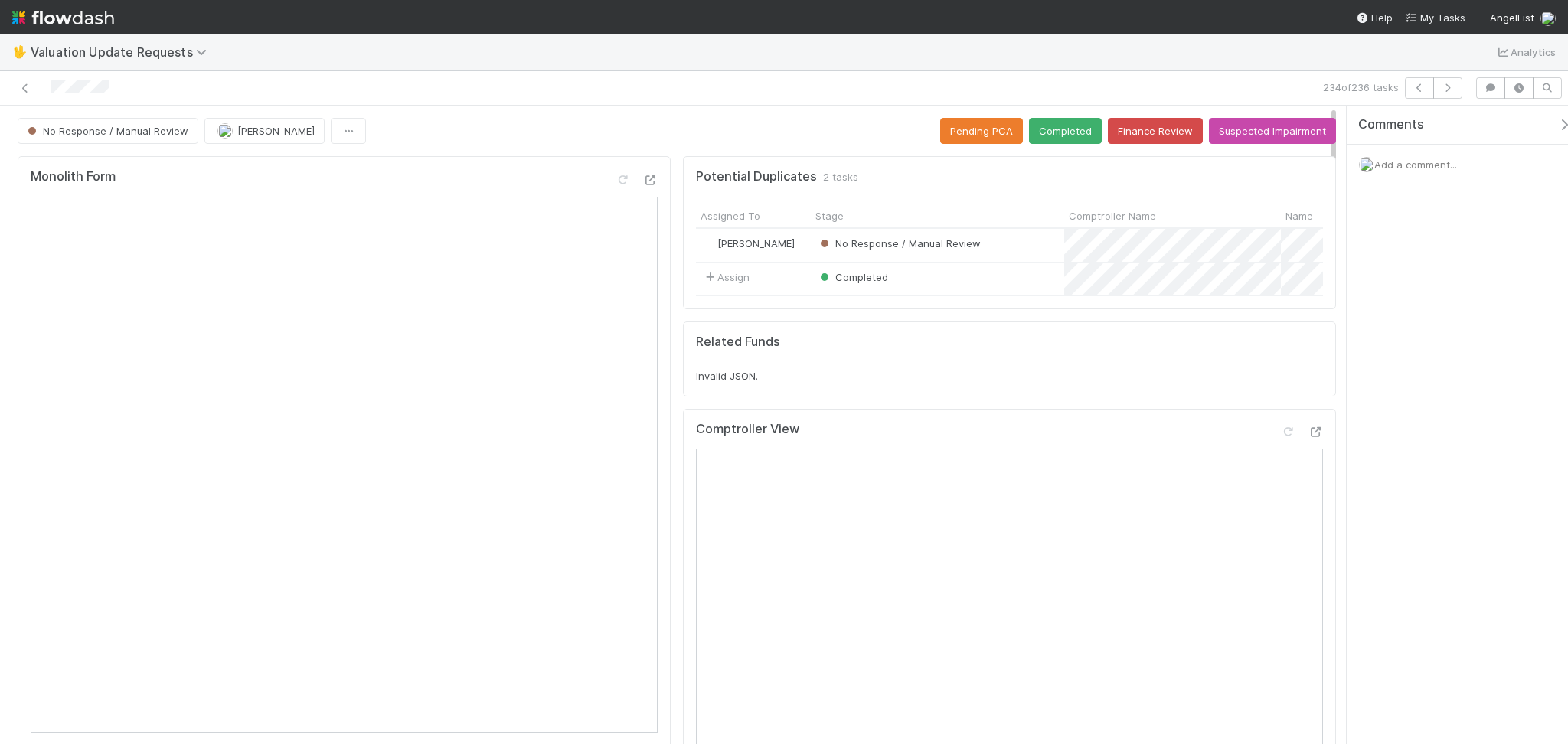
click at [438, 80] on div at bounding box center [373, 87] width 734 height 21
click at [1280, 437] on icon at bounding box center [1288, 432] width 15 height 10
drag, startPoint x: 1034, startPoint y: 121, endPoint x: 1223, endPoint y: 111, distance: 189.3
click at [1034, 122] on button "Completed" at bounding box center [1065, 130] width 73 height 26
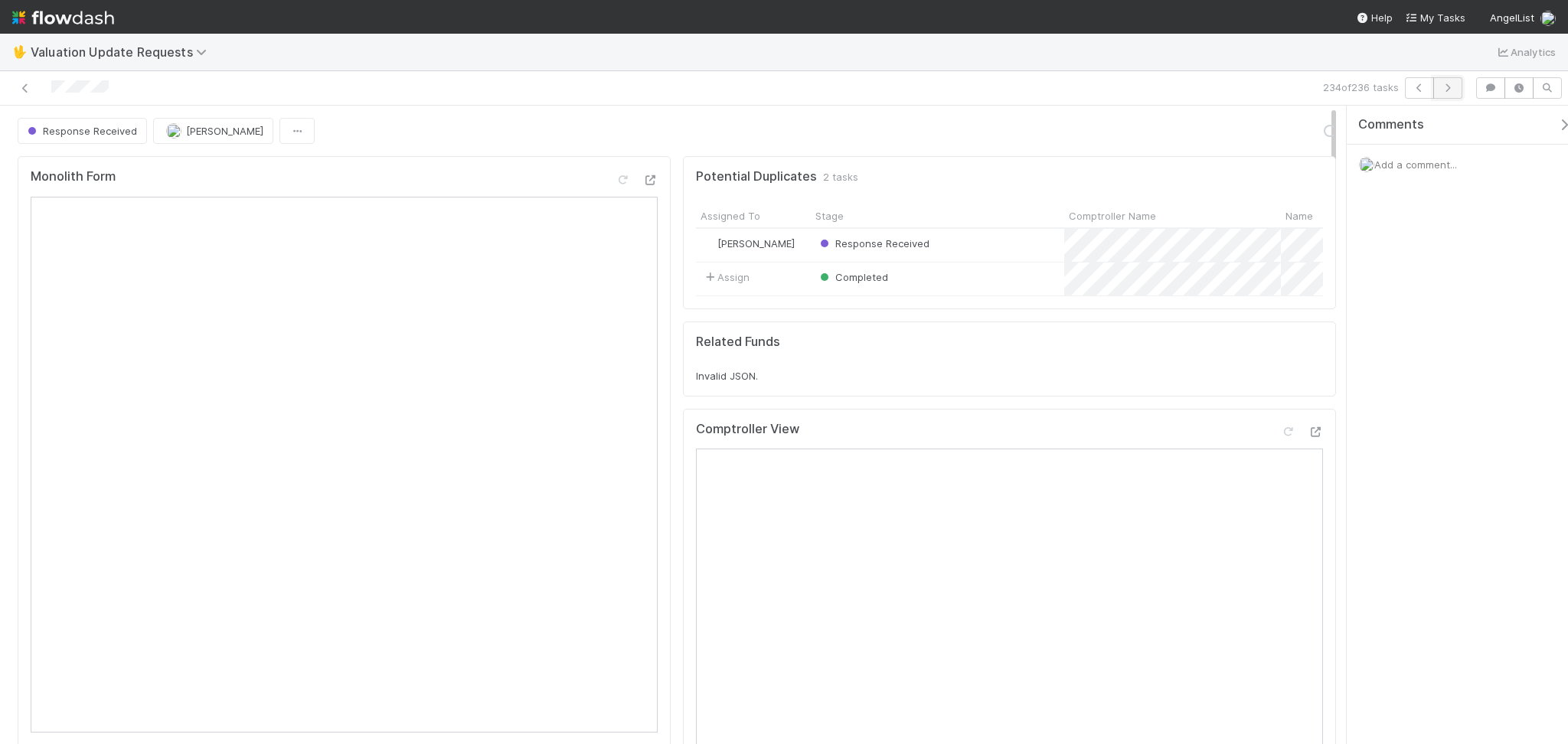
click at [1446, 89] on icon "button" at bounding box center [1447, 87] width 15 height 9
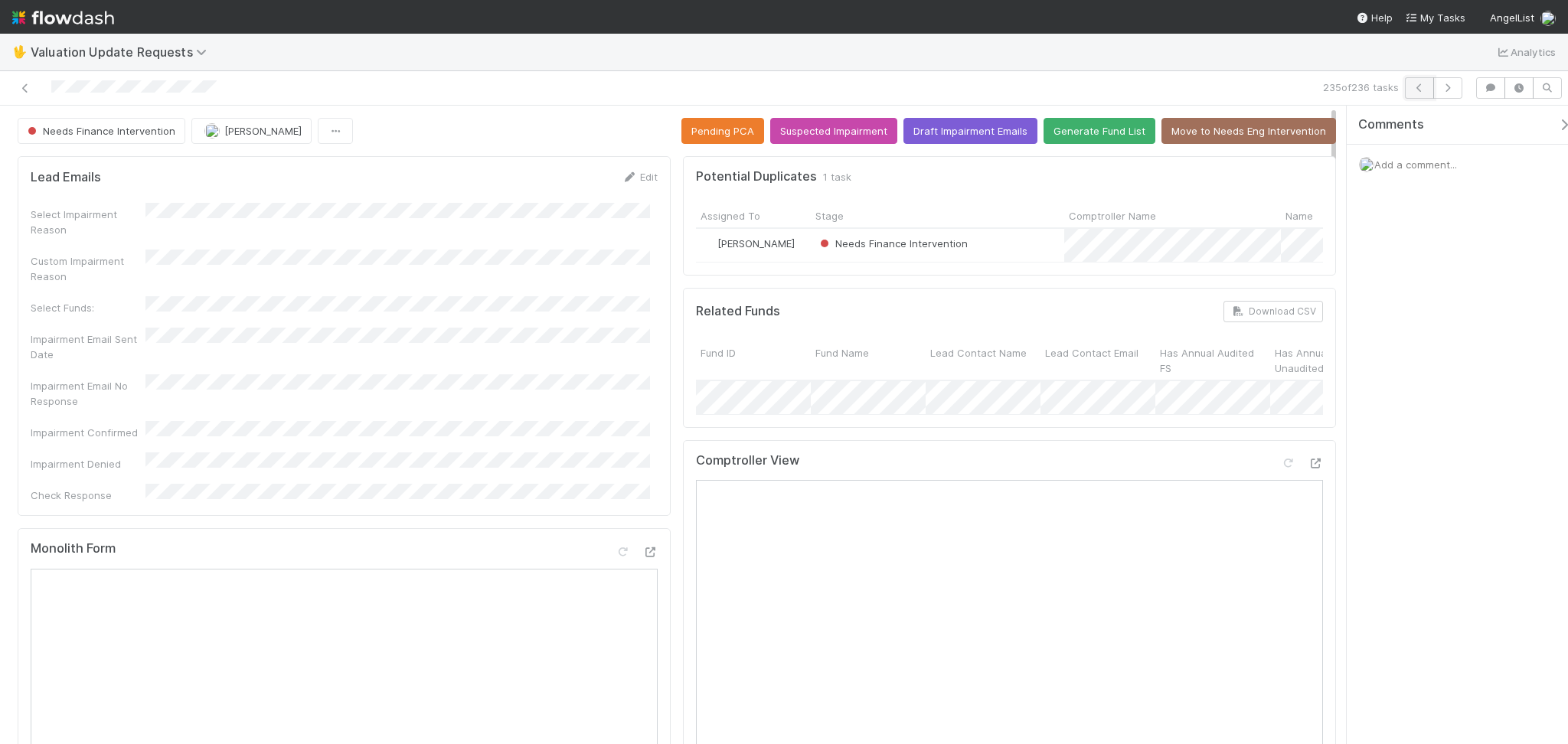
click at [1416, 86] on icon "button" at bounding box center [1419, 87] width 15 height 9
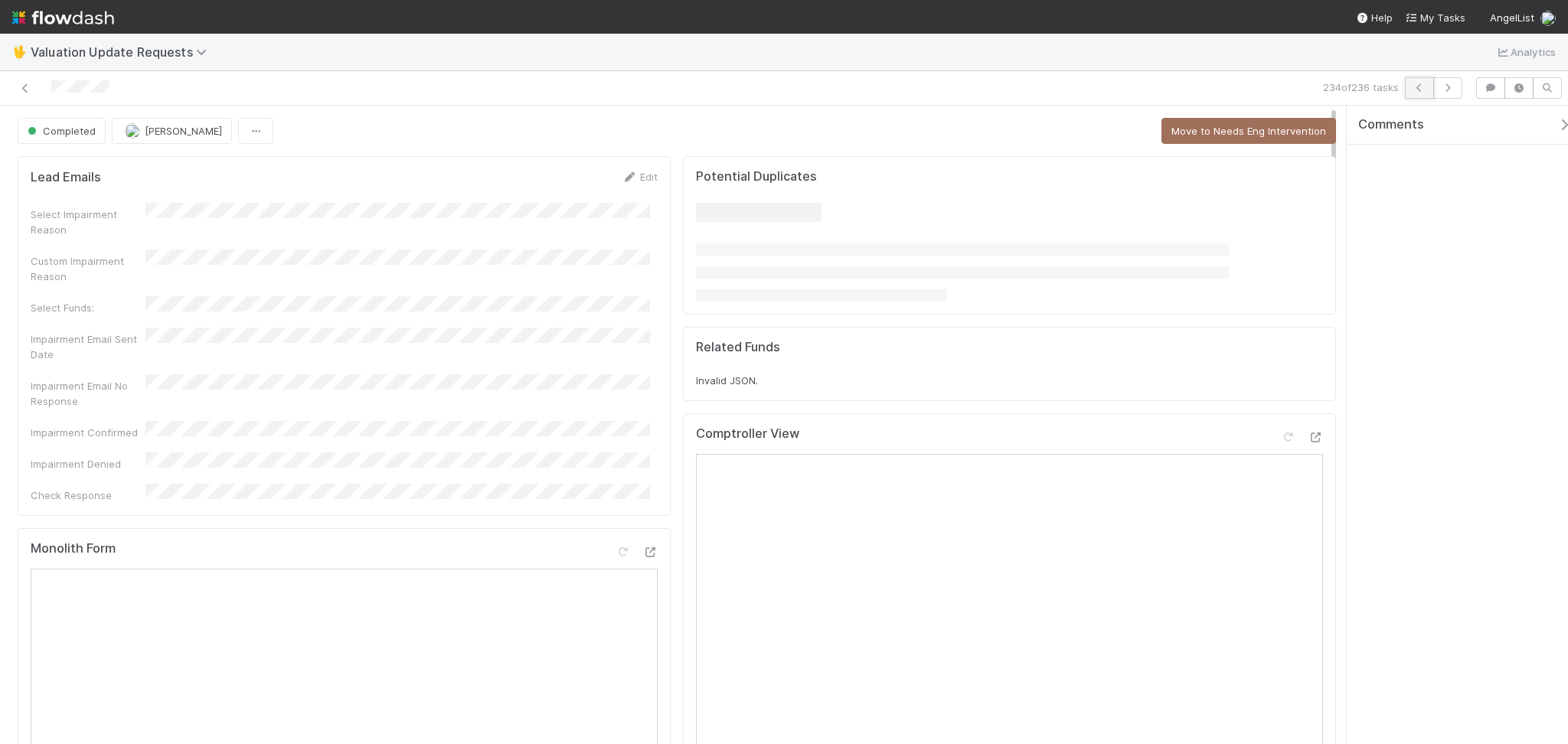
click at [1414, 89] on icon "button" at bounding box center [1419, 87] width 15 height 9
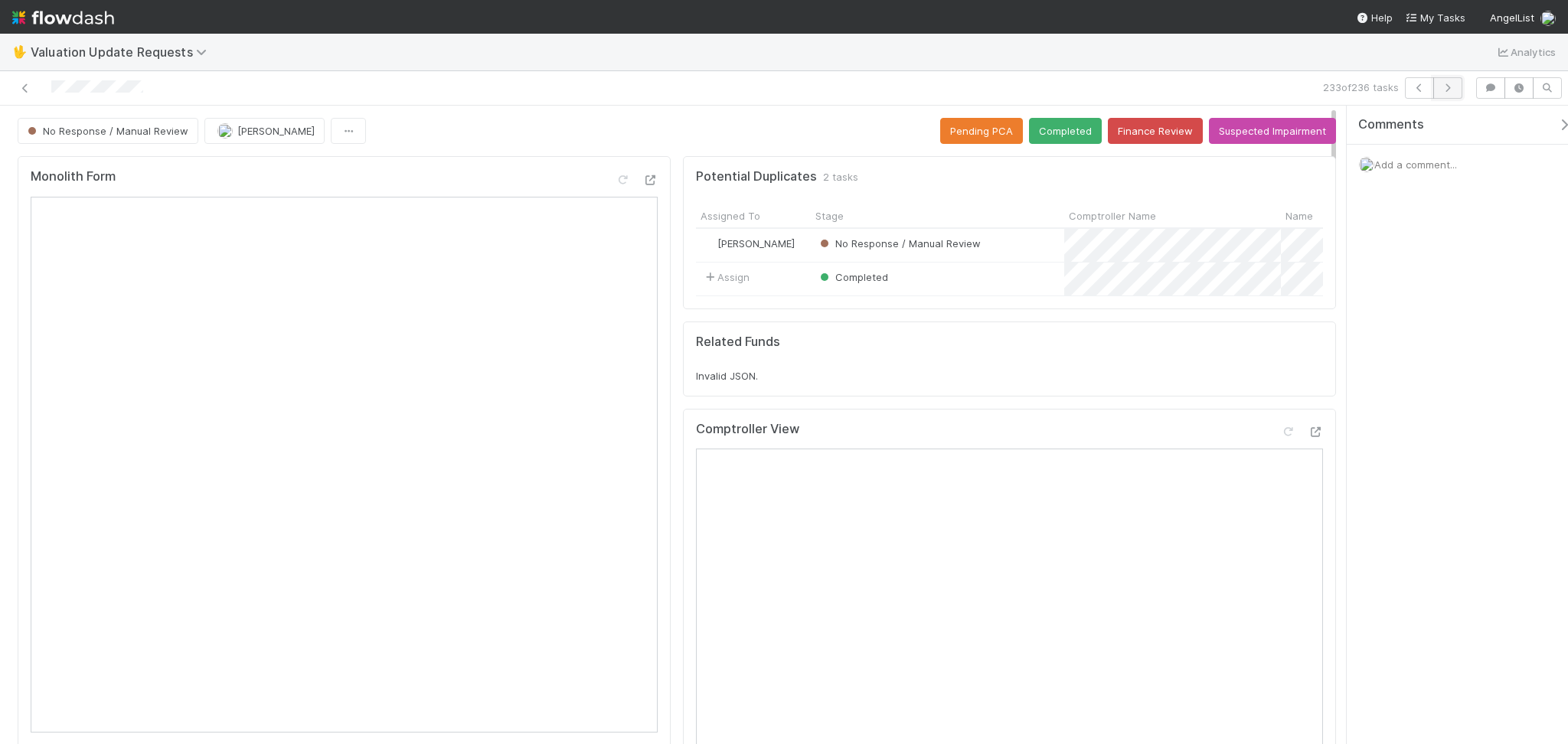
click at [1443, 90] on icon "button" at bounding box center [1447, 87] width 15 height 9
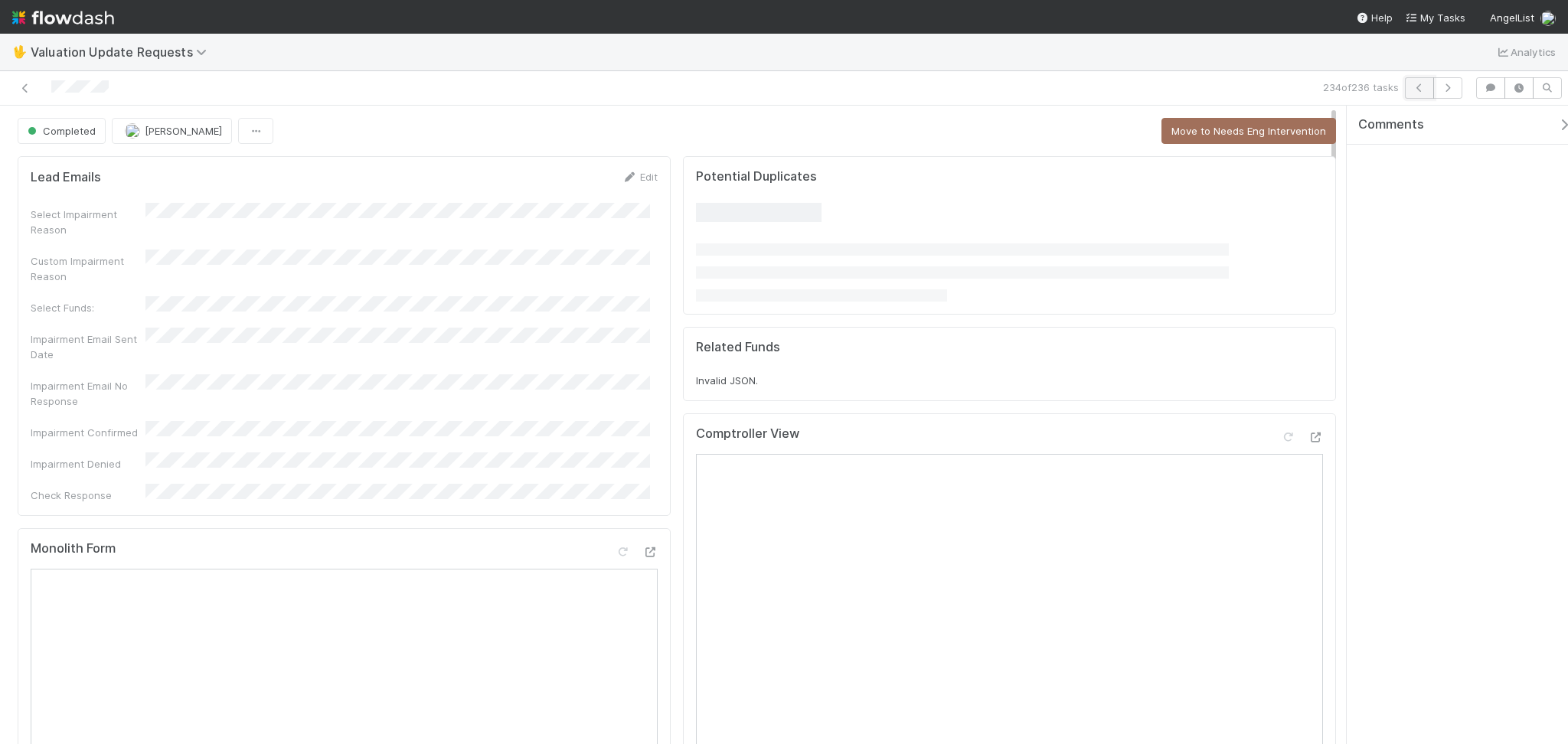
click at [1424, 82] on button "button" at bounding box center [1419, 87] width 29 height 21
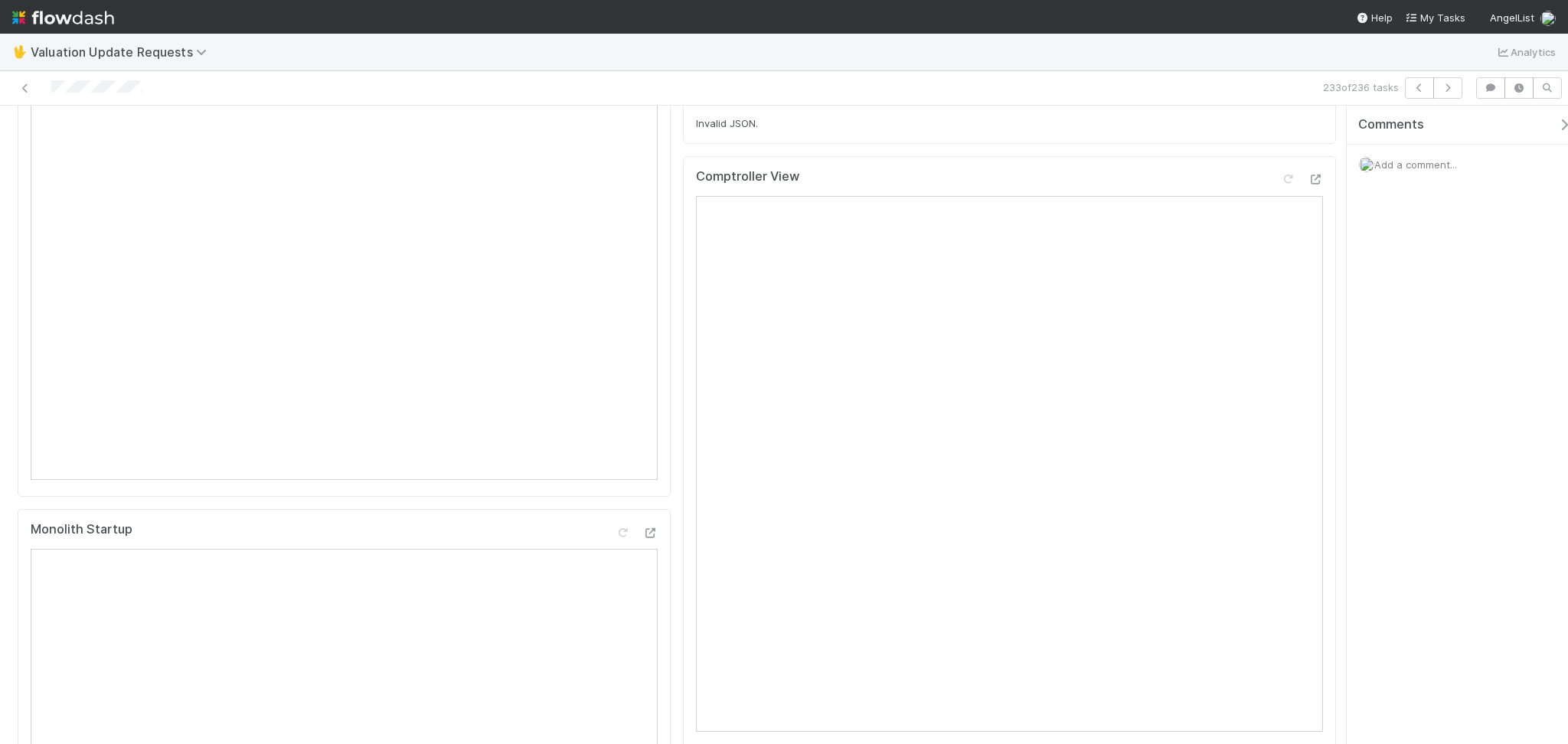
scroll to position [102, 0]
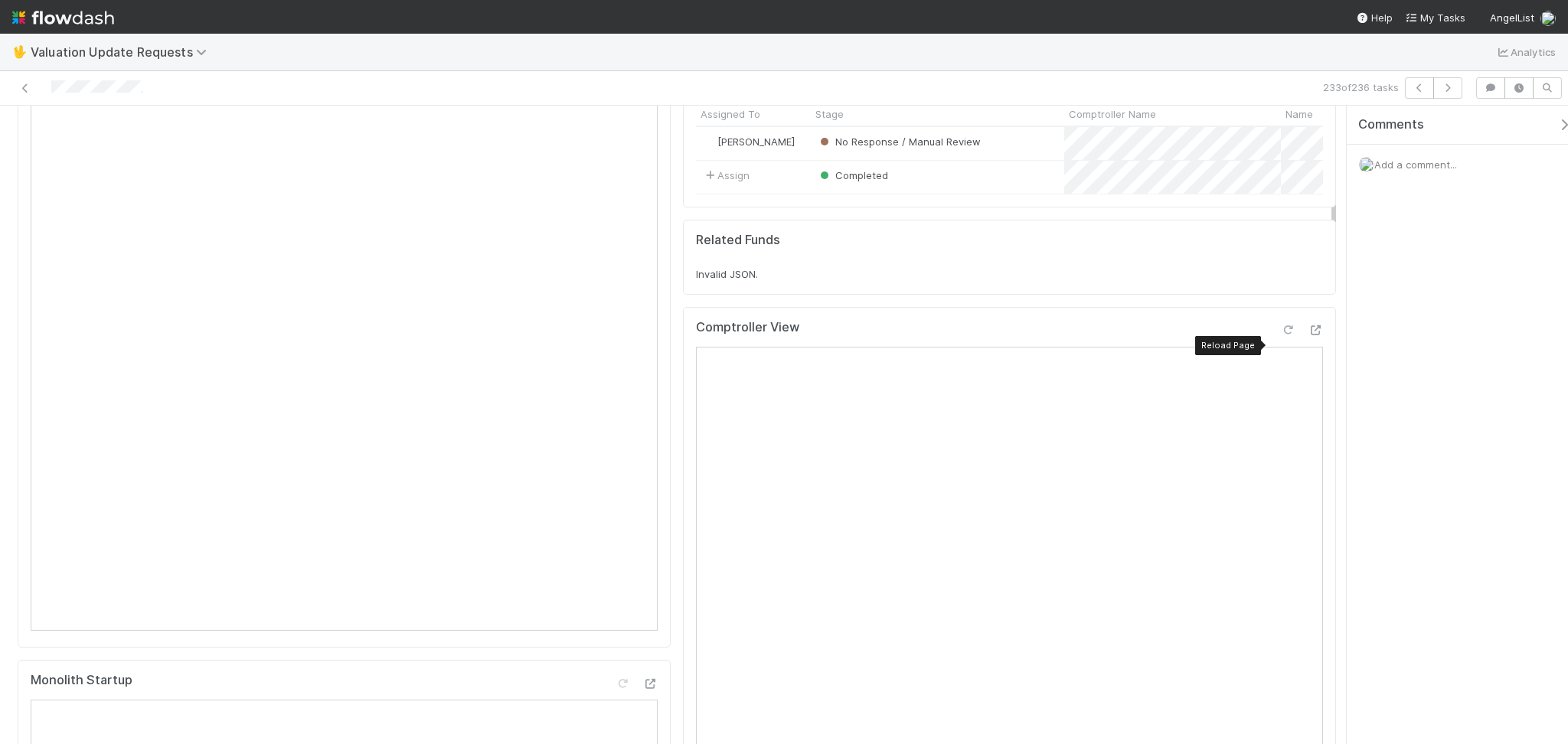
click at [1280, 335] on icon at bounding box center [1288, 330] width 15 height 10
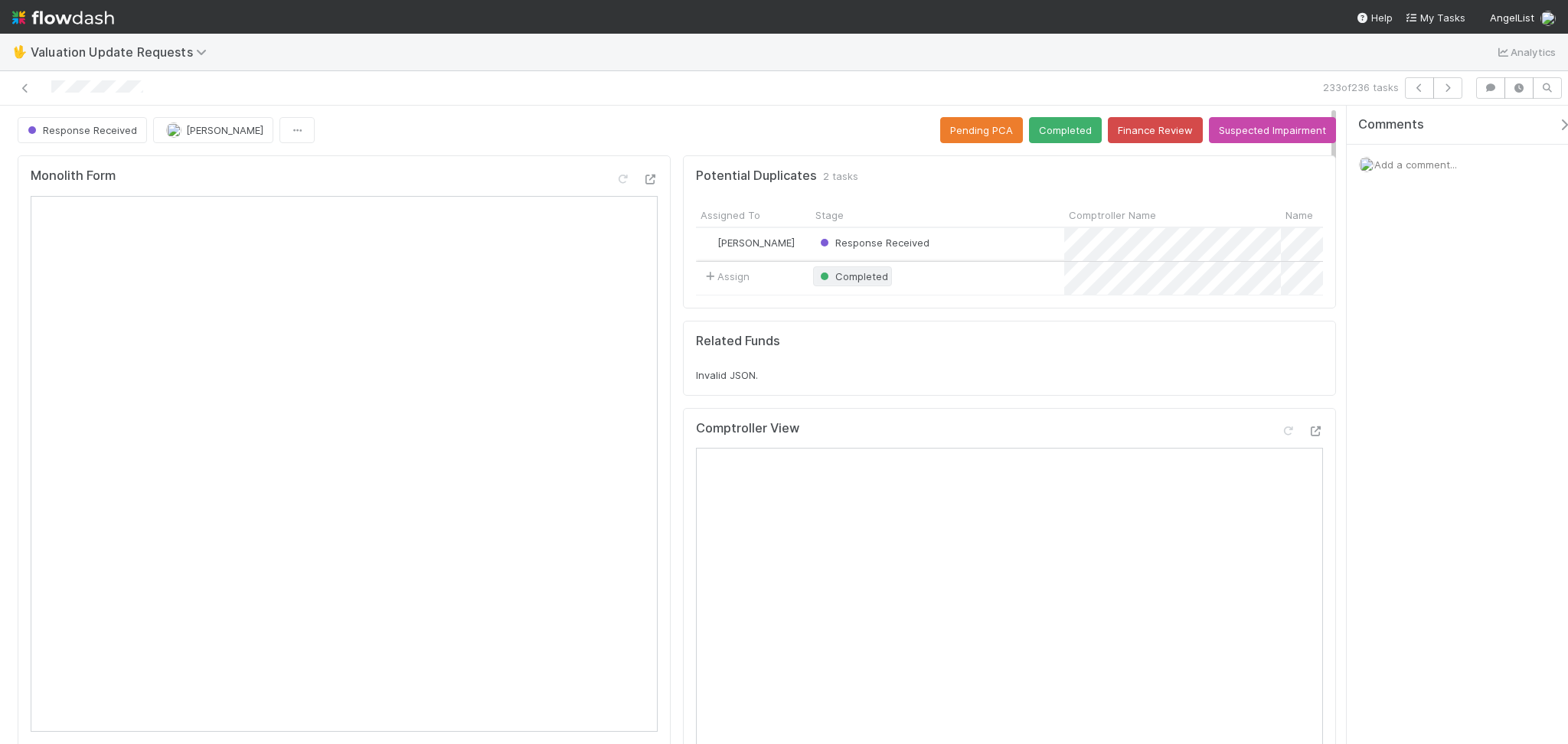
scroll to position [0, 0]
click at [1061, 135] on button "Completed" at bounding box center [1065, 130] width 73 height 26
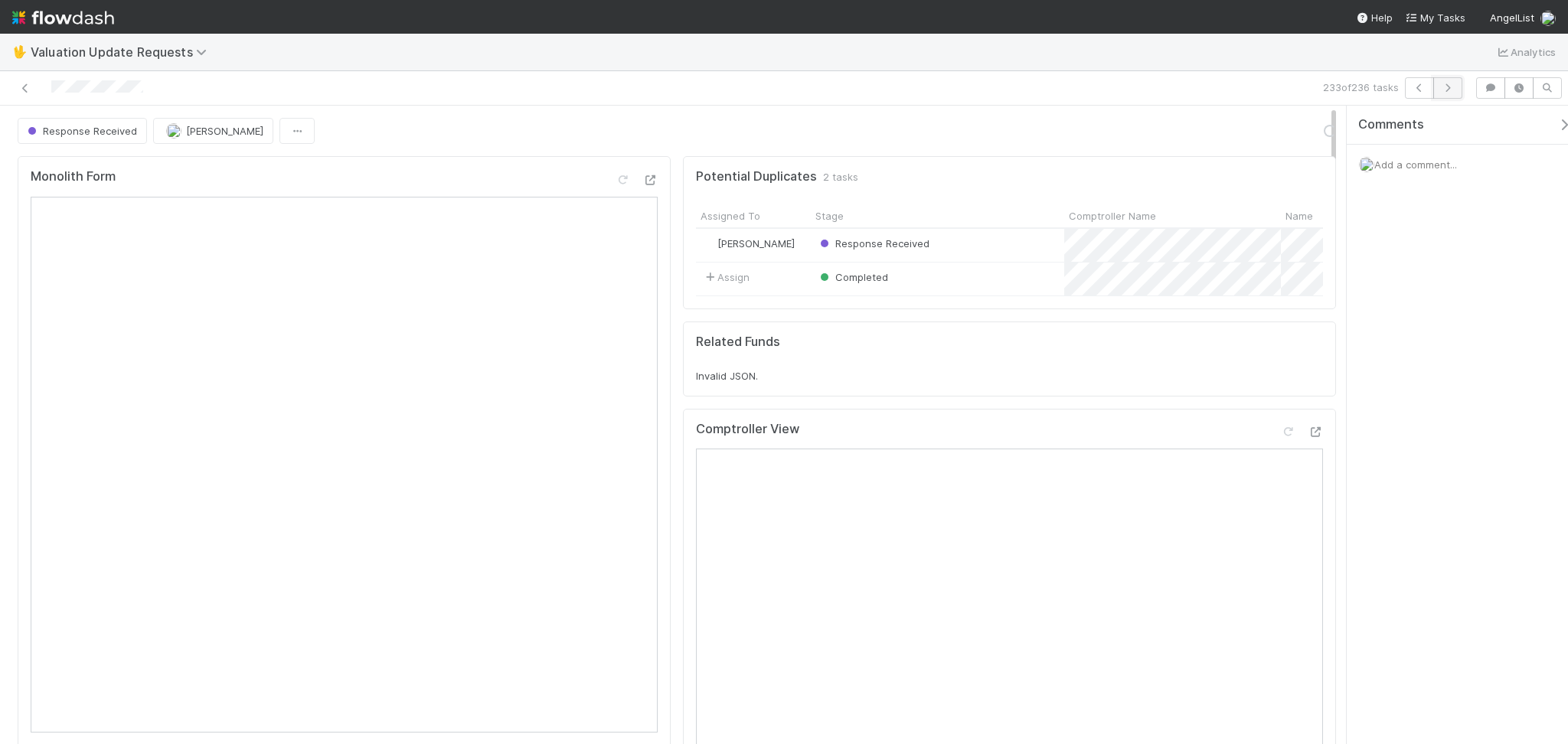
click at [1458, 82] on button "button" at bounding box center [1447, 87] width 29 height 21
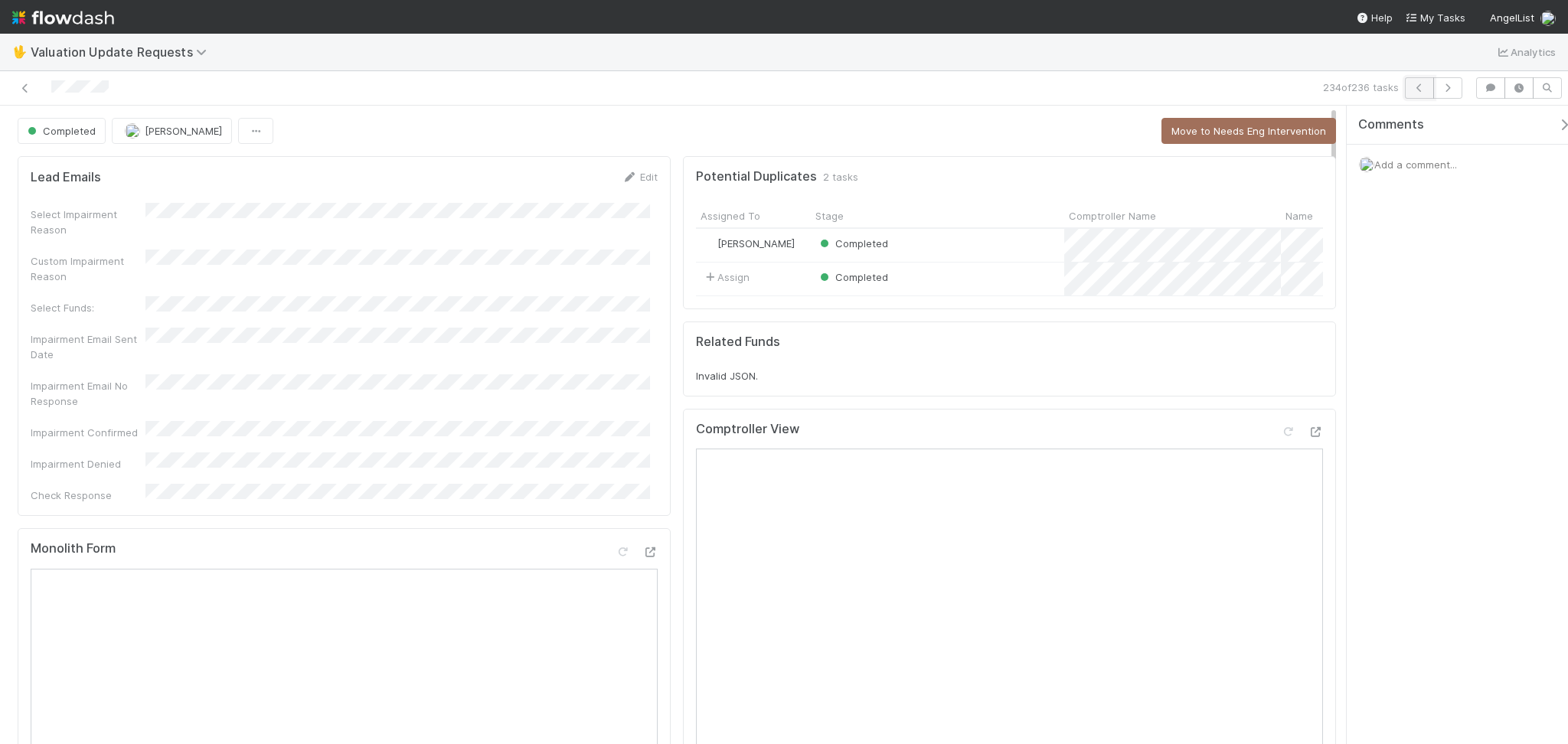
click at [1427, 85] on button "button" at bounding box center [1419, 87] width 29 height 21
click at [1421, 89] on icon "button" at bounding box center [1419, 87] width 15 height 9
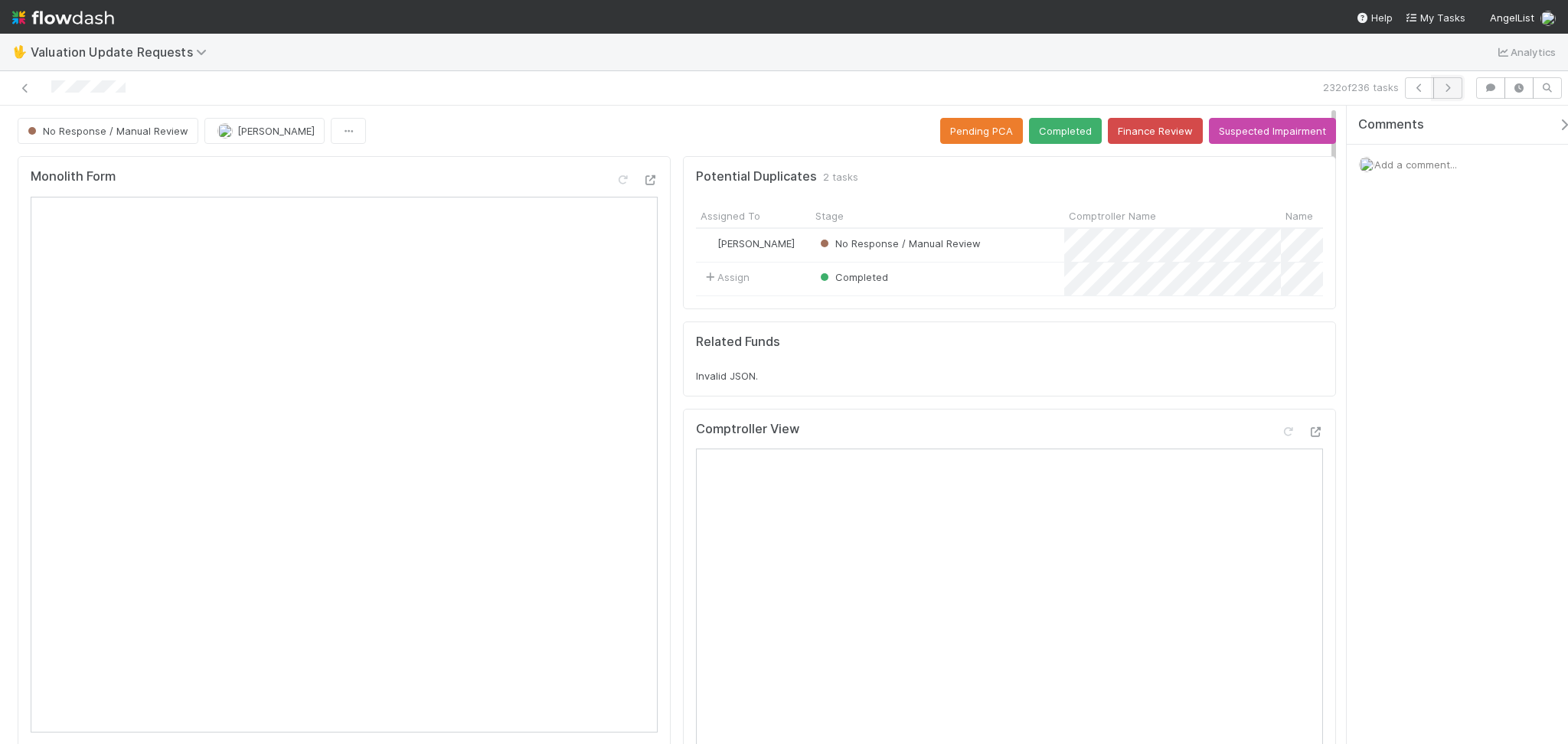
click at [1446, 87] on icon "button" at bounding box center [1447, 87] width 15 height 9
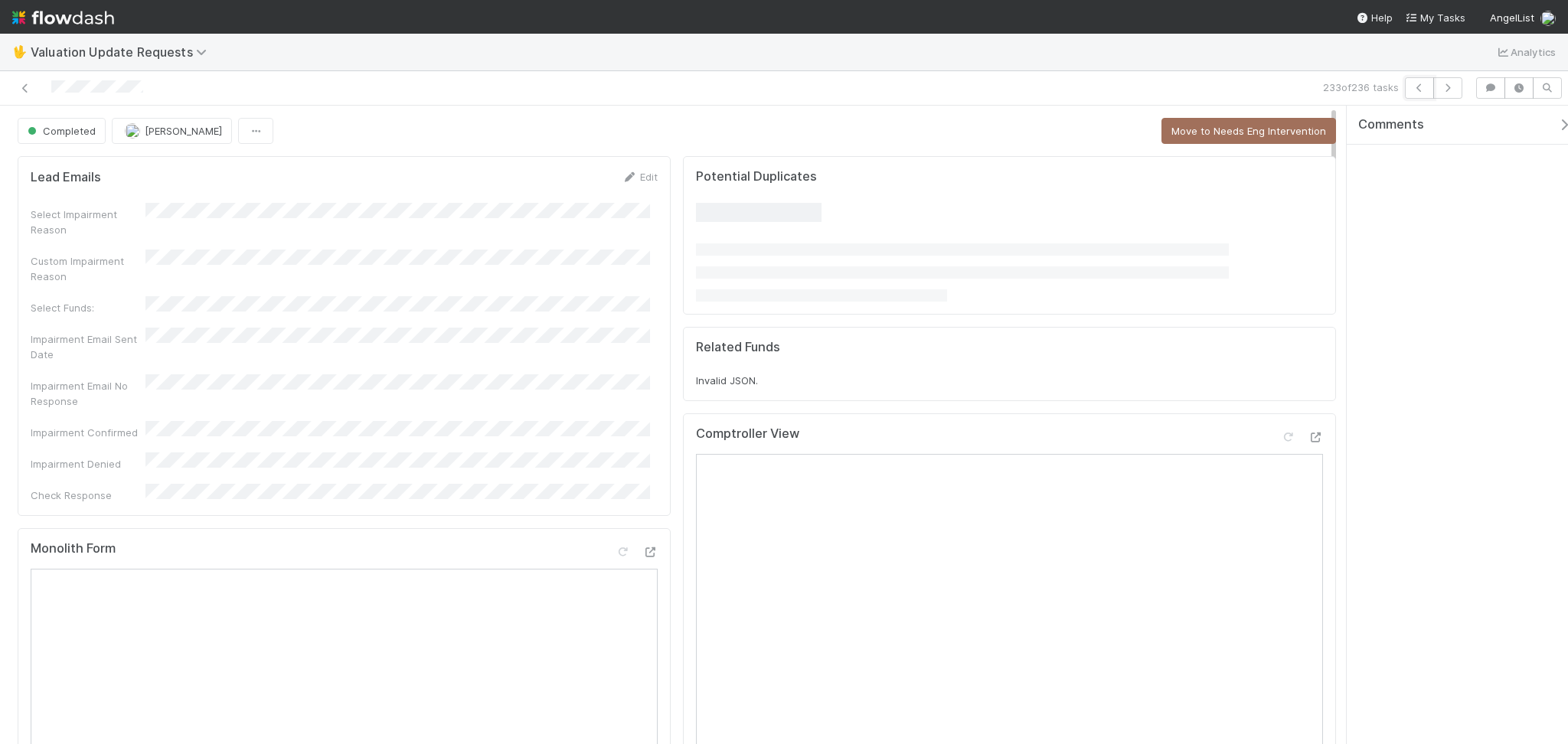
click at [1412, 87] on icon "button" at bounding box center [1419, 87] width 15 height 9
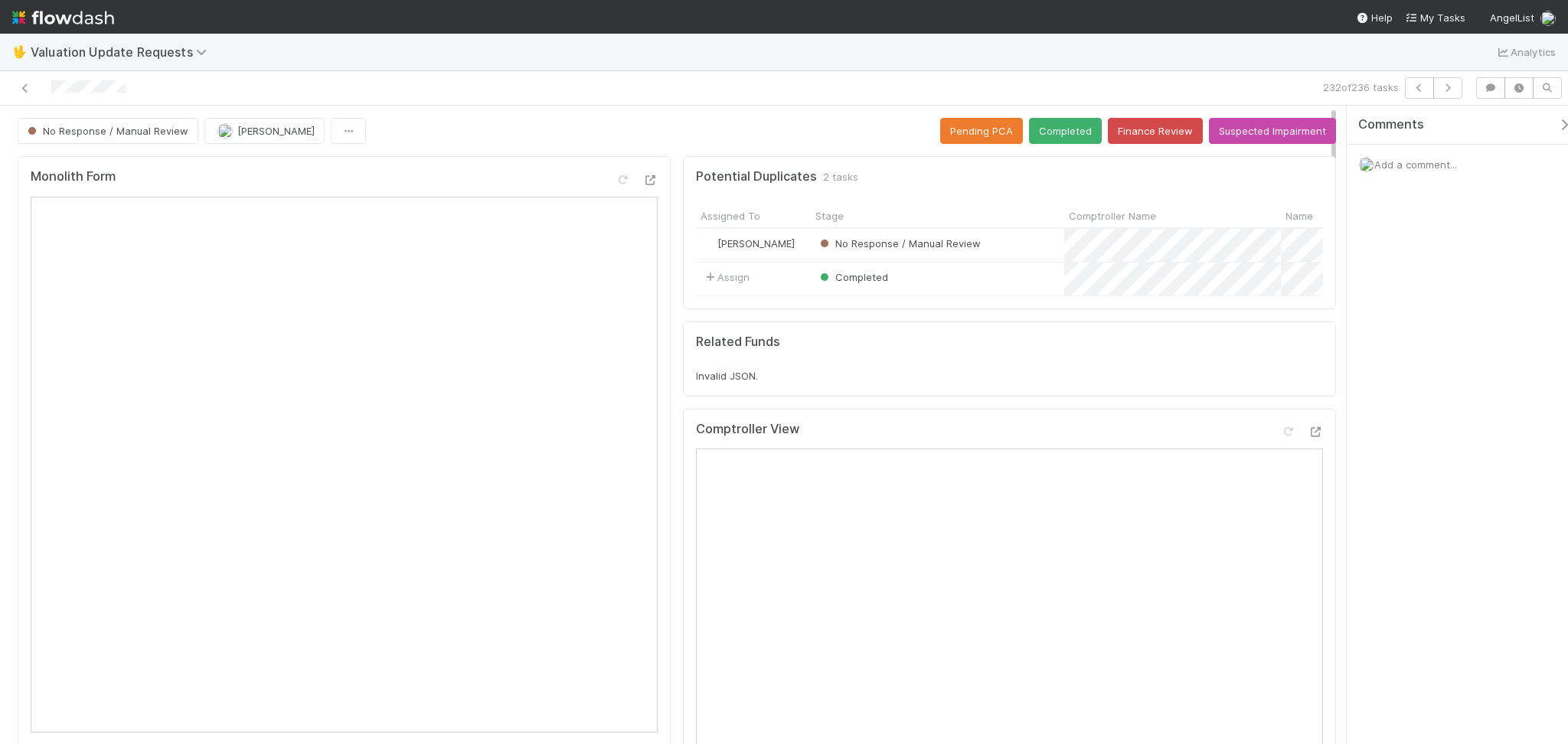
click at [377, 124] on div "No Response / Manual Review Febbie Cervantes Pending PCA Completed Finance Revi…" at bounding box center [676, 130] width 1318 height 26
click at [1293, 126] on button "Suspected Impairment" at bounding box center [1272, 130] width 127 height 26
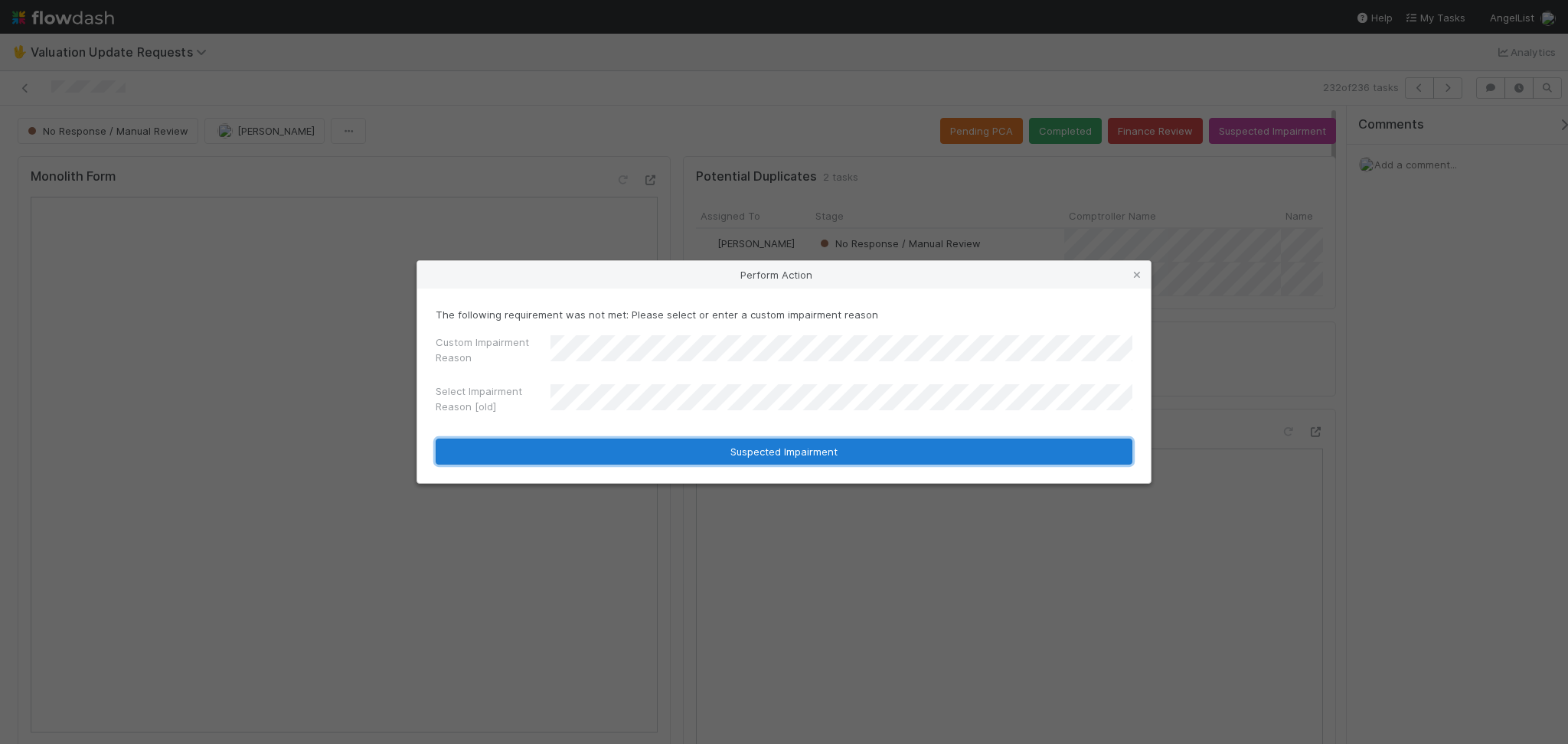
click at [918, 453] on button "Suspected Impairment" at bounding box center [784, 452] width 696 height 26
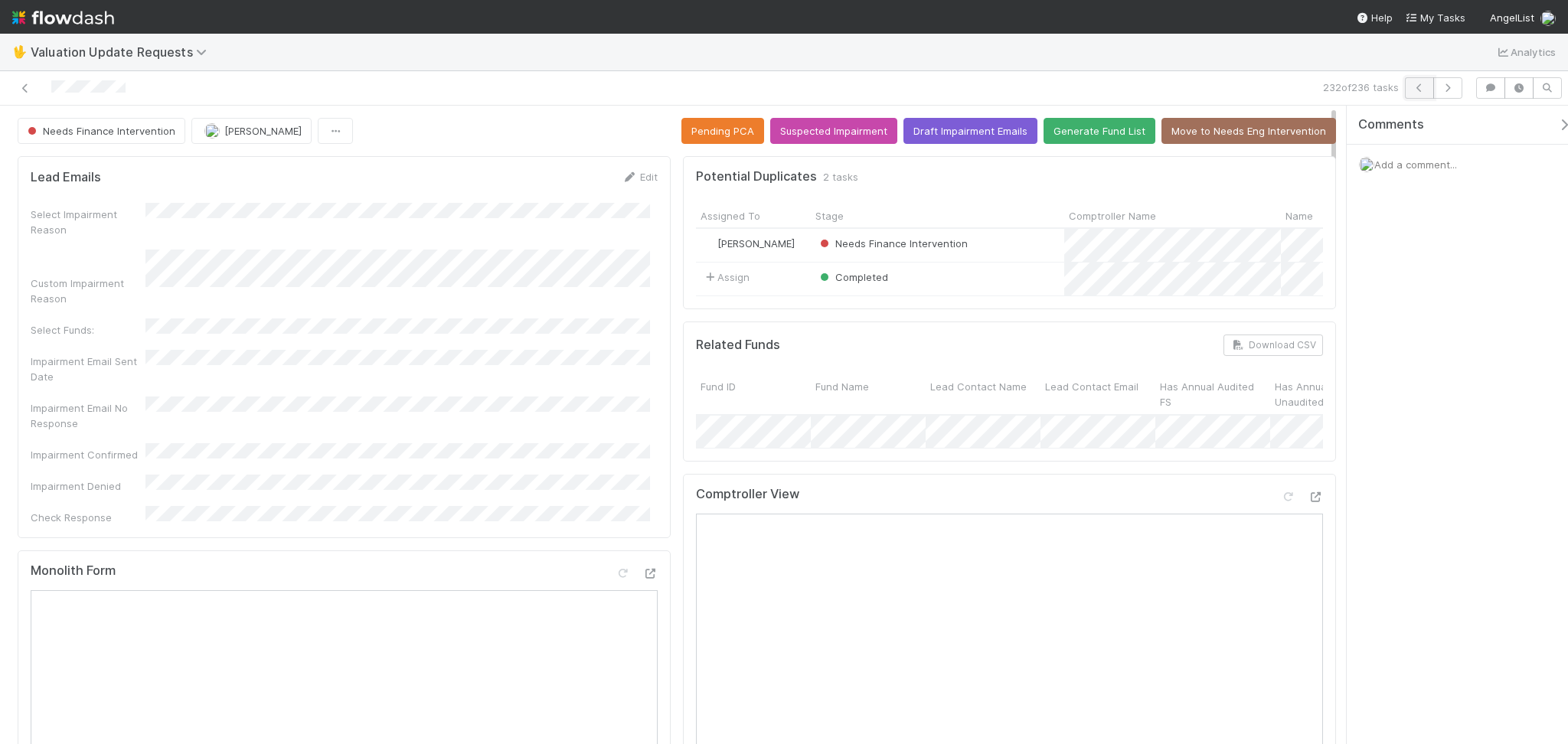
click at [1415, 89] on icon "button" at bounding box center [1419, 87] width 15 height 9
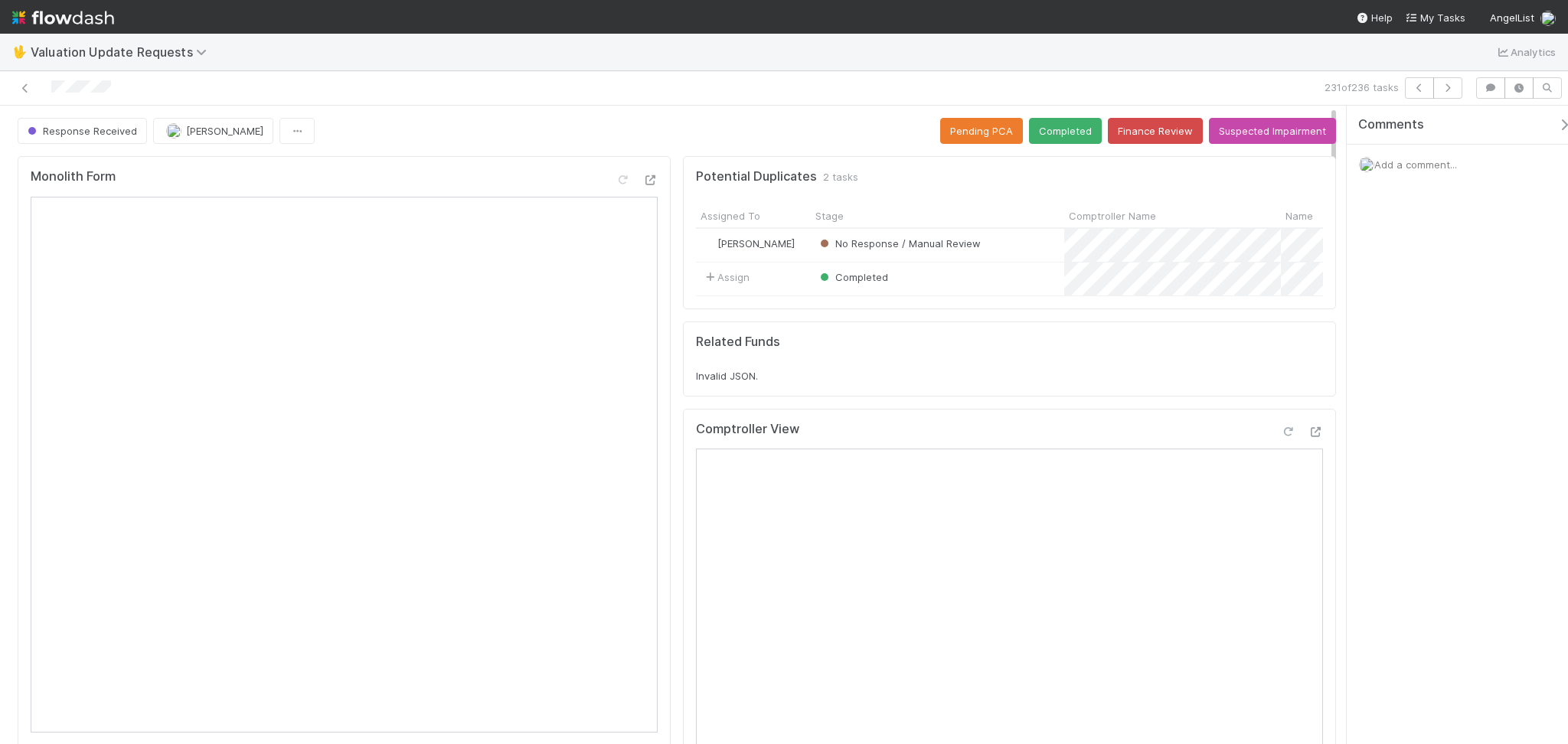
drag, startPoint x: 1278, startPoint y: 436, endPoint x: 1270, endPoint y: 446, distance: 12.8
click at [1271, 446] on div "Comptroller View" at bounding box center [1009, 435] width 627 height 27
click at [1280, 437] on icon at bounding box center [1288, 432] width 15 height 10
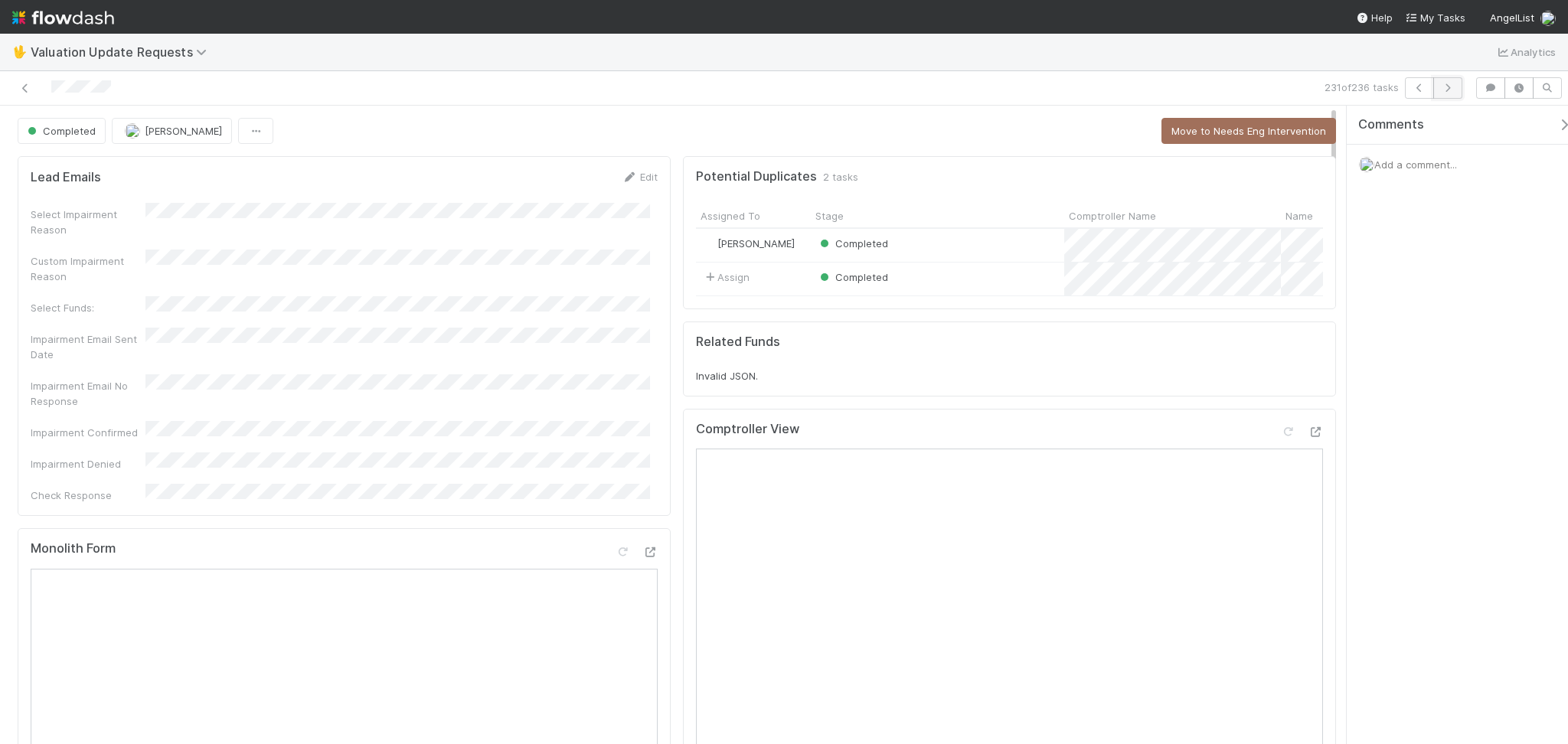
click at [1459, 81] on button "button" at bounding box center [1447, 87] width 29 height 21
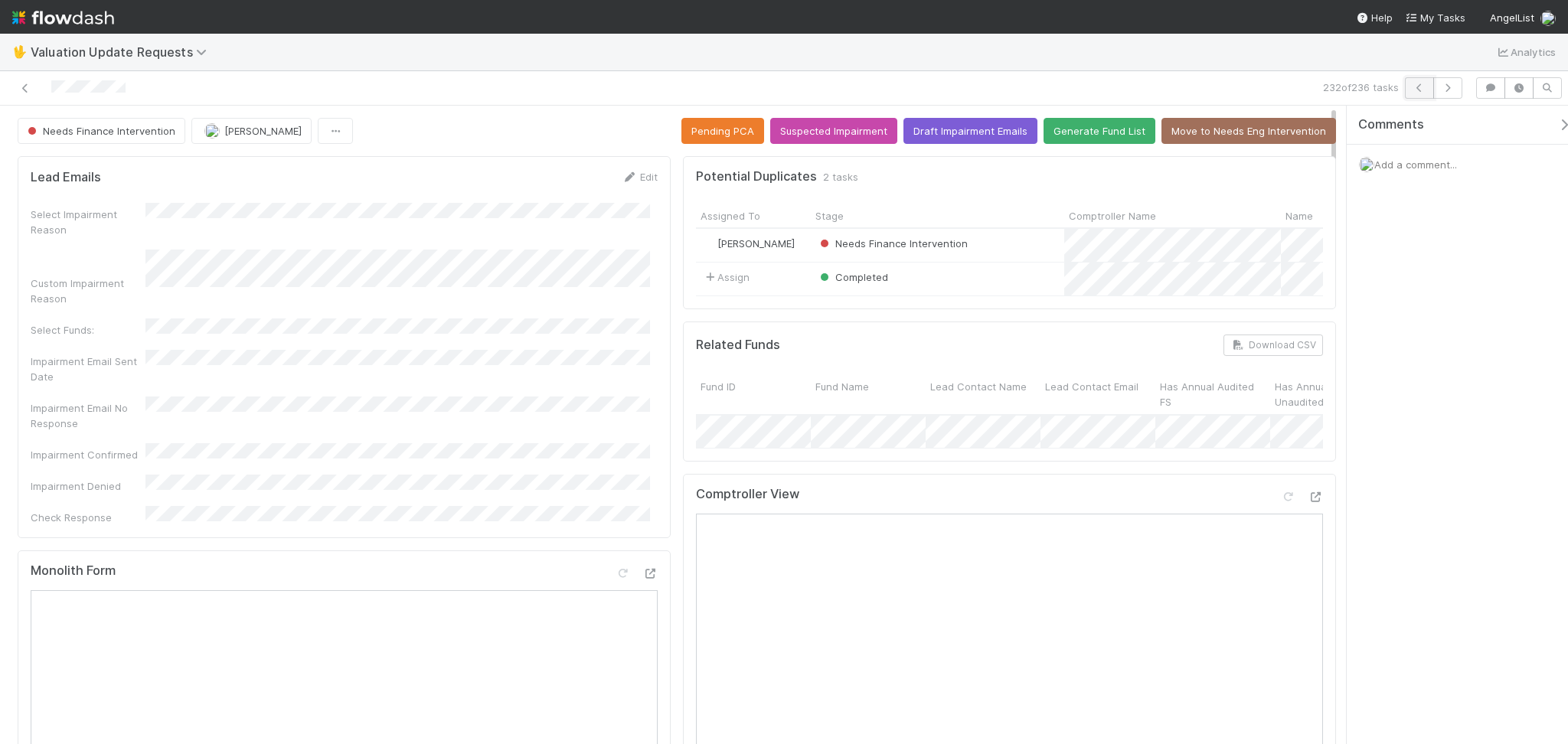
click at [1414, 81] on button "button" at bounding box center [1419, 87] width 29 height 21
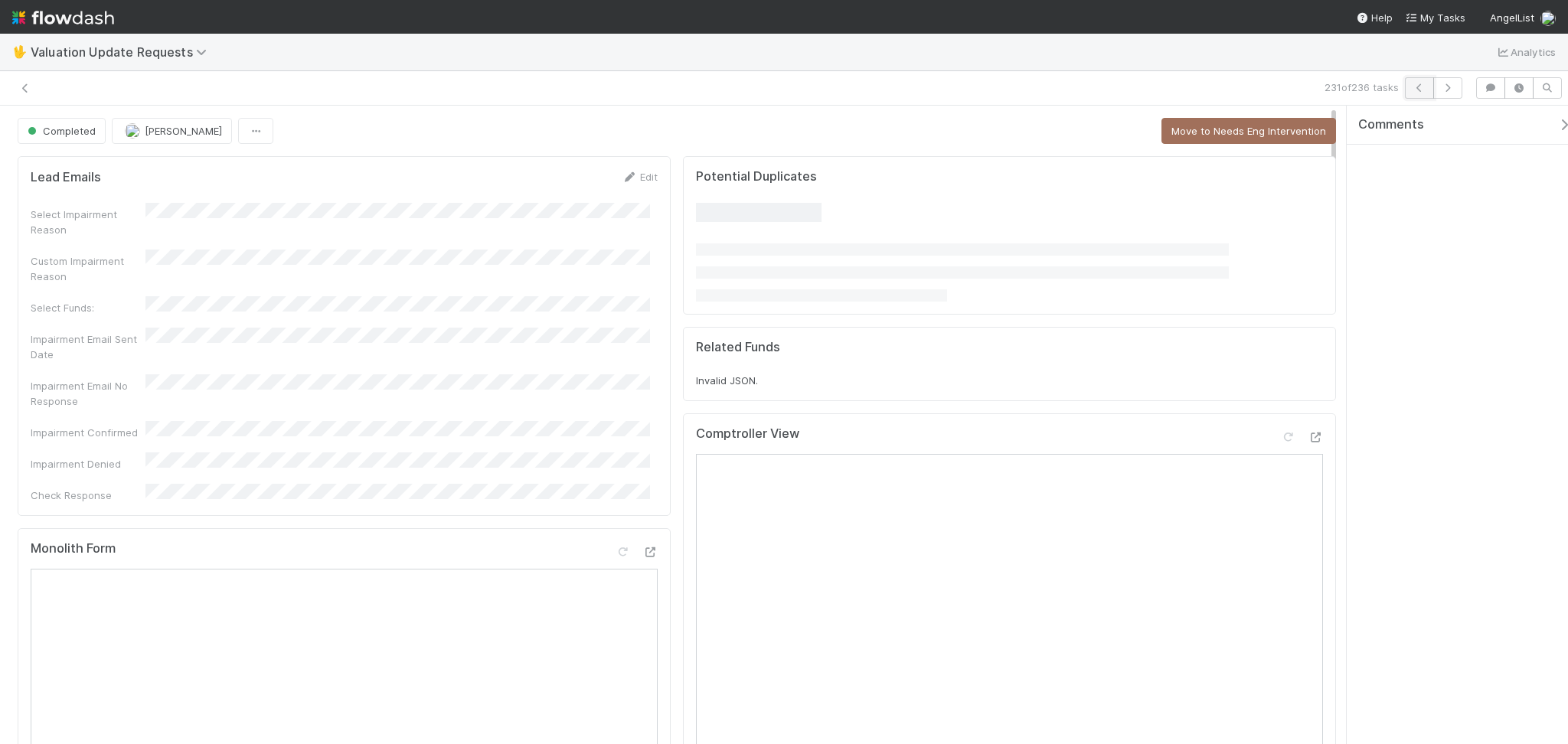
click at [1418, 88] on icon "button" at bounding box center [1419, 87] width 15 height 9
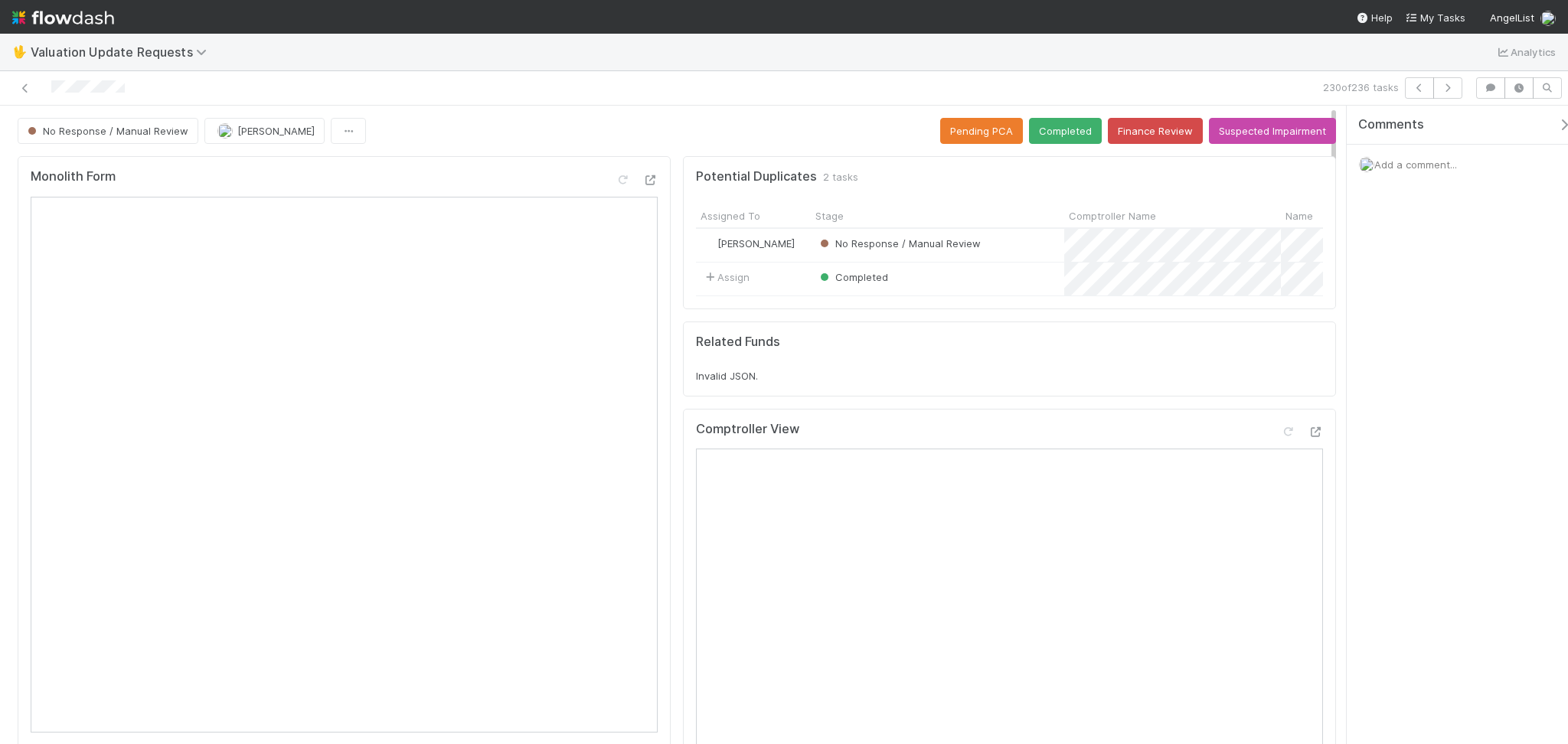
click at [1528, 413] on div "Comments Add a comment..." at bounding box center [1457, 424] width 221 height 639
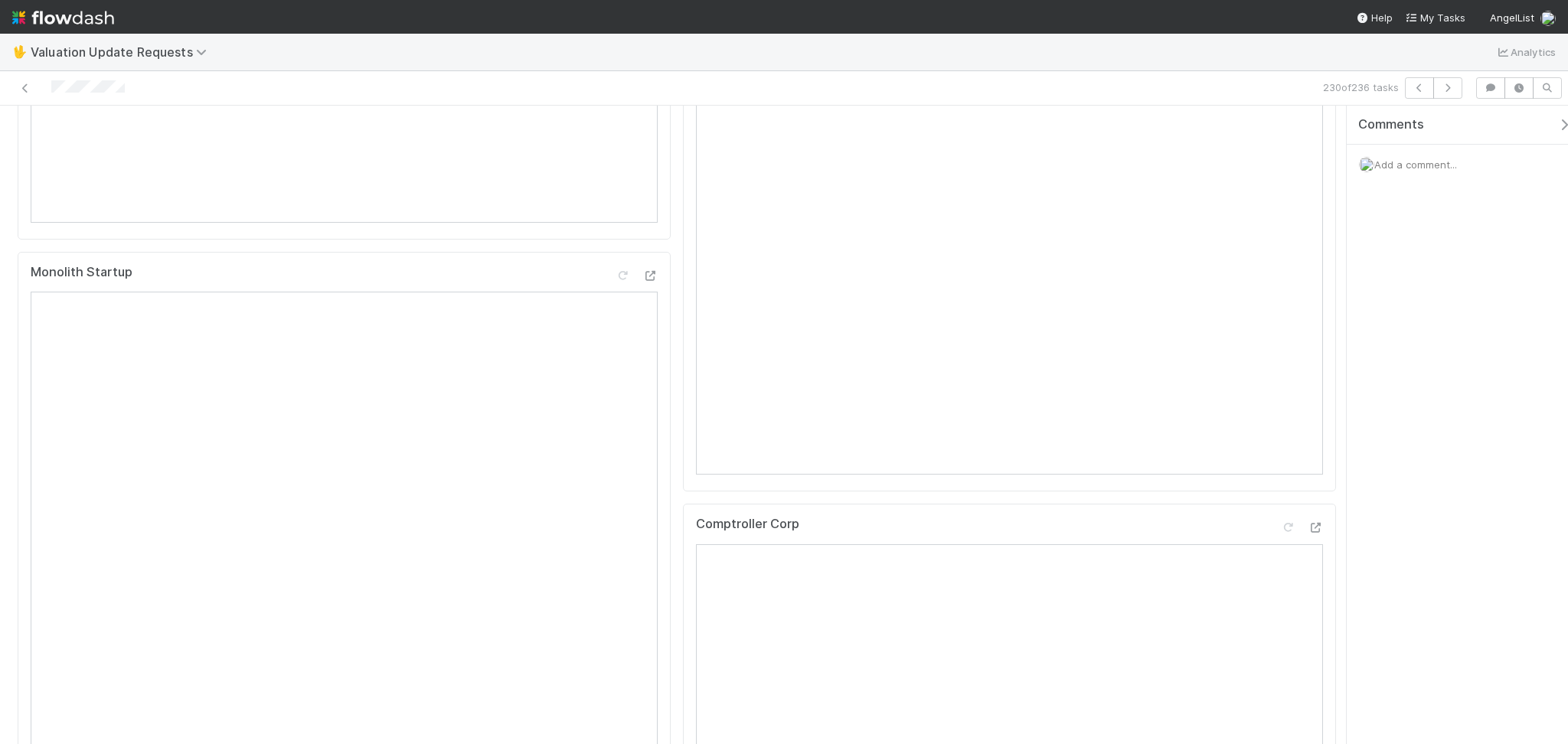
scroll to position [102, 0]
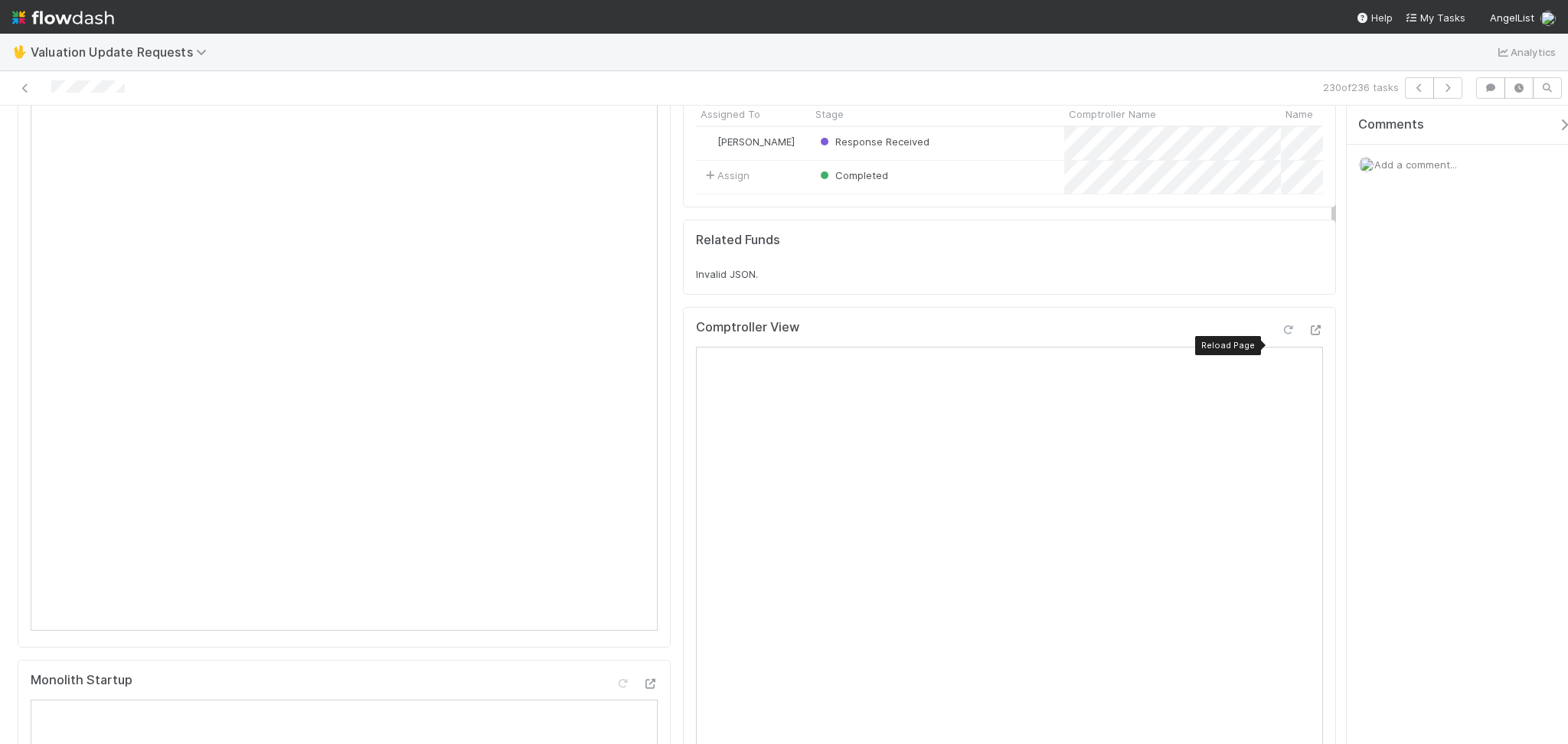
click at [1280, 335] on icon at bounding box center [1288, 330] width 15 height 10
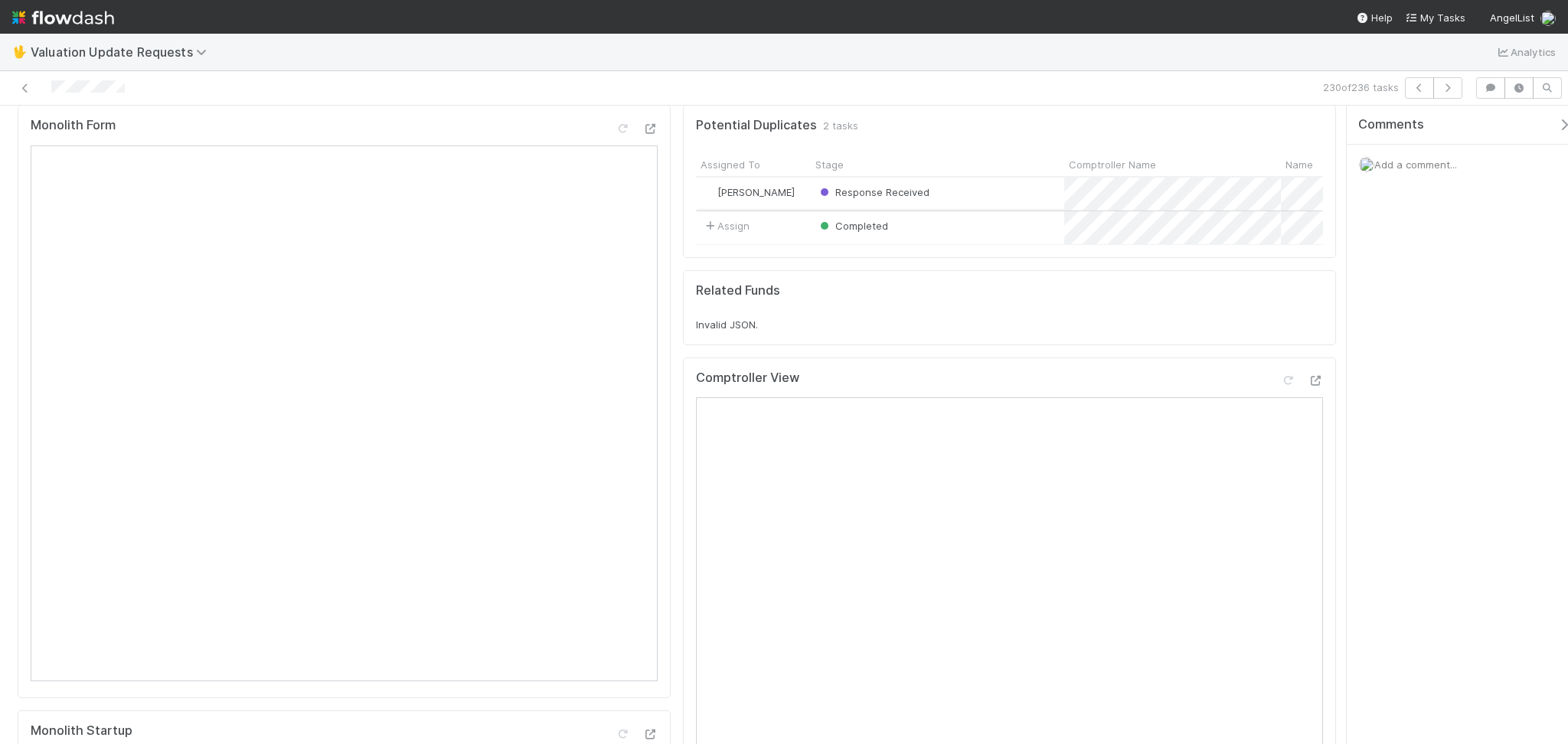
scroll to position [0, 0]
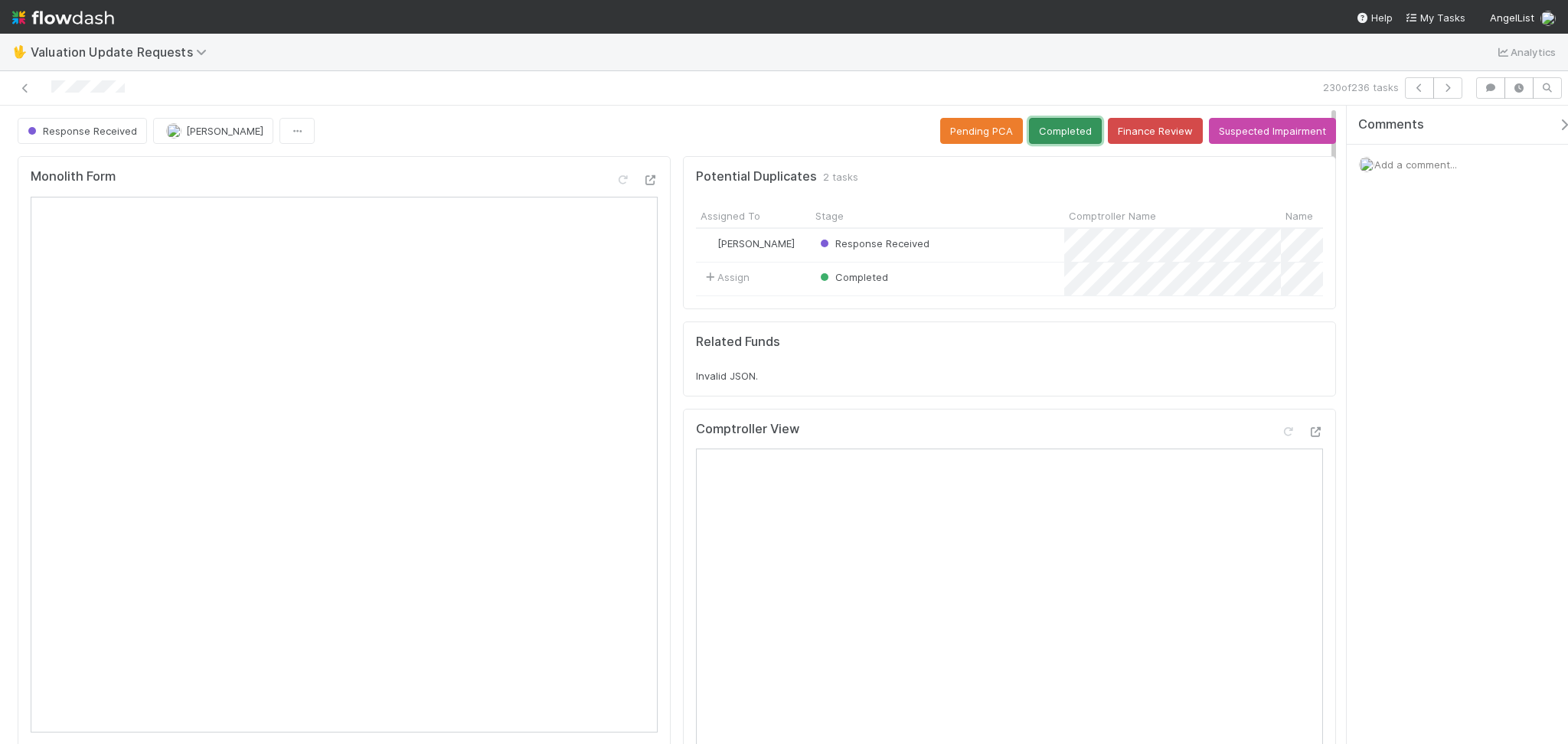
click at [1041, 139] on button "Completed" at bounding box center [1065, 130] width 73 height 26
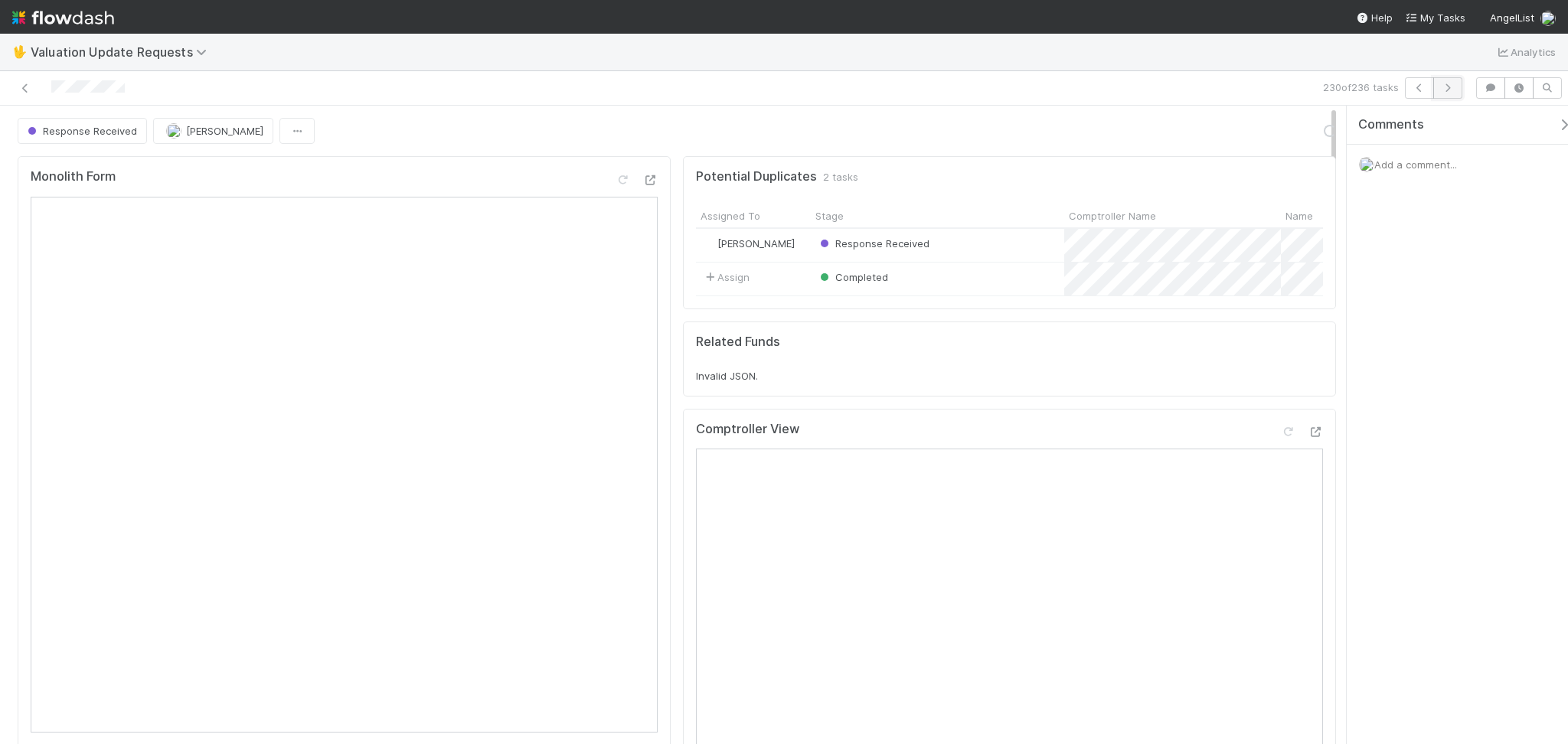
click at [1435, 79] on button "button" at bounding box center [1447, 87] width 29 height 21
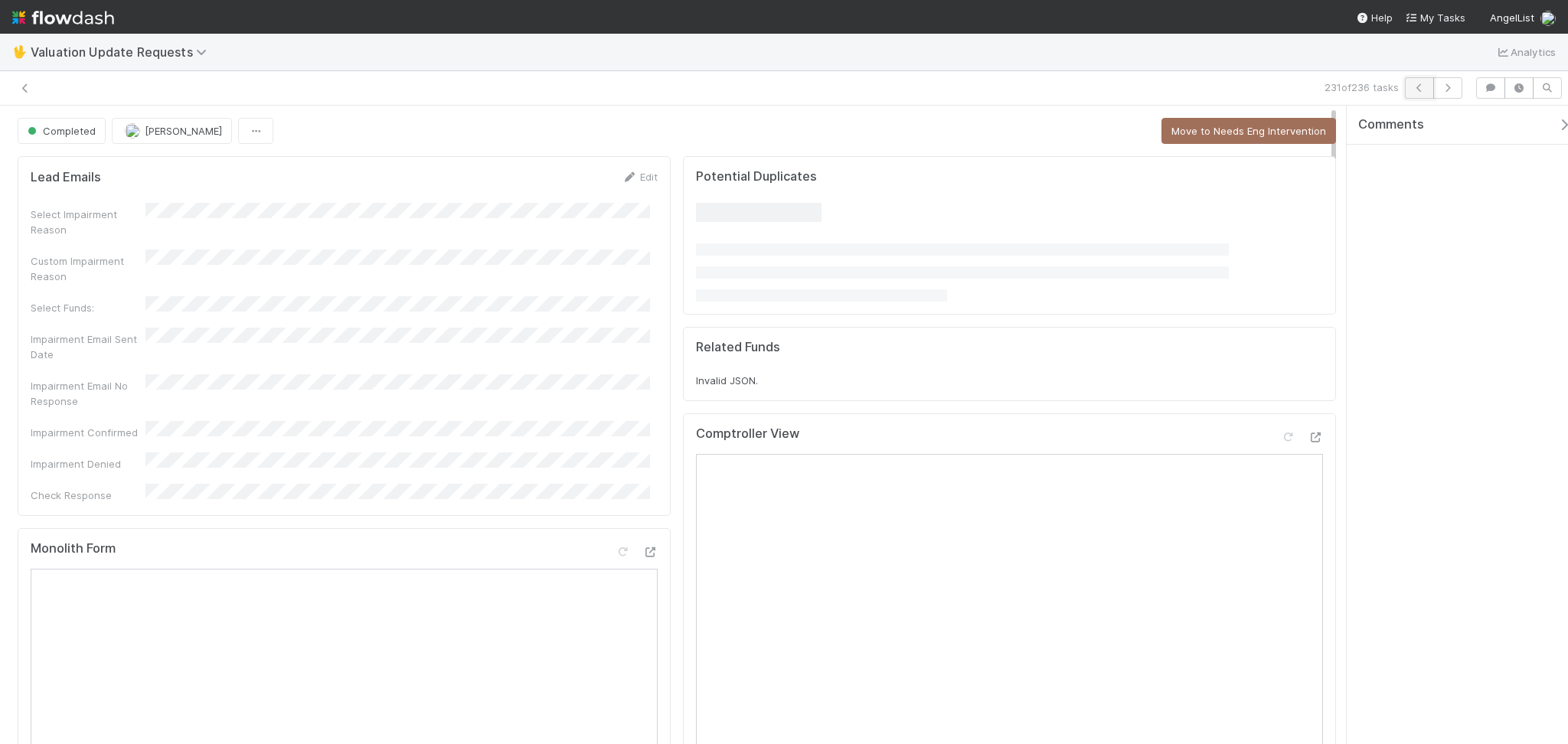
click at [1421, 87] on icon "button" at bounding box center [1419, 87] width 15 height 9
click at [1421, 86] on icon "button" at bounding box center [1419, 87] width 15 height 9
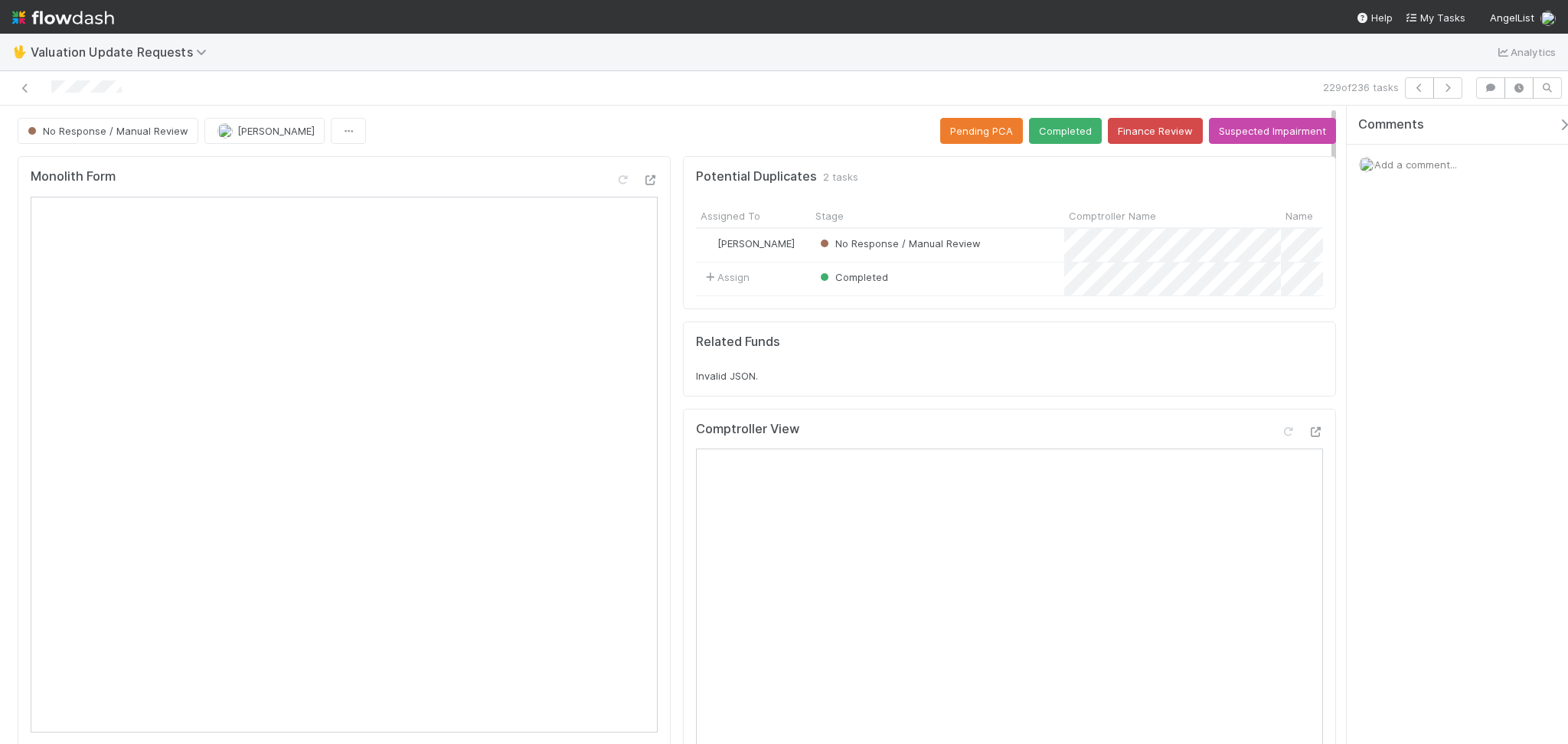
click at [1470, 338] on div "Comments Add a comment..." at bounding box center [1457, 424] width 221 height 639
click at [1225, 117] on button "Suspected Impairment" at bounding box center [1272, 130] width 127 height 26
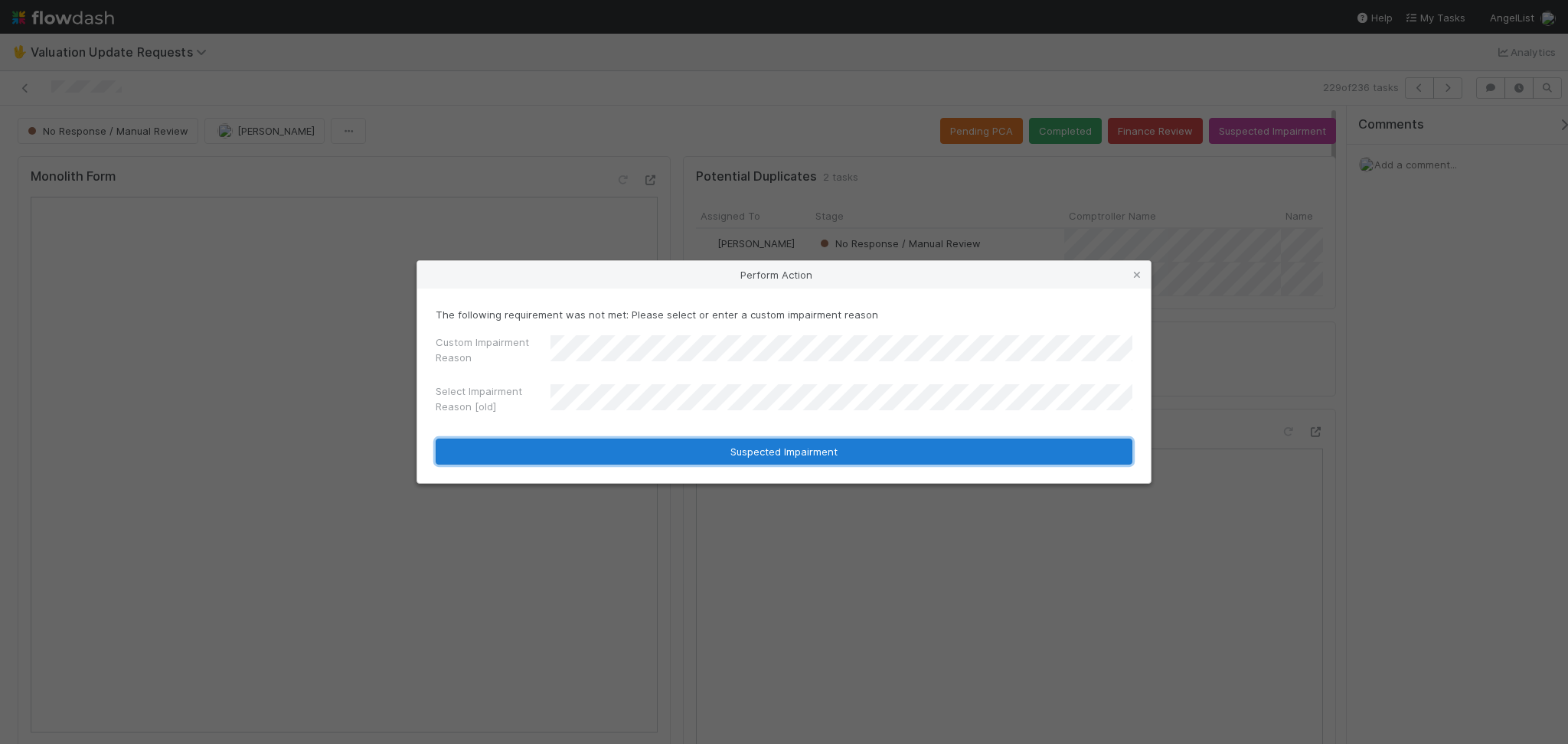
click at [694, 447] on button "Suspected Impairment" at bounding box center [784, 452] width 696 height 26
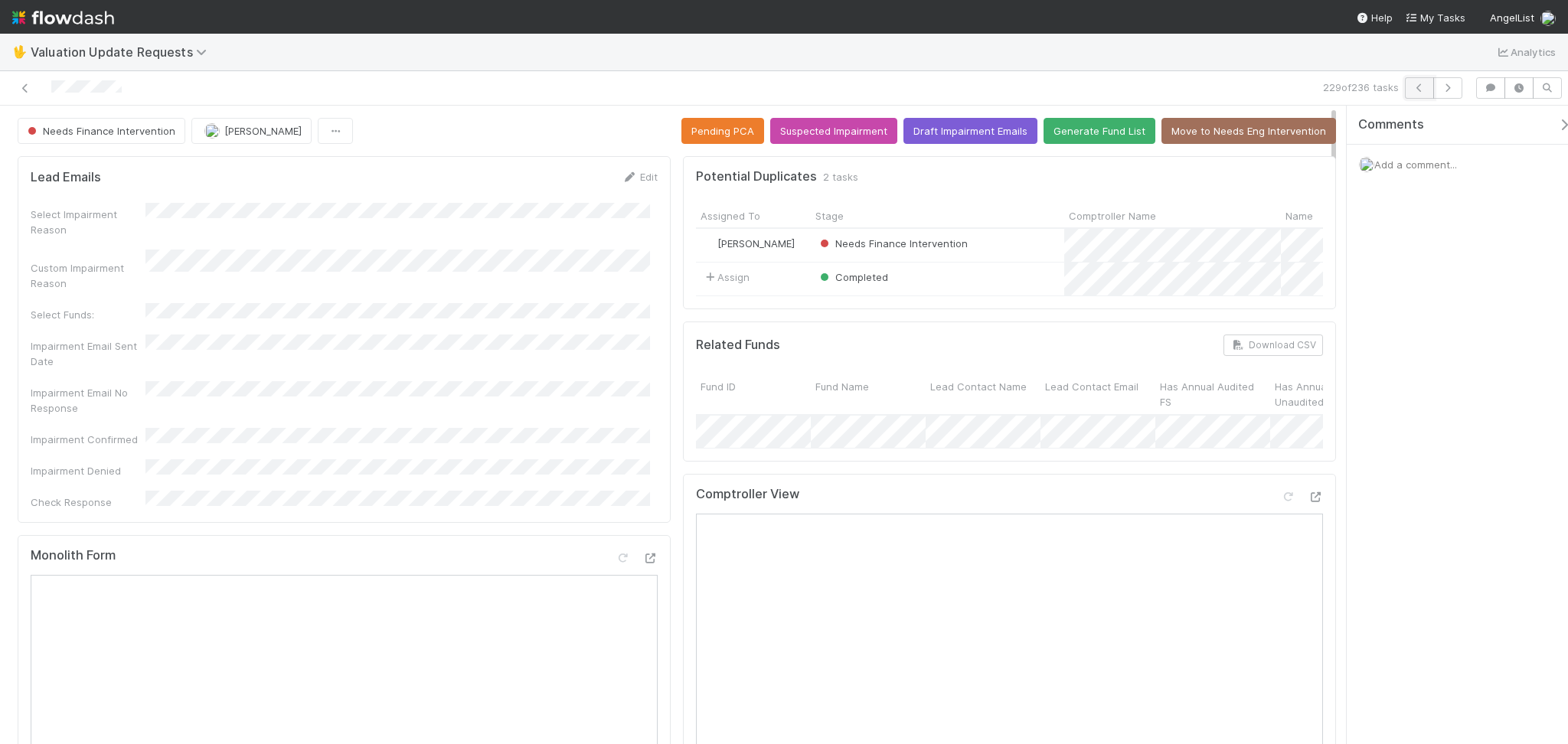
drag, startPoint x: 1425, startPoint y: 79, endPoint x: 1425, endPoint y: 88, distance: 9.0
click at [1425, 88] on button "button" at bounding box center [1419, 87] width 29 height 21
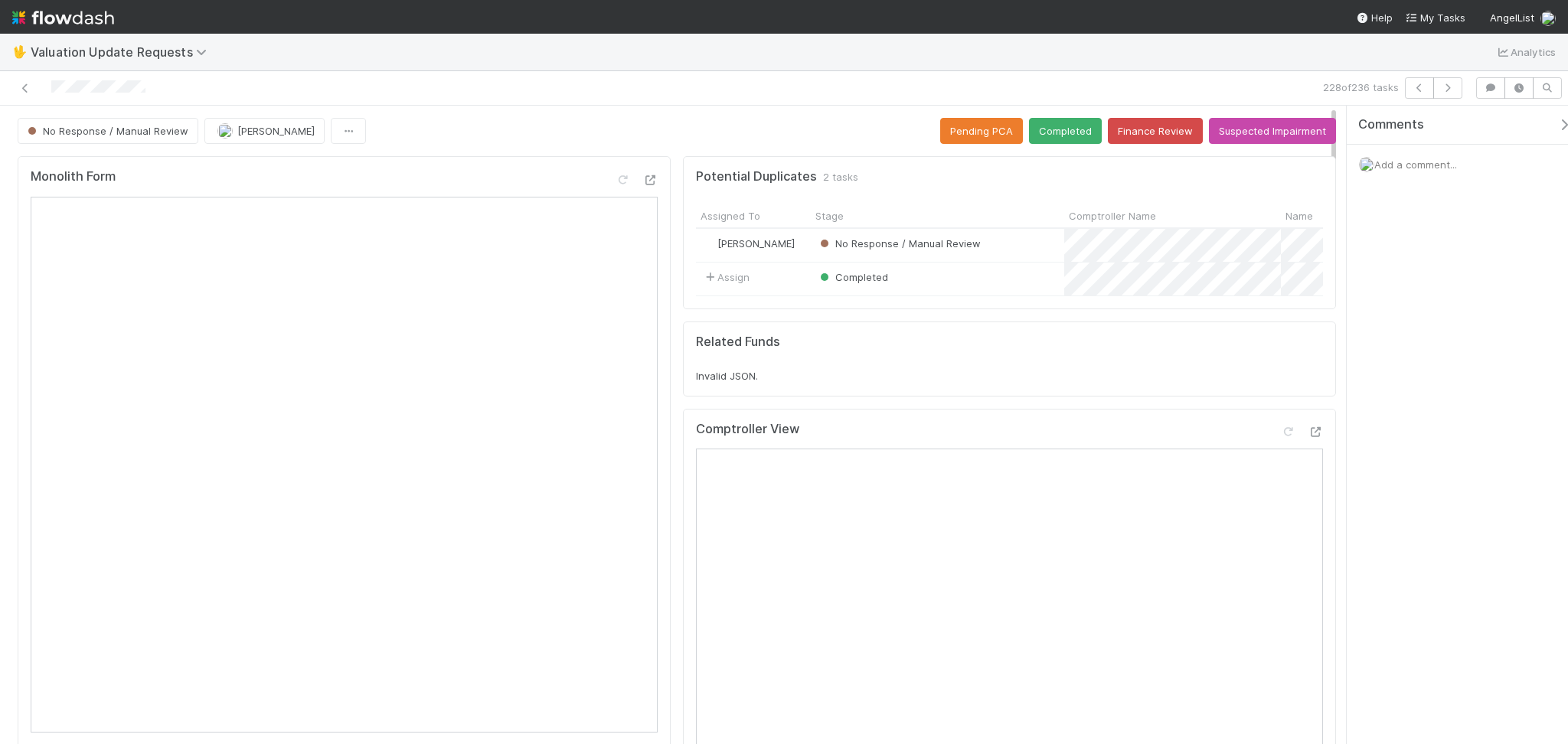
click at [480, 132] on div "No Response / Manual Review Febbie Cervantes Pending PCA Completed Finance Revi…" at bounding box center [676, 130] width 1318 height 26
click at [1280, 437] on icon at bounding box center [1288, 432] width 15 height 10
drag, startPoint x: 1066, startPoint y: 126, endPoint x: 1205, endPoint y: 96, distance: 142.2
click at [1066, 127] on button "Completed" at bounding box center [1065, 130] width 73 height 26
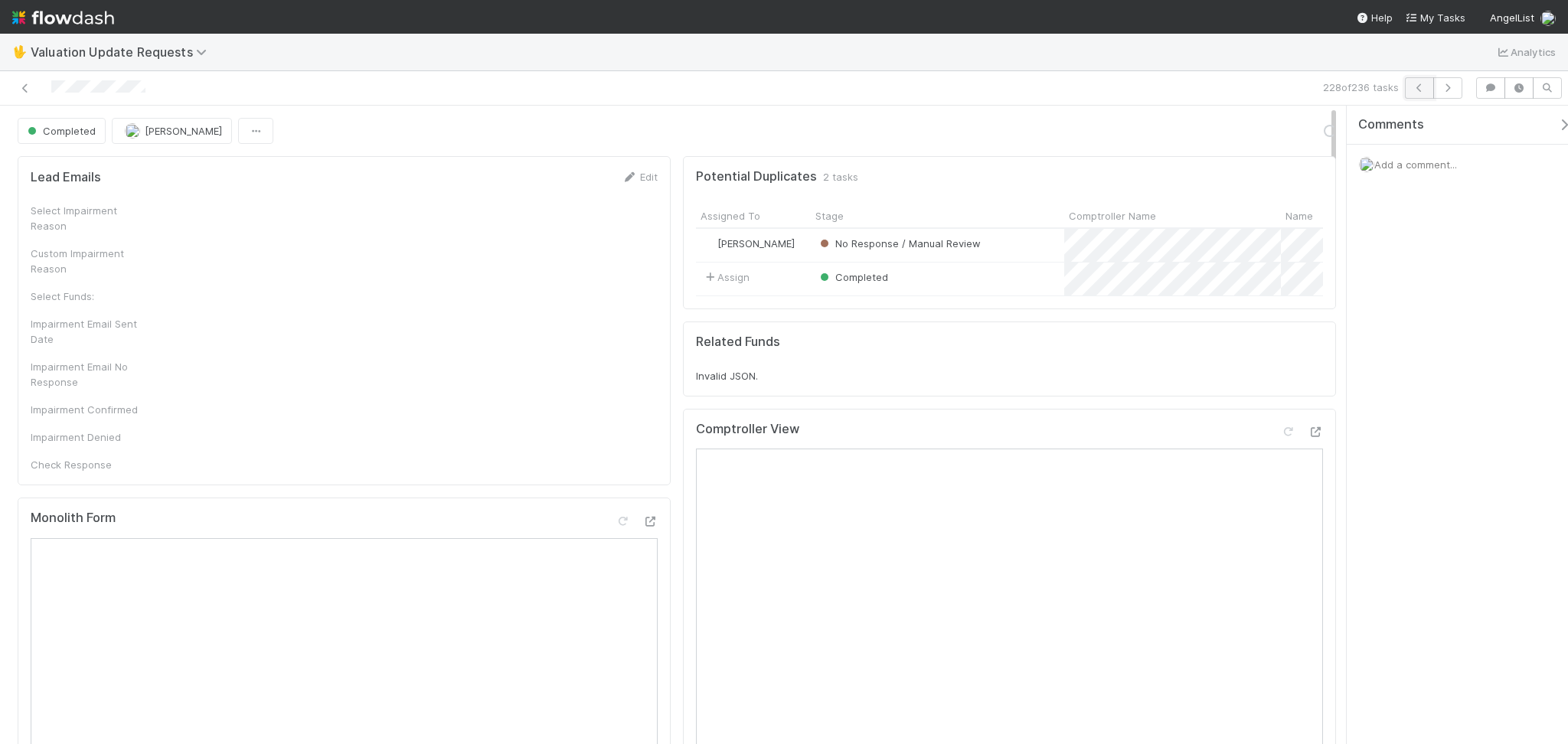
click at [1409, 87] on button "button" at bounding box center [1419, 87] width 29 height 21
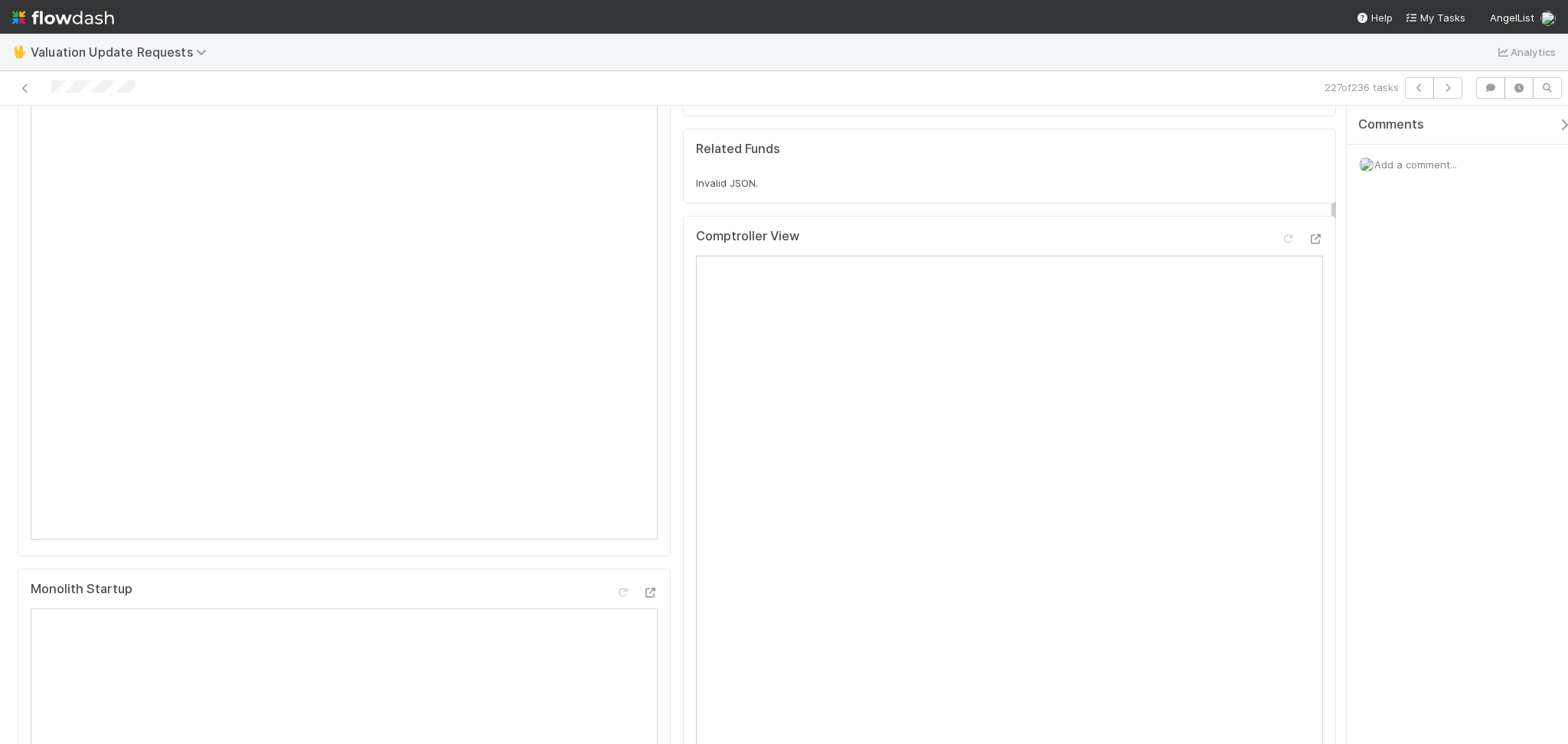
scroll to position [306, 0]
click at [1280, 131] on icon at bounding box center [1288, 126] width 15 height 10
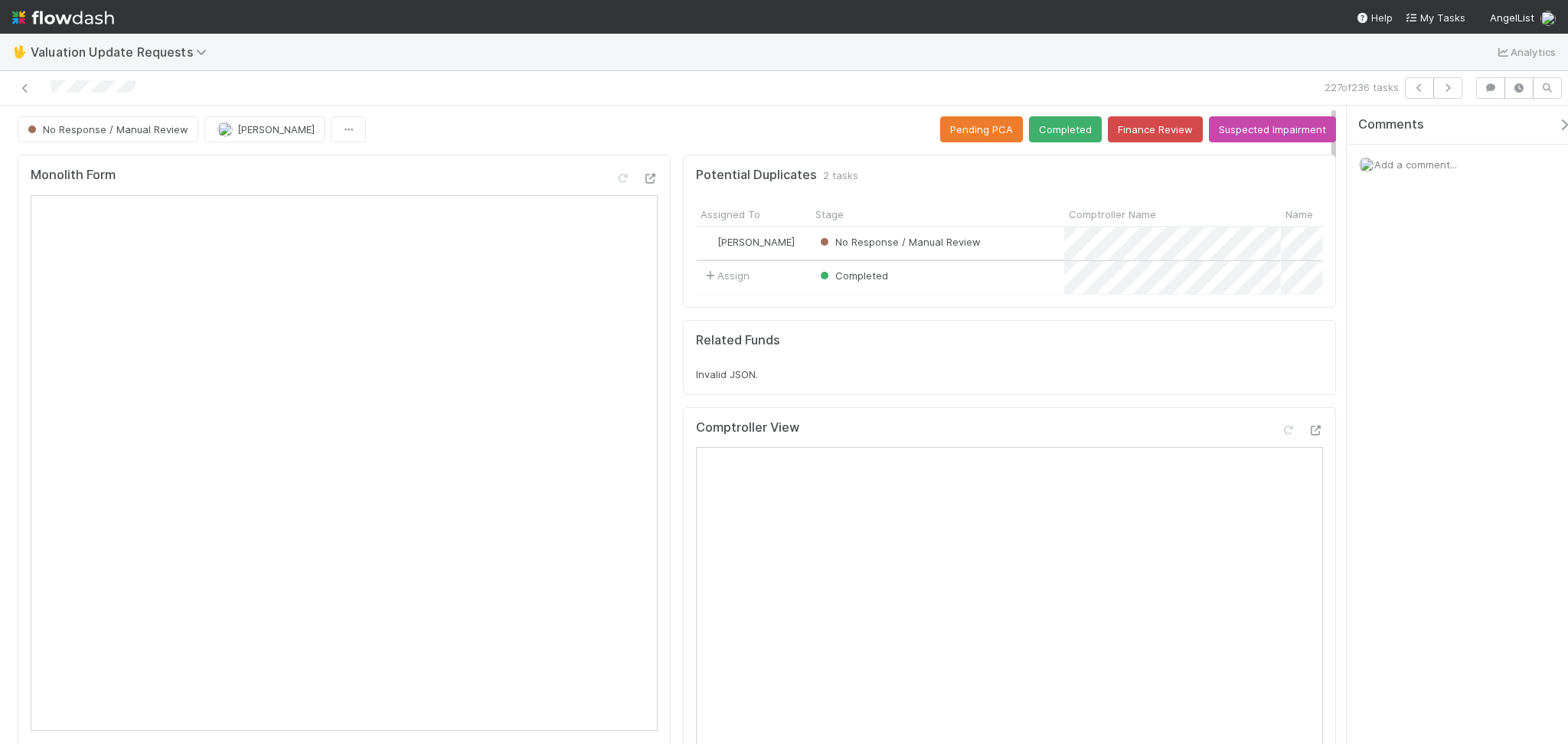
scroll to position [0, 0]
drag, startPoint x: 1052, startPoint y: 132, endPoint x: 1108, endPoint y: 113, distance: 59.1
click at [1052, 130] on button "Completed" at bounding box center [1065, 130] width 73 height 26
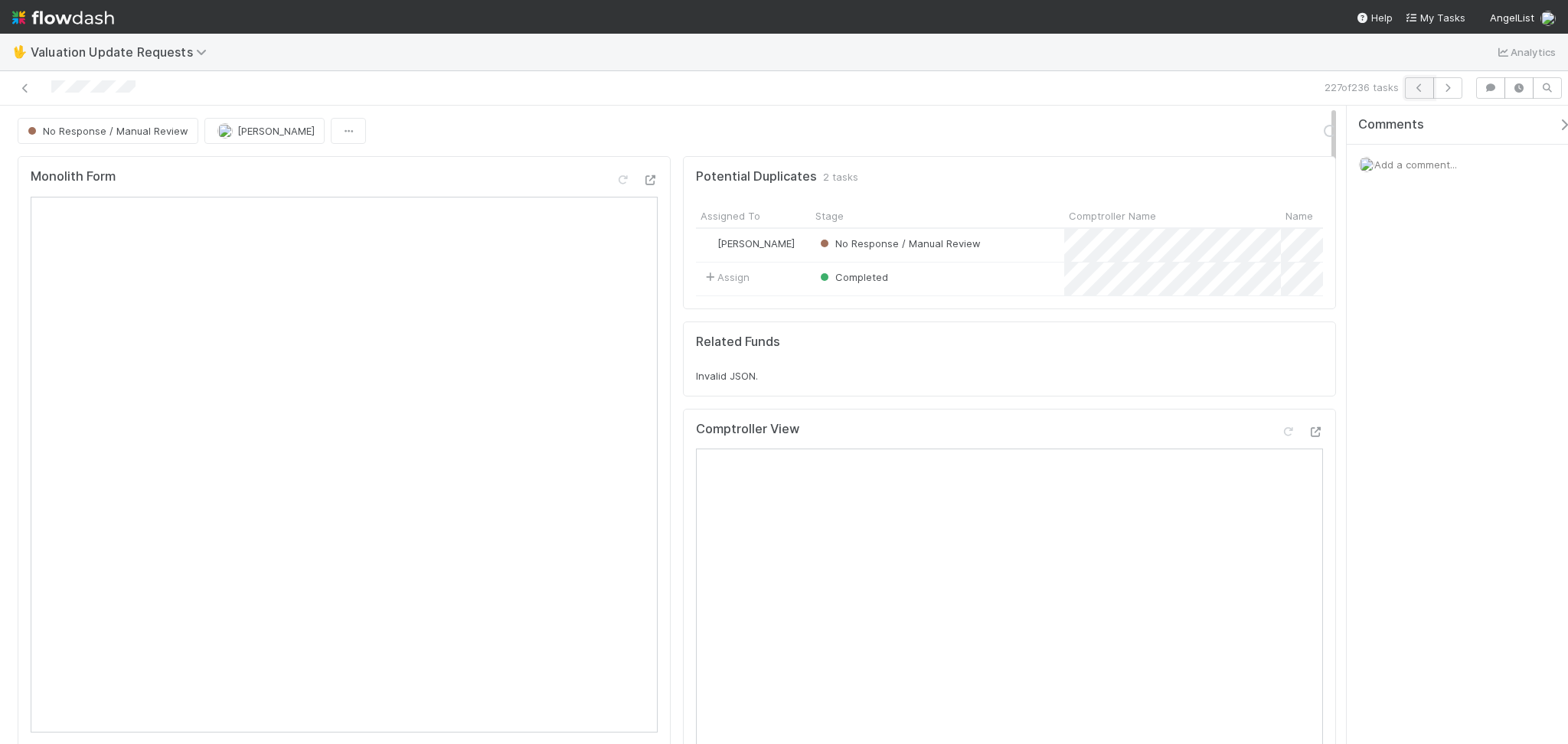
click at [1428, 91] on button "button" at bounding box center [1419, 87] width 29 height 21
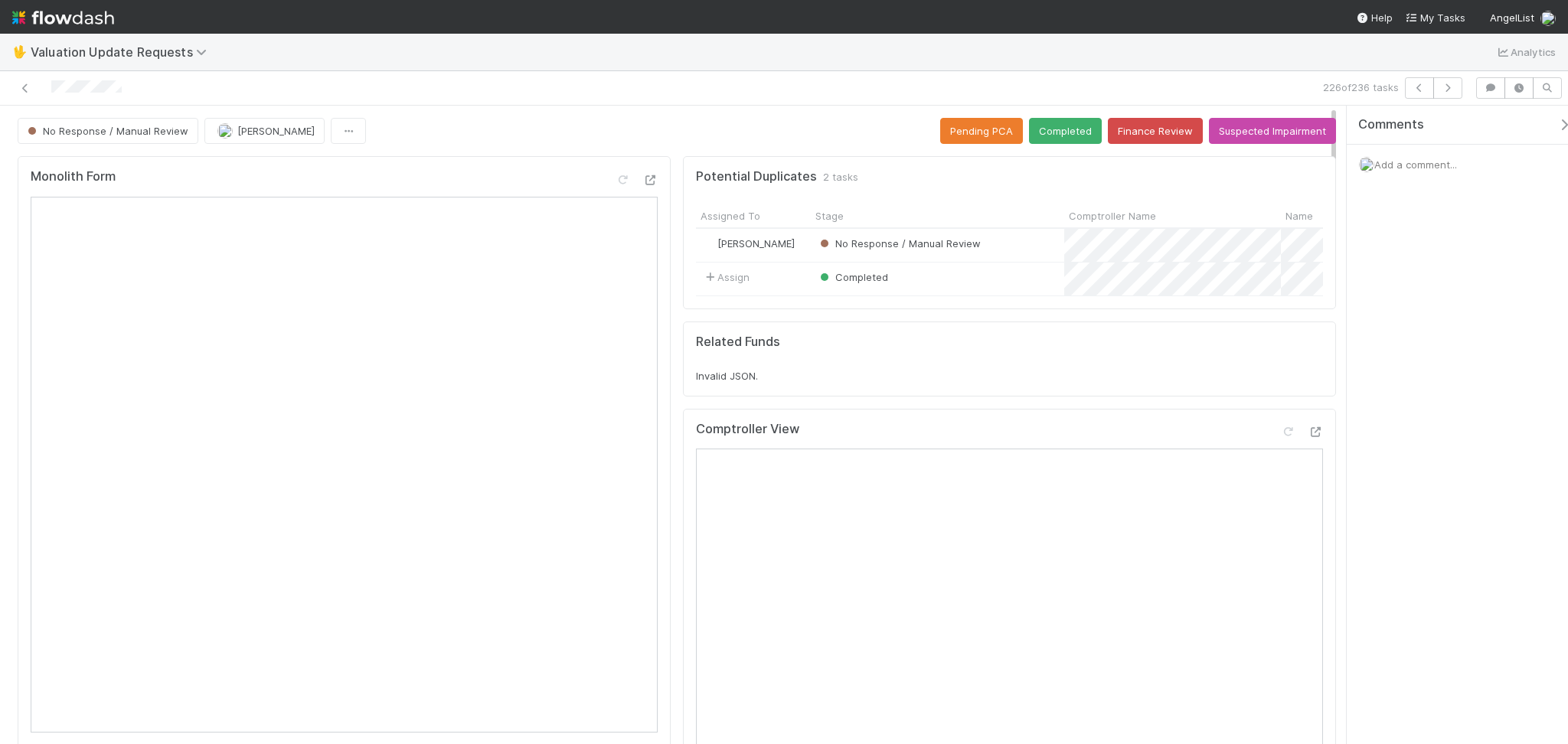
click at [1209, 130] on button "Suspected Impairment" at bounding box center [1272, 130] width 127 height 26
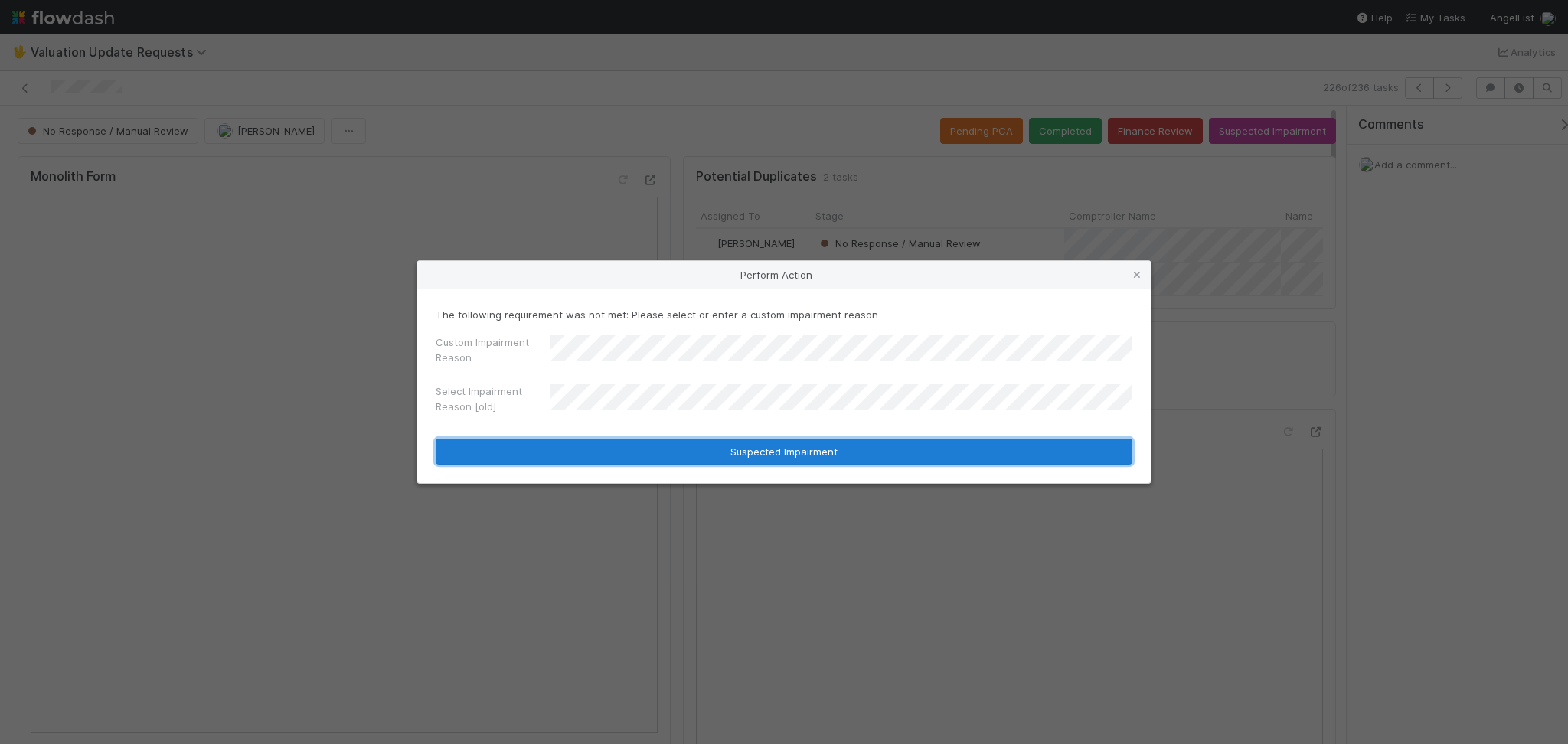
click at [829, 450] on button "Suspected Impairment" at bounding box center [784, 452] width 696 height 26
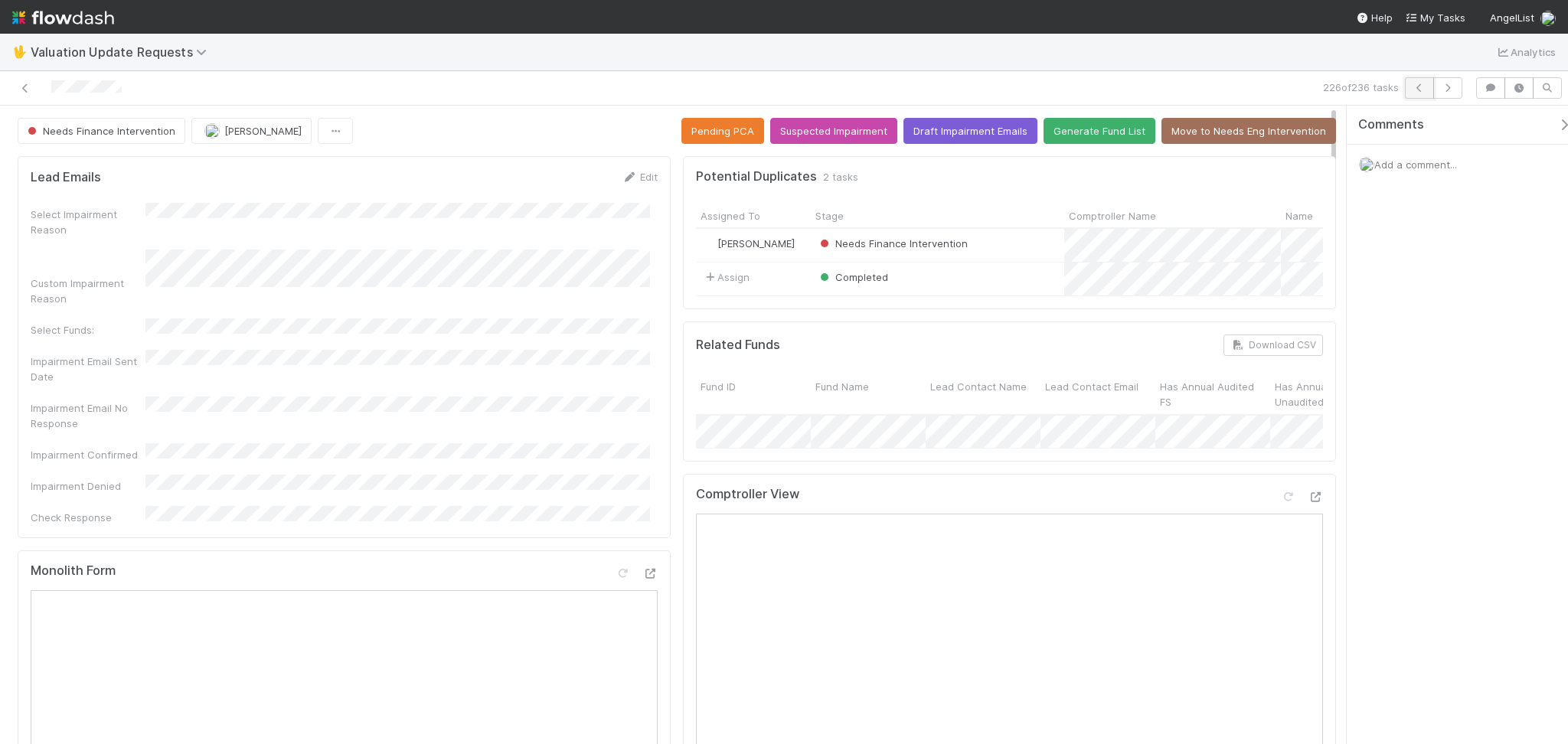
click at [1414, 88] on icon "button" at bounding box center [1419, 87] width 15 height 9
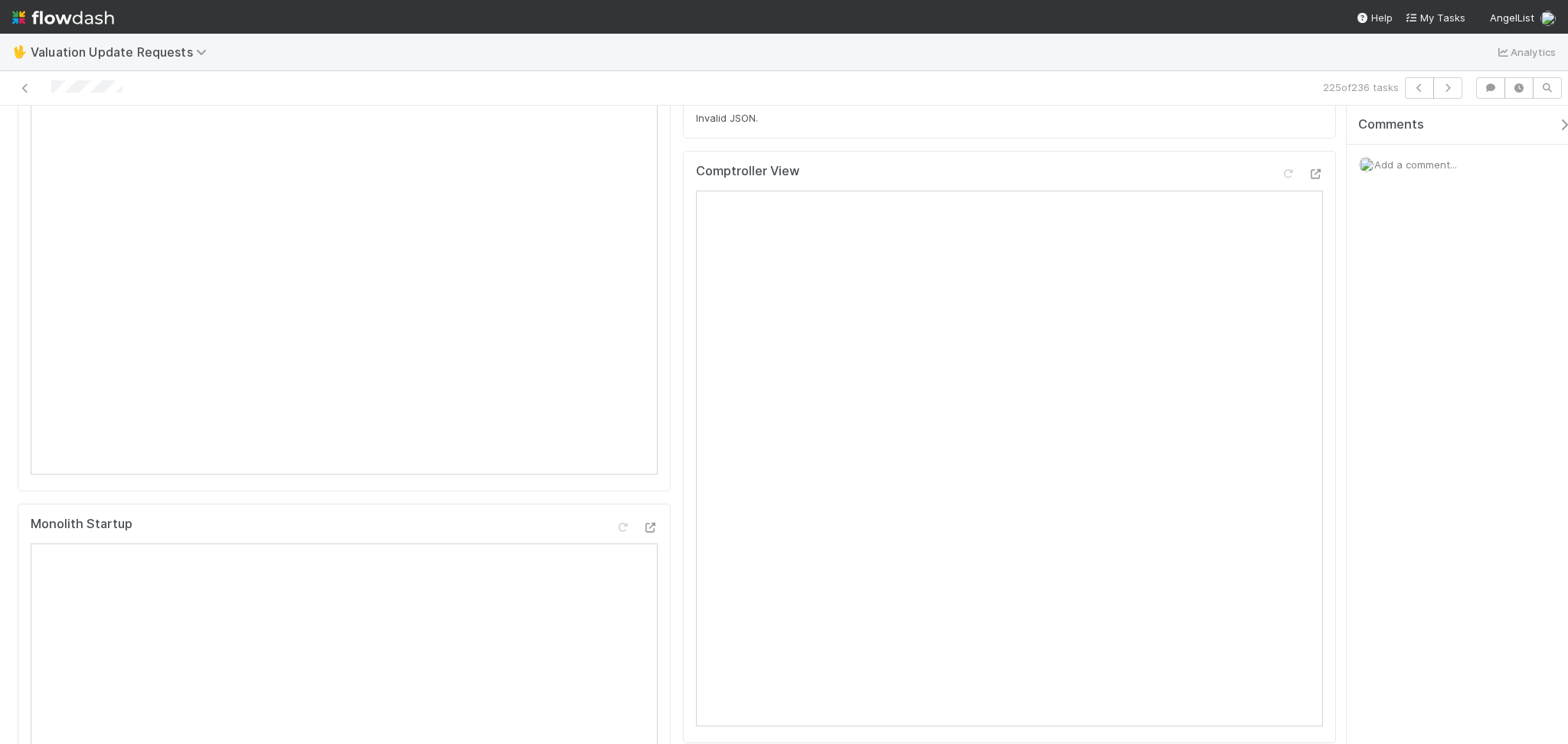
scroll to position [203, 0]
click at [1280, 233] on icon at bounding box center [1288, 229] width 15 height 10
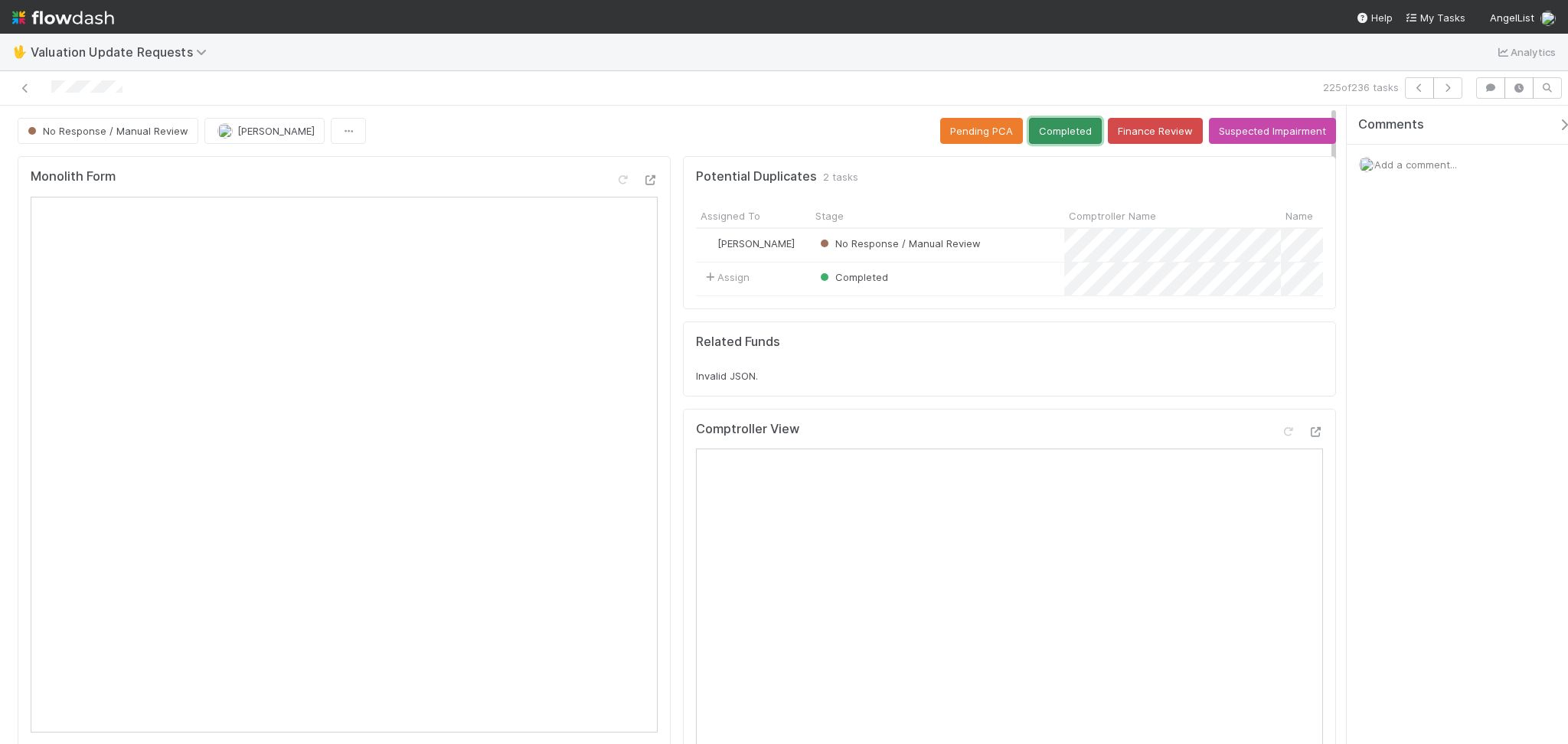
click at [1056, 139] on button "Completed" at bounding box center [1065, 130] width 73 height 26
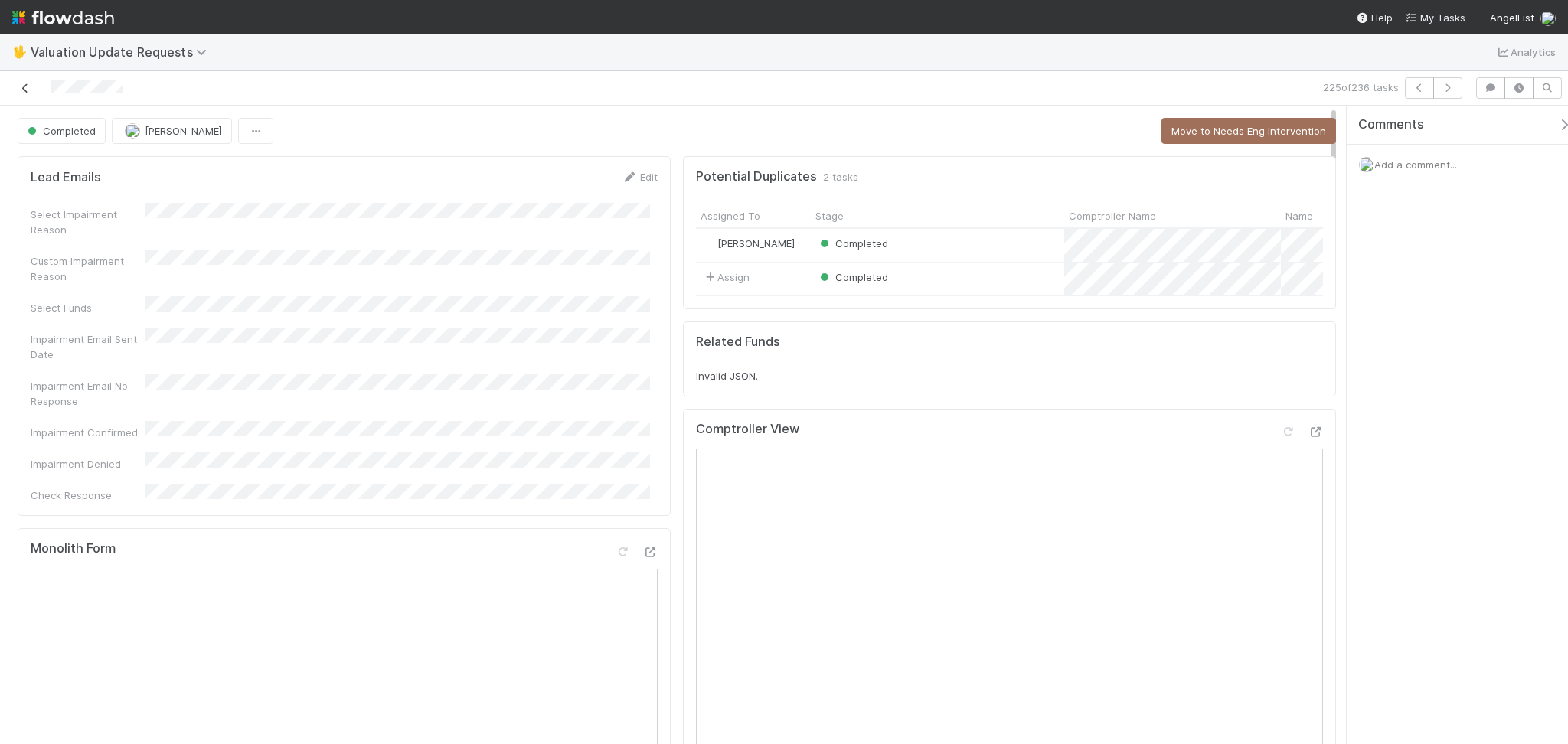
click at [19, 85] on icon at bounding box center [26, 88] width 15 height 10
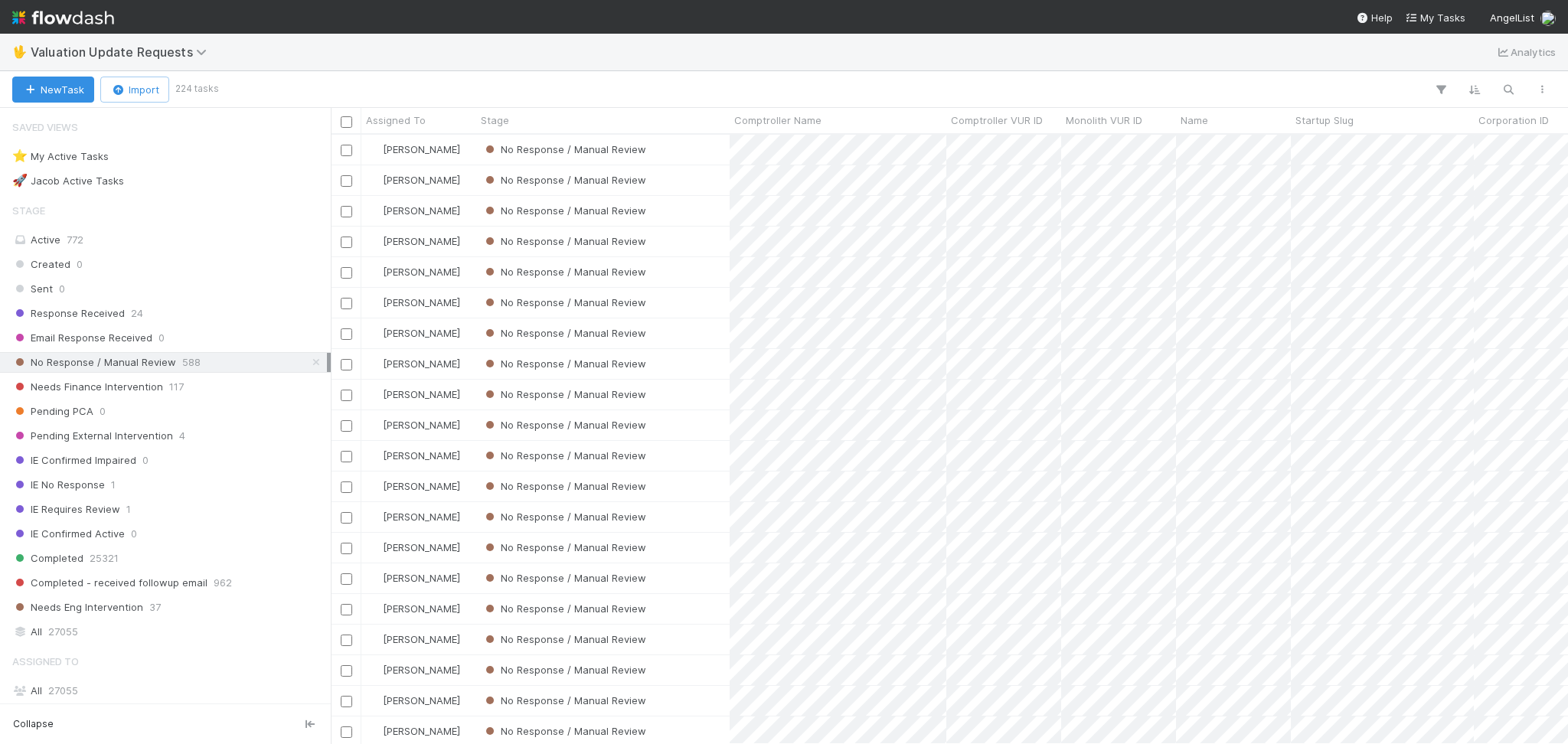
scroll to position [593, 1221]
click at [405, 46] on div "🖖 Valuation Update Requests Analytics" at bounding box center [784, 51] width 1568 height 37
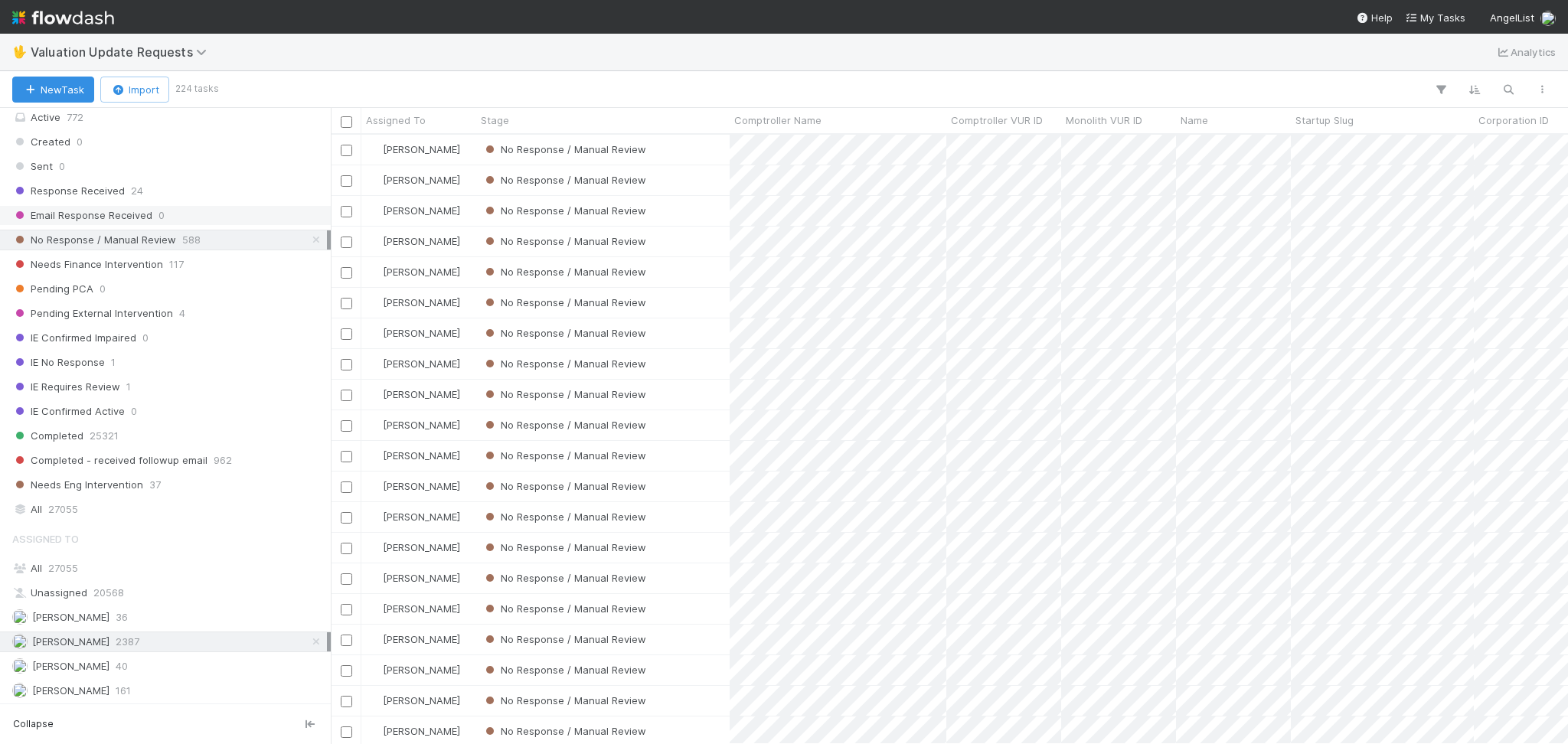
scroll to position [0, 0]
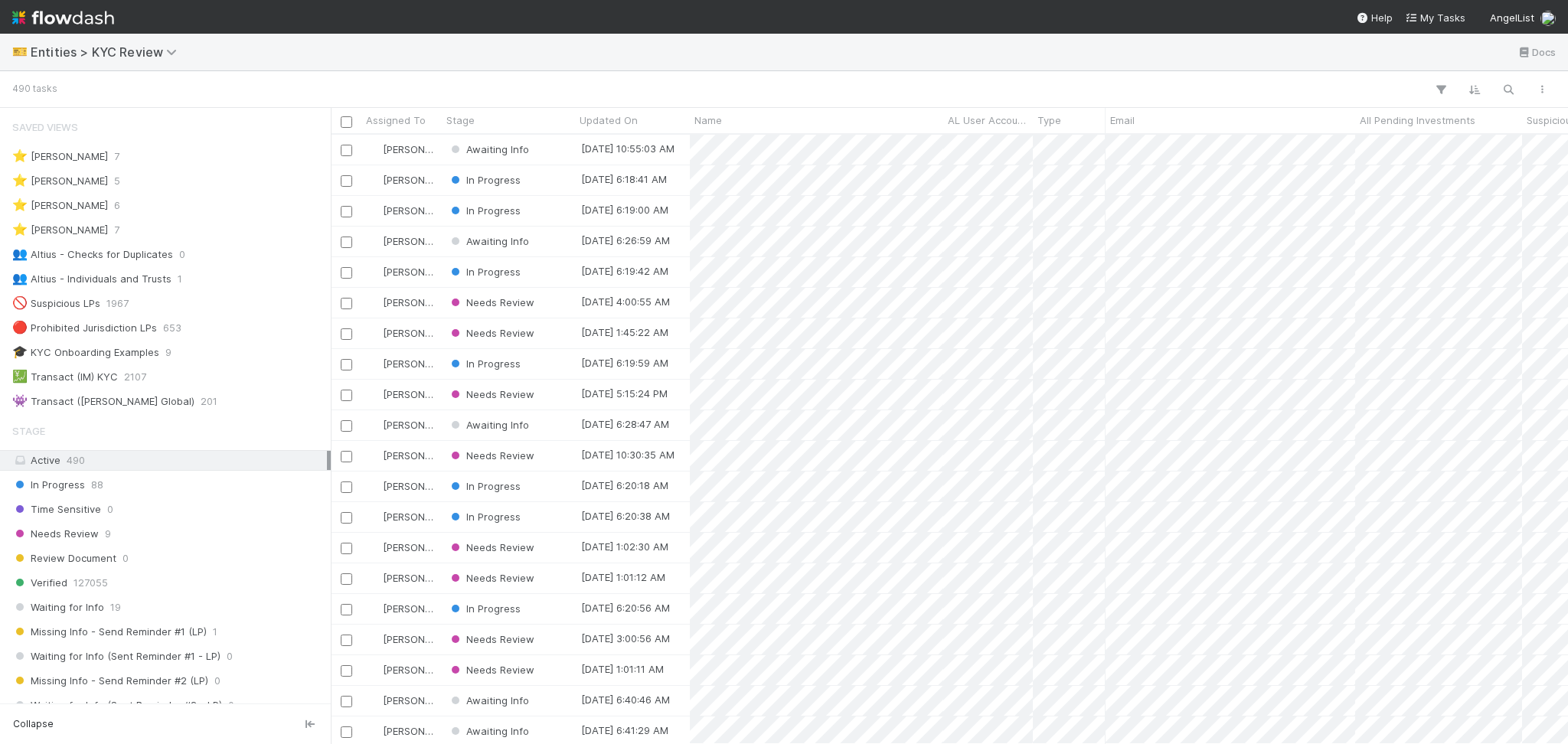
scroll to position [593, 1221]
click at [234, 279] on div "👥 Altius - Individuals and Trusts 1" at bounding box center [169, 279] width 315 height 19
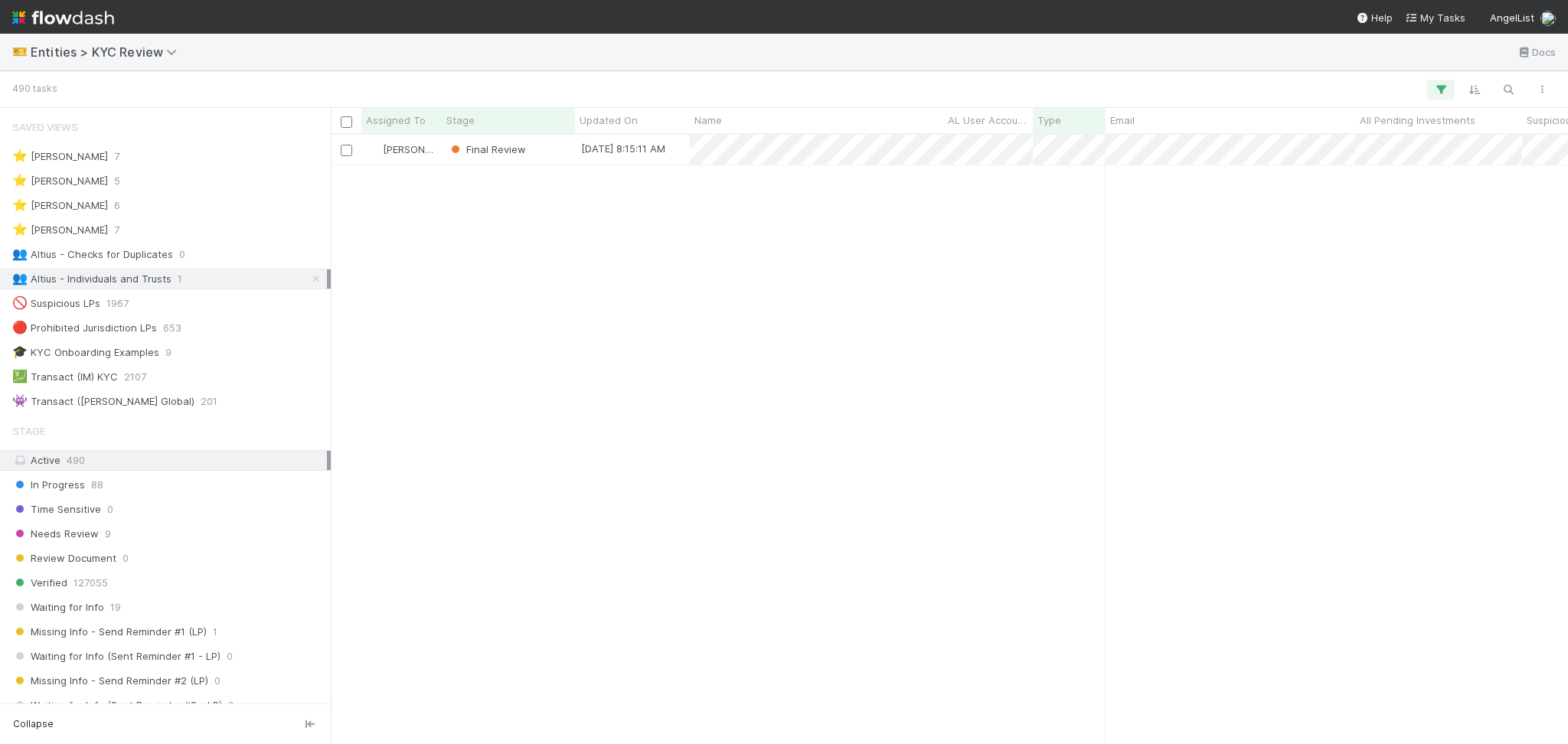
scroll to position [593, 1221]
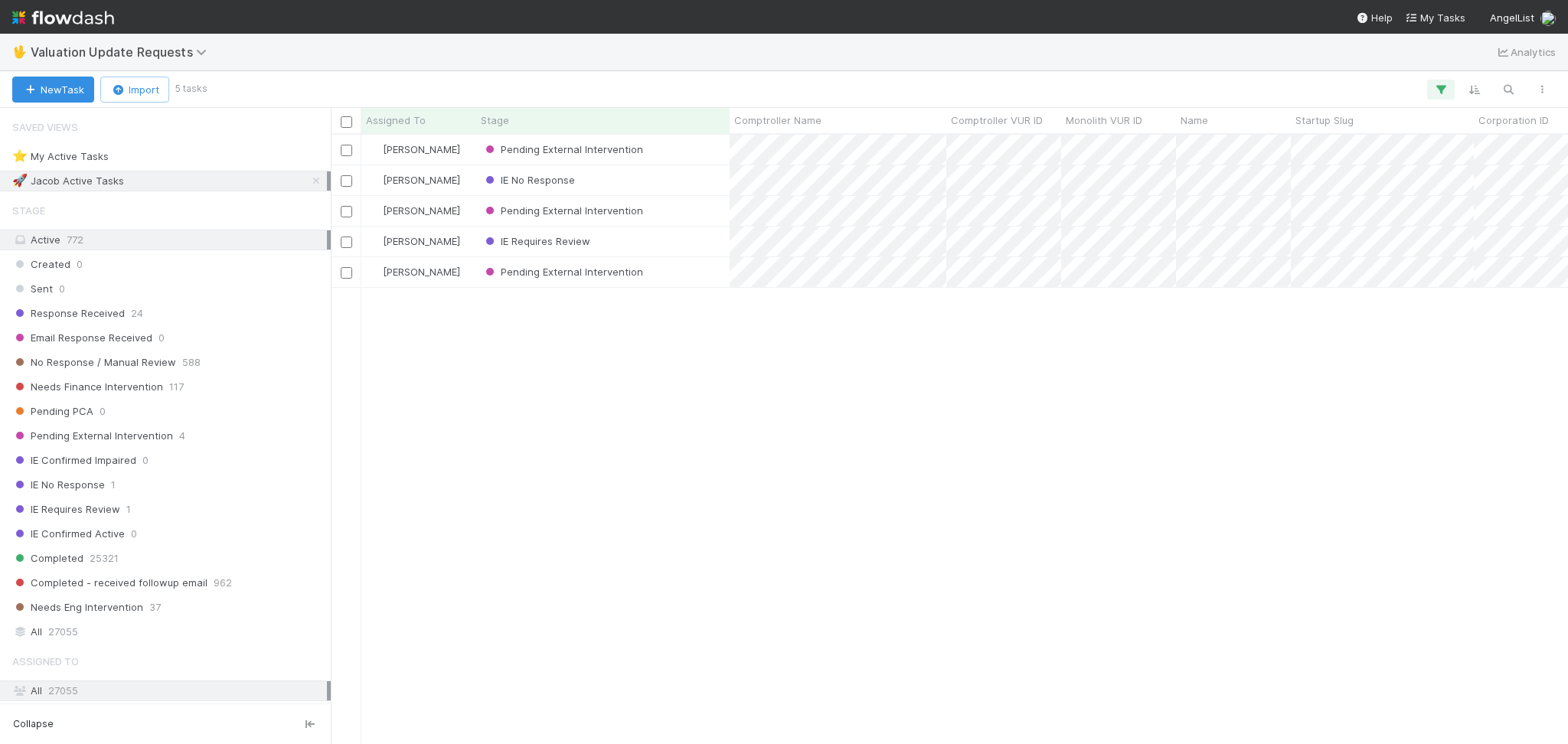
scroll to position [593, 1221]
click at [211, 314] on div "Response Received 24" at bounding box center [169, 313] width 315 height 19
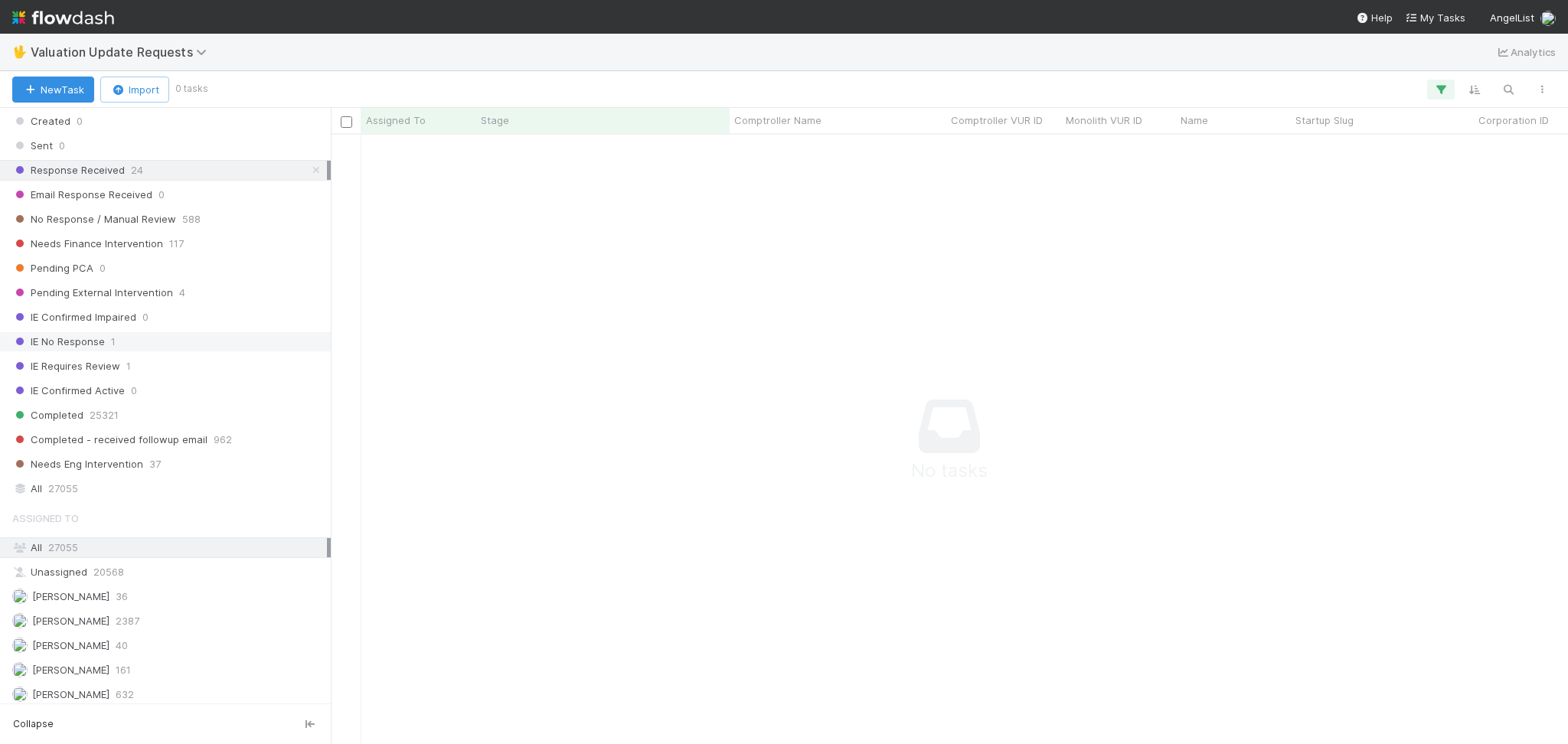
scroll to position [306, 0]
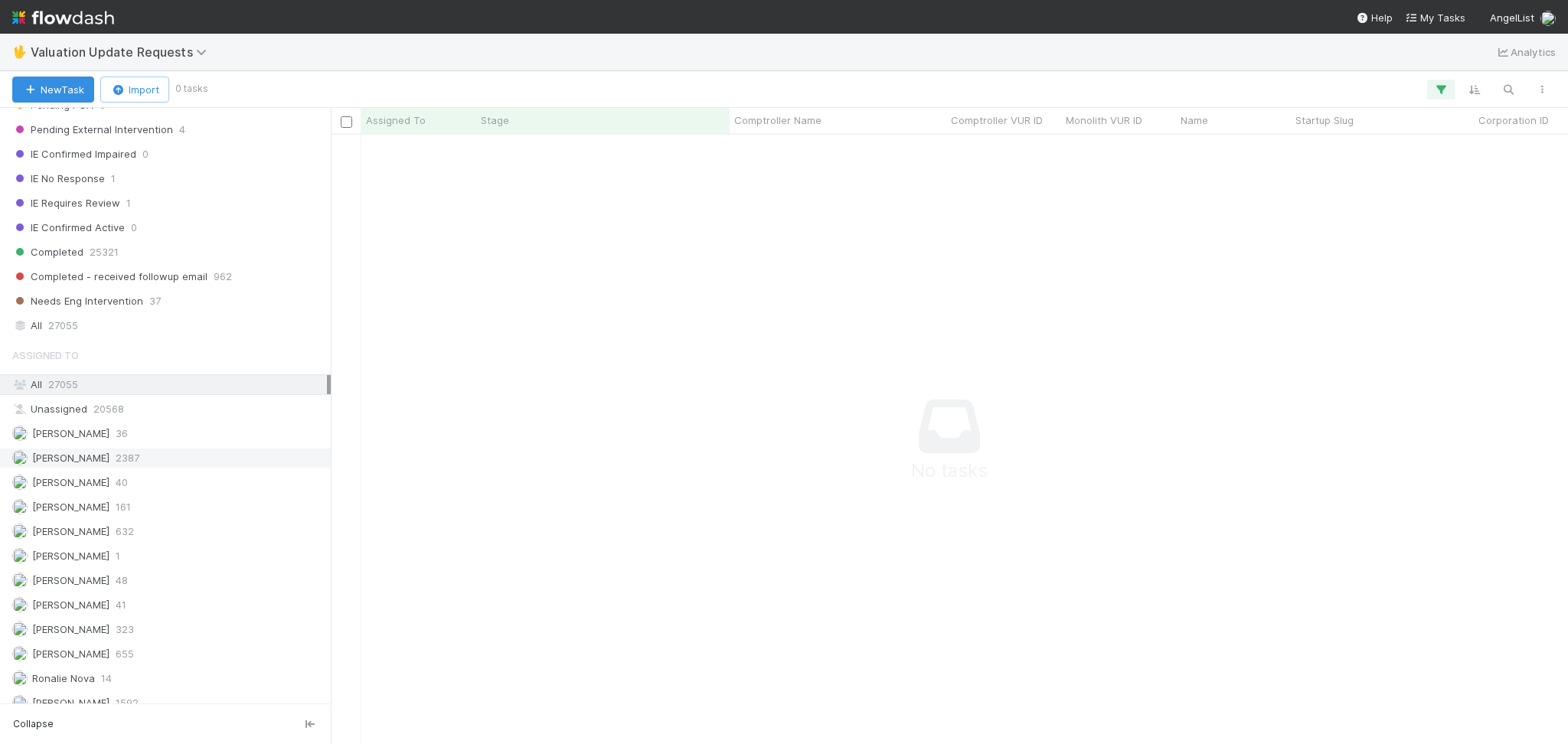
click at [219, 457] on div "[PERSON_NAME] 2387" at bounding box center [169, 458] width 315 height 19
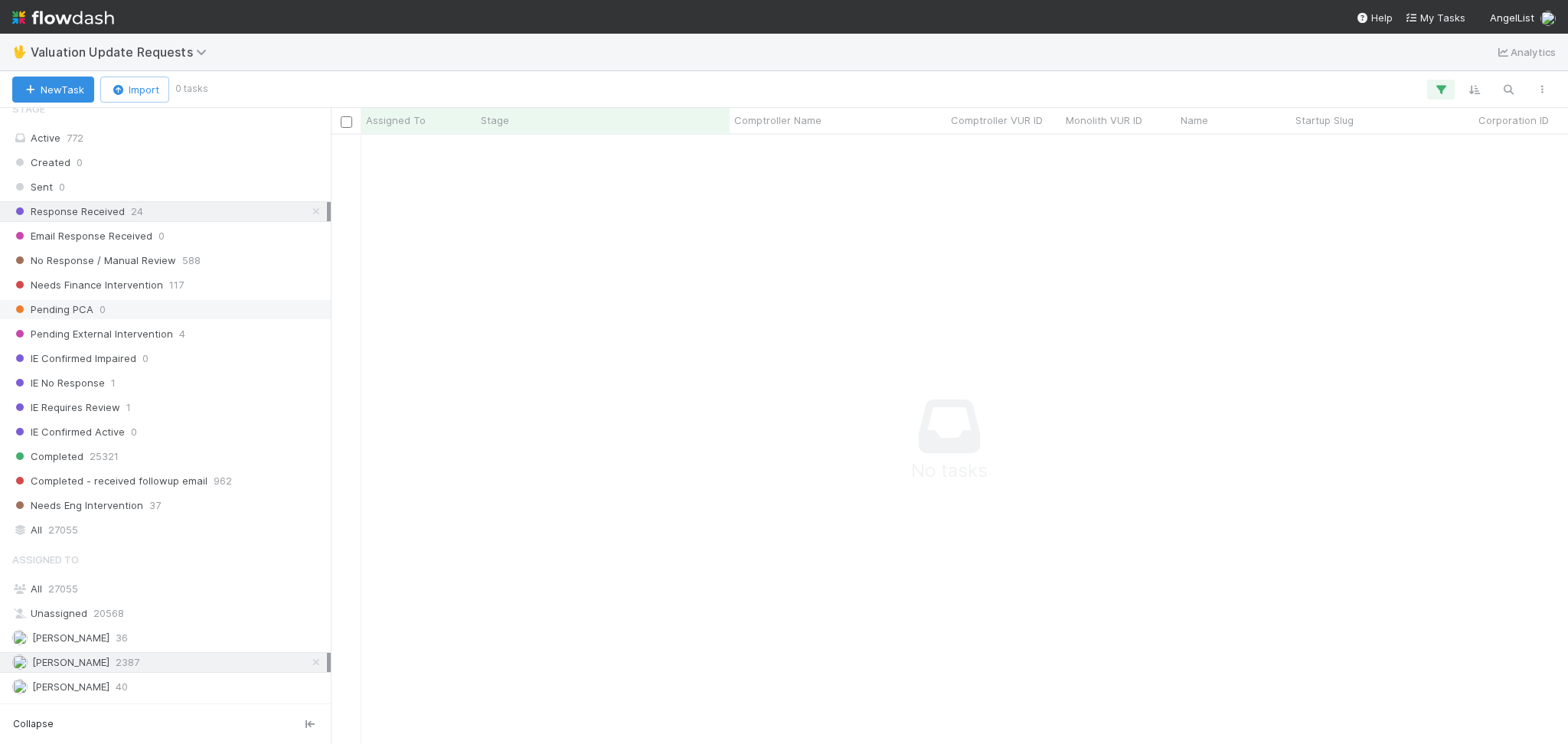
scroll to position [578, 1205]
click at [249, 261] on div "No Response / Manual Review 588" at bounding box center [169, 261] width 315 height 19
click at [213, 214] on div "Response Received 24" at bounding box center [169, 212] width 315 height 19
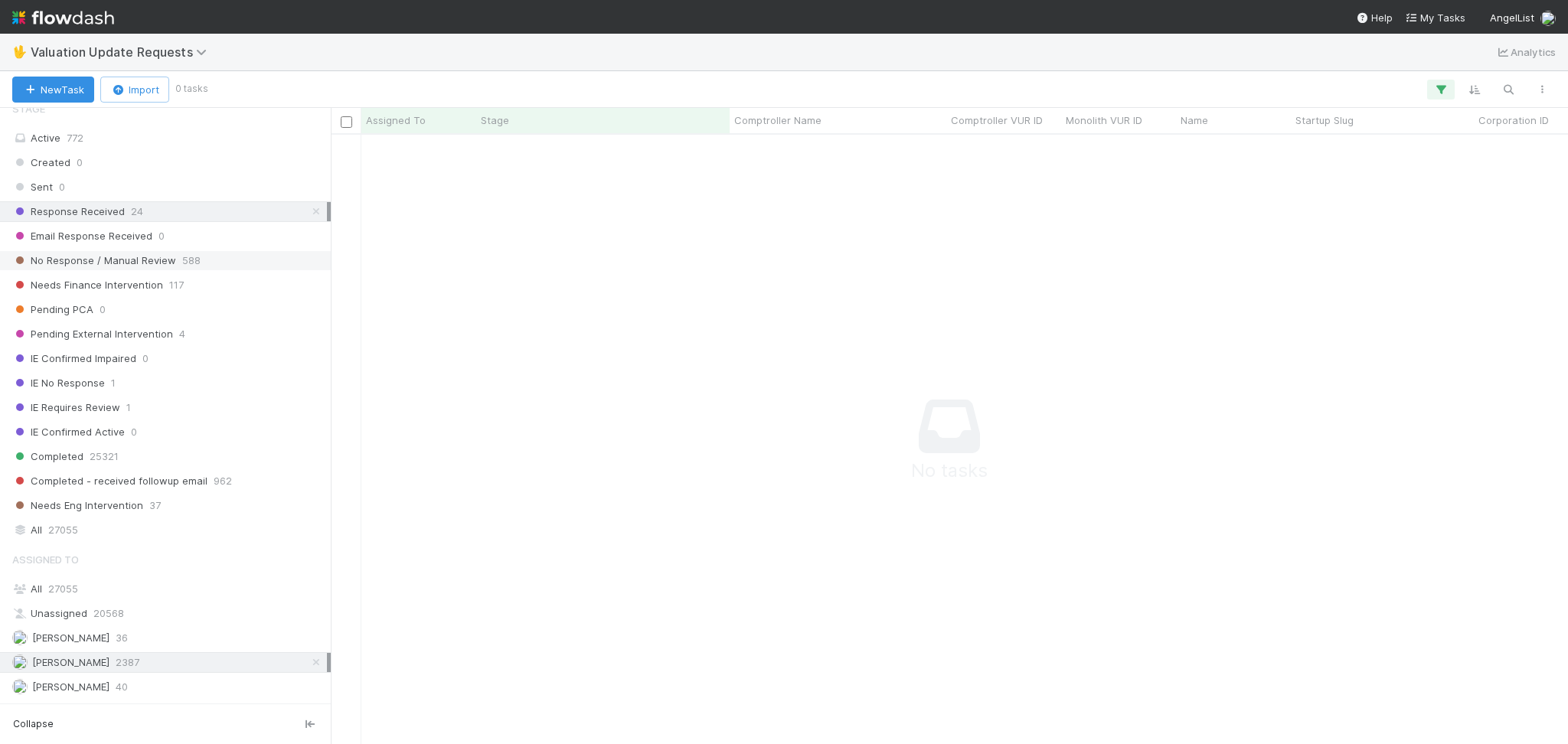
click at [230, 261] on div "No Response / Manual Review 588" at bounding box center [169, 261] width 315 height 19
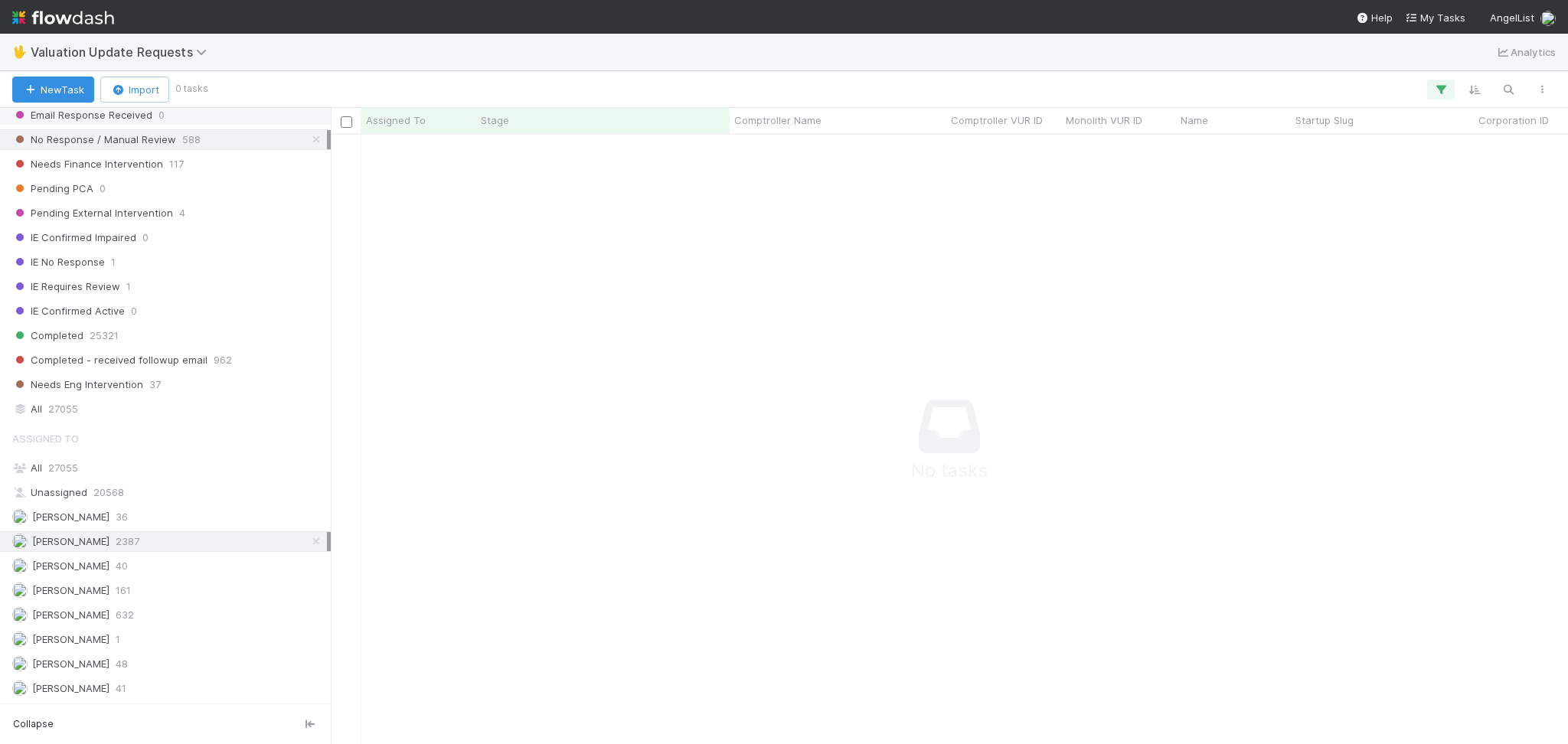
scroll to position [102, 0]
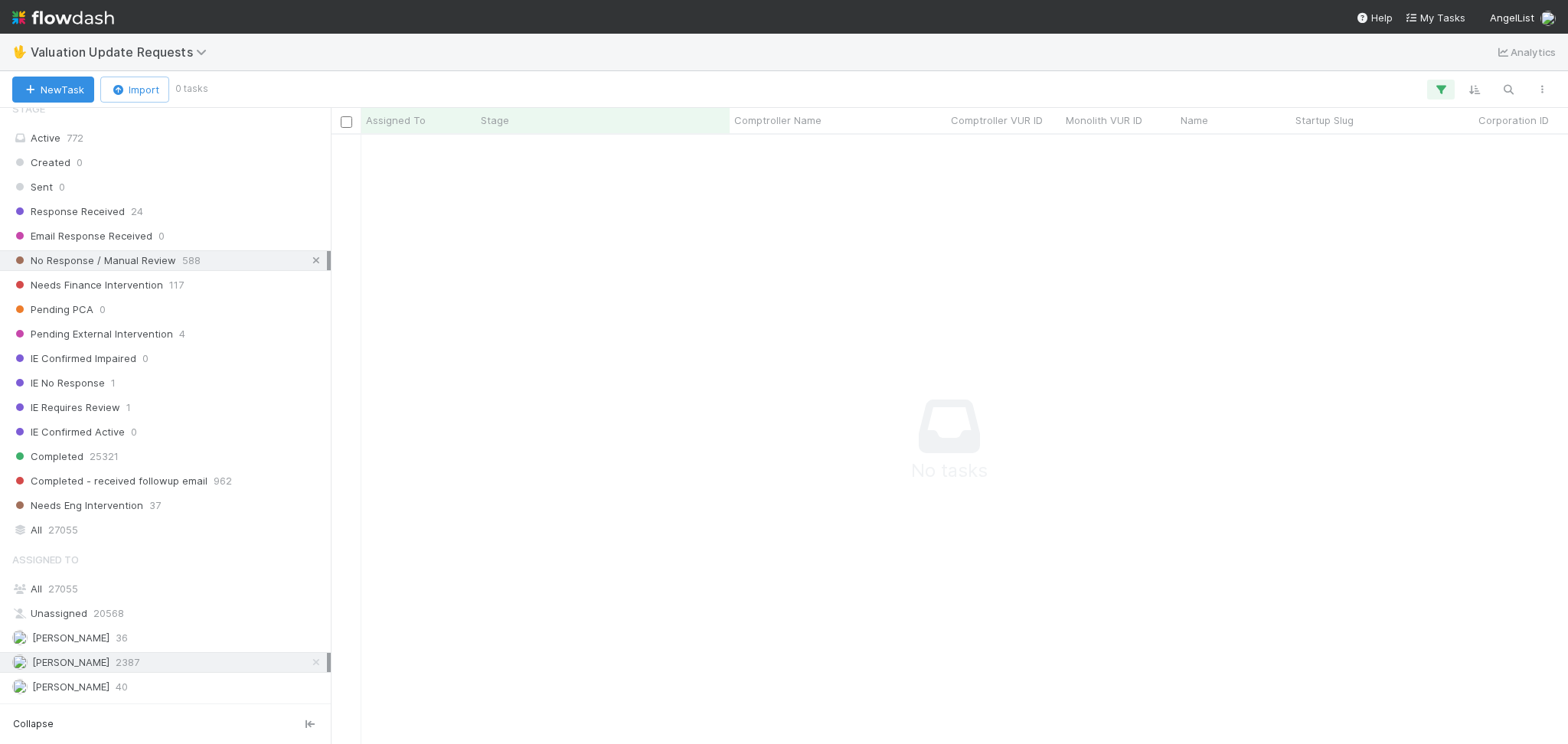
click at [309, 264] on icon at bounding box center [316, 261] width 15 height 10
click at [264, 261] on div "No Response / Manual Review 588" at bounding box center [169, 261] width 315 height 19
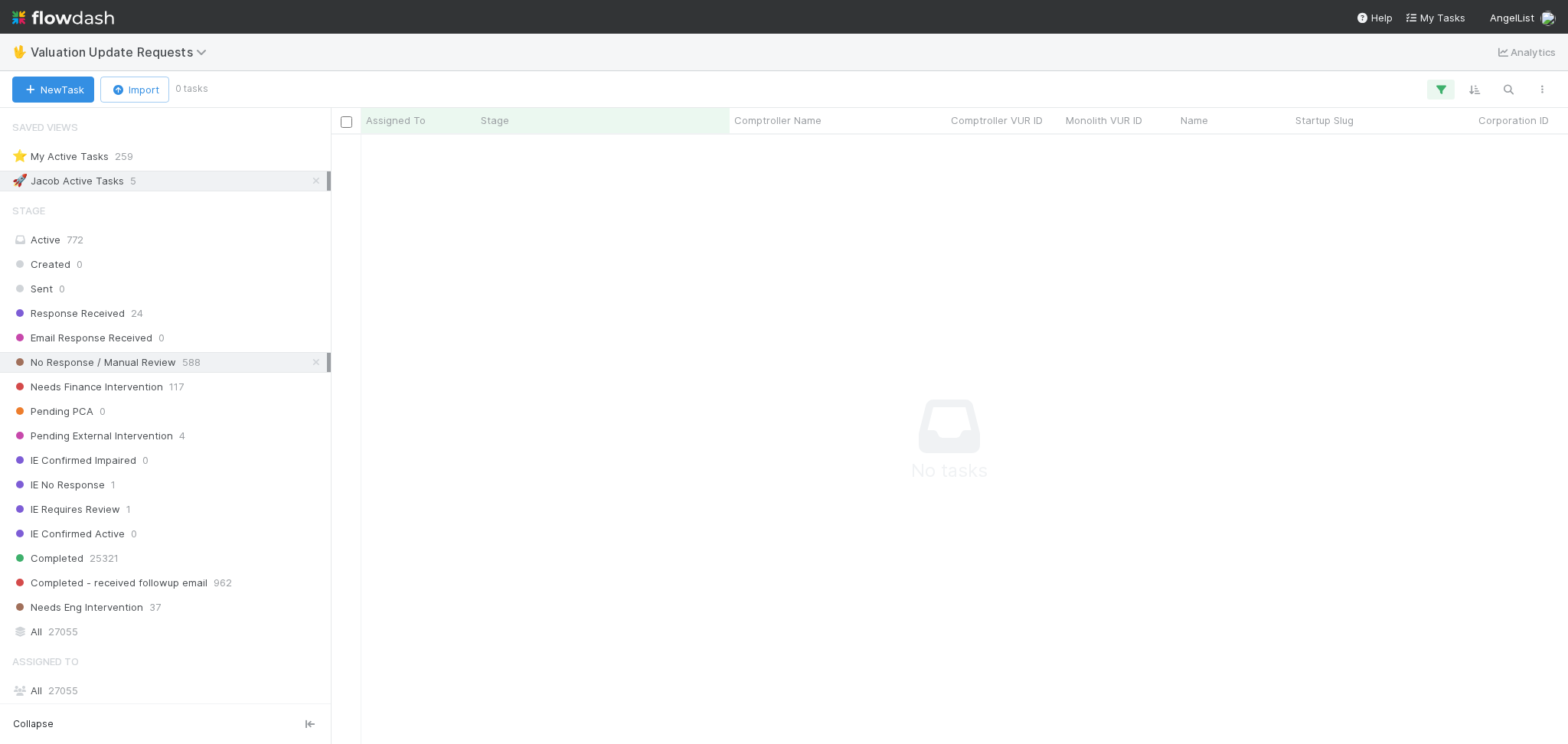
click at [309, 178] on div "🚀 [PERSON_NAME] Active Tasks 5" at bounding box center [169, 181] width 315 height 19
drag, startPoint x: 299, startPoint y: 171, endPoint x: 302, endPoint y: 193, distance: 22.2
click at [309, 172] on link at bounding box center [316, 181] width 15 height 19
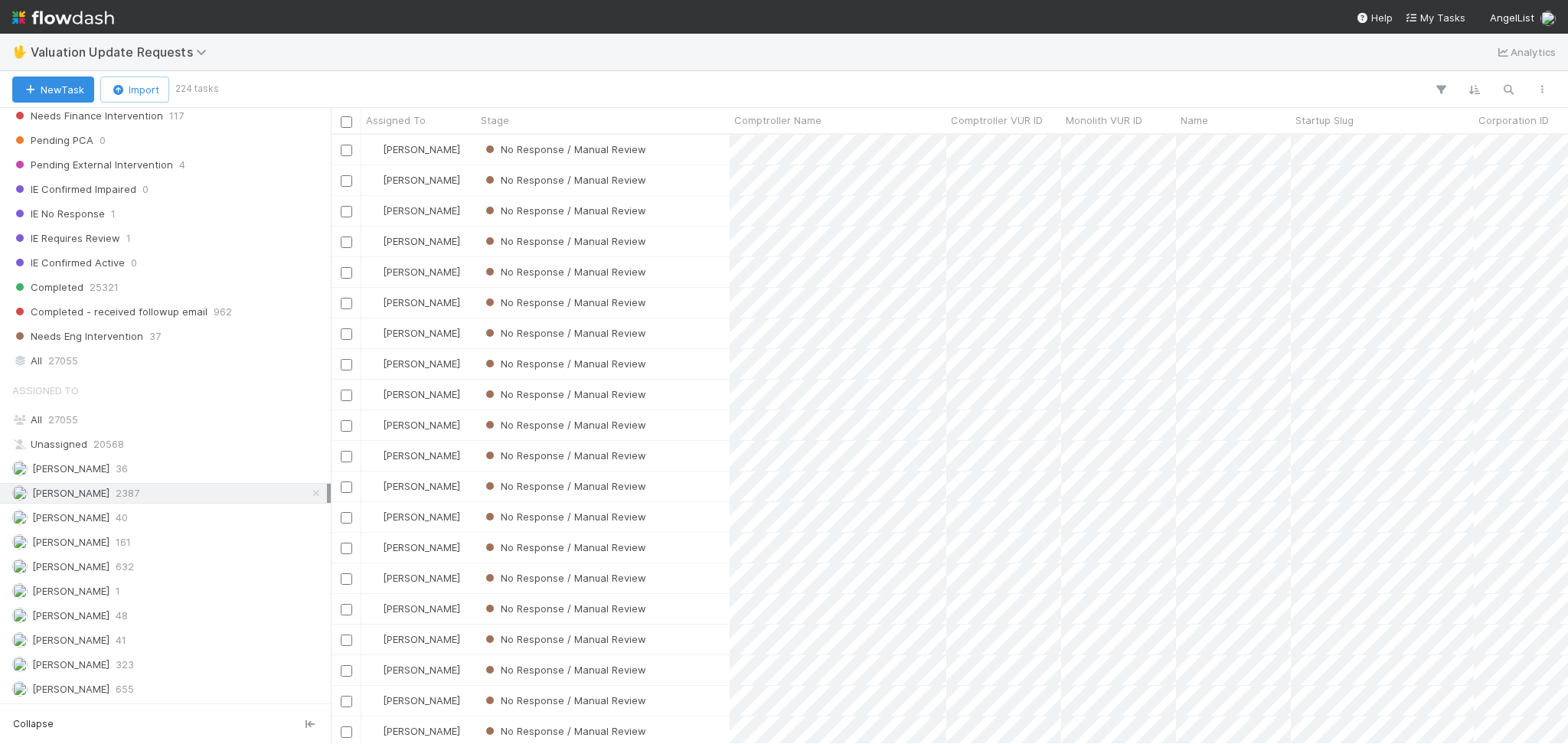
scroll to position [306, 0]
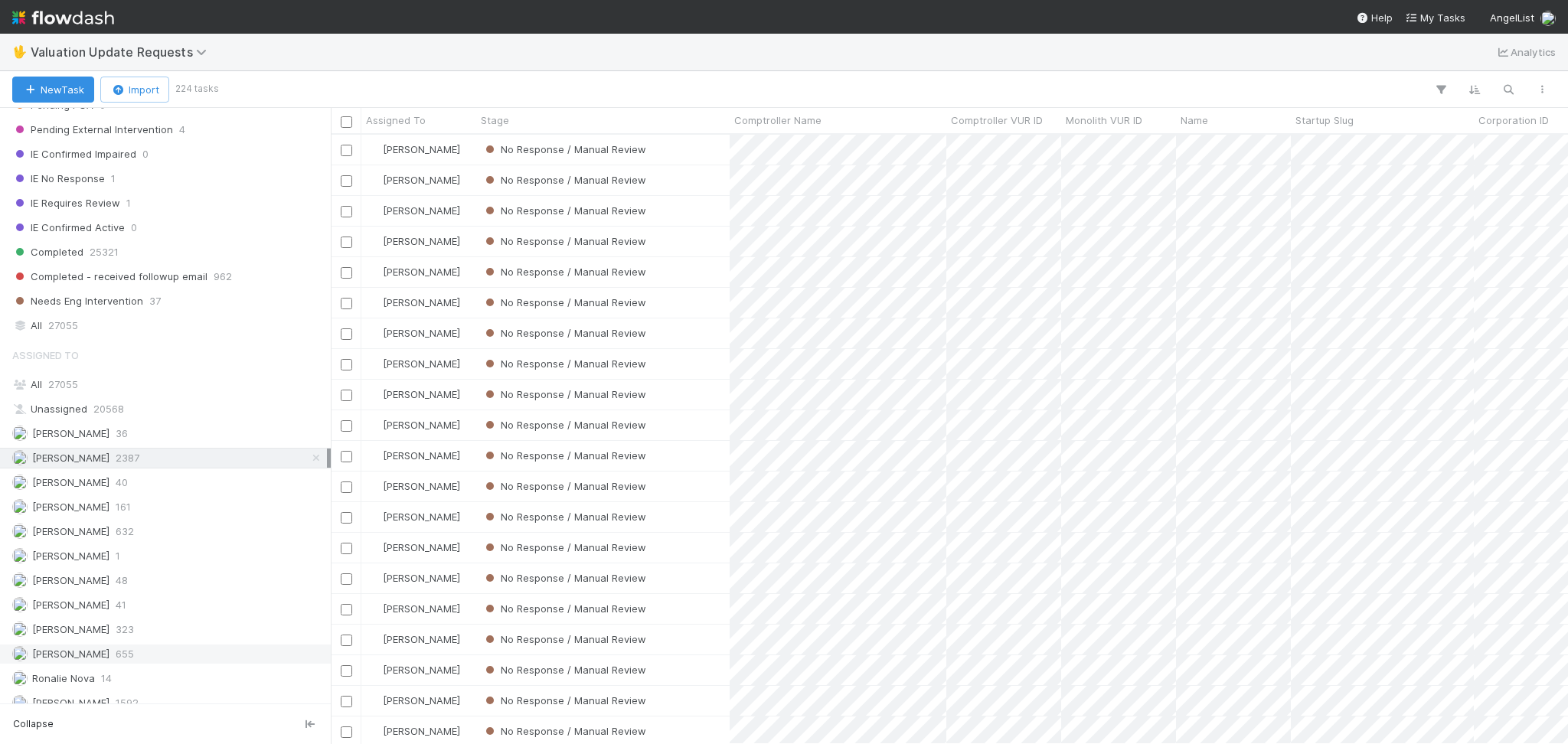
click at [157, 654] on div "[PERSON_NAME] 655" at bounding box center [169, 654] width 315 height 19
click at [134, 534] on span "632" at bounding box center [124, 531] width 18 height 19
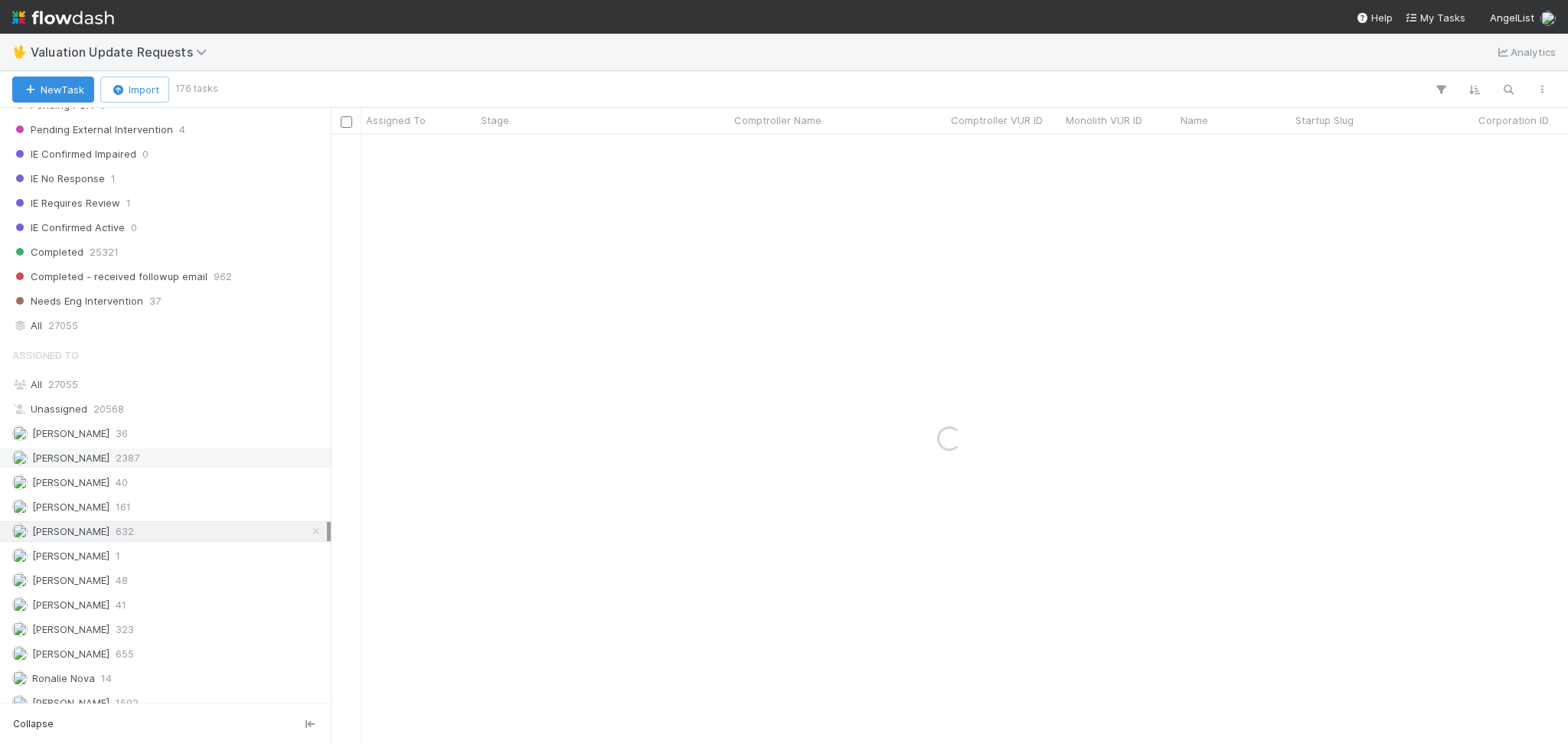
click at [168, 460] on div "[PERSON_NAME] 2387" at bounding box center [169, 458] width 315 height 19
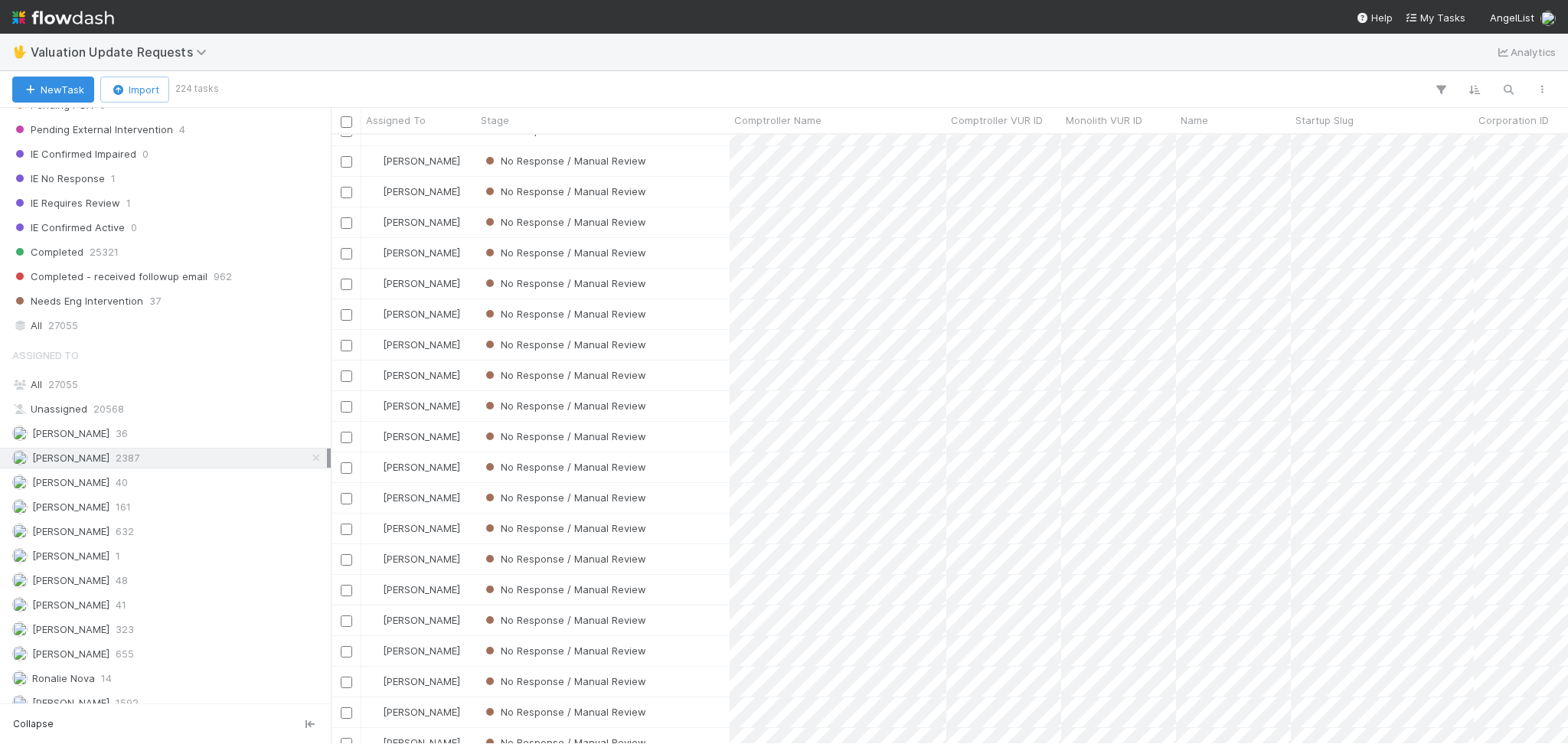
scroll to position [6264, 0]
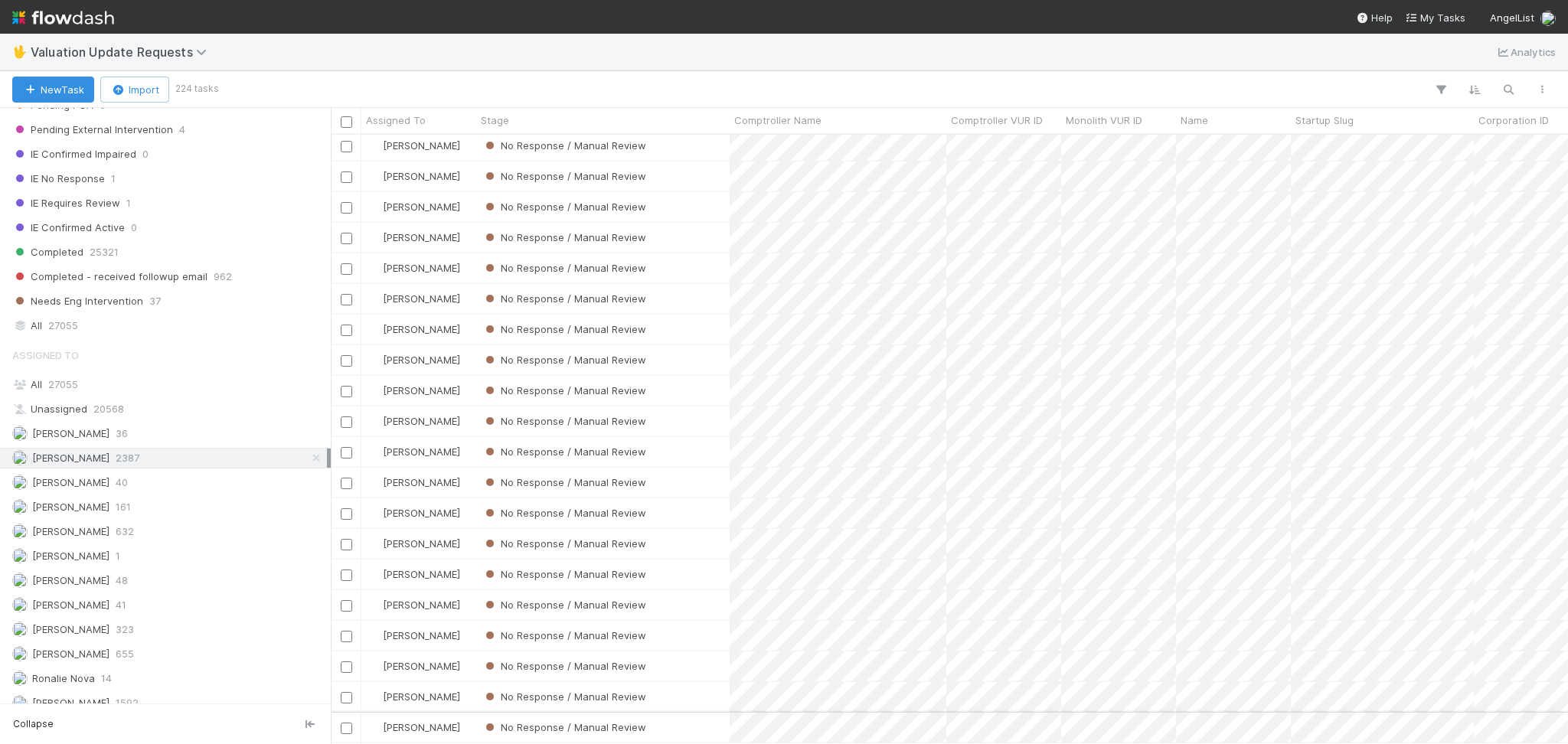
click at [712, 708] on div "No Response / Manual Review" at bounding box center [603, 727] width 254 height 30
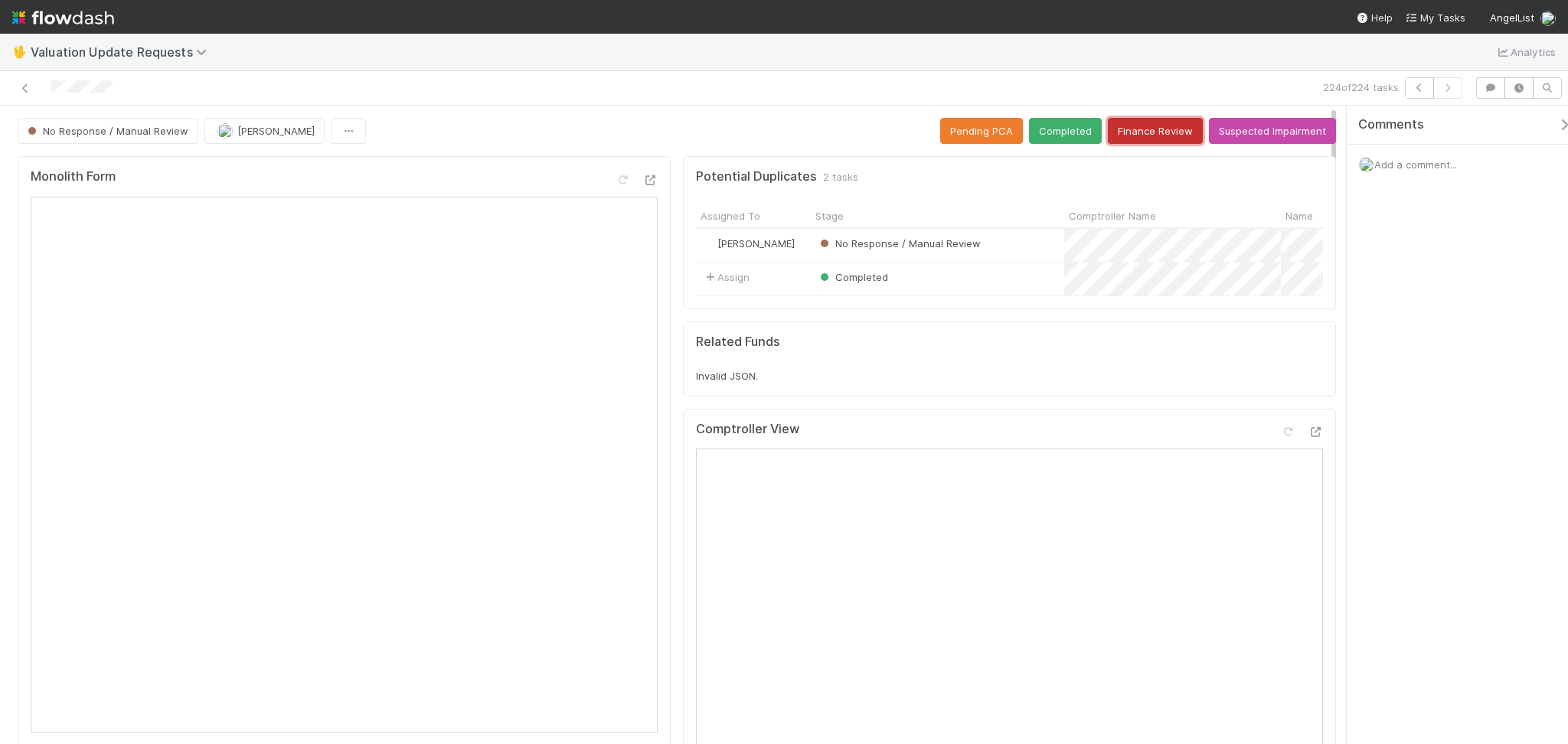
click at [1133, 129] on button "Finance Review" at bounding box center [1155, 130] width 95 height 26
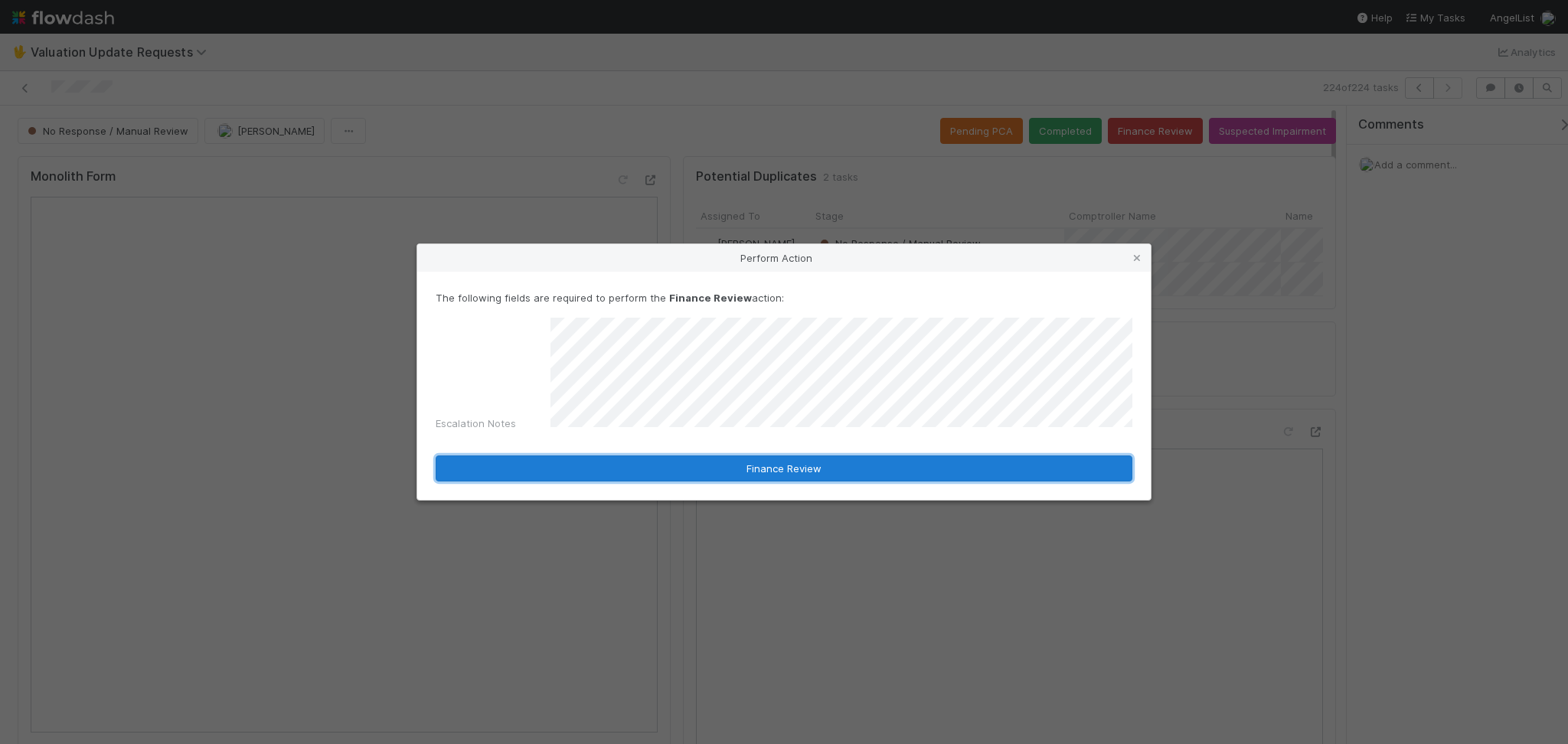
click at [976, 463] on button "Finance Review" at bounding box center [784, 468] width 696 height 26
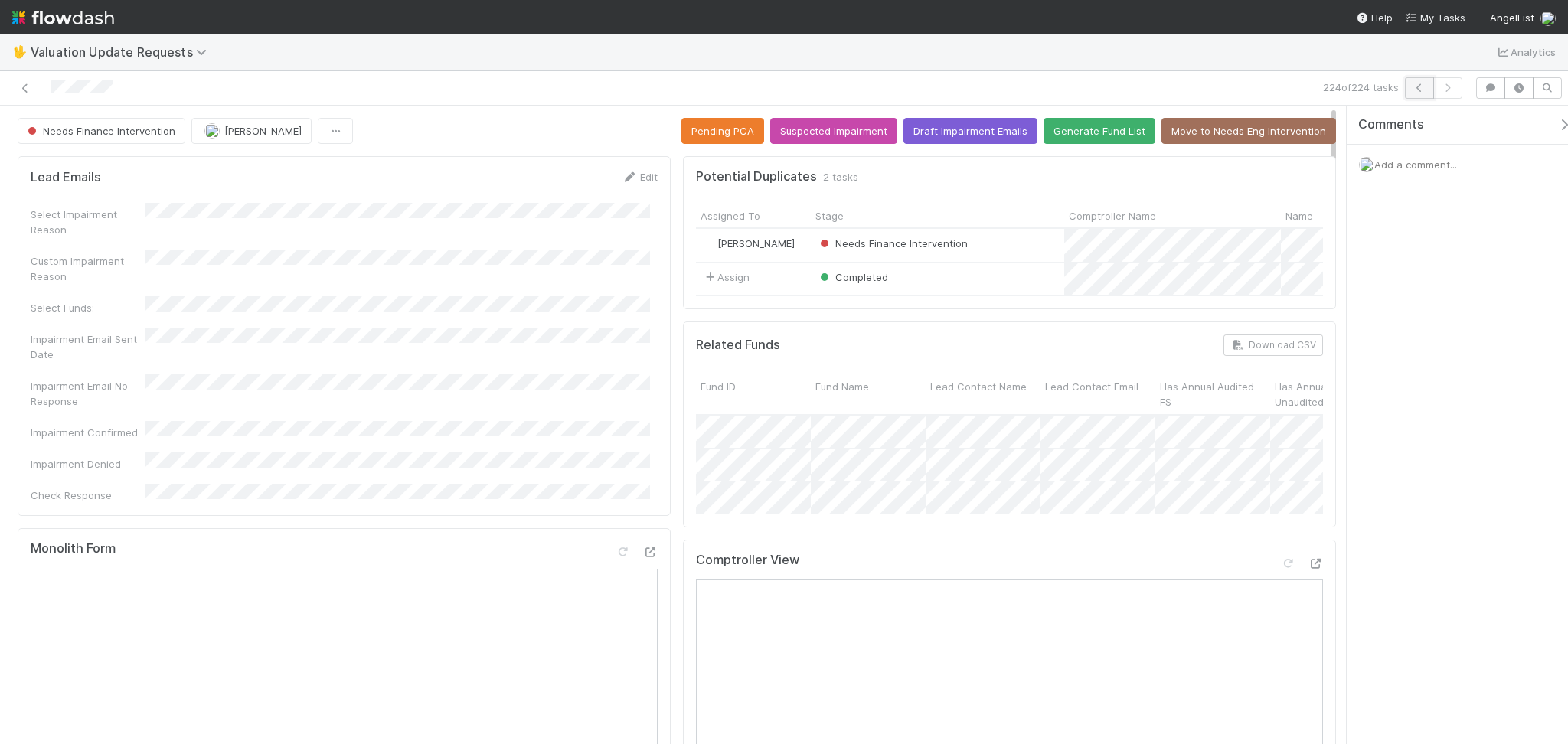
click at [1422, 89] on icon "button" at bounding box center [1419, 87] width 15 height 9
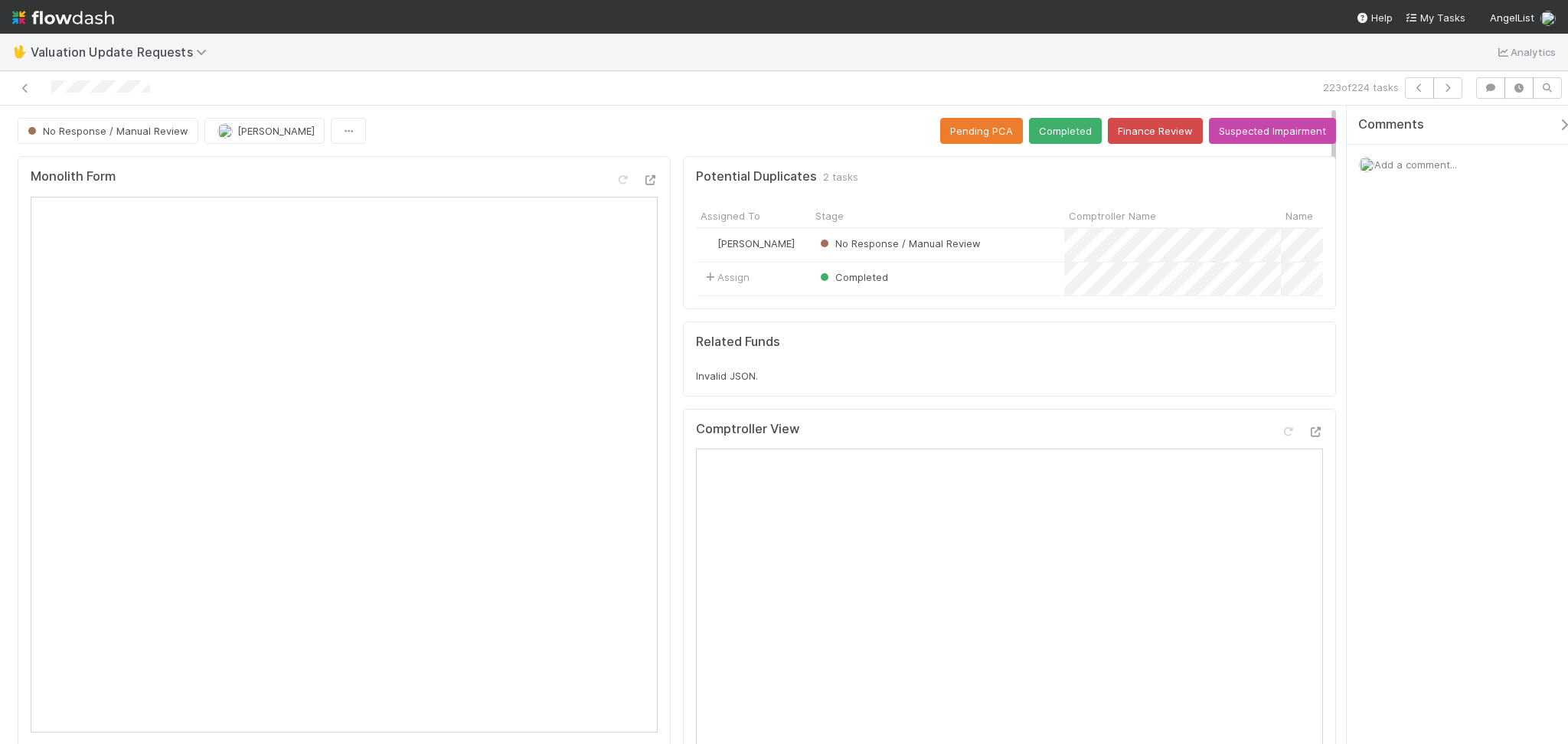
click at [460, 74] on div "223 of 224 tasks" at bounding box center [784, 88] width 1568 height 34
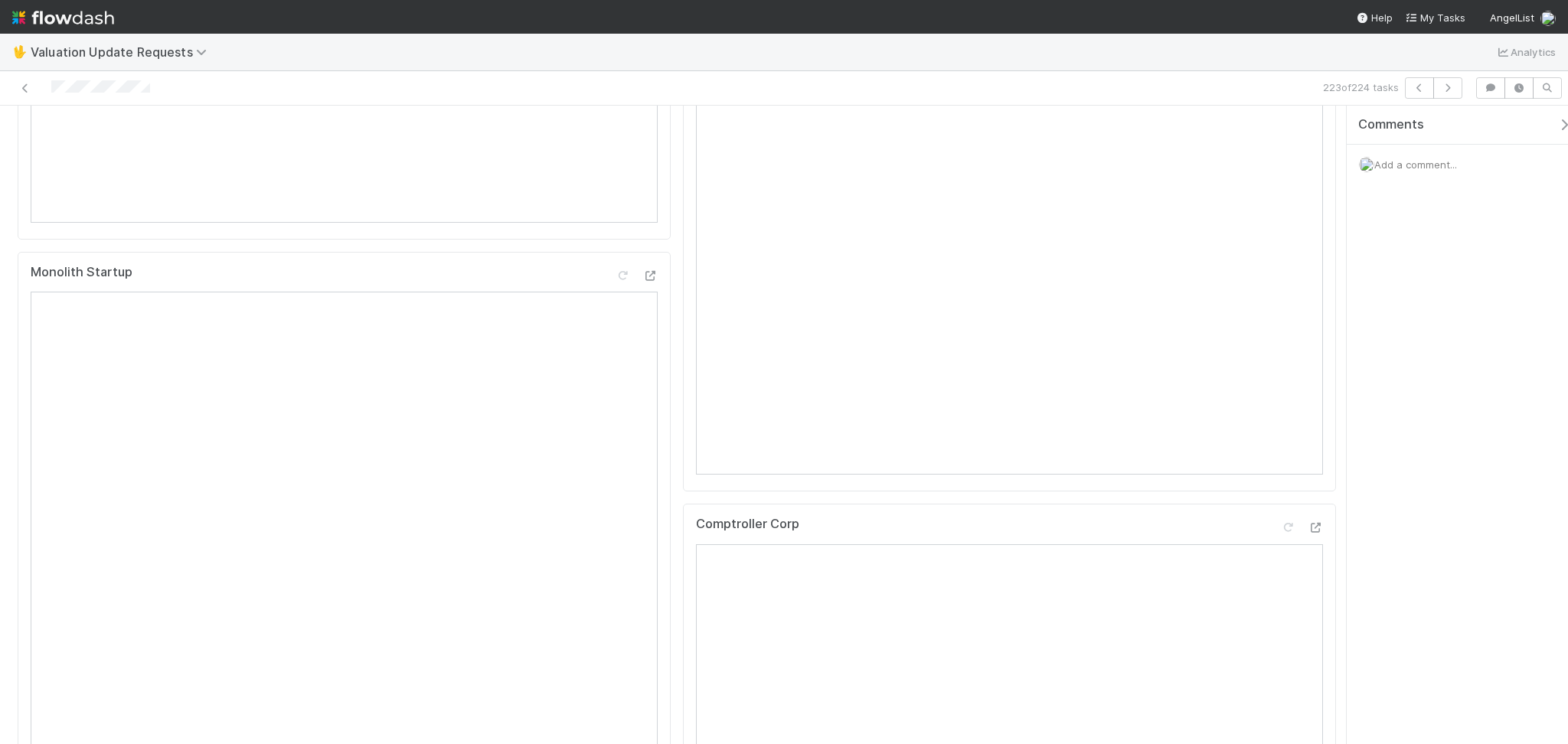
scroll to position [102, 0]
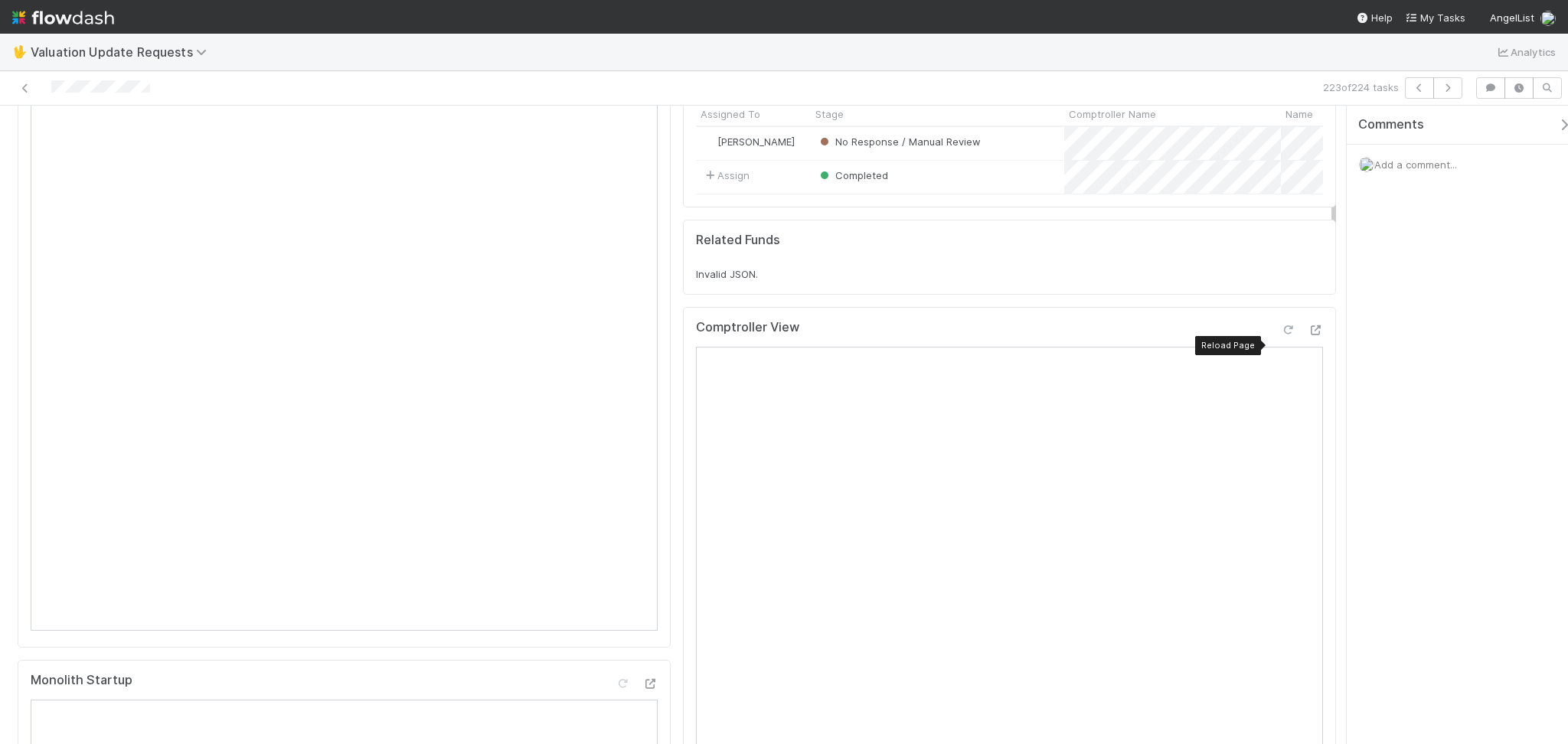
click at [1280, 335] on icon at bounding box center [1288, 330] width 15 height 10
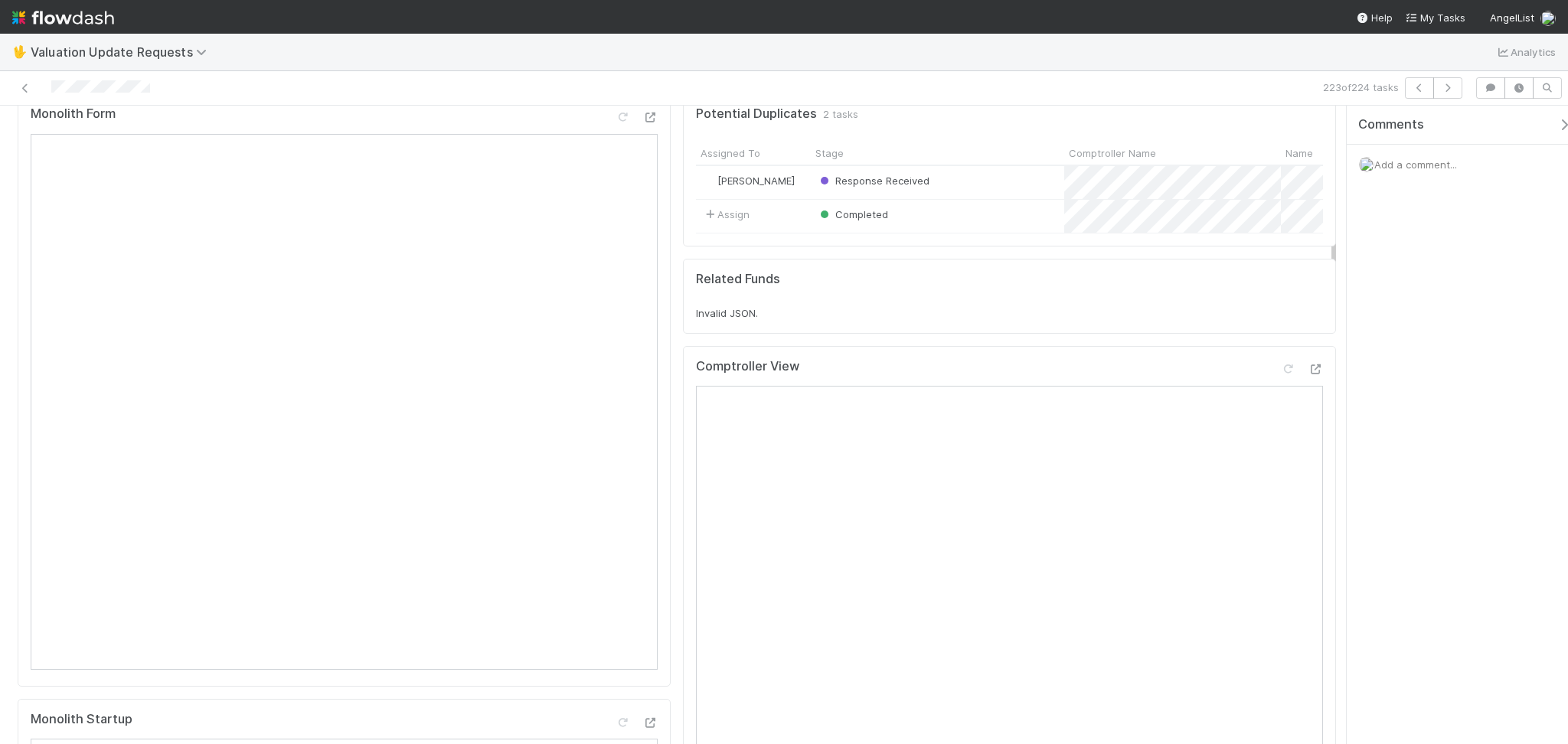
scroll to position [0, 0]
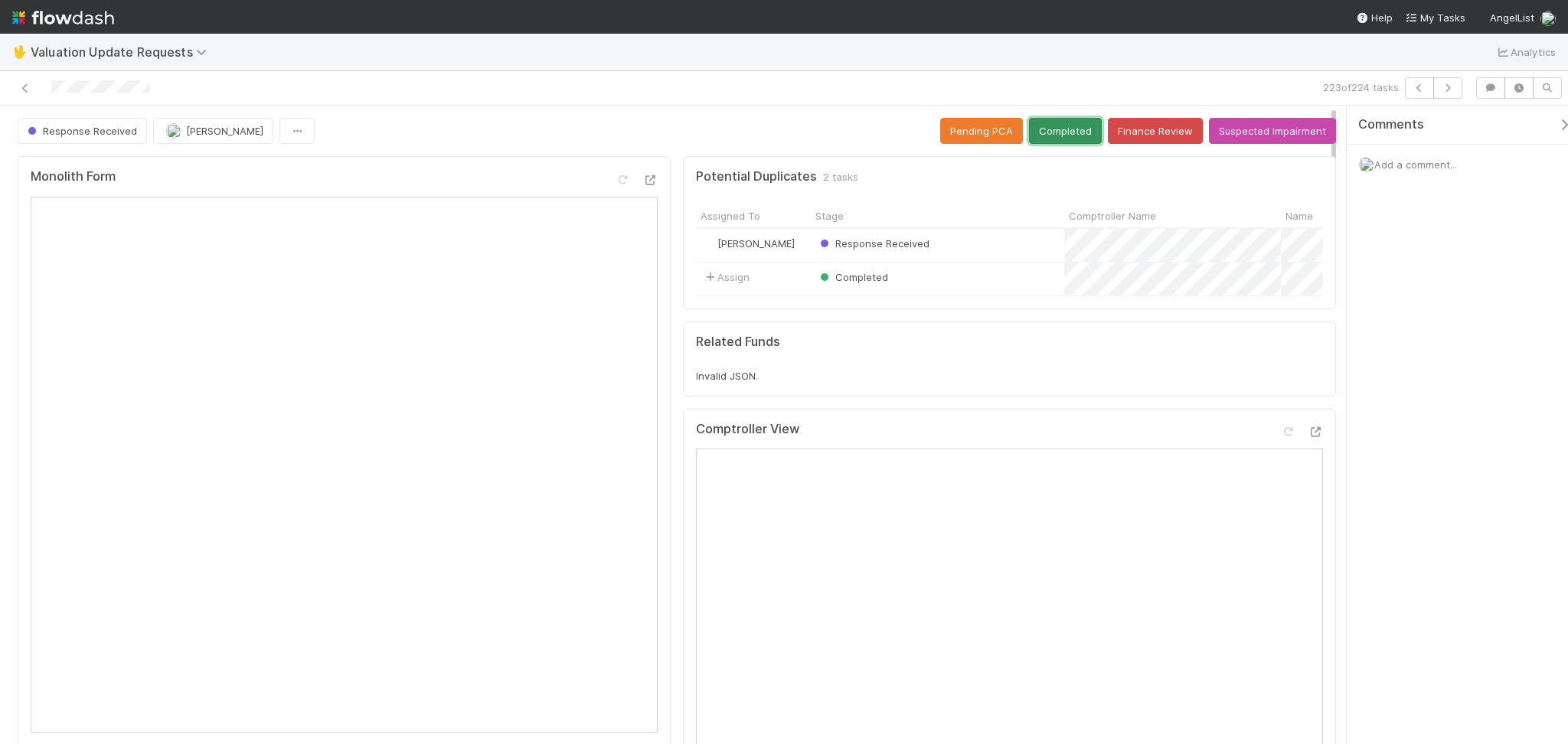
click at [1045, 130] on button "Completed" at bounding box center [1065, 130] width 73 height 26
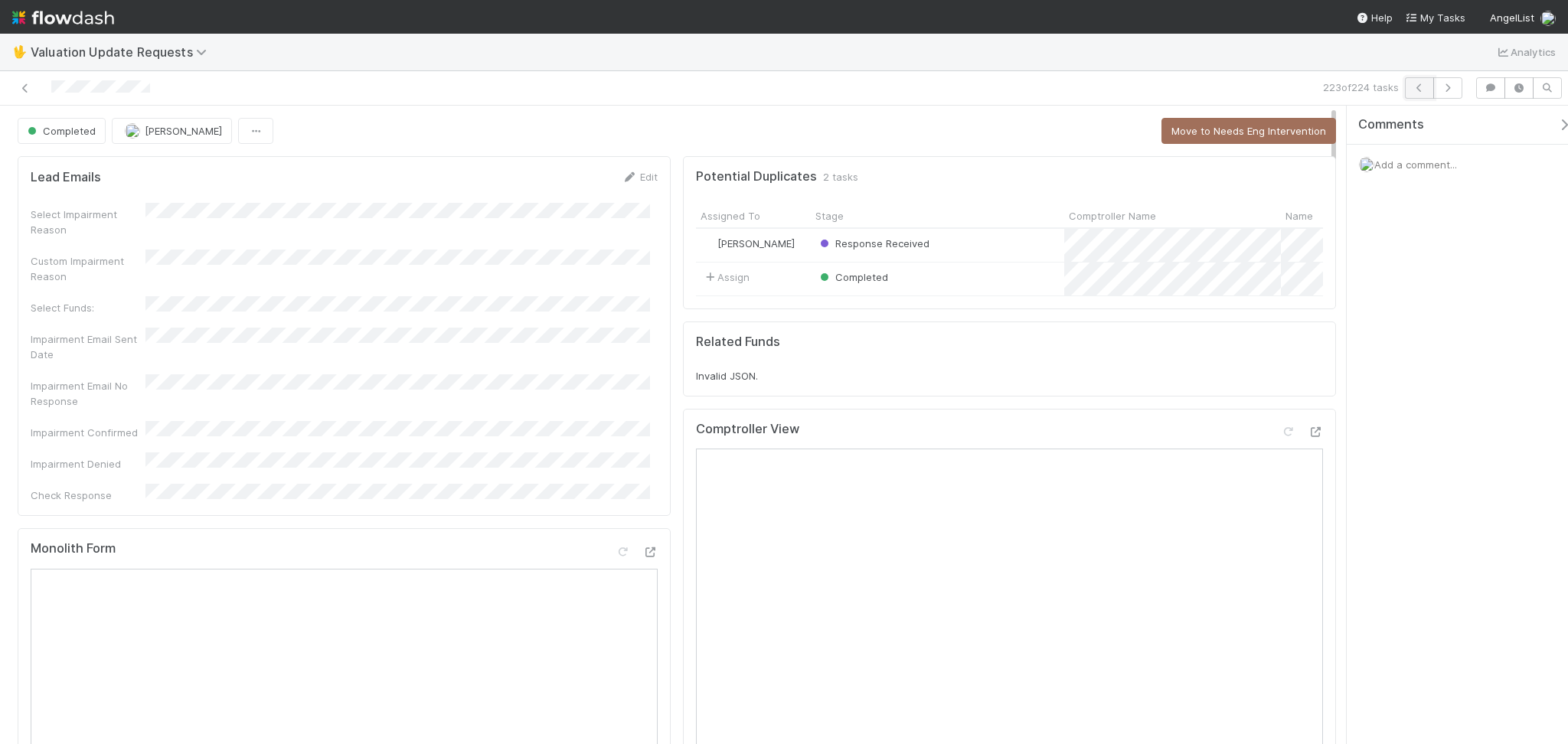
click at [1415, 85] on icon "button" at bounding box center [1419, 87] width 15 height 9
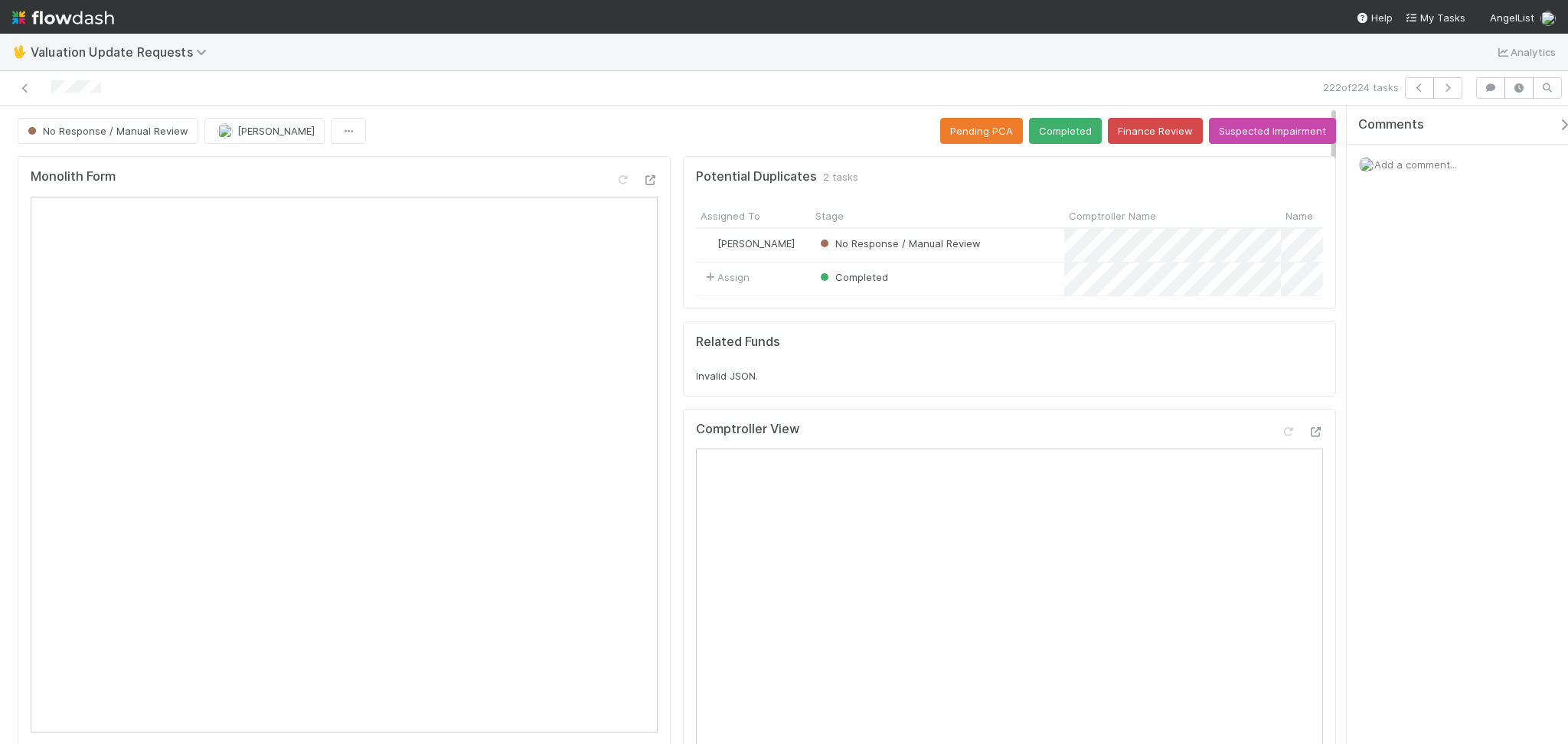
click at [488, 75] on div "222 of 224 tasks" at bounding box center [784, 88] width 1568 height 34
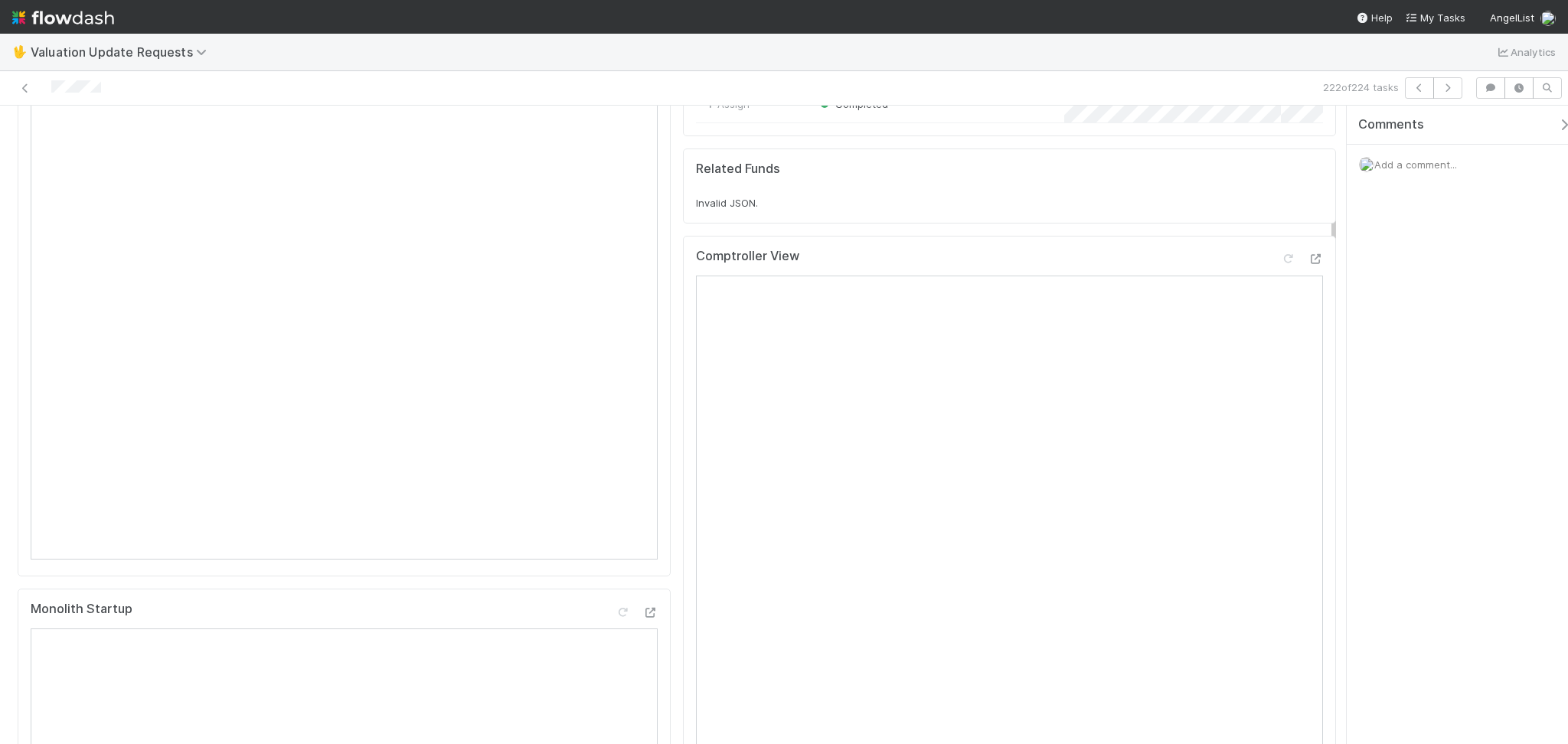
scroll to position [306, 0]
click at [500, 93] on div at bounding box center [373, 87] width 734 height 21
drag, startPoint x: 1260, startPoint y: 244, endPoint x: 1271, endPoint y: 247, distance: 11.4
click at [1262, 243] on div "Comptroller View" at bounding box center [1009, 231] width 627 height 27
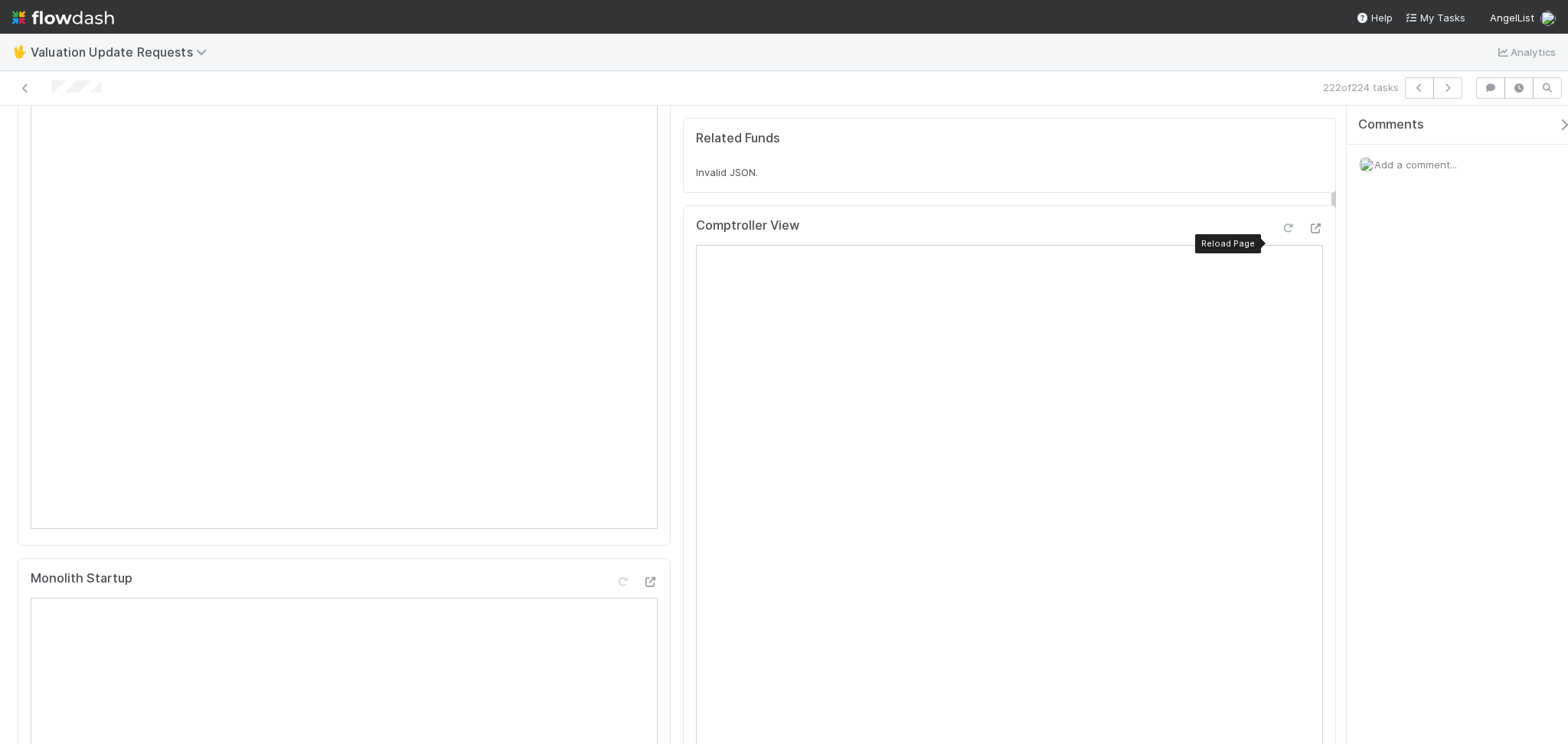
click at [1280, 233] on icon at bounding box center [1288, 229] width 15 height 10
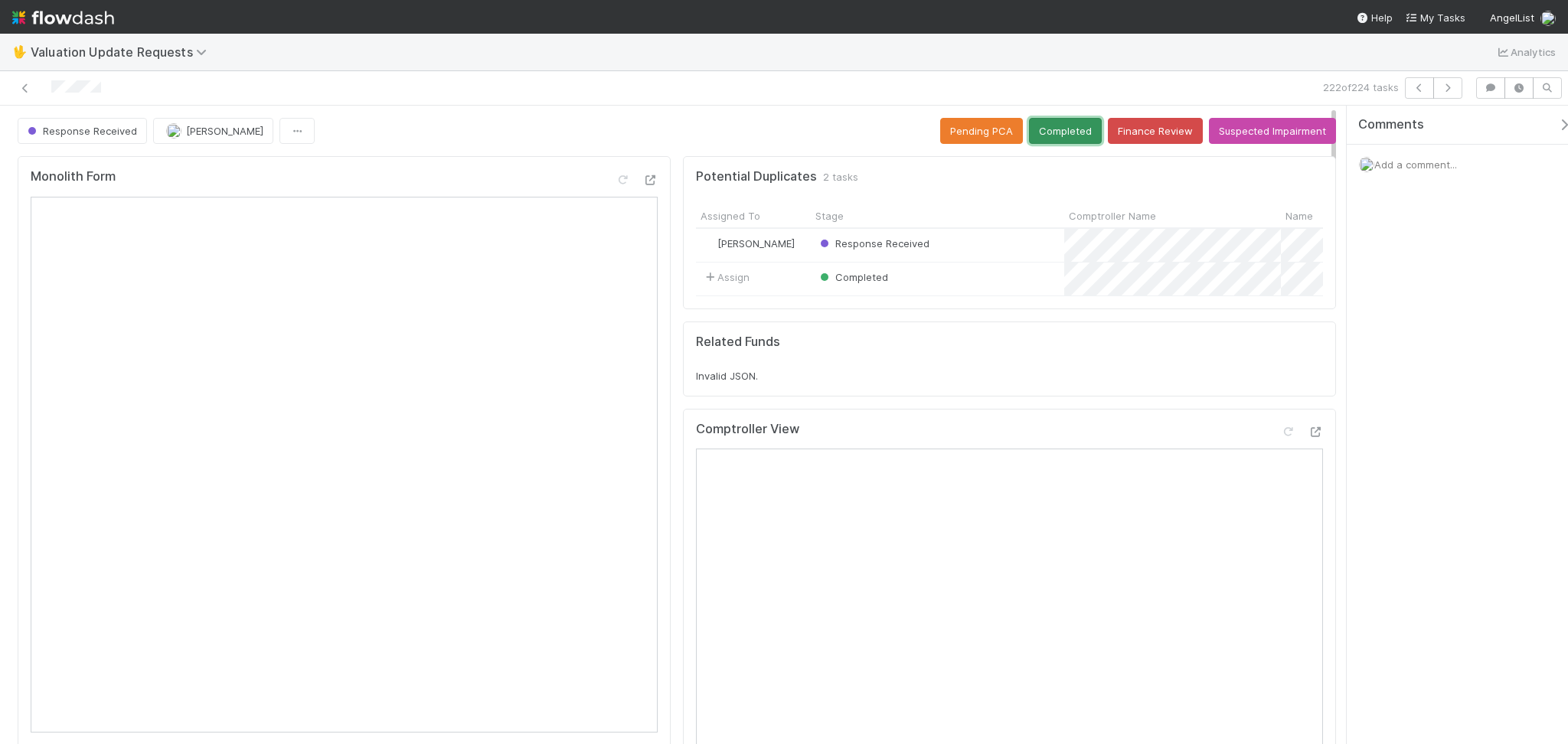
click at [1058, 132] on button "Completed" at bounding box center [1065, 130] width 73 height 26
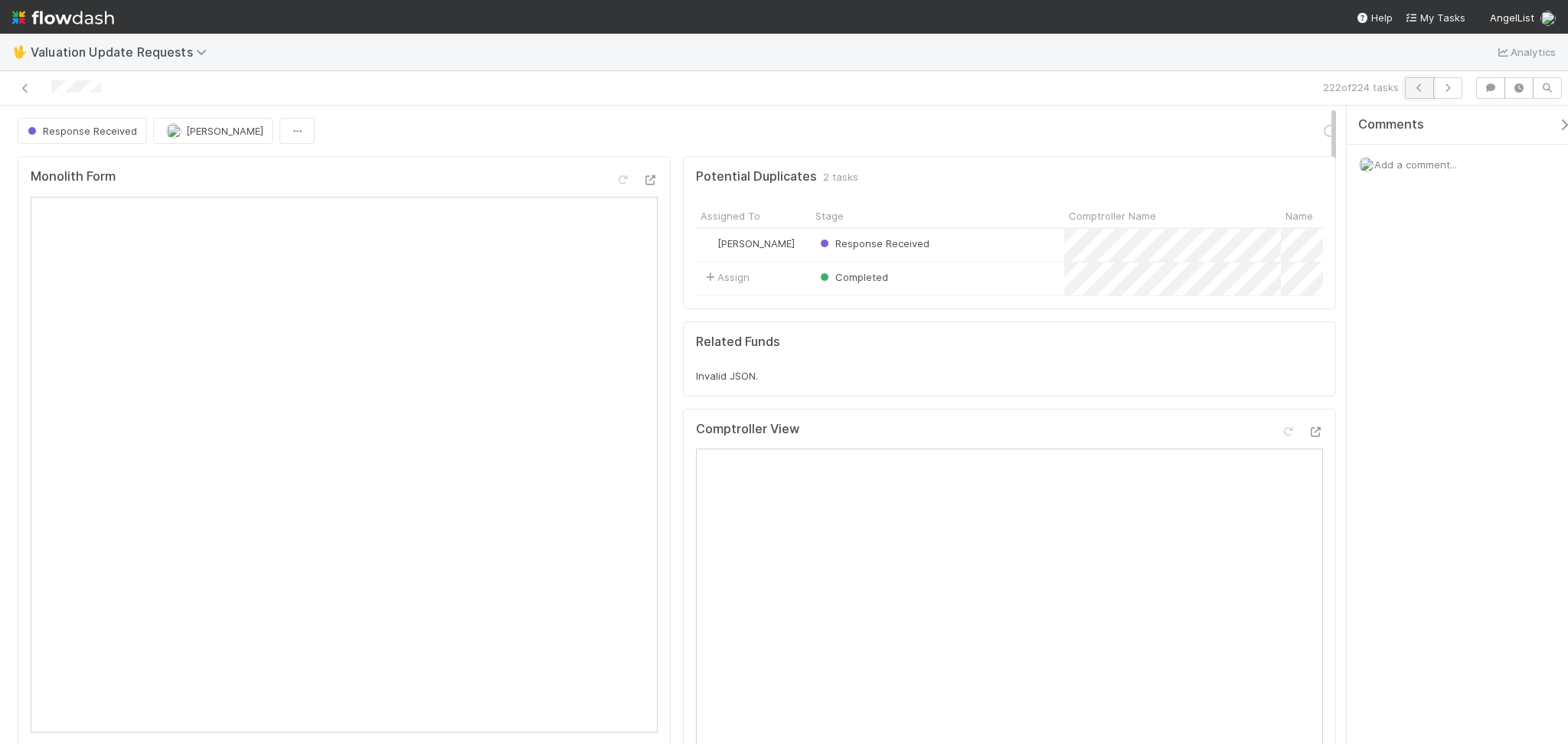
click at [1414, 91] on icon "button" at bounding box center [1419, 87] width 15 height 9
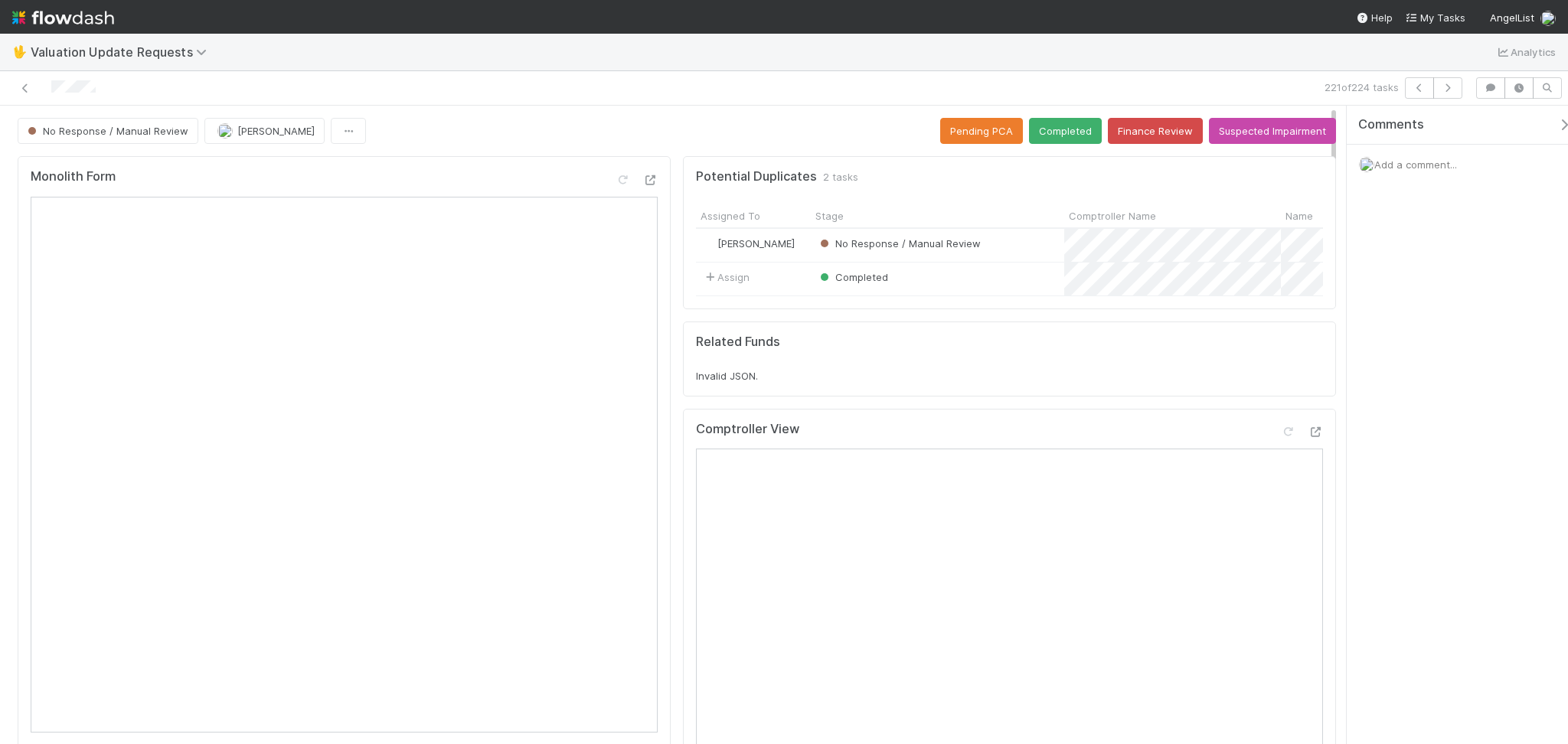
click at [470, 129] on div "No Response / Manual Review Febbie Cervantes Pending PCA Completed Finance Revi…" at bounding box center [676, 130] width 1318 height 26
click at [1280, 437] on icon at bounding box center [1288, 432] width 15 height 10
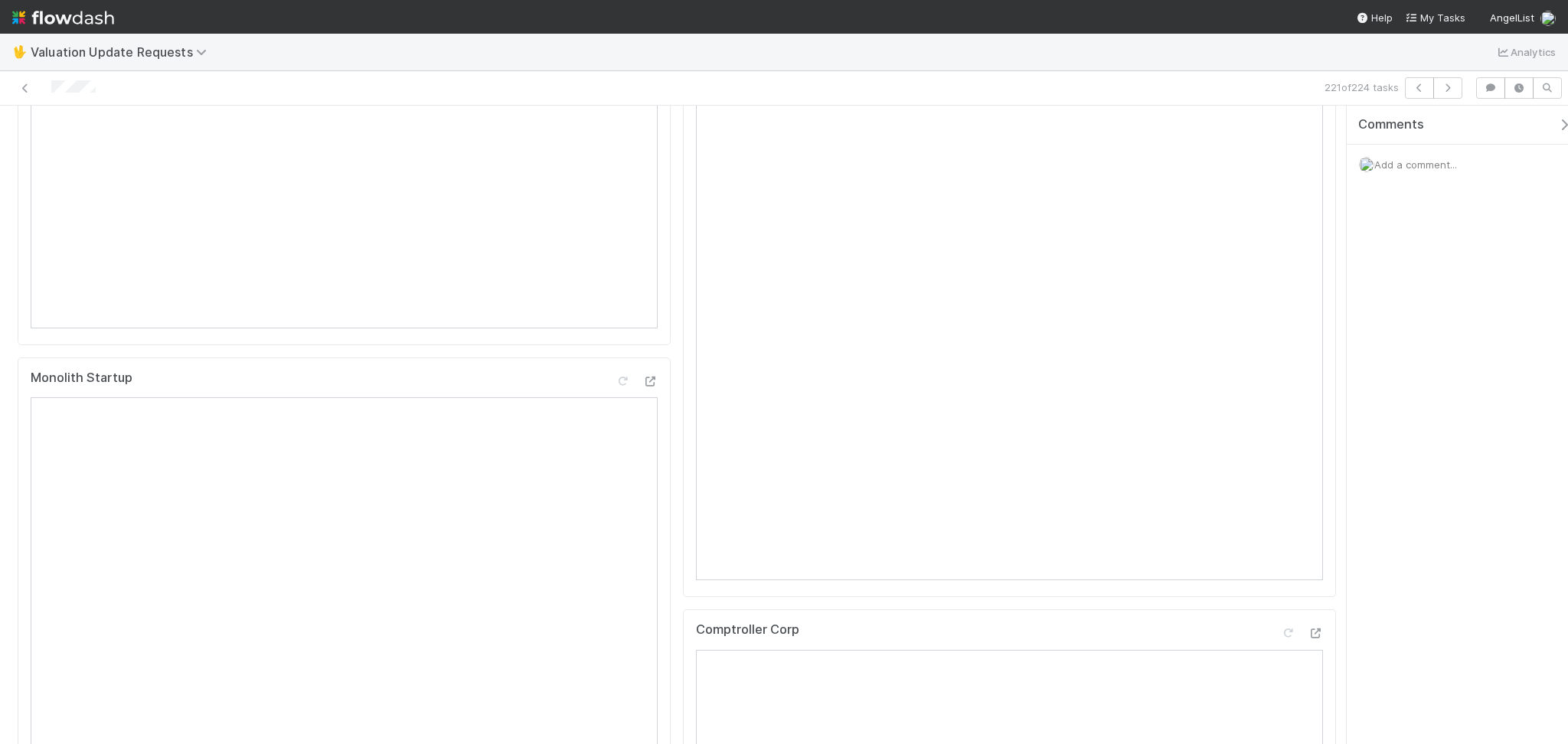
scroll to position [203, 0]
click at [1280, 233] on icon at bounding box center [1288, 229] width 15 height 10
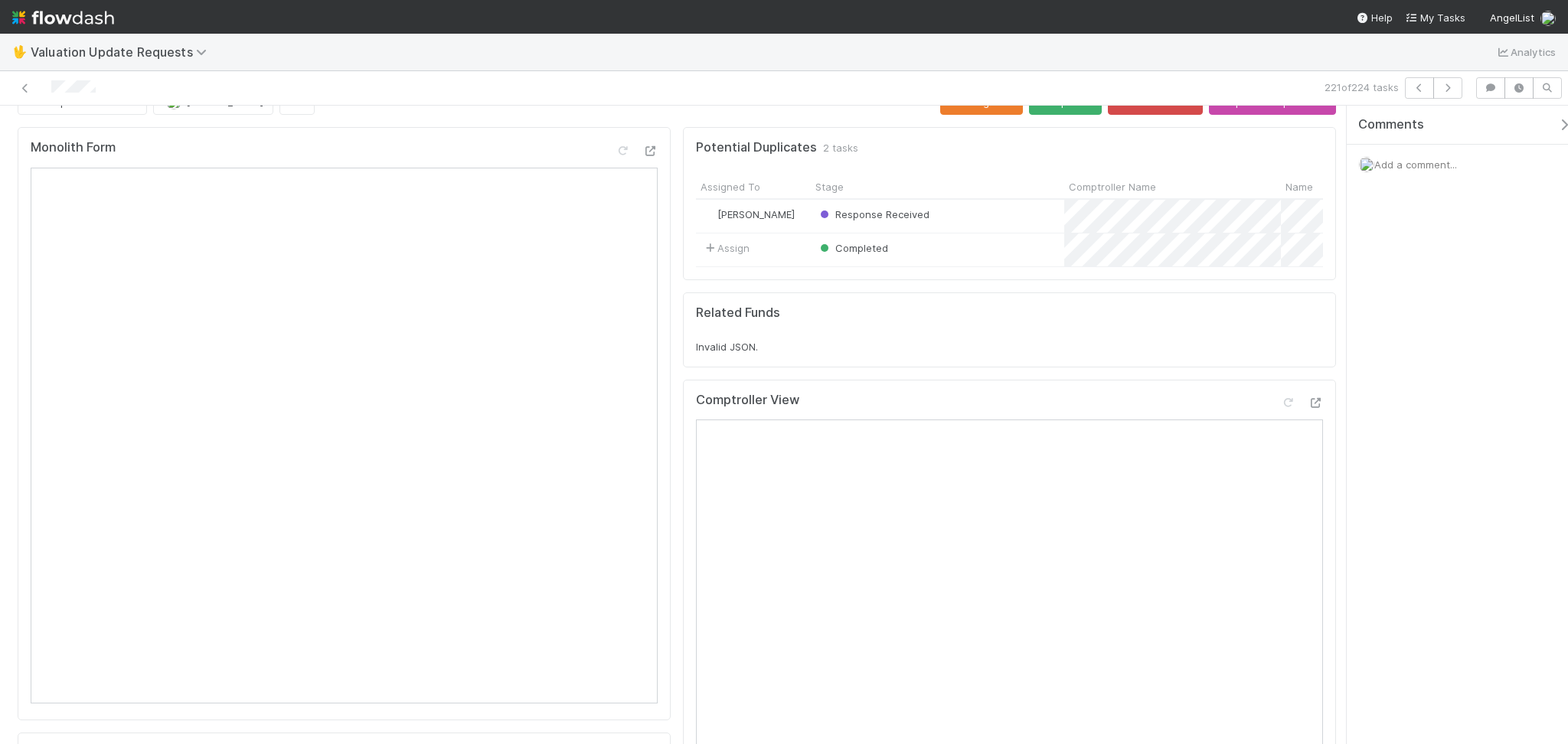
scroll to position [0, 0]
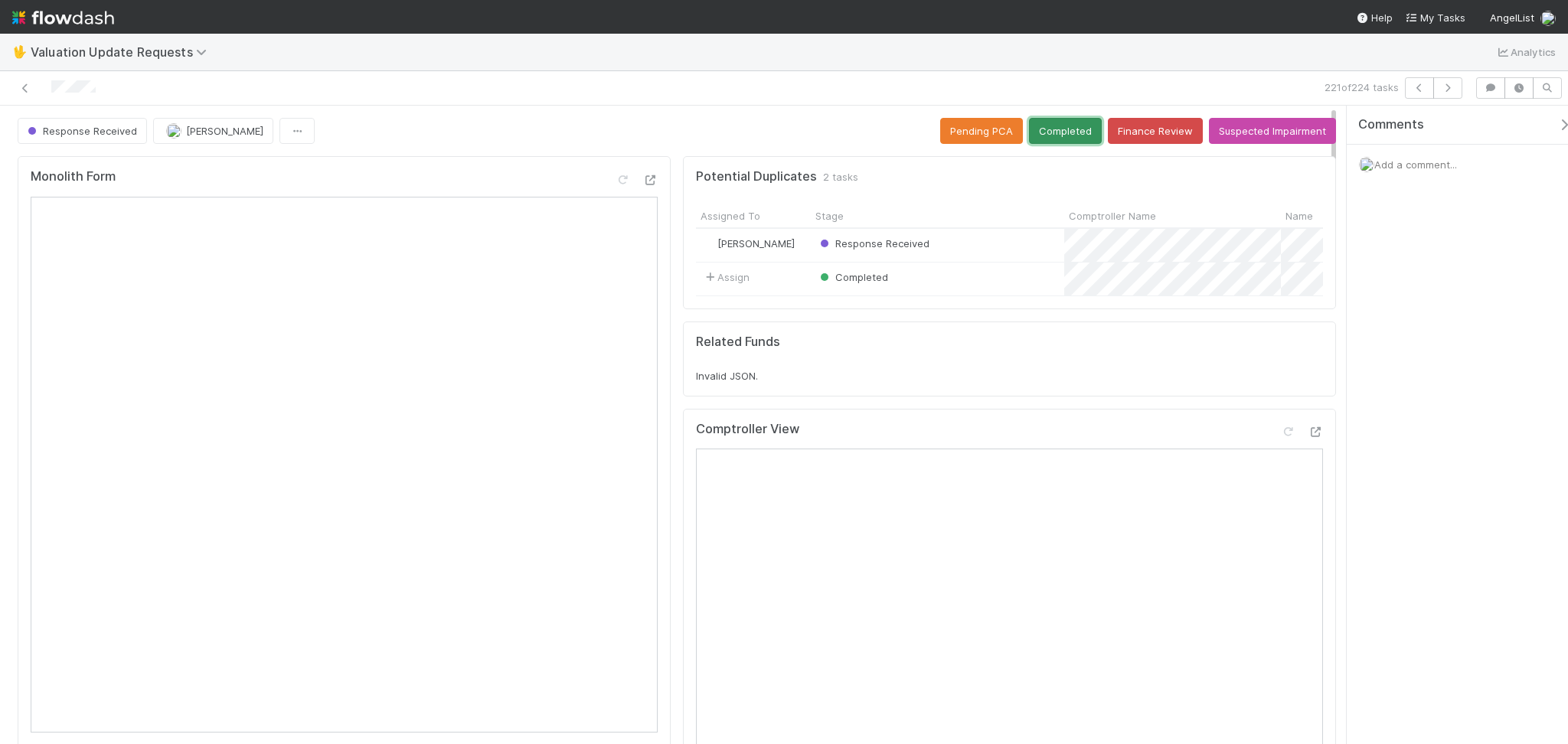
click at [1067, 126] on button "Completed" at bounding box center [1065, 130] width 73 height 26
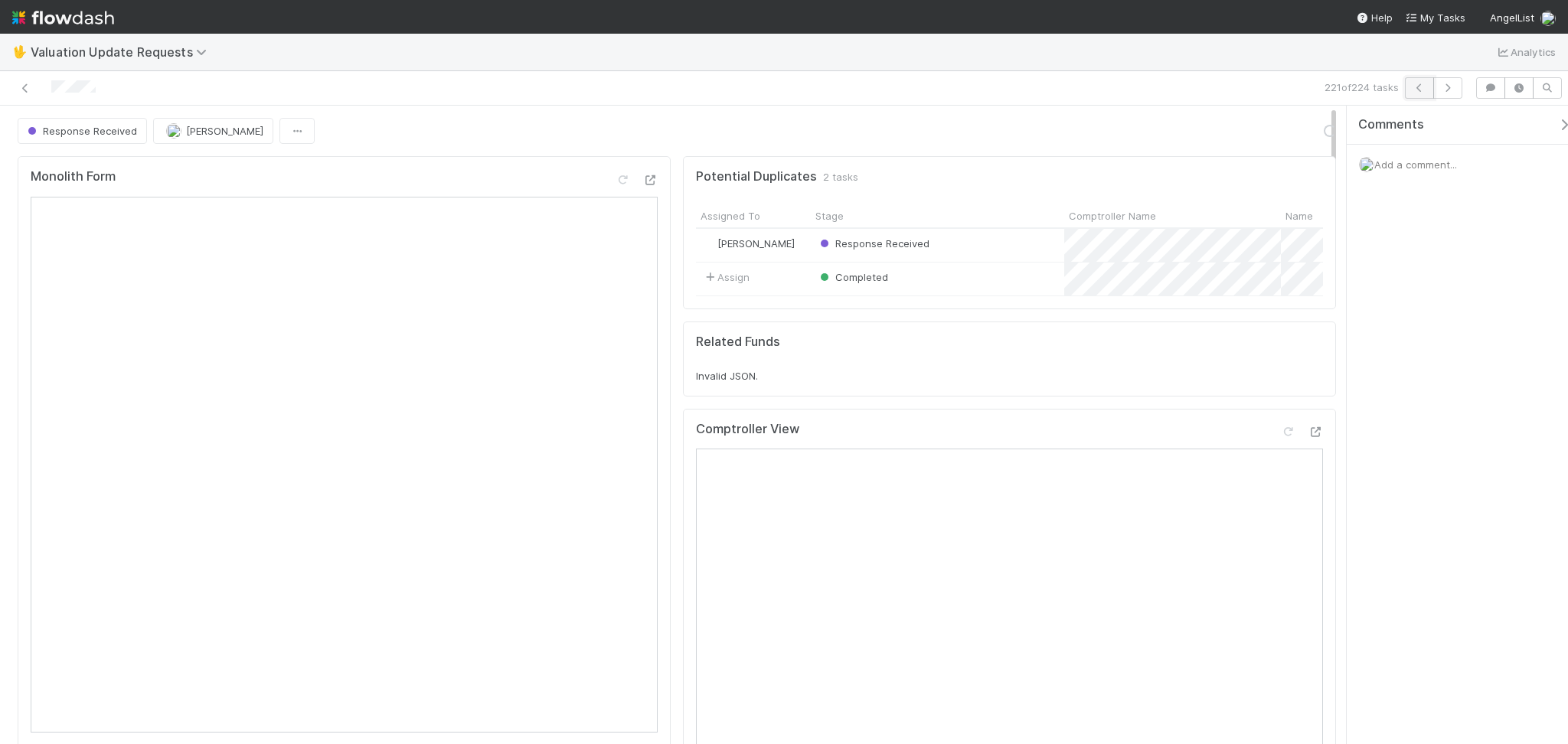
click at [1418, 79] on button "button" at bounding box center [1419, 87] width 29 height 21
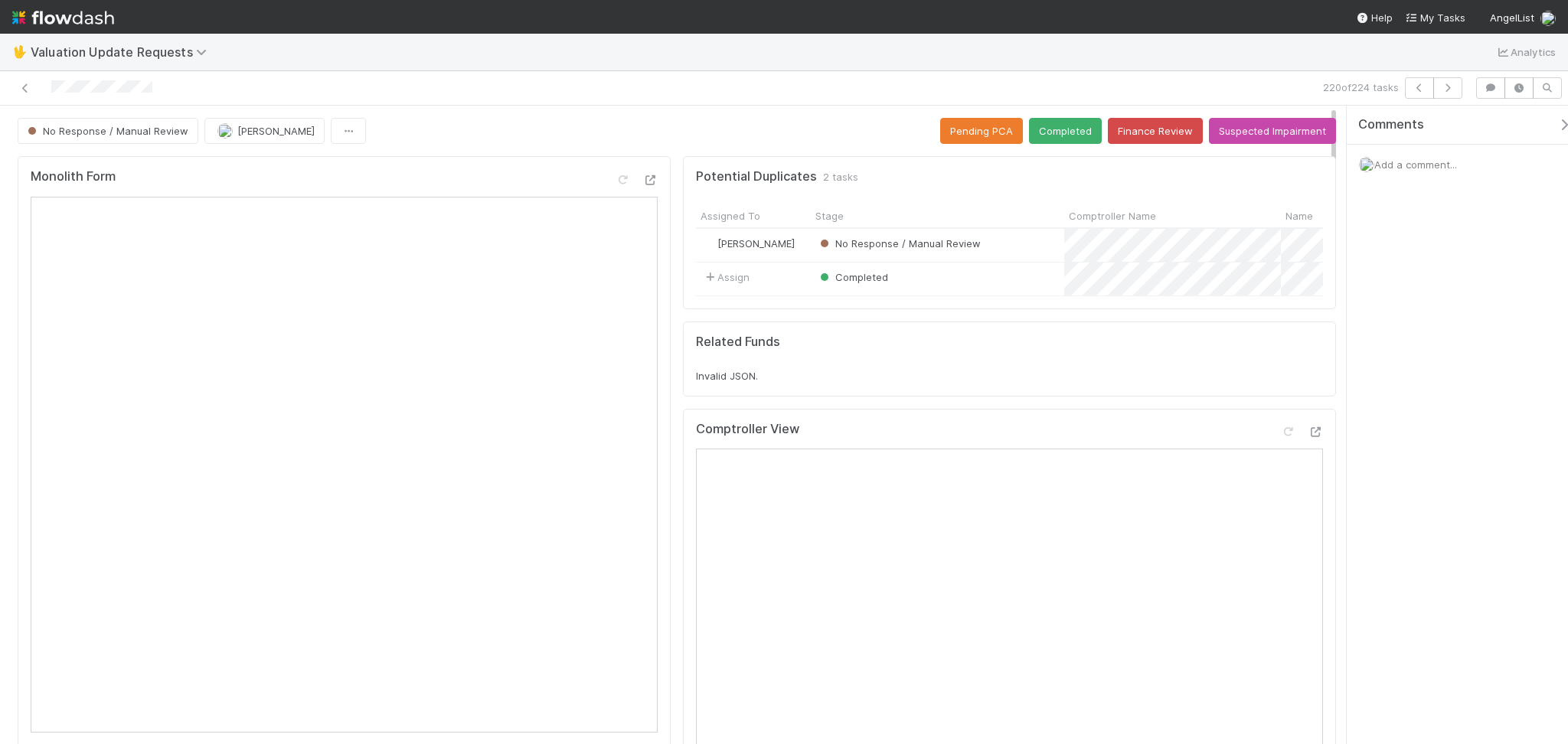
drag, startPoint x: 503, startPoint y: 10, endPoint x: 581, endPoint y: 139, distance: 150.7
click at [504, 18] on nav "Help My Tasks AngelList" at bounding box center [784, 16] width 1568 height 33
click at [1280, 437] on icon at bounding box center [1288, 432] width 15 height 10
click at [1048, 133] on button "Completed" at bounding box center [1065, 130] width 73 height 26
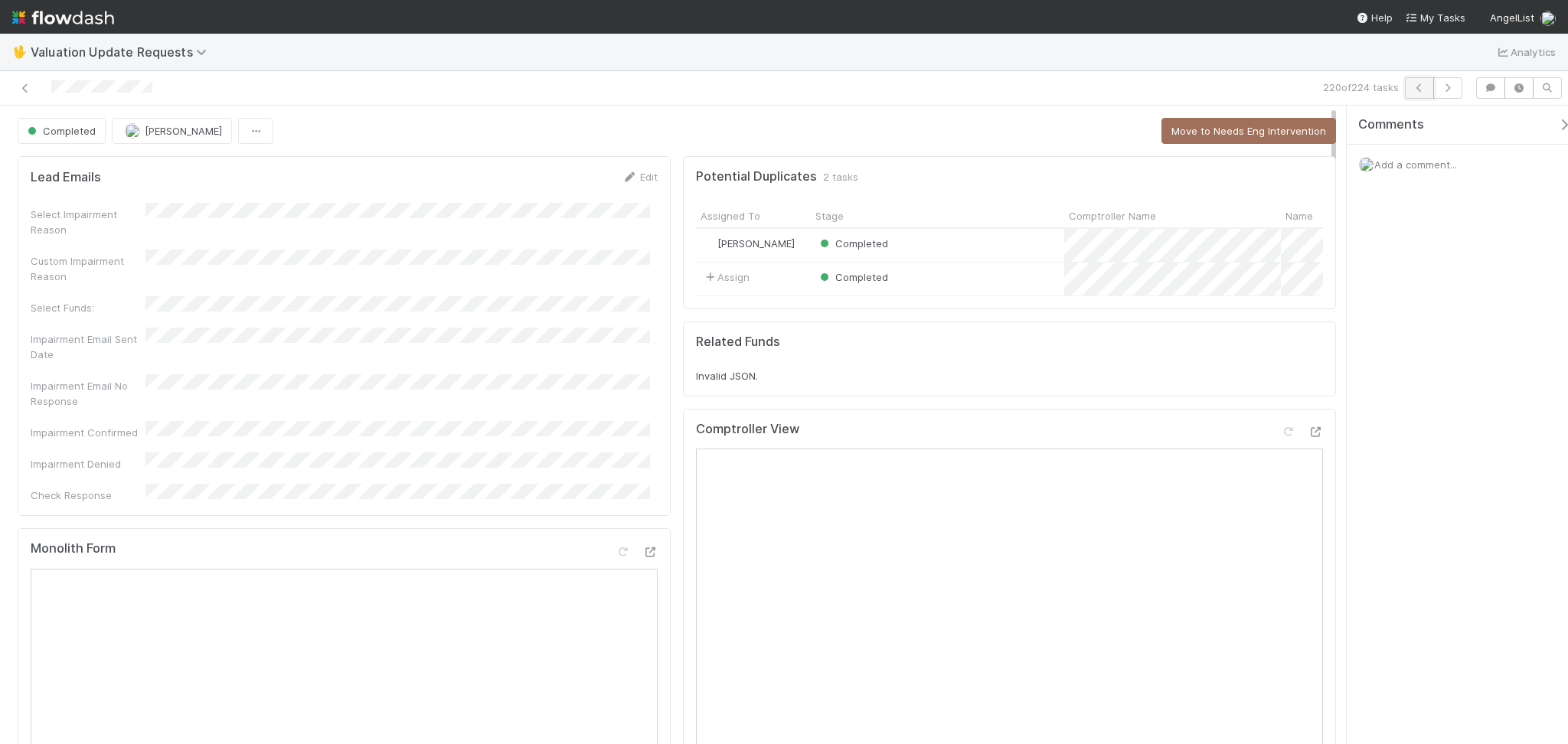
click at [1409, 89] on button "button" at bounding box center [1419, 87] width 29 height 21
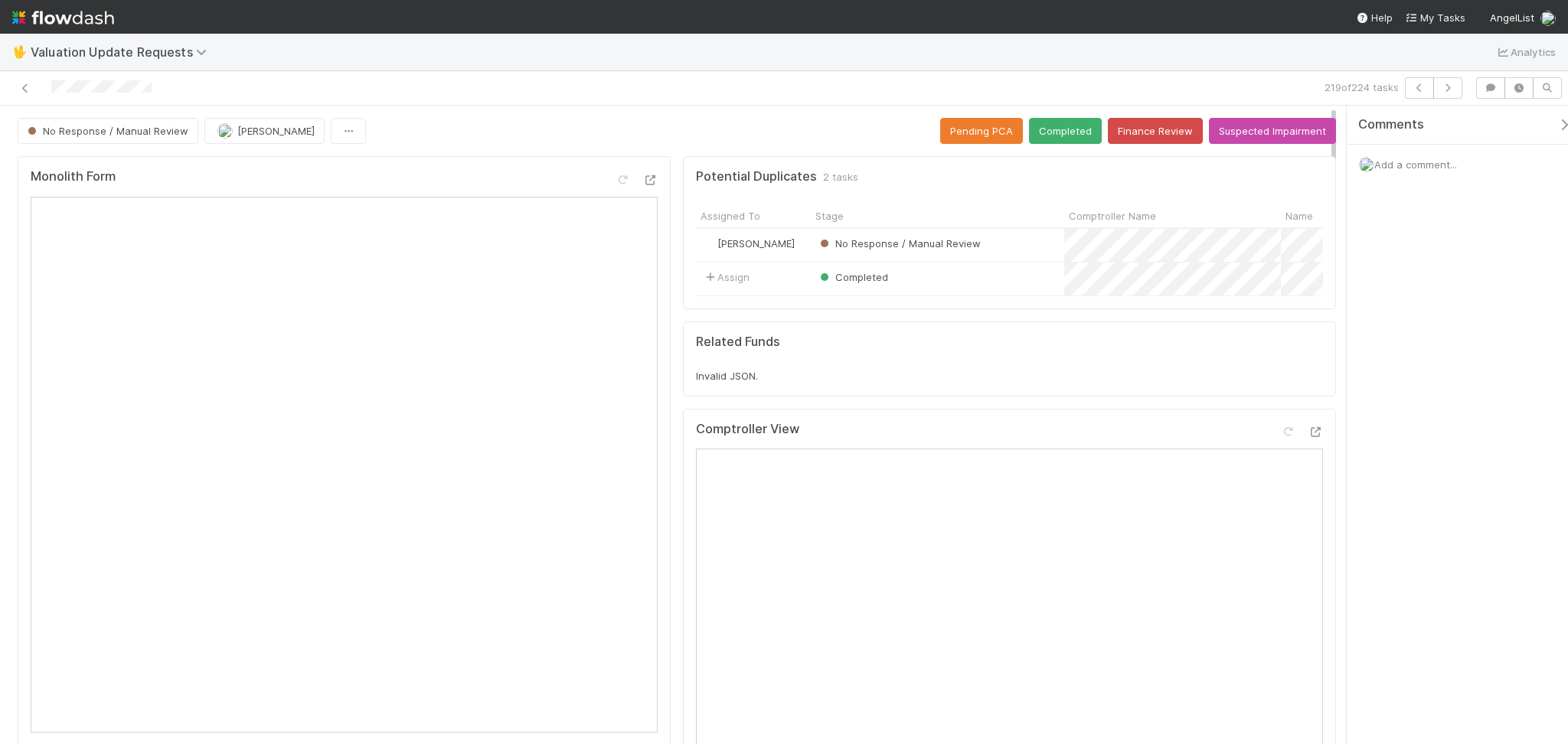
click at [554, 156] on div "Monolith Form" at bounding box center [345, 453] width 653 height 593
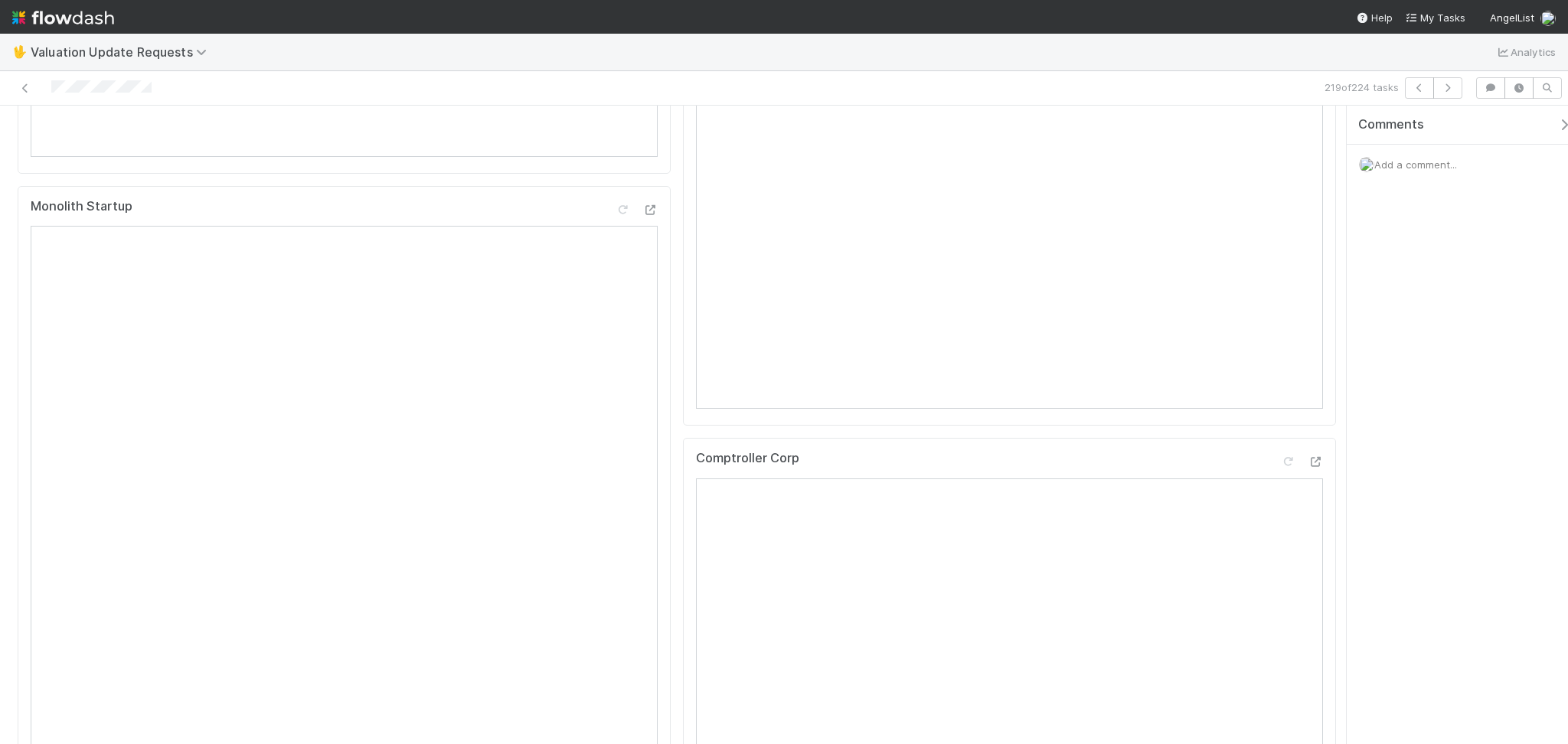
scroll to position [306, 0]
click at [1280, 131] on icon at bounding box center [1288, 126] width 15 height 10
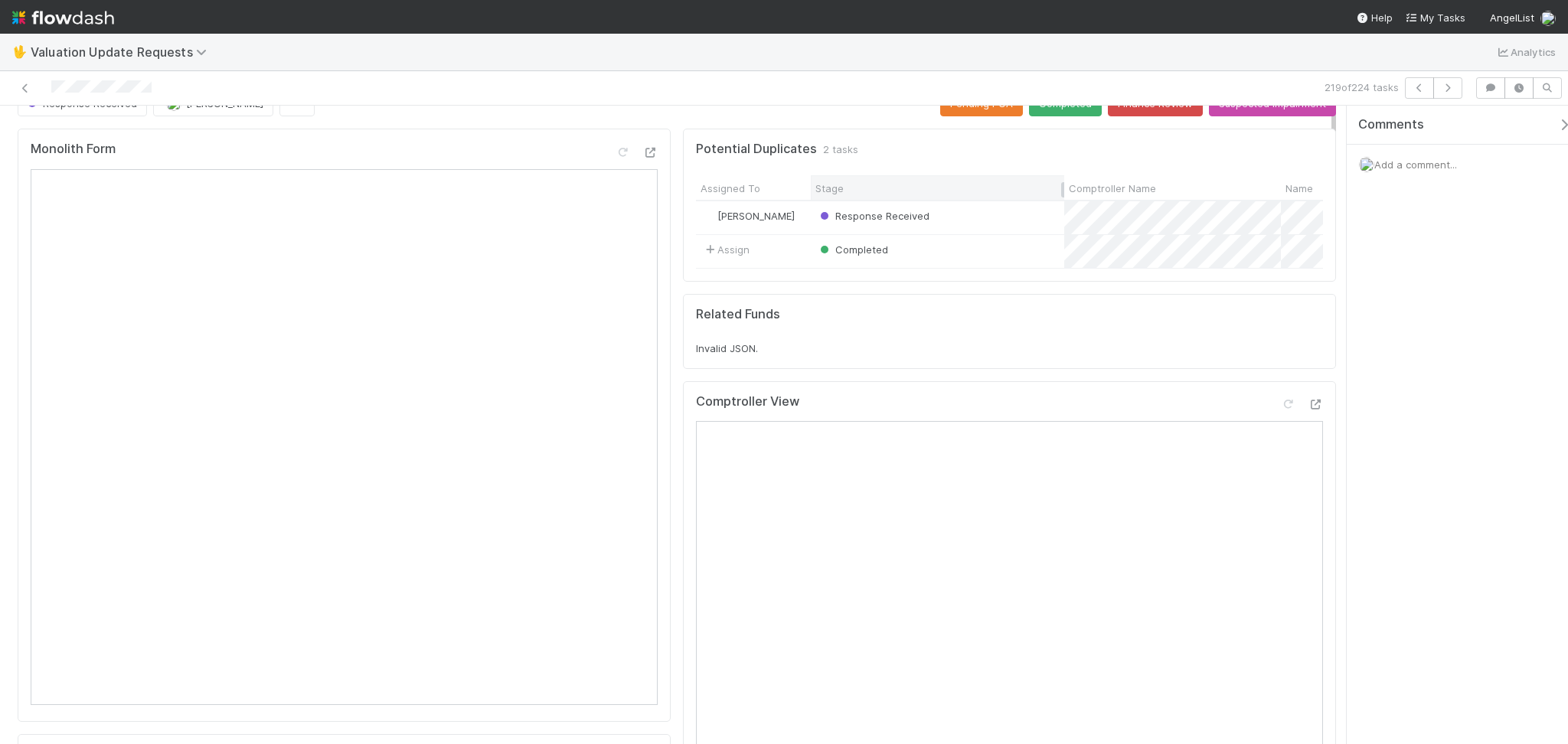
scroll to position [0, 0]
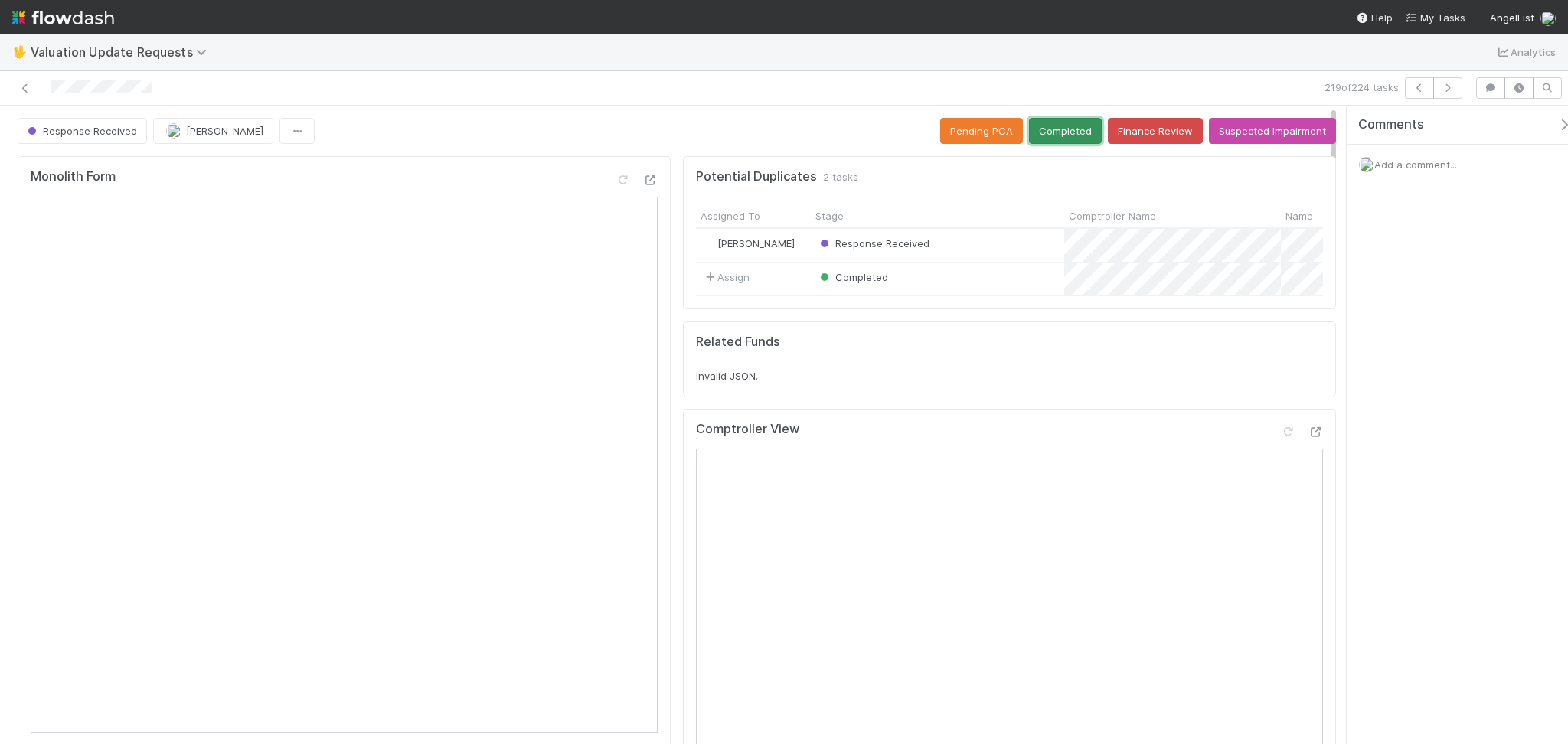
click at [1058, 139] on button "Completed" at bounding box center [1065, 130] width 73 height 26
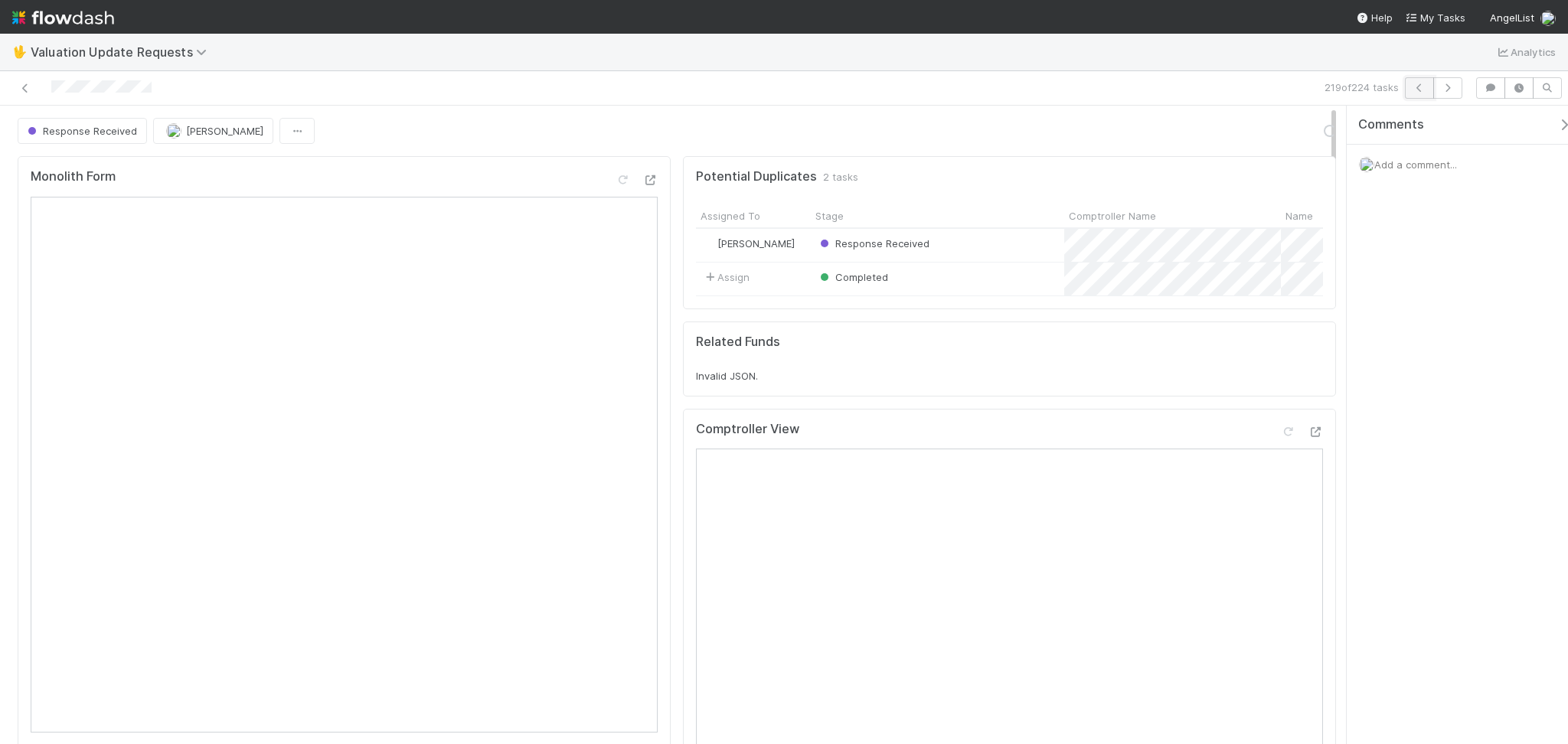
click at [1425, 81] on button "button" at bounding box center [1419, 87] width 29 height 21
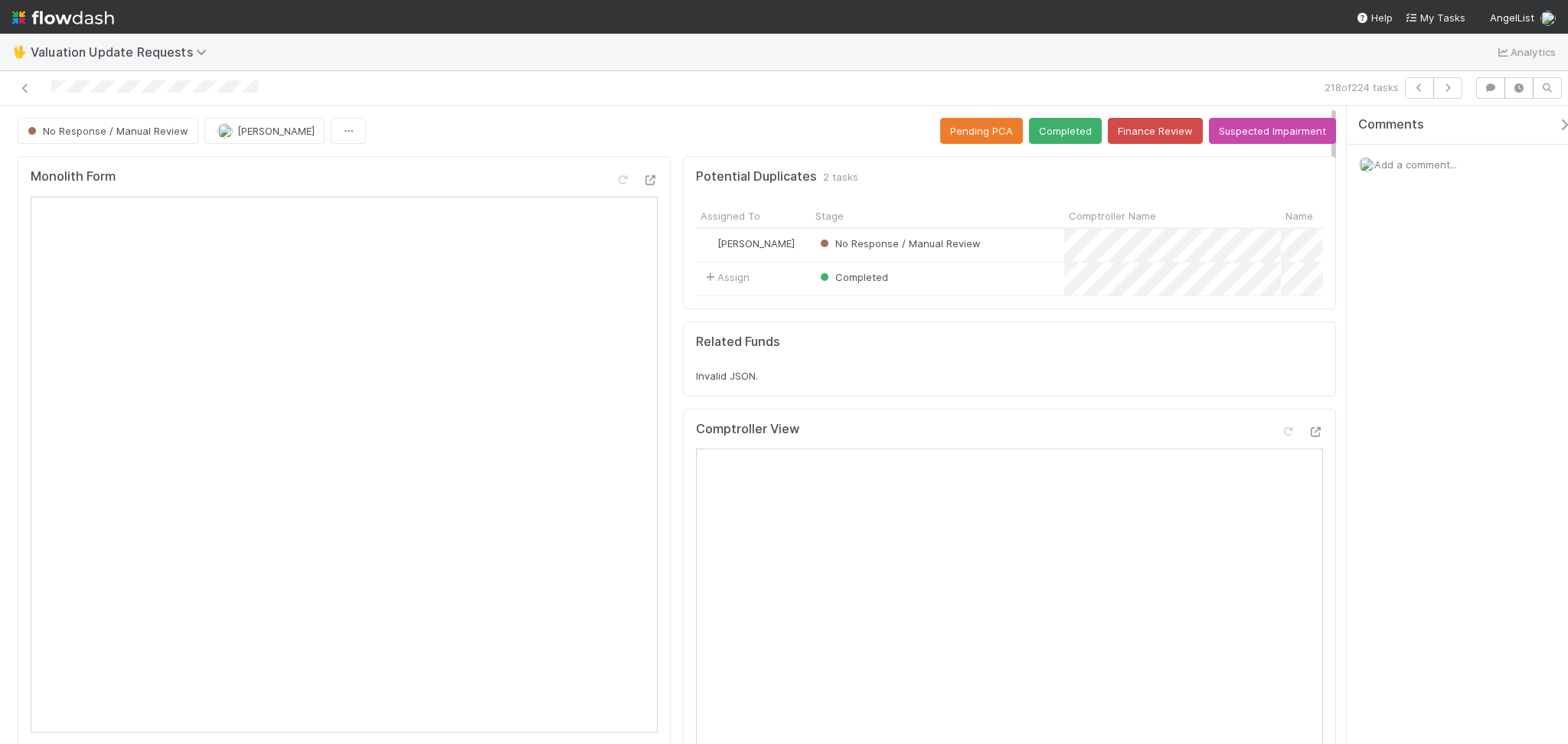
drag, startPoint x: 400, startPoint y: 161, endPoint x: 399, endPoint y: 193, distance: 32.0
click at [401, 163] on div "Monolith Form" at bounding box center [345, 453] width 653 height 593
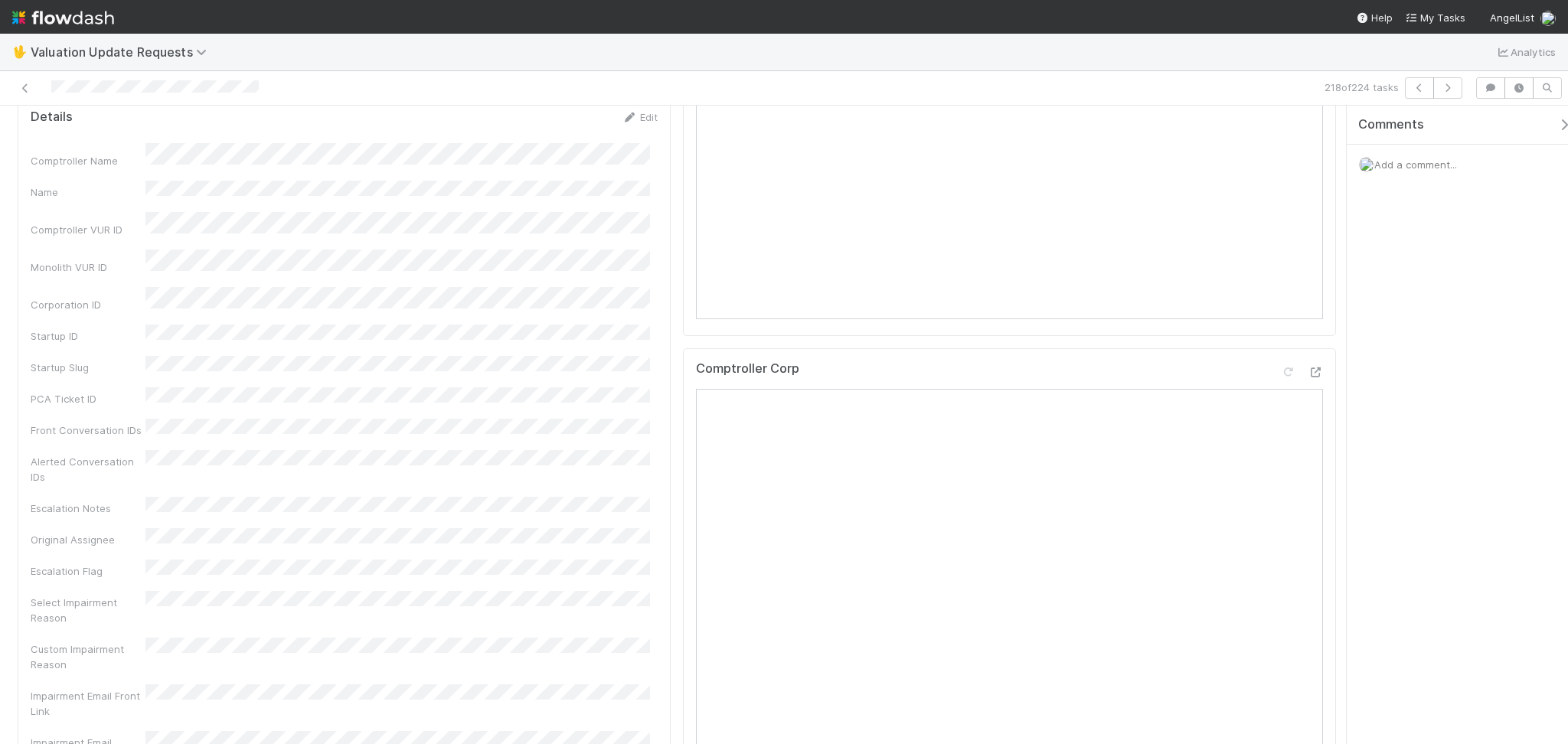
scroll to position [306, 0]
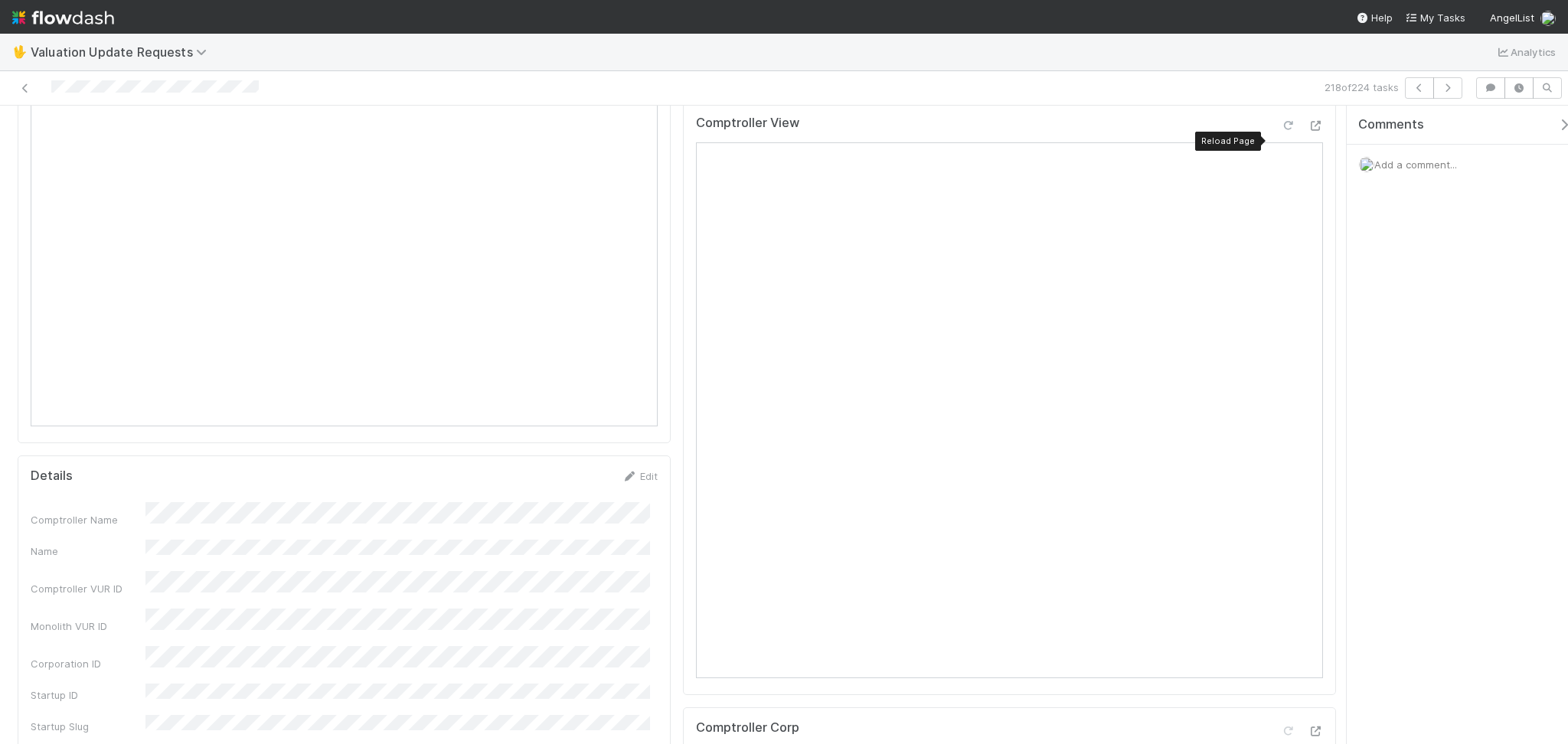
click at [1280, 131] on icon at bounding box center [1288, 126] width 15 height 10
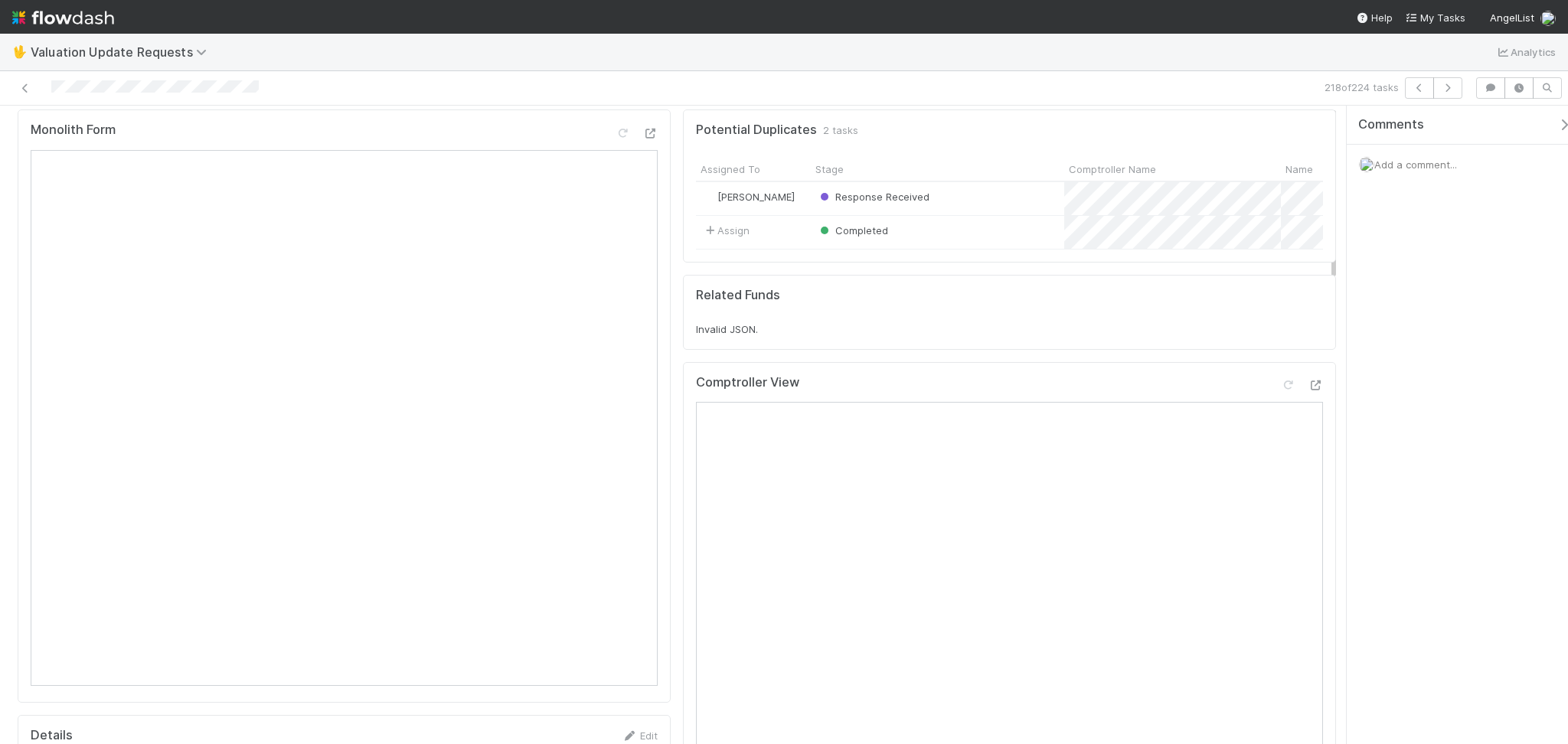
scroll to position [0, 0]
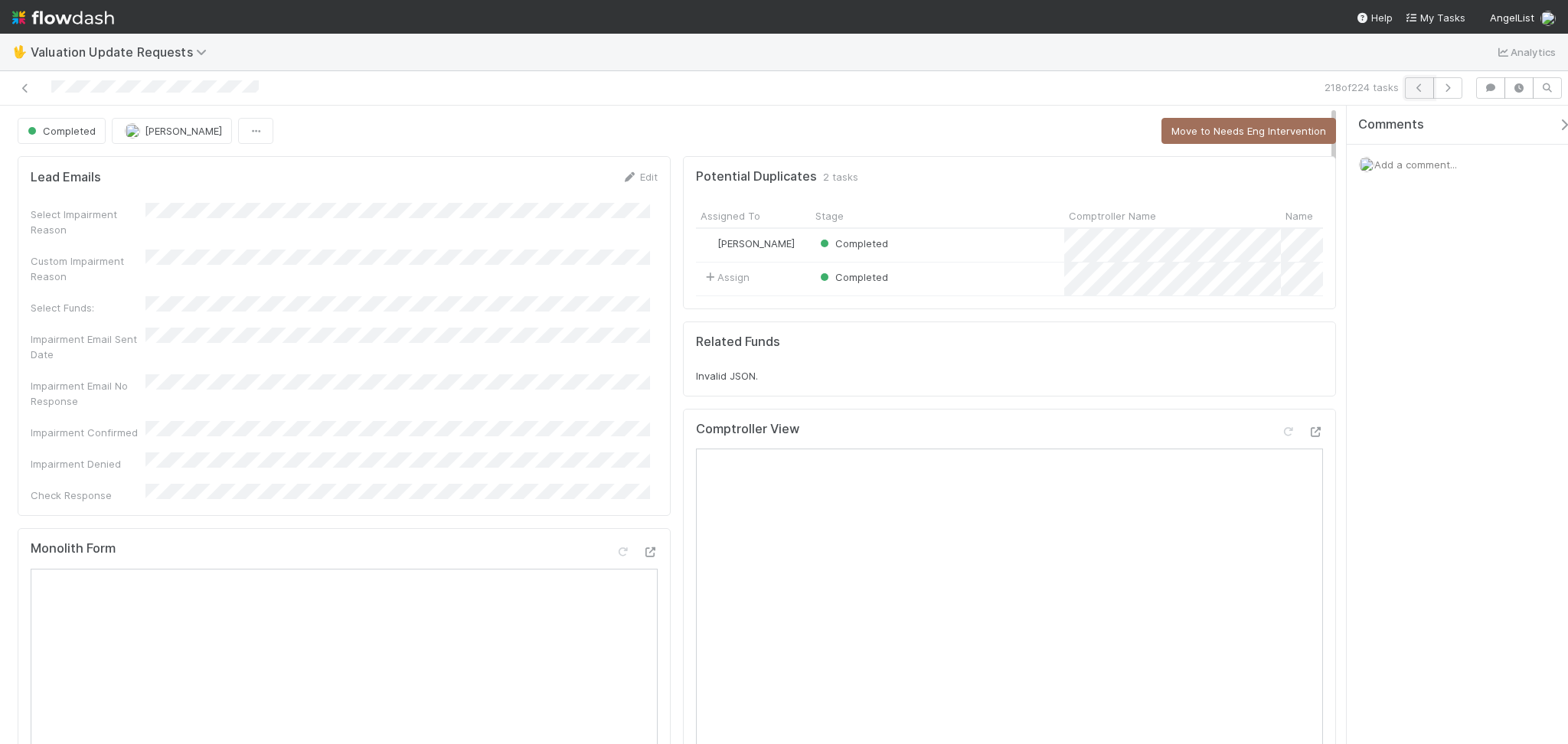
click at [1423, 83] on icon "button" at bounding box center [1419, 87] width 15 height 9
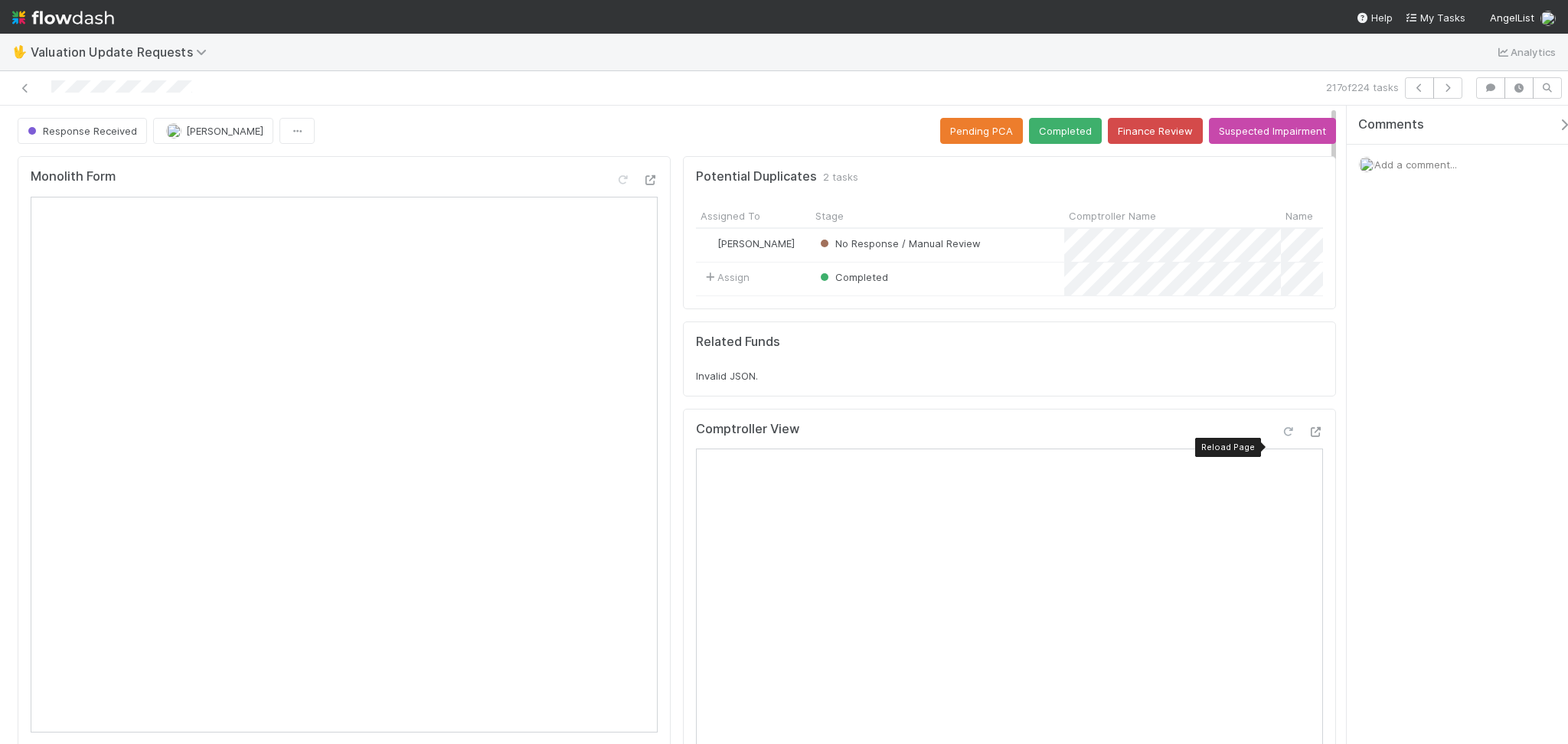
click at [1280, 437] on icon at bounding box center [1288, 432] width 15 height 10
click at [1042, 138] on button "Completed" at bounding box center [1065, 130] width 73 height 26
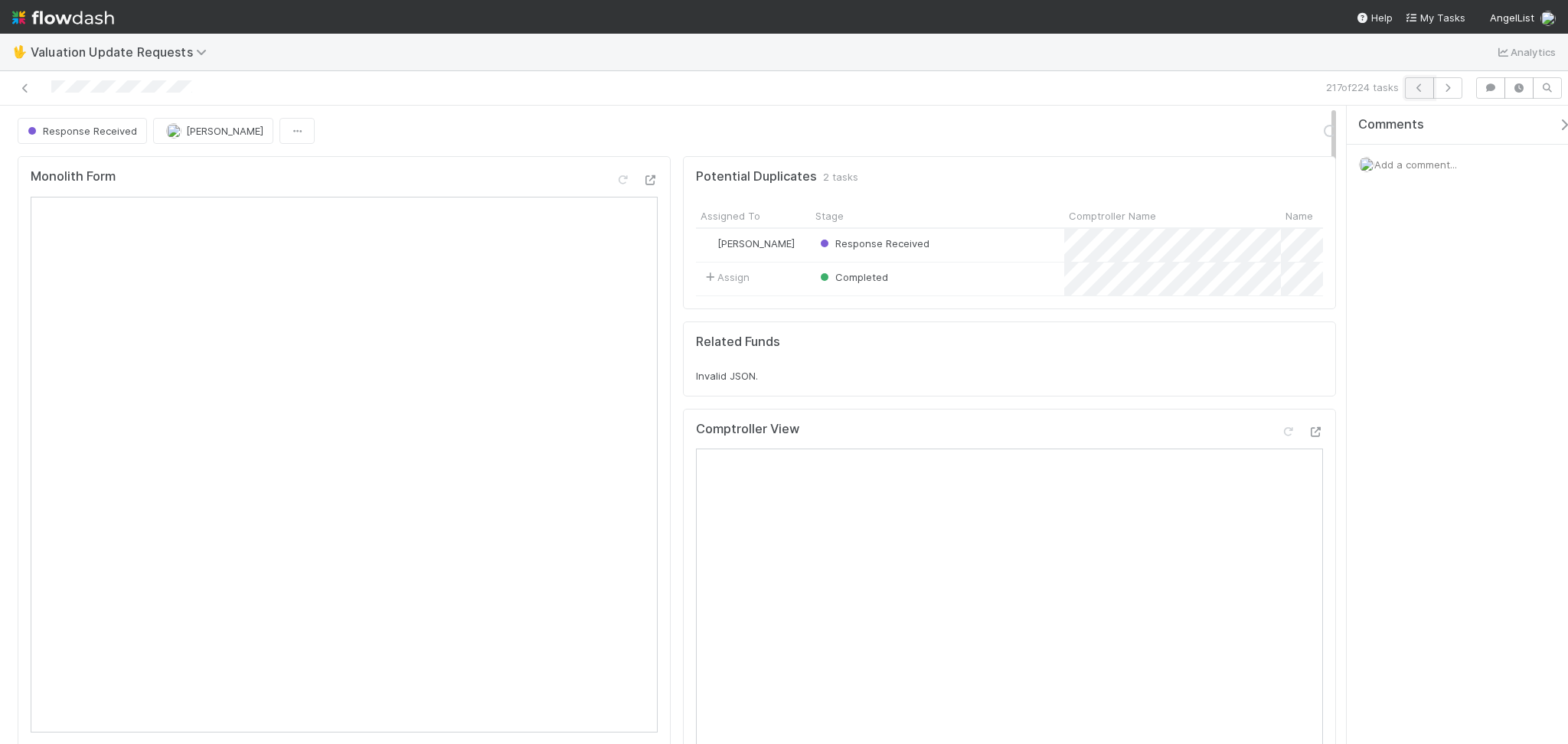
click at [1411, 81] on button "button" at bounding box center [1419, 87] width 29 height 21
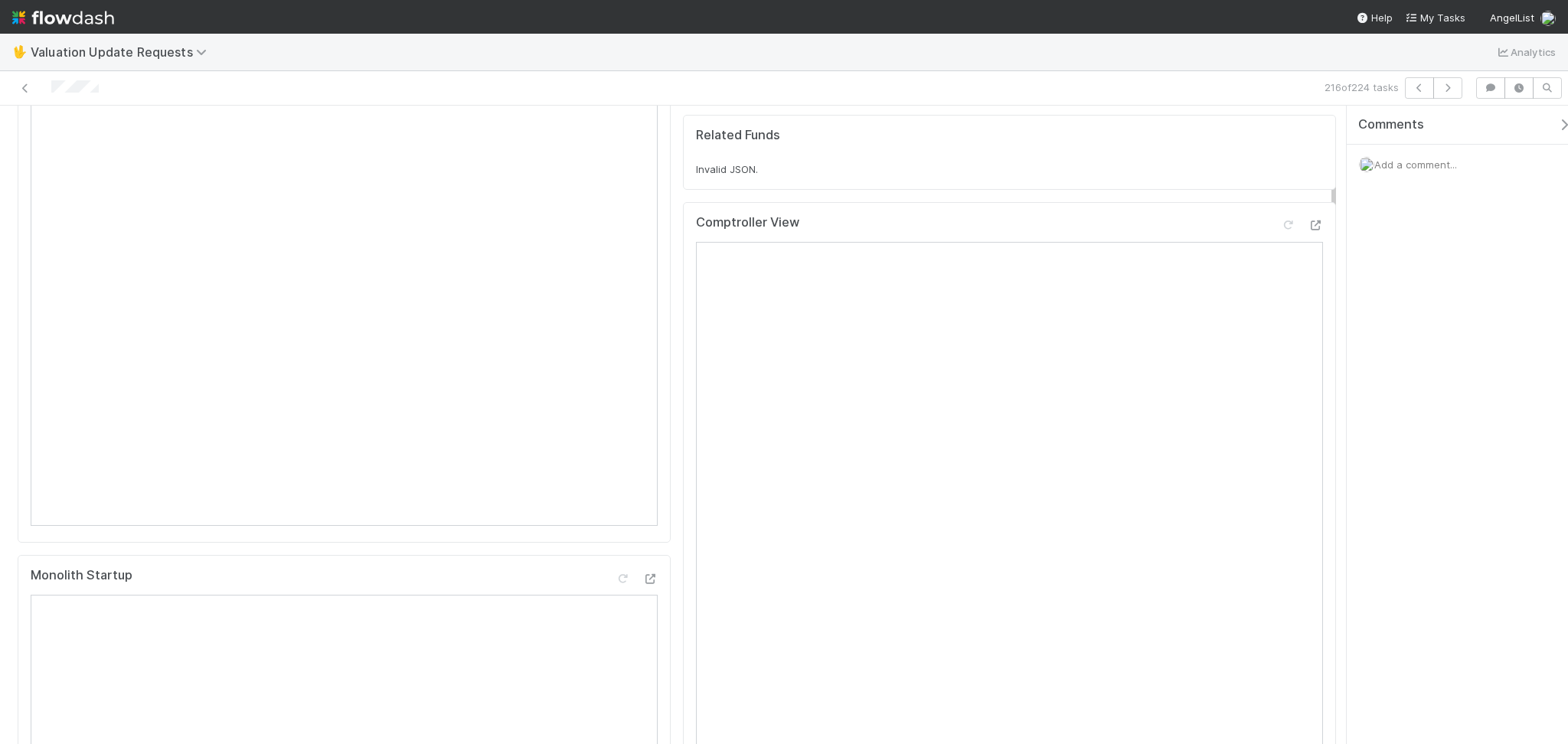
scroll to position [203, 0]
click at [1280, 233] on icon at bounding box center [1288, 229] width 15 height 10
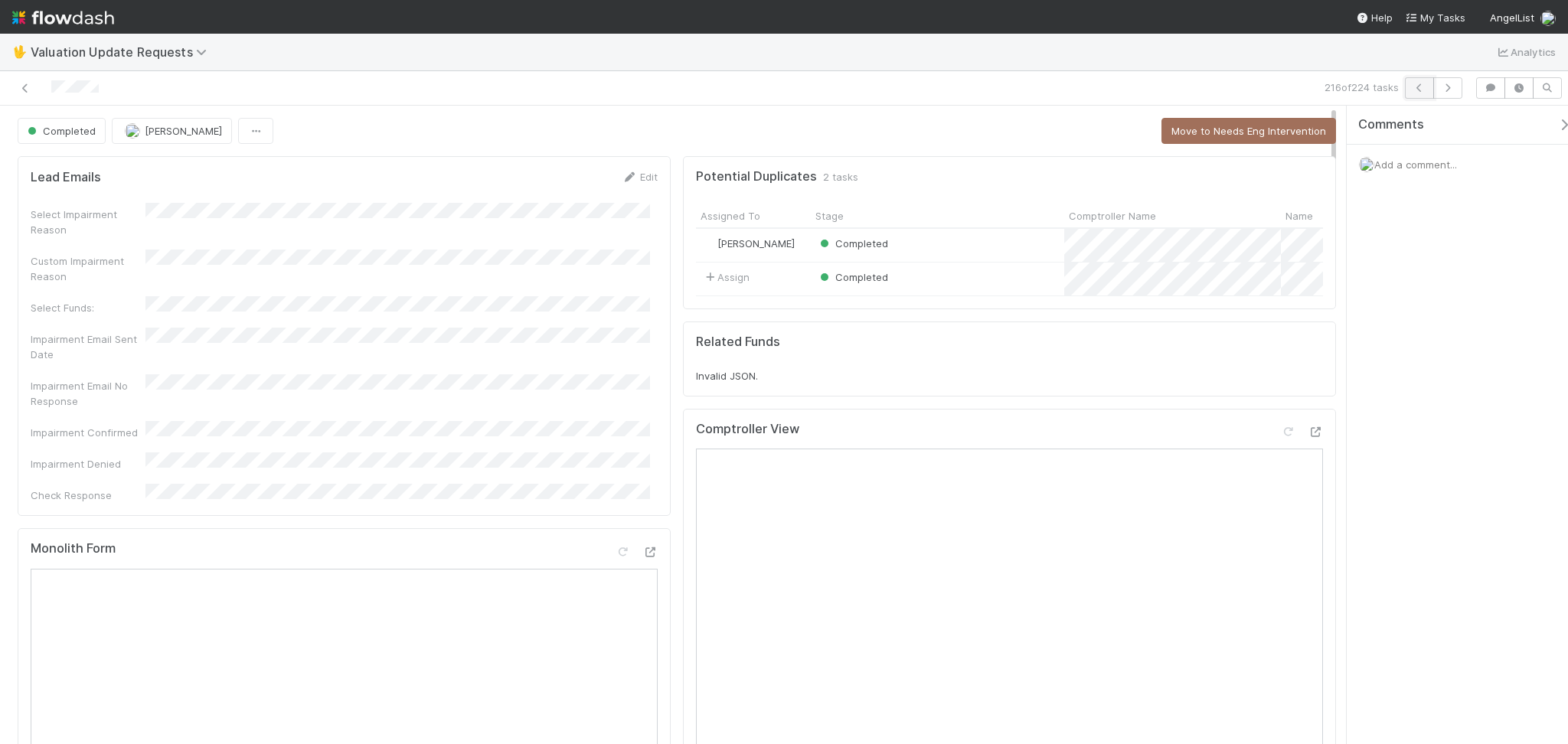
click at [1414, 96] on button "button" at bounding box center [1419, 87] width 29 height 21
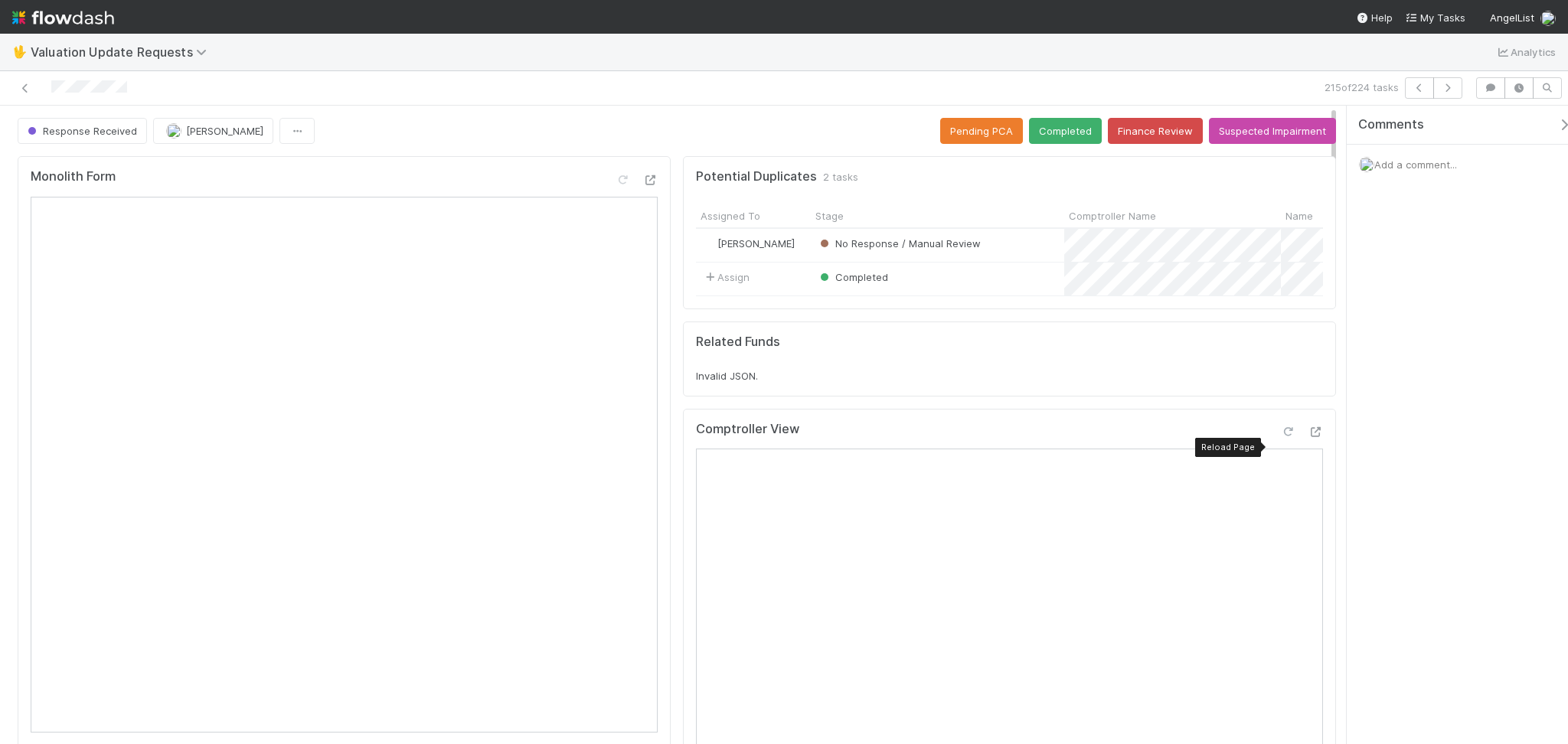
click at [1280, 437] on icon at bounding box center [1288, 432] width 15 height 10
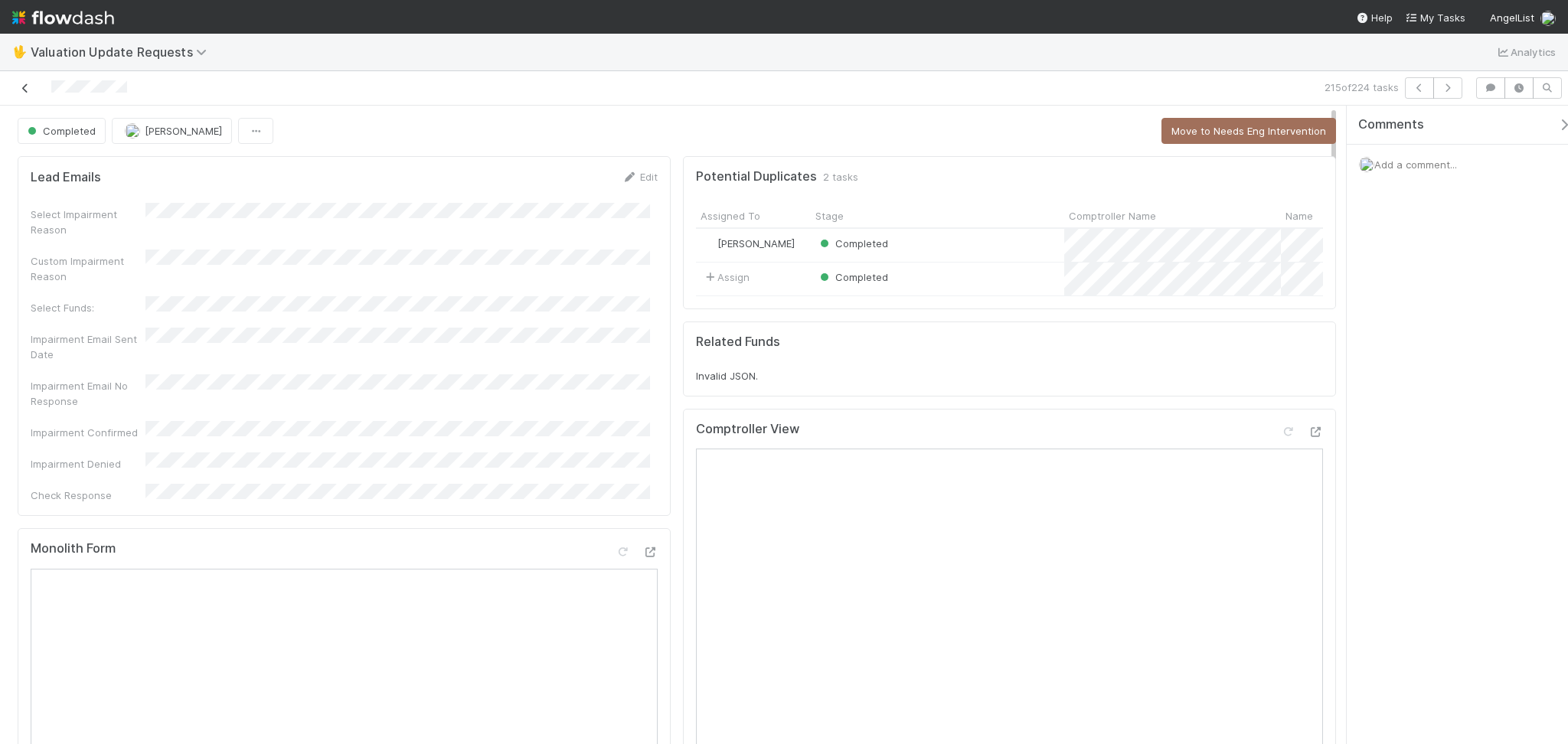
click at [25, 88] on icon at bounding box center [26, 88] width 15 height 10
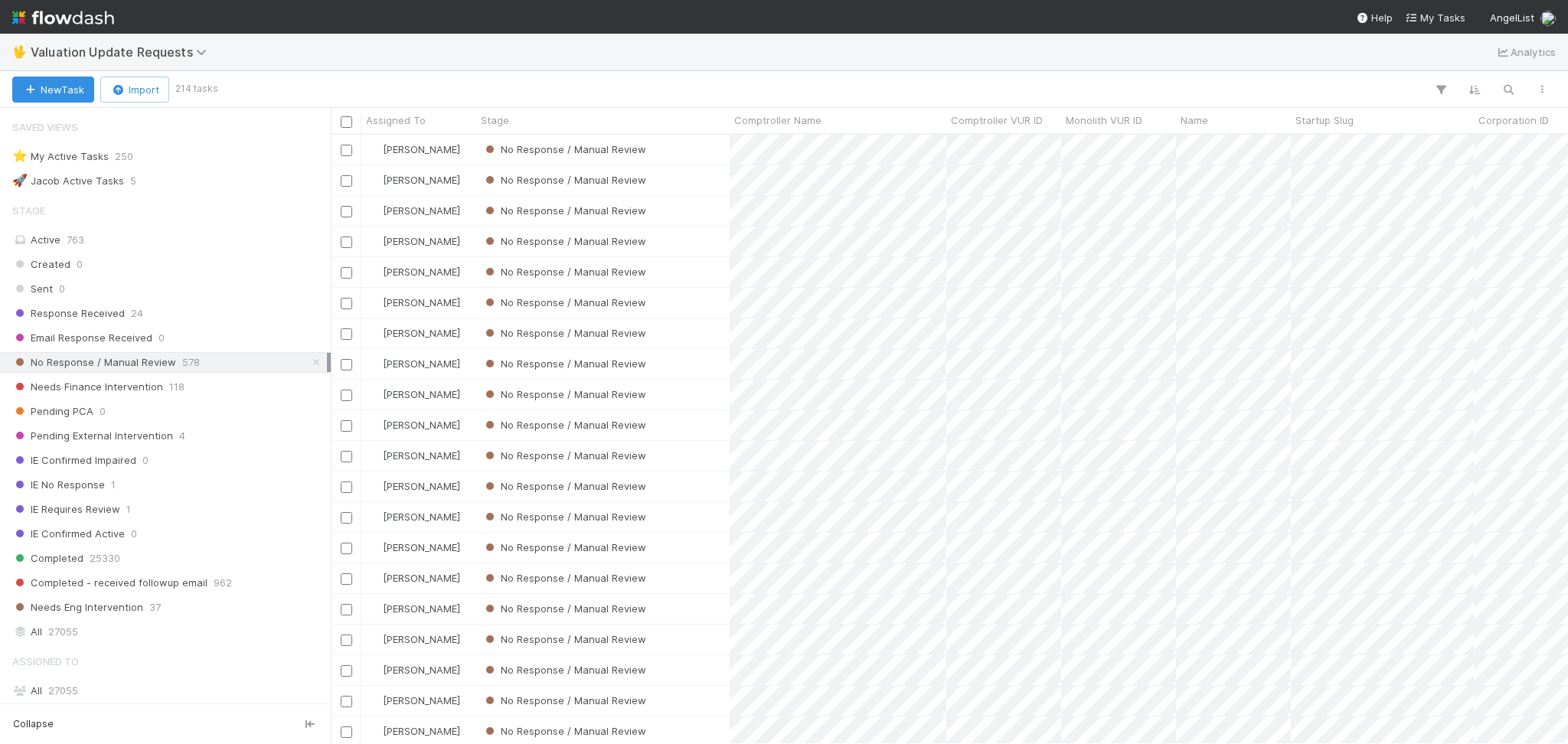
scroll to position [593, 1221]
click at [464, 101] on div "New Task Import 214 tasks" at bounding box center [784, 89] width 1568 height 37
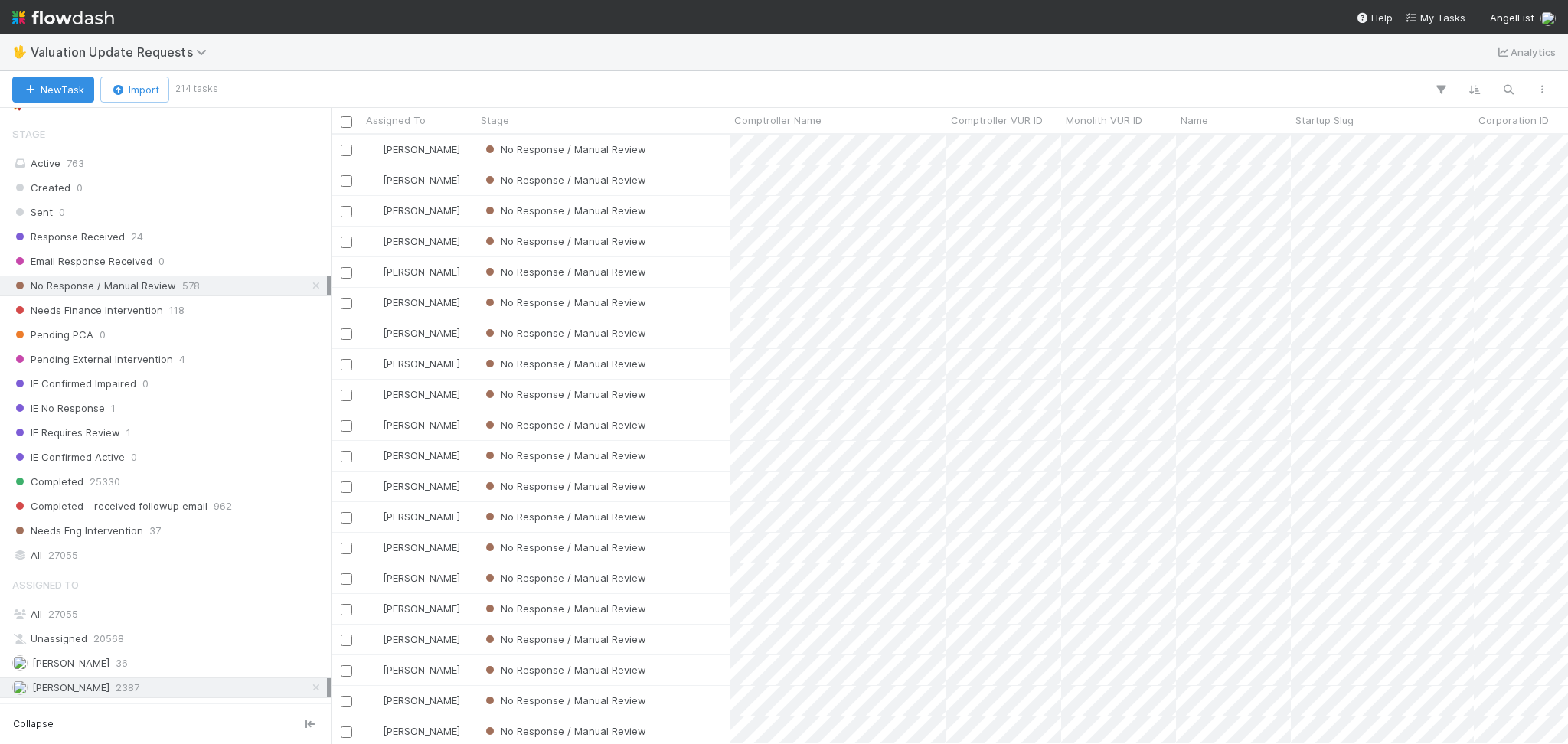
scroll to position [0, 0]
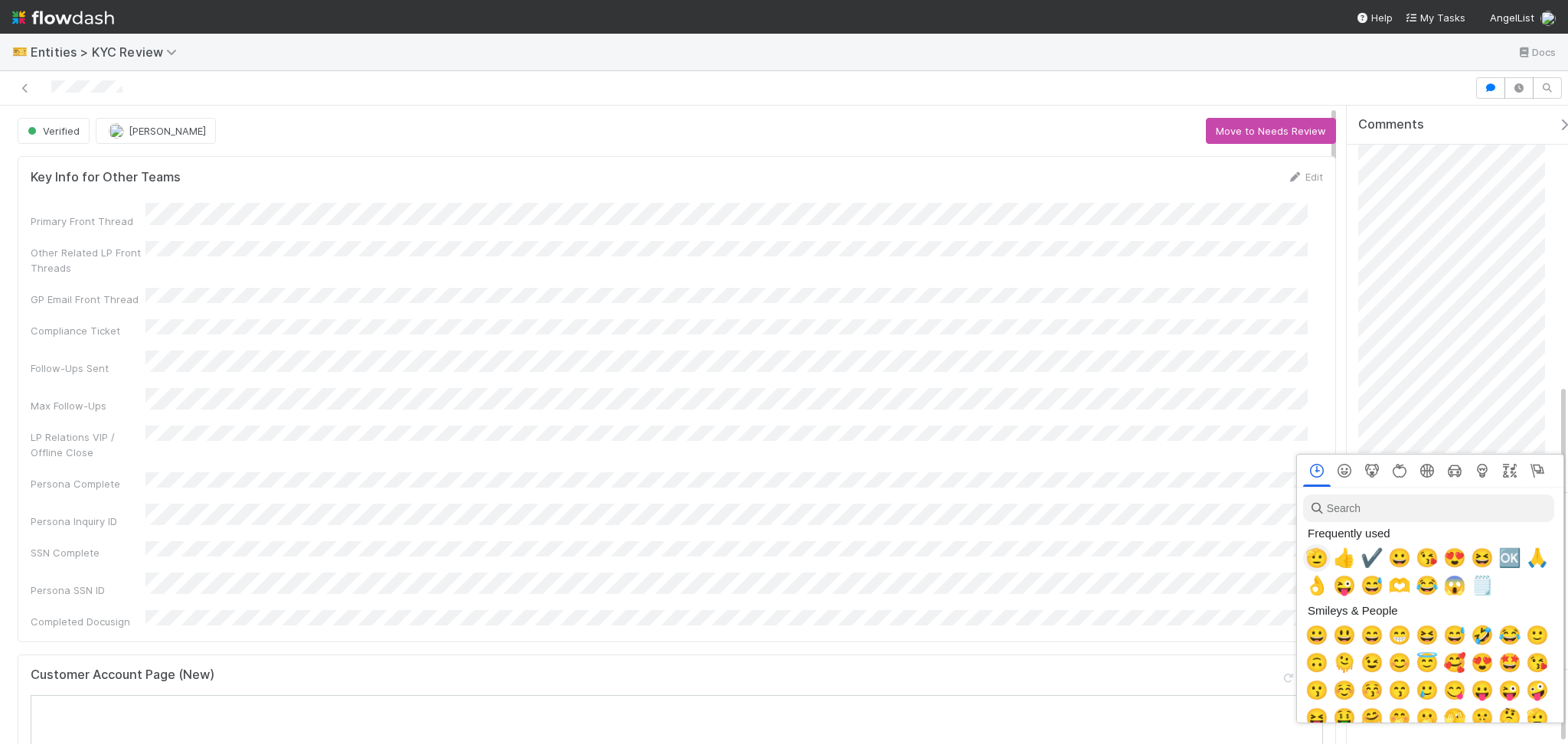
click at [1317, 559] on span "🫡" at bounding box center [1316, 557] width 23 height 21
click at [1418, 496] on input "search" at bounding box center [1428, 508] width 251 height 27
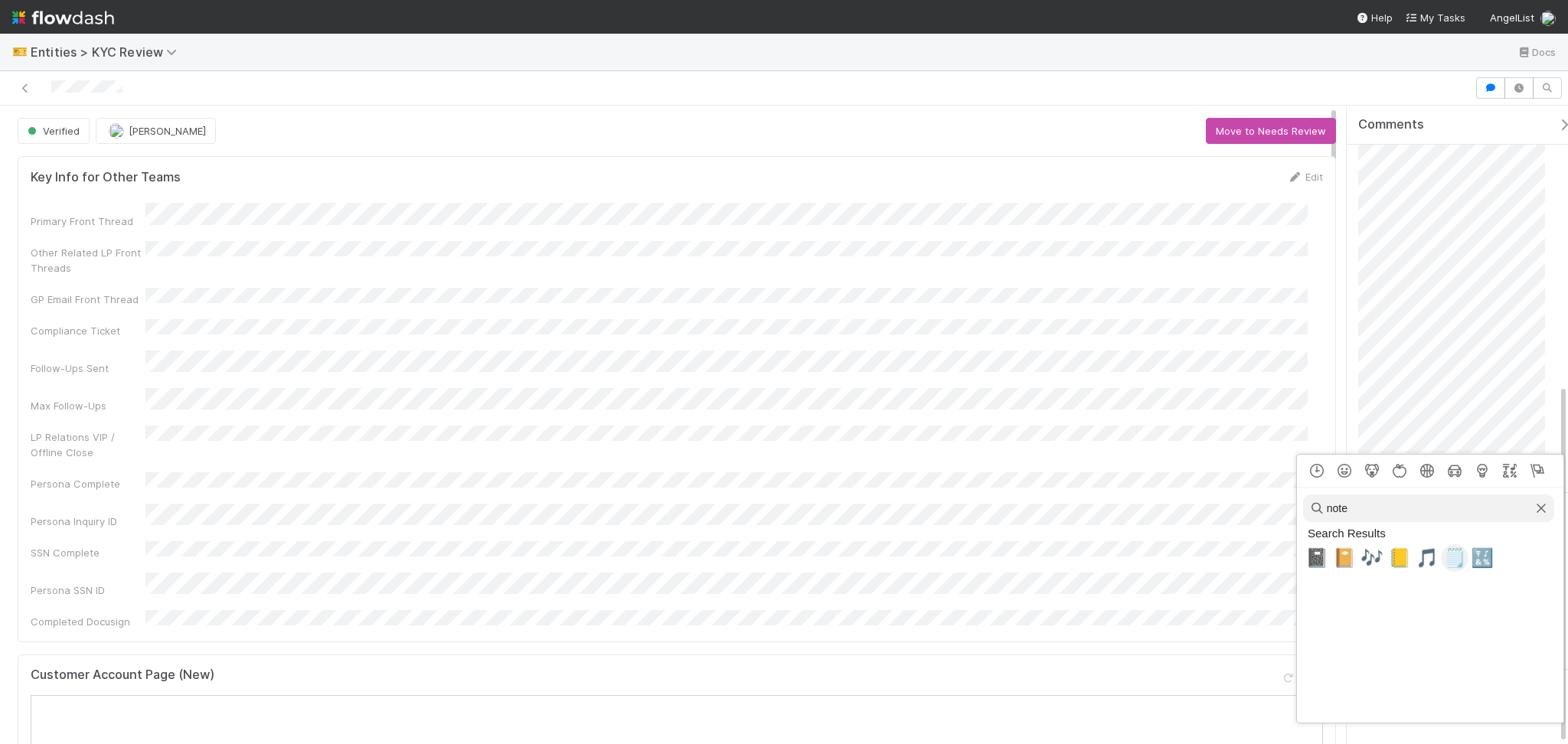
type input "note"
click at [1451, 559] on span "🗒️" at bounding box center [1454, 557] width 23 height 21
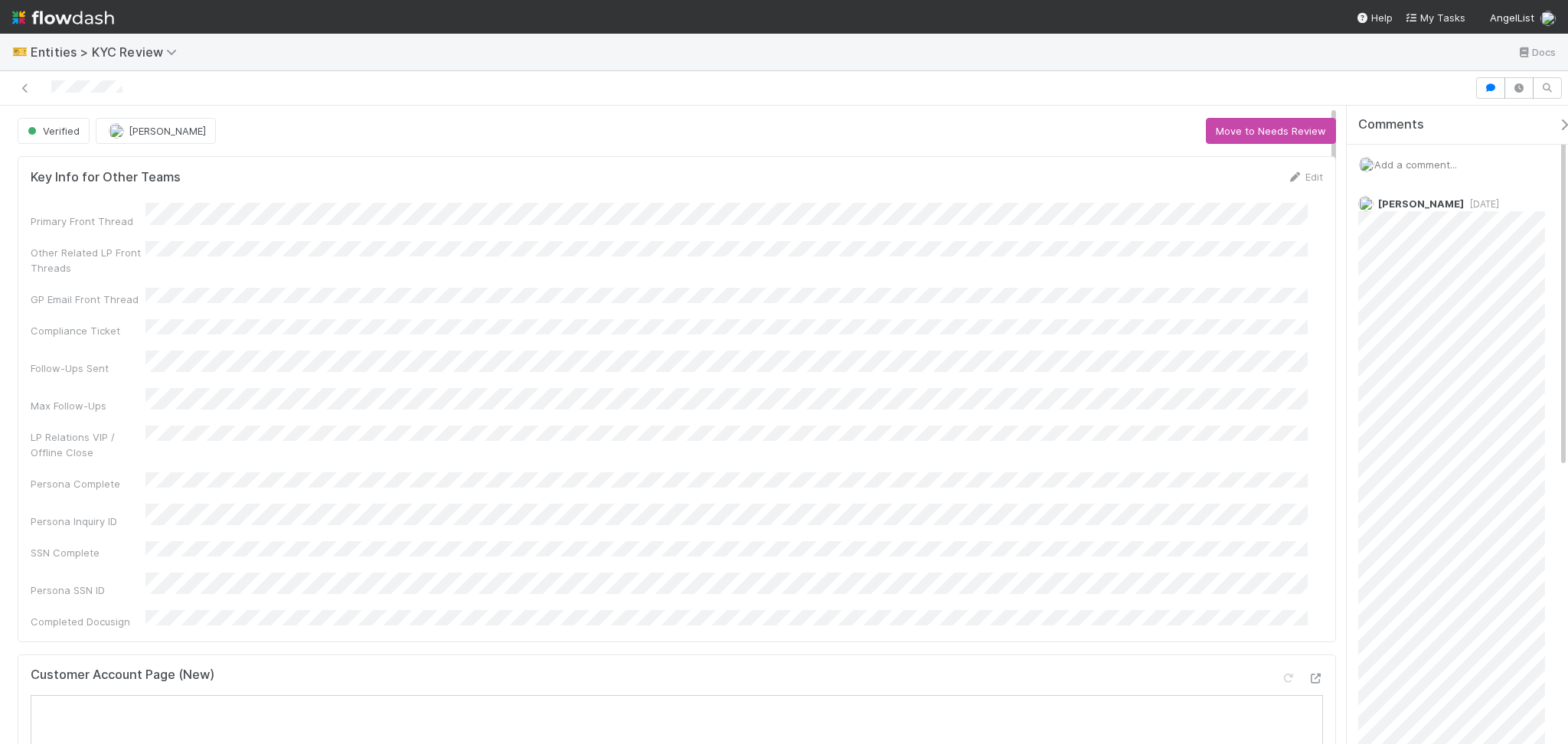
scroll to position [495, 0]
click at [1394, 469] on span "Reply..." at bounding box center [1390, 472] width 33 height 12
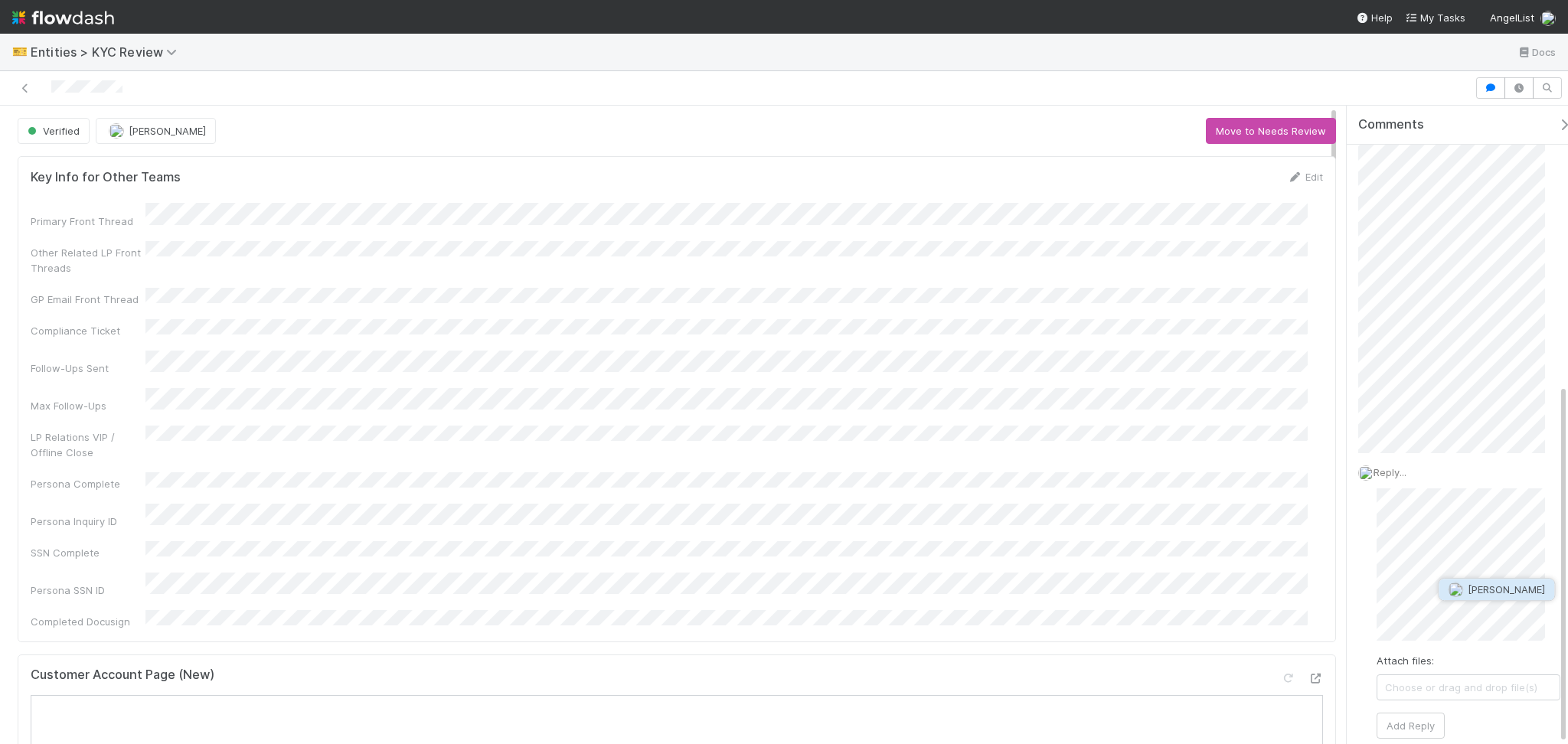
click at [1477, 596] on button "[PERSON_NAME]" at bounding box center [1496, 589] width 116 height 21
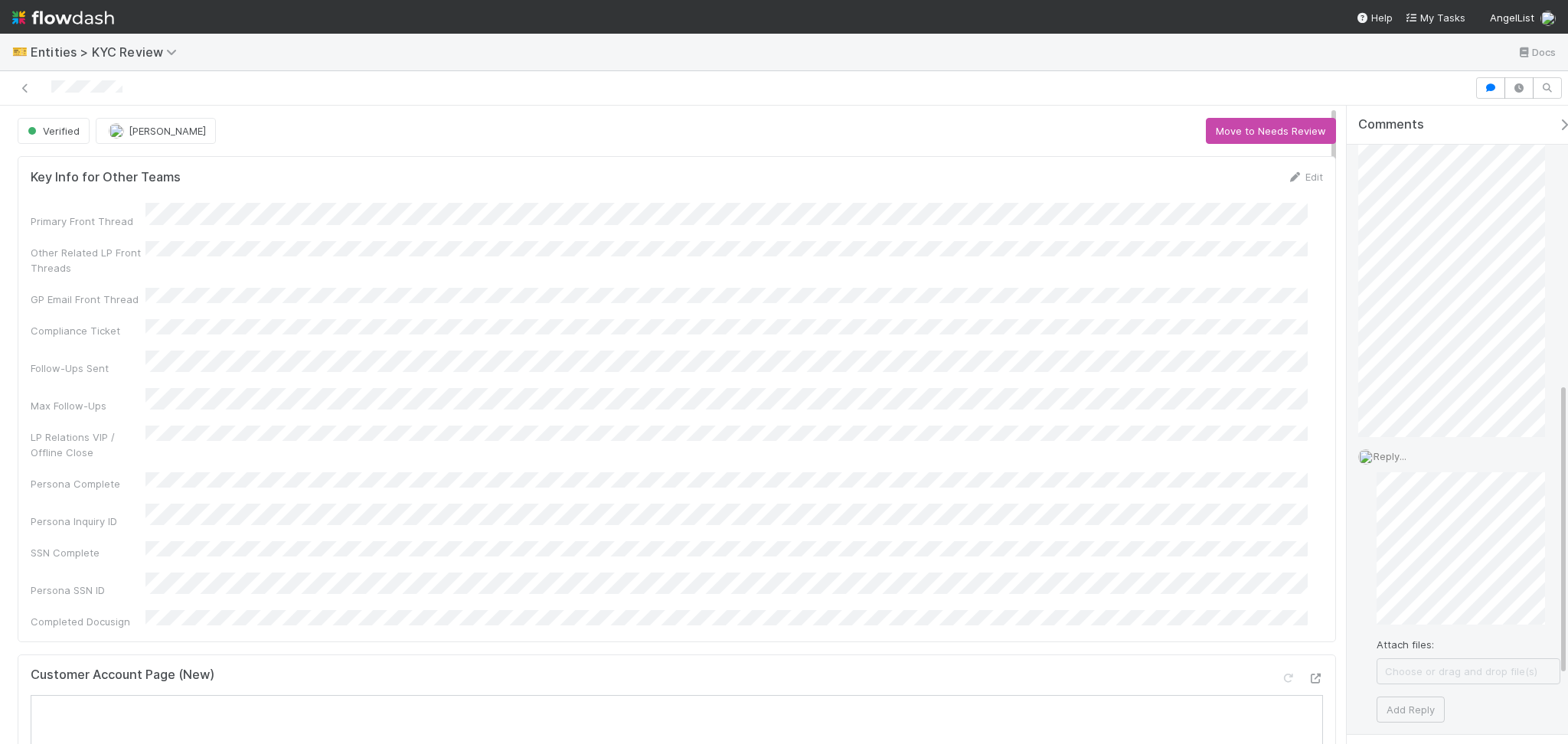
scroll to position [612, 0]
click at [1398, 598] on button "Add Reply" at bounding box center [1409, 608] width 68 height 26
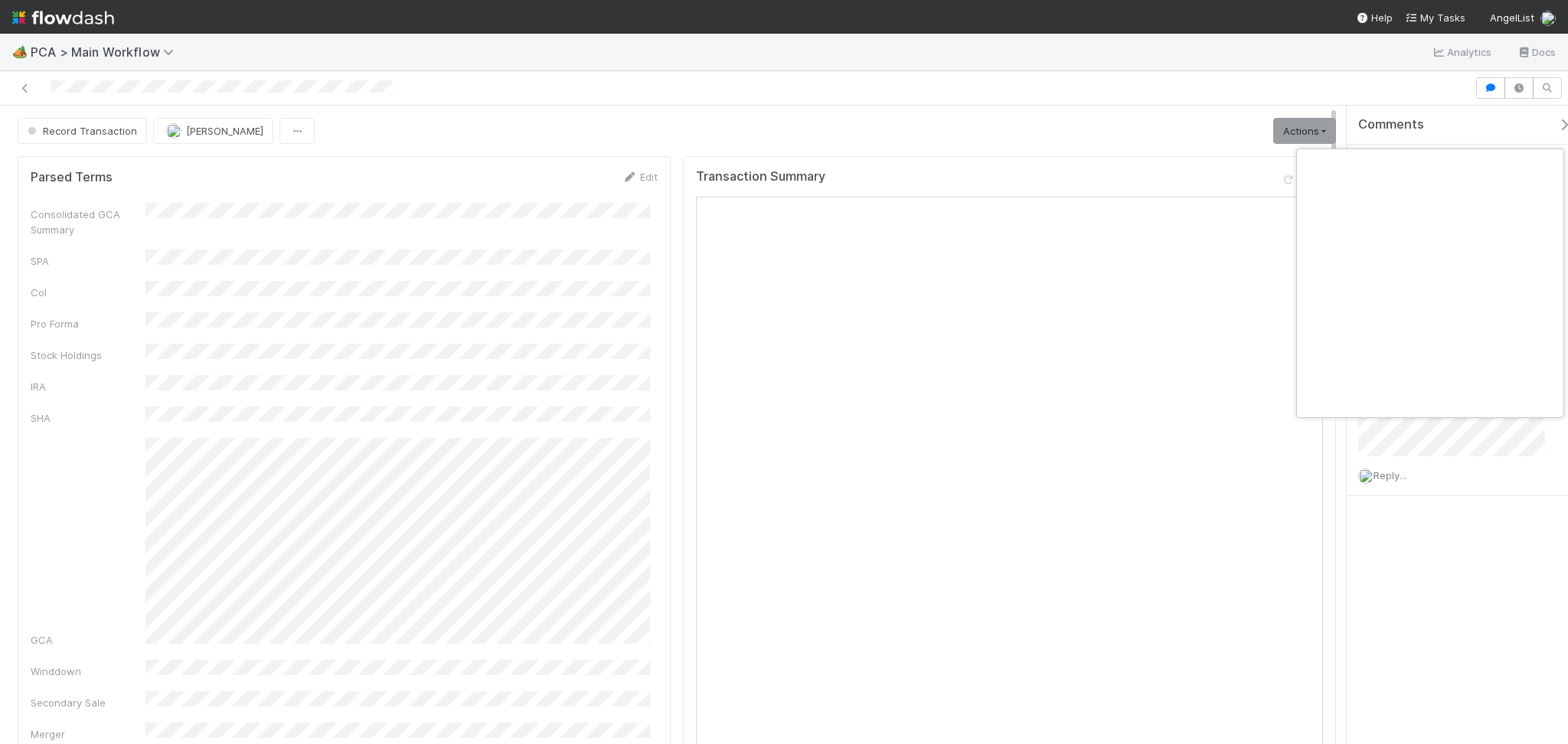
scroll to position [0, 9]
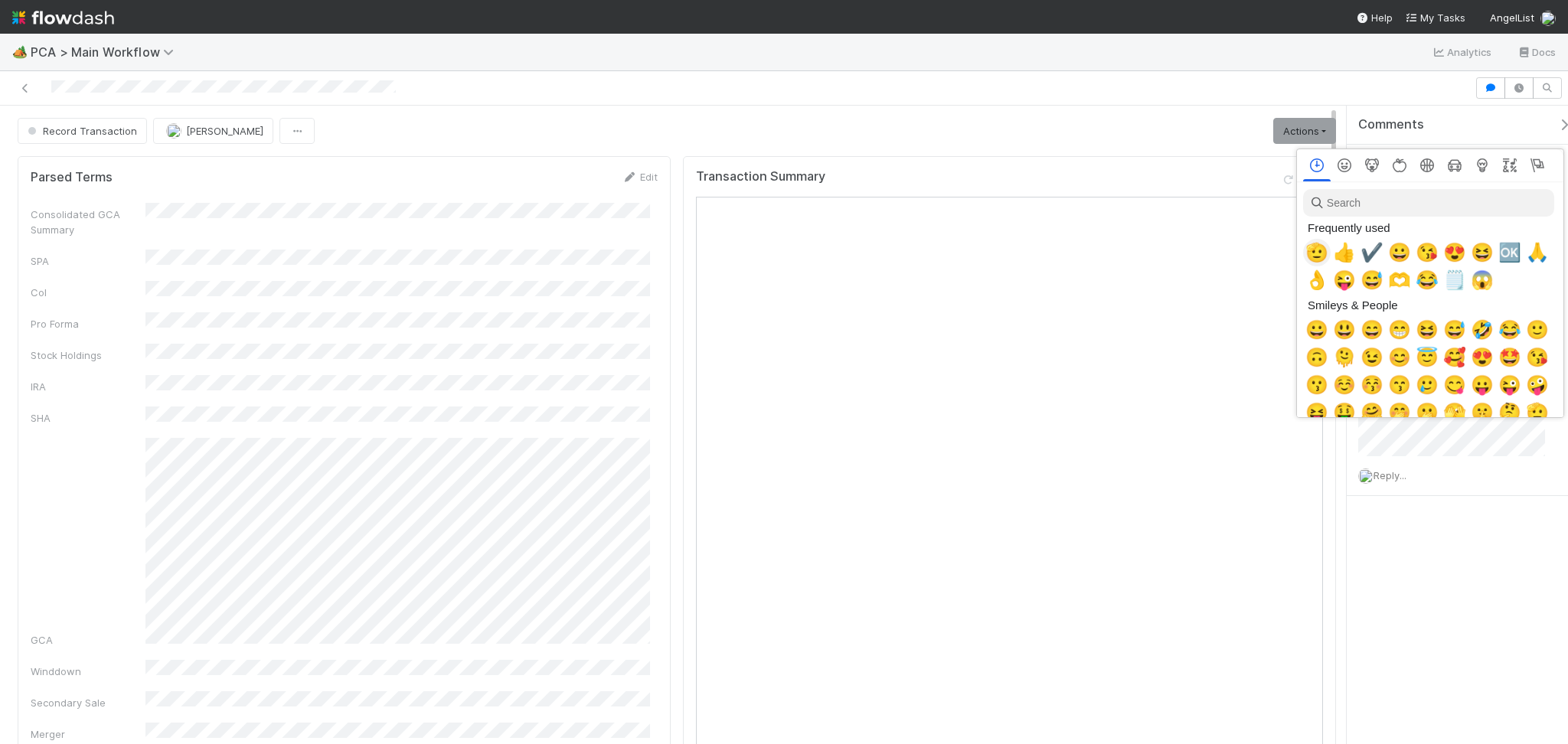
click at [1311, 254] on span "🫡" at bounding box center [1316, 252] width 23 height 21
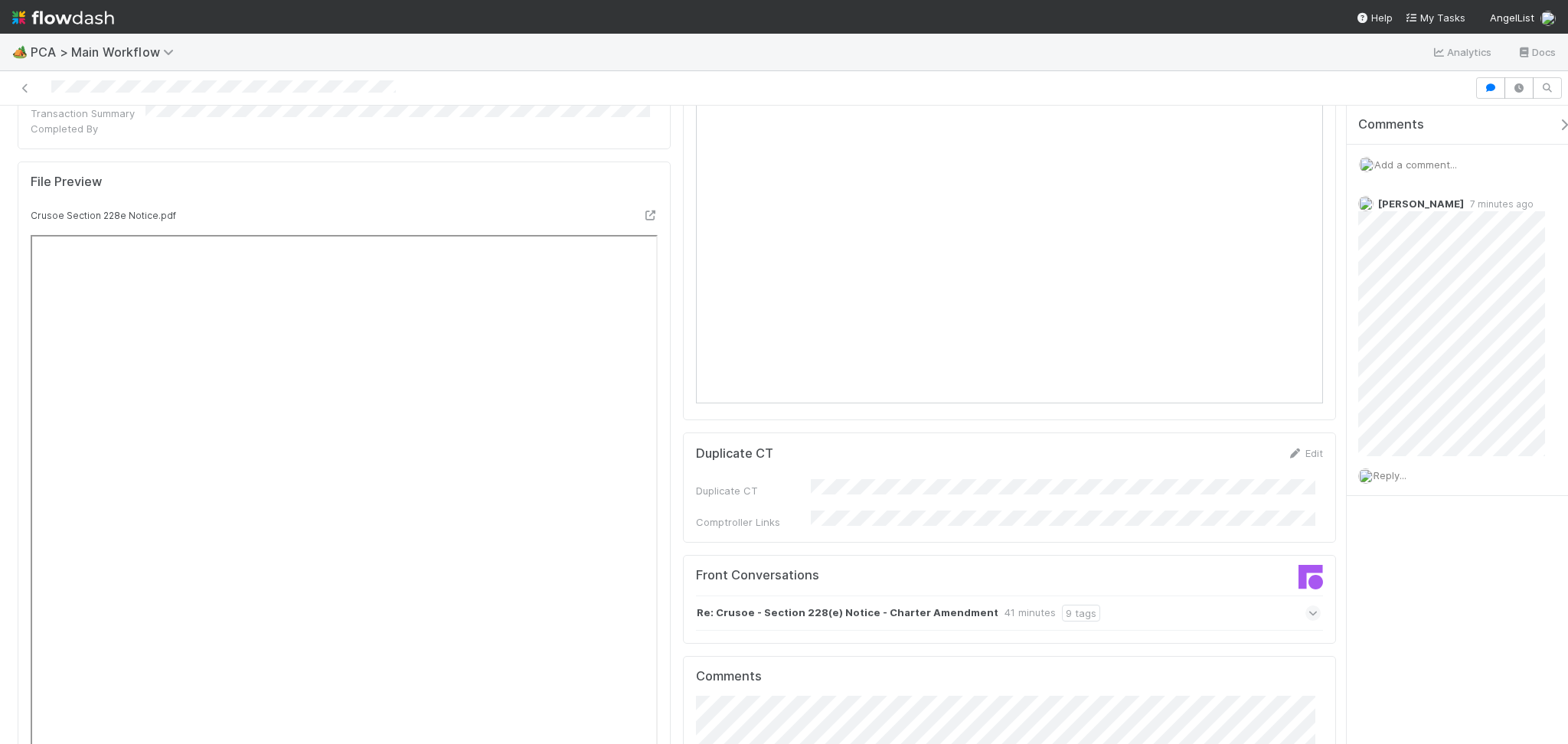
scroll to position [2143, 0]
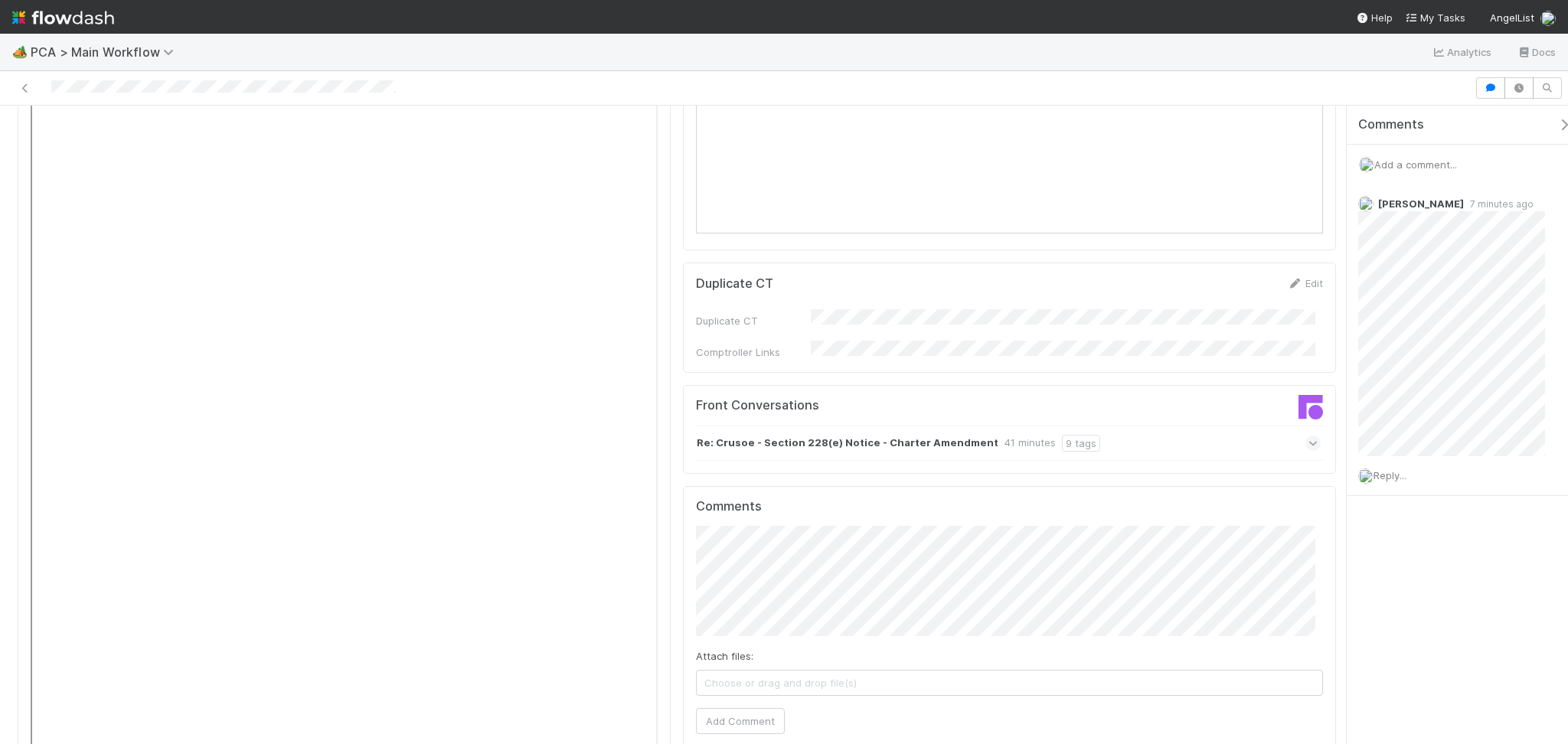
click at [874, 435] on strong "Re: Crusoe - Section 228(e) Notice - Charter Amendment" at bounding box center [847, 443] width 302 height 17
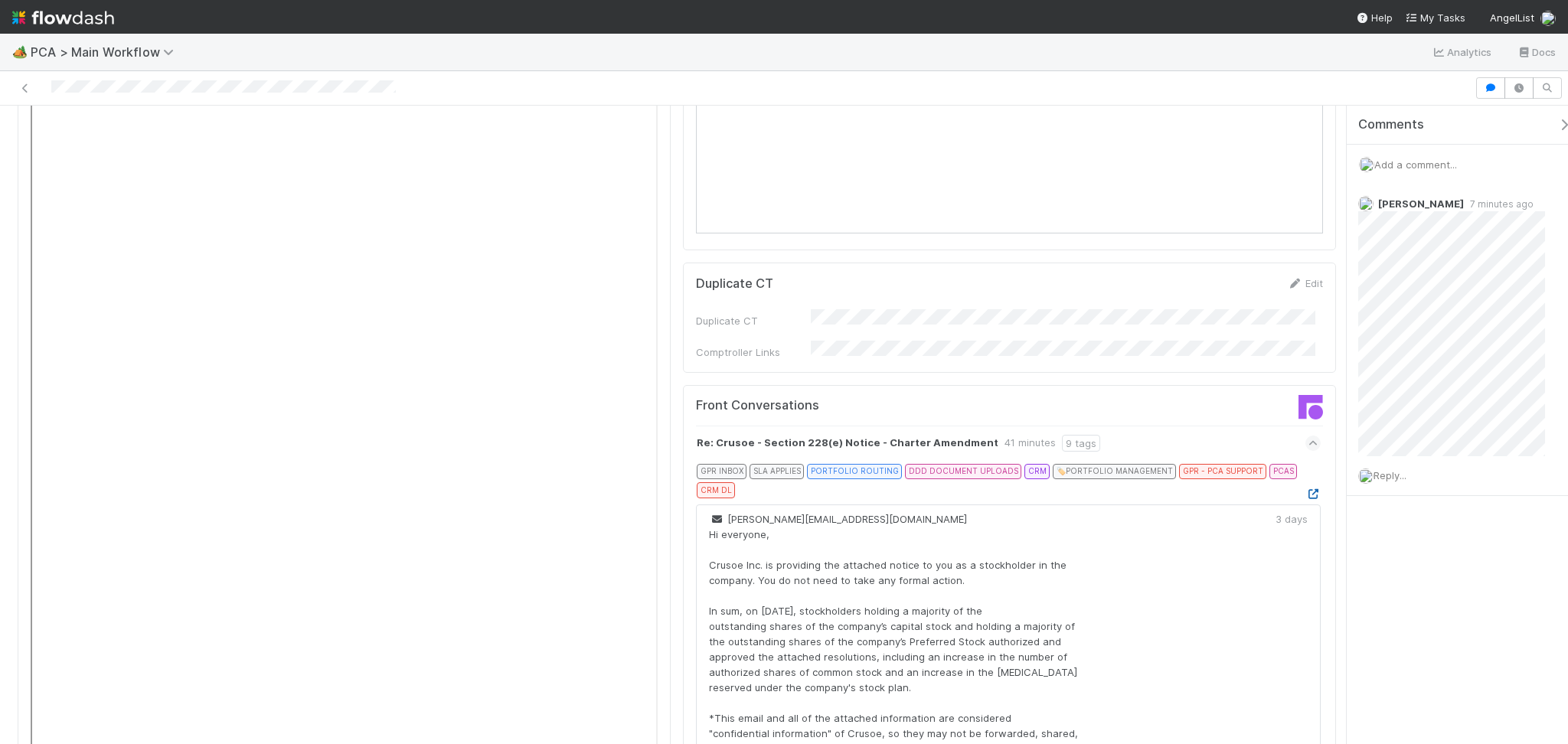
click at [1305, 489] on icon at bounding box center [1313, 495] width 15 height 10
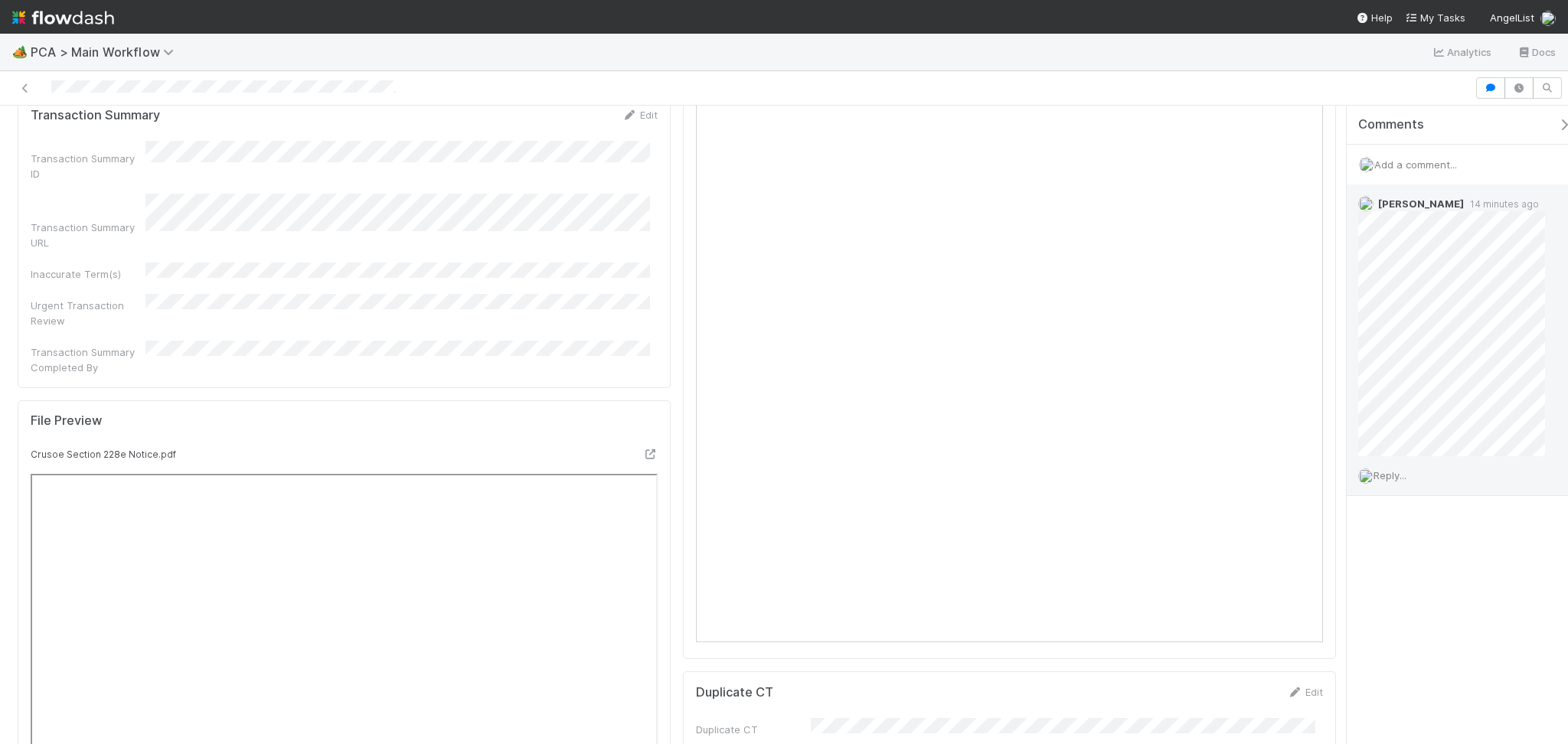
click at [1388, 471] on span "Reply..." at bounding box center [1390, 475] width 33 height 12
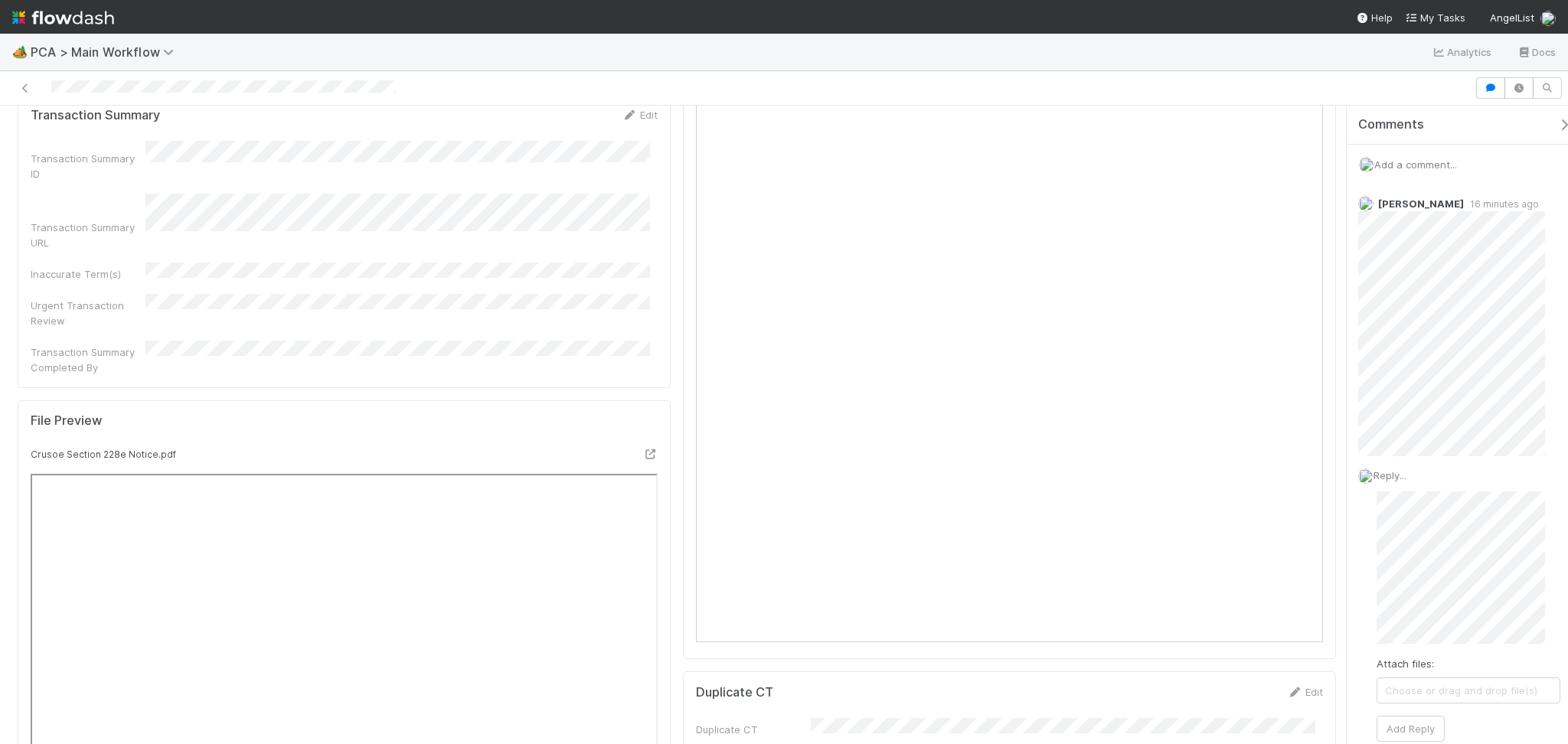
click at [1436, 159] on span "Add a comment..." at bounding box center [1415, 165] width 82 height 12
click at [1436, 353] on span "[PERSON_NAME]" at bounding box center [1466, 349] width 77 height 12
click at [1411, 440] on button "Add Comment" at bounding box center [1415, 437] width 89 height 26
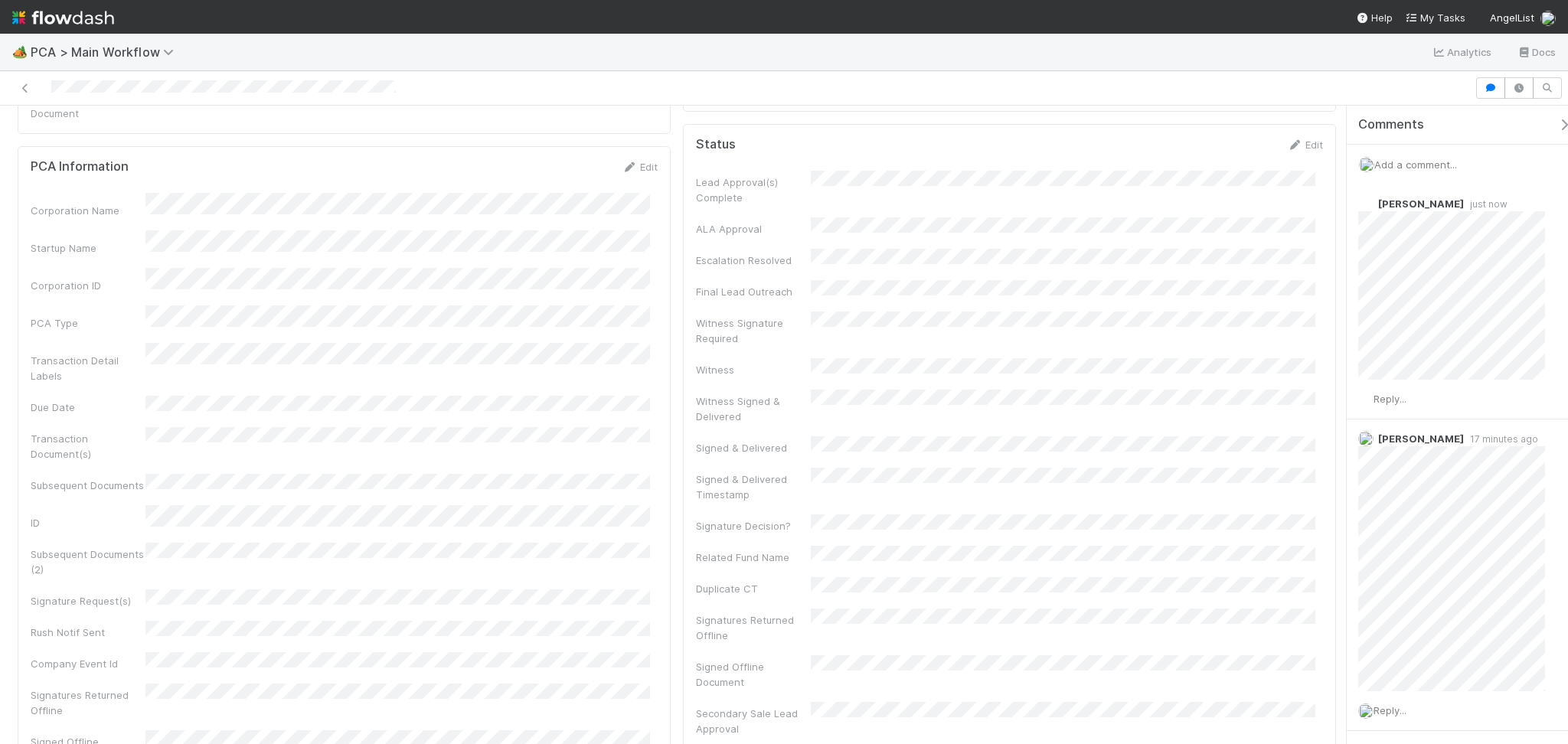
scroll to position [306, 0]
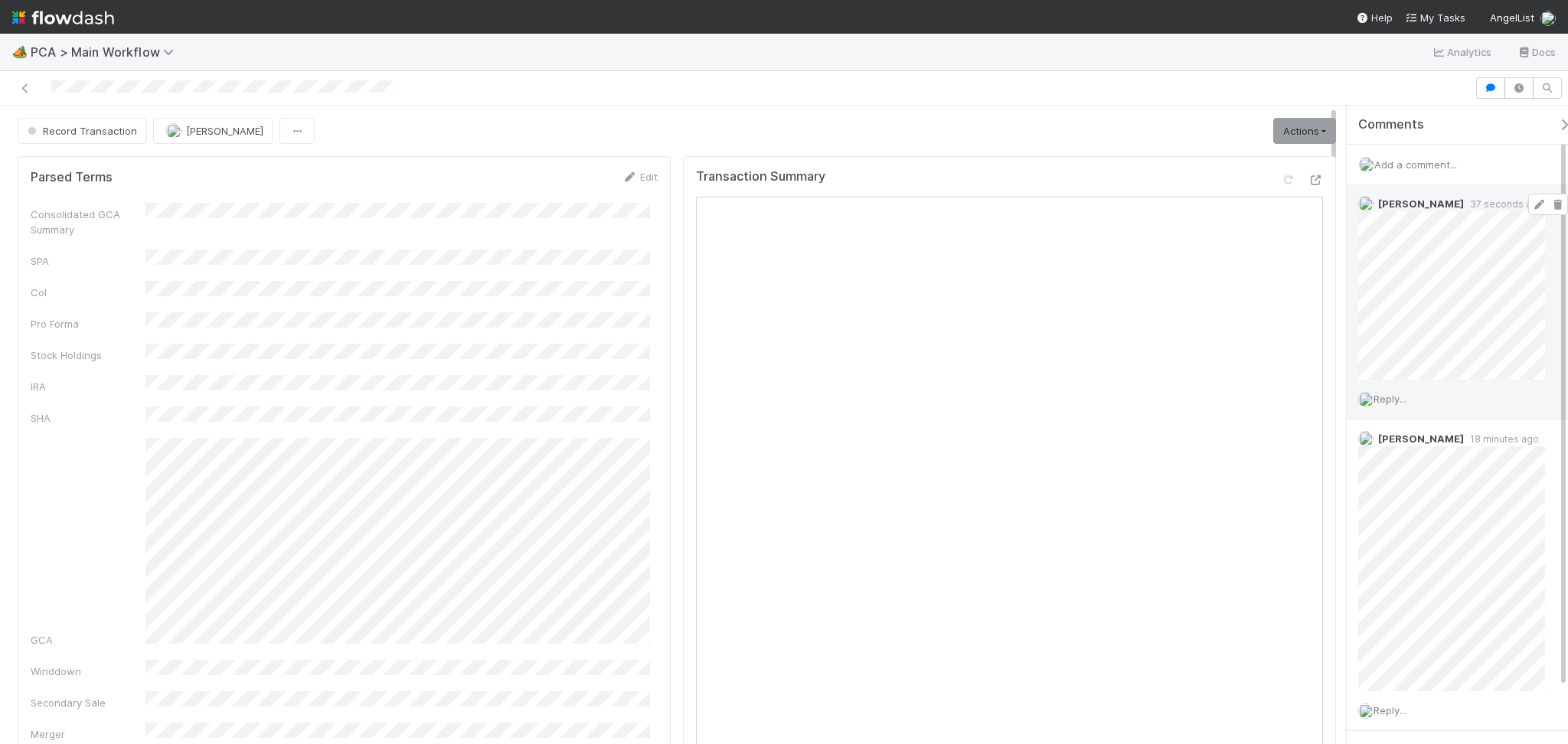
click at [1531, 202] on icon at bounding box center [1539, 205] width 15 height 10
click at [89, 135] on span "Record Transaction" at bounding box center [81, 131] width 112 height 12
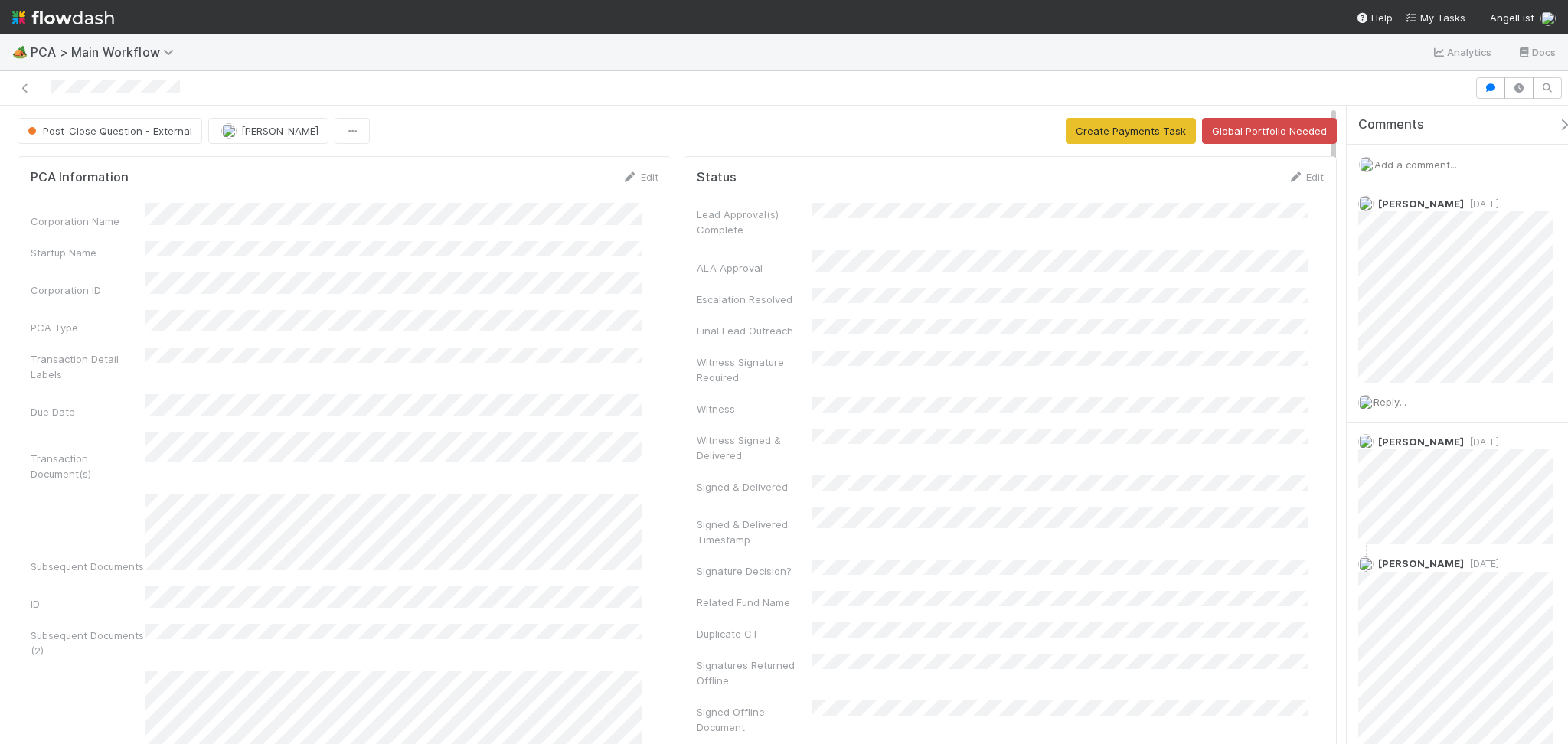
click at [1388, 164] on span "Add a comment..." at bounding box center [1415, 165] width 82 height 12
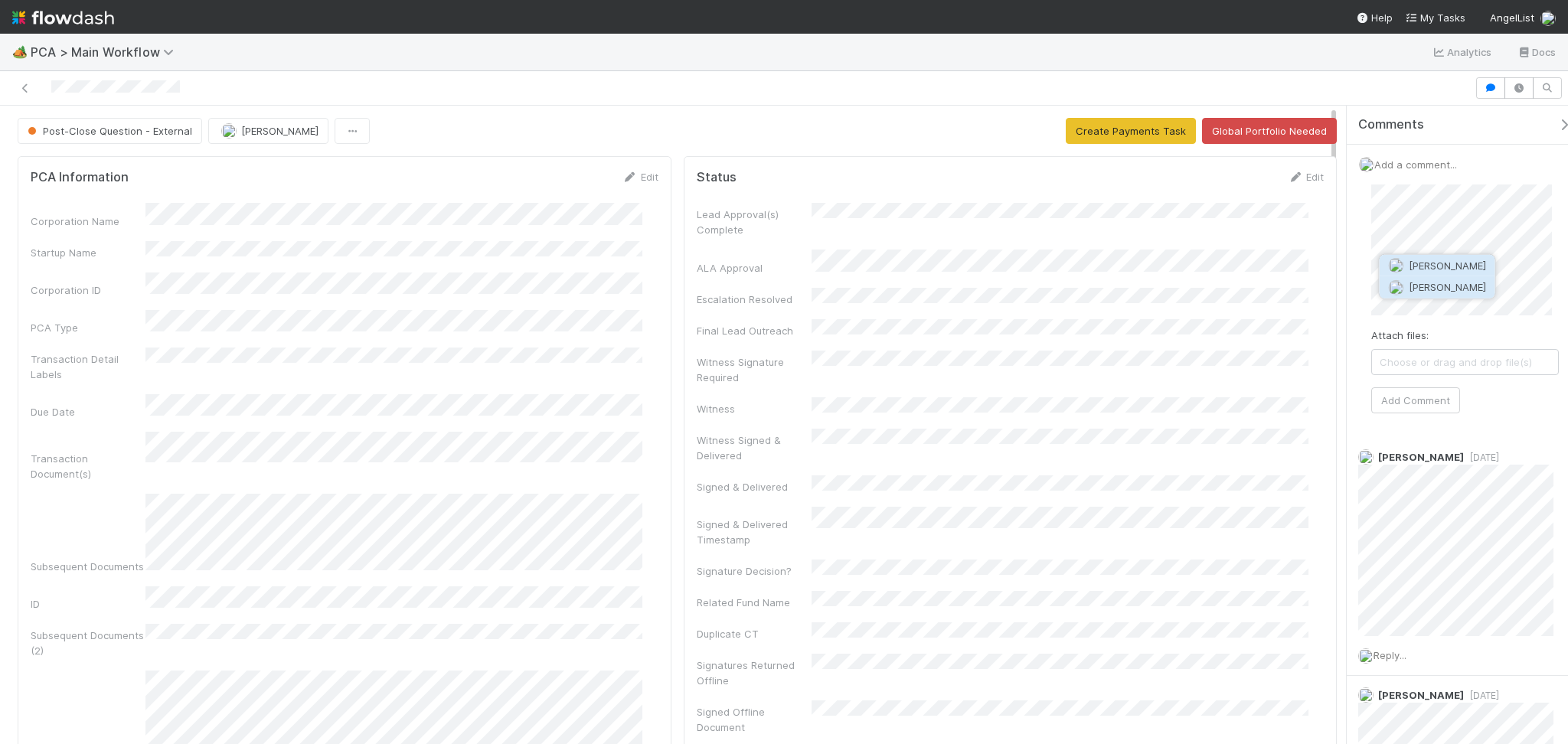
click at [1439, 281] on span "[PERSON_NAME]" at bounding box center [1447, 287] width 77 height 12
click at [1402, 391] on button "Add Comment" at bounding box center [1415, 400] width 89 height 26
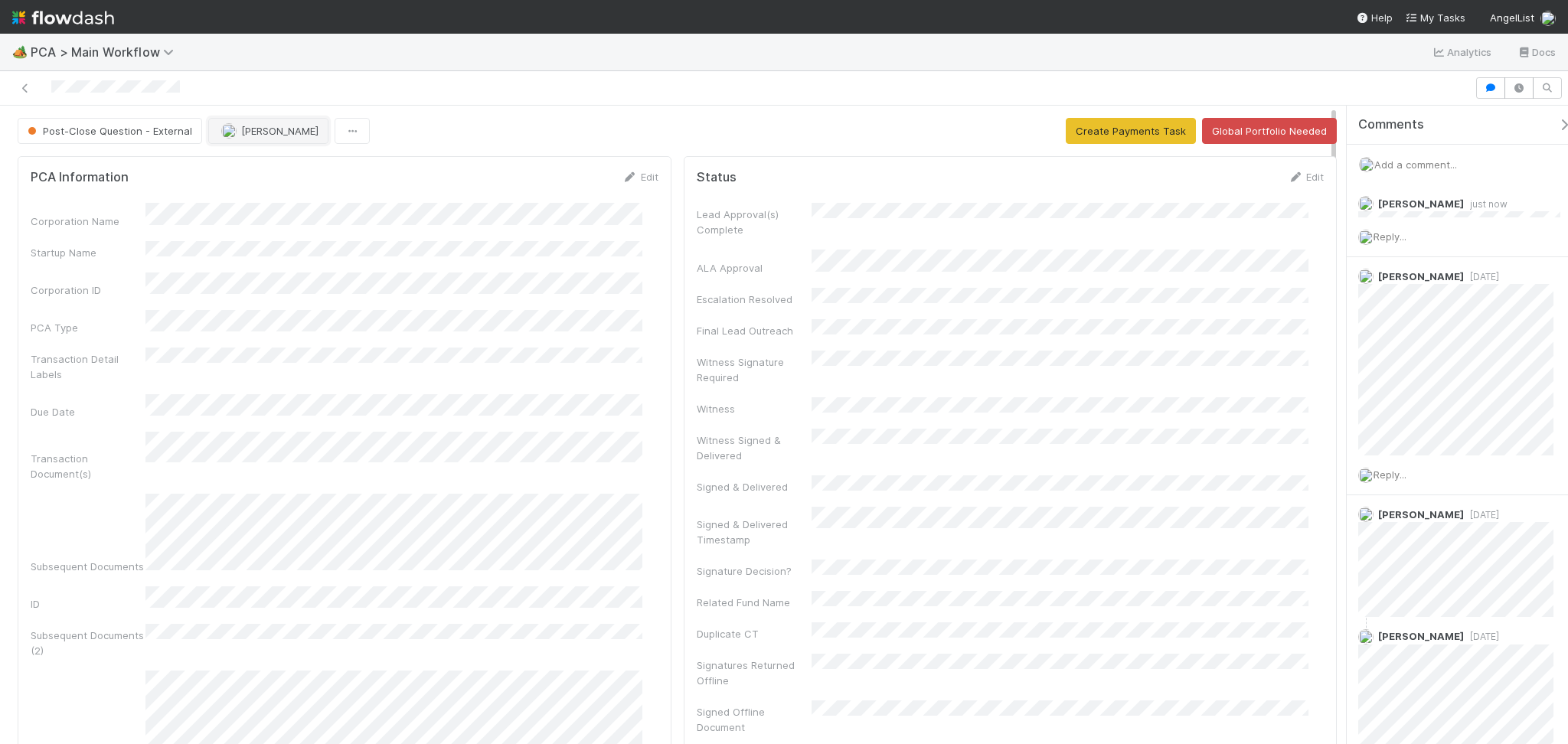
click at [275, 135] on span "[PERSON_NAME]" at bounding box center [279, 131] width 77 height 12
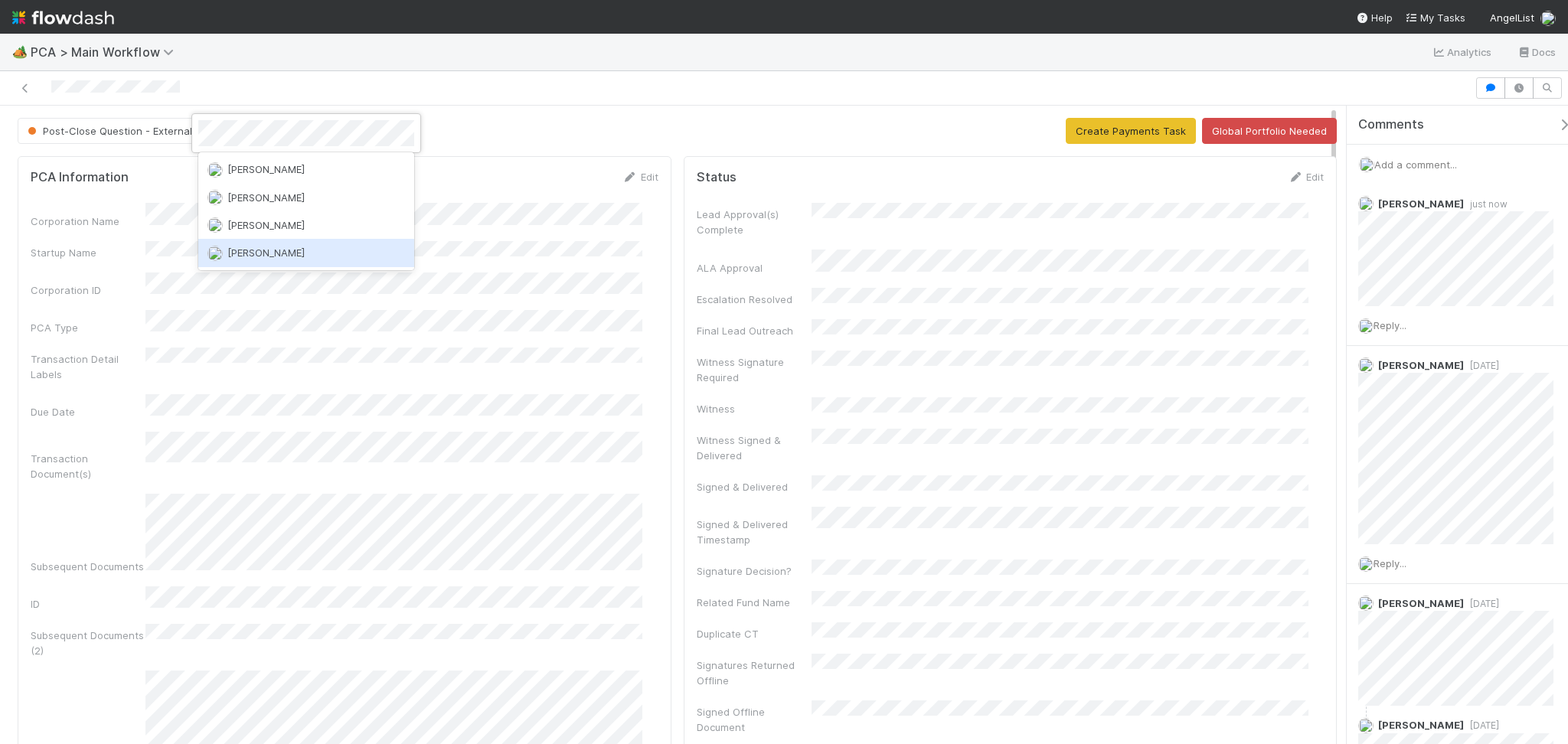
click at [248, 251] on span "[PERSON_NAME]" at bounding box center [266, 252] width 77 height 12
